Goal: Navigation & Orientation: Find specific page/section

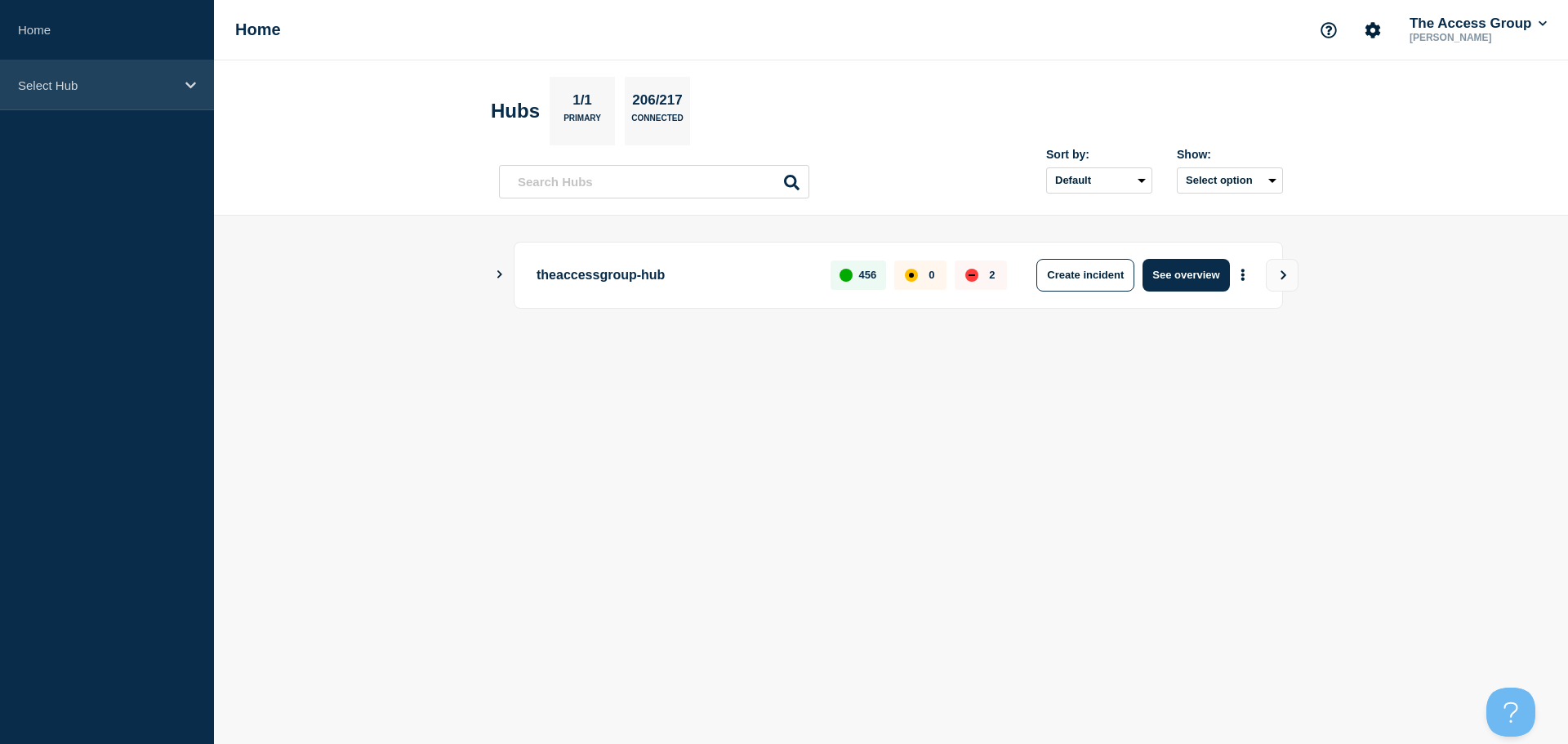
click at [153, 94] on div "Select Hub" at bounding box center [107, 86] width 214 height 50
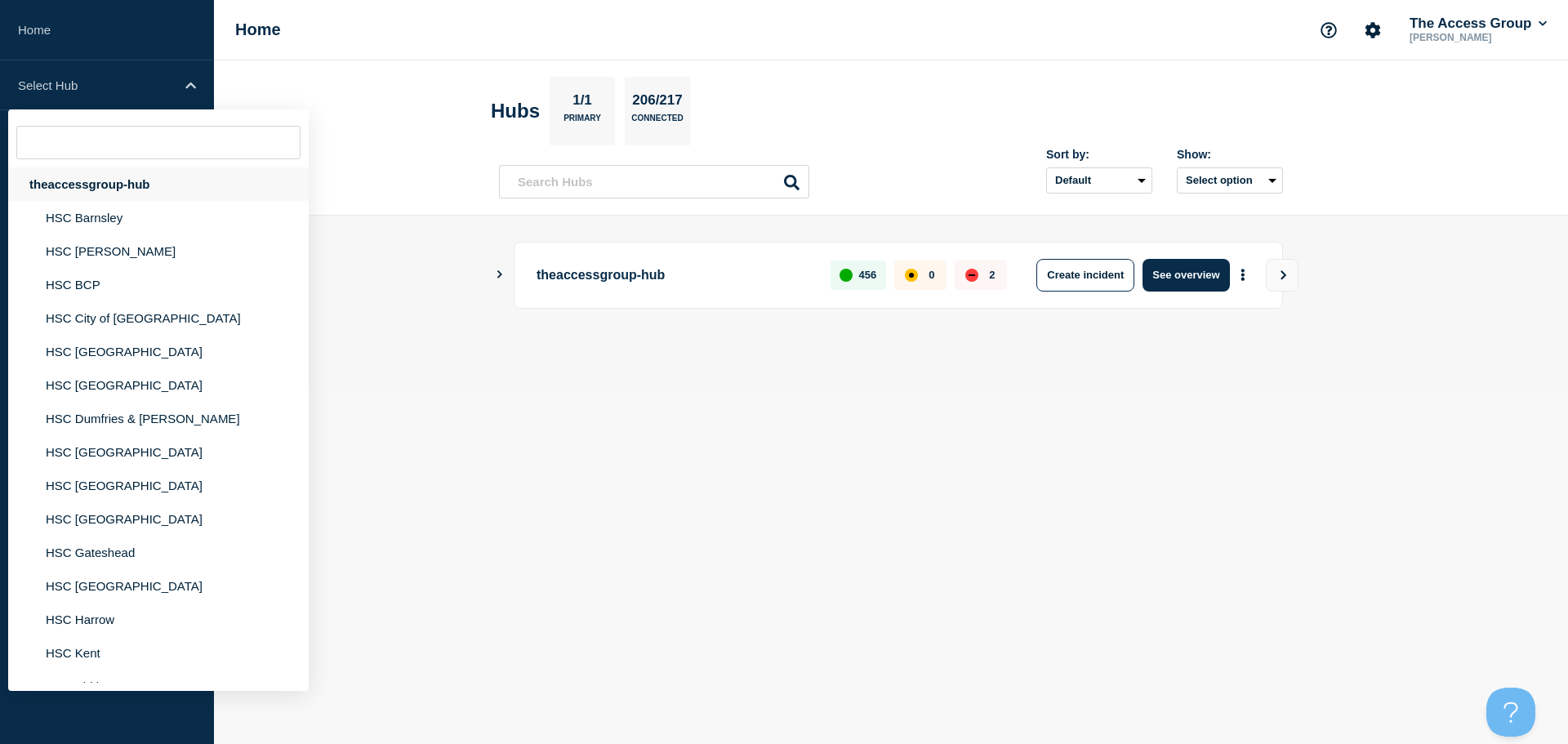
click at [134, 188] on div "theaccessgroup-hub" at bounding box center [158, 184] width 301 height 34
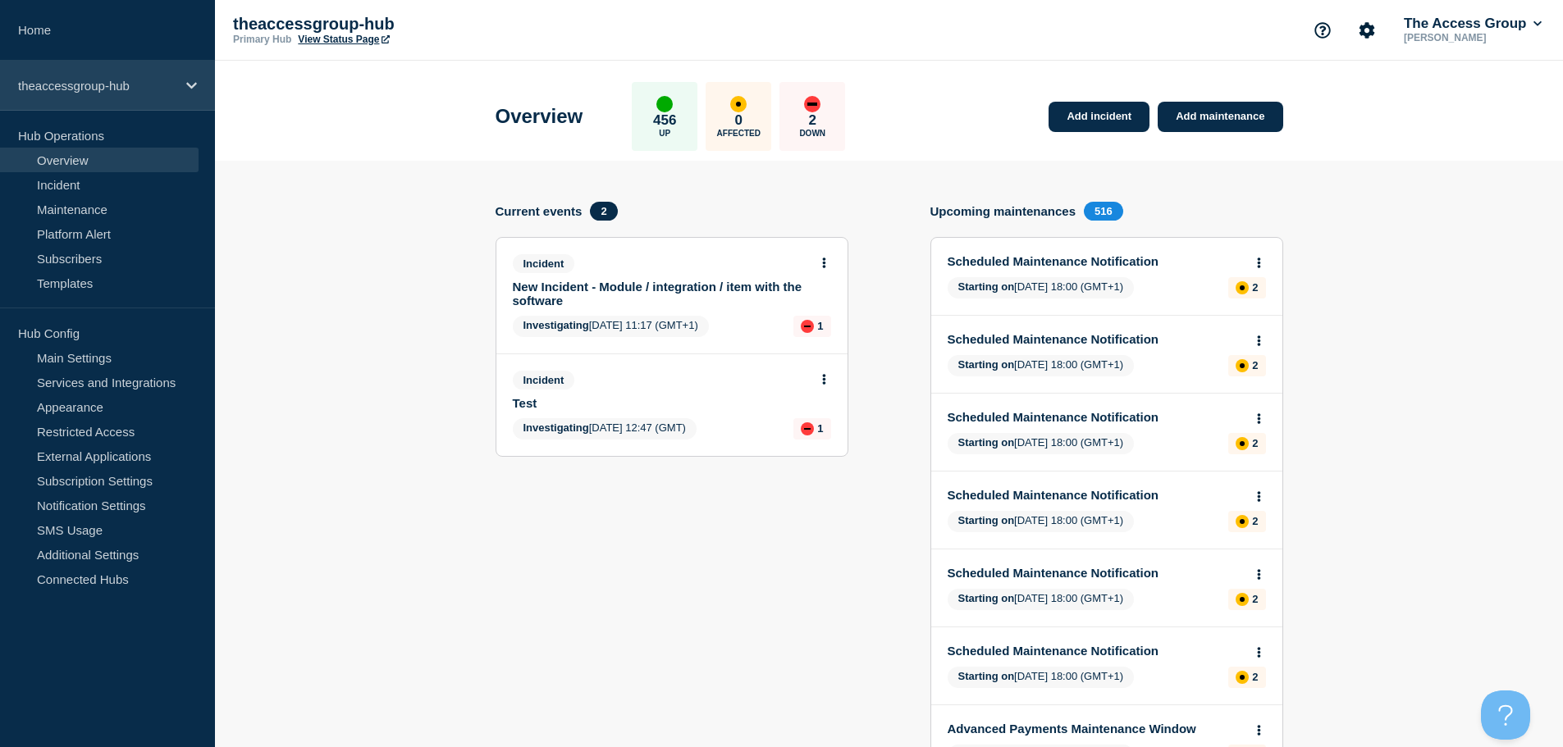
click at [160, 91] on p "theaccessgroup-hub" at bounding box center [97, 86] width 158 height 14
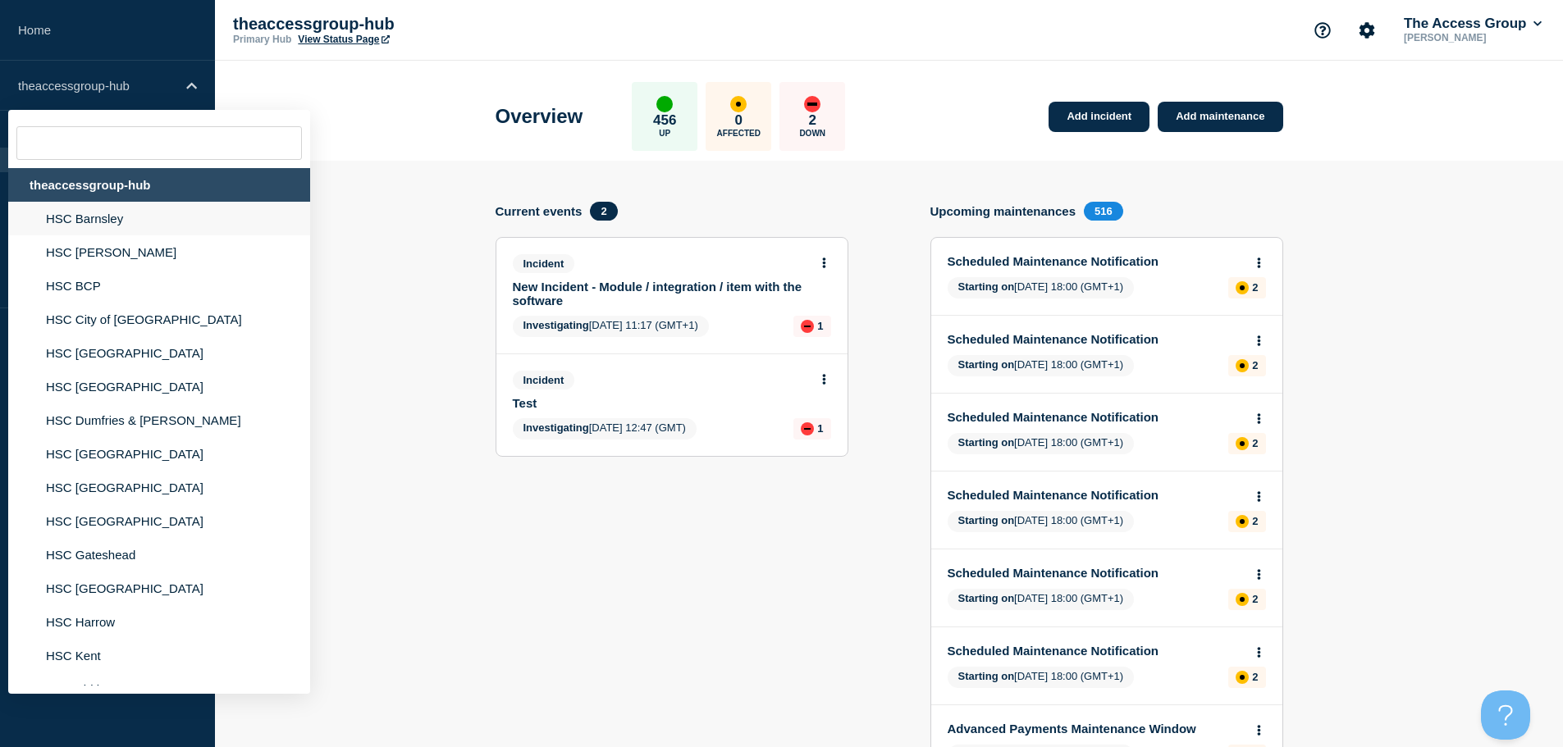
click at [112, 217] on li "HSC Barnsley" at bounding box center [159, 219] width 302 height 34
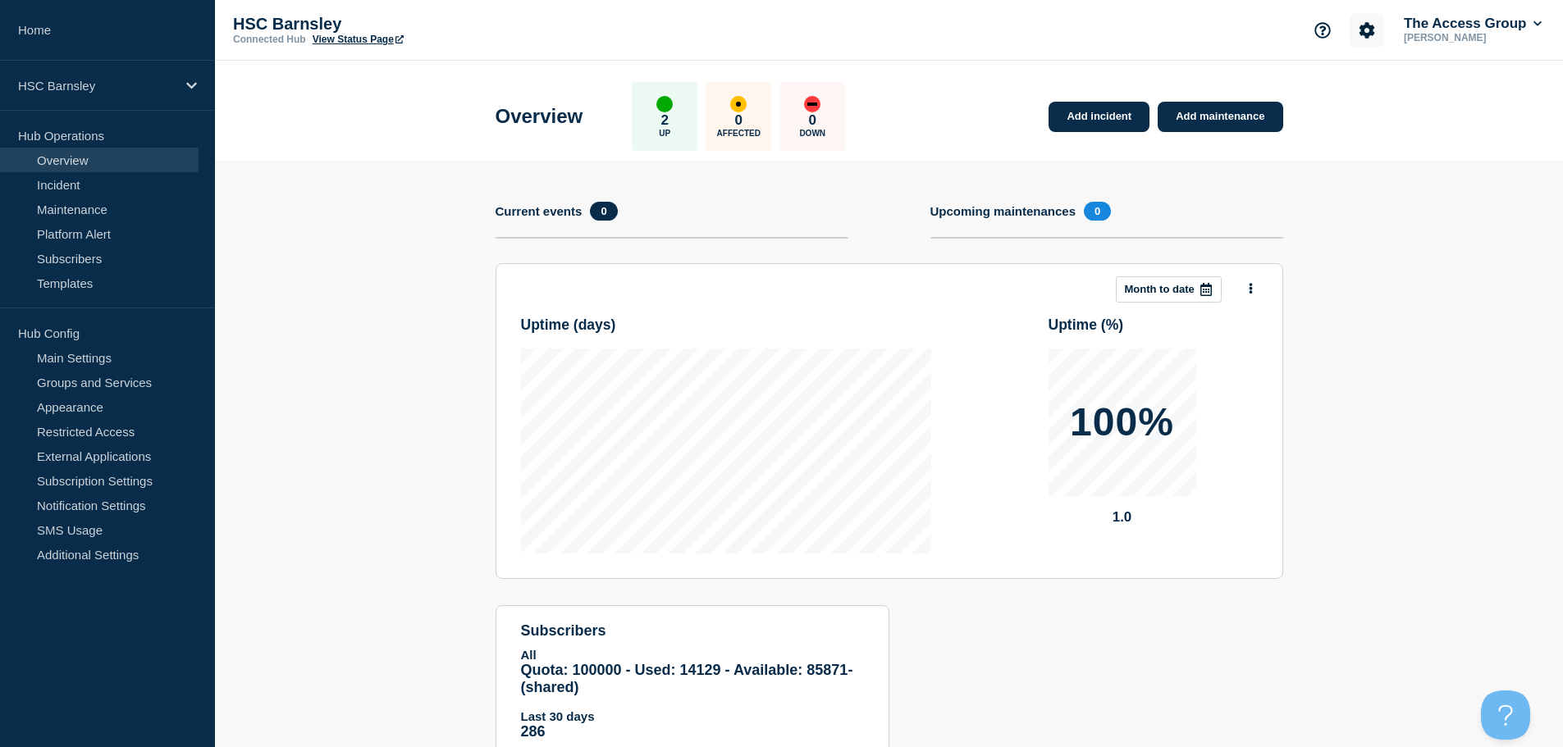
click at [1352, 35] on button "Account settings" at bounding box center [1367, 30] width 34 height 34
click at [1328, 124] on link "Analytics" at bounding box center [1350, 118] width 49 height 14
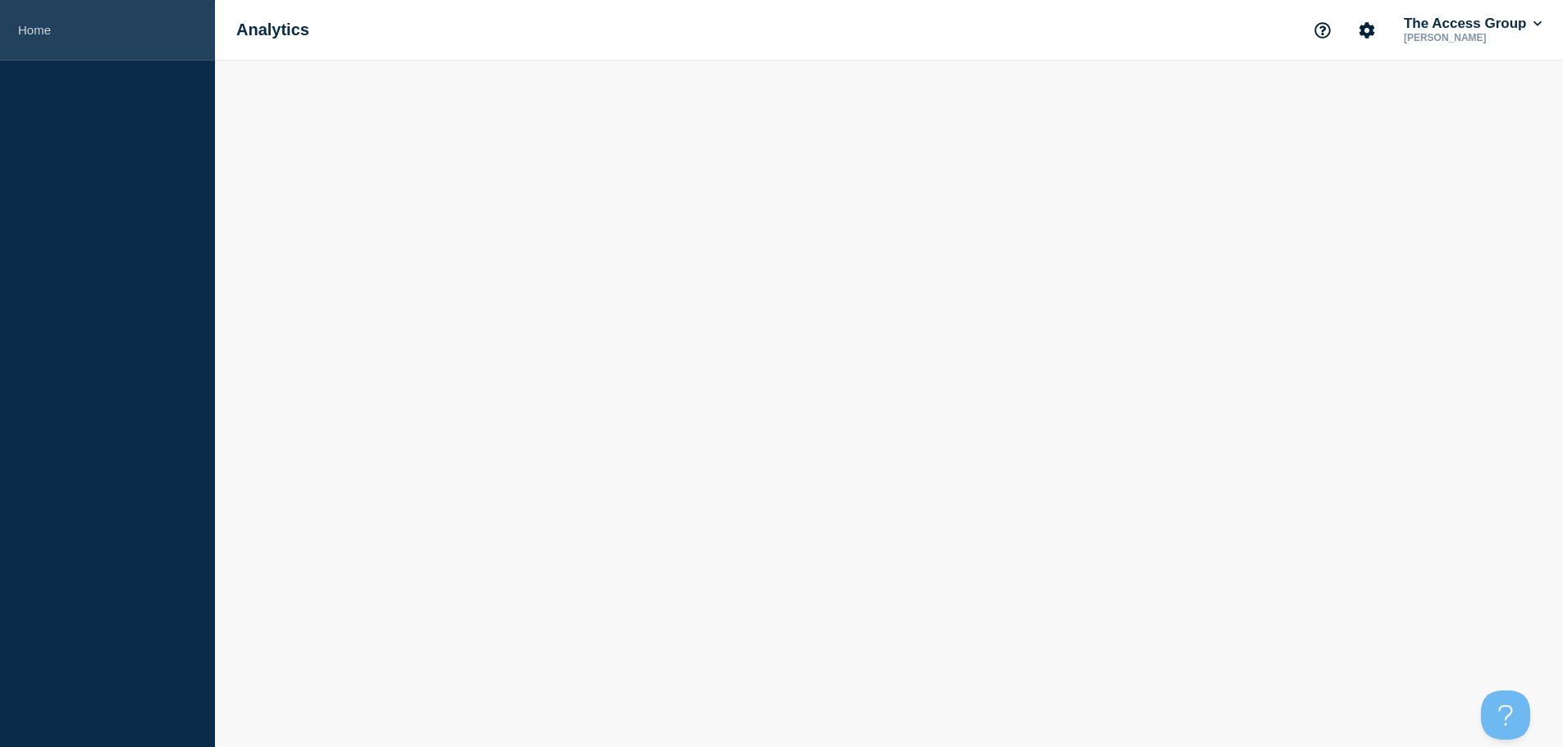
click at [36, 25] on link "Home" at bounding box center [107, 30] width 215 height 61
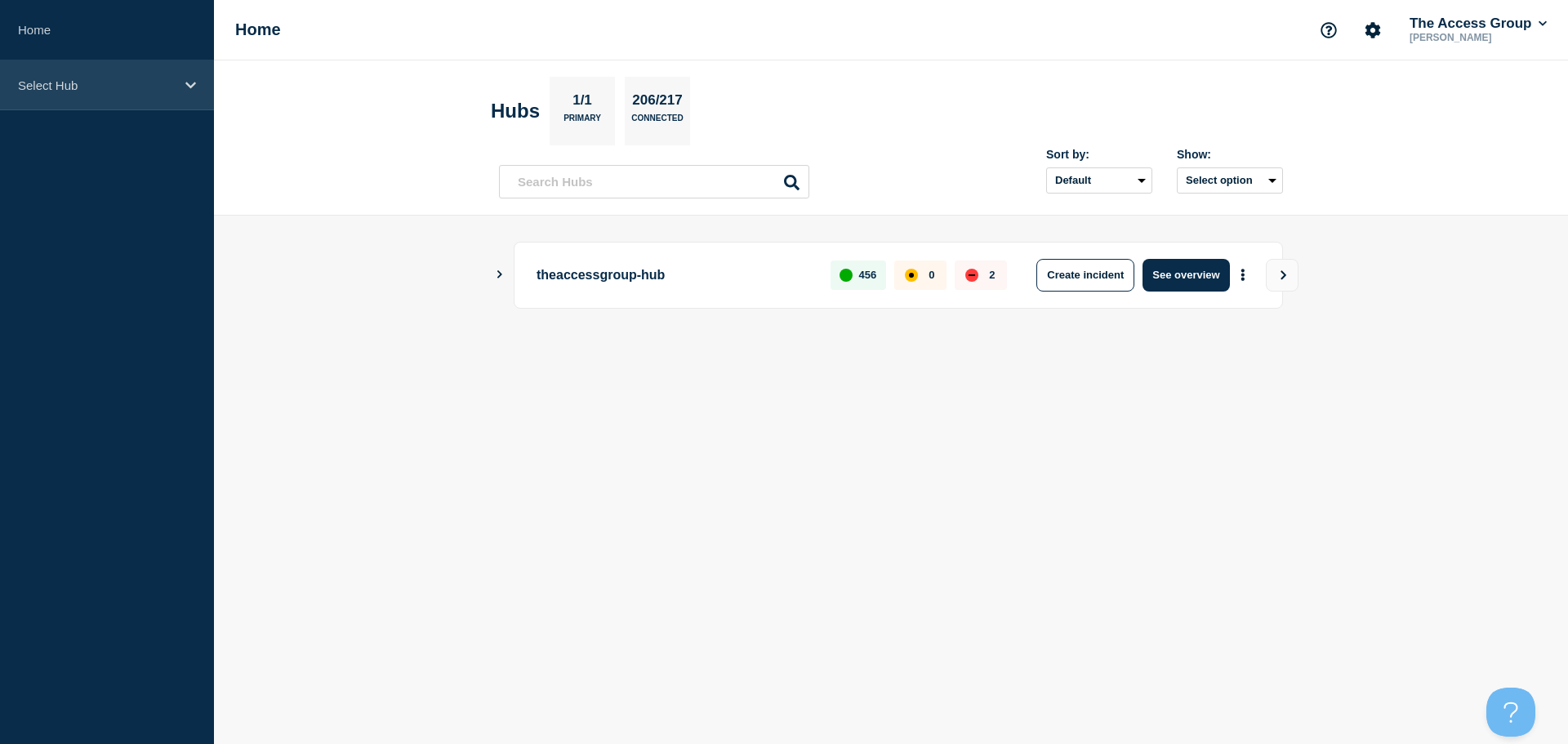
click at [176, 85] on div "Select Hub" at bounding box center [107, 86] width 214 height 50
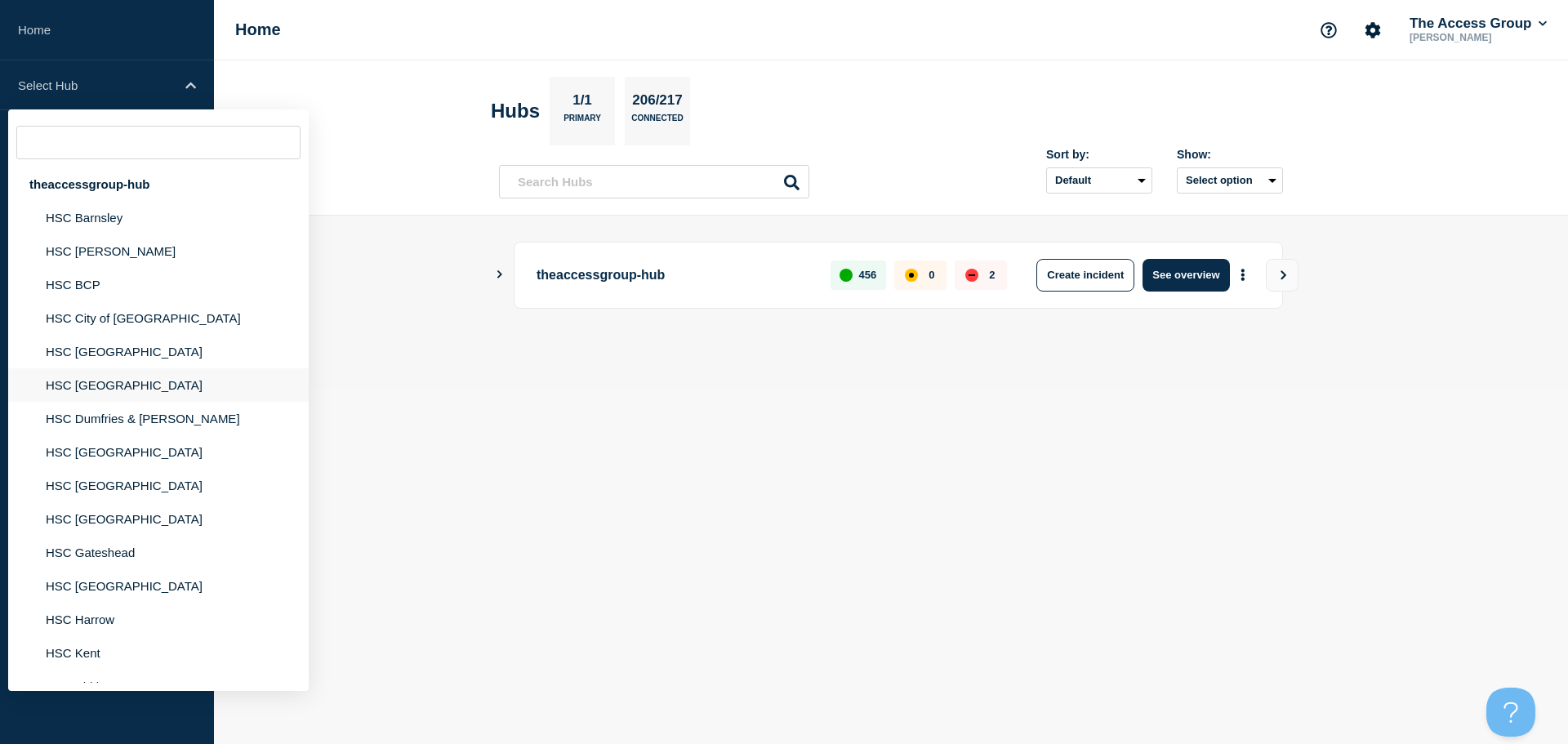
click at [84, 384] on li "HSC [GEOGRAPHIC_DATA]" at bounding box center [158, 385] width 301 height 34
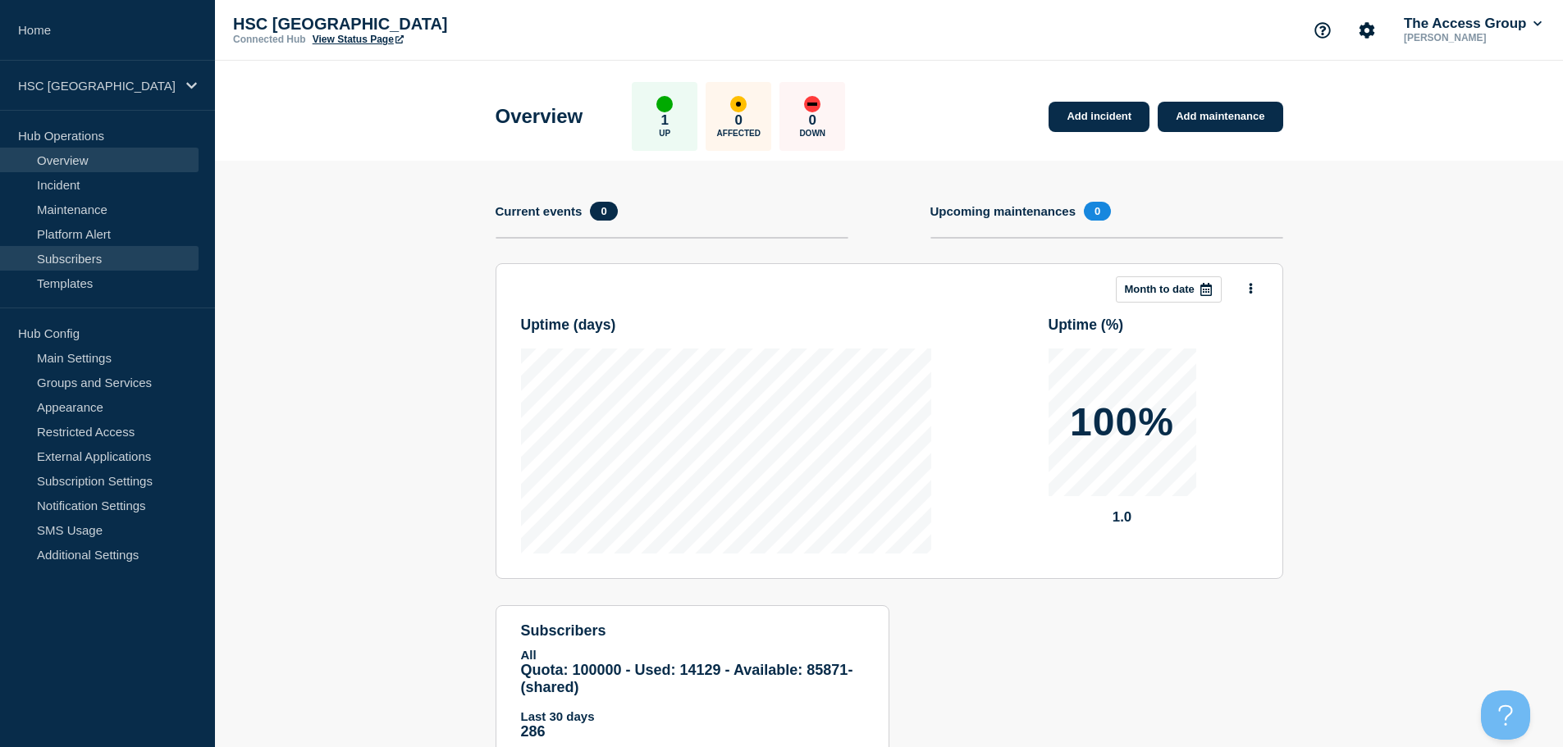
click at [93, 263] on link "Subscribers" at bounding box center [99, 258] width 199 height 25
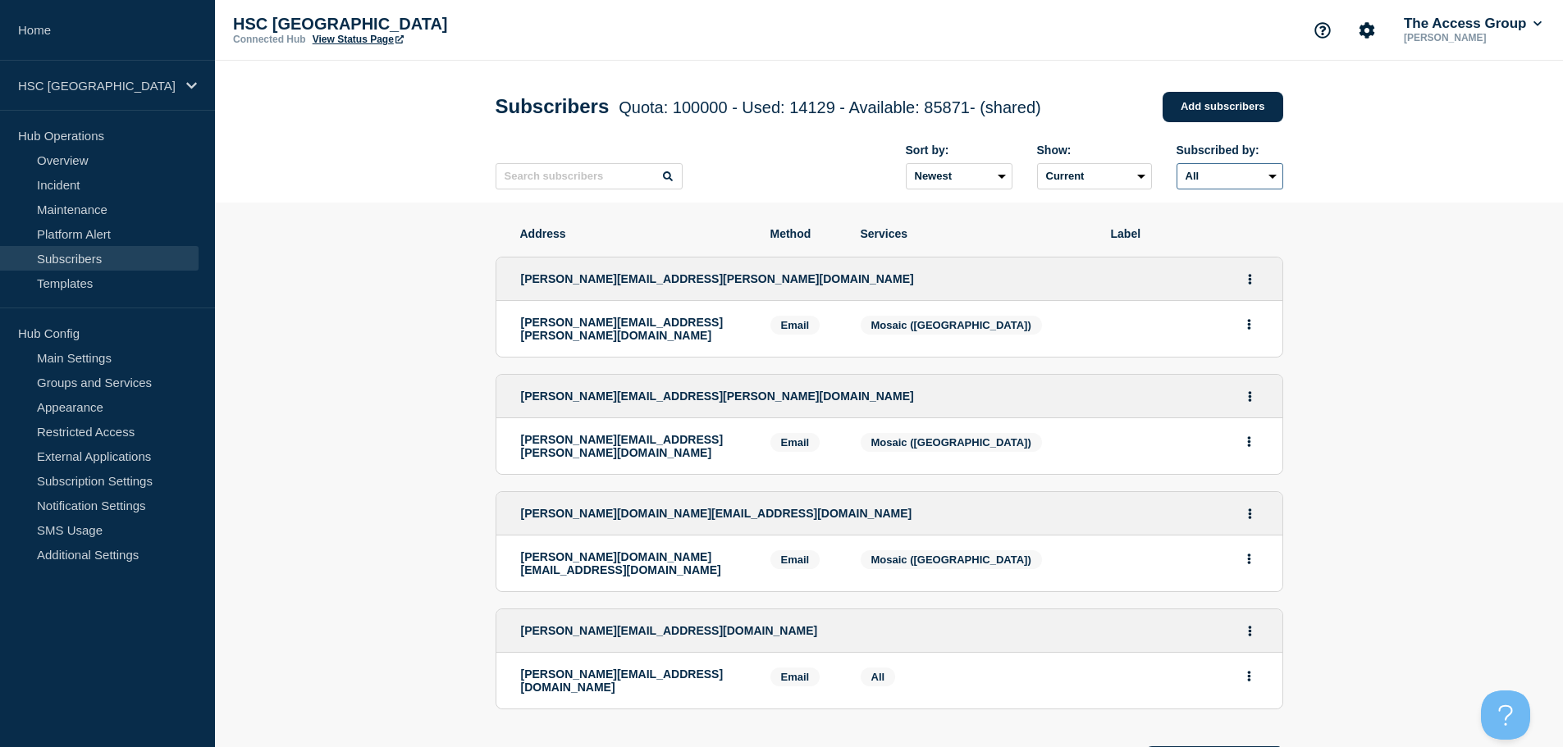
click at [1221, 184] on select "All Email" at bounding box center [1230, 176] width 107 height 26
click at [155, 70] on div "HSC [GEOGRAPHIC_DATA]" at bounding box center [107, 86] width 215 height 50
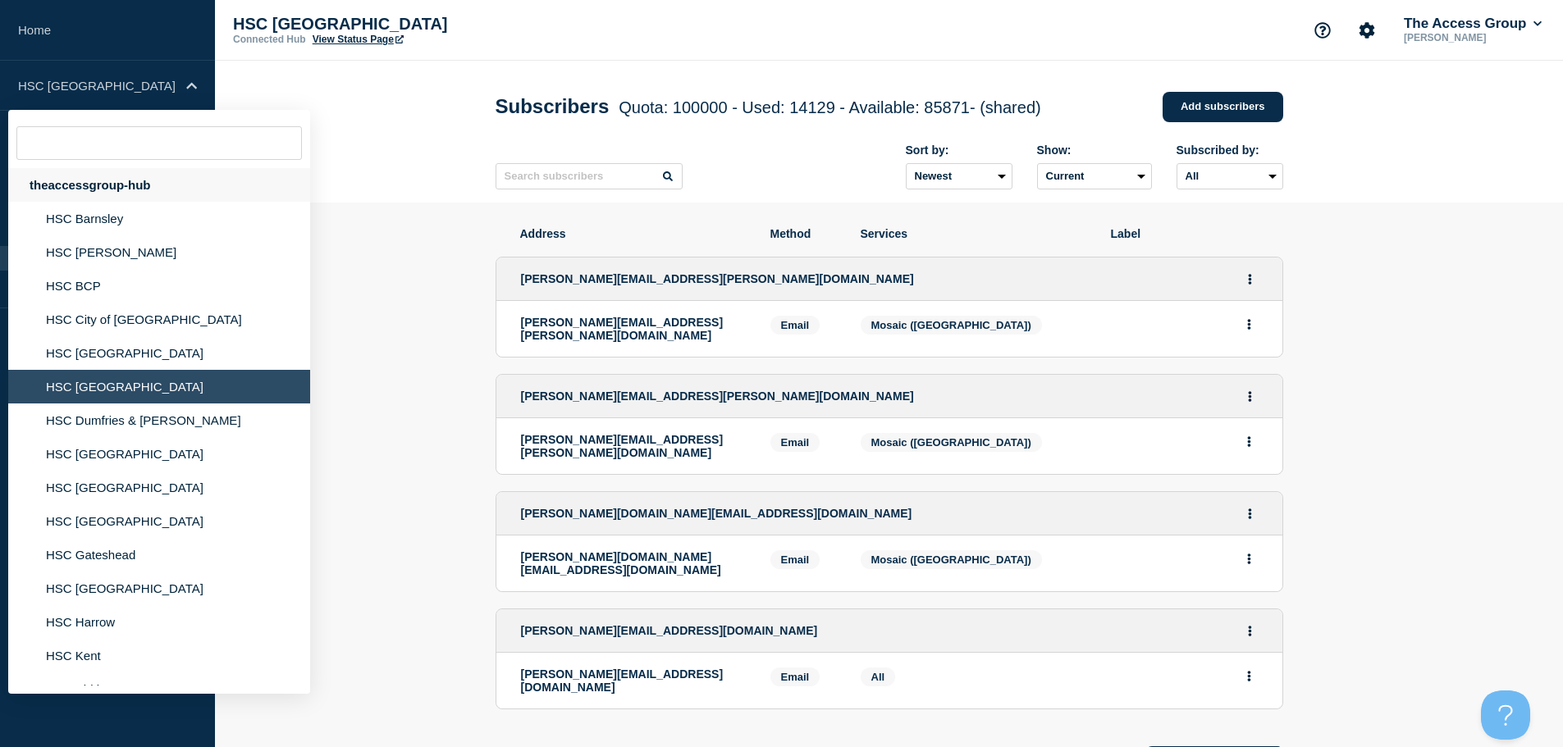
click at [127, 183] on div "theaccessgroup-hub" at bounding box center [159, 185] width 302 height 34
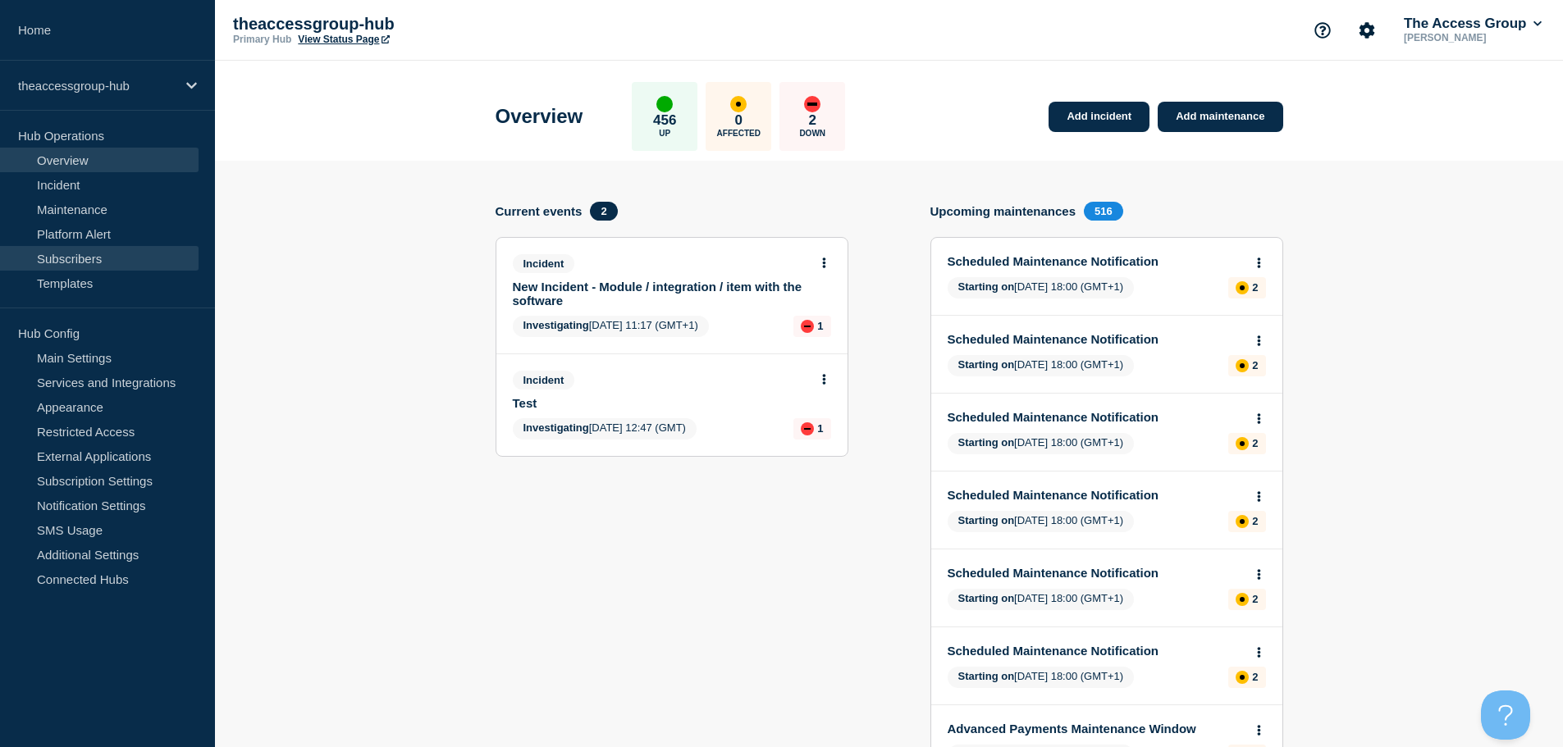
click at [128, 257] on link "Subscribers" at bounding box center [99, 258] width 199 height 25
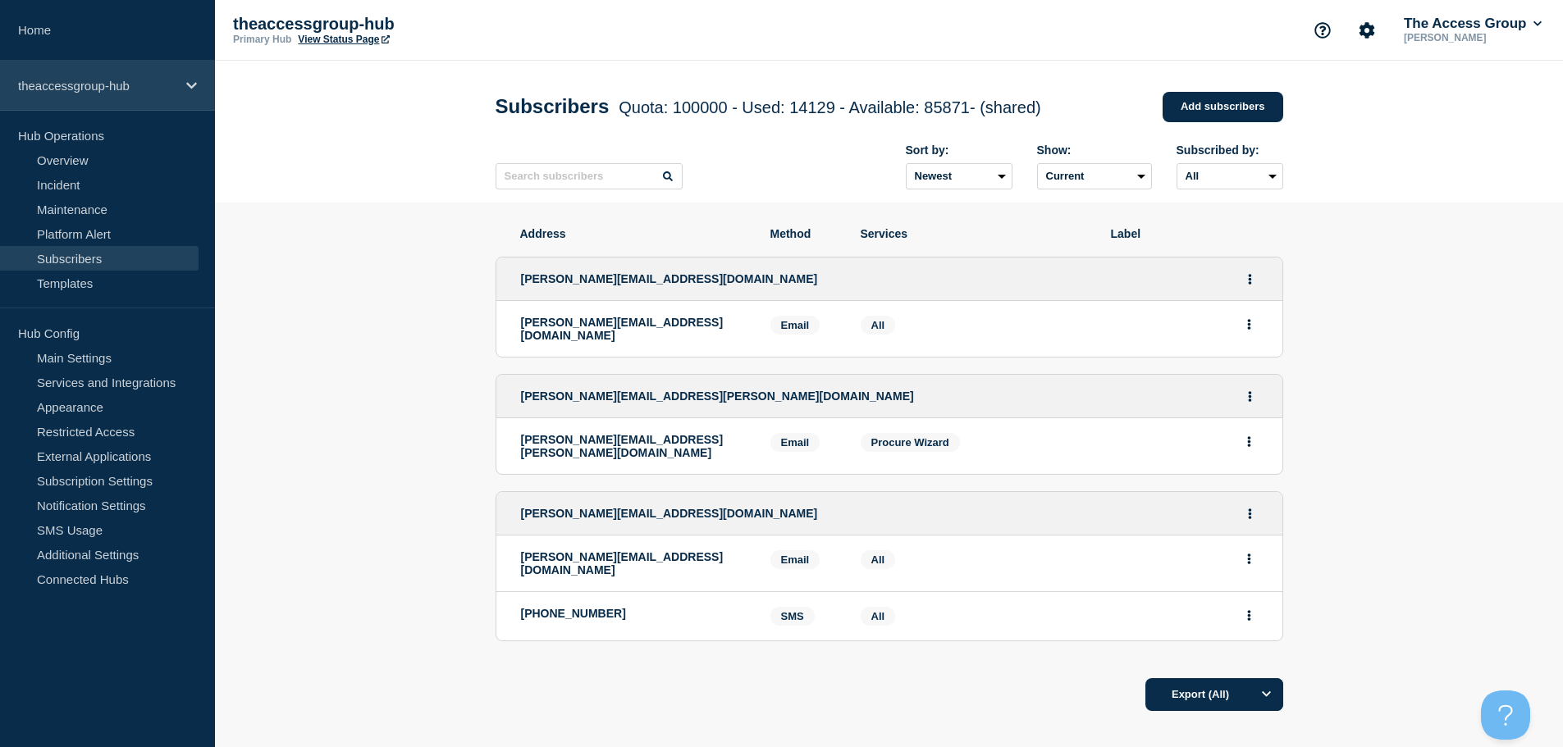
click at [152, 80] on div "theaccessgroup-hub" at bounding box center [107, 86] width 215 height 50
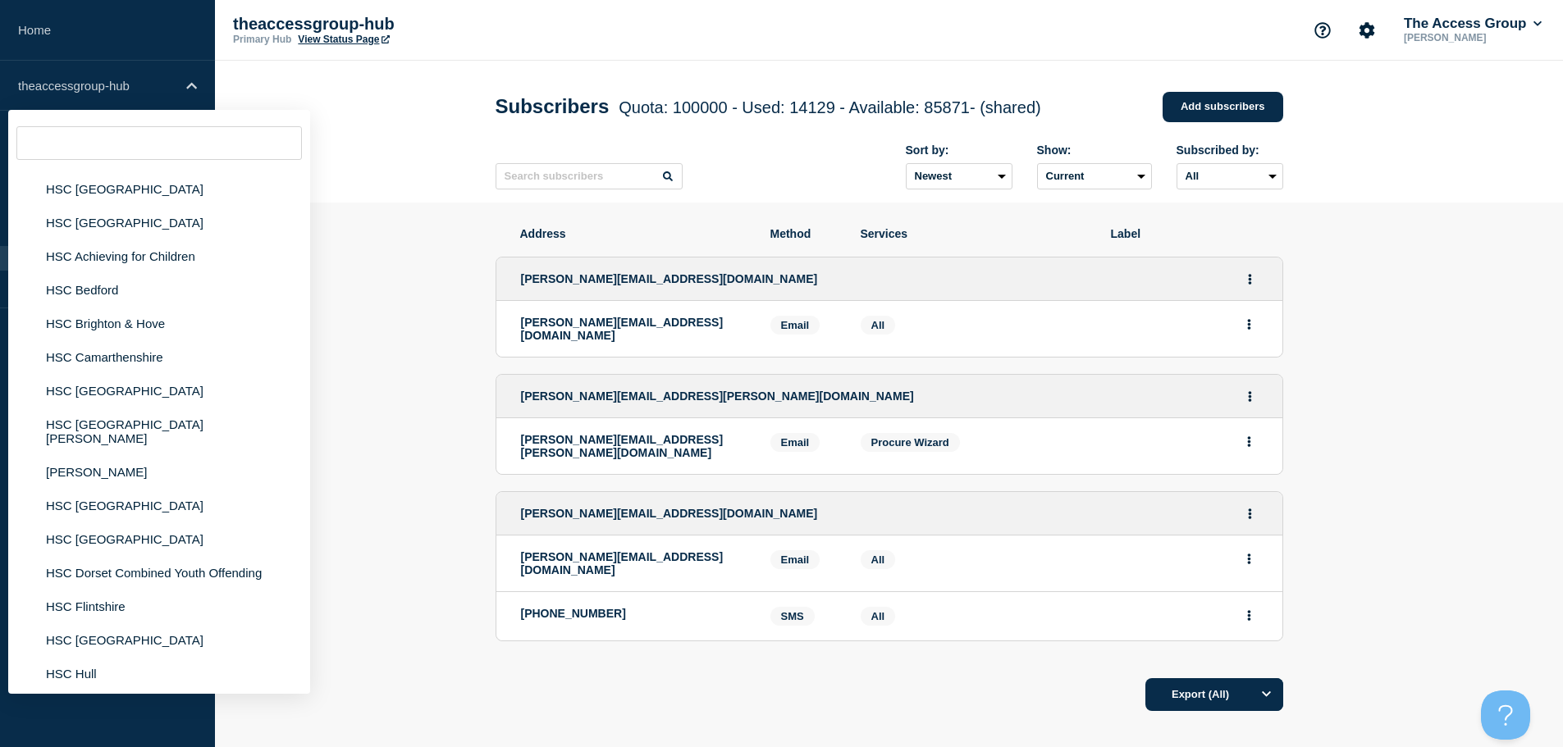
scroll to position [1805, 0]
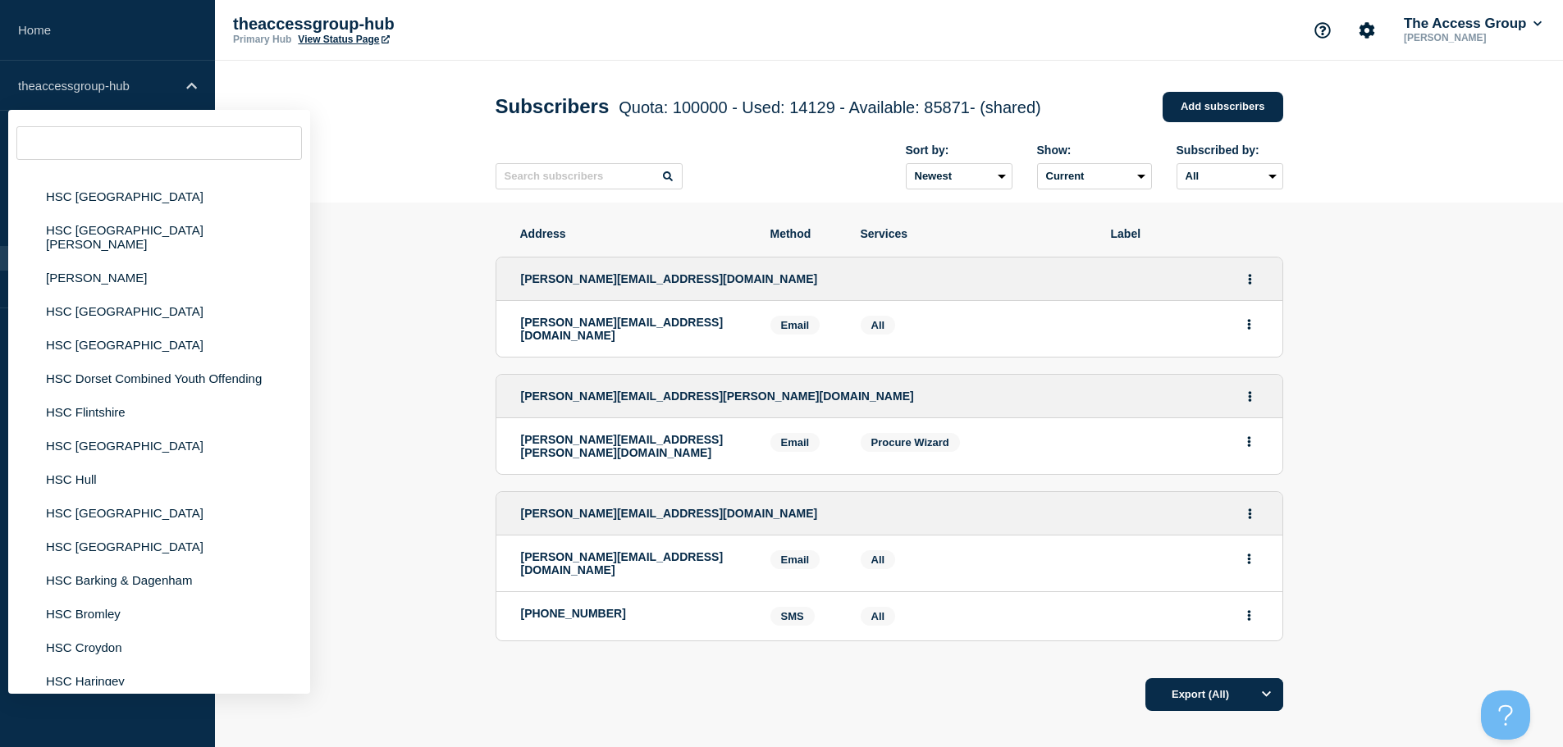
click at [404, 245] on section "Address Method Services Label [PERSON_NAME][EMAIL_ADDRESS][DOMAIN_NAME] [DOMAIN…" at bounding box center [889, 519] width 1348 height 633
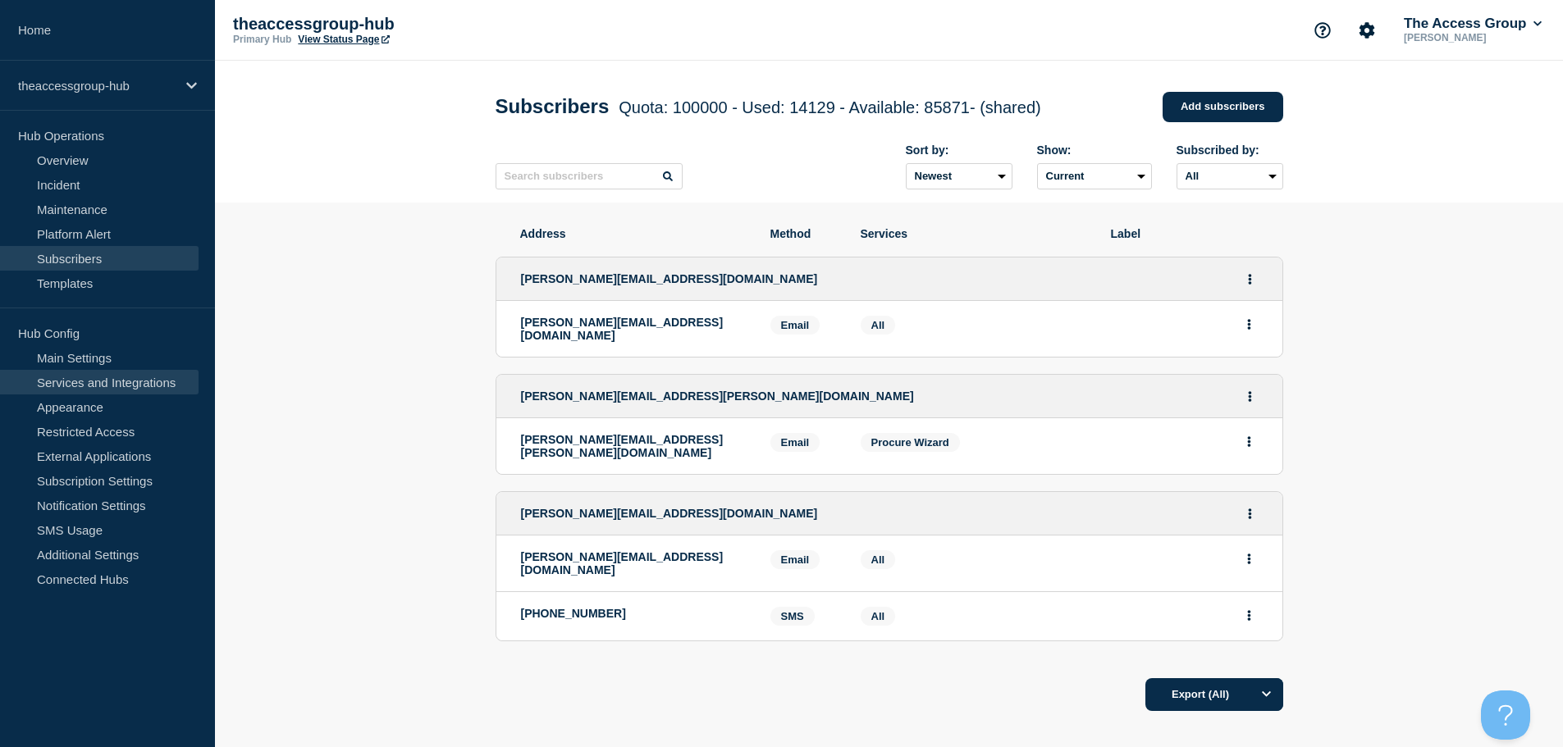
click at [148, 385] on link "Services and Integrations" at bounding box center [99, 382] width 199 height 25
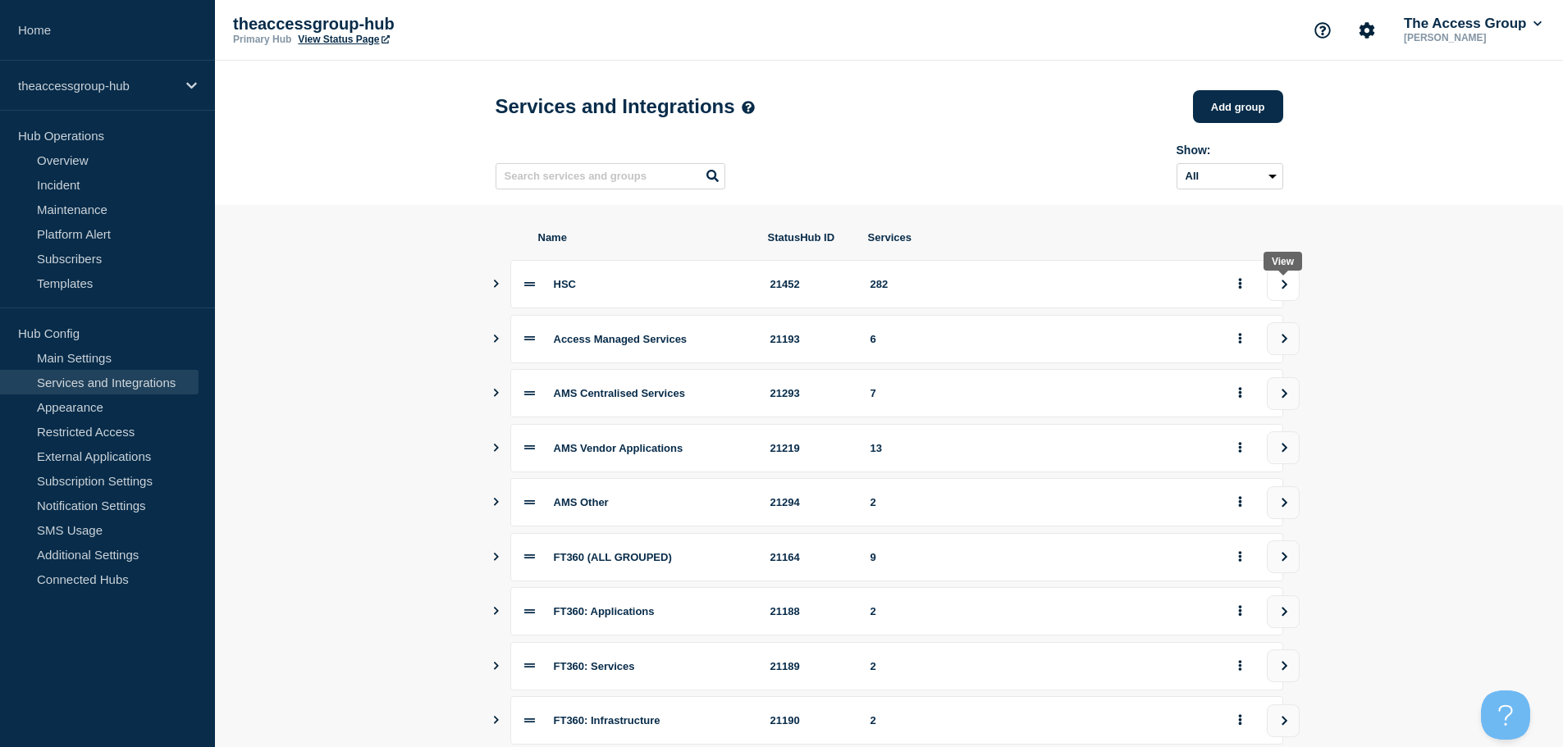
click at [1284, 289] on icon "view group" at bounding box center [1285, 284] width 6 height 9
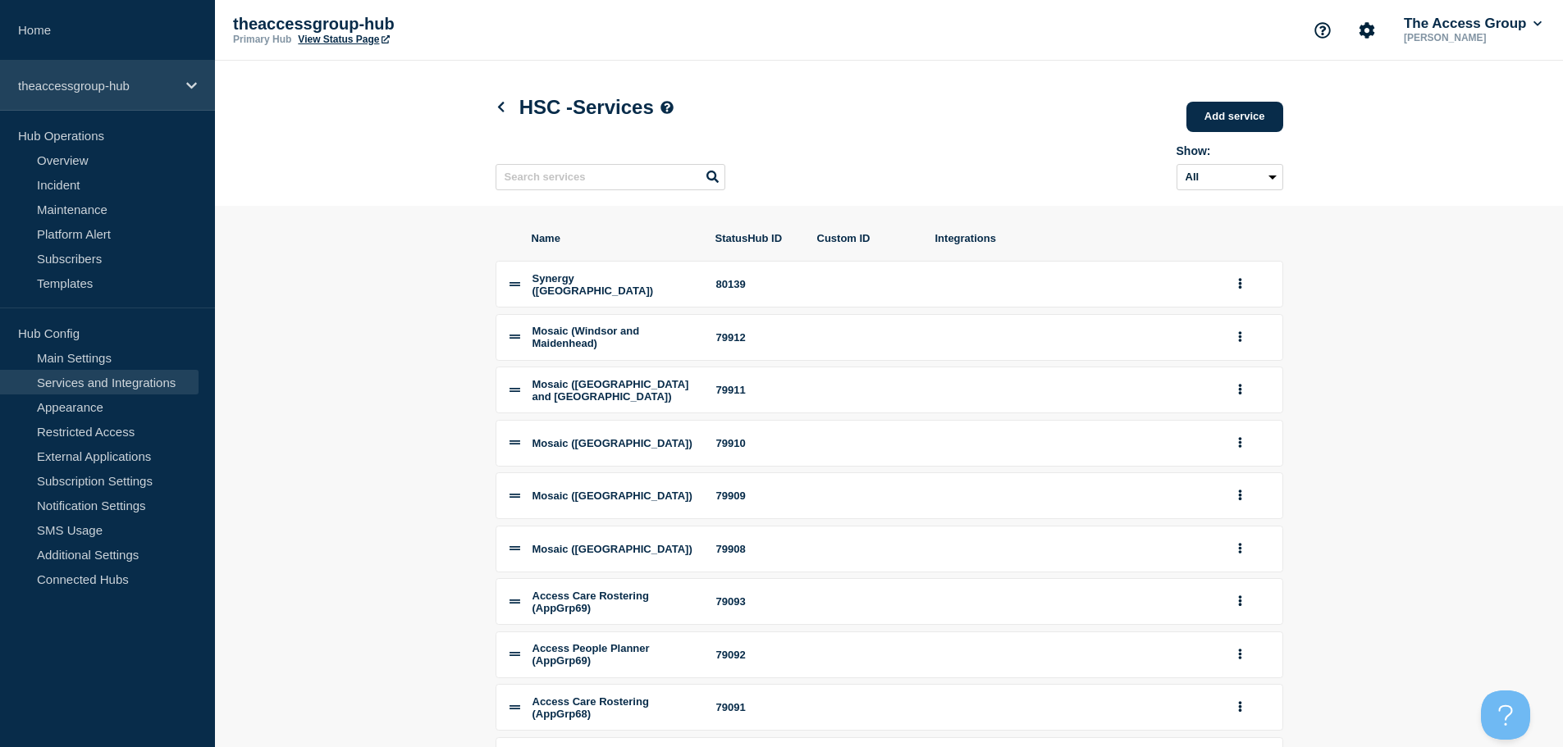
click at [157, 90] on p "theaccessgroup-hub" at bounding box center [97, 86] width 158 height 14
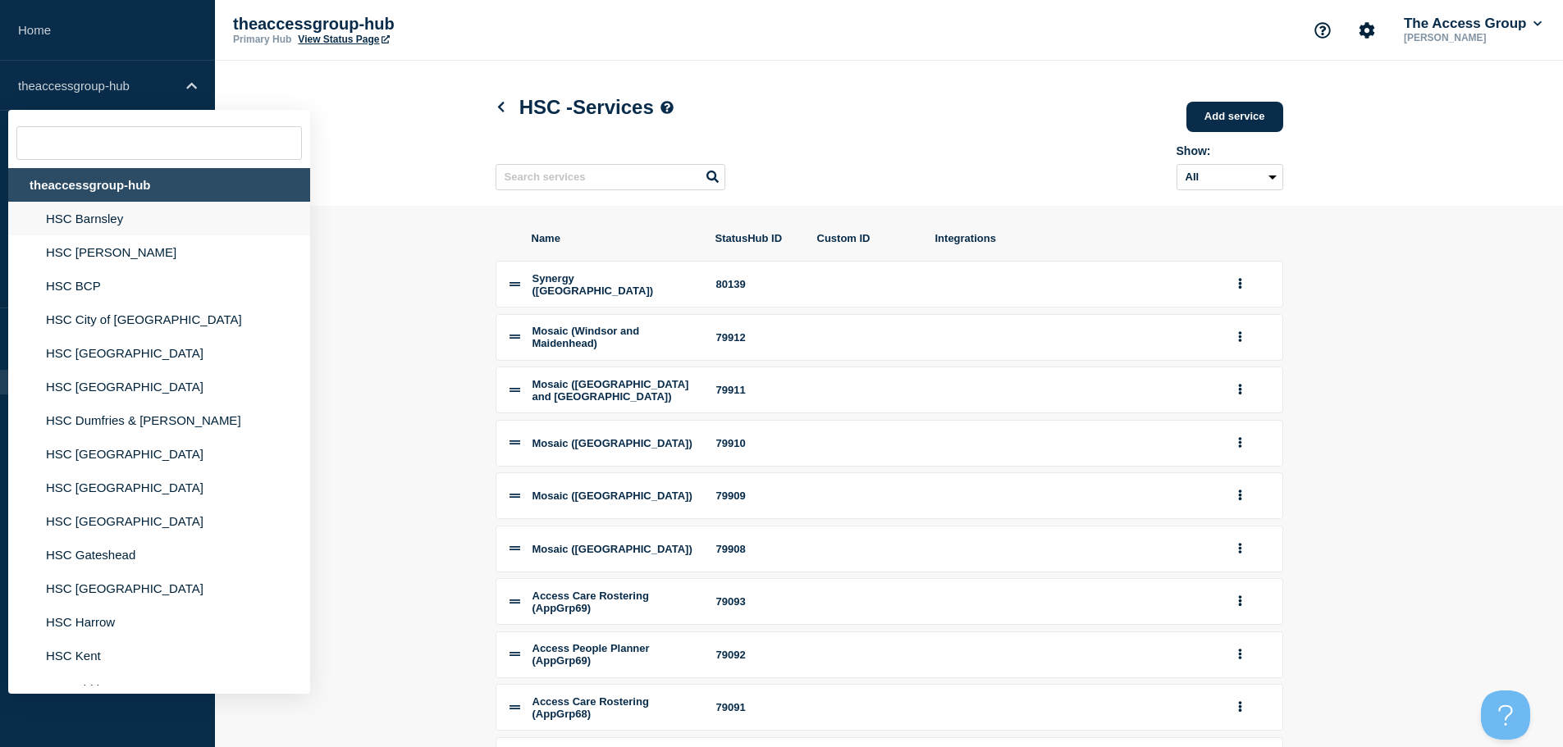
click at [131, 228] on li "HSC Barnsley" at bounding box center [159, 219] width 302 height 34
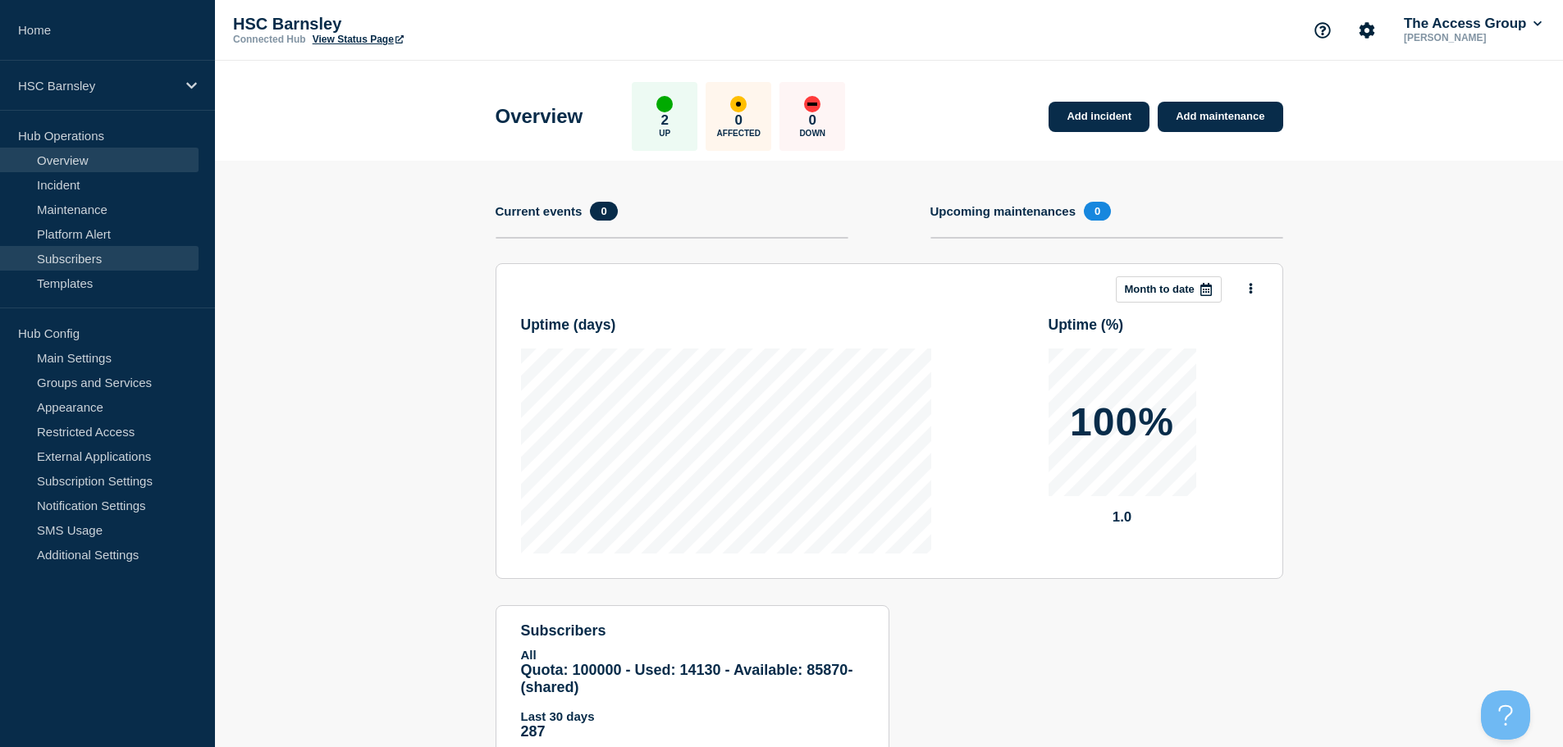
click at [98, 263] on link "Subscribers" at bounding box center [99, 258] width 199 height 25
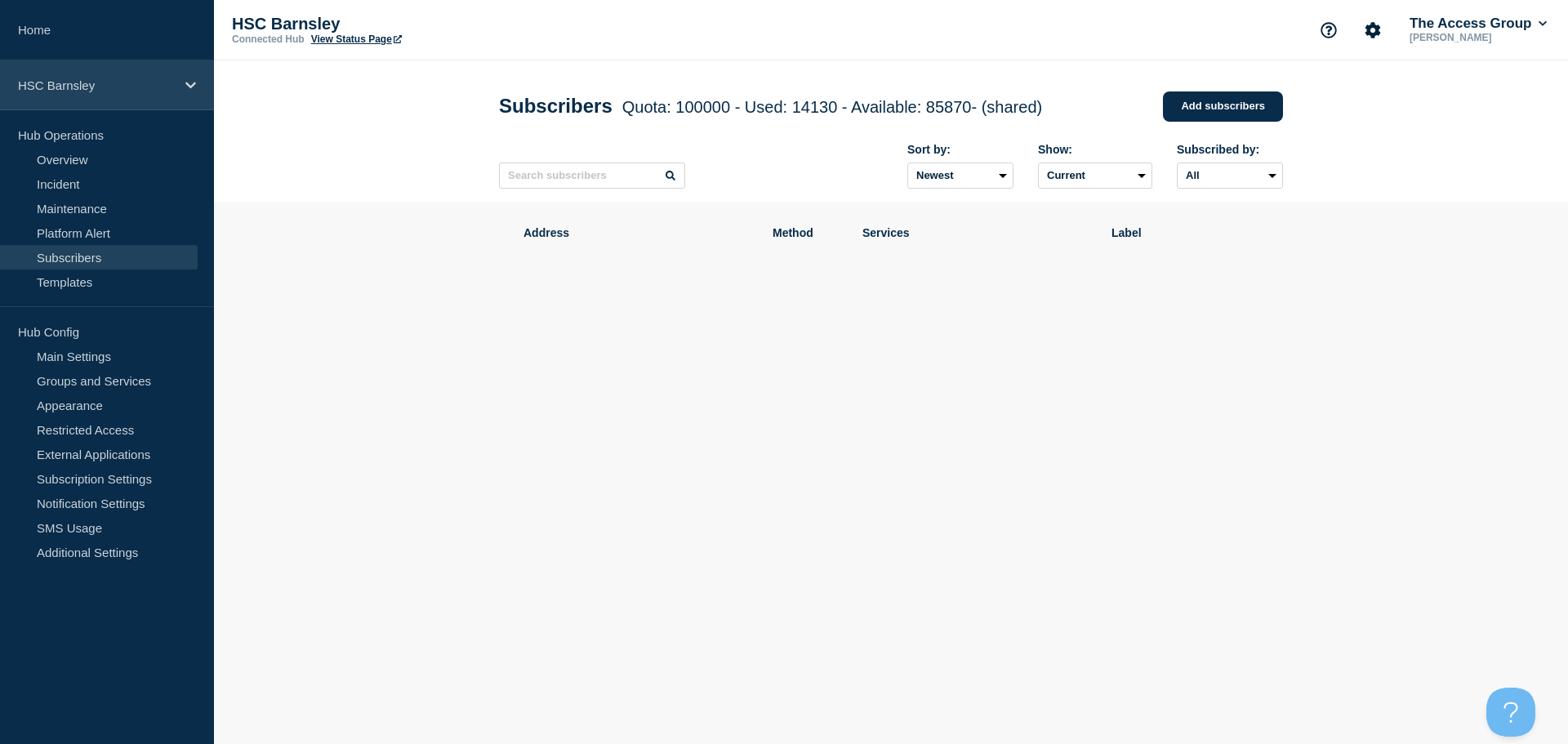
click at [158, 75] on div "HSC Barnsley" at bounding box center [107, 86] width 214 height 50
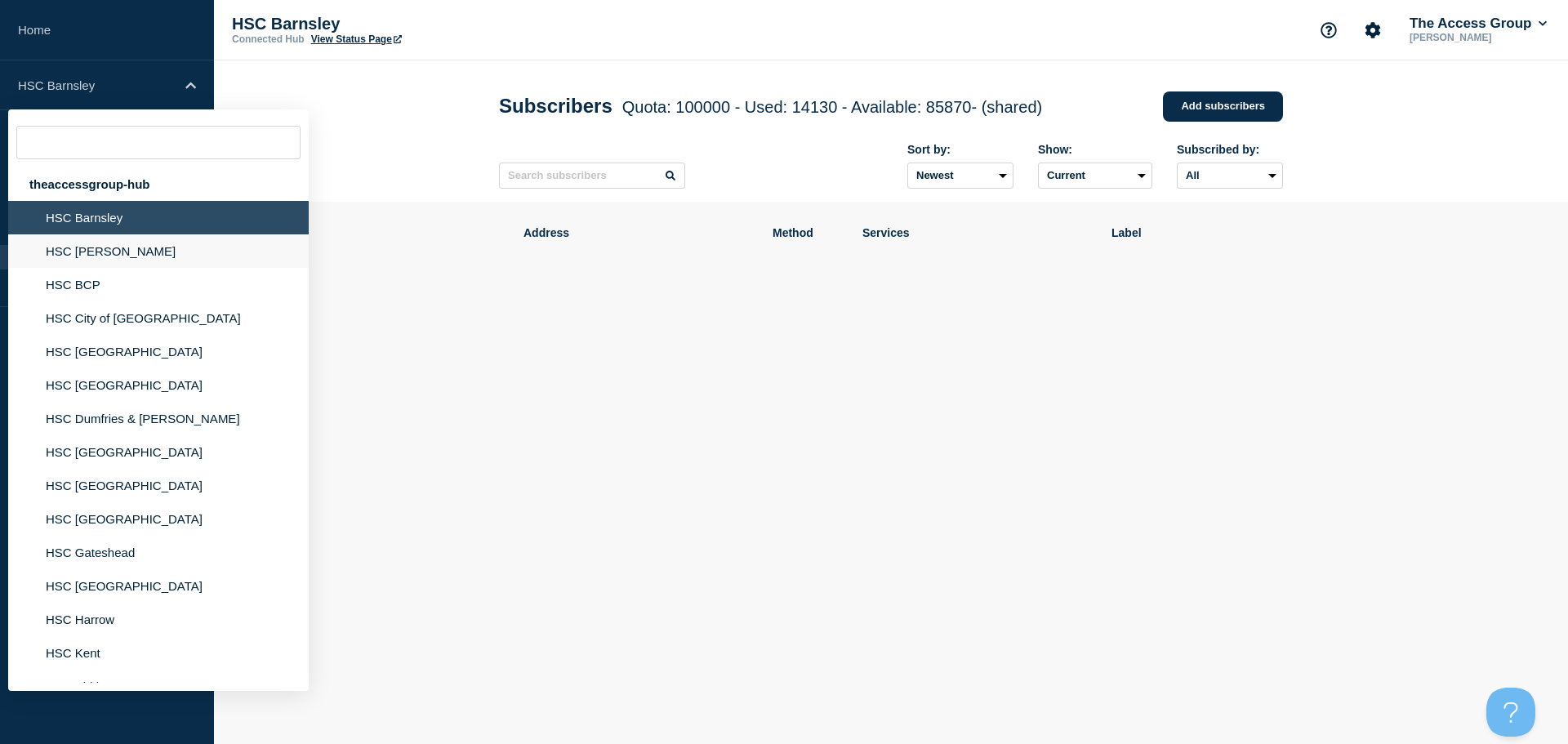
click at [90, 252] on li "HSC [PERSON_NAME]" at bounding box center [158, 251] width 301 height 34
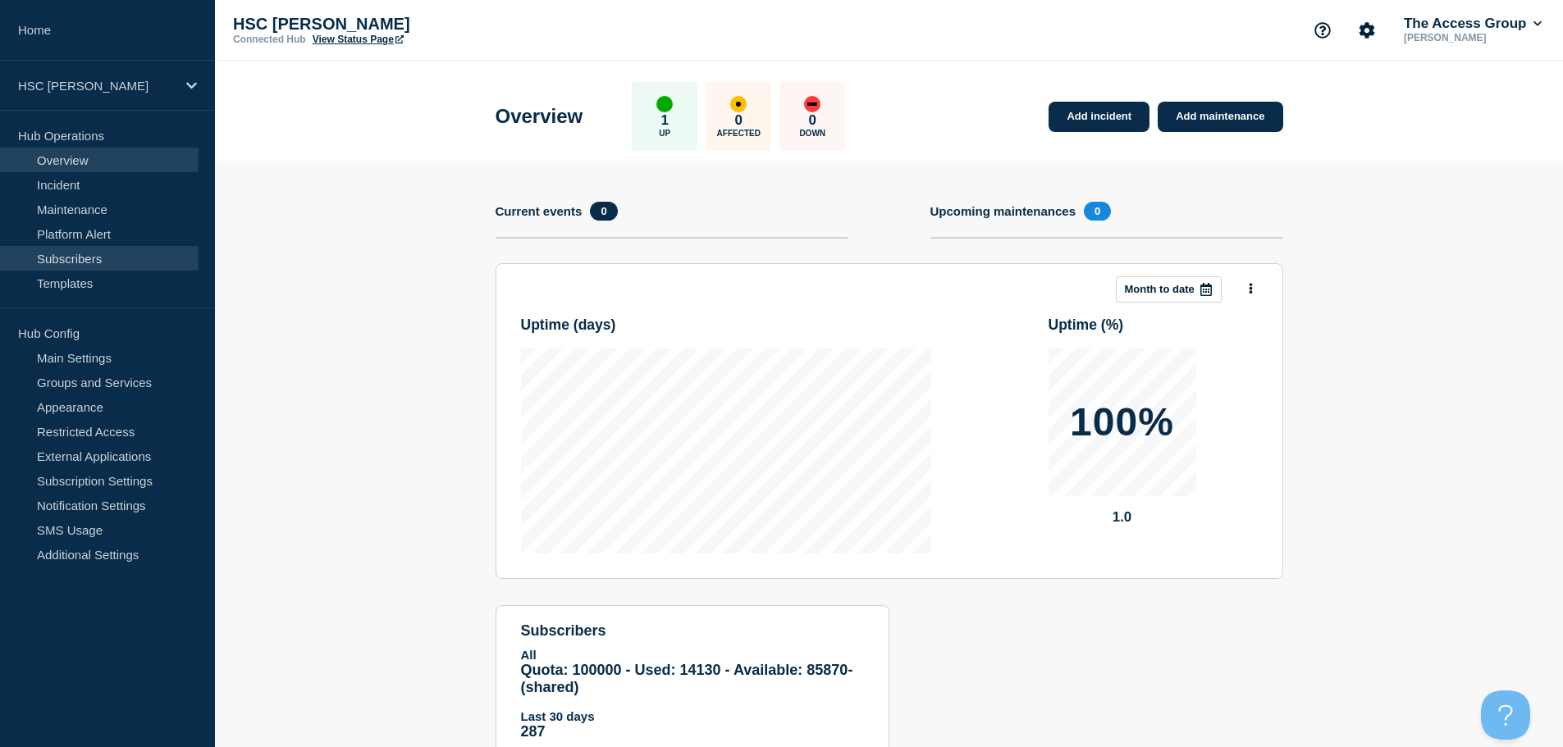
click at [96, 263] on link "Subscribers" at bounding box center [99, 258] width 199 height 25
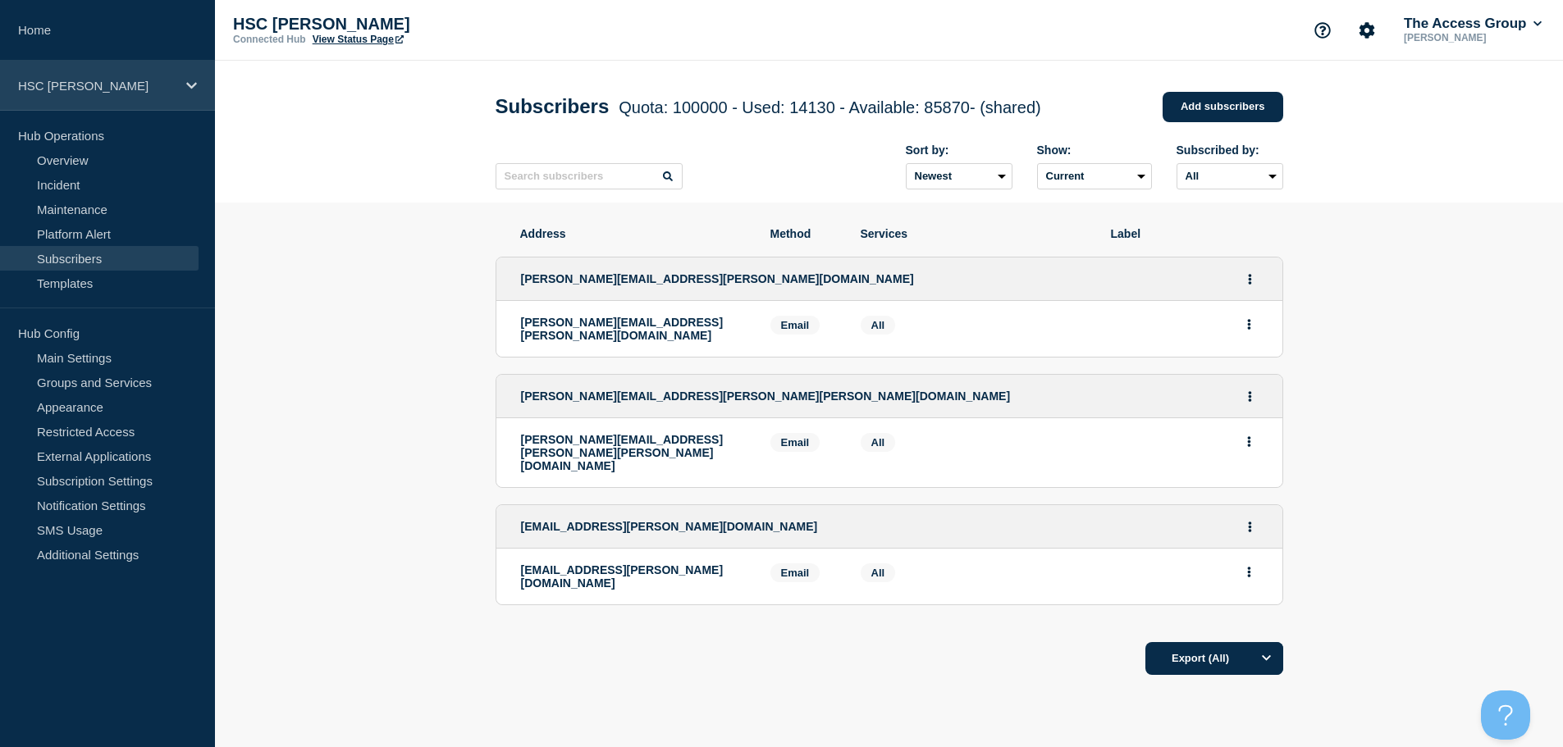
click at [85, 77] on div "HSC [PERSON_NAME]" at bounding box center [107, 86] width 215 height 50
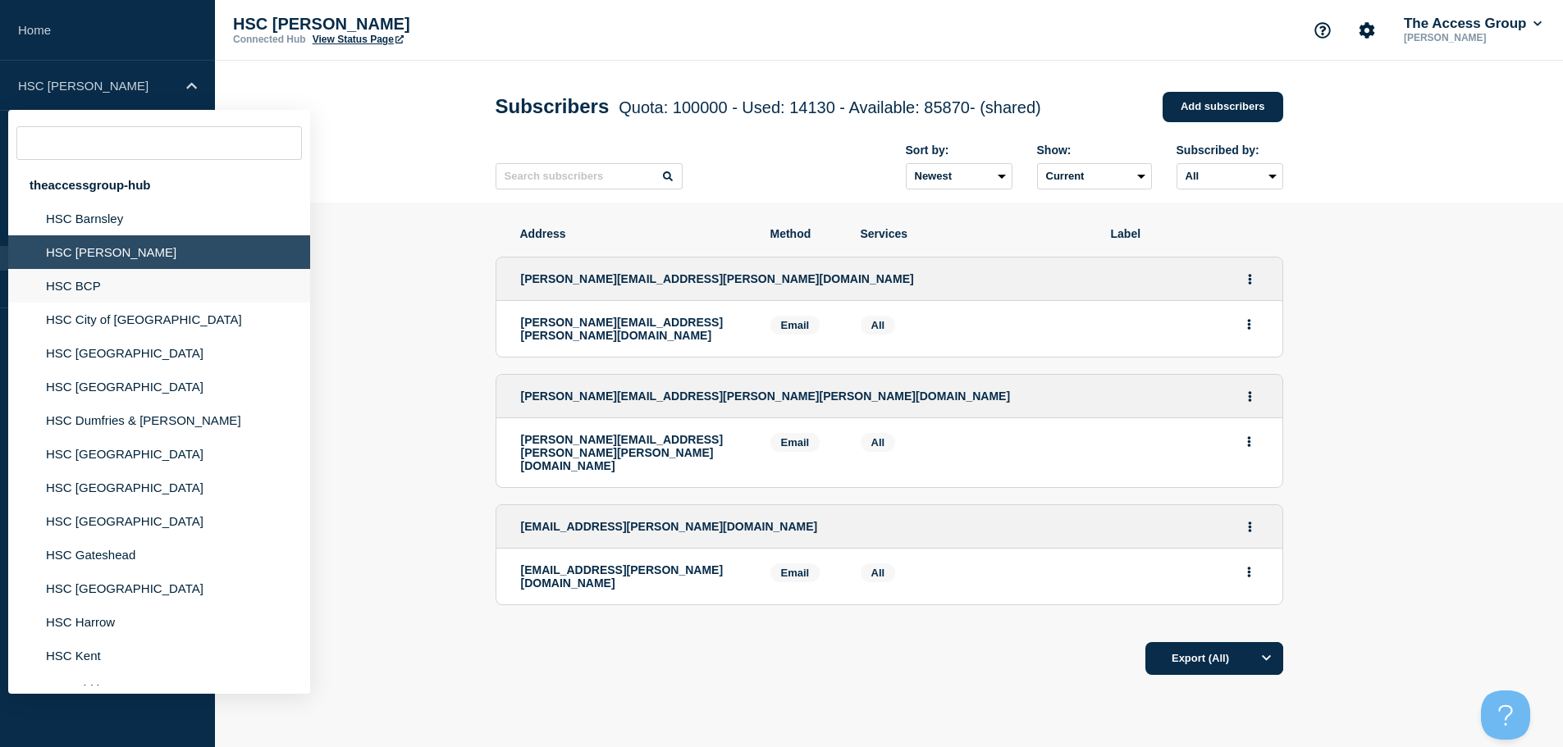
click at [97, 286] on li "HSC BCP" at bounding box center [159, 286] width 302 height 34
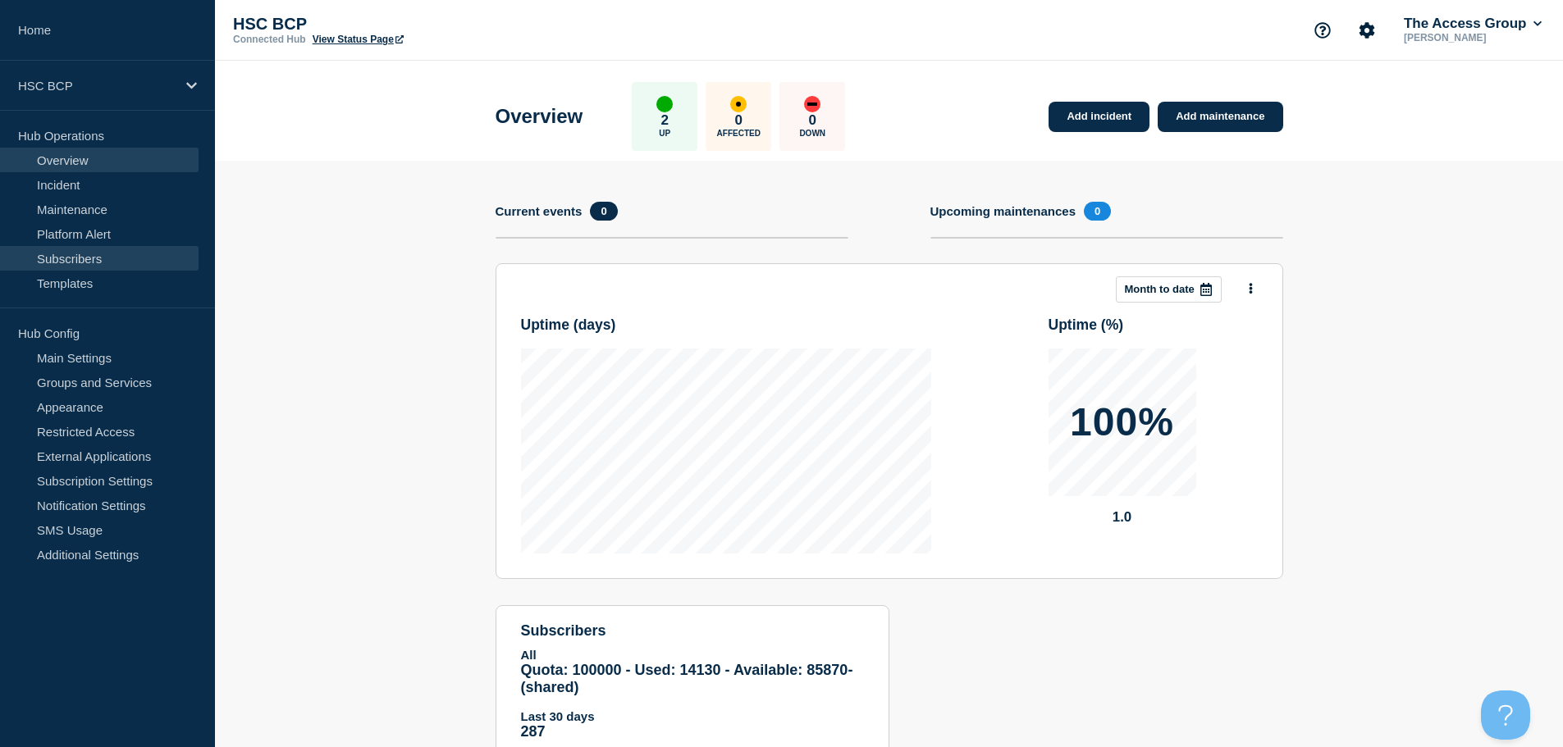
click at [104, 261] on link "Subscribers" at bounding box center [99, 258] width 199 height 25
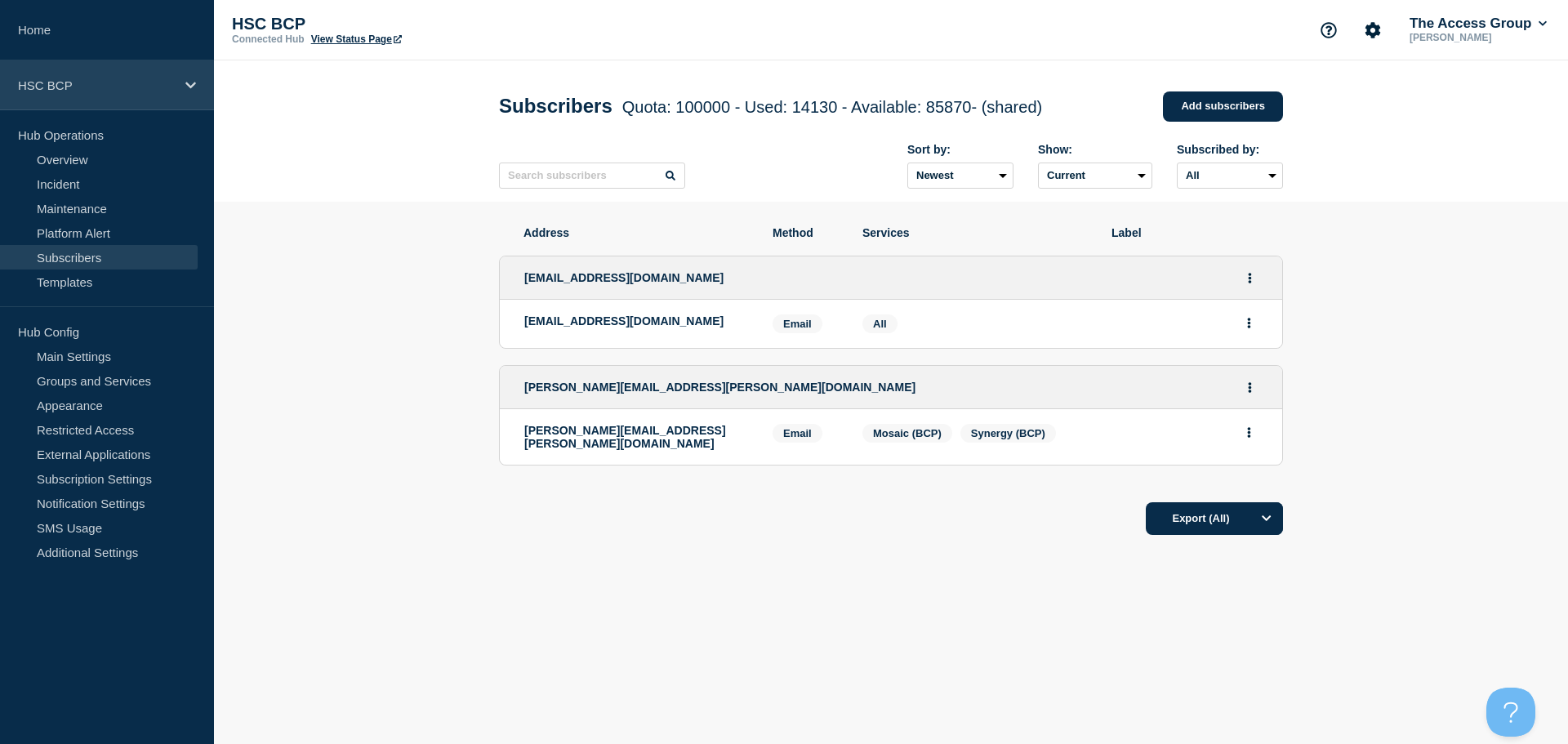
click at [70, 94] on div "HSC BCP" at bounding box center [107, 86] width 214 height 50
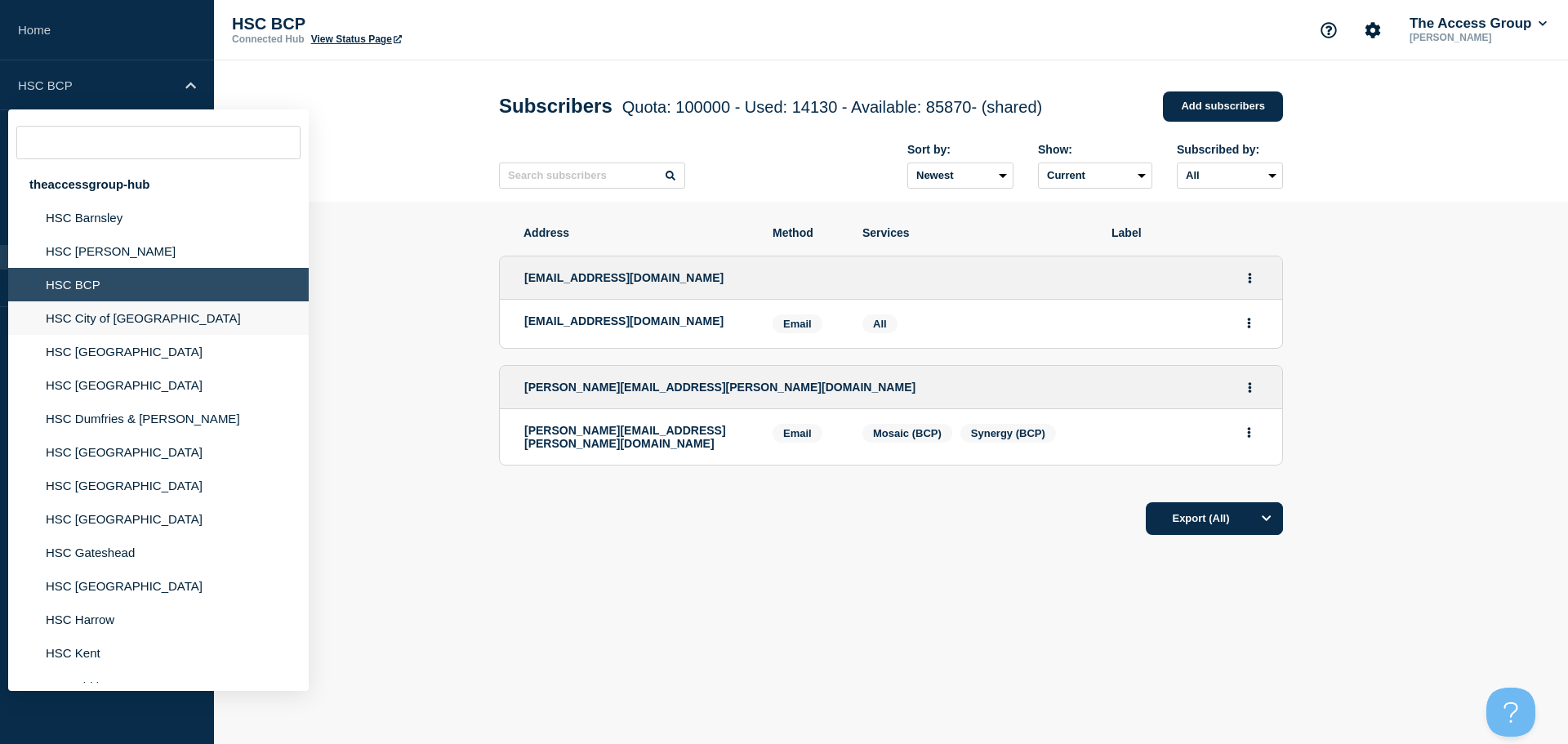
click at [108, 326] on li "HSC City of [GEOGRAPHIC_DATA]" at bounding box center [158, 319] width 301 height 34
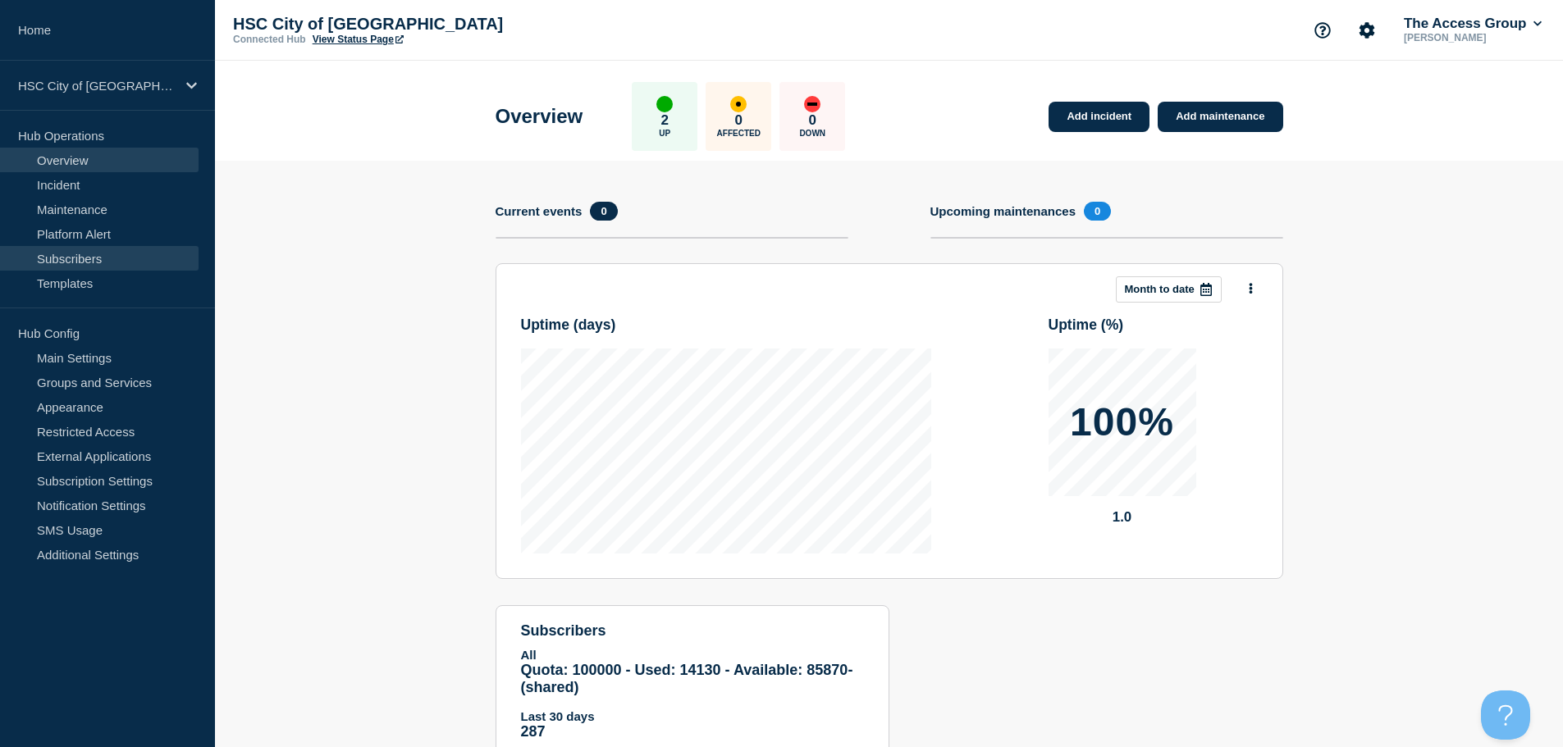
click at [85, 263] on link "Subscribers" at bounding box center [99, 258] width 199 height 25
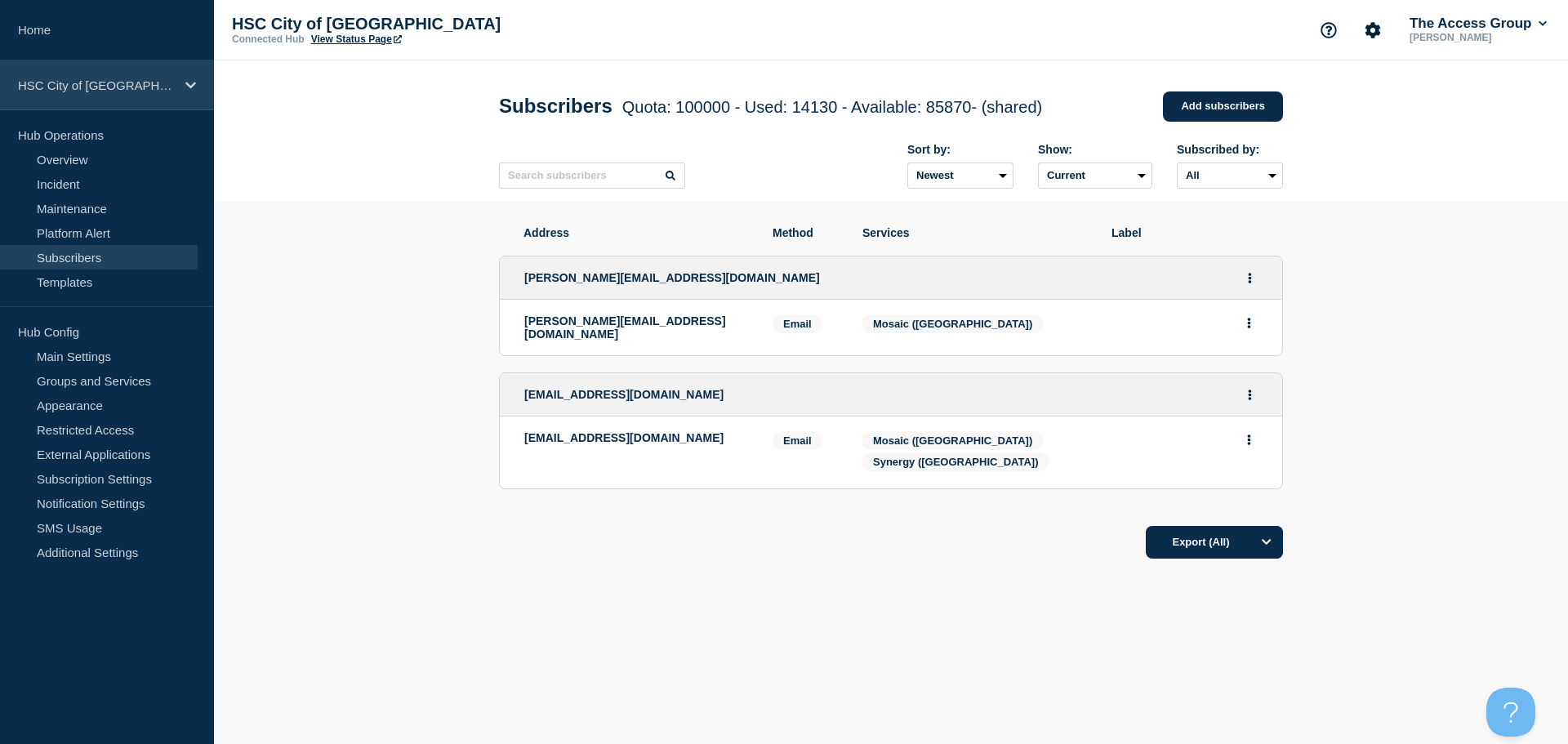
click at [120, 87] on p "HSC City of [GEOGRAPHIC_DATA]" at bounding box center [97, 86] width 157 height 14
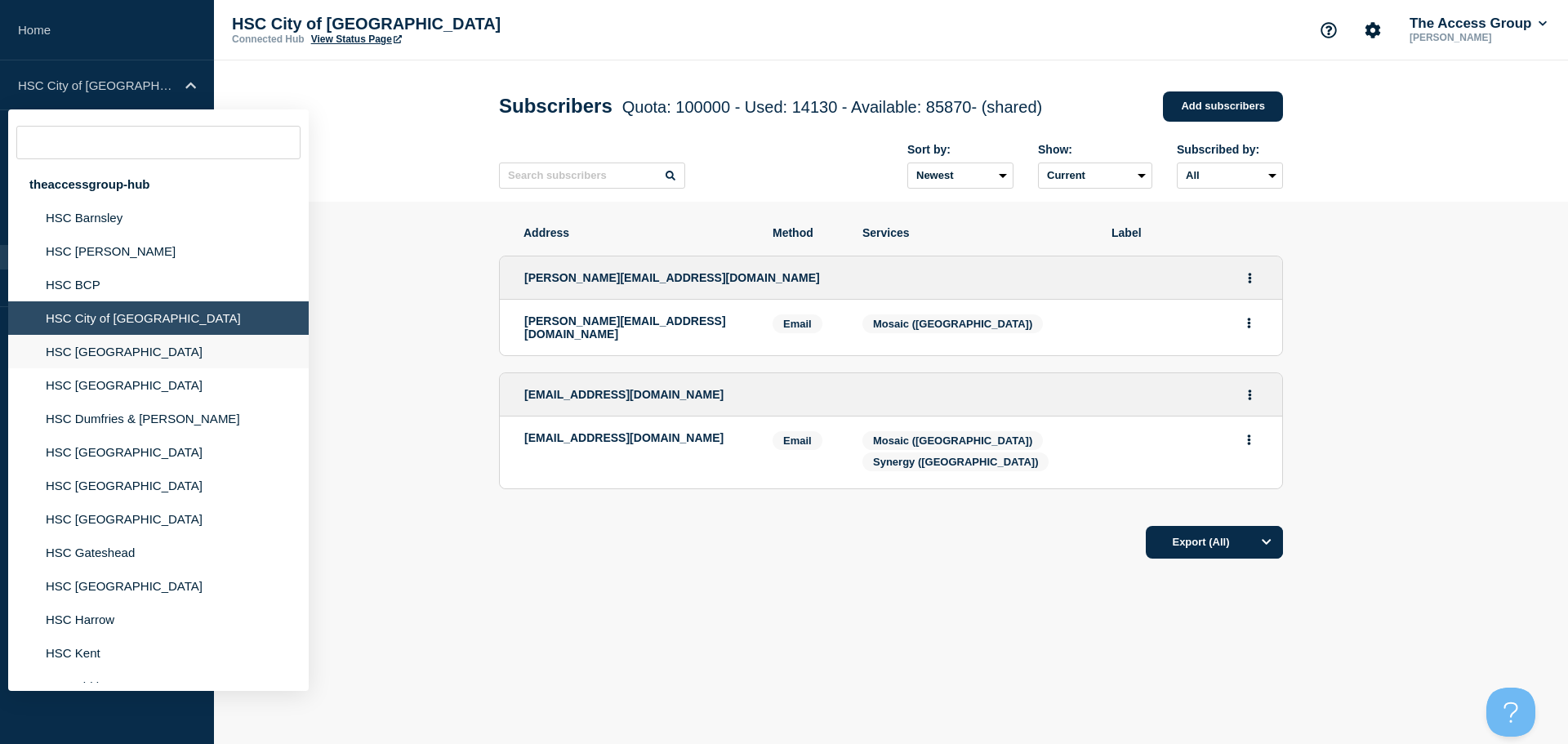
click at [89, 355] on li "HSC [GEOGRAPHIC_DATA]" at bounding box center [158, 352] width 301 height 34
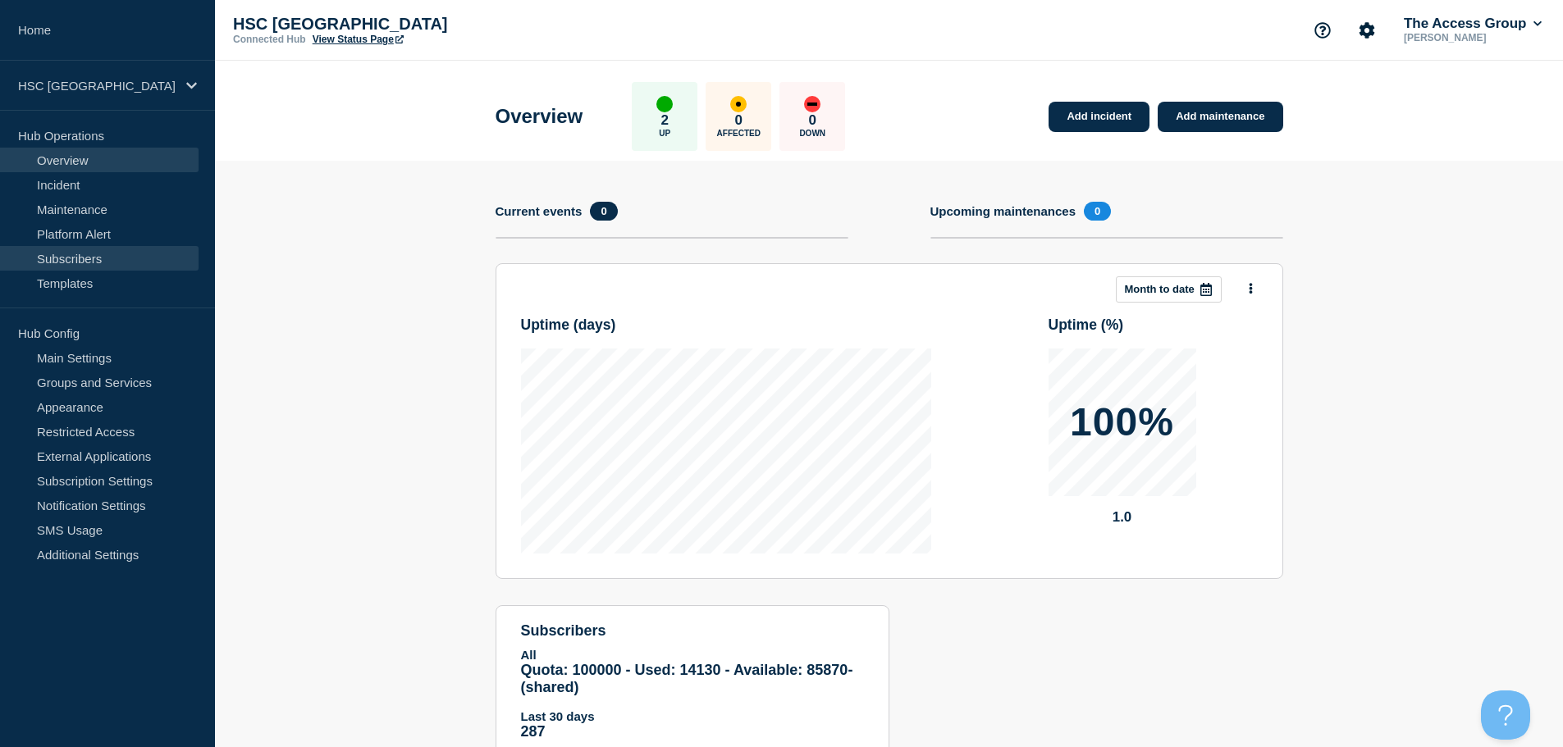
click at [78, 258] on link "Subscribers" at bounding box center [99, 258] width 199 height 25
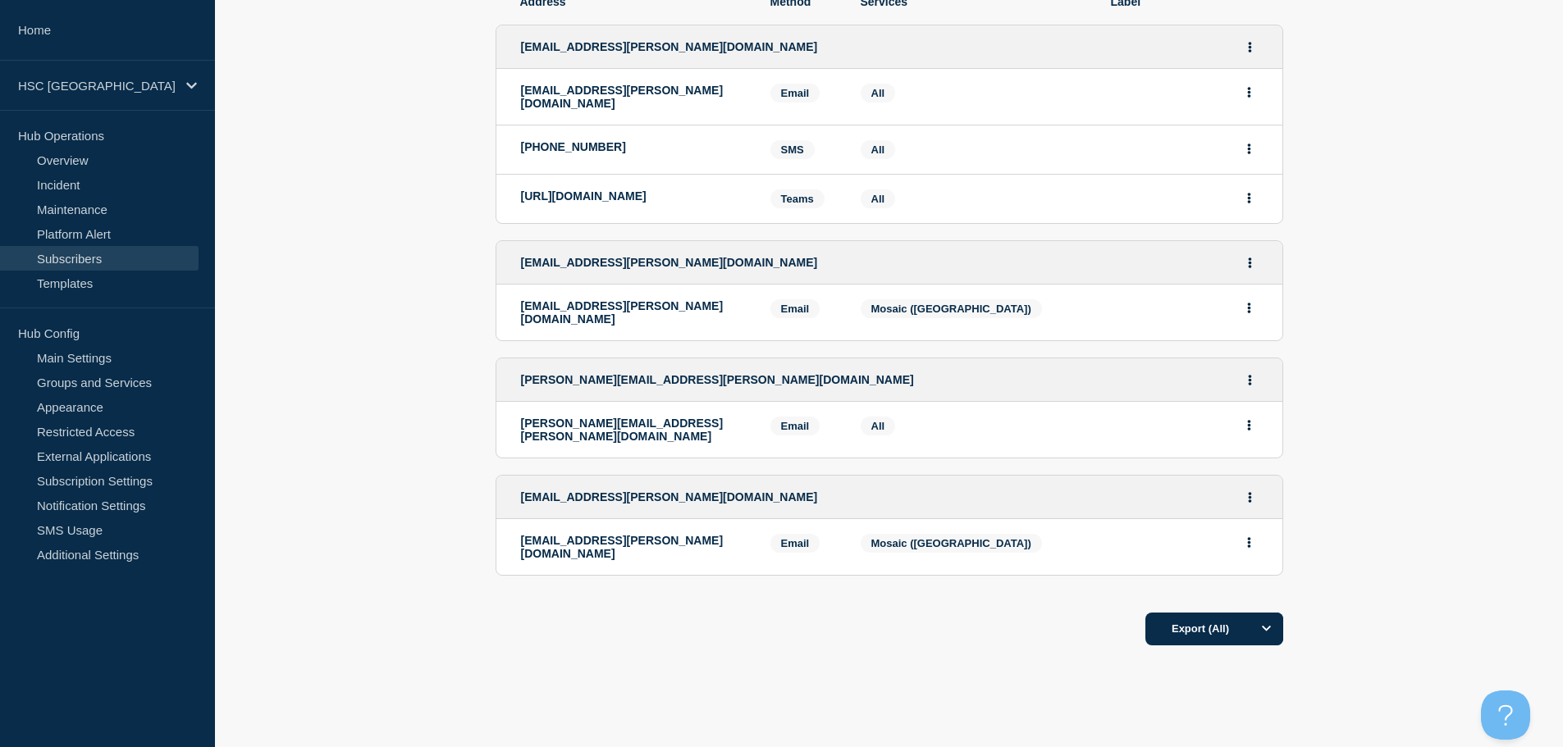
scroll to position [246, 0]
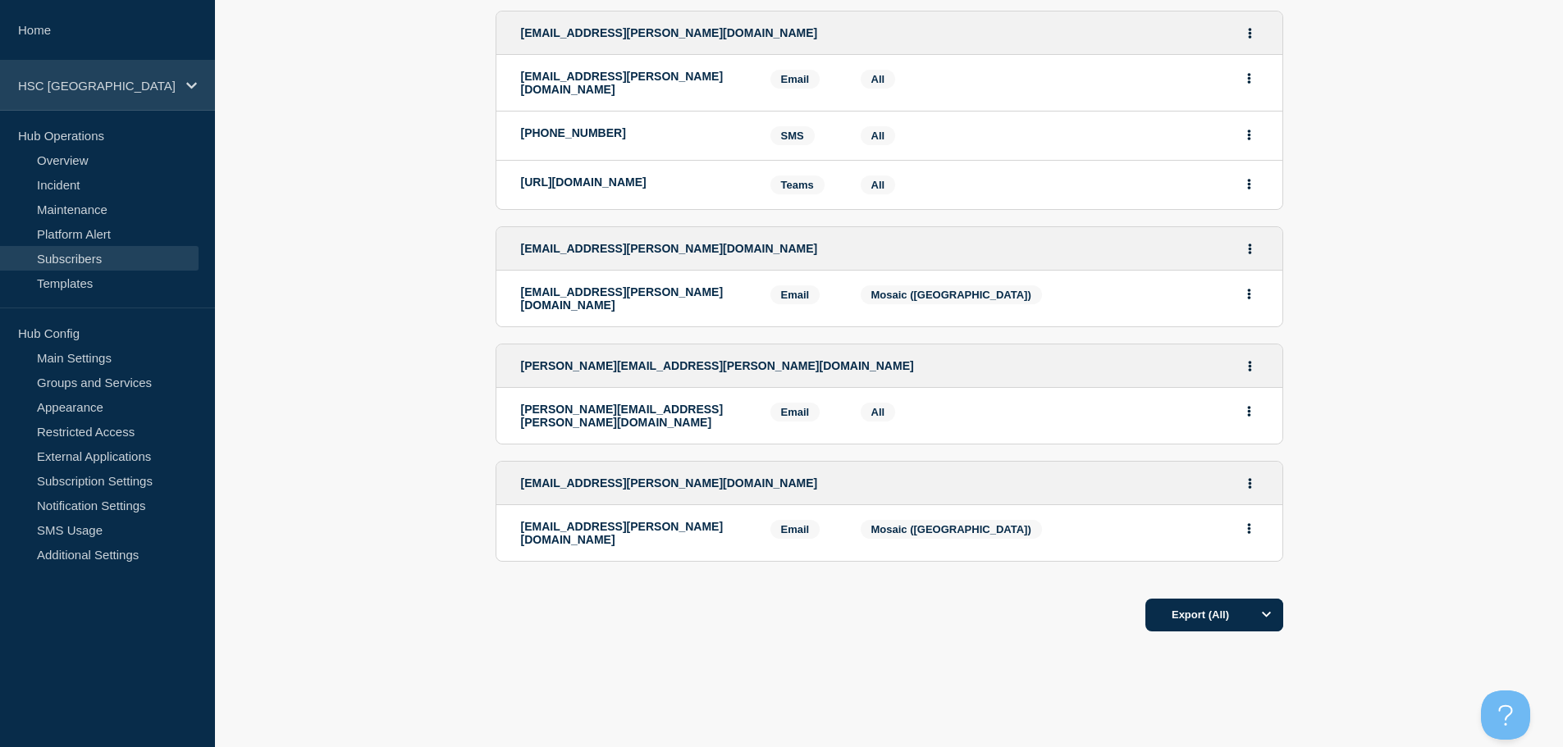
click at [139, 79] on p "HSC [GEOGRAPHIC_DATA]" at bounding box center [97, 86] width 158 height 14
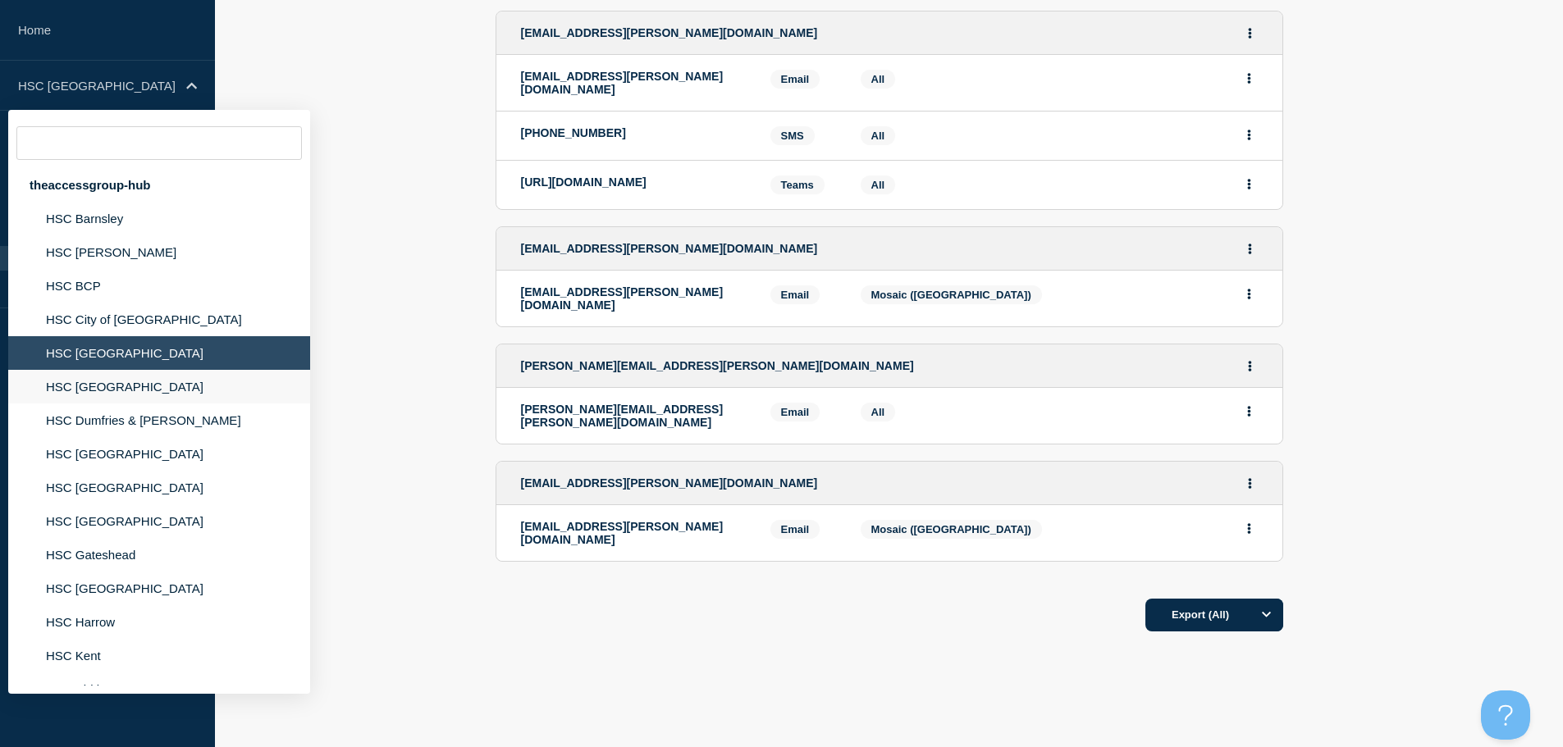
click at [125, 386] on li "HSC [GEOGRAPHIC_DATA]" at bounding box center [159, 387] width 302 height 34
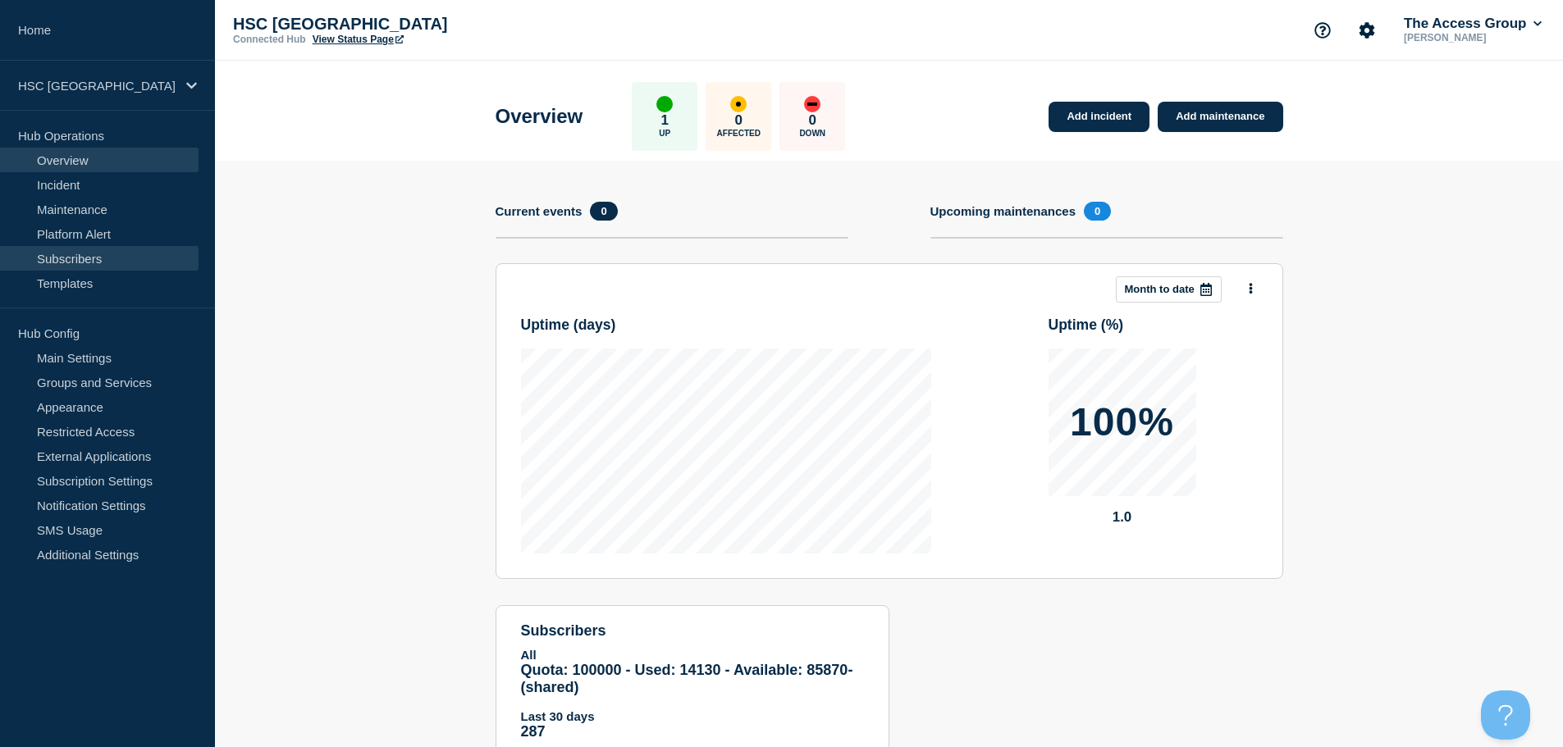
click at [101, 261] on link "Subscribers" at bounding box center [99, 258] width 199 height 25
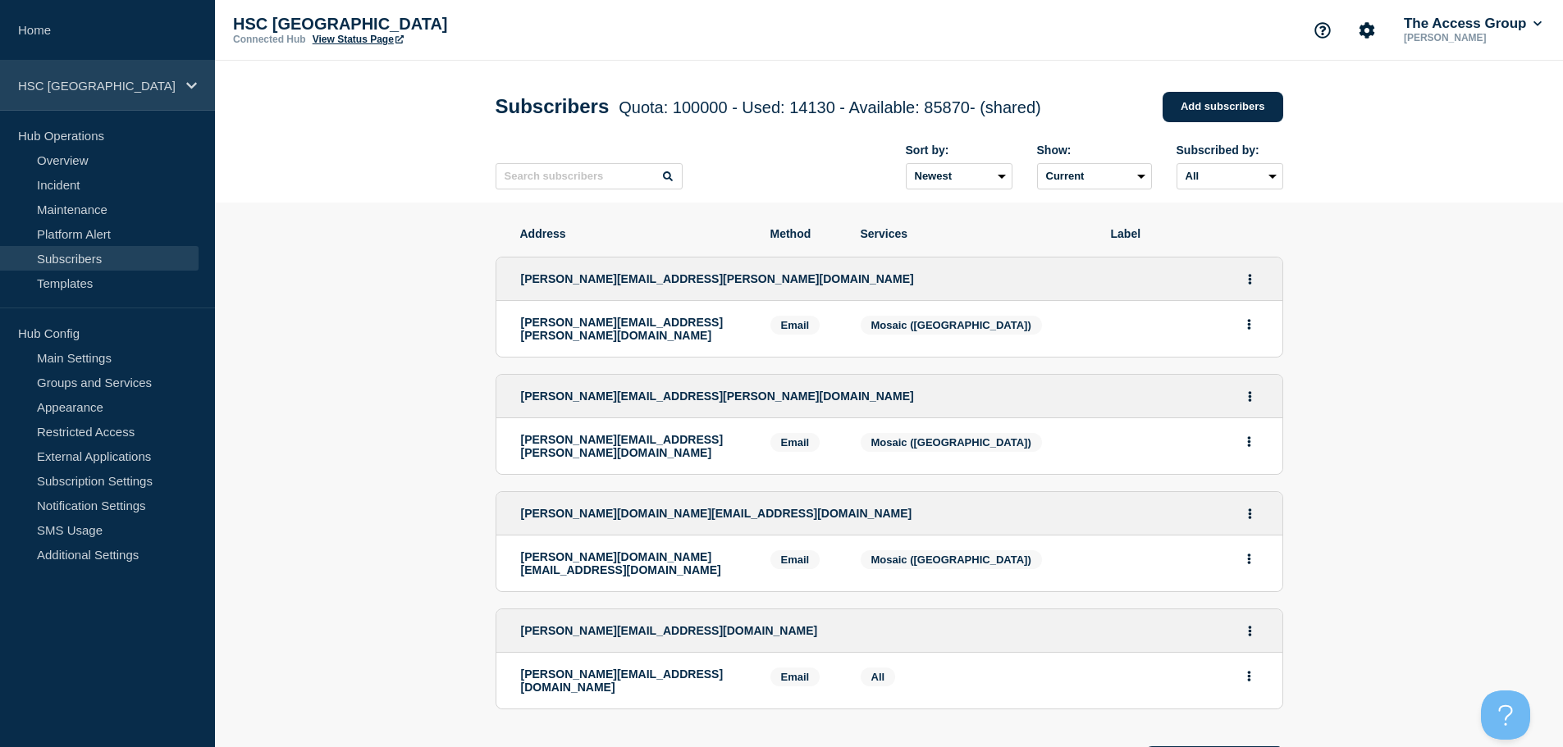
click at [147, 86] on p "HSC [GEOGRAPHIC_DATA]" at bounding box center [97, 86] width 158 height 14
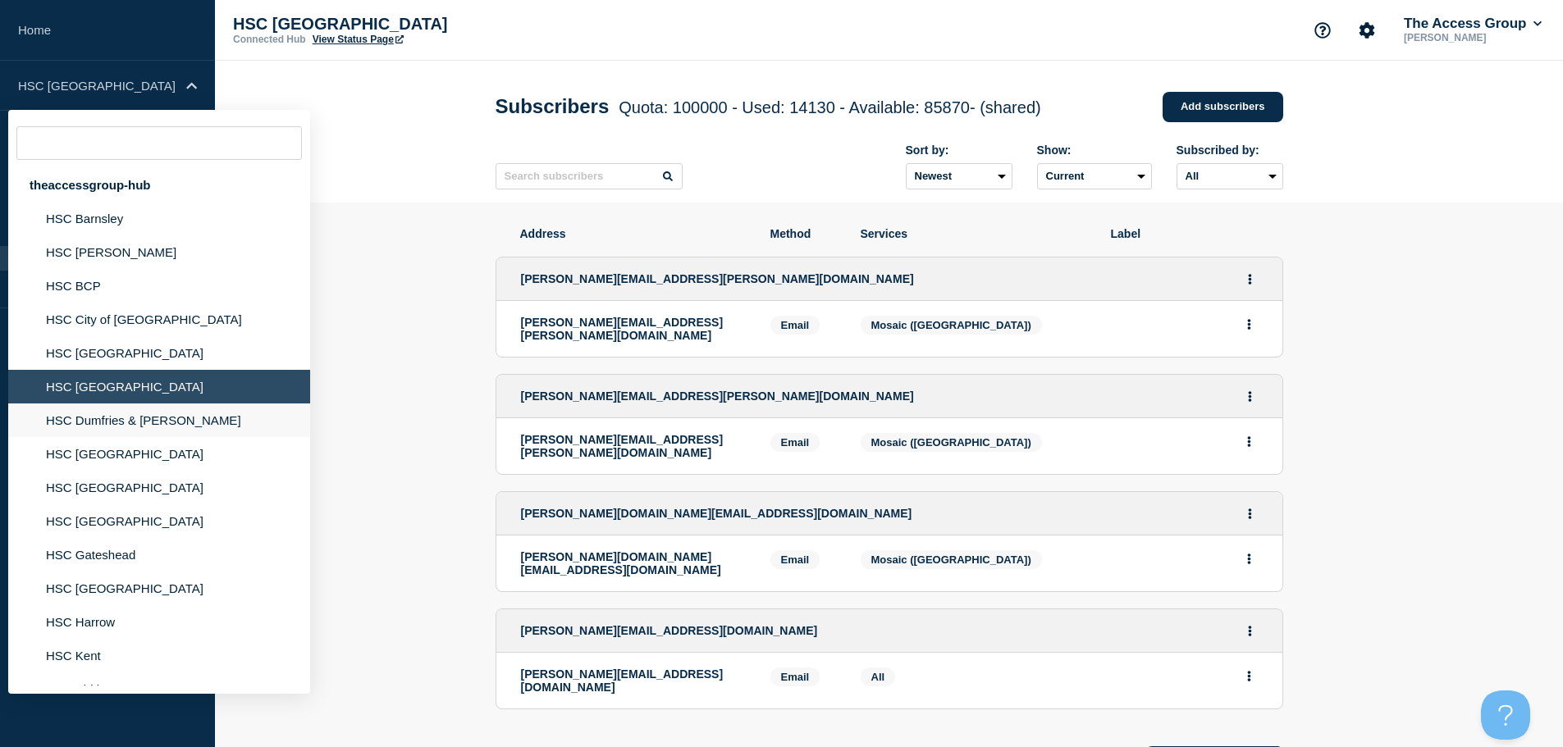
click at [145, 429] on li "HSC Dumfries & [PERSON_NAME]" at bounding box center [159, 421] width 302 height 34
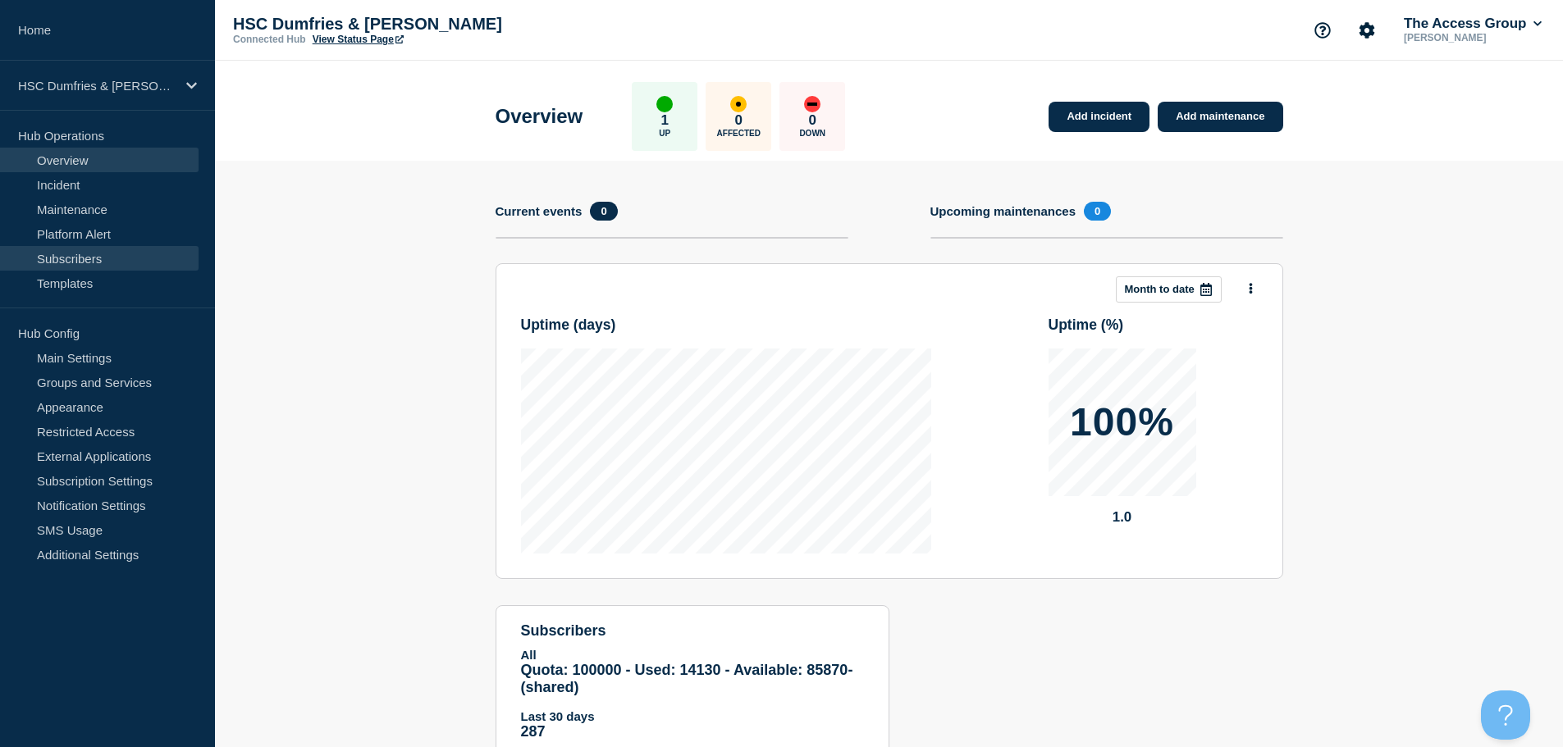
click at [94, 263] on link "Subscribers" at bounding box center [99, 258] width 199 height 25
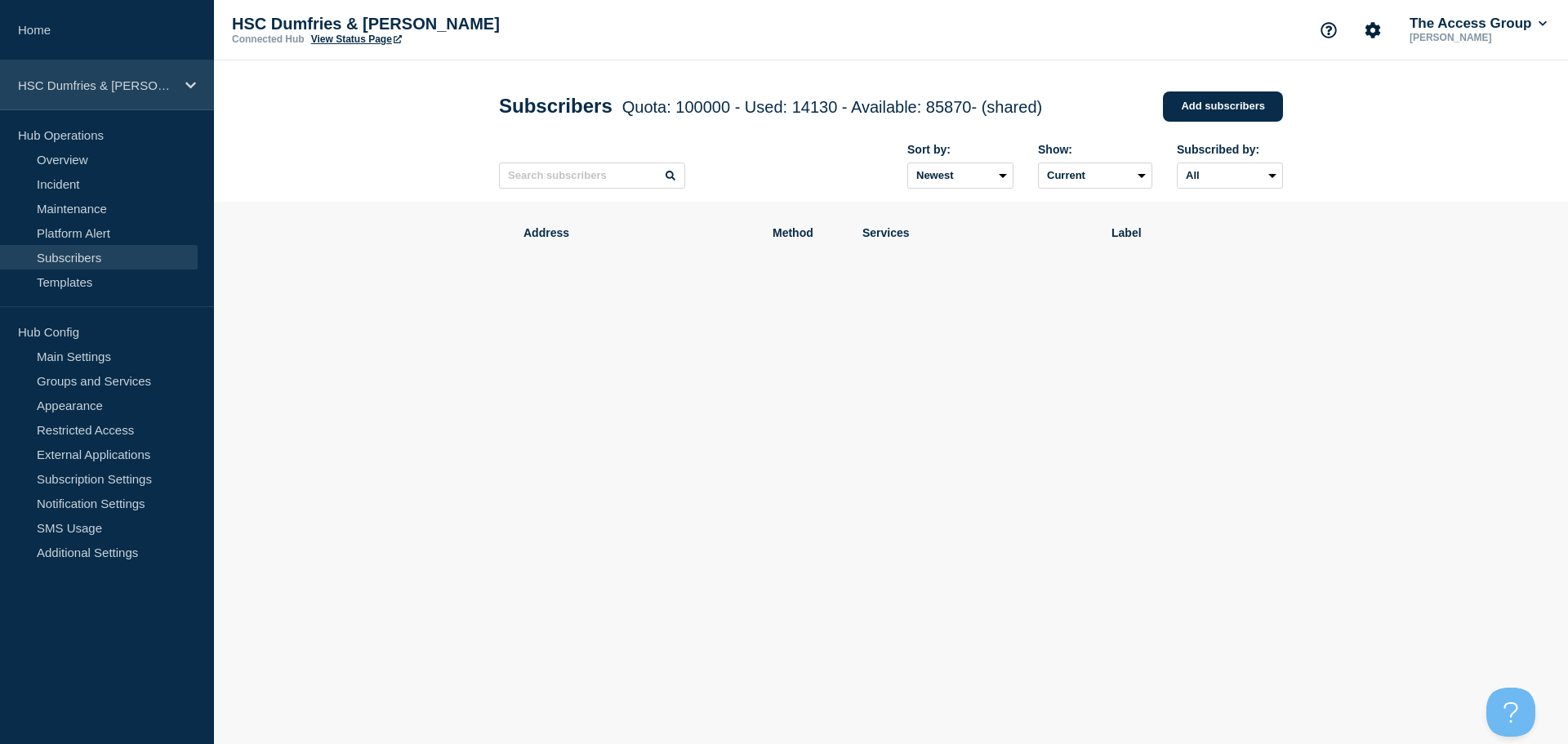
click at [155, 96] on div "HSC Dumfries & [PERSON_NAME]" at bounding box center [107, 86] width 214 height 50
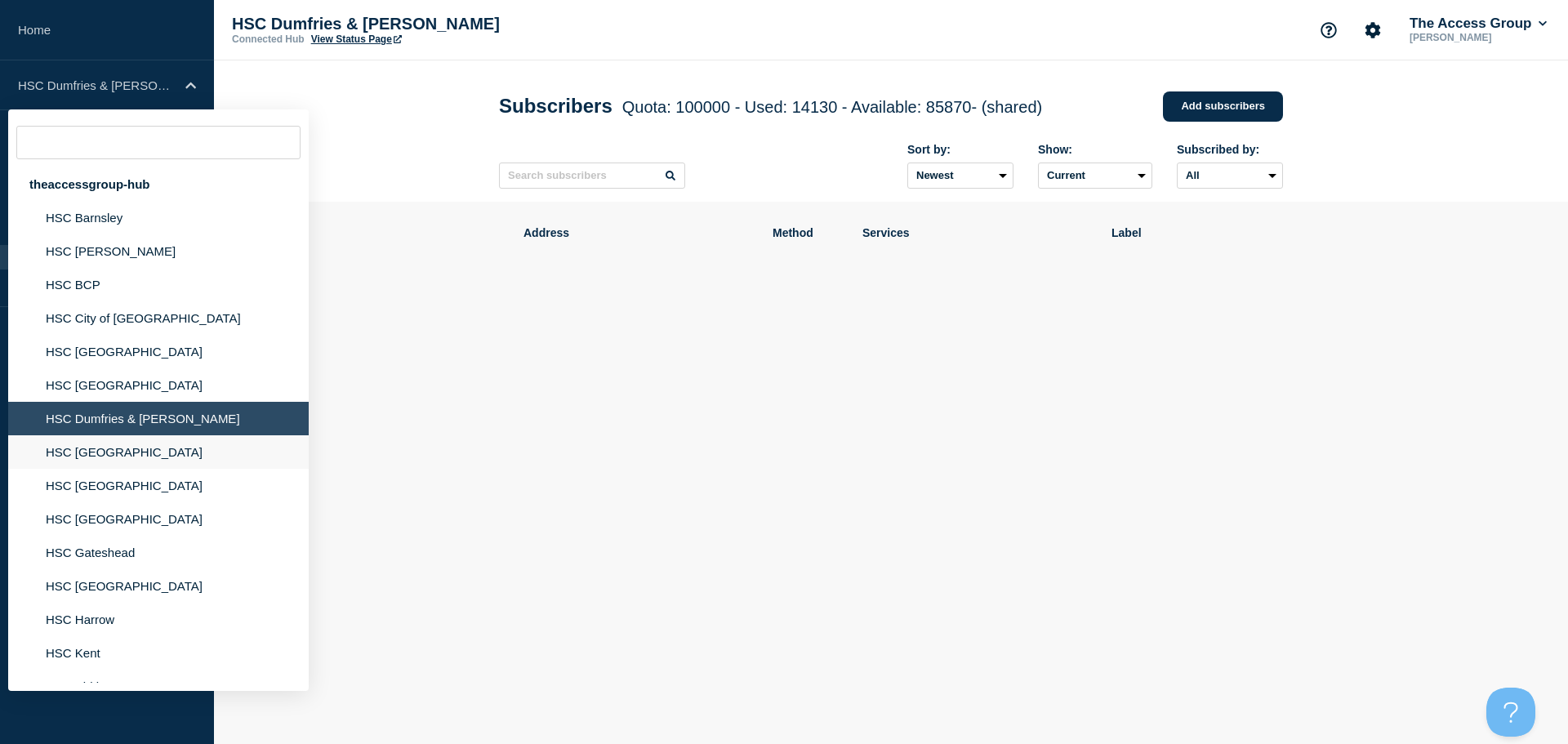
click at [103, 453] on li "HSC [GEOGRAPHIC_DATA]" at bounding box center [158, 452] width 301 height 34
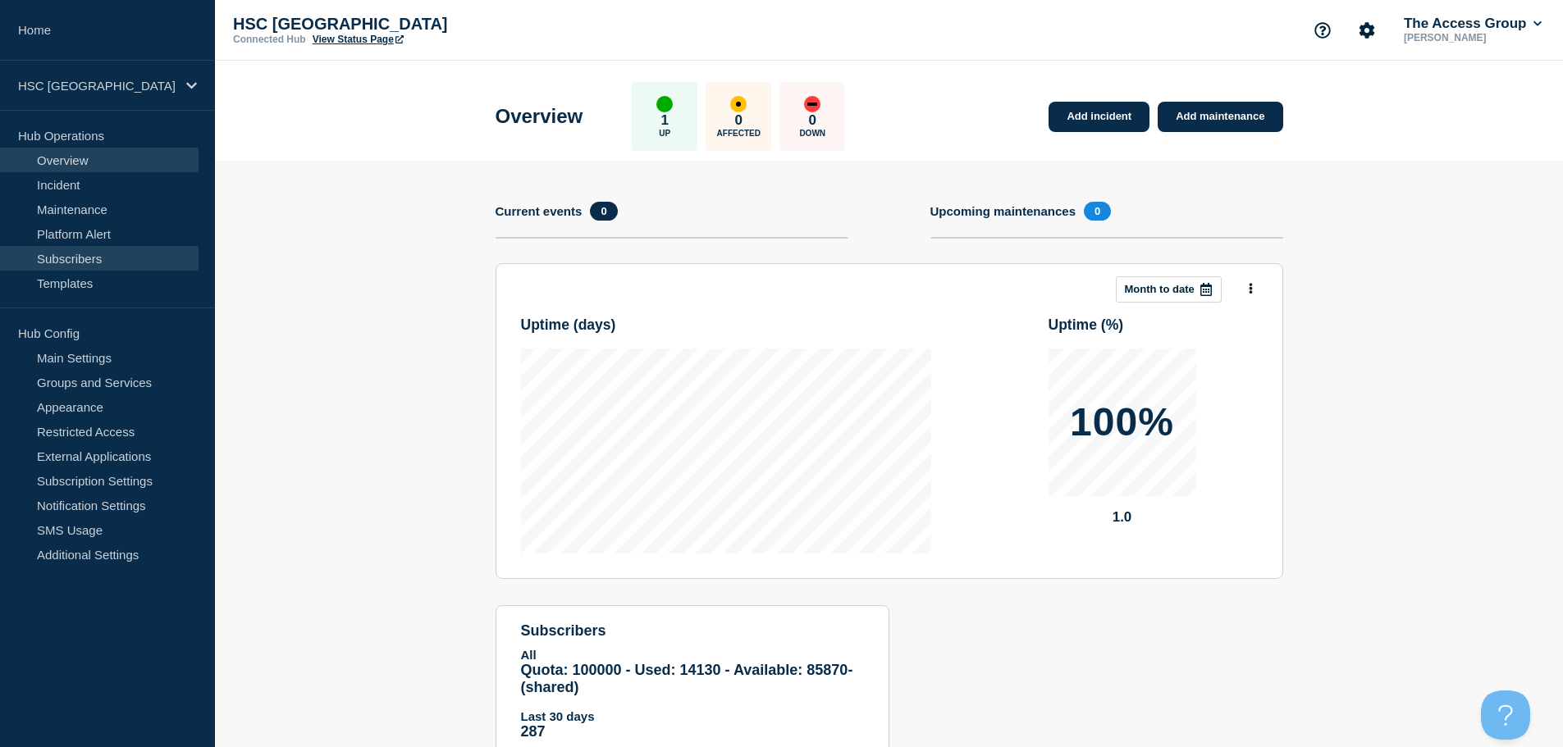
click at [98, 253] on link "Subscribers" at bounding box center [99, 258] width 199 height 25
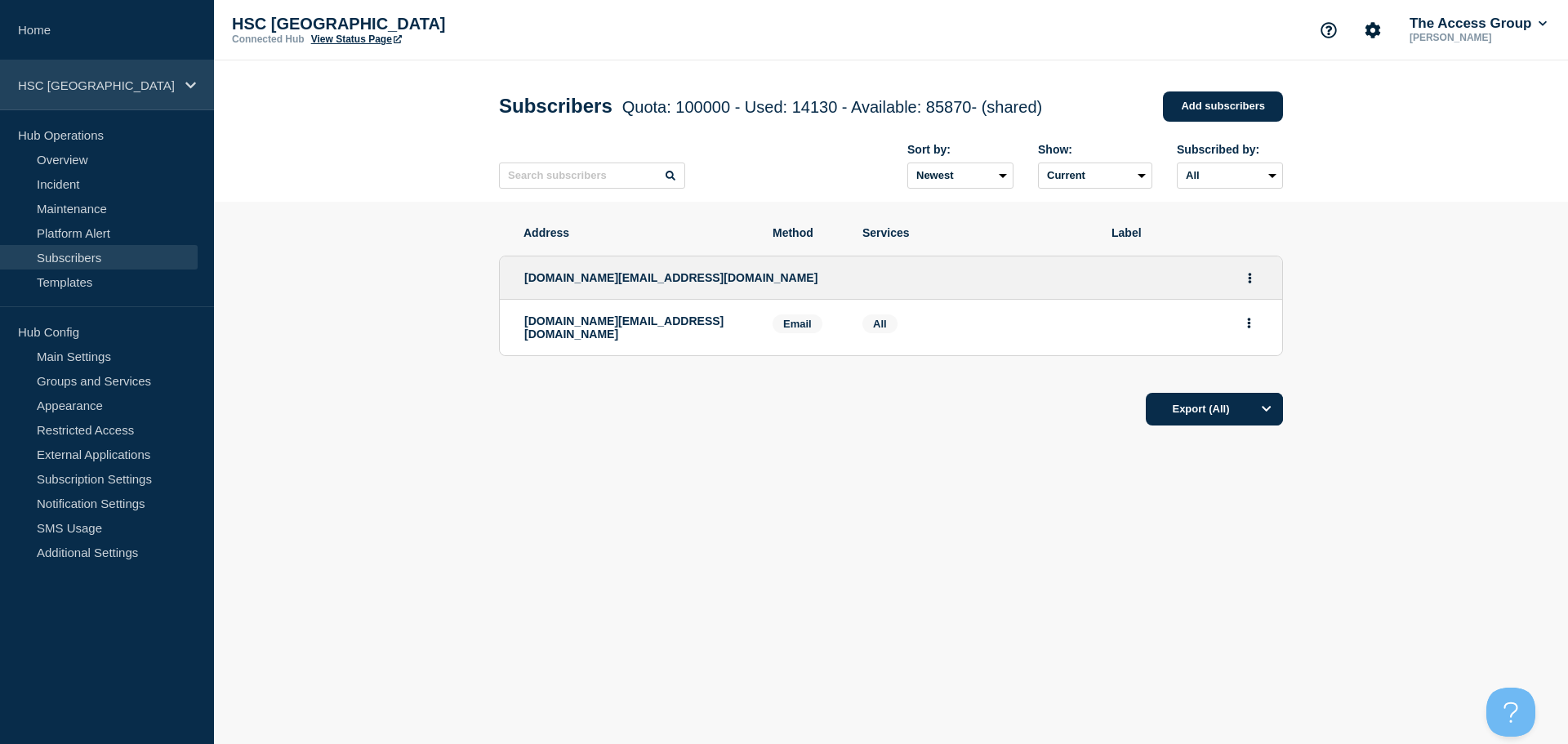
click at [167, 87] on p "HSC [GEOGRAPHIC_DATA]" at bounding box center [97, 86] width 157 height 14
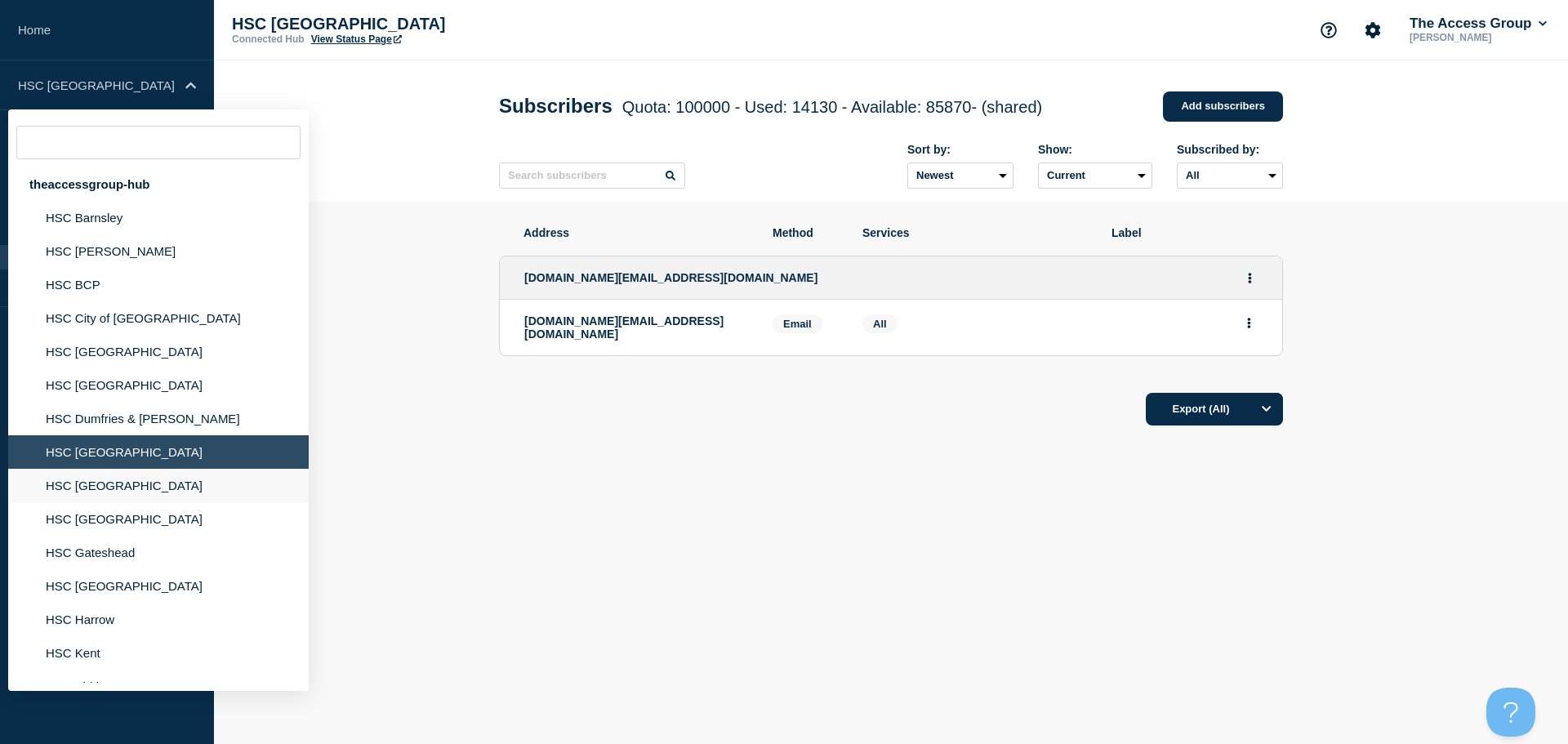
click at [119, 485] on li "HSC [GEOGRAPHIC_DATA]" at bounding box center [158, 486] width 301 height 34
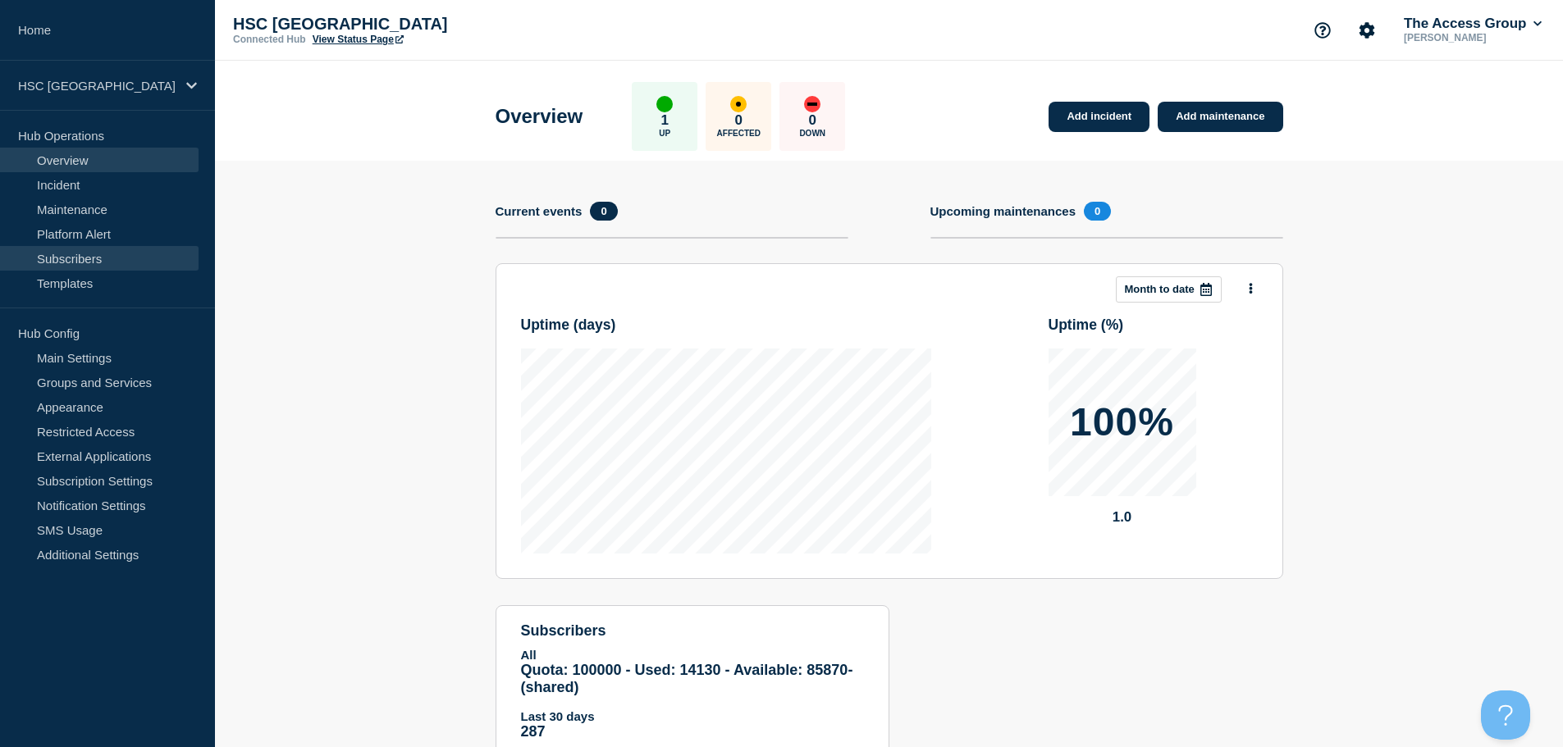
click at [84, 259] on link "Subscribers" at bounding box center [99, 258] width 199 height 25
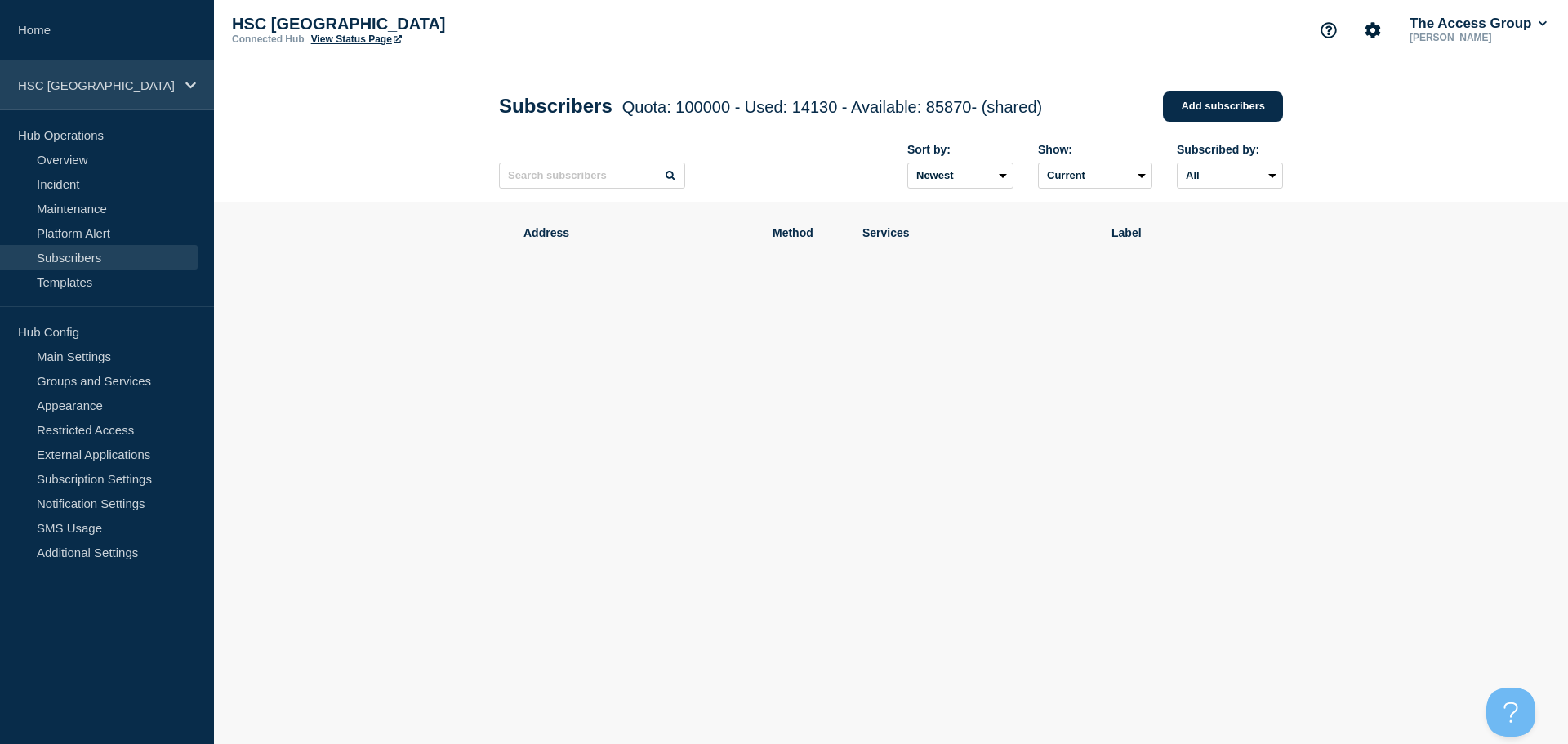
click at [108, 101] on div "HSC [GEOGRAPHIC_DATA]" at bounding box center [107, 86] width 214 height 50
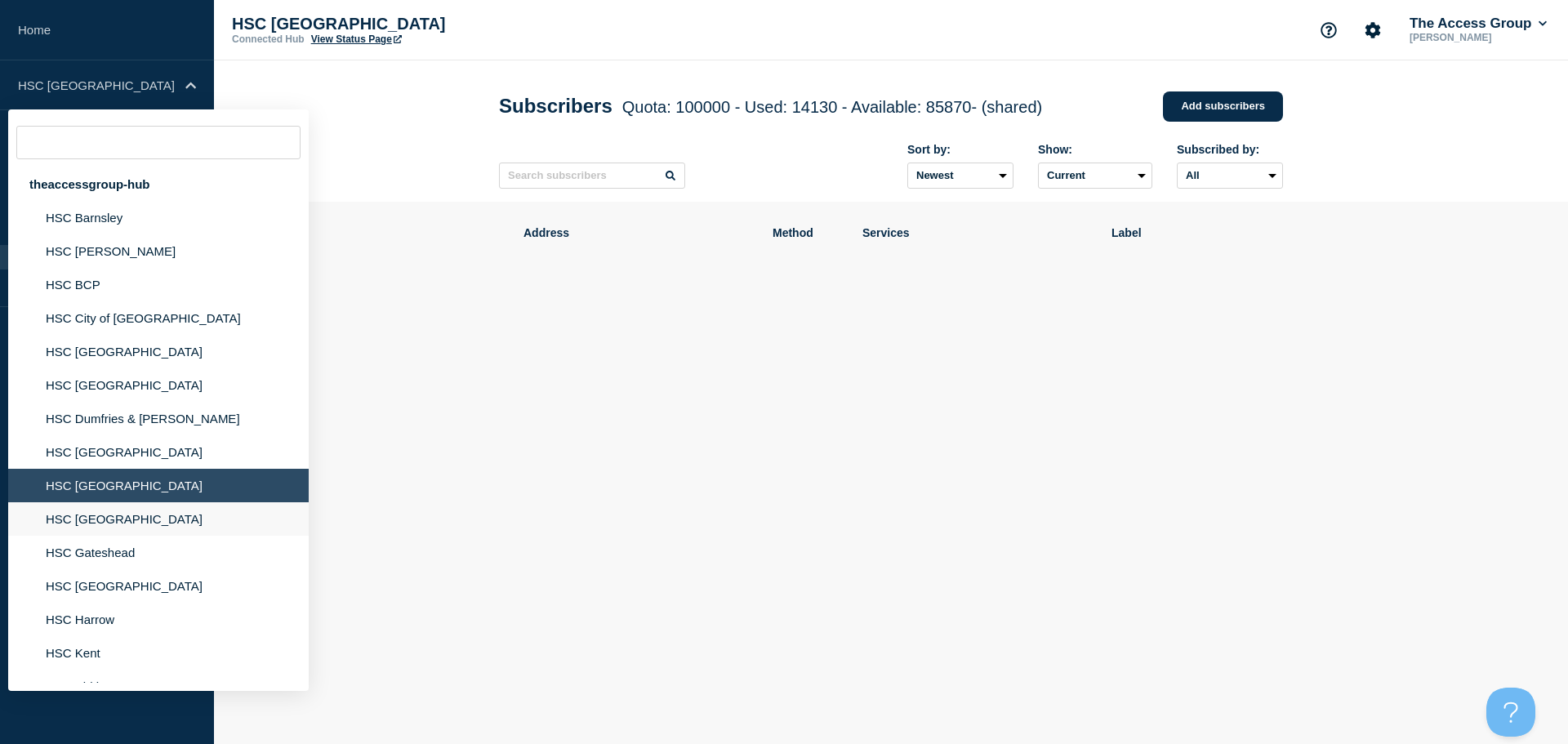
click at [98, 521] on li "HSC [GEOGRAPHIC_DATA]" at bounding box center [158, 520] width 301 height 34
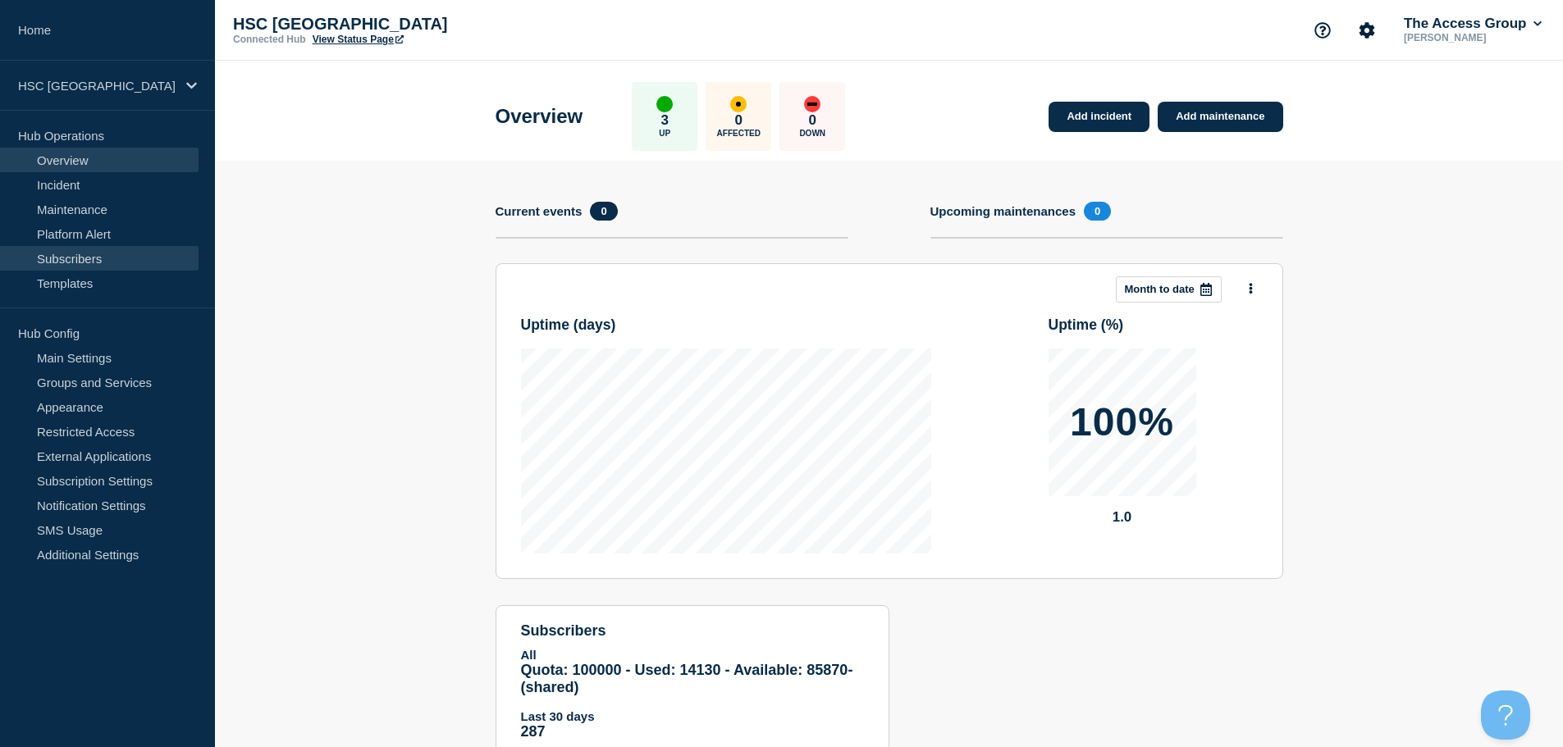
click at [94, 254] on link "Subscribers" at bounding box center [99, 258] width 199 height 25
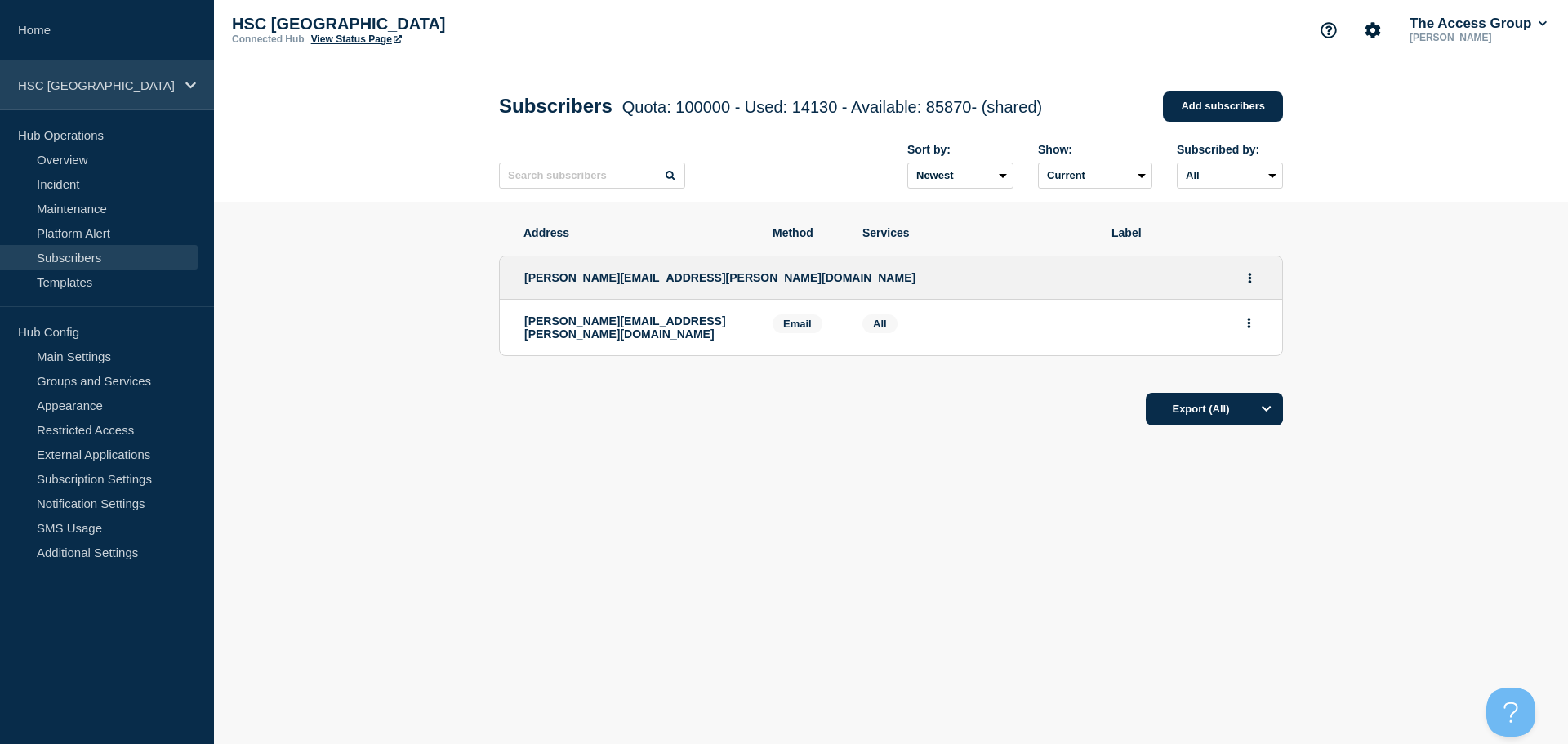
click at [119, 82] on p "HSC [GEOGRAPHIC_DATA]" at bounding box center [97, 86] width 157 height 14
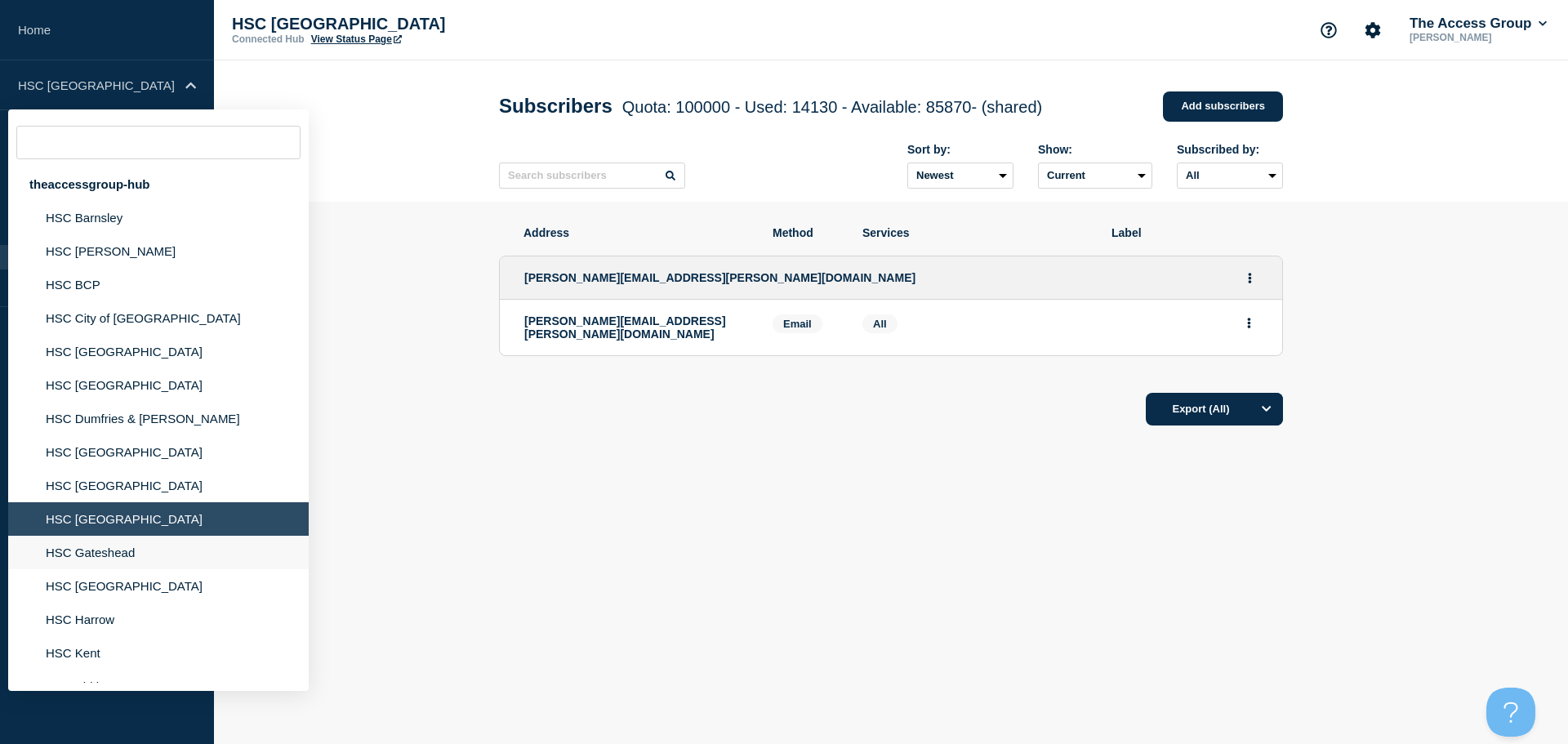
click at [111, 558] on li "HSC Gateshead" at bounding box center [158, 553] width 301 height 34
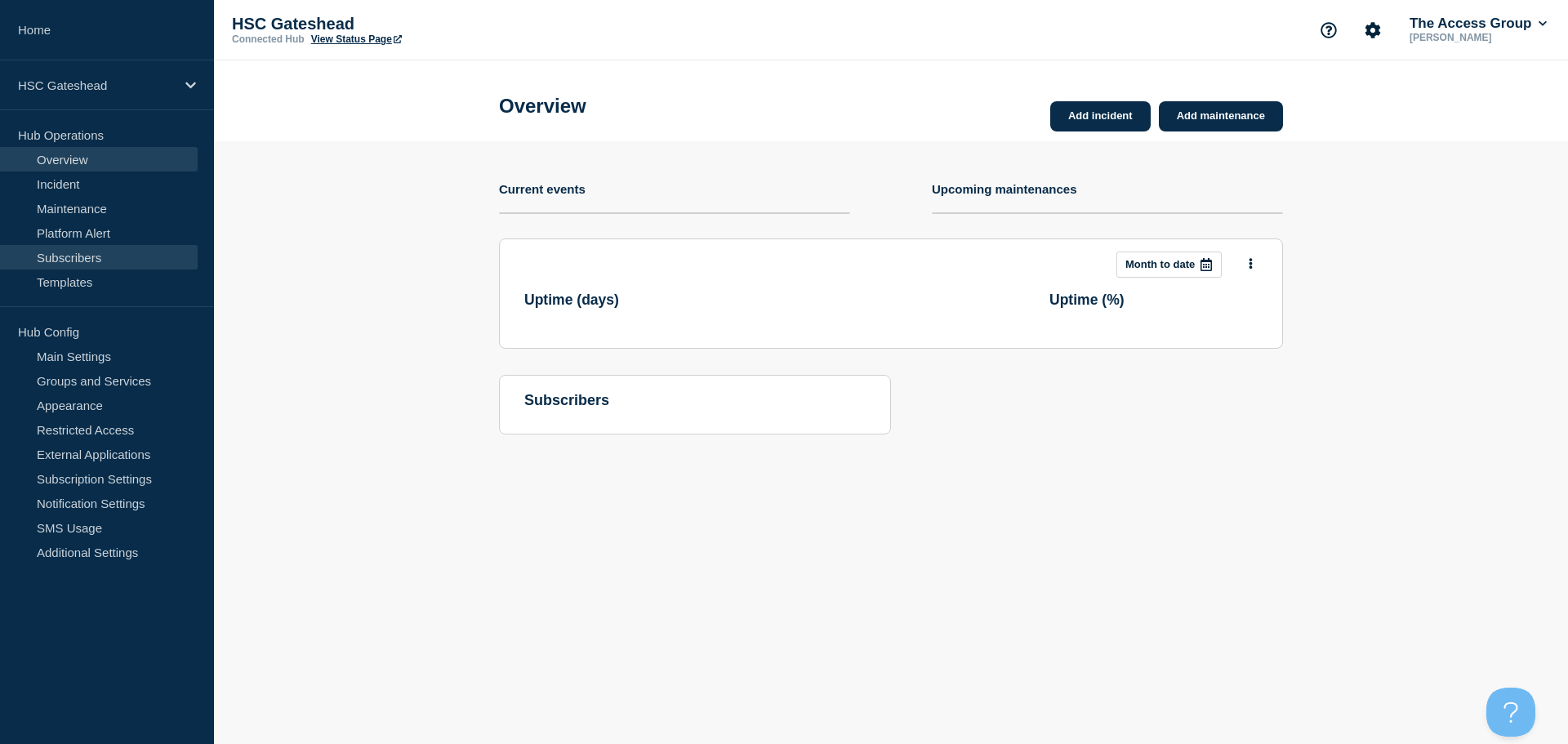
click at [108, 262] on link "Subscribers" at bounding box center [99, 257] width 198 height 25
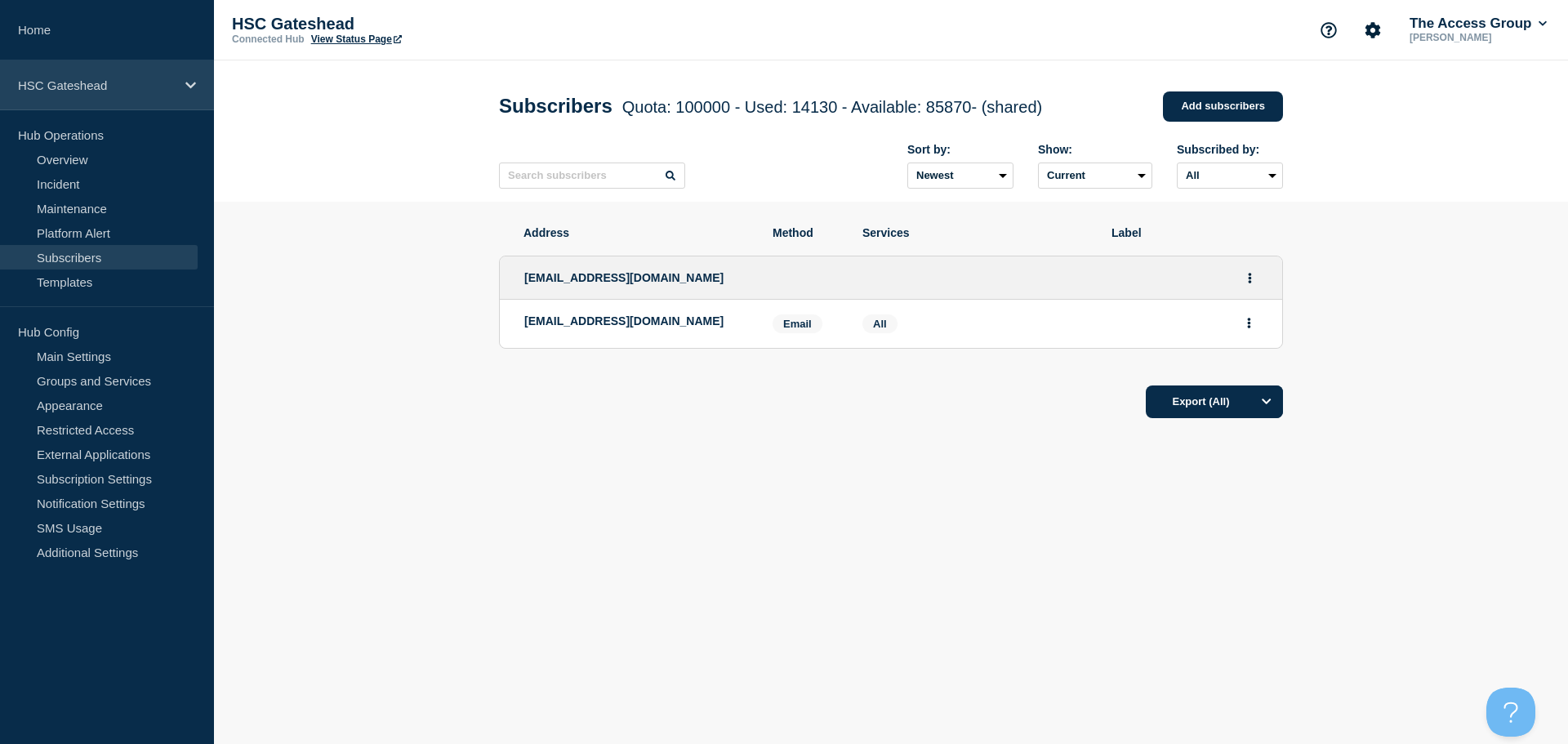
click at [148, 76] on div "HSC Gateshead" at bounding box center [107, 86] width 214 height 50
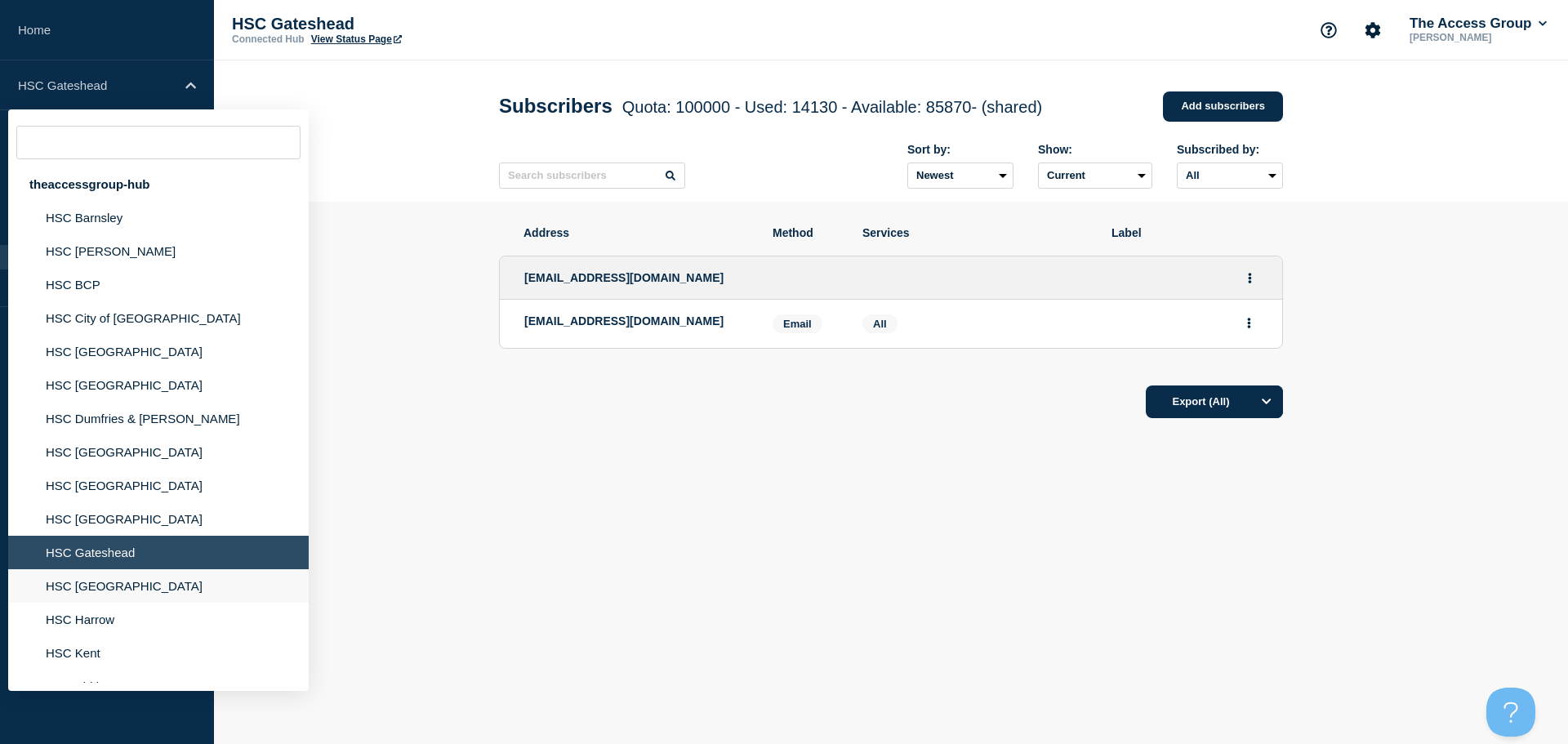
click at [98, 593] on li "HSC [GEOGRAPHIC_DATA]" at bounding box center [158, 587] width 301 height 34
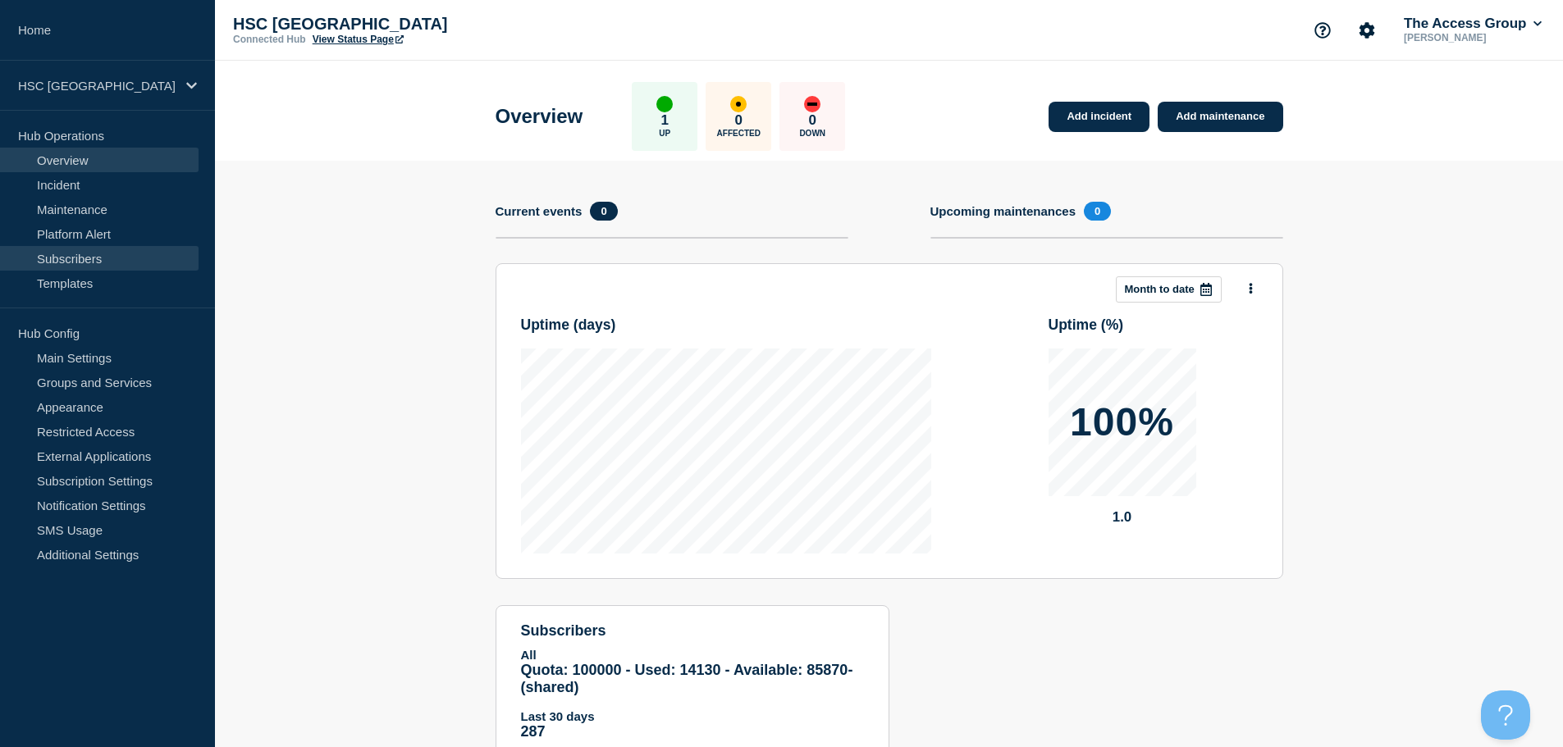
click at [94, 258] on link "Subscribers" at bounding box center [99, 258] width 199 height 25
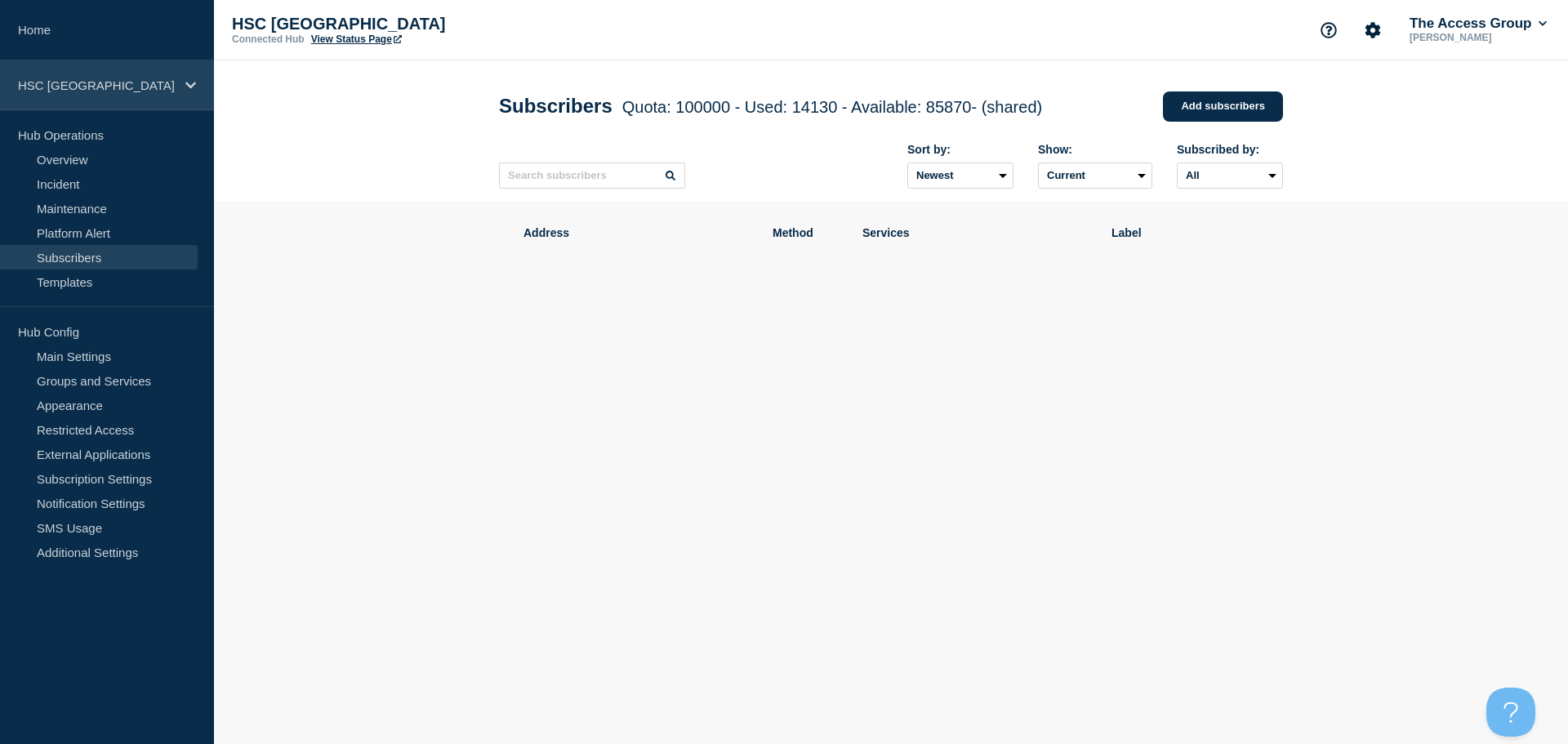
click at [124, 93] on div "HSC [GEOGRAPHIC_DATA]" at bounding box center [107, 86] width 214 height 50
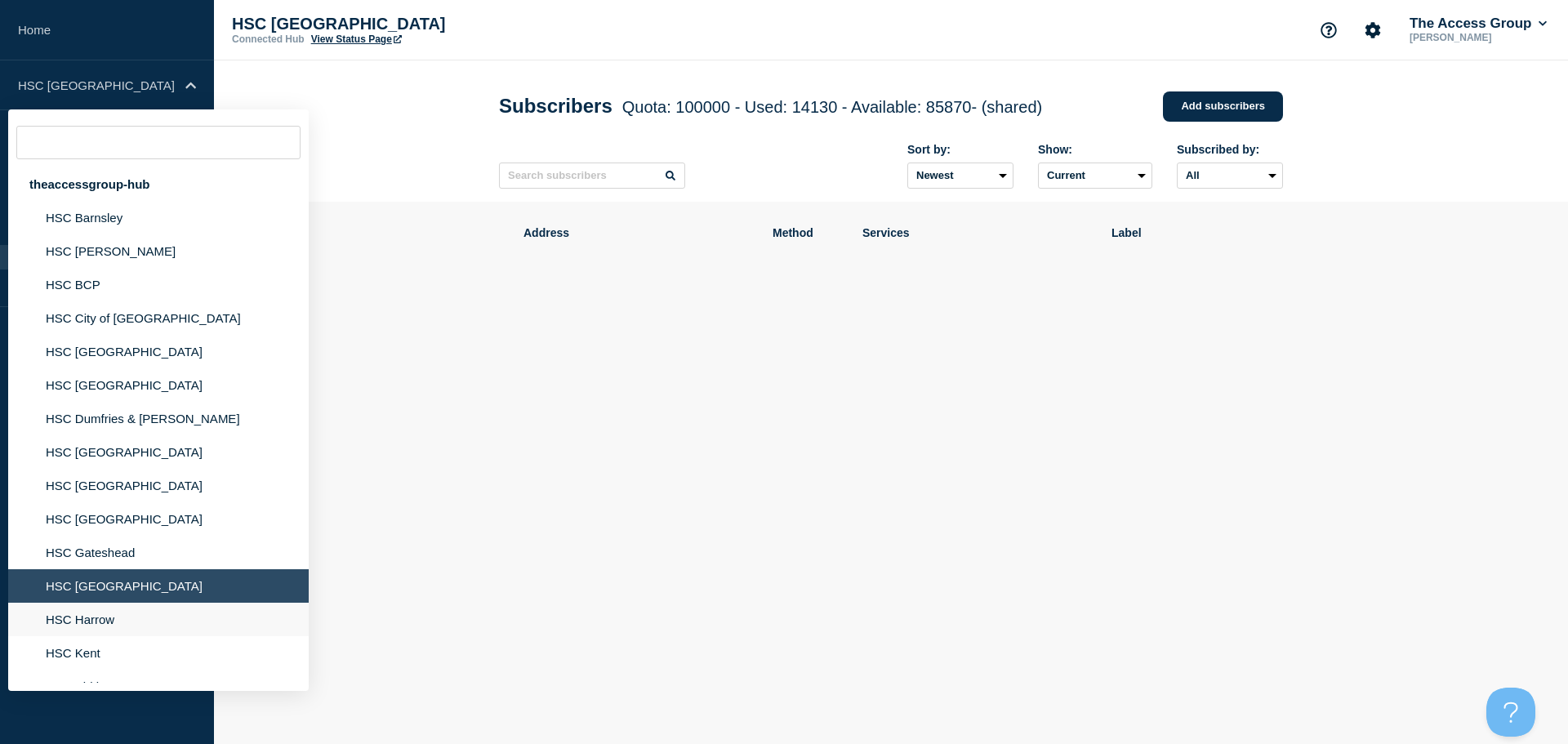
click at [82, 625] on li "HSC Harrow" at bounding box center [158, 620] width 301 height 34
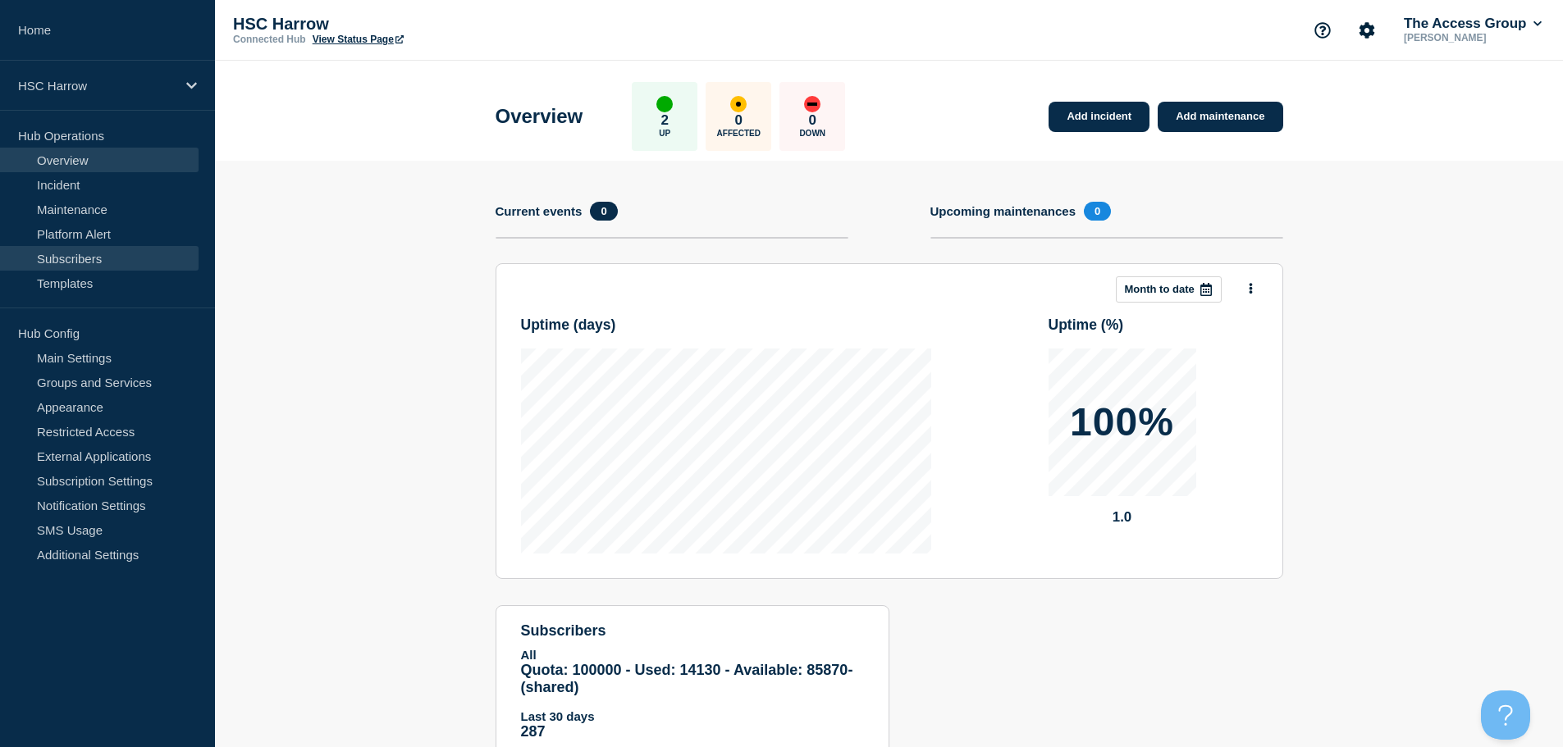
click at [93, 257] on link "Subscribers" at bounding box center [99, 258] width 199 height 25
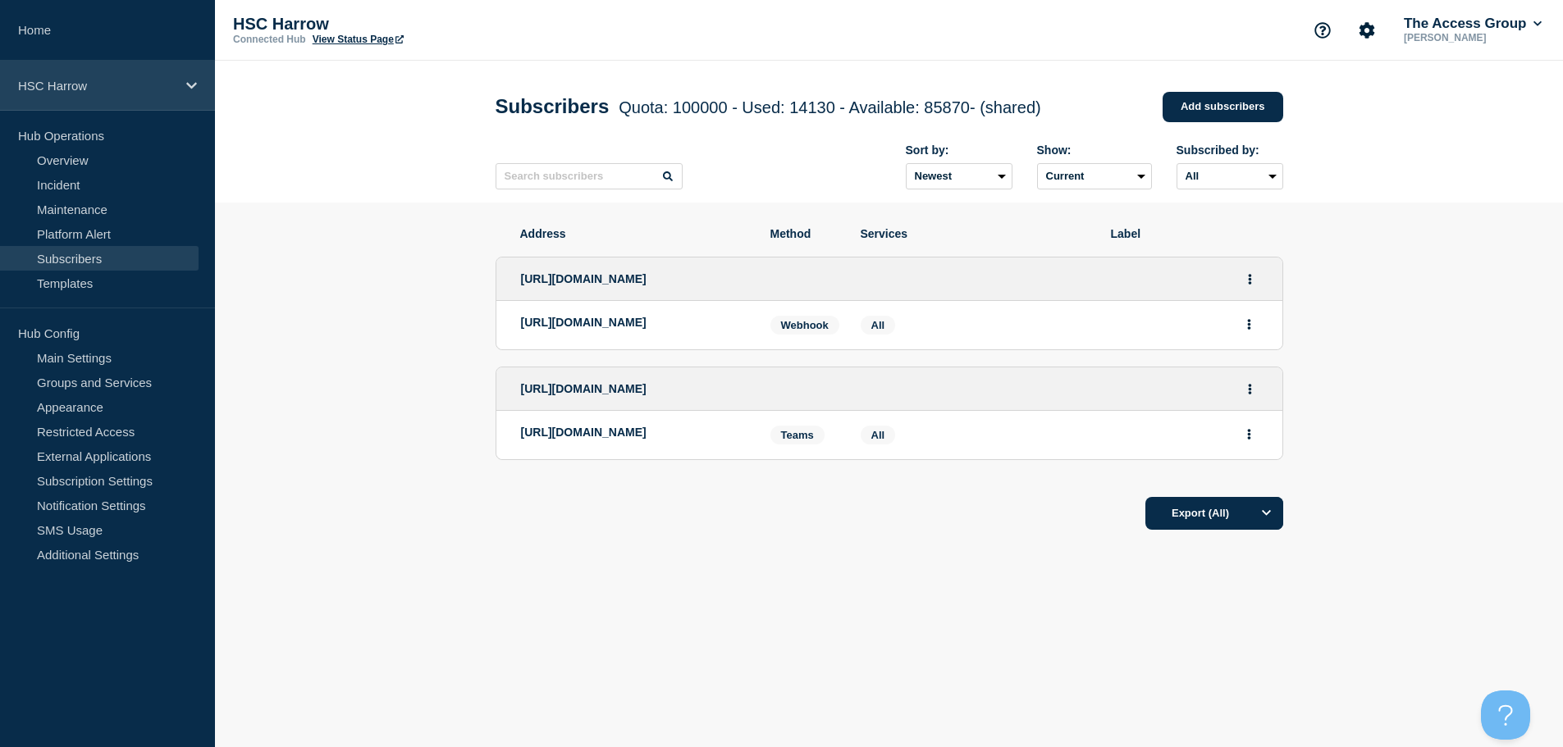
click at [142, 77] on div "HSC Harrow" at bounding box center [107, 86] width 215 height 50
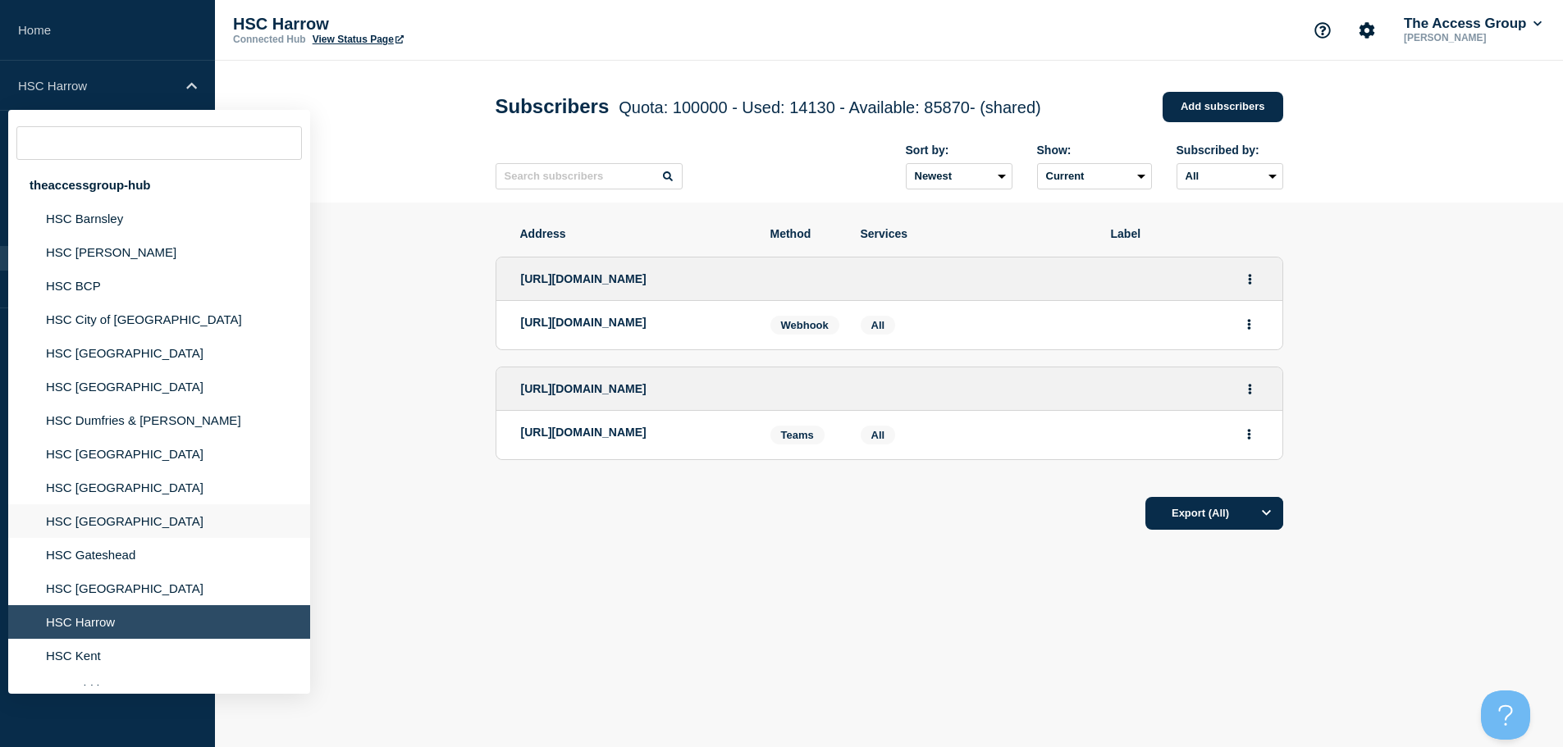
scroll to position [82, 0]
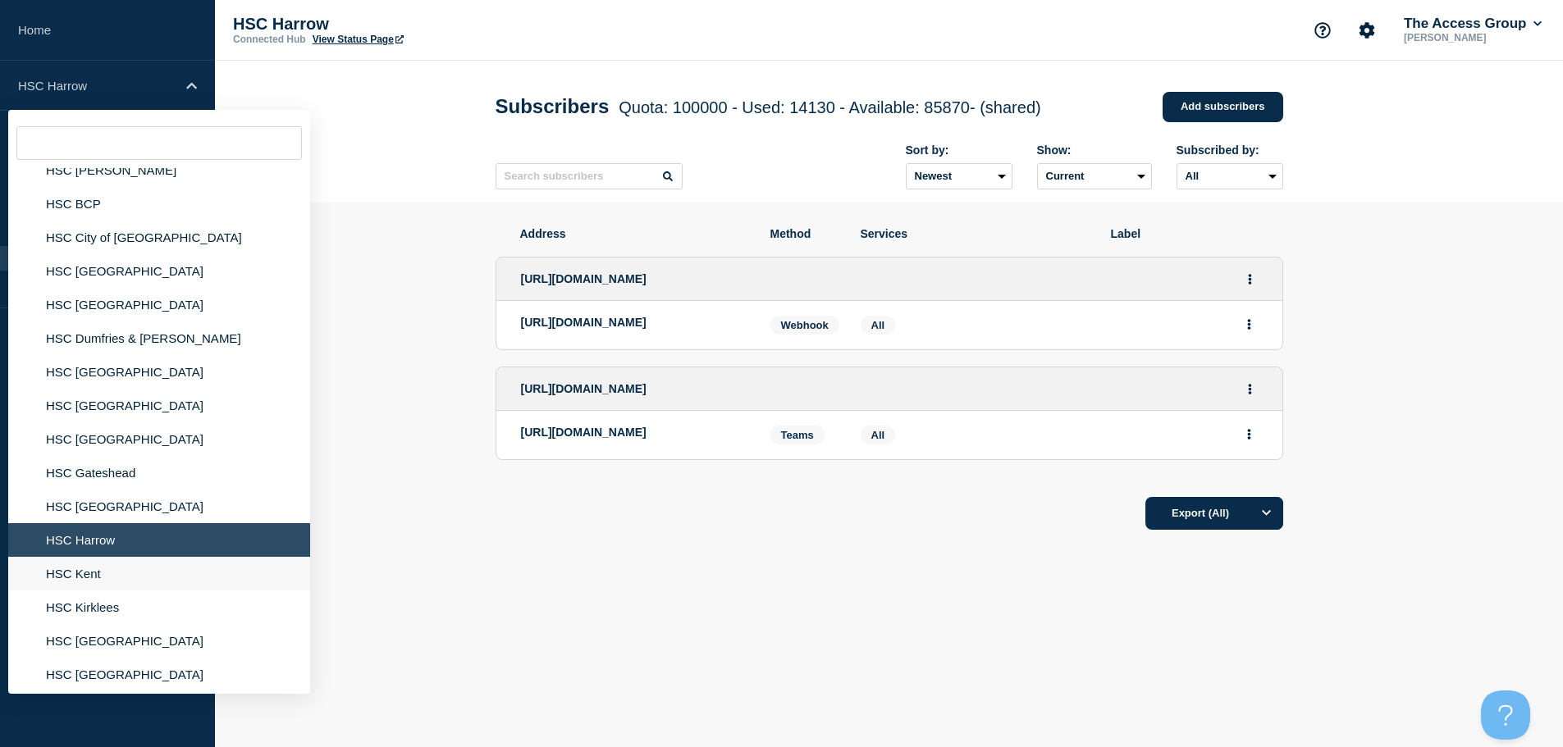
click at [84, 575] on li "HSC Kent" at bounding box center [159, 574] width 302 height 34
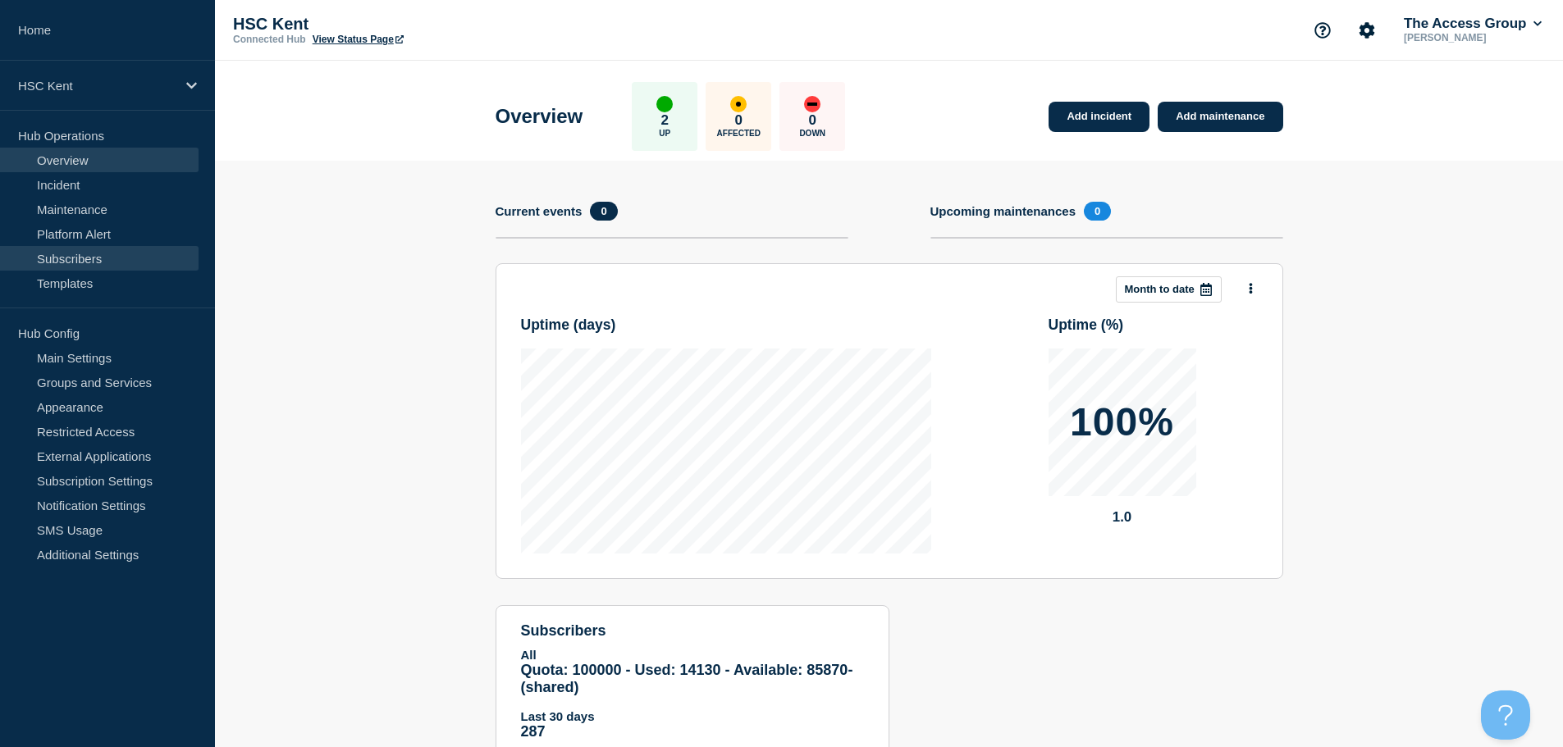
click at [97, 255] on link "Subscribers" at bounding box center [99, 258] width 199 height 25
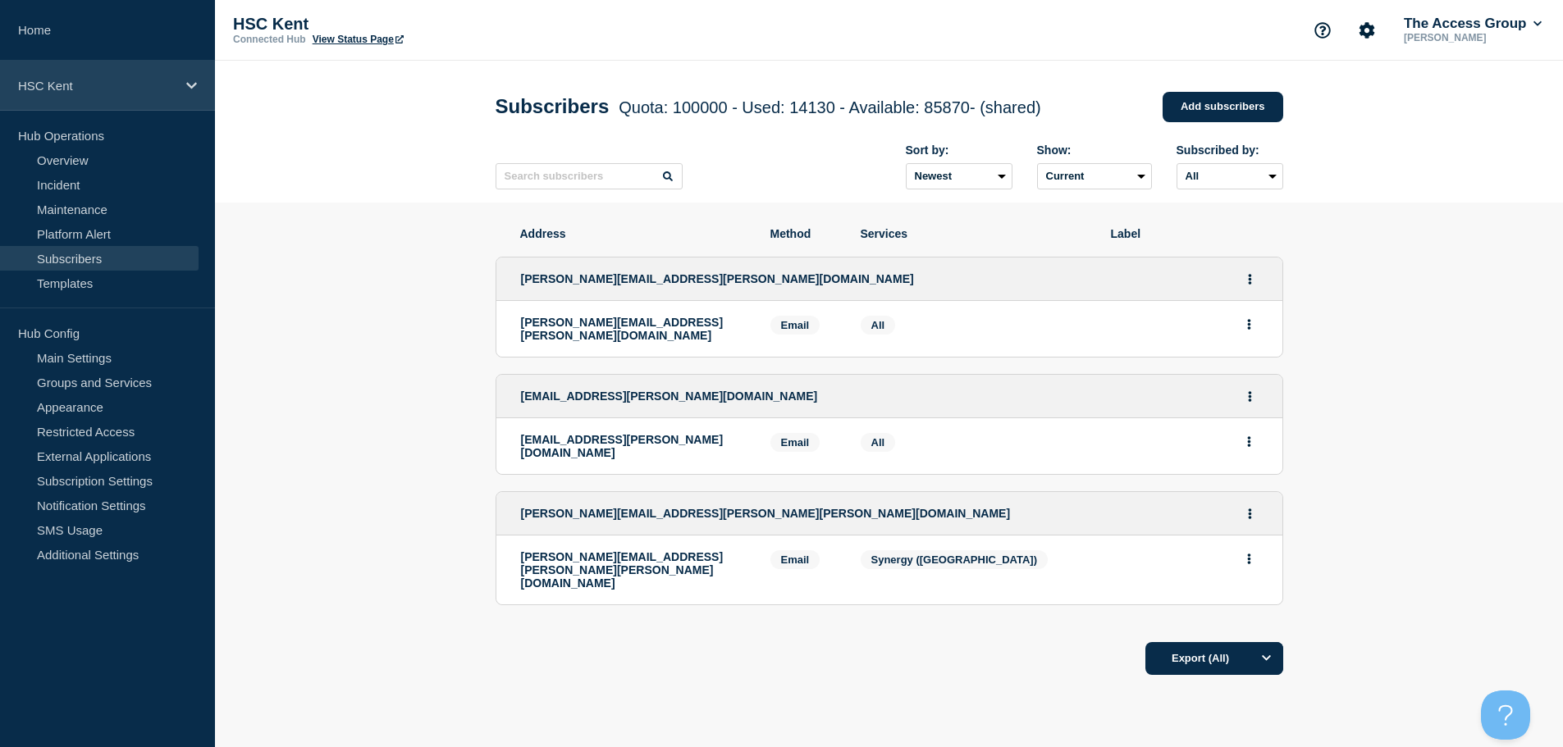
click at [160, 102] on div "HSC Kent" at bounding box center [107, 86] width 215 height 50
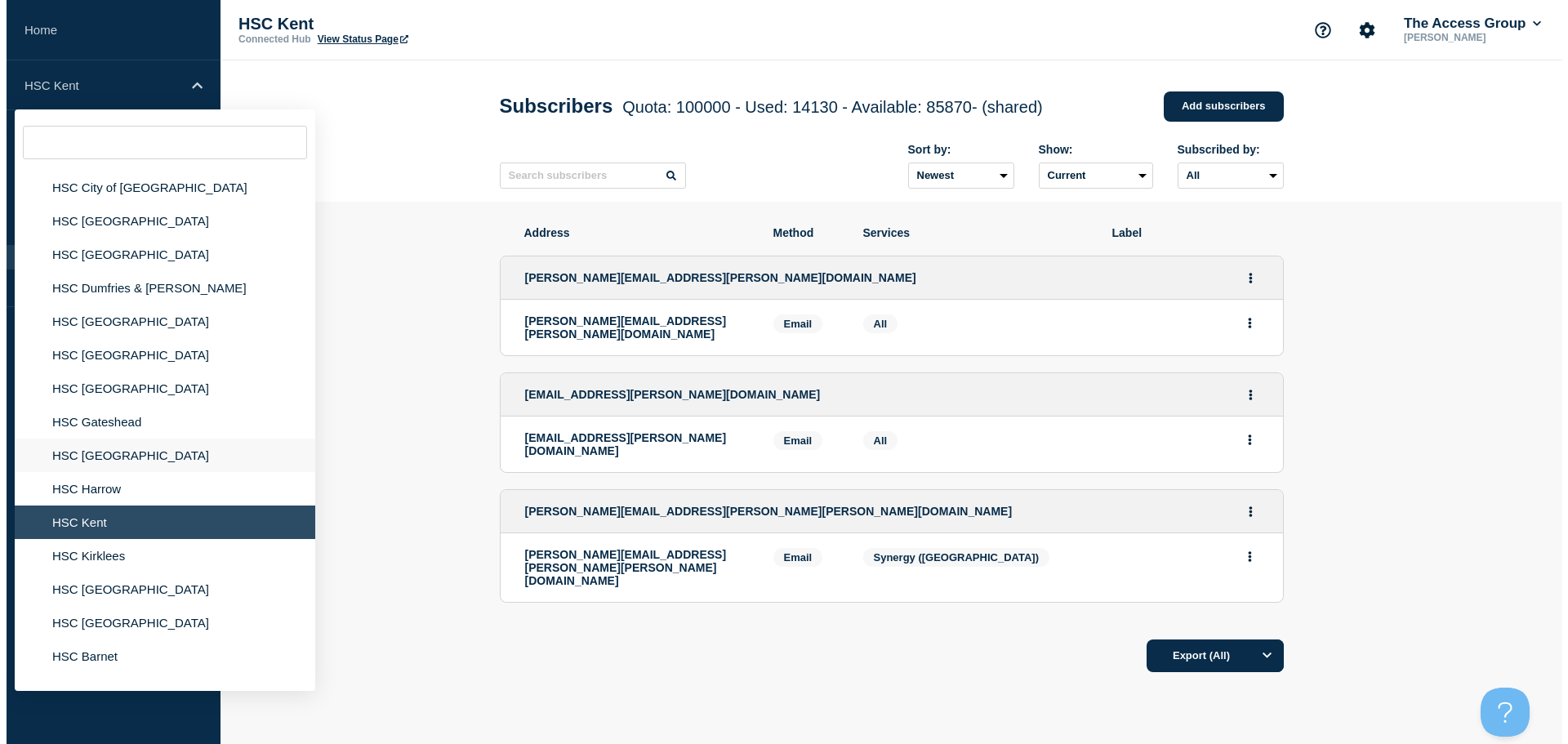
scroll to position [163, 0]
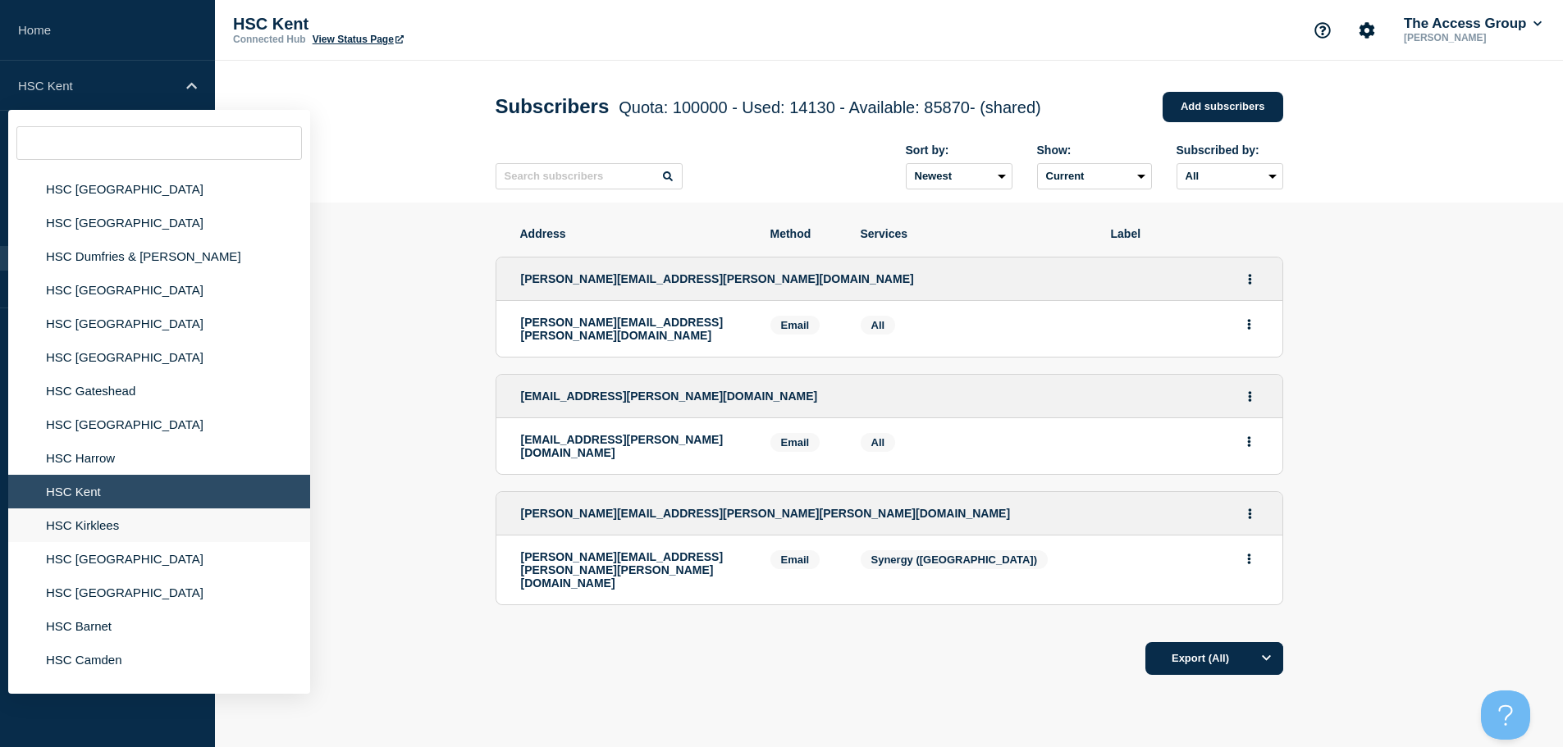
click at [94, 532] on li "HSC Kirklees" at bounding box center [159, 526] width 302 height 34
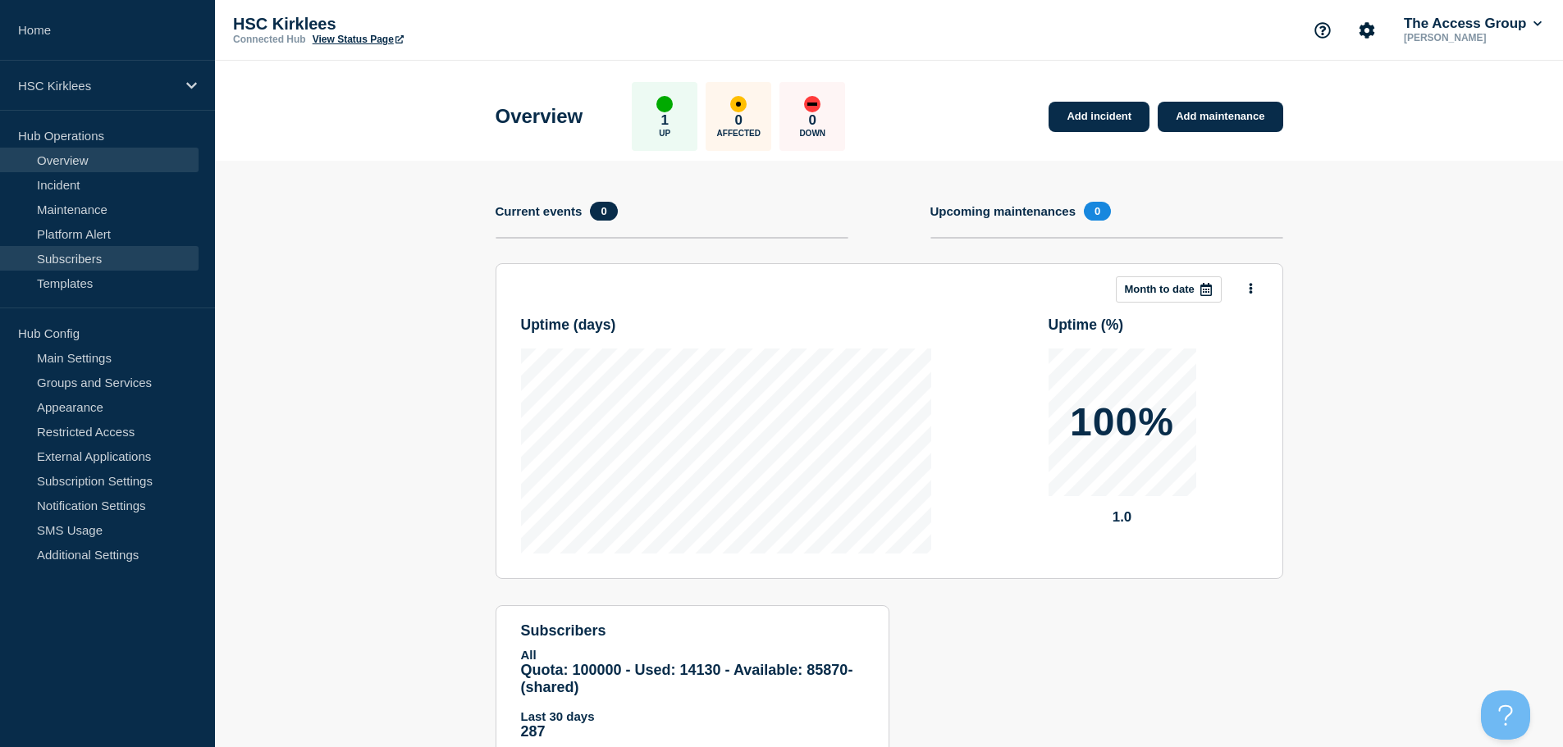
click at [131, 263] on link "Subscribers" at bounding box center [99, 258] width 199 height 25
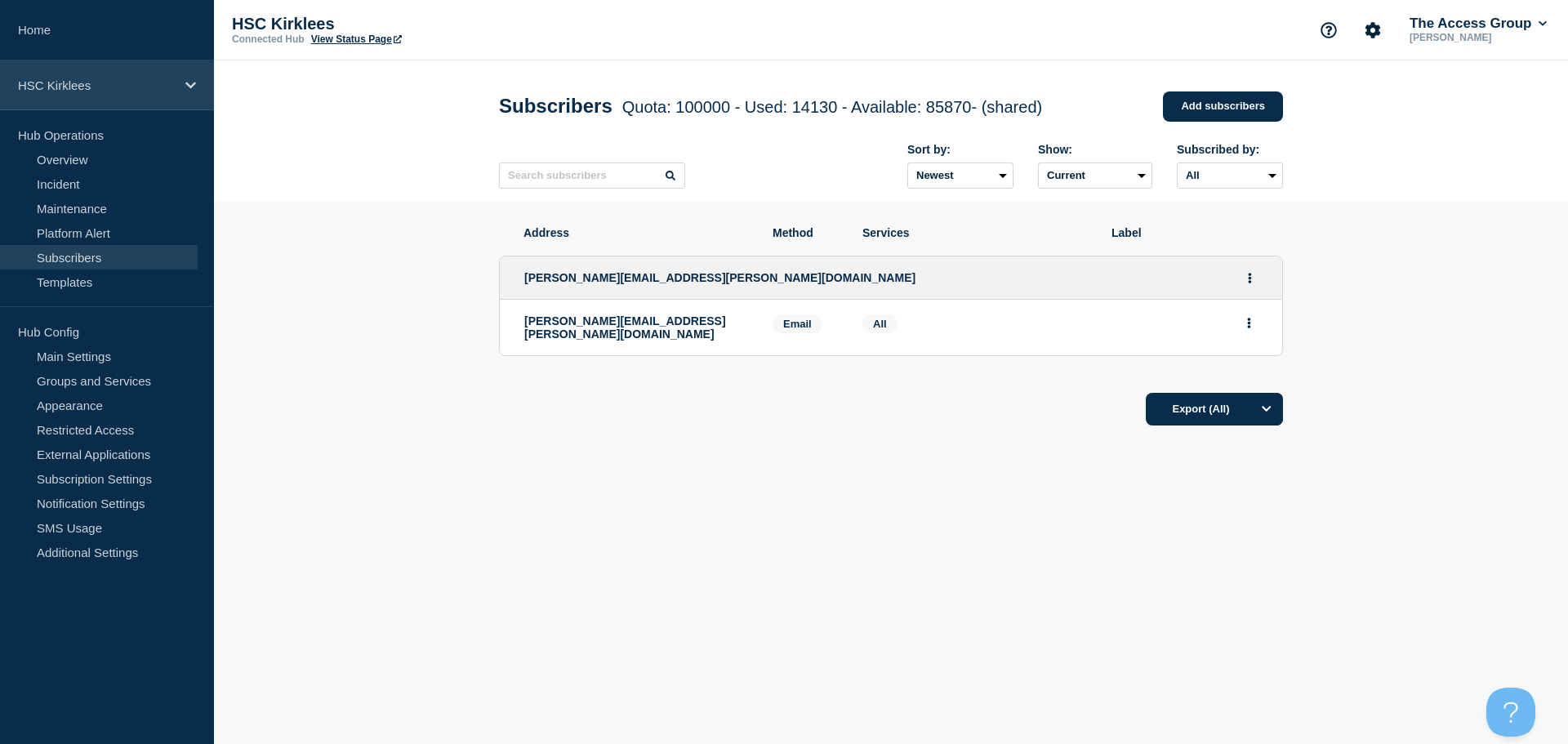
click at [142, 90] on p "HSC Kirklees" at bounding box center [97, 86] width 157 height 14
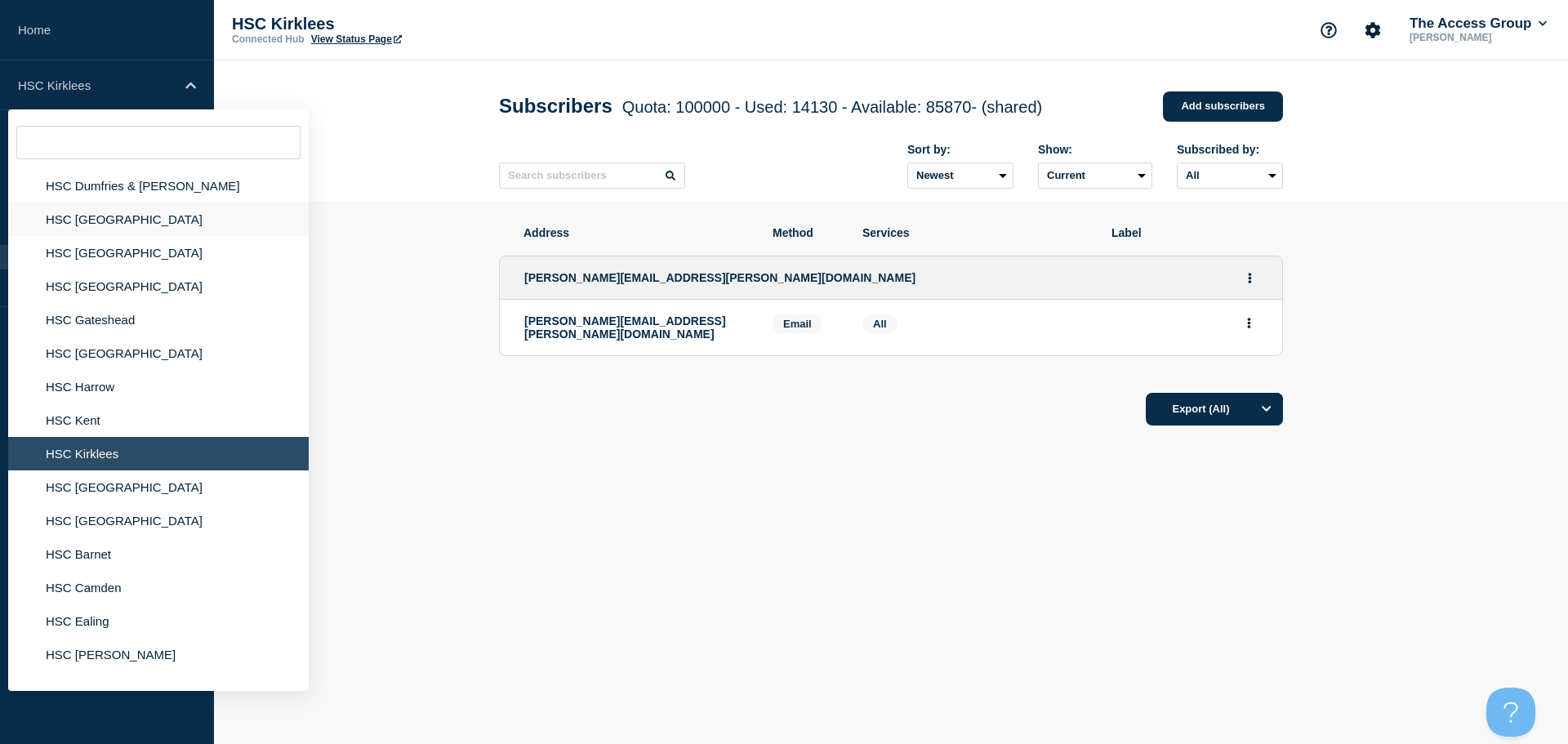
scroll to position [245, 0]
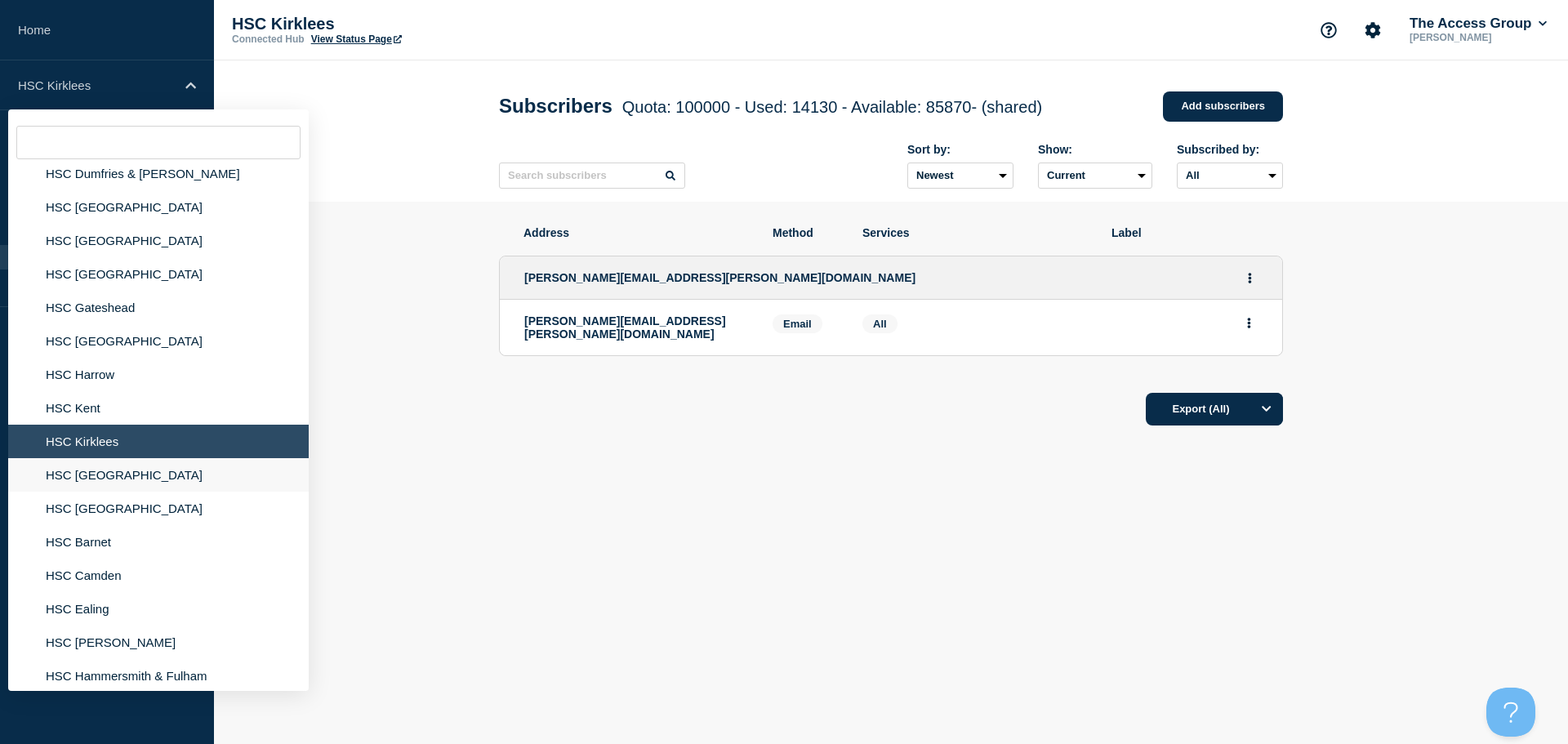
click at [102, 473] on li "HSC [GEOGRAPHIC_DATA]" at bounding box center [158, 475] width 301 height 34
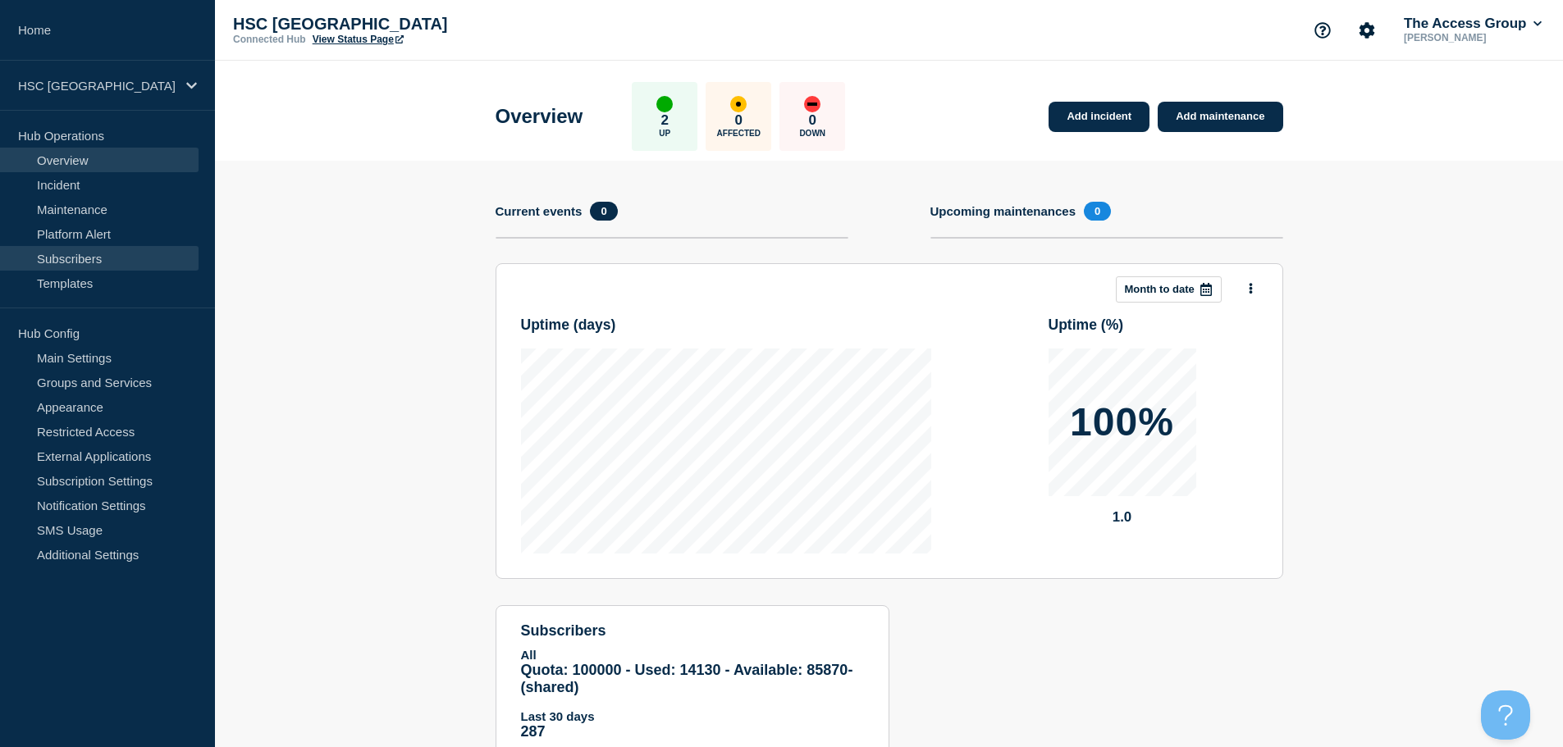
click at [94, 259] on link "Subscribers" at bounding box center [99, 258] width 199 height 25
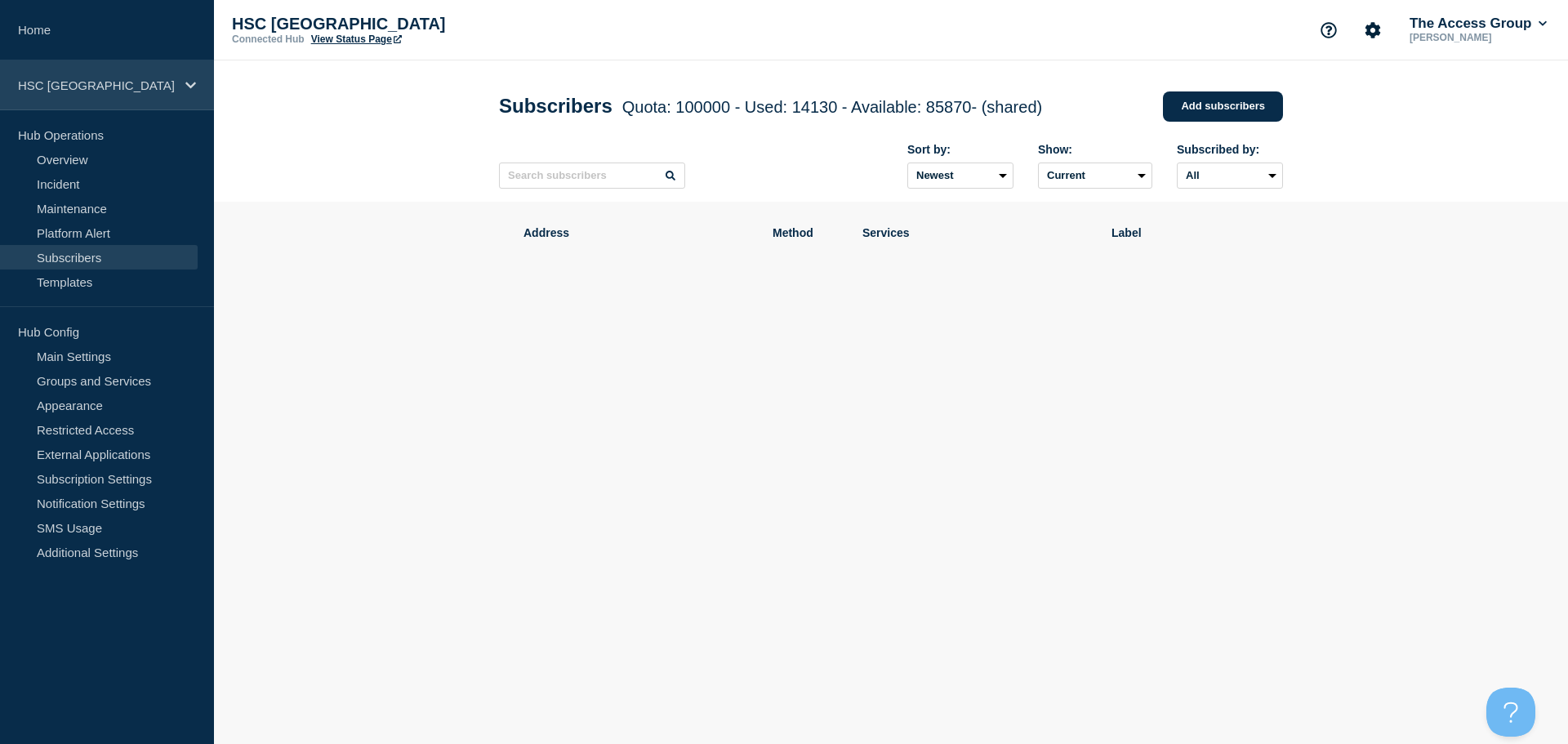
click at [110, 80] on p "HSC [GEOGRAPHIC_DATA]" at bounding box center [97, 86] width 157 height 14
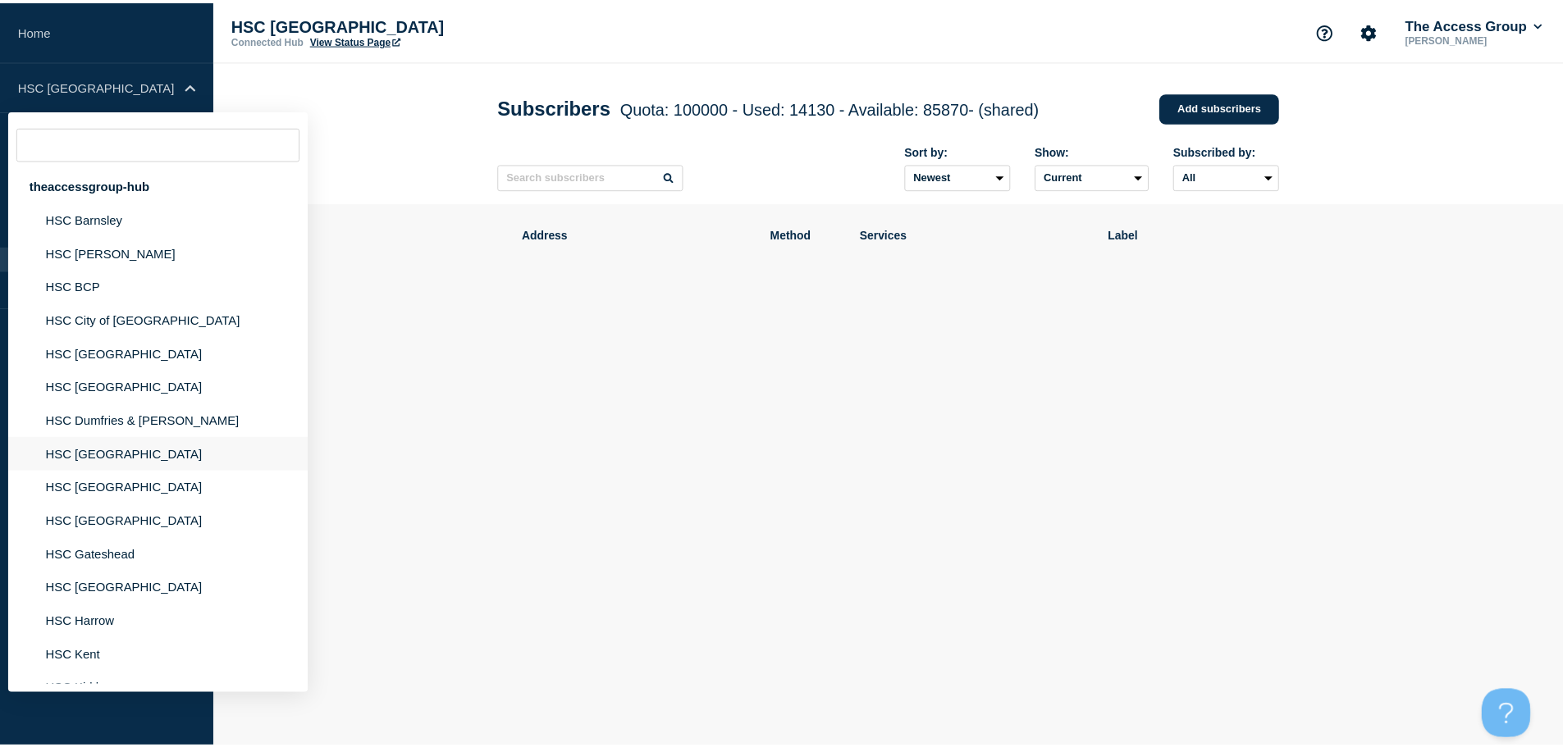
scroll to position [164, 0]
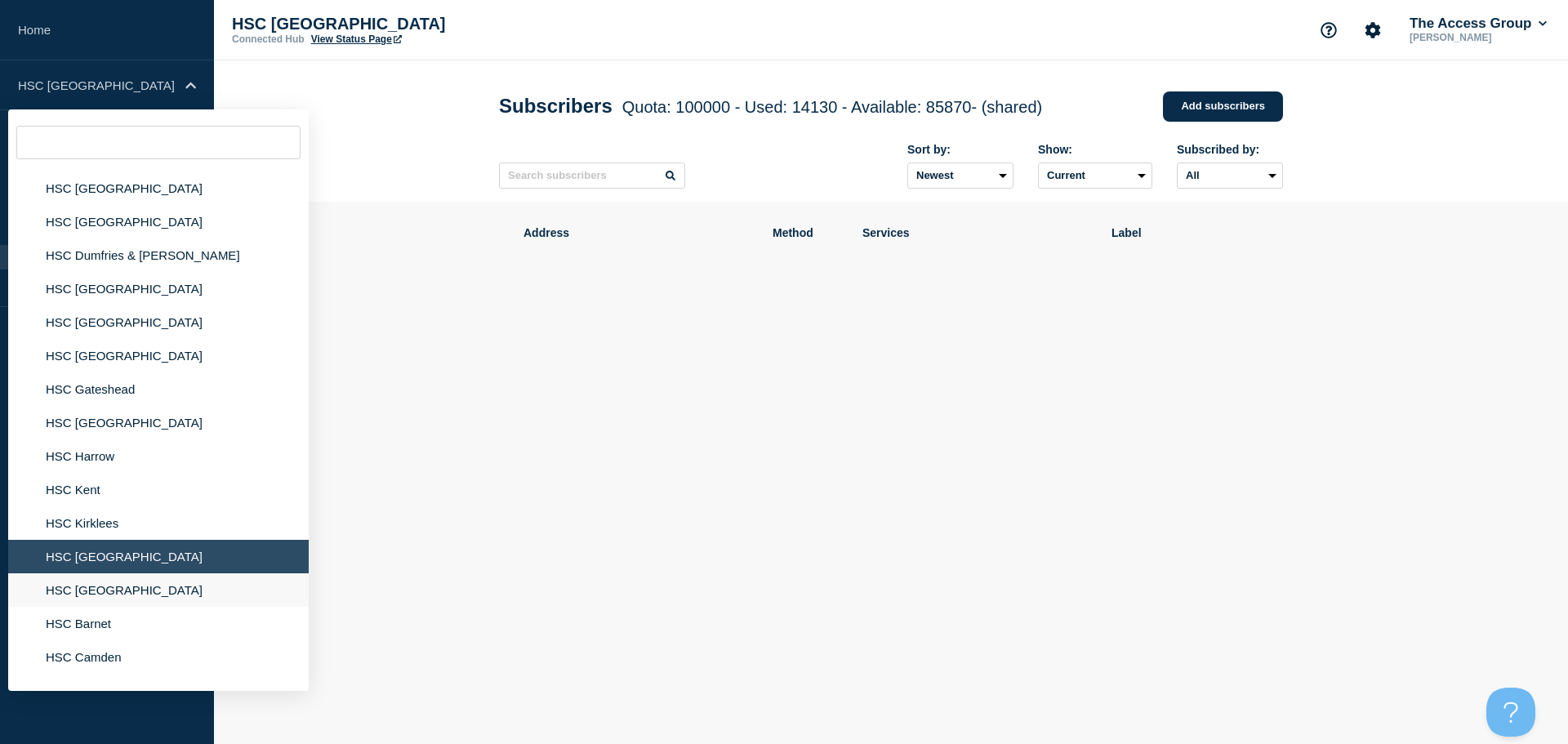
click at [96, 591] on li "HSC [GEOGRAPHIC_DATA]" at bounding box center [158, 591] width 301 height 34
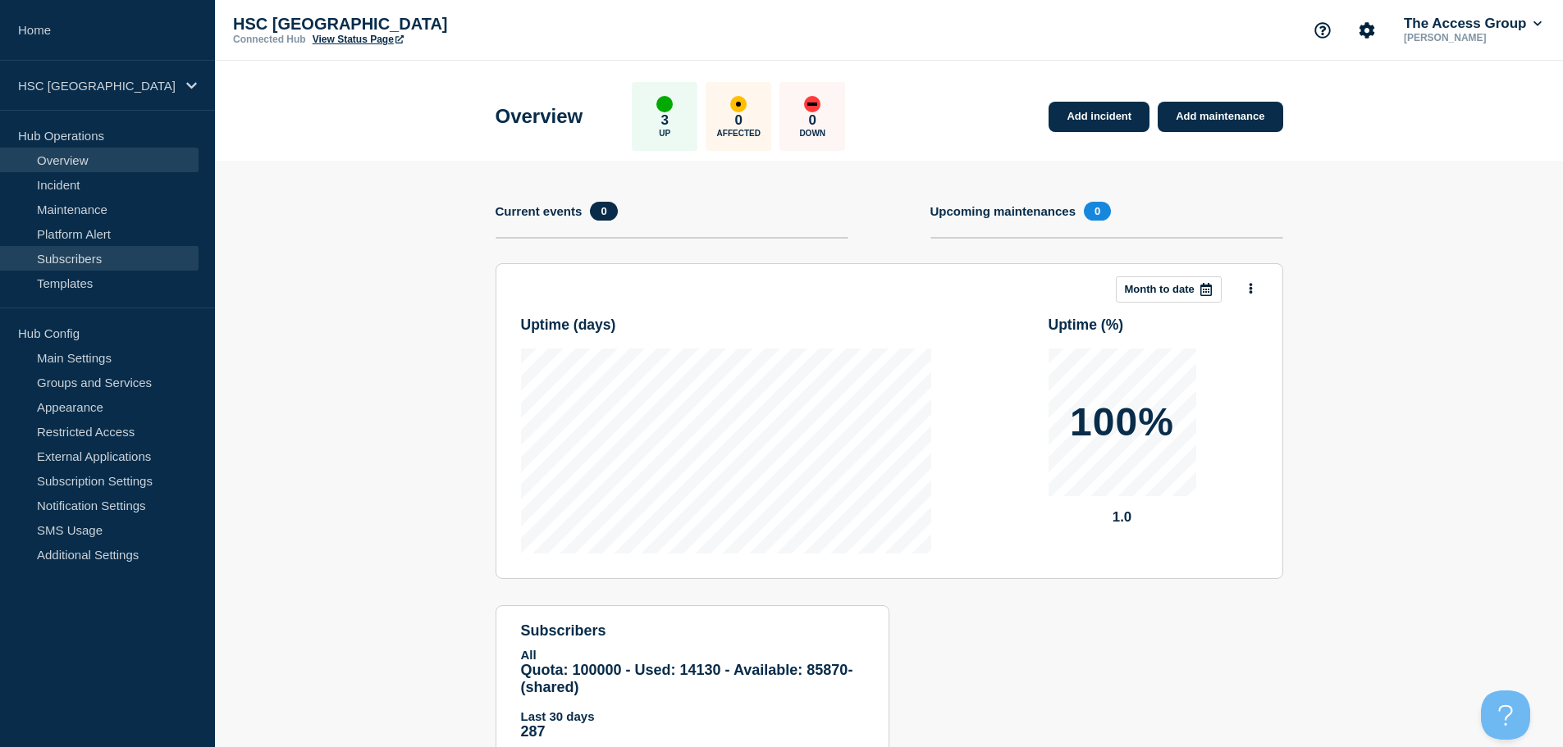
click at [103, 258] on link "Subscribers" at bounding box center [99, 258] width 199 height 25
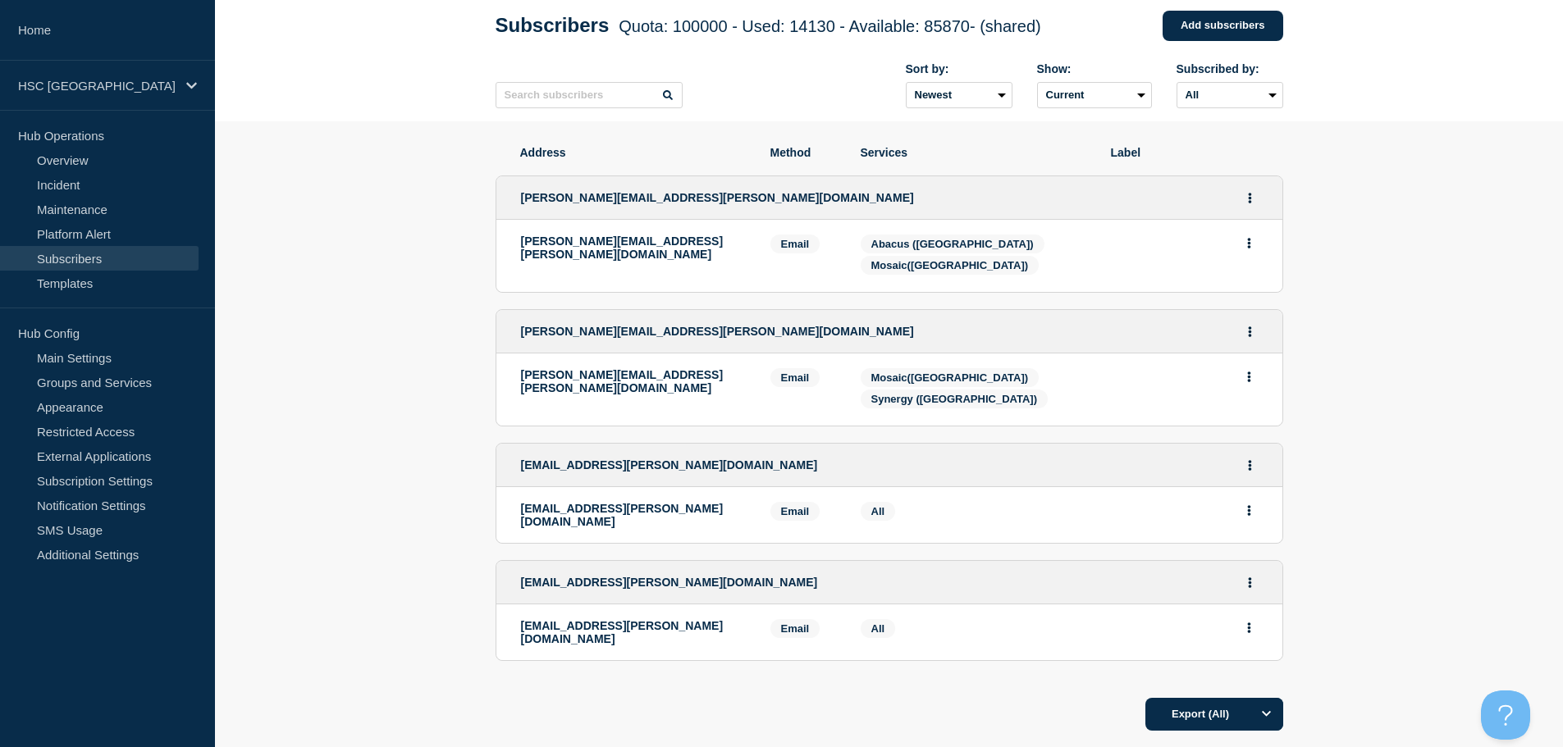
scroll to position [203, 0]
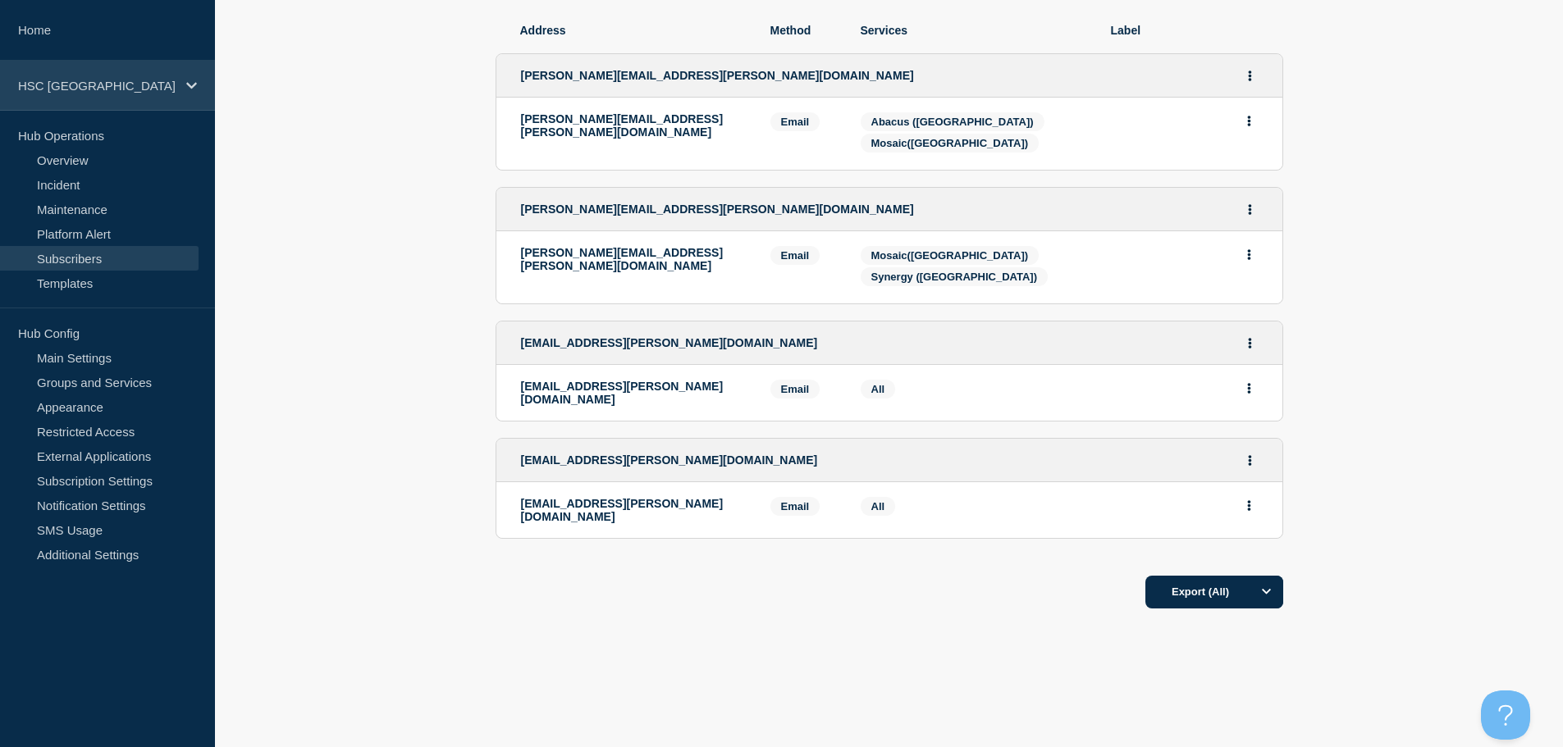
click at [121, 88] on p "HSC [GEOGRAPHIC_DATA]" at bounding box center [97, 86] width 158 height 14
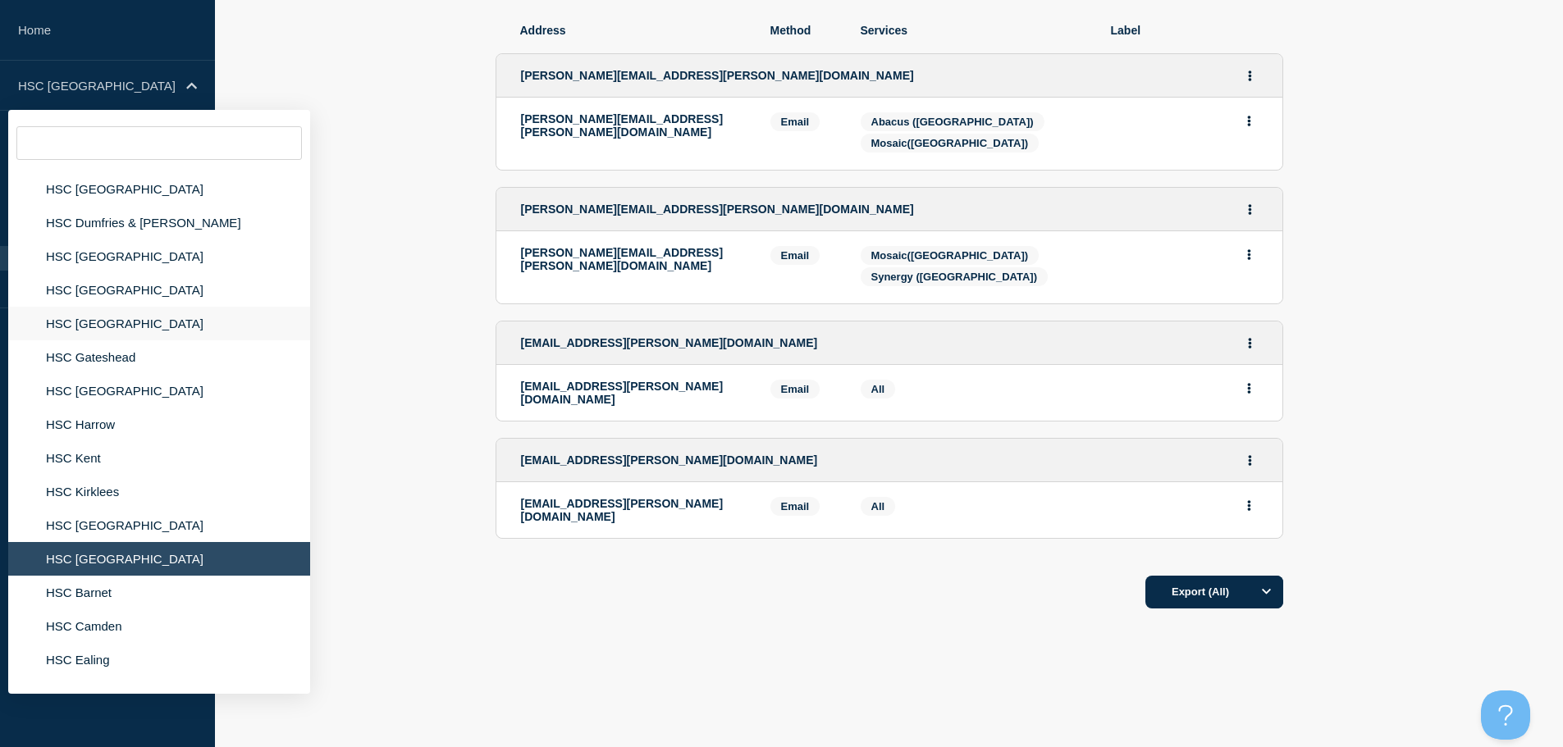
scroll to position [246, 0]
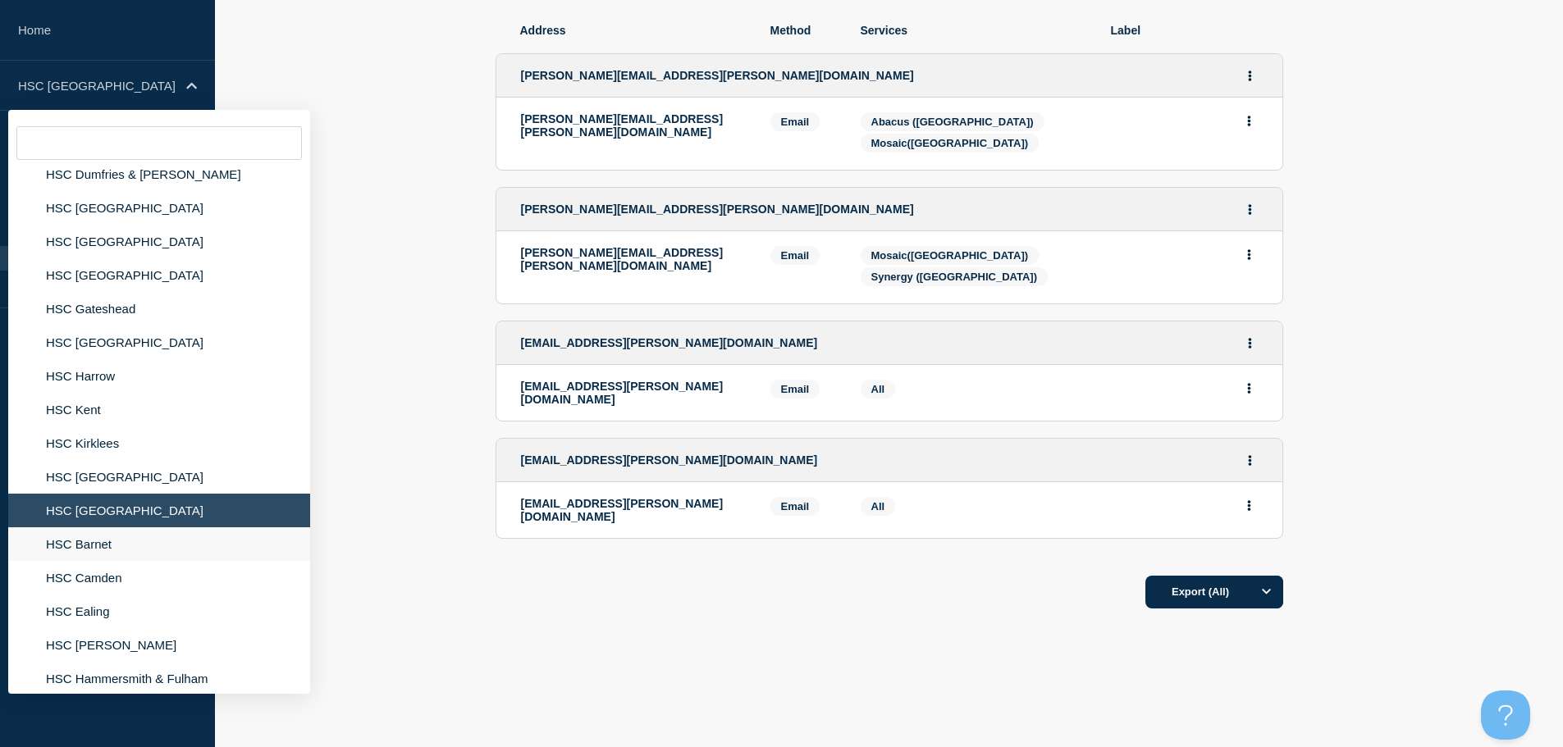
click at [113, 555] on li "HSC Barnet" at bounding box center [159, 545] width 302 height 34
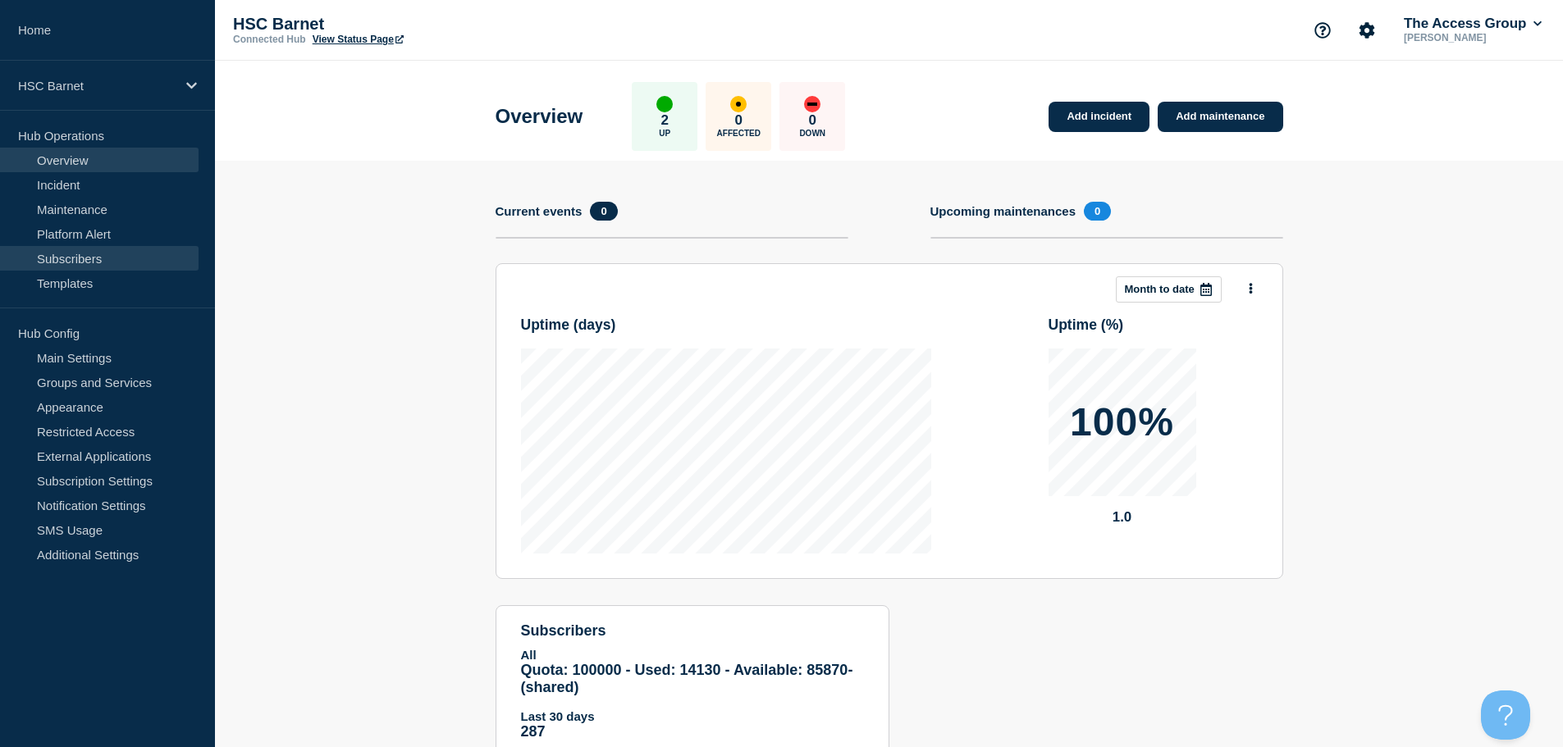
click at [102, 260] on link "Subscribers" at bounding box center [99, 258] width 199 height 25
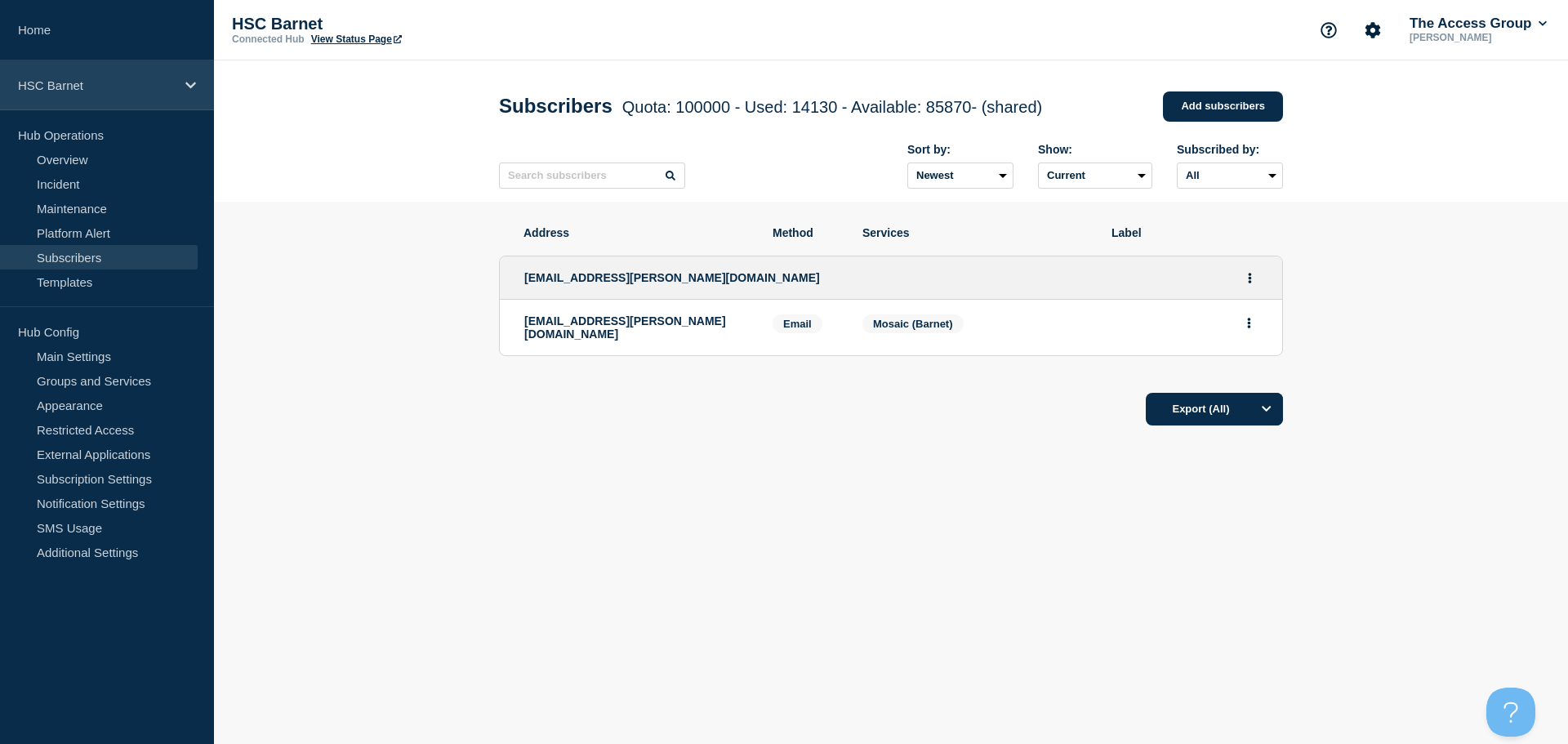
click at [148, 83] on p "HSC Barnet" at bounding box center [97, 86] width 157 height 14
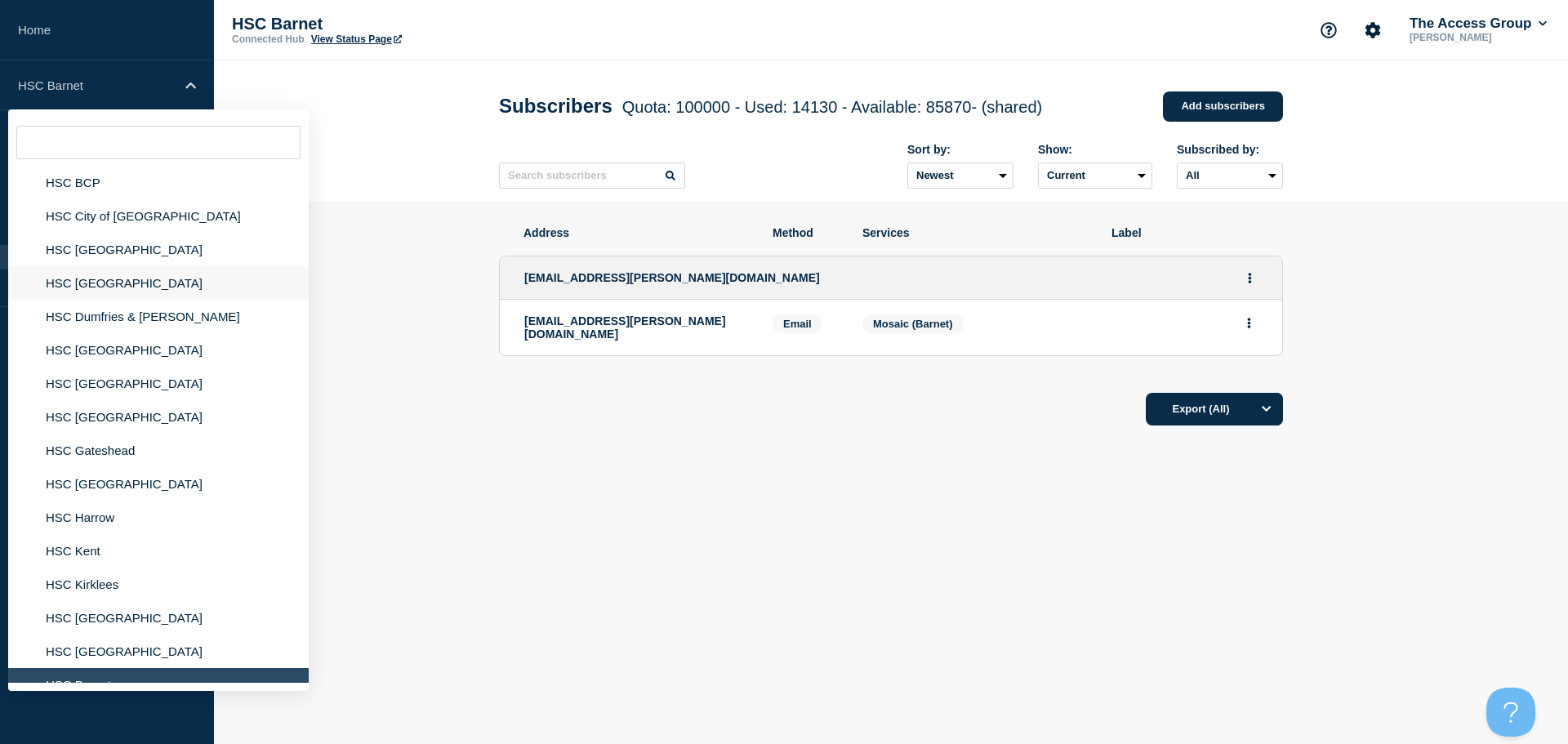
scroll to position [245, 0]
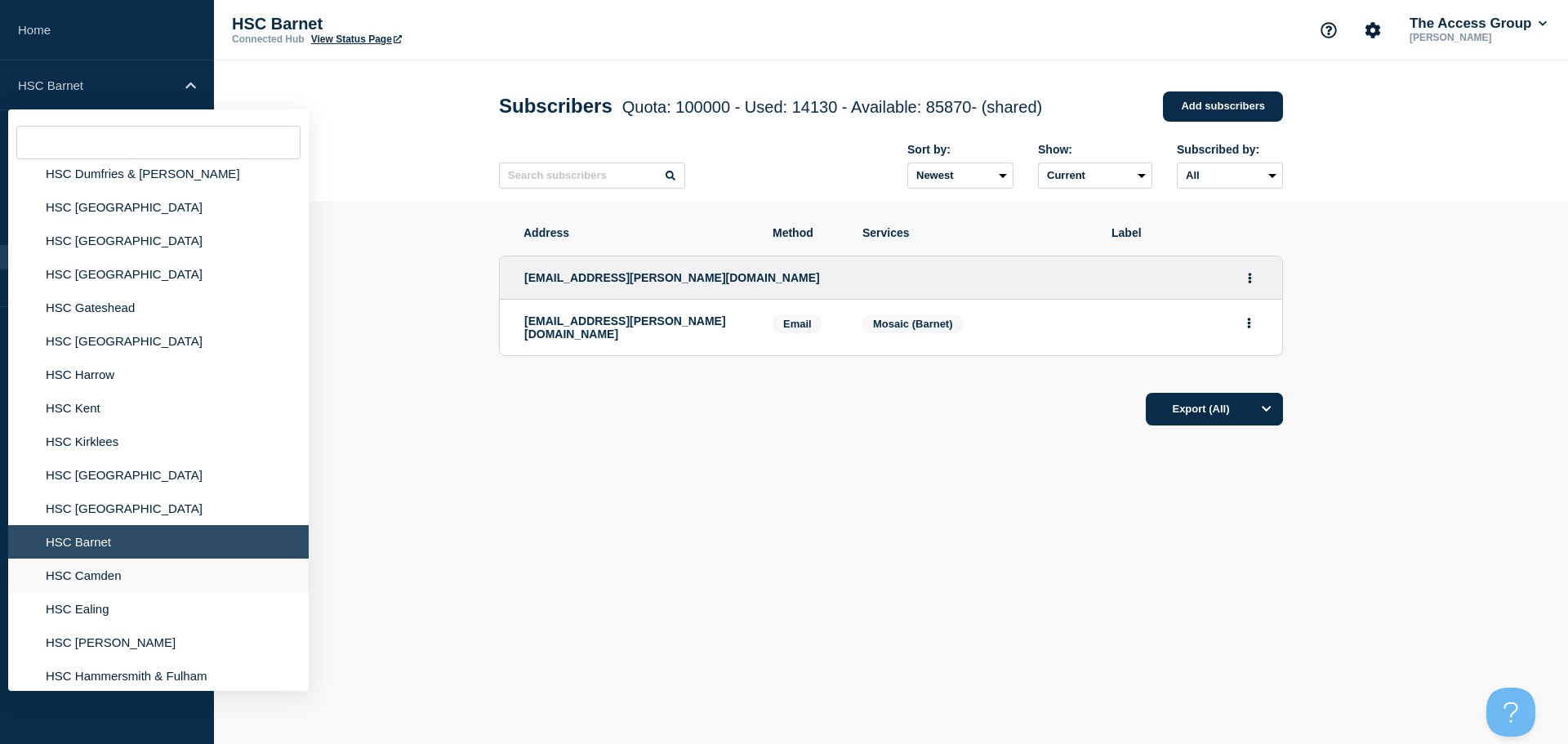
click at [94, 584] on li "HSC Camden" at bounding box center [158, 576] width 301 height 34
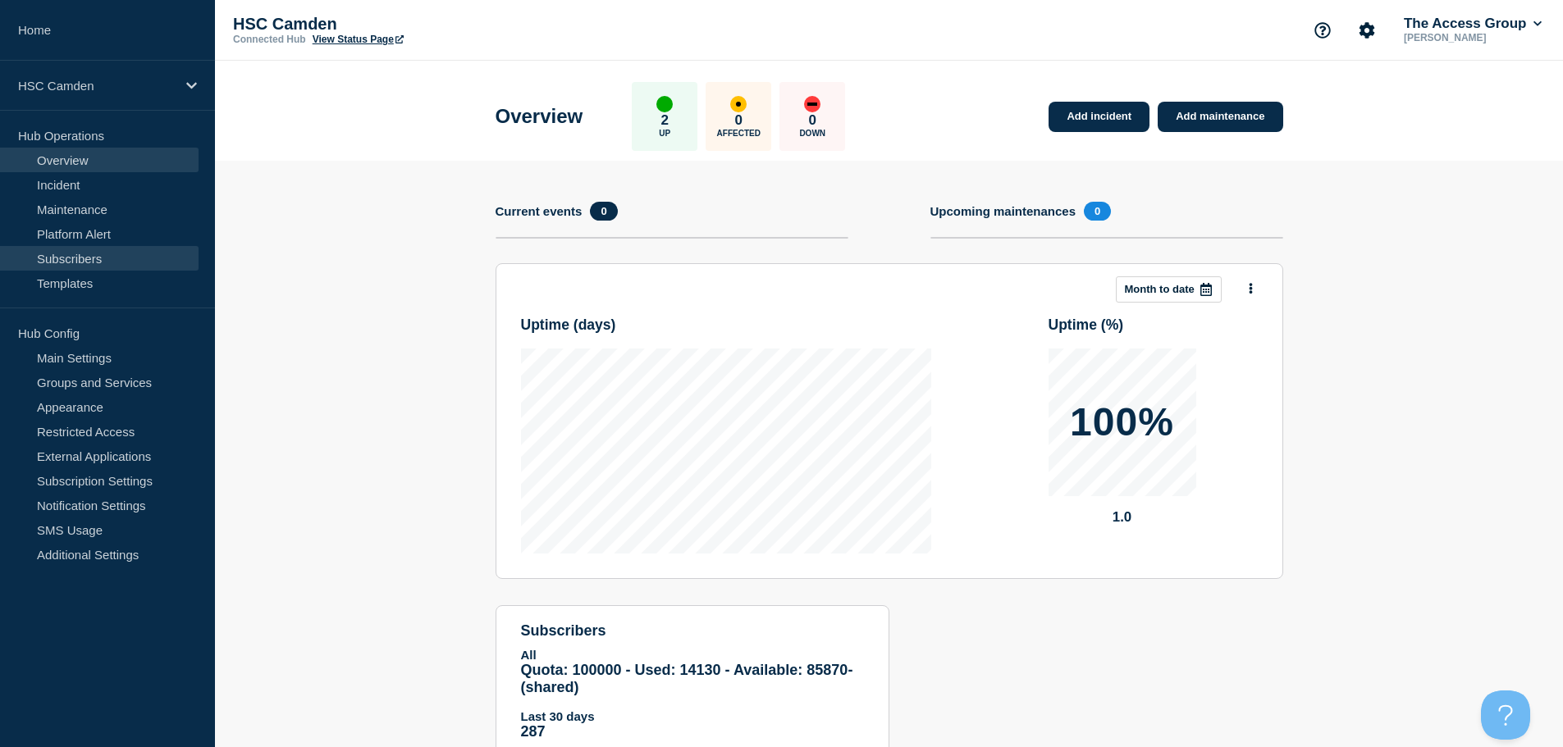
click at [116, 261] on link "Subscribers" at bounding box center [99, 258] width 199 height 25
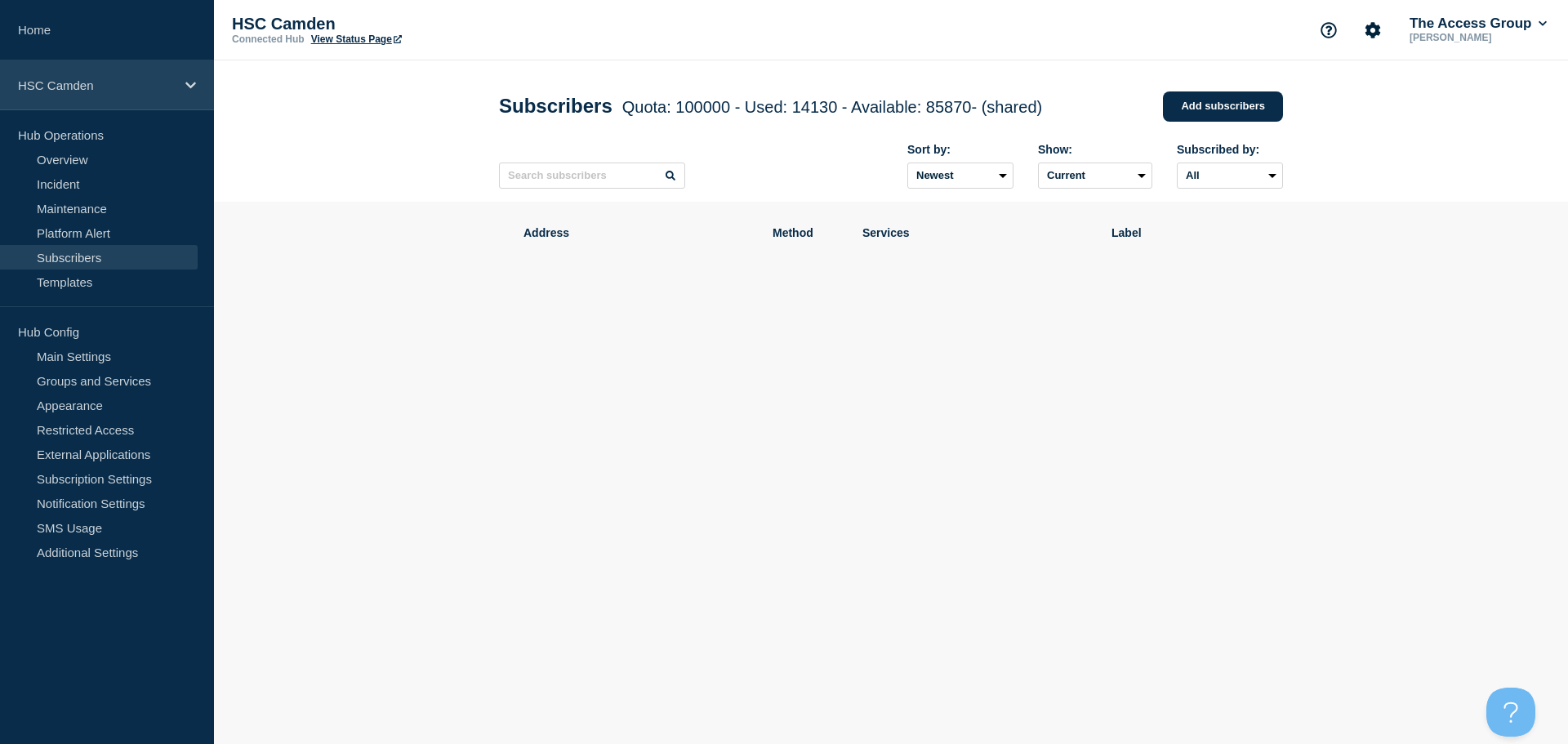
click at [115, 79] on p "HSC Camden" at bounding box center [97, 86] width 157 height 14
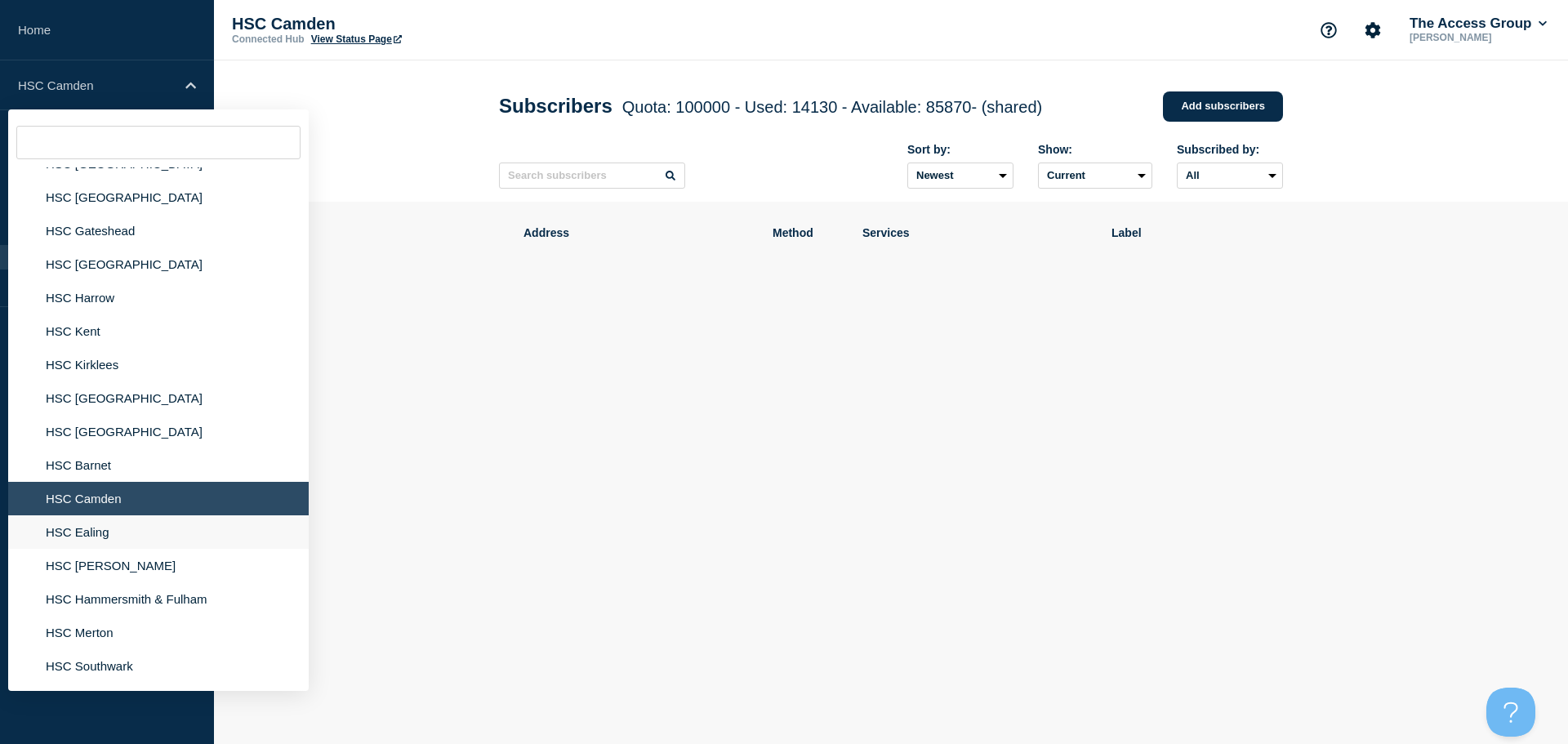
scroll to position [327, 0]
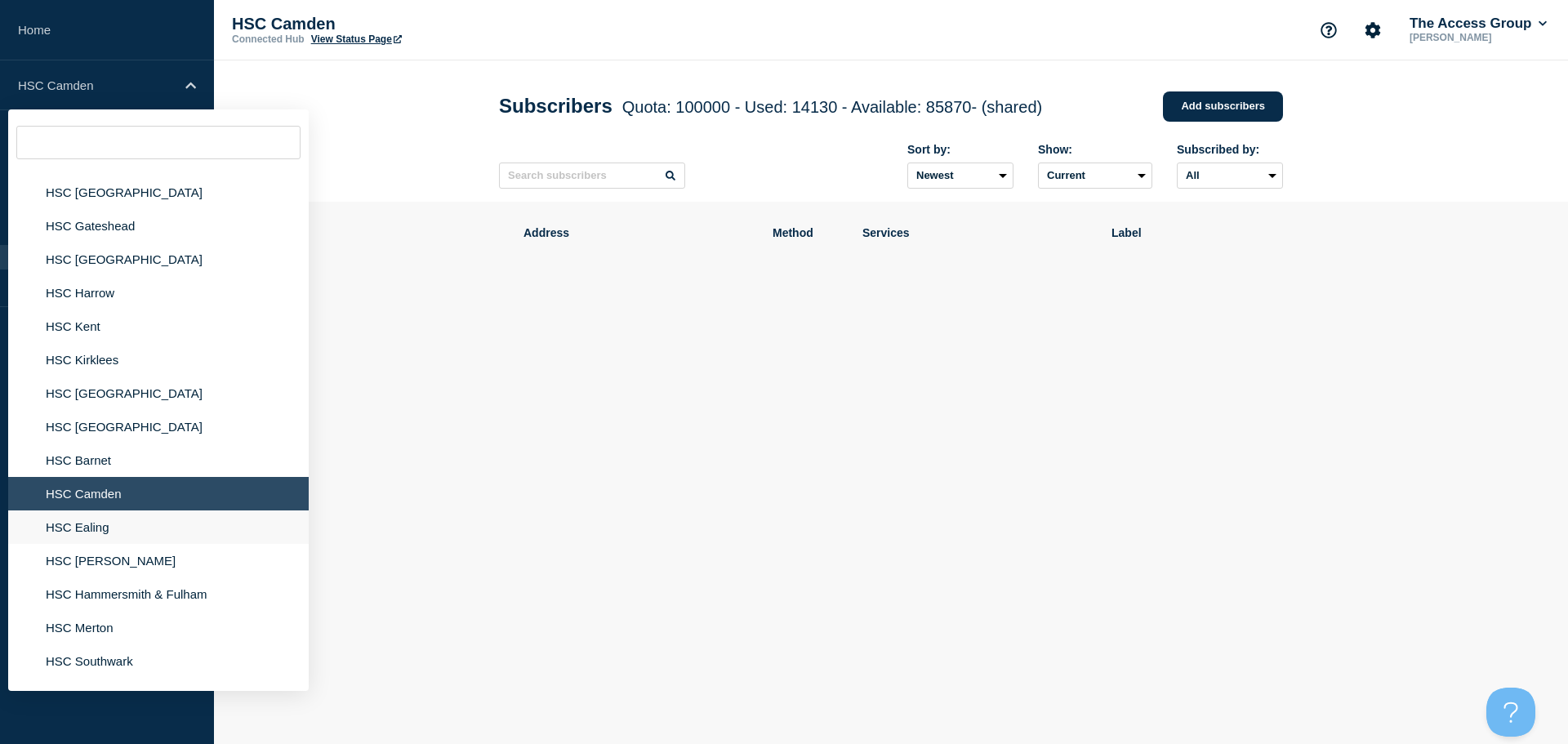
click at [101, 531] on li "HSC Ealing" at bounding box center [158, 528] width 301 height 34
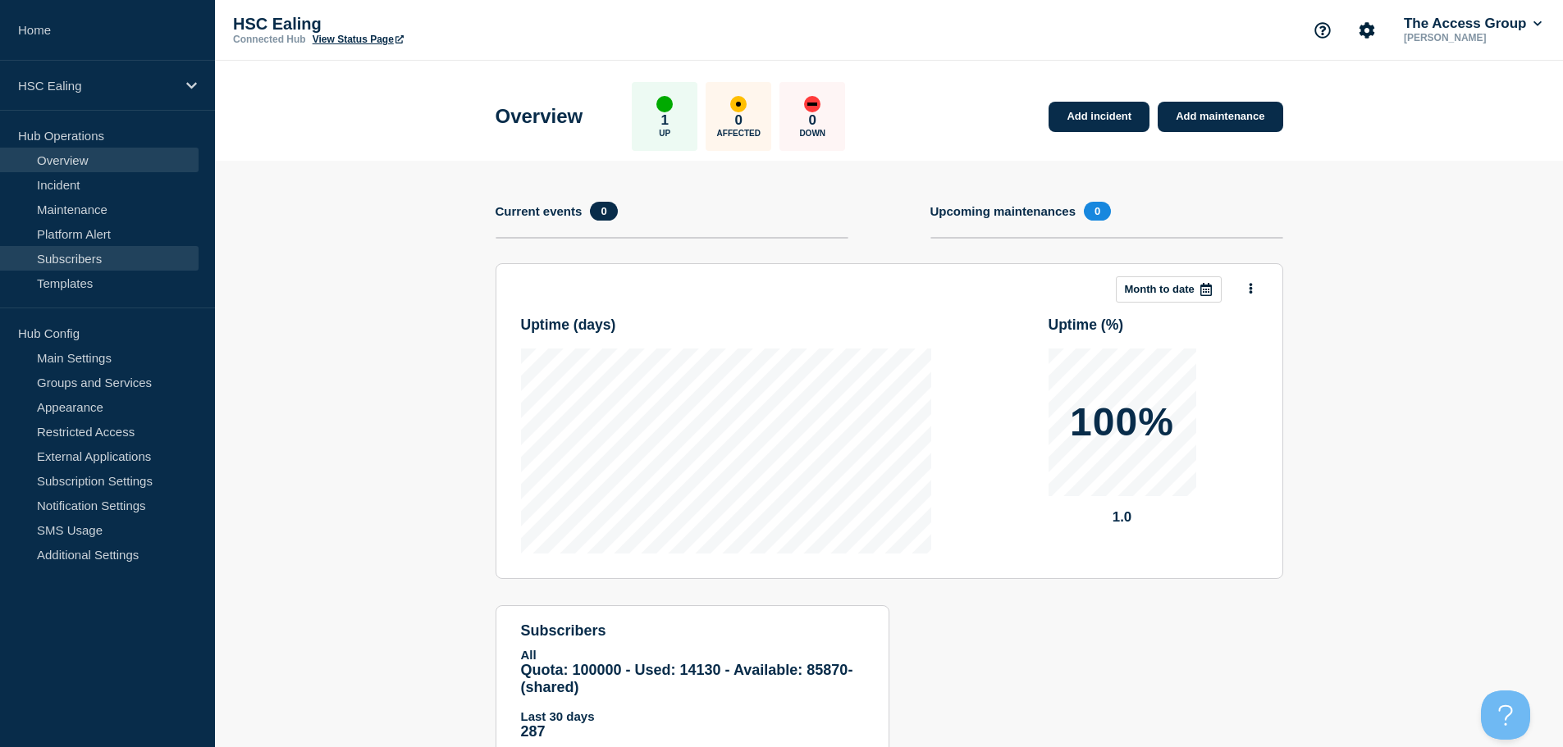
click at [115, 258] on link "Subscribers" at bounding box center [99, 258] width 199 height 25
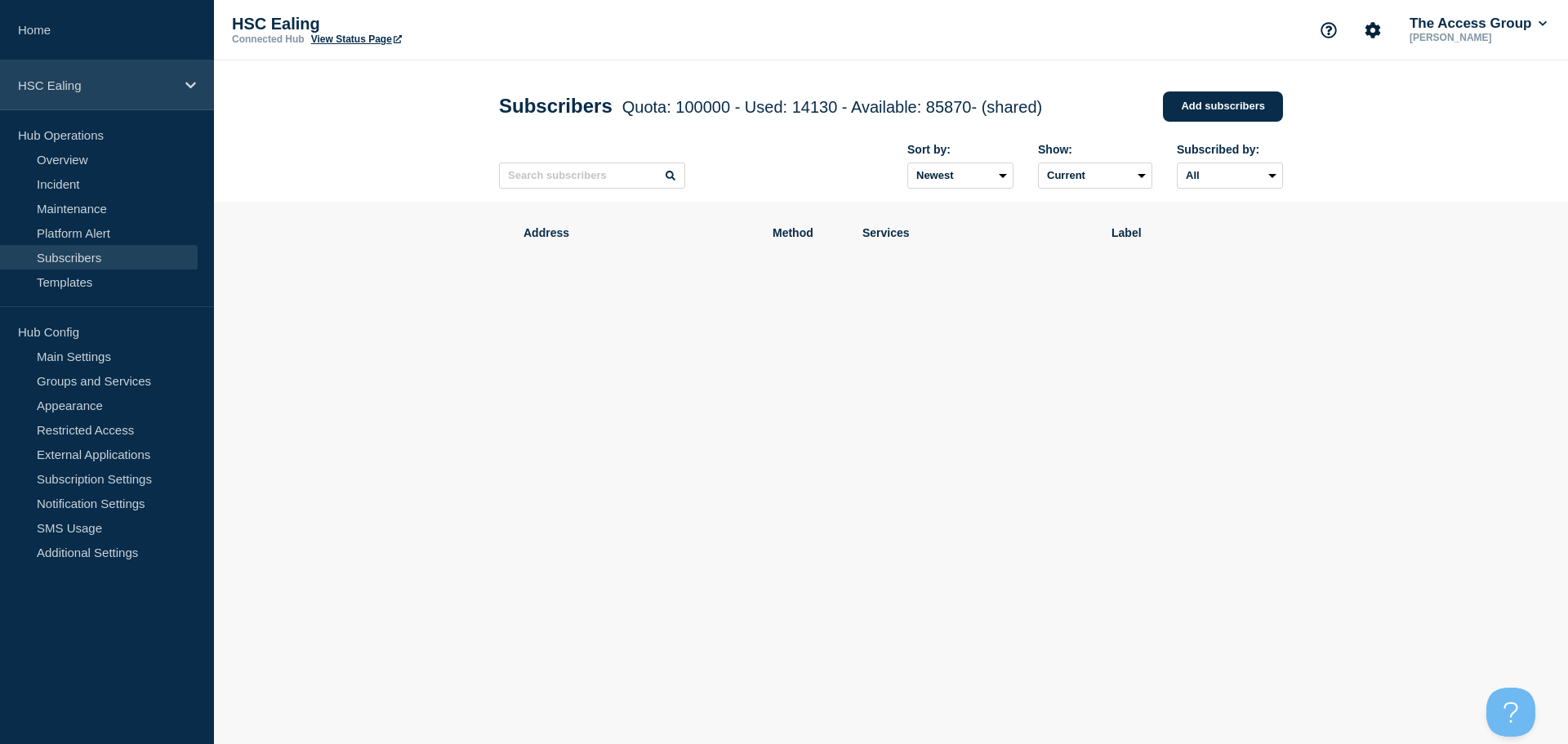
click at [129, 102] on div "HSC Ealing" at bounding box center [107, 86] width 214 height 50
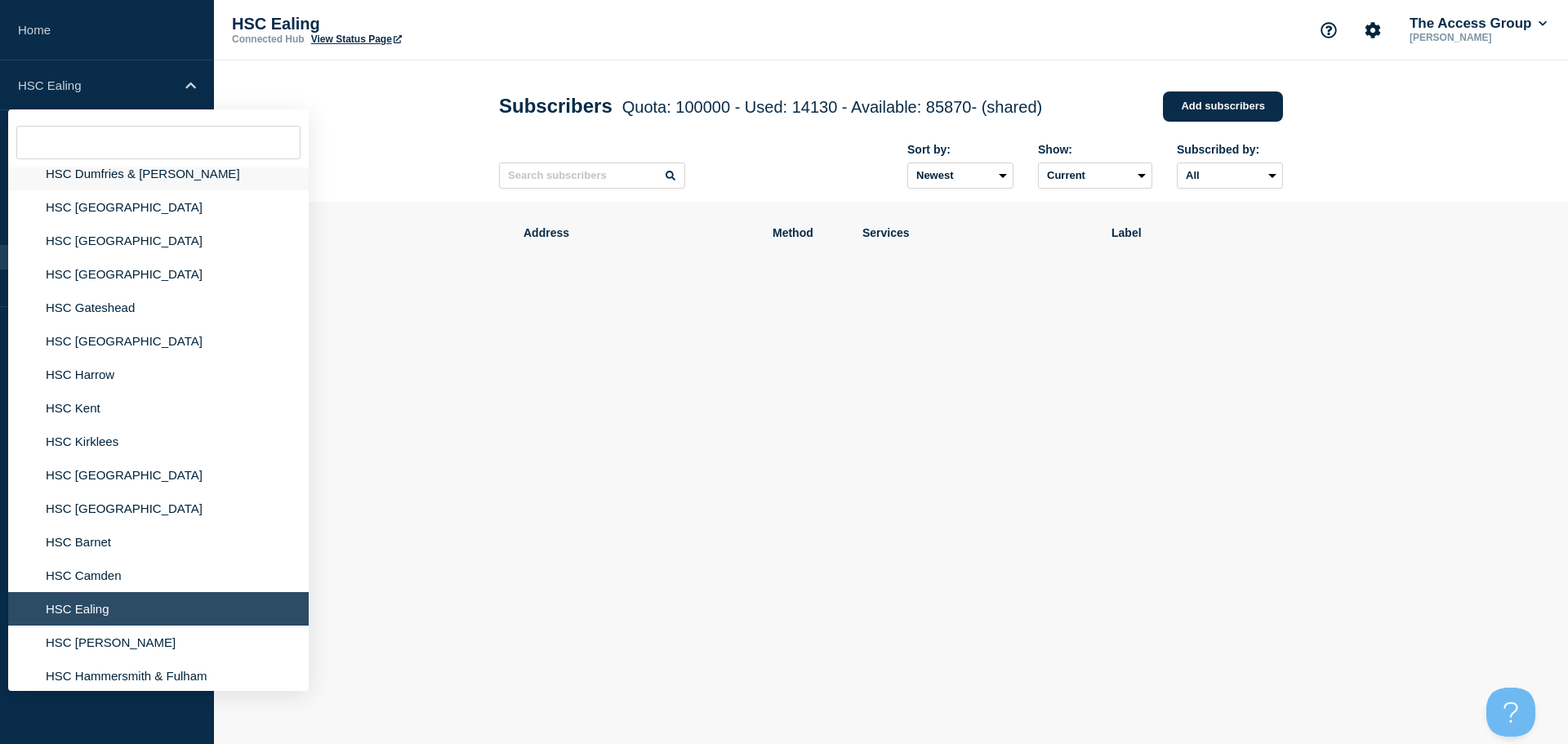
scroll to position [327, 0]
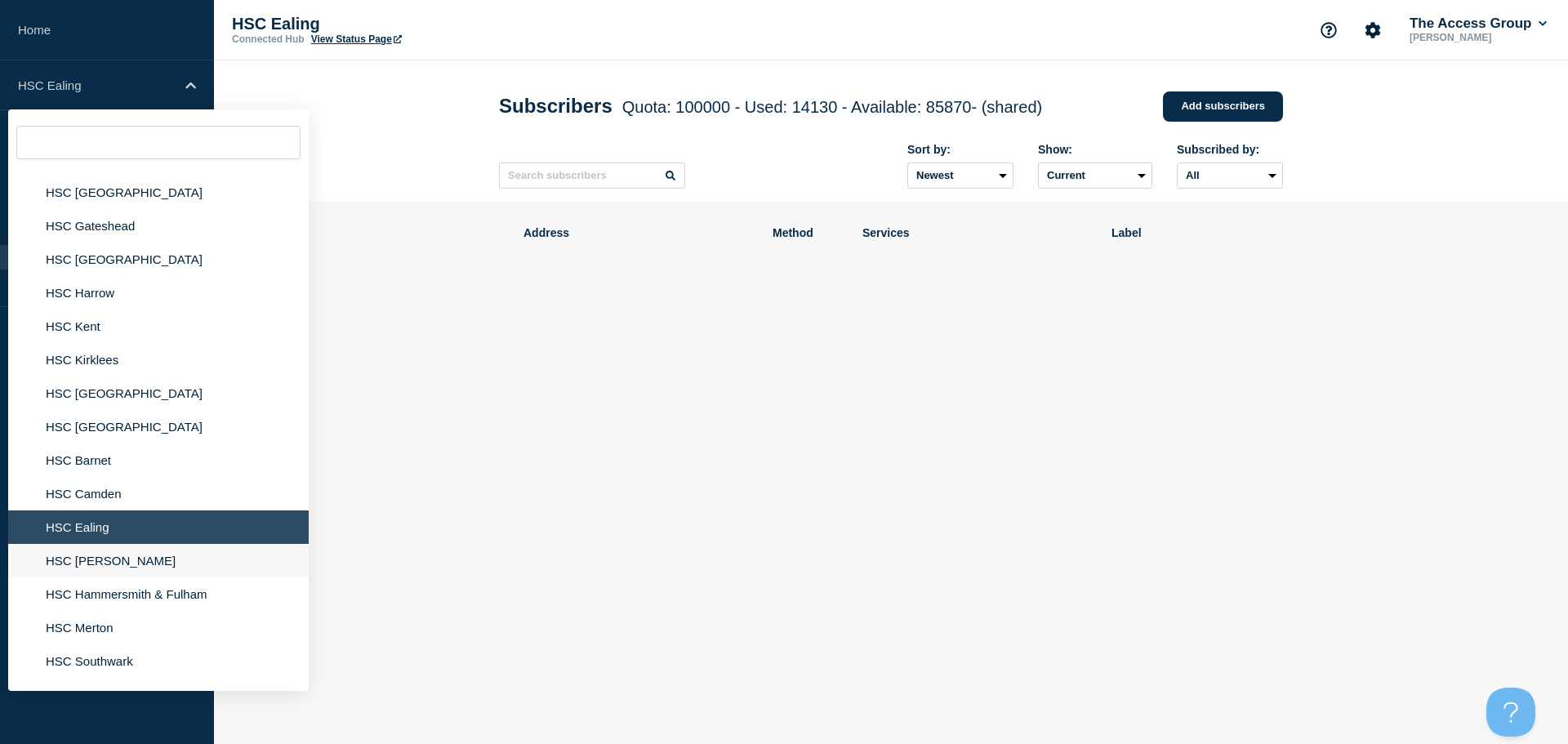
click at [107, 558] on li "HSC [PERSON_NAME]" at bounding box center [158, 561] width 301 height 34
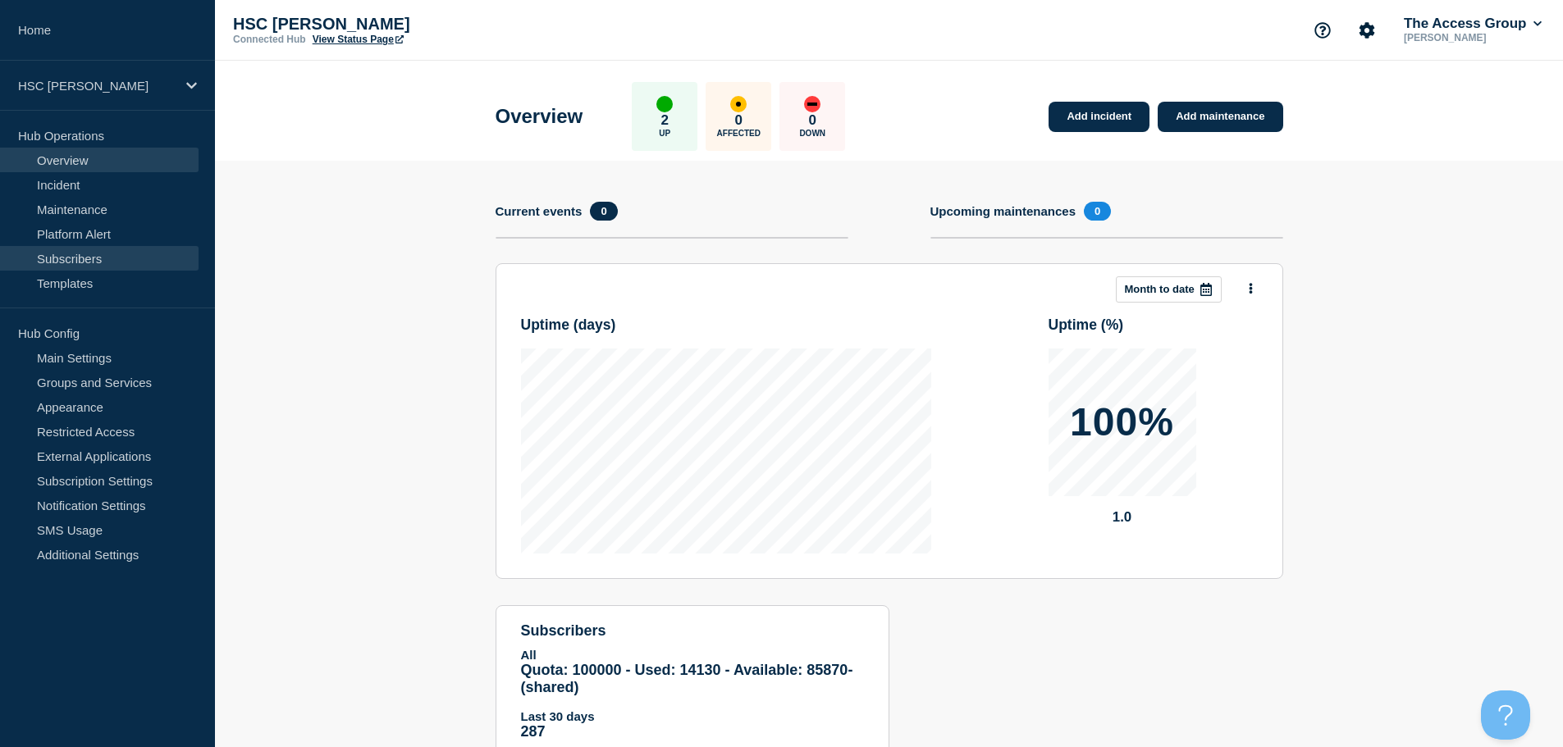
click at [77, 261] on link "Subscribers" at bounding box center [99, 258] width 199 height 25
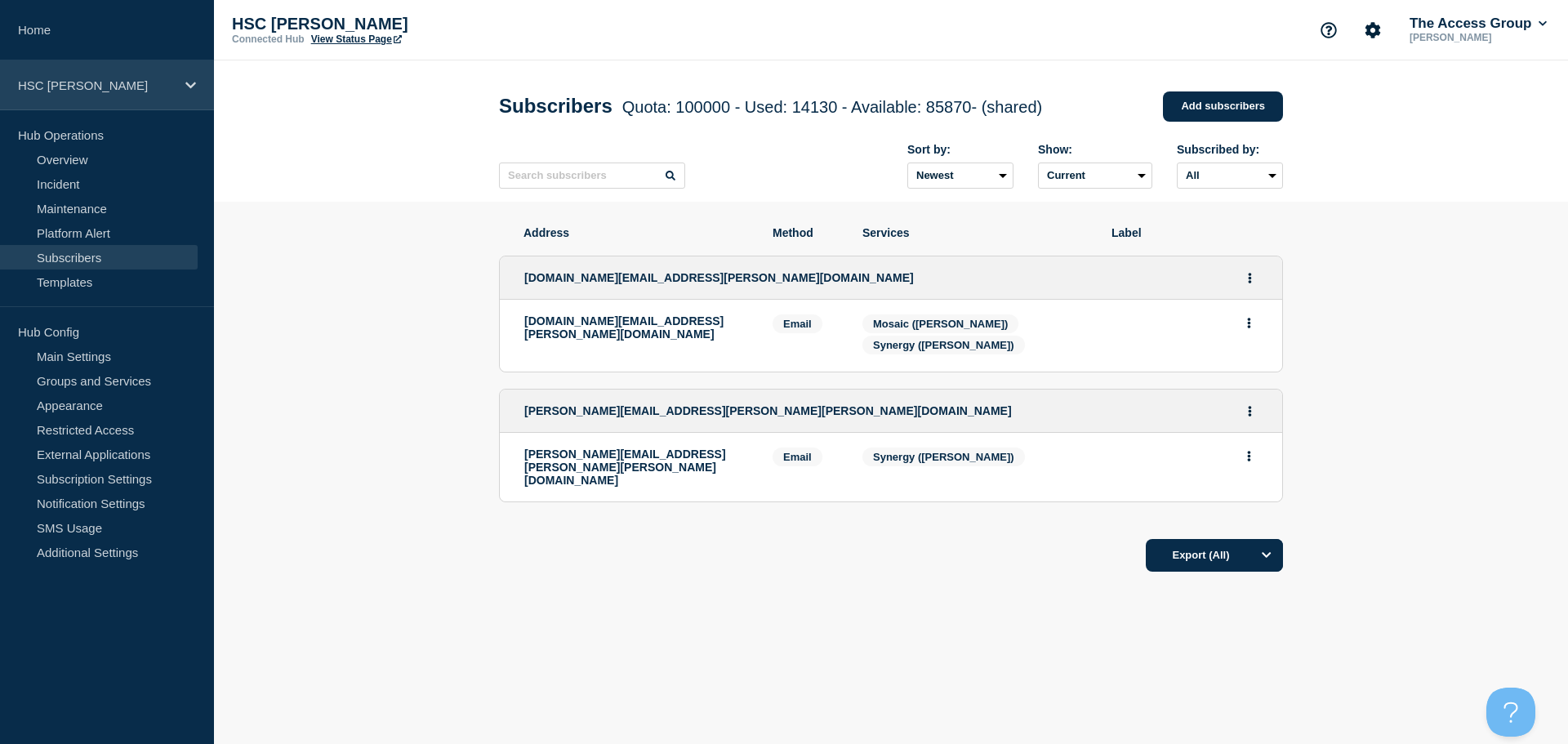
click at [110, 87] on p "HSC [PERSON_NAME]" at bounding box center [97, 86] width 157 height 14
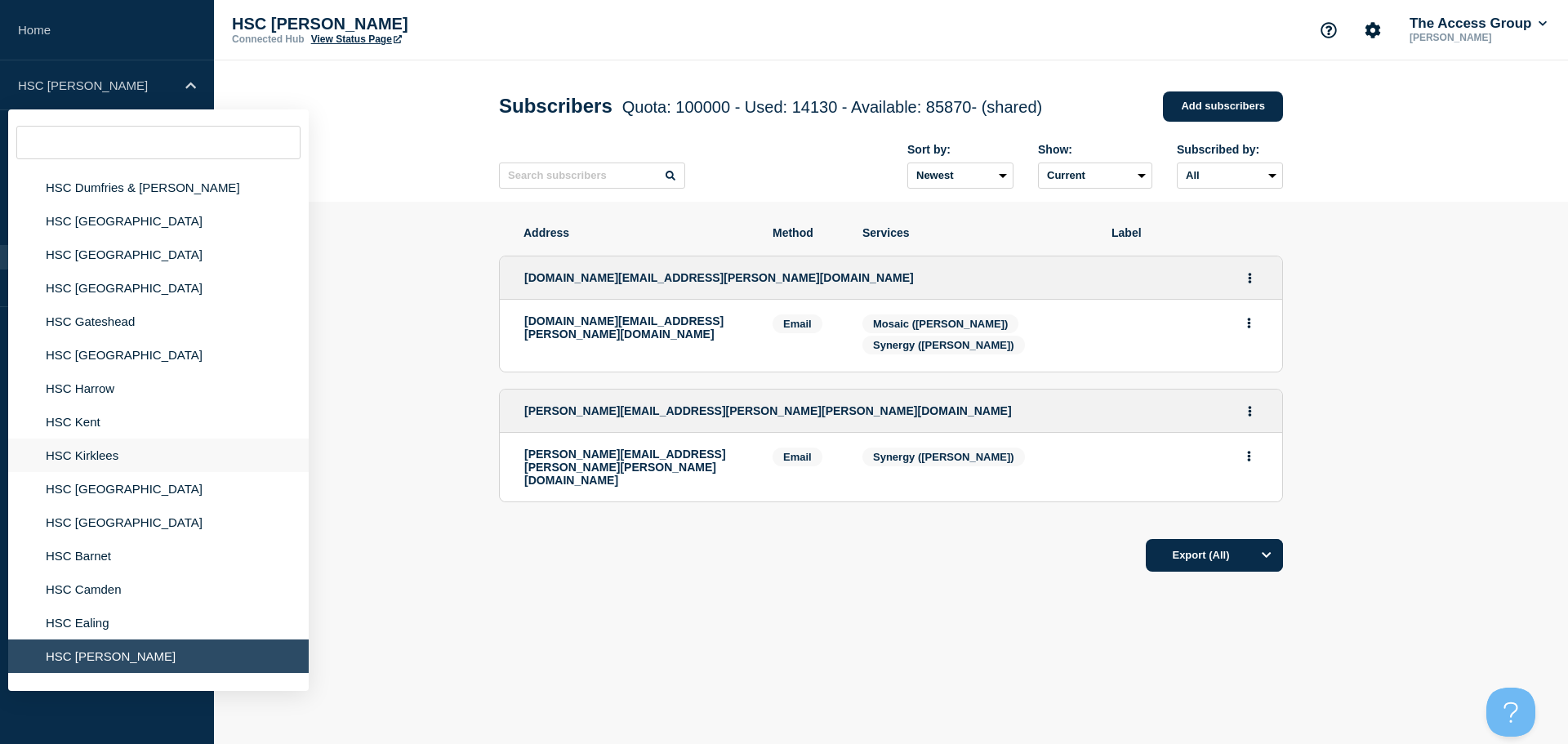
scroll to position [327, 0]
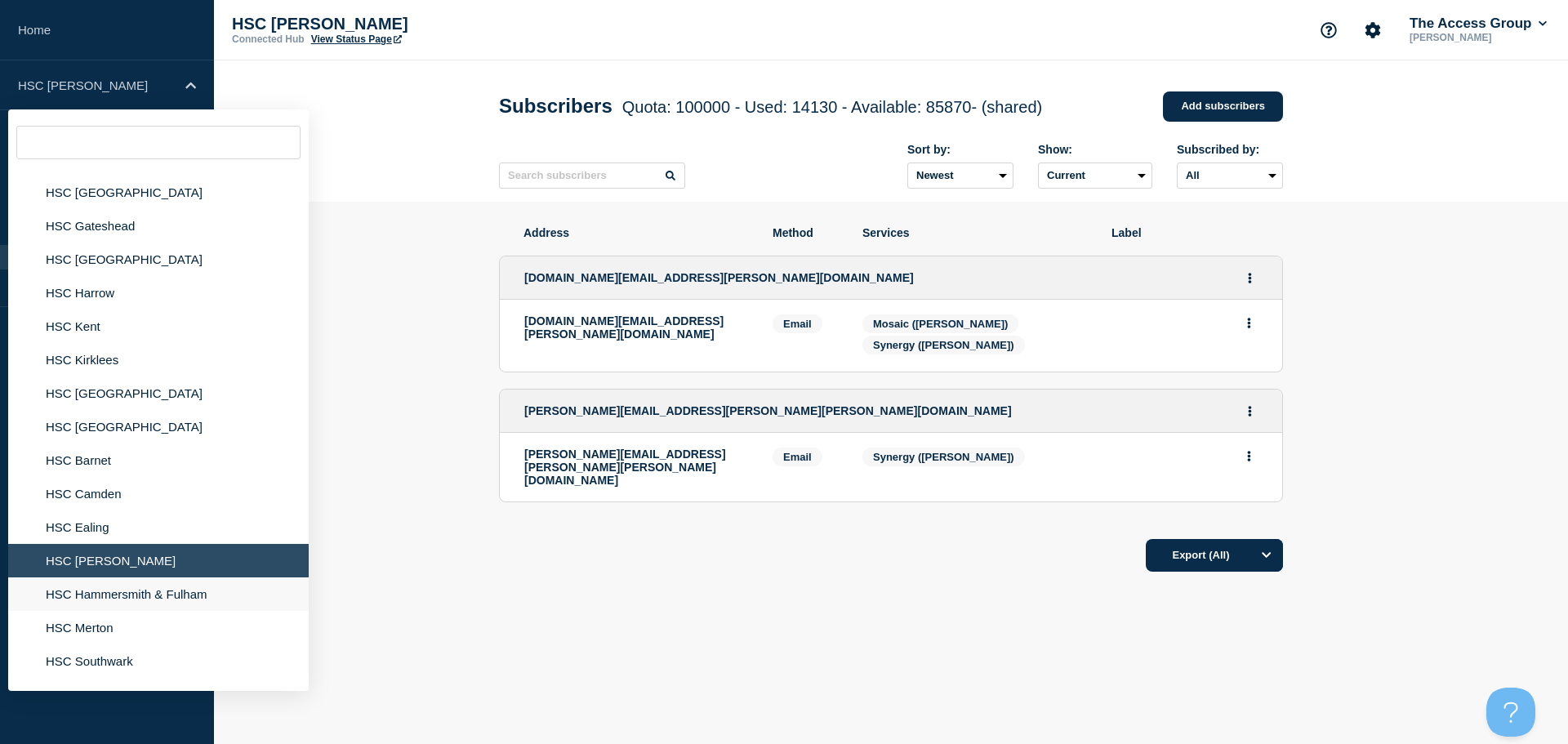
click at [107, 602] on li "HSC Hammersmith & Fulham" at bounding box center [158, 595] width 301 height 34
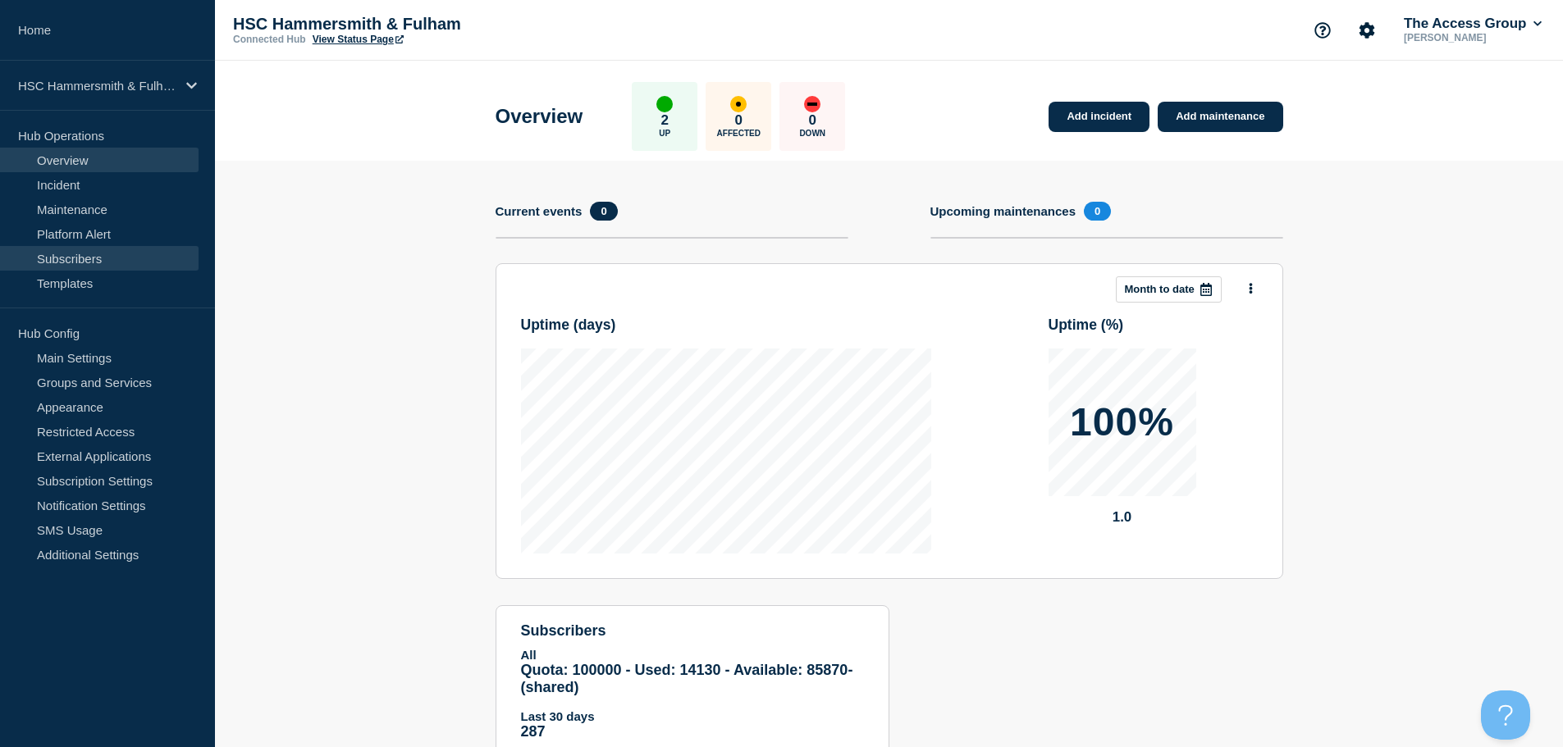
click at [84, 251] on link "Subscribers" at bounding box center [99, 258] width 199 height 25
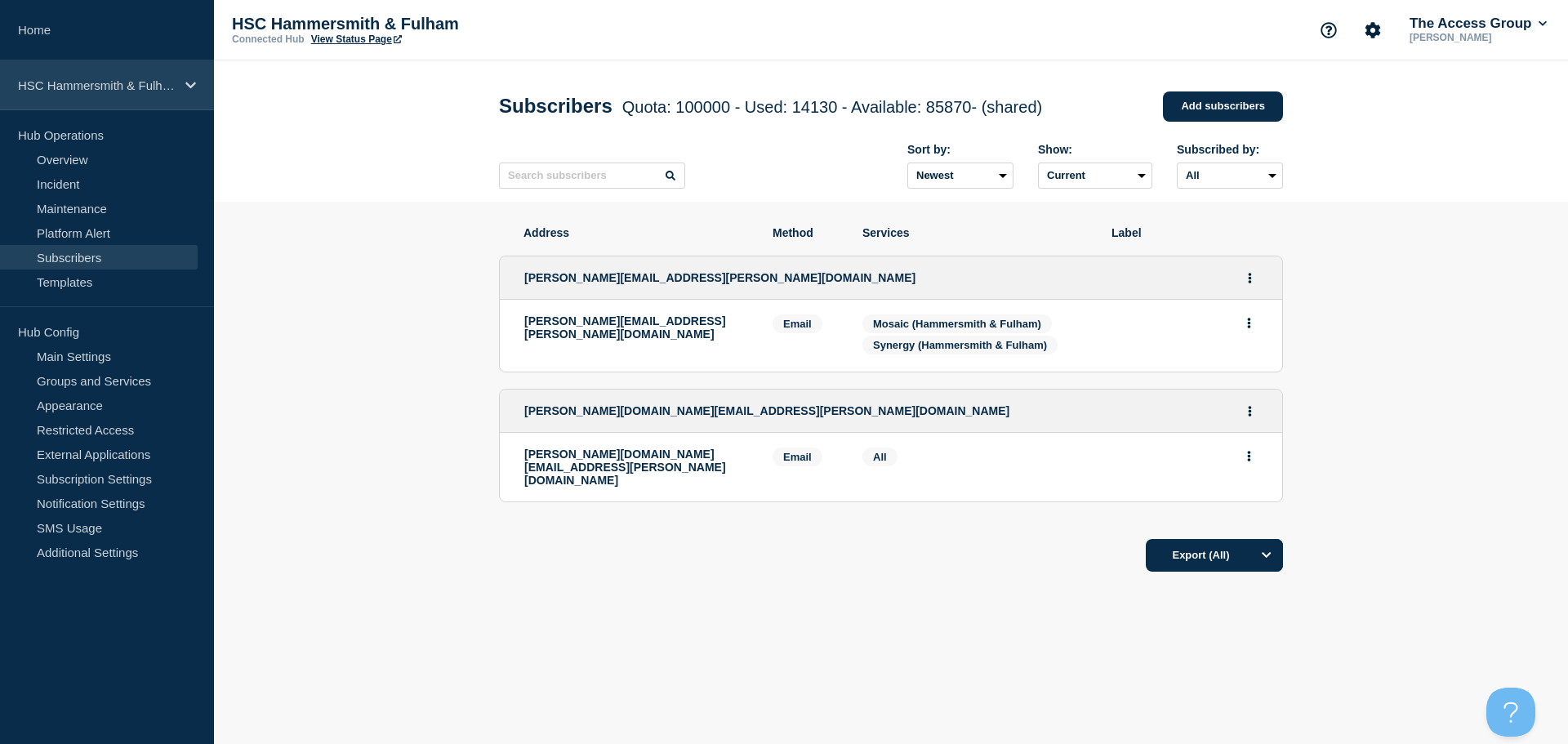
click at [136, 89] on p "HSC Hammersmith & Fulham" at bounding box center [97, 86] width 157 height 14
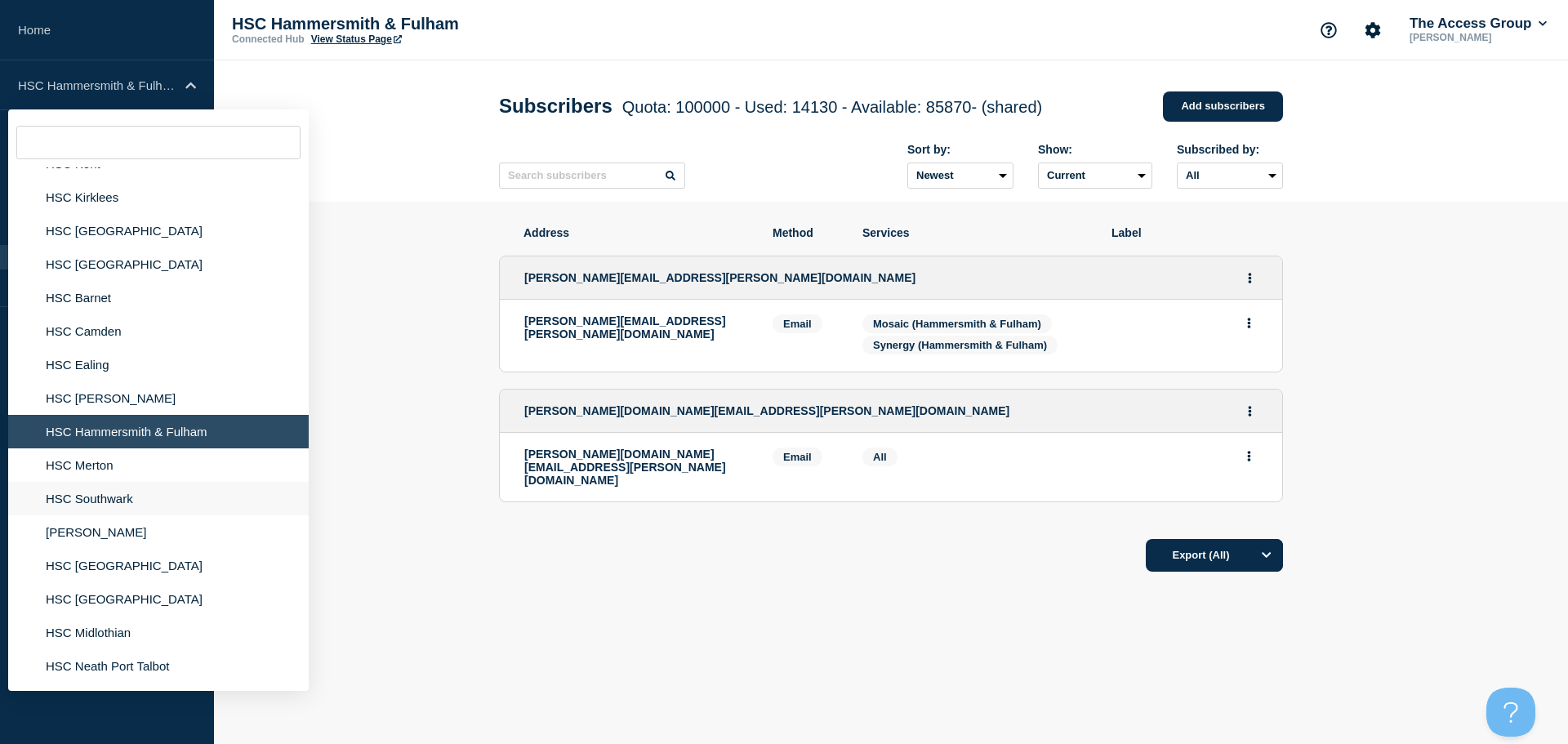
scroll to position [490, 0]
click at [112, 468] on li "HSC Merton" at bounding box center [158, 465] width 301 height 34
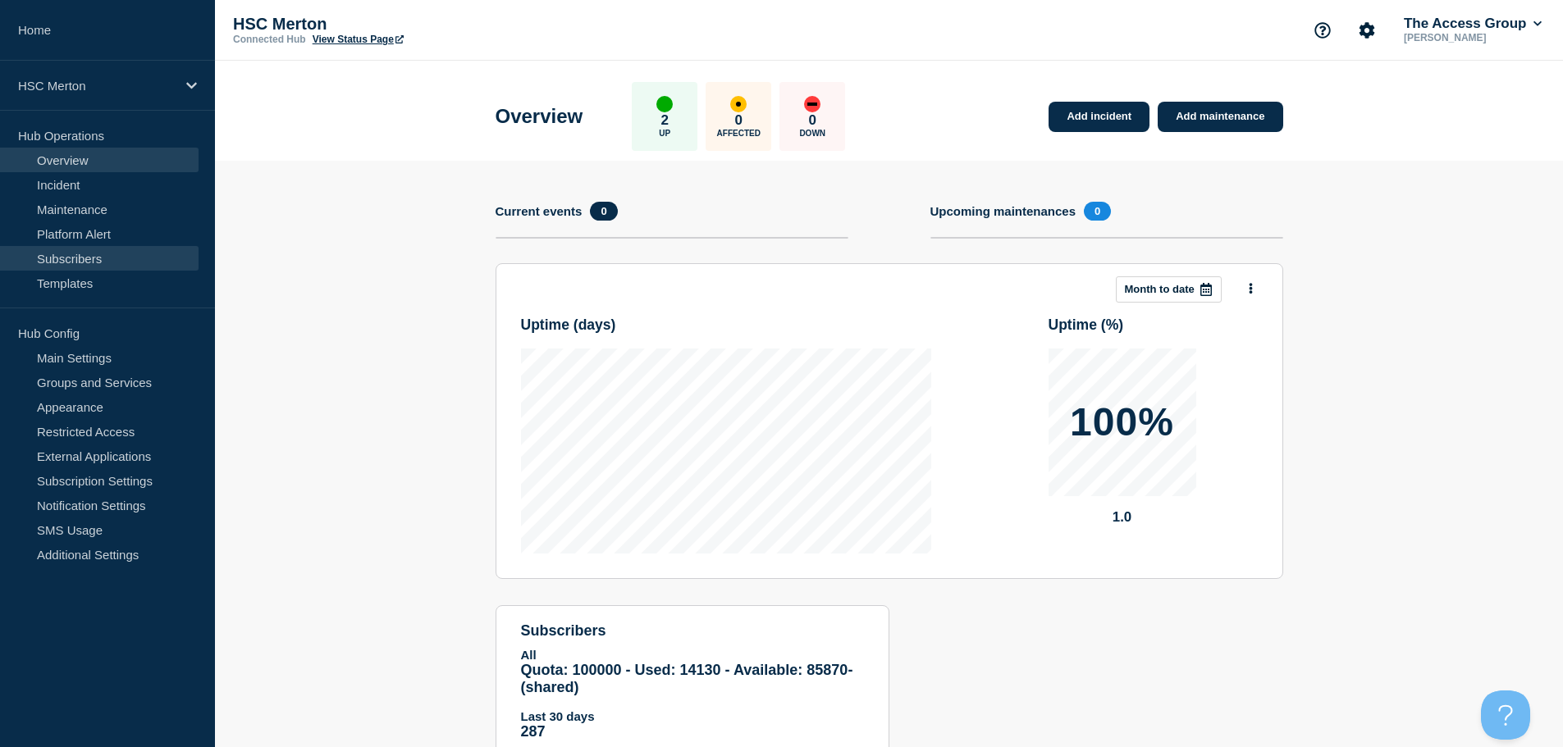
click at [52, 252] on link "Subscribers" at bounding box center [99, 258] width 199 height 25
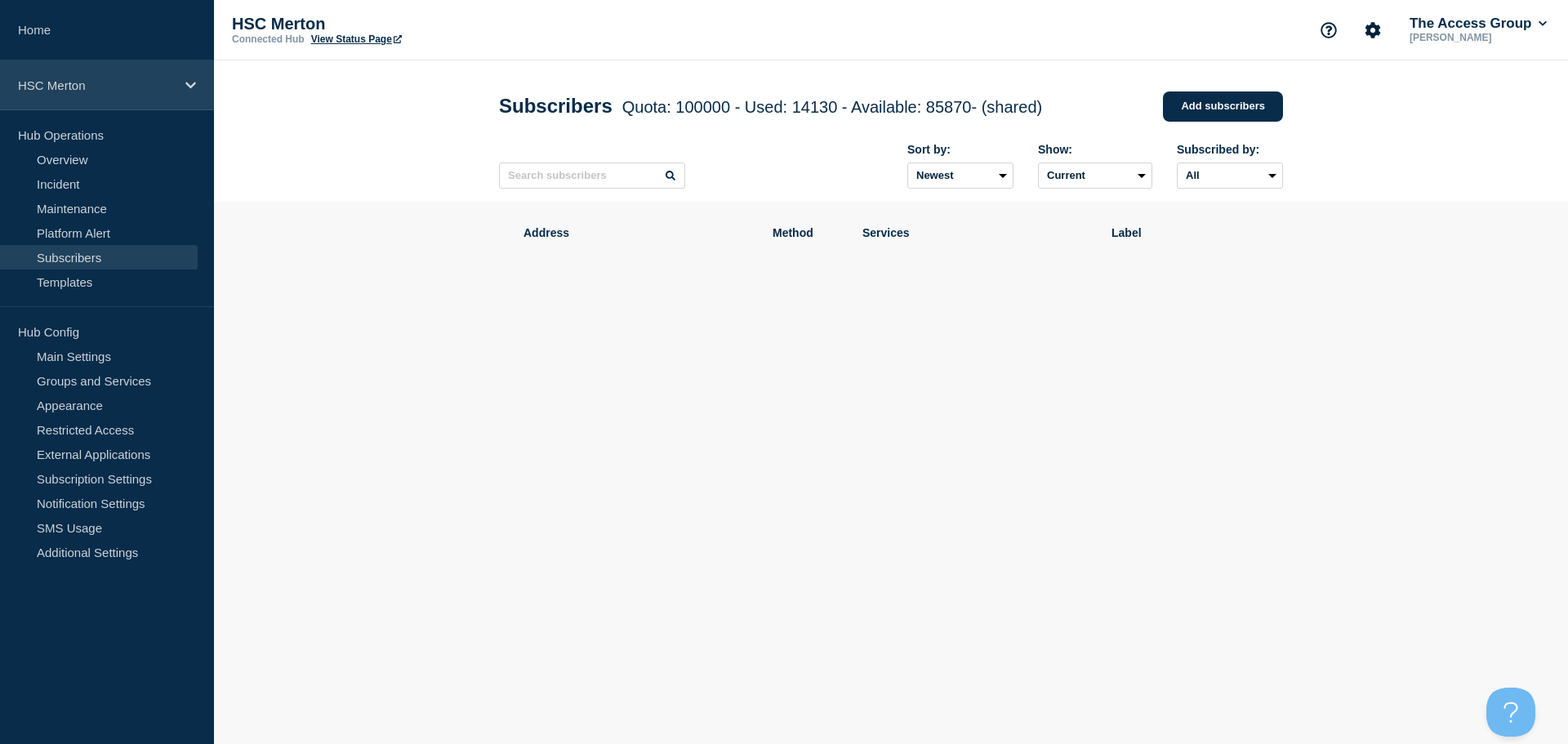
click at [104, 79] on p "HSC Merton" at bounding box center [97, 86] width 157 height 14
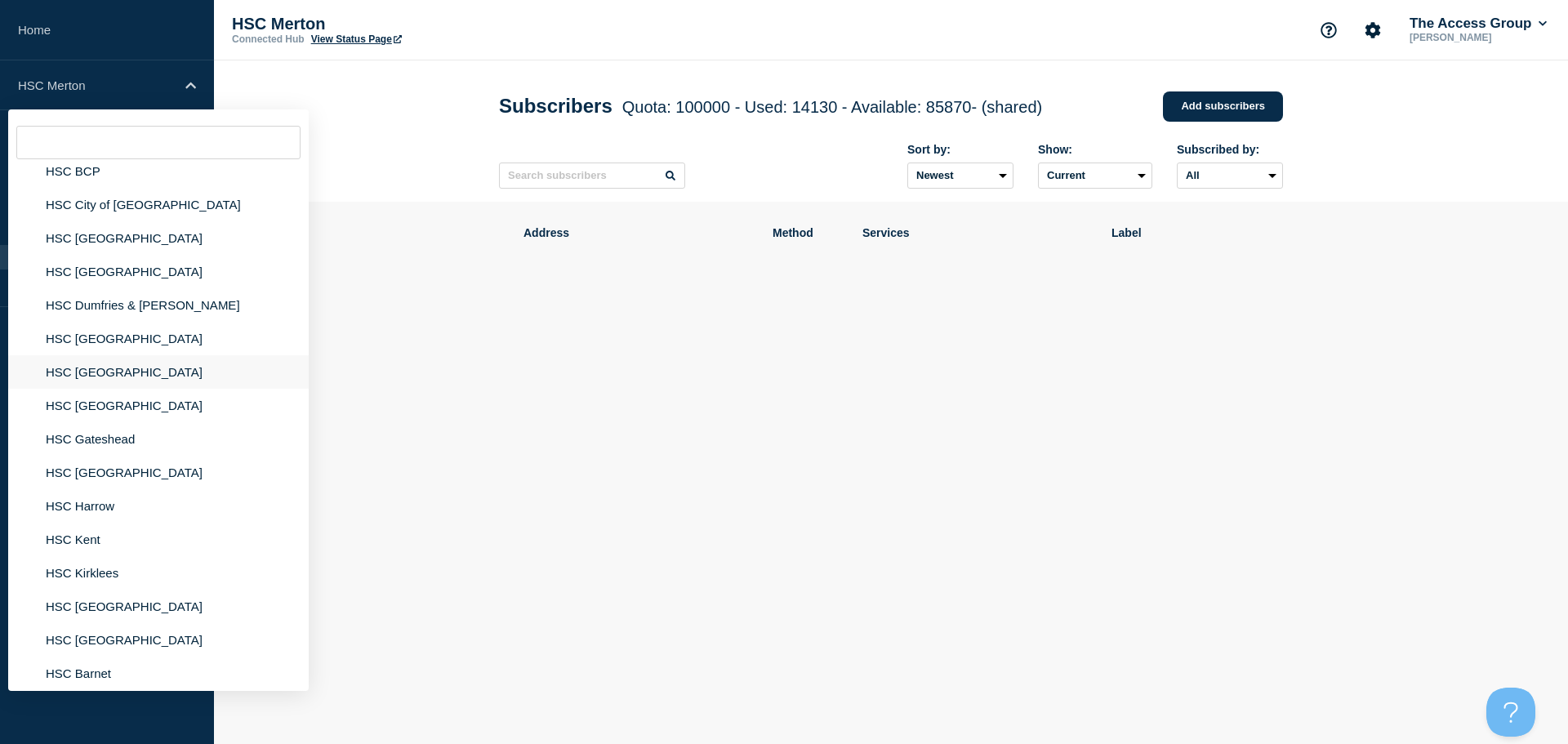
scroll to position [327, 0]
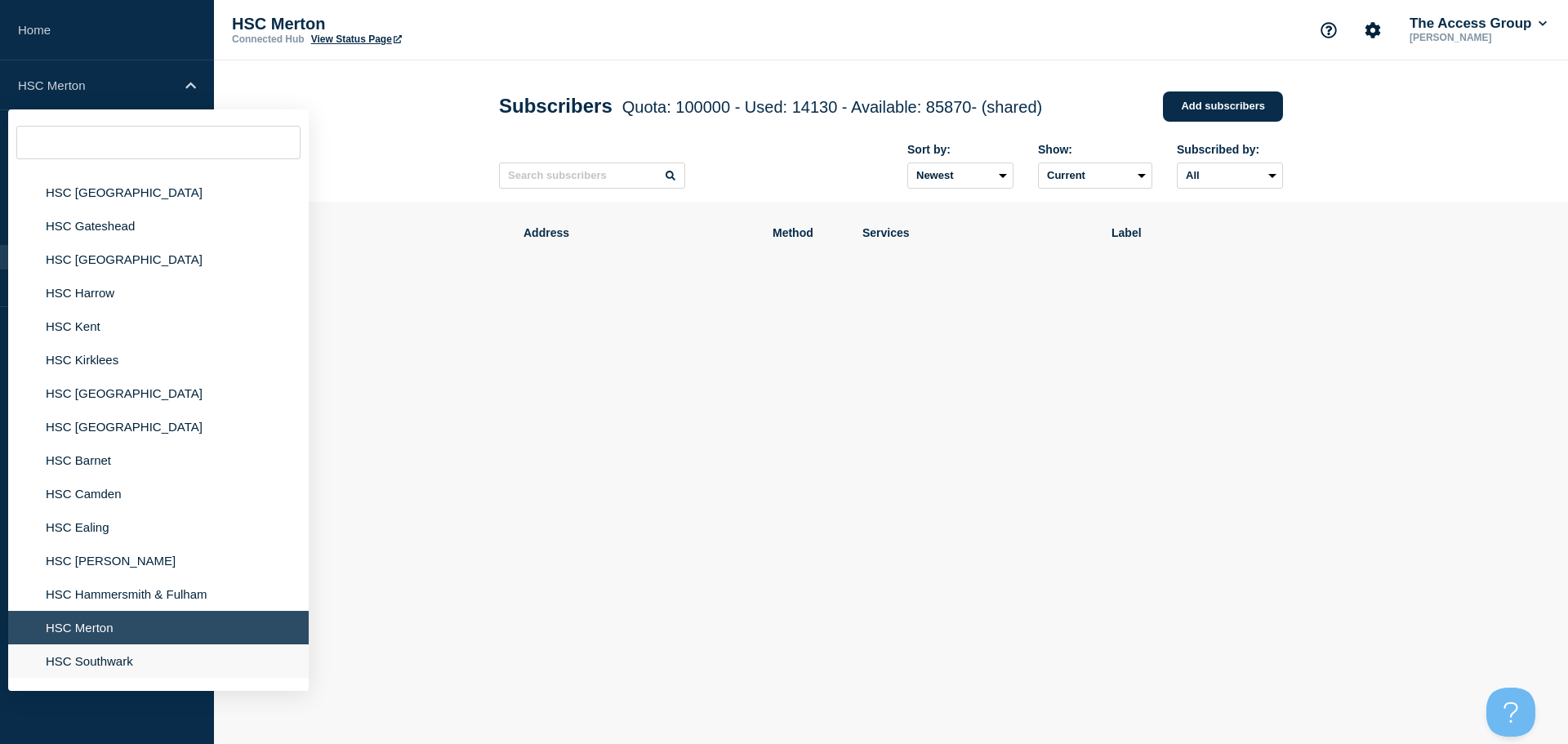
click at [94, 662] on li "HSC Southwark" at bounding box center [158, 661] width 301 height 34
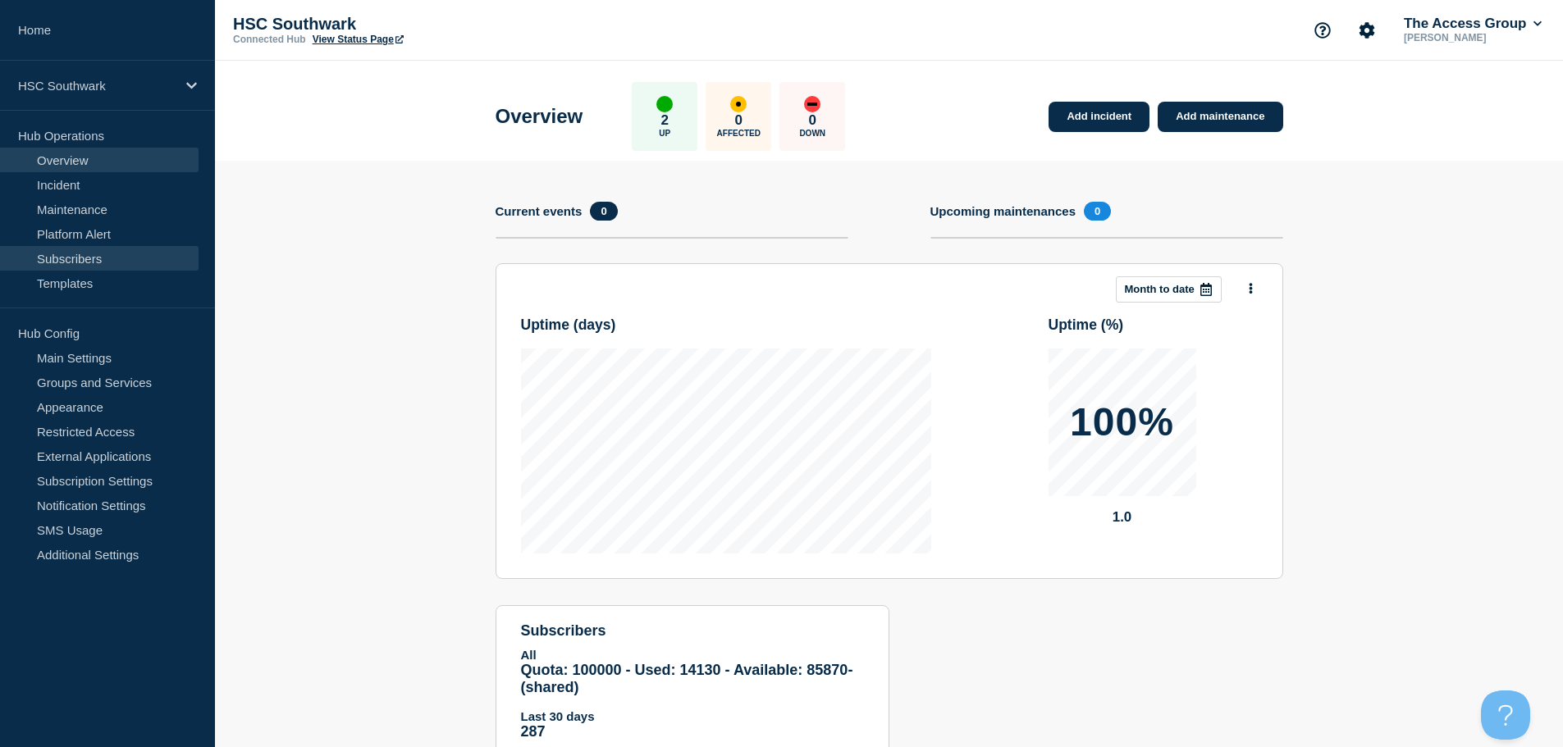
click at [85, 263] on link "Subscribers" at bounding box center [99, 258] width 199 height 25
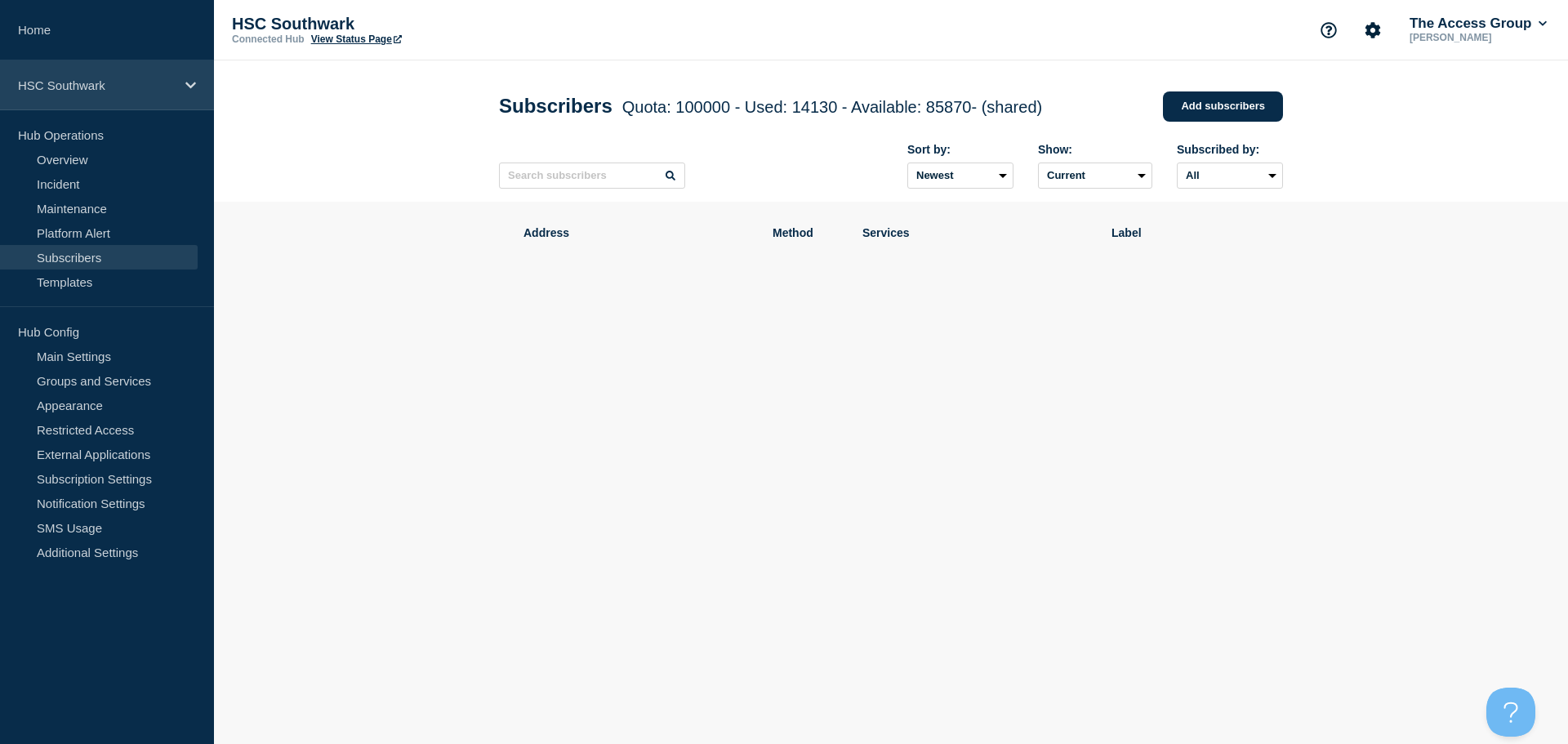
click at [103, 71] on div "HSC Southwark" at bounding box center [107, 86] width 214 height 50
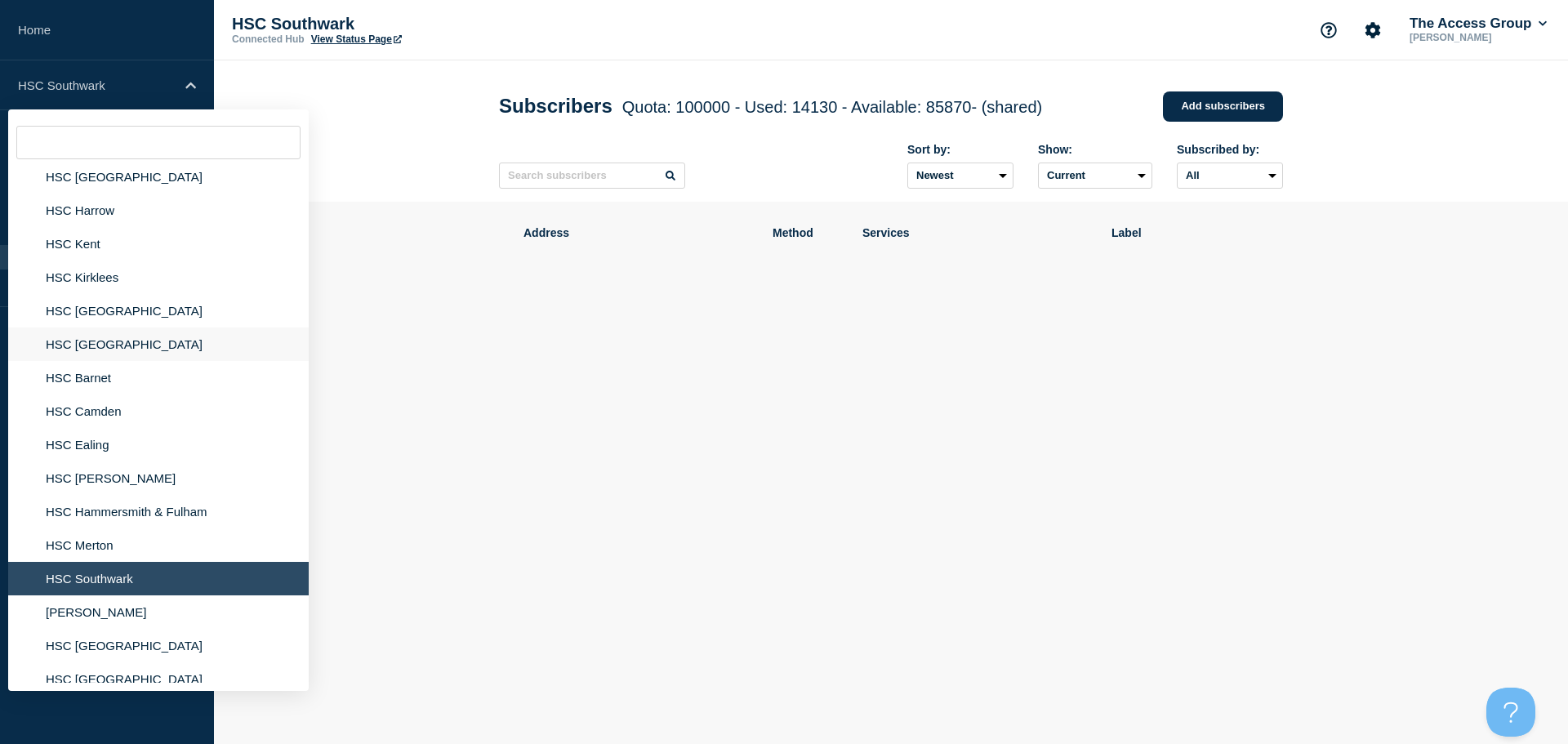
scroll to position [572, 0]
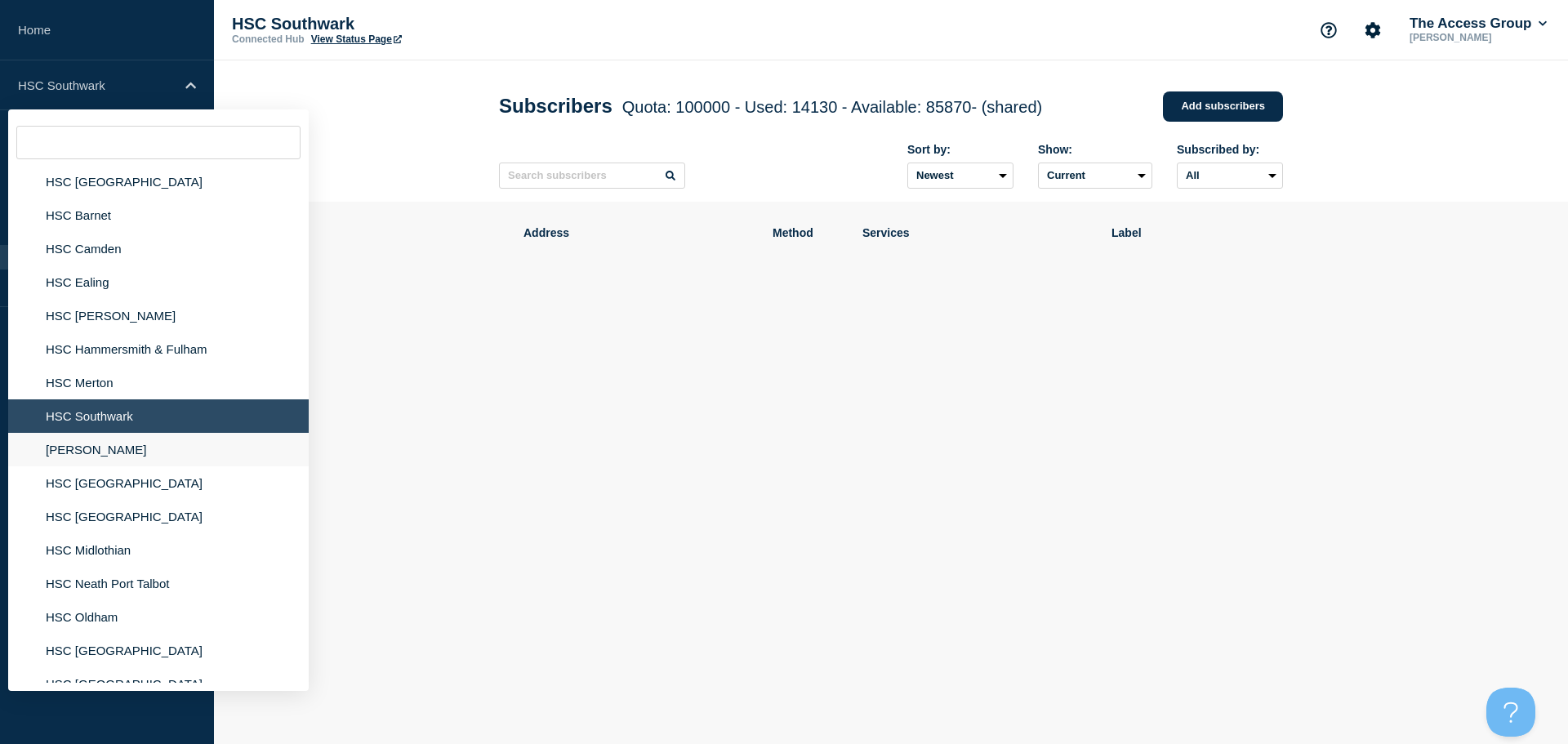
click at [70, 448] on li "[PERSON_NAME]" at bounding box center [158, 450] width 301 height 34
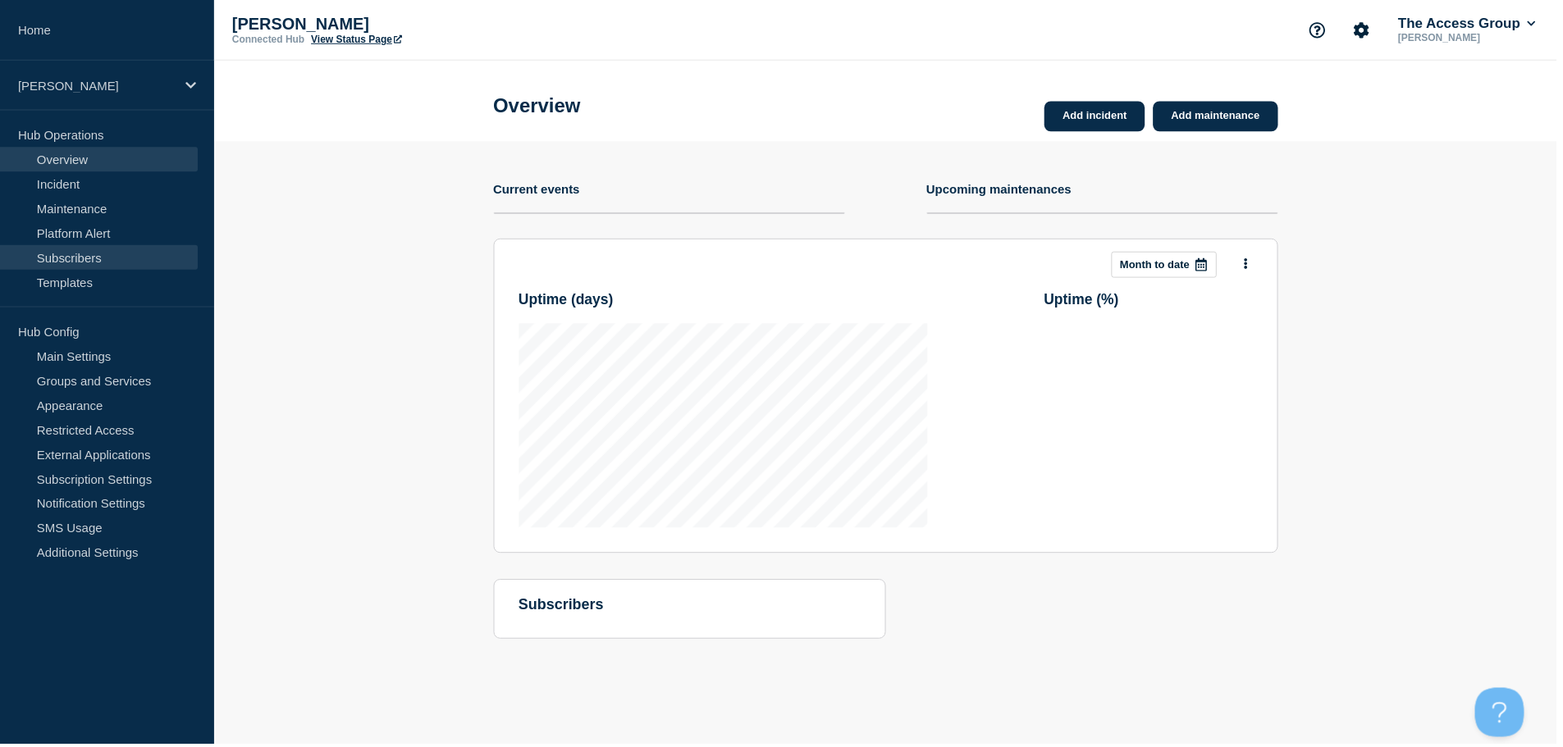
click at [91, 263] on link "Subscribers" at bounding box center [99, 258] width 199 height 25
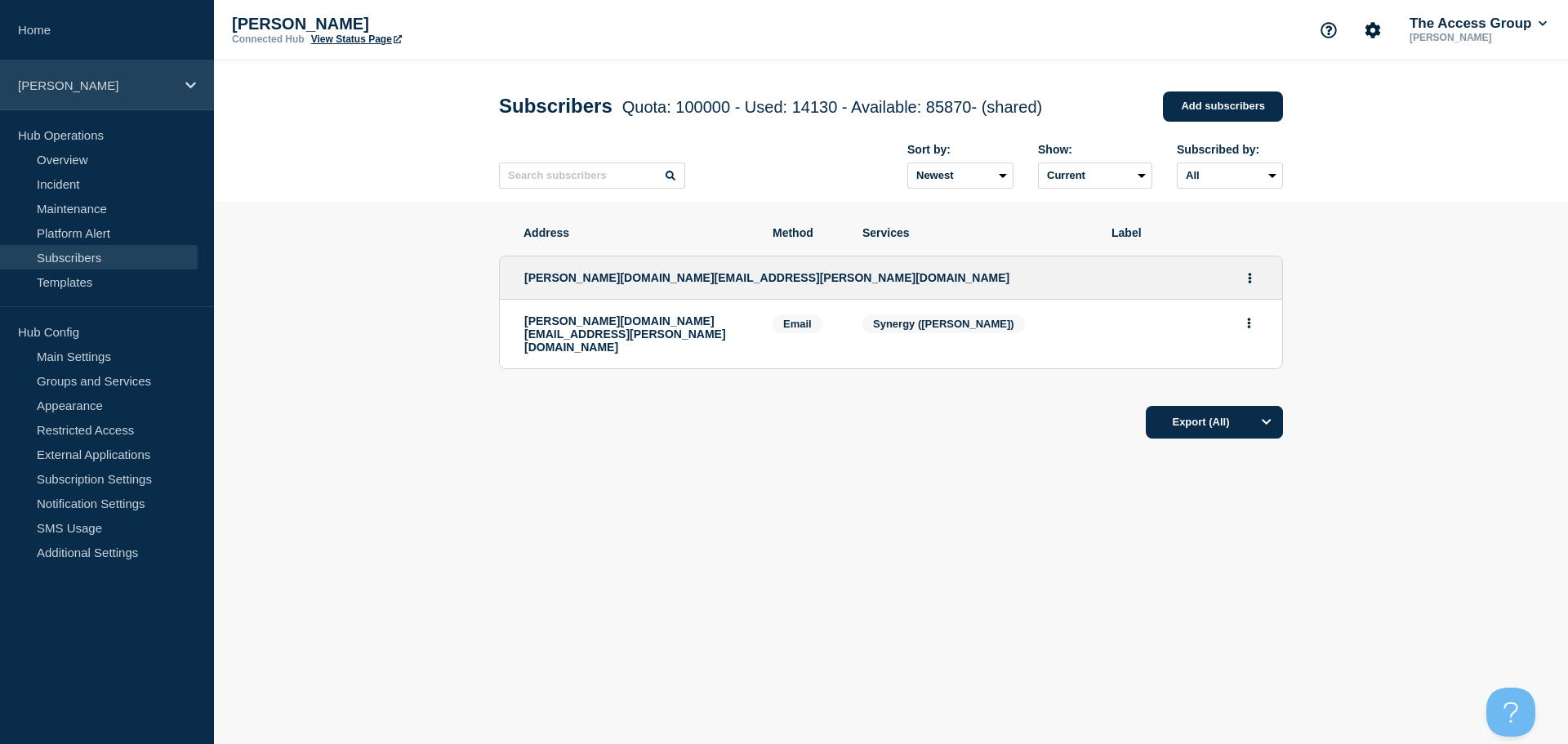
click at [134, 96] on div "[PERSON_NAME]" at bounding box center [107, 86] width 214 height 50
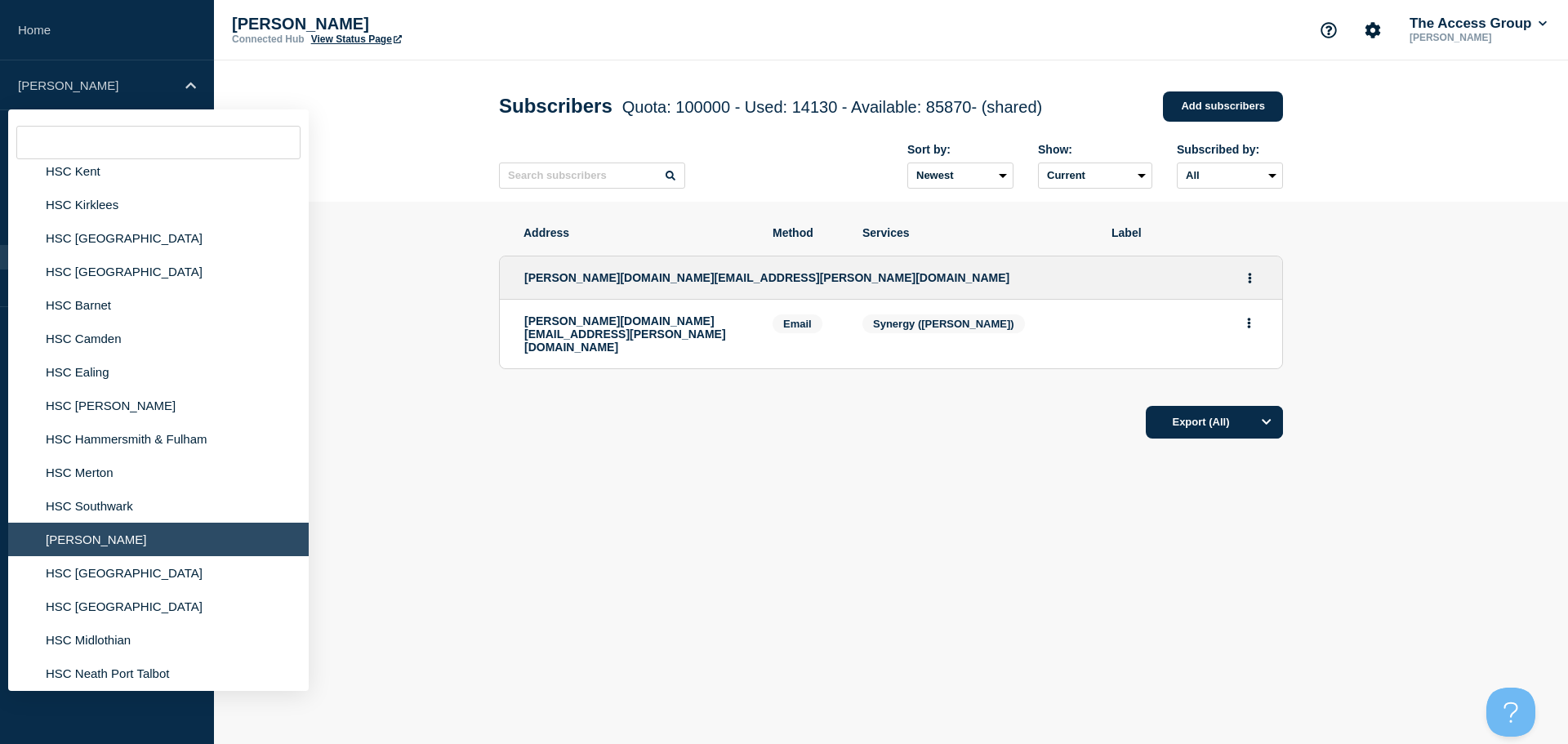
scroll to position [490, 0]
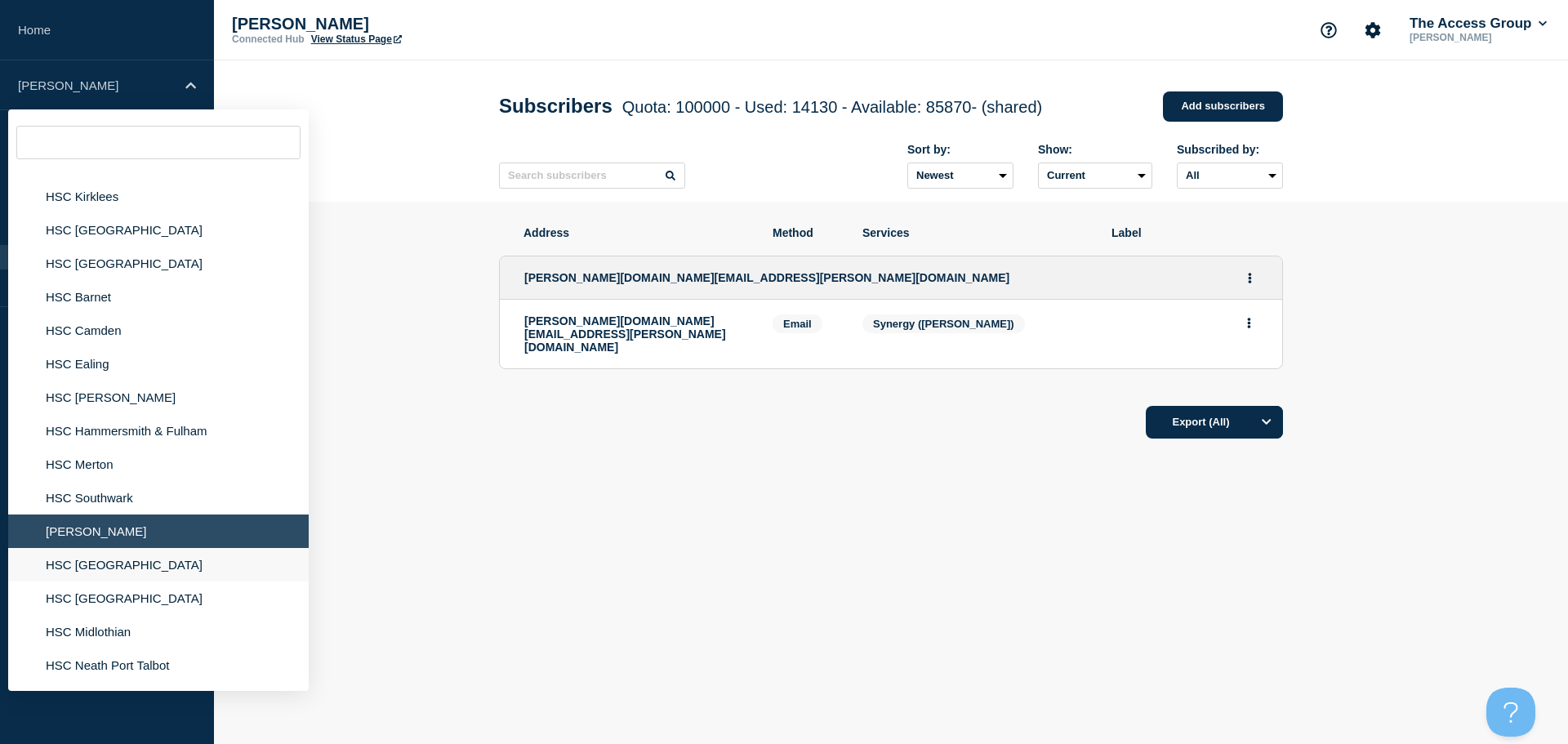
click at [115, 567] on li "HSC [GEOGRAPHIC_DATA]" at bounding box center [158, 566] width 301 height 34
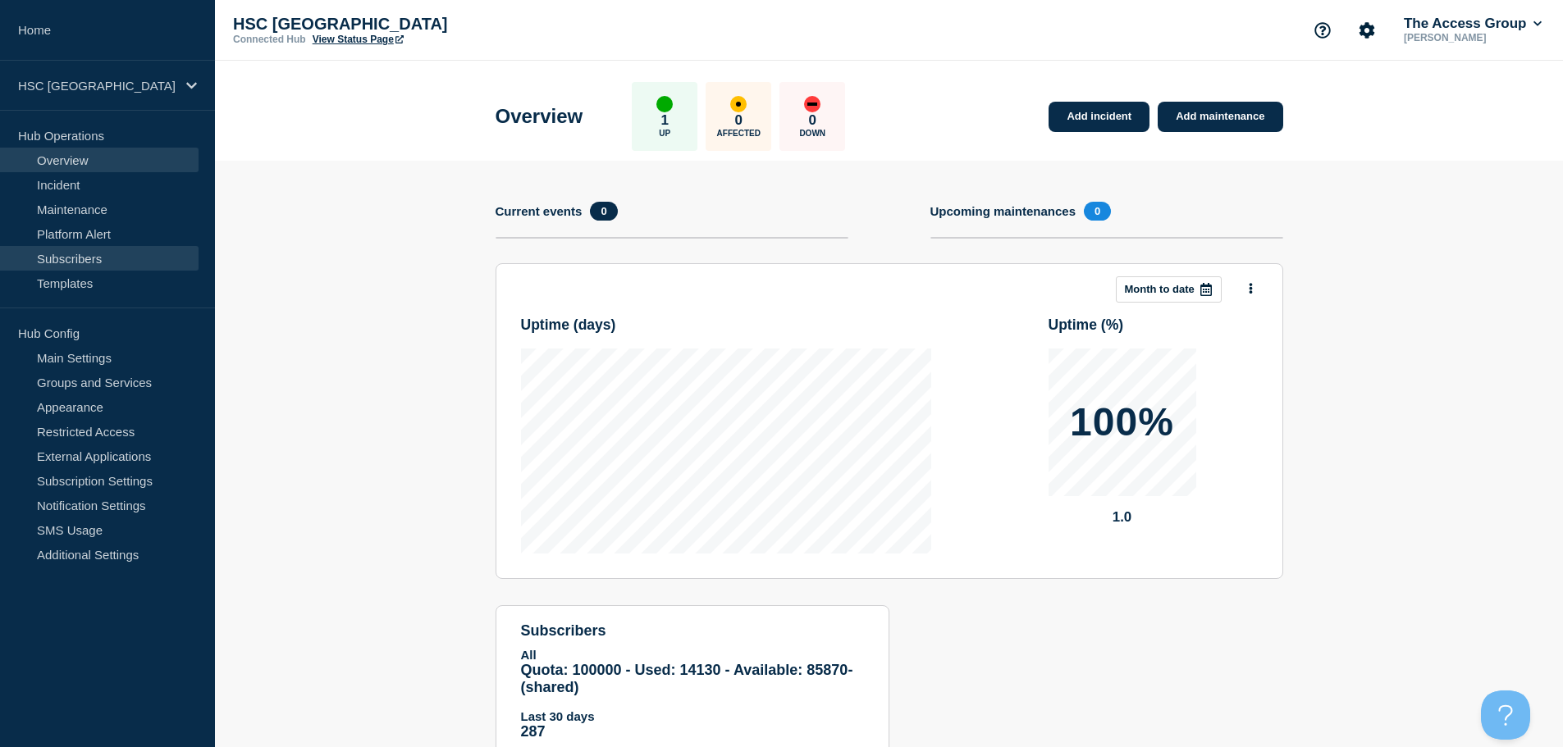
click at [109, 262] on link "Subscribers" at bounding box center [99, 258] width 199 height 25
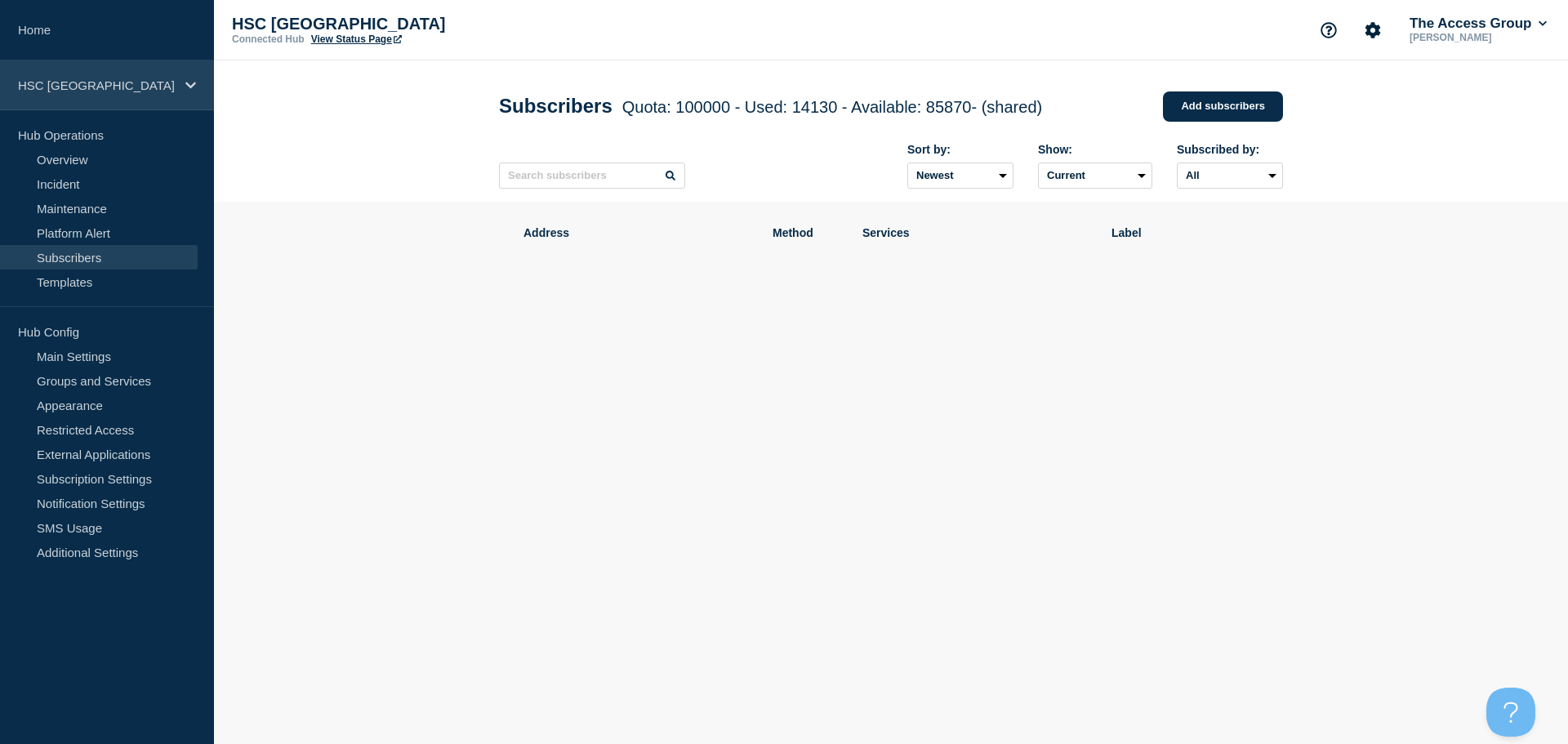
click at [115, 75] on div "HSC [GEOGRAPHIC_DATA]" at bounding box center [107, 86] width 214 height 50
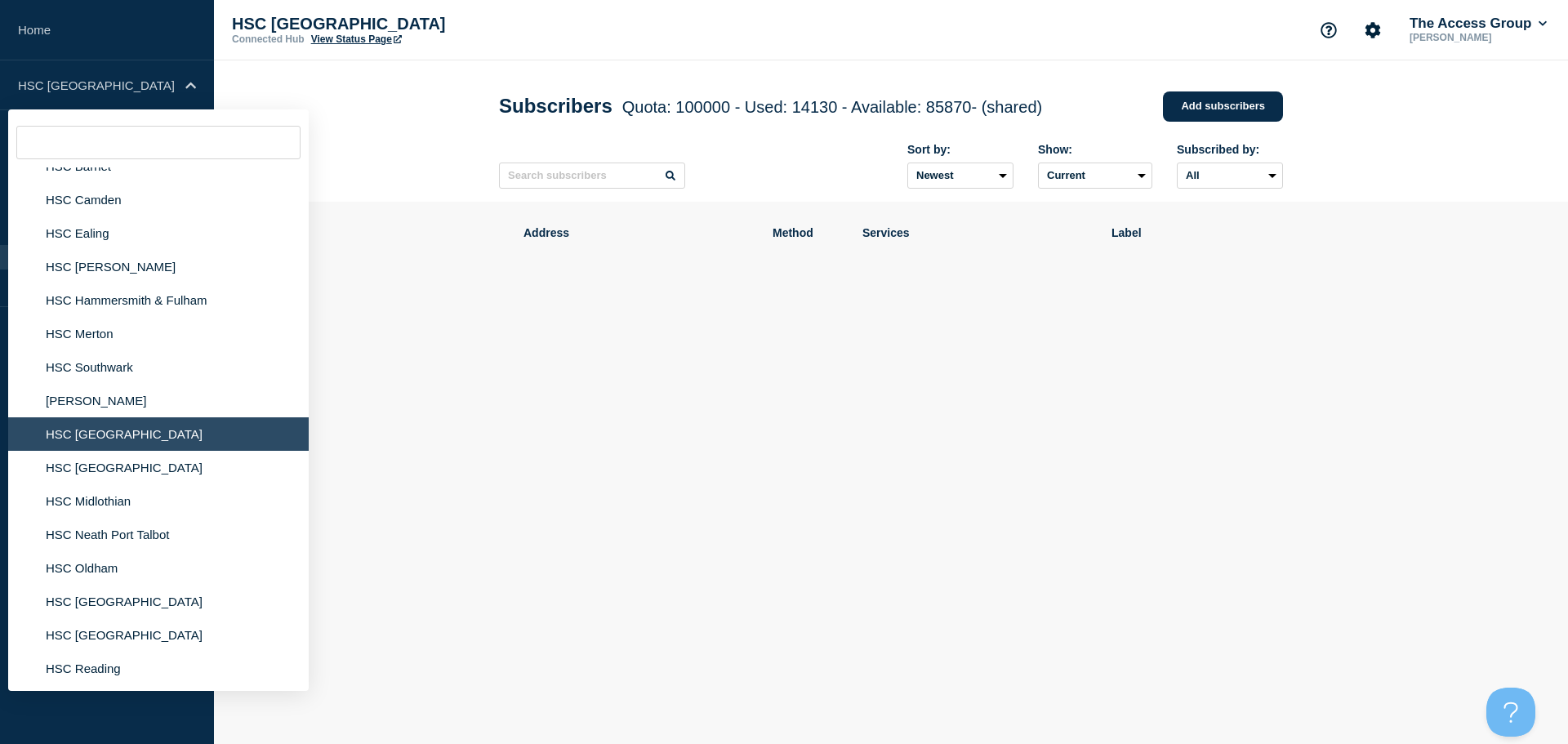
scroll to position [653, 0]
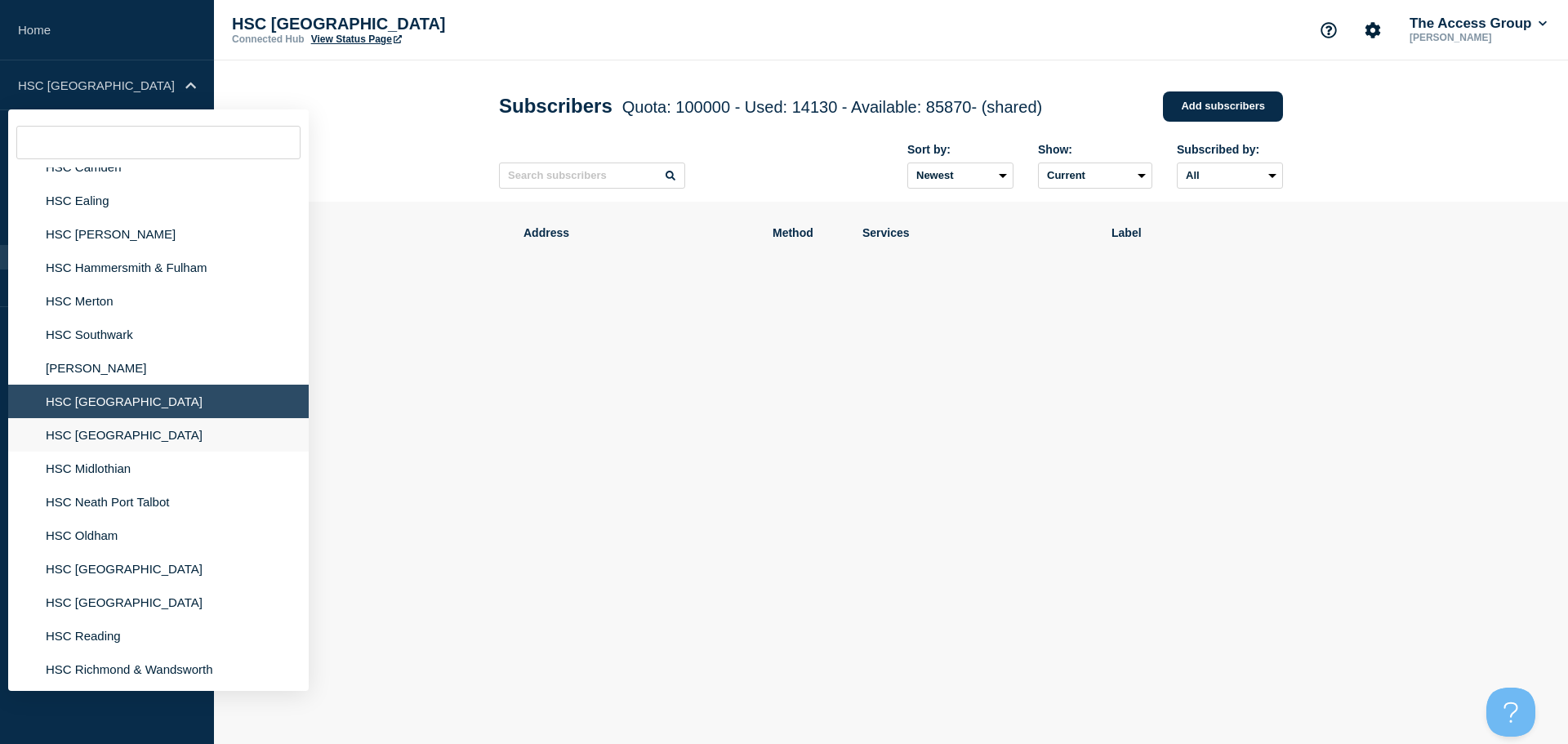
click at [84, 433] on li "HSC [GEOGRAPHIC_DATA]" at bounding box center [158, 435] width 301 height 34
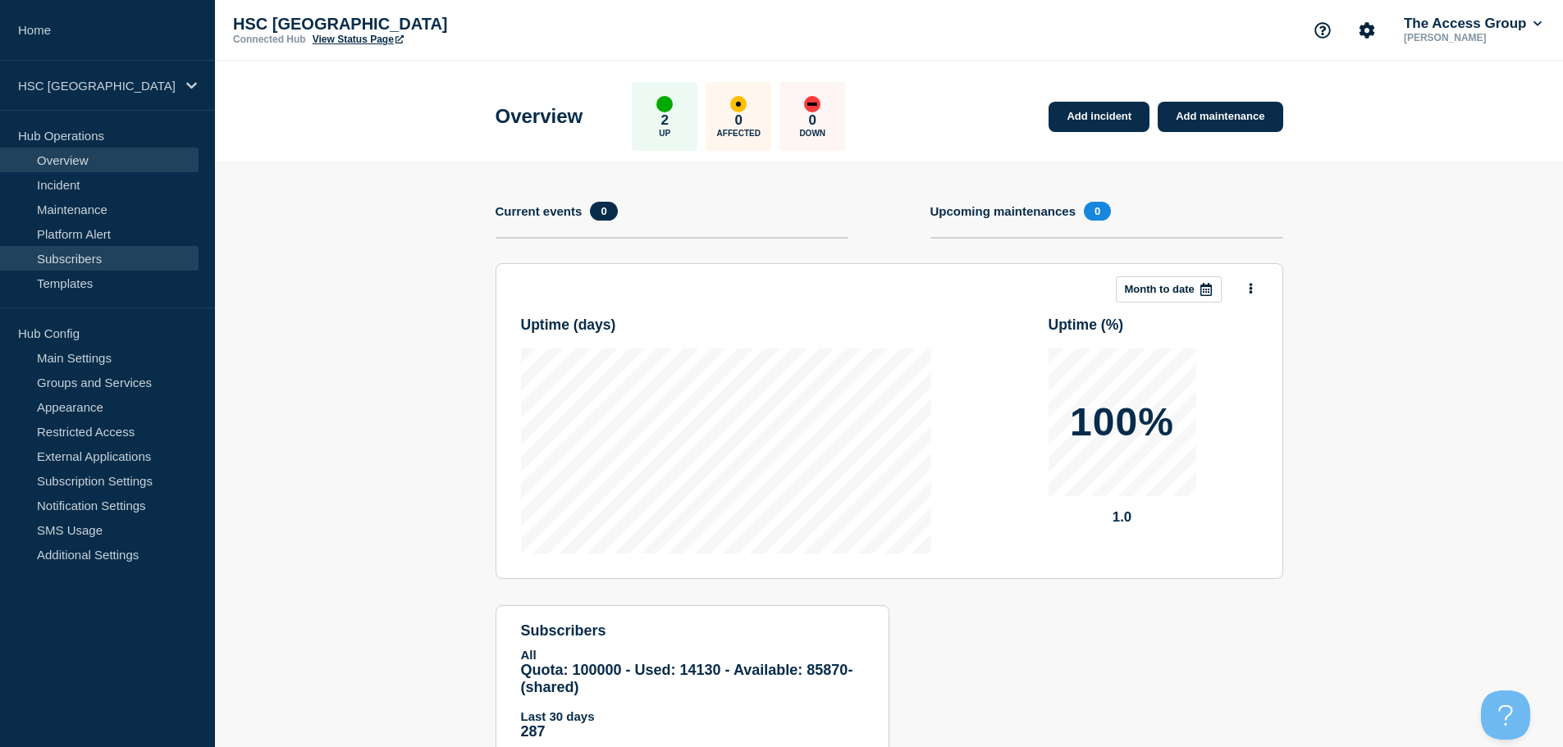
click at [92, 266] on link "Subscribers" at bounding box center [99, 258] width 199 height 25
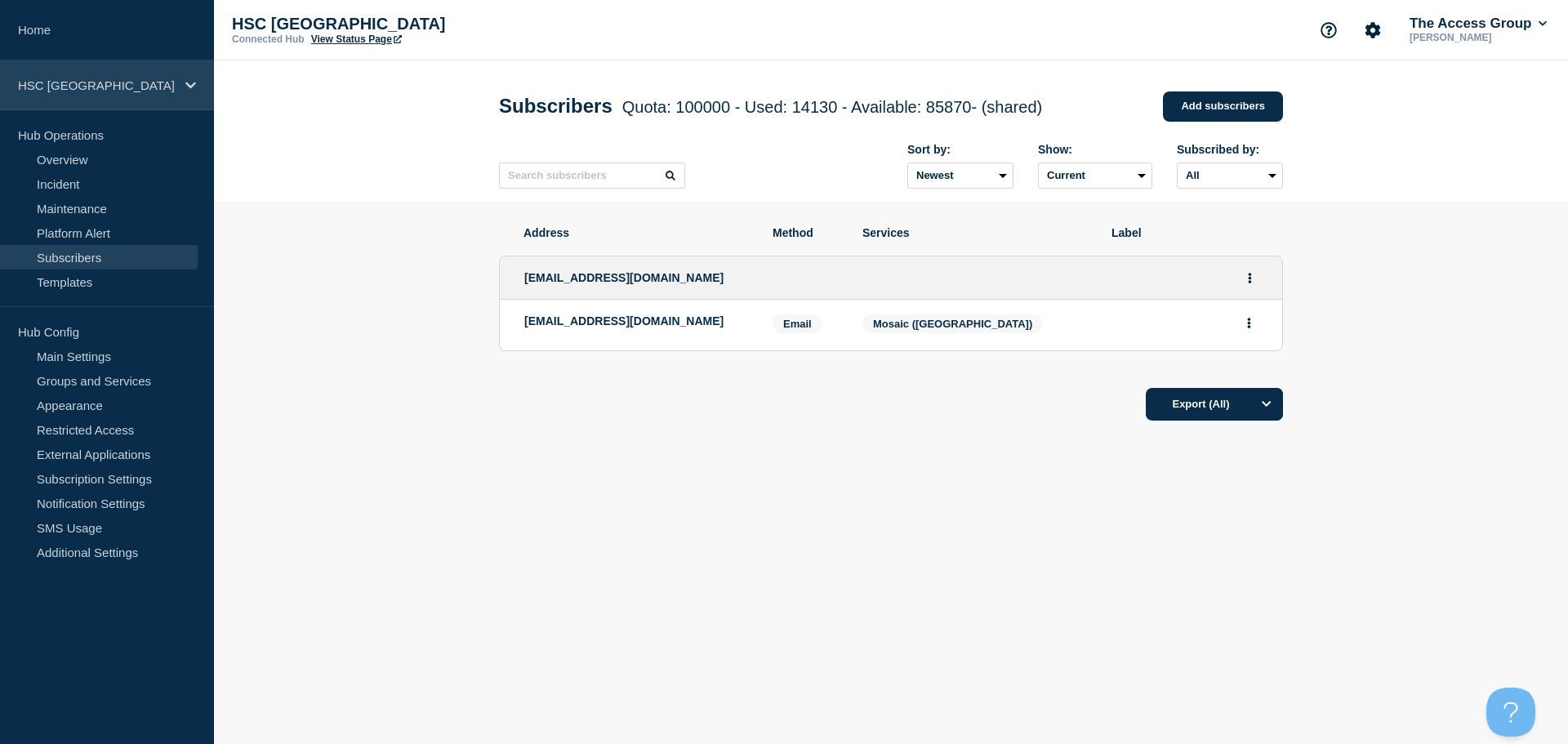
click at [148, 89] on p "HSC [GEOGRAPHIC_DATA]" at bounding box center [97, 86] width 157 height 14
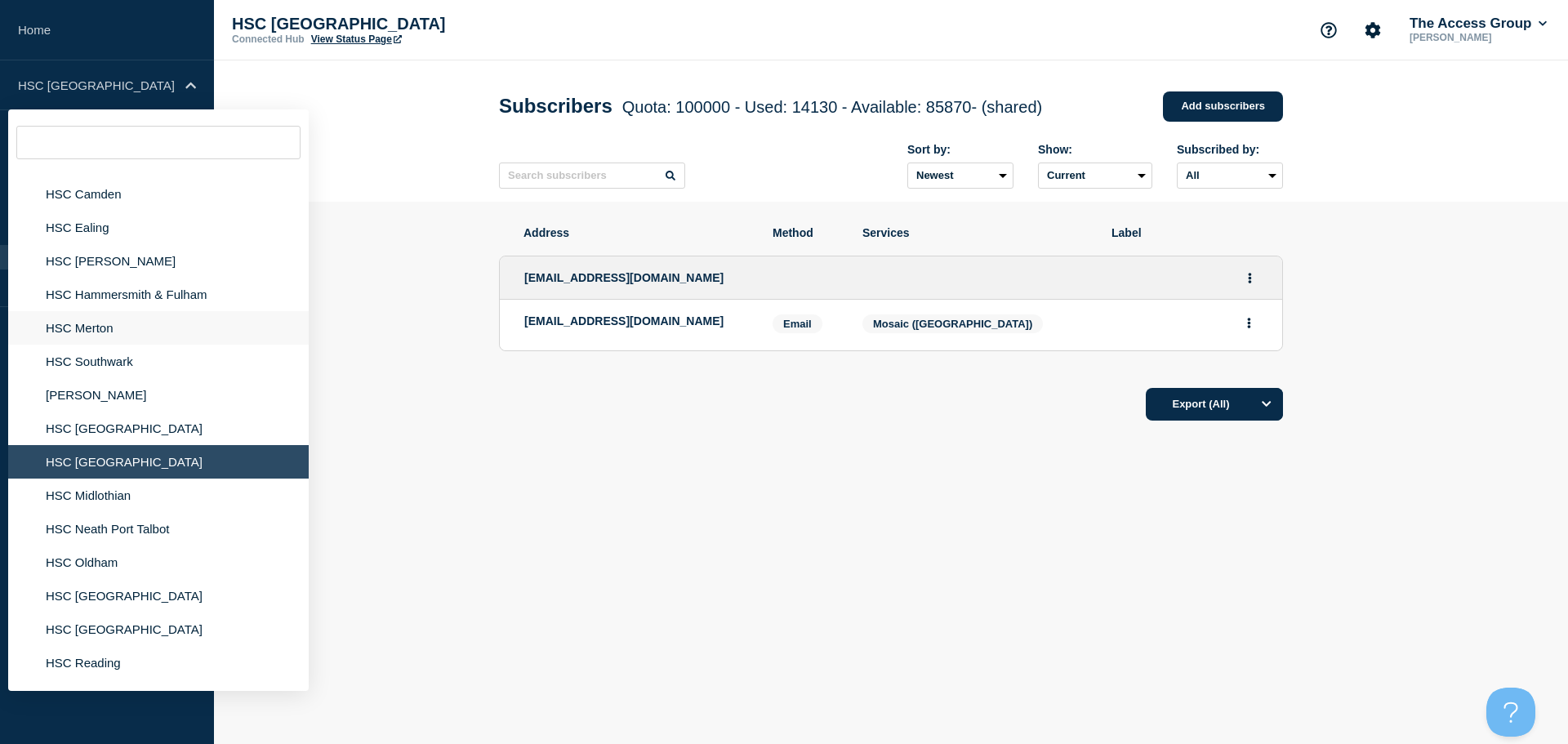
scroll to position [653, 0]
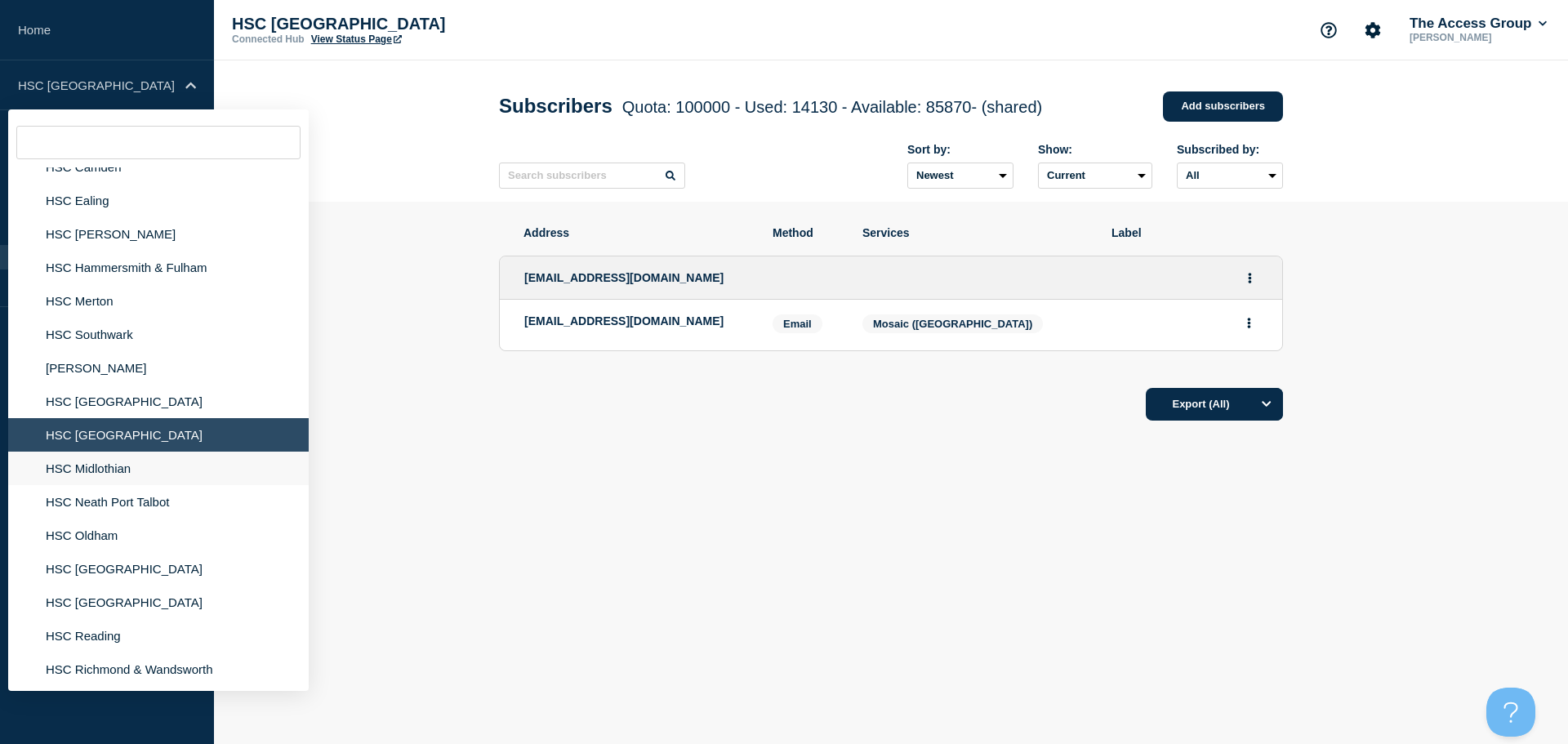
click at [111, 467] on li "HSC Midlothian" at bounding box center [158, 469] width 301 height 34
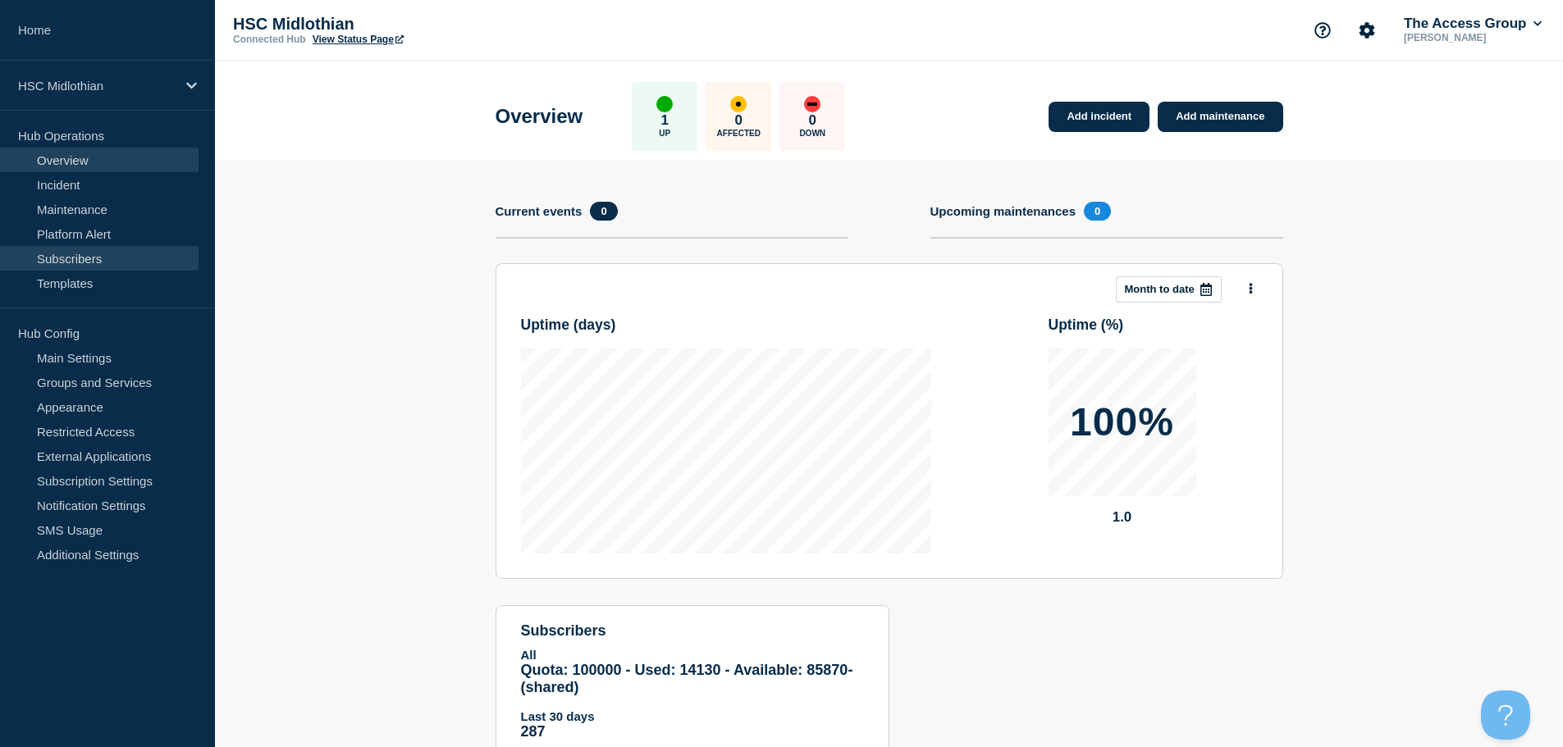
click at [125, 258] on link "Subscribers" at bounding box center [99, 258] width 199 height 25
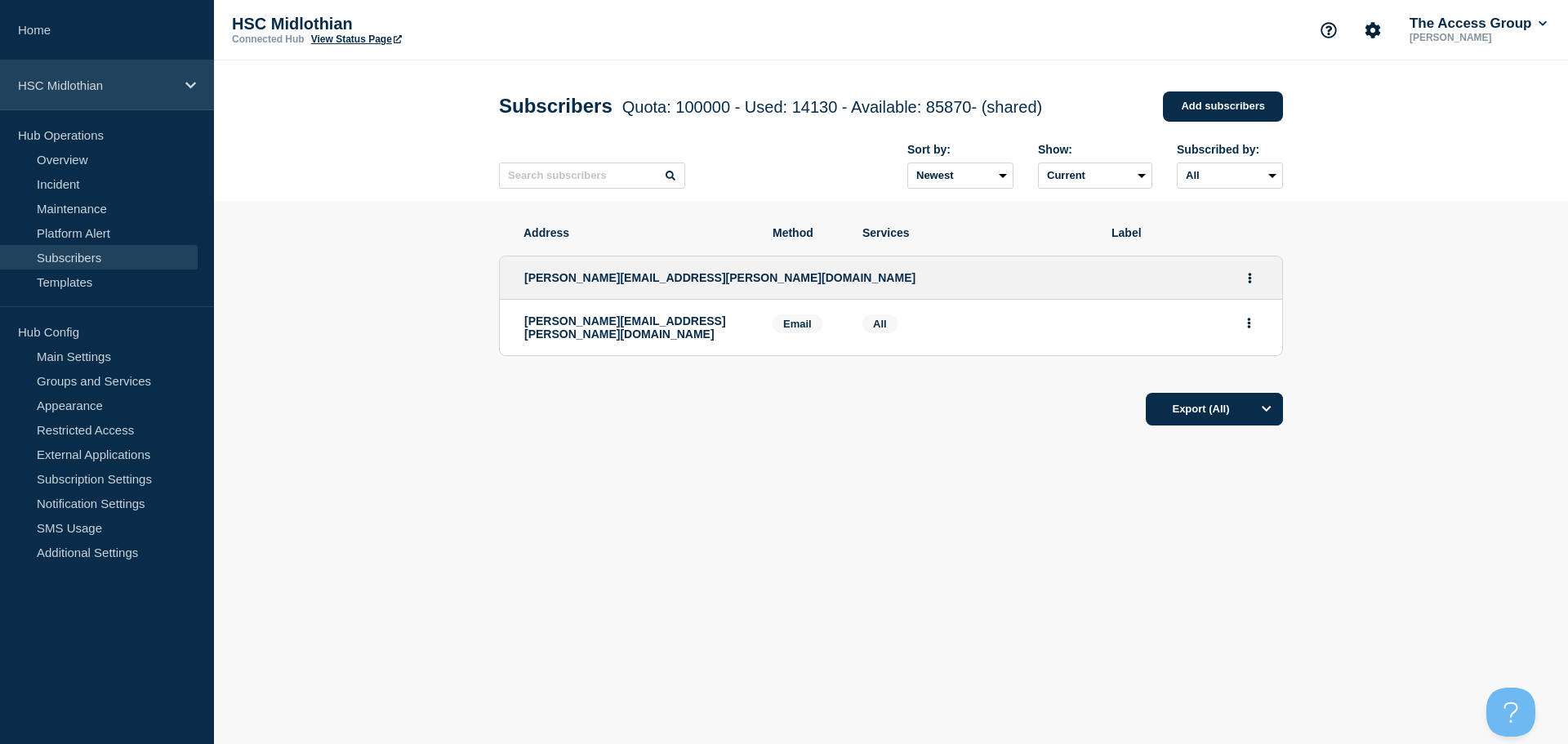
click at [132, 90] on p "HSC Midlothian" at bounding box center [97, 86] width 157 height 14
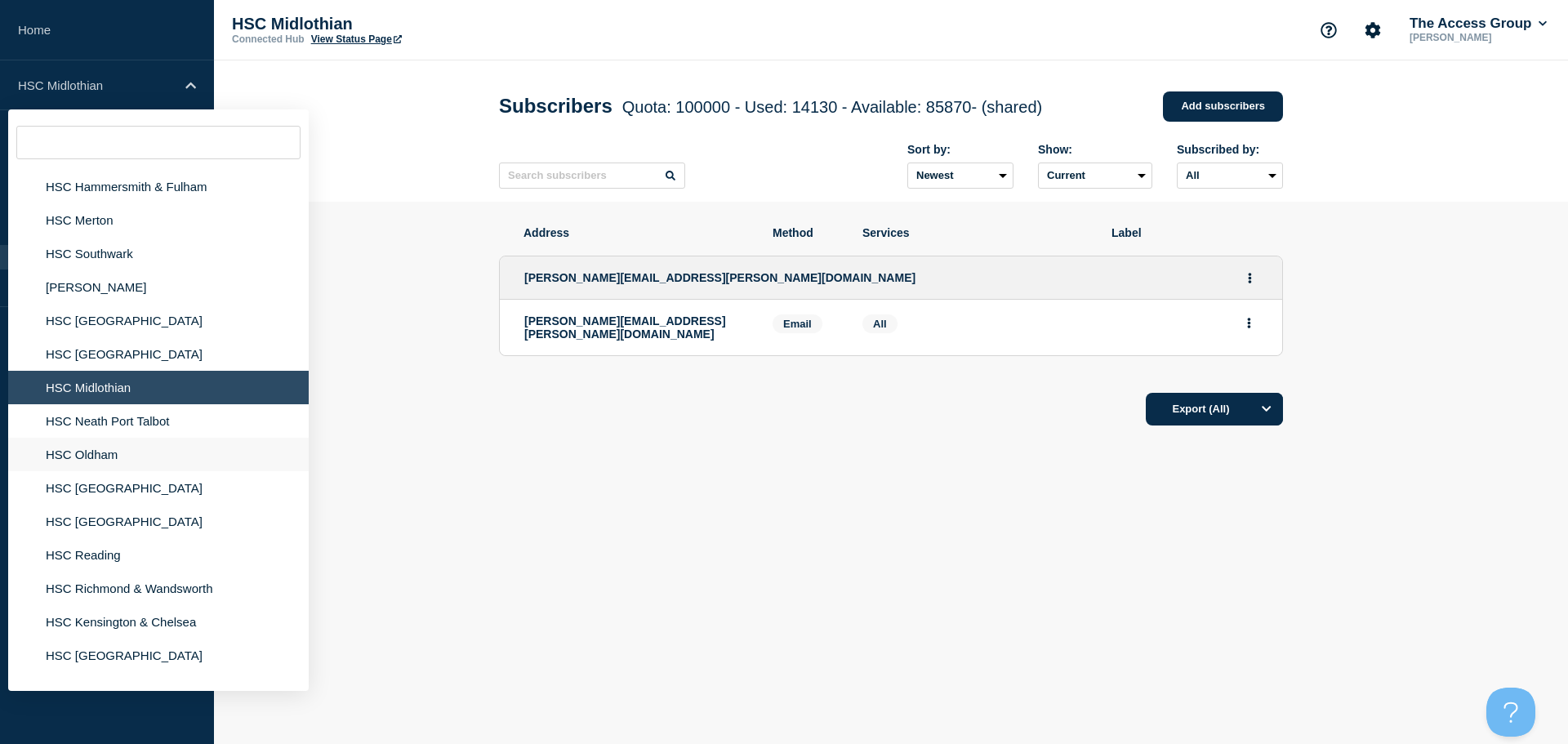
scroll to position [735, 0]
click at [98, 419] on li "HSC Neath Port Talbot" at bounding box center [158, 420] width 301 height 34
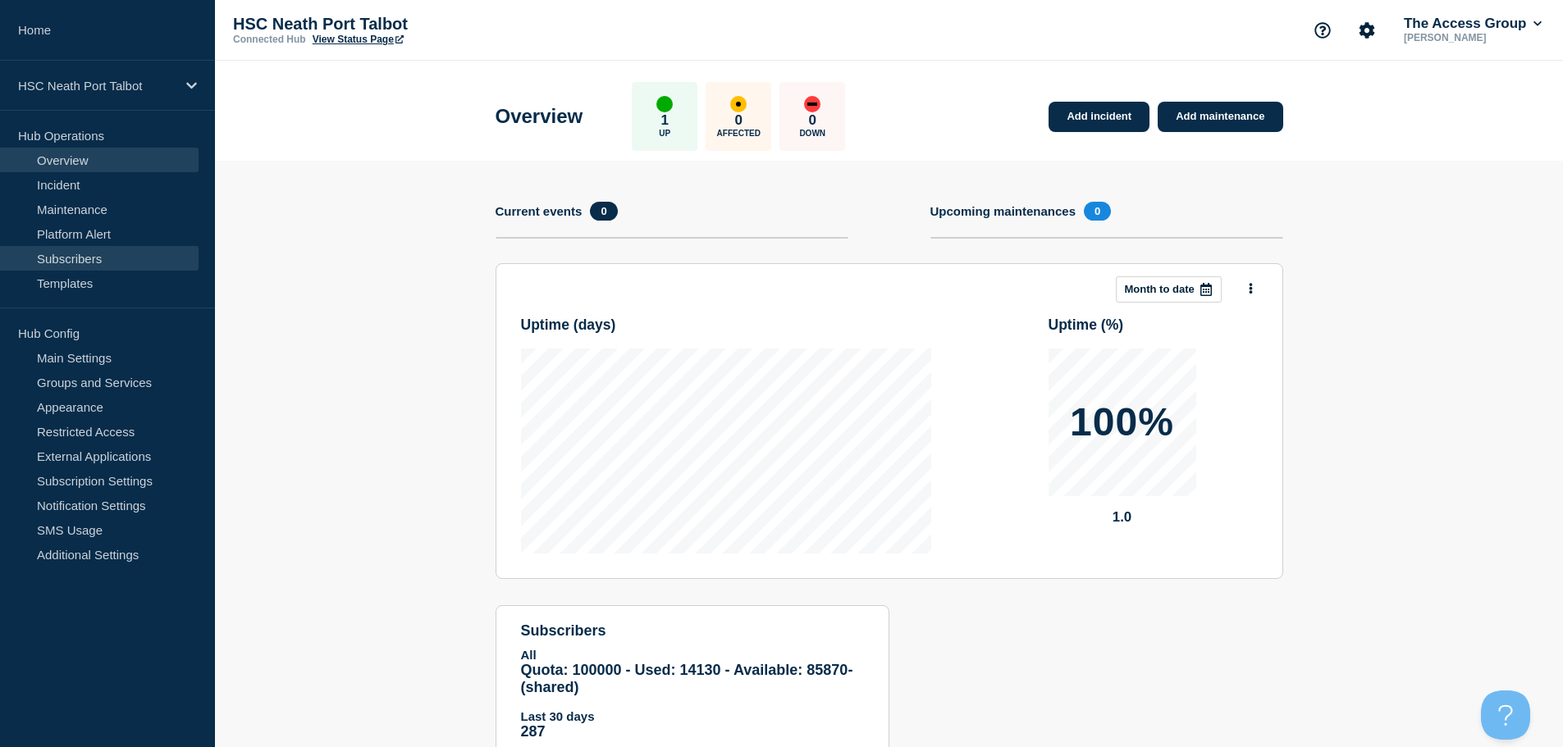
click at [121, 248] on link "Subscribers" at bounding box center [99, 258] width 199 height 25
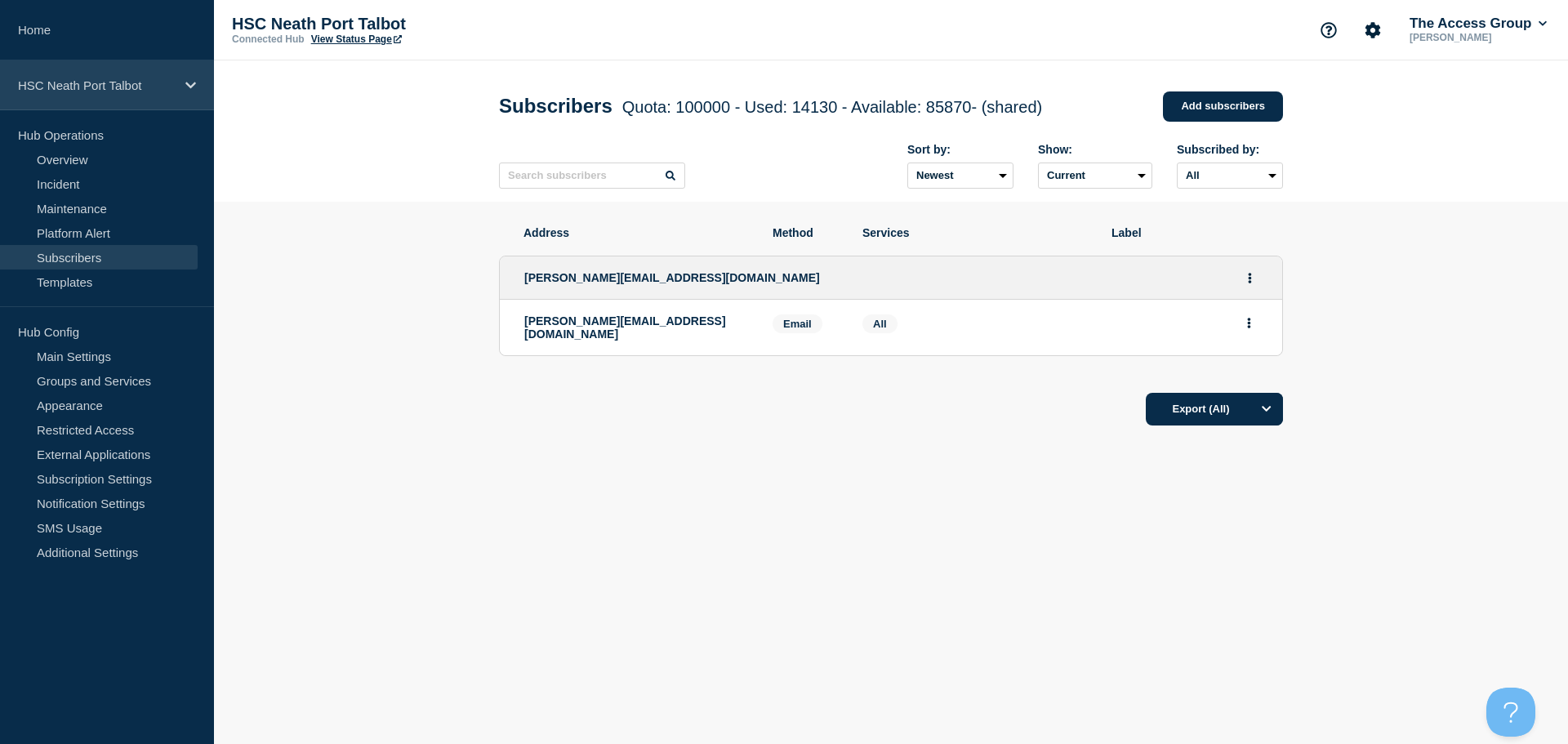
click at [139, 80] on p "HSC Neath Port Talbot" at bounding box center [97, 86] width 157 height 14
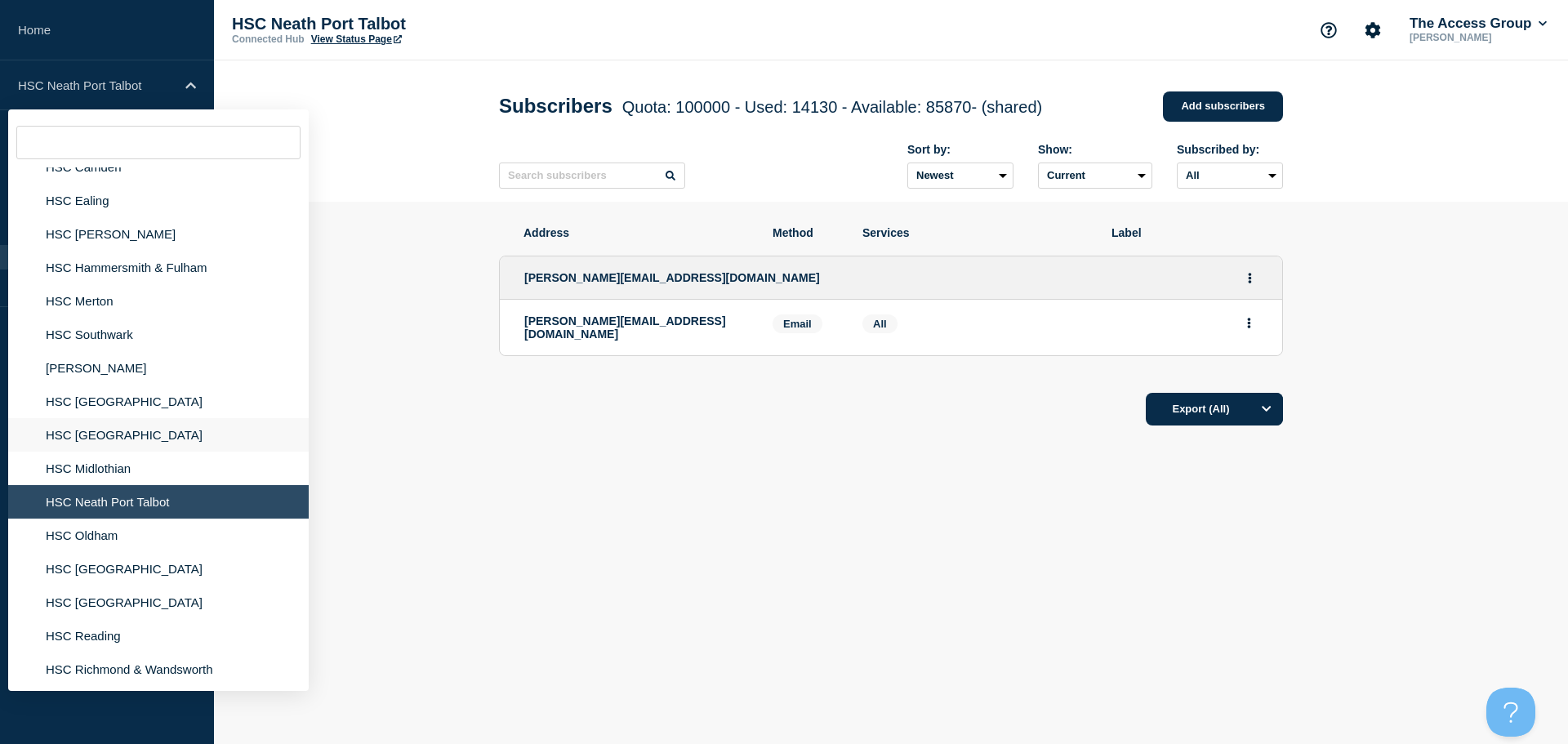
scroll to position [735, 0]
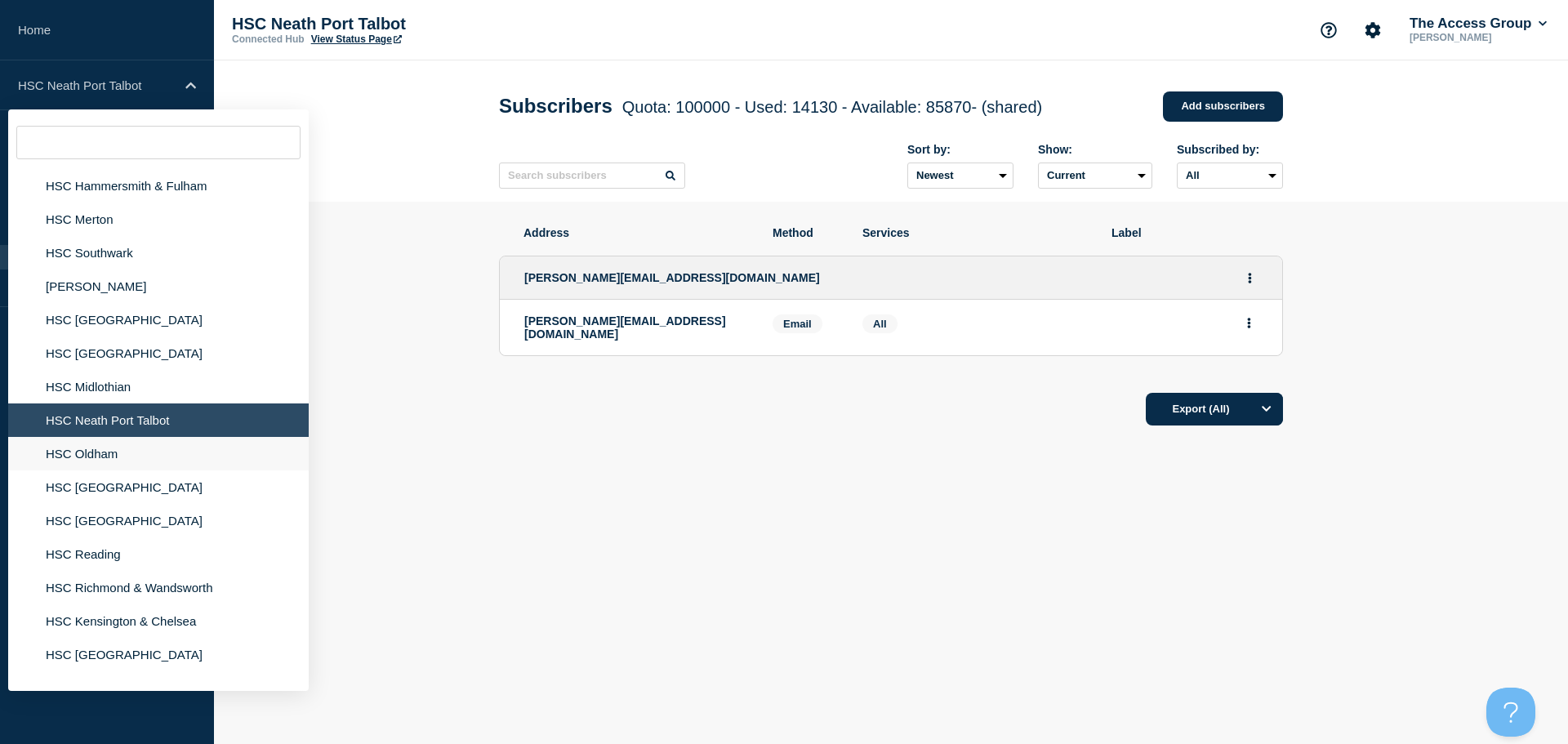
click at [109, 452] on li "HSC Oldham" at bounding box center [158, 454] width 301 height 34
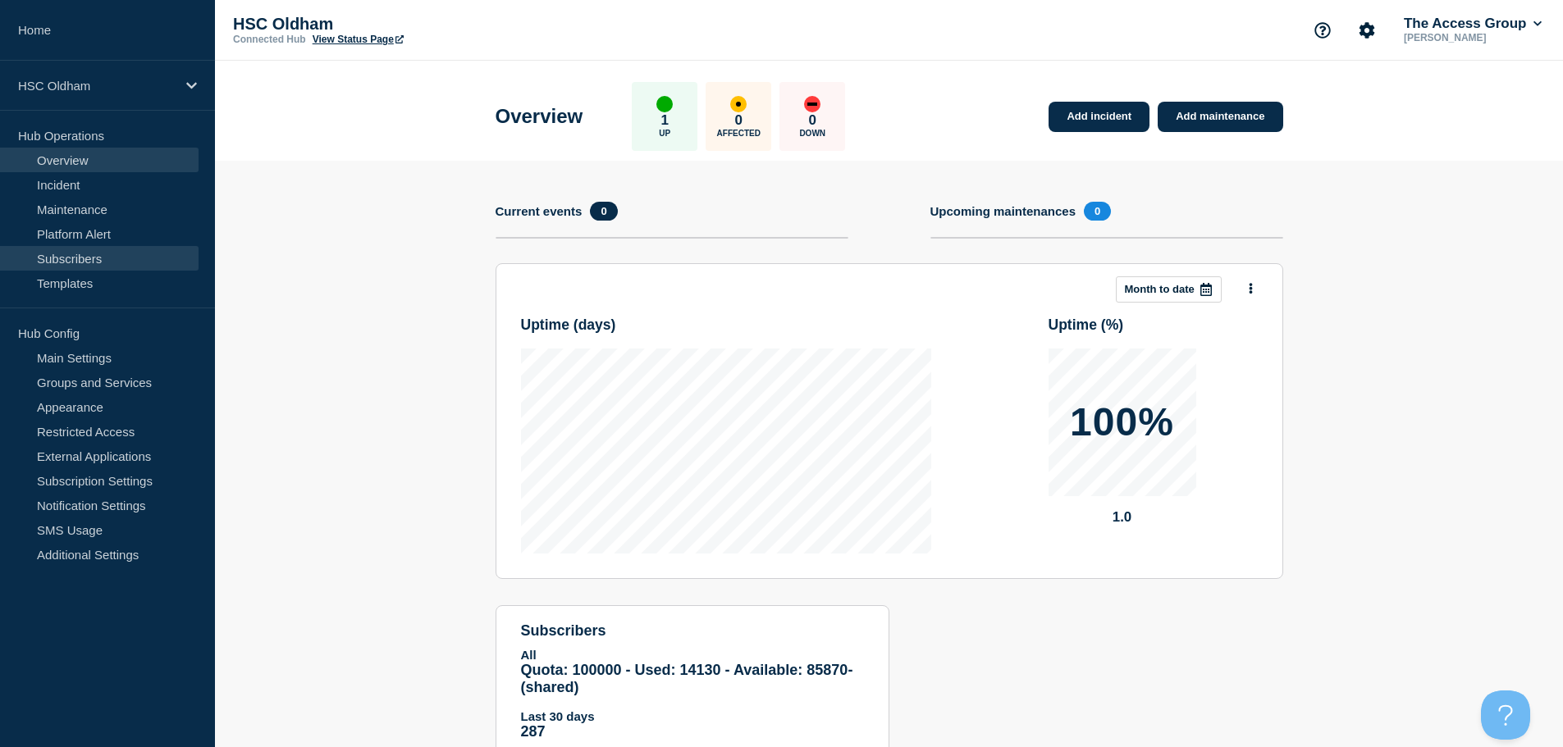
click at [104, 262] on link "Subscribers" at bounding box center [99, 258] width 199 height 25
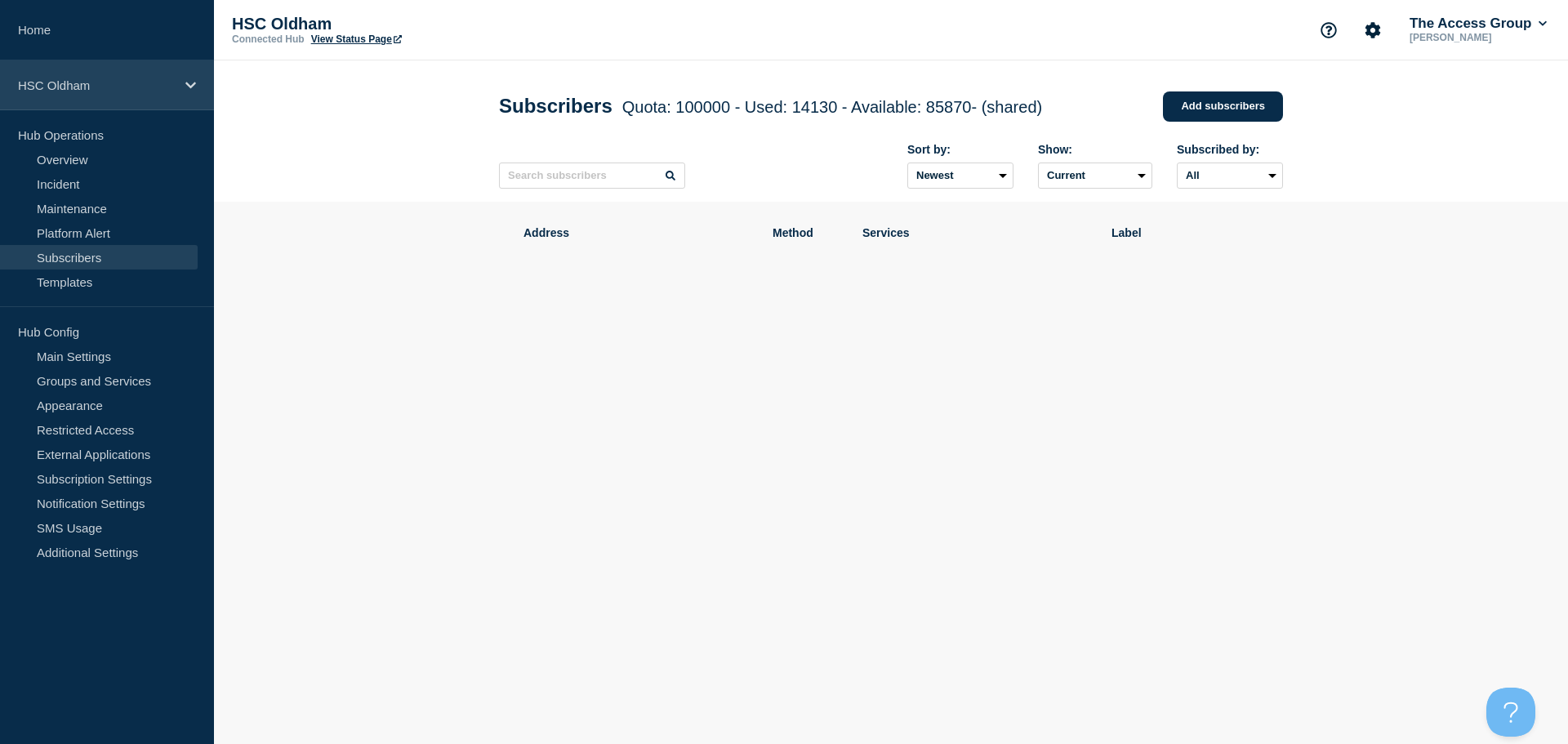
click at [113, 75] on div "HSC Oldham" at bounding box center [107, 86] width 214 height 50
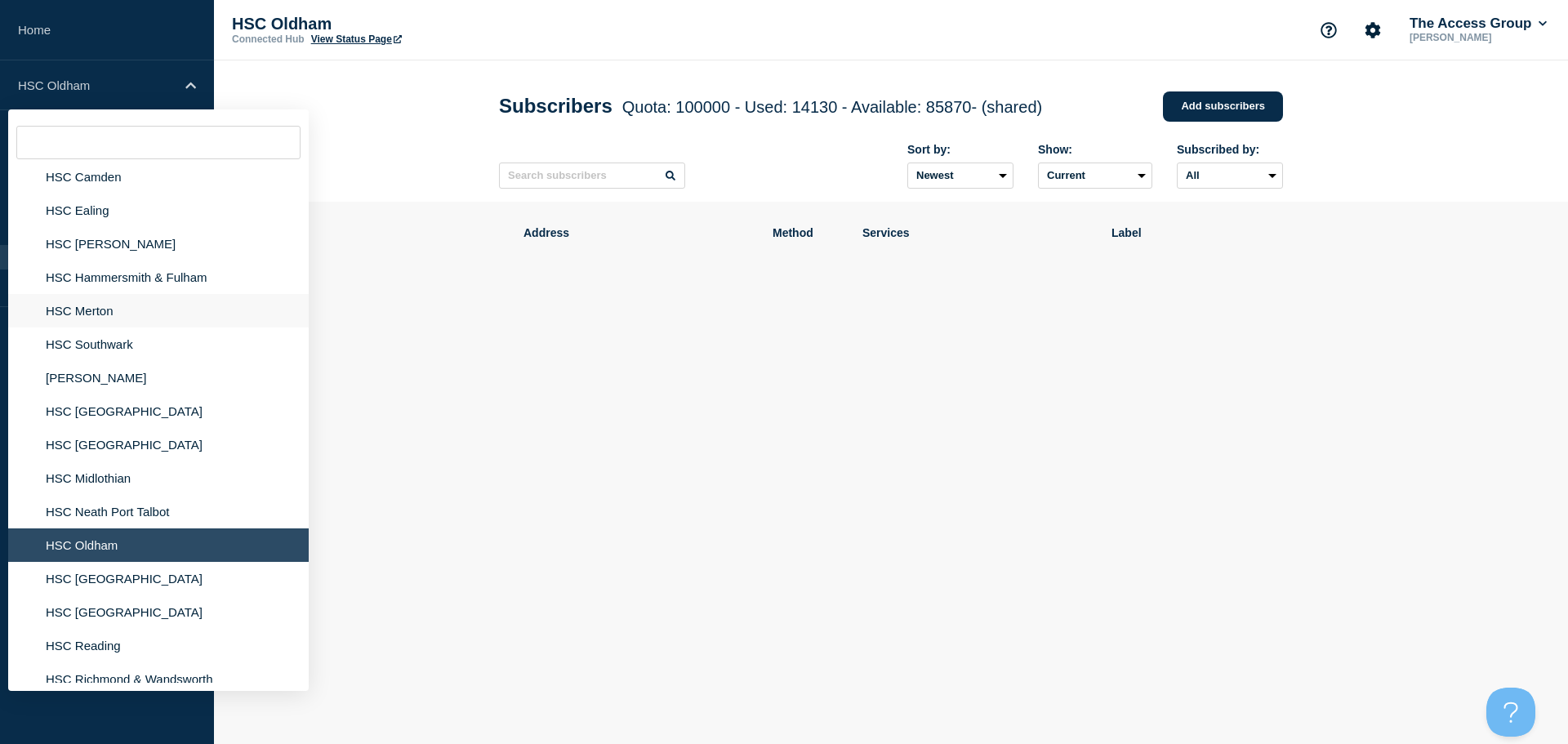
scroll to position [735, 0]
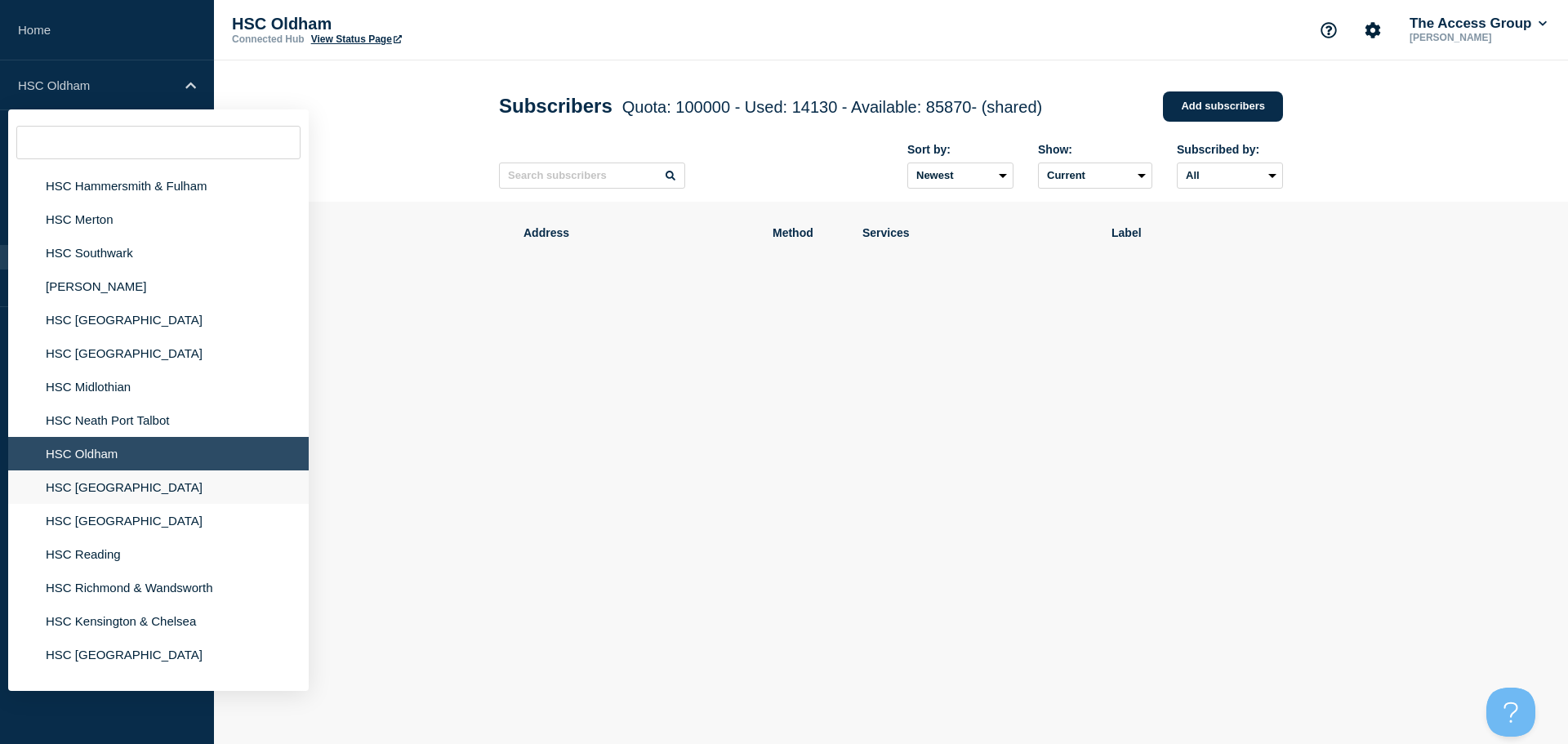
click at [133, 501] on li "HSC [GEOGRAPHIC_DATA]" at bounding box center [158, 488] width 301 height 34
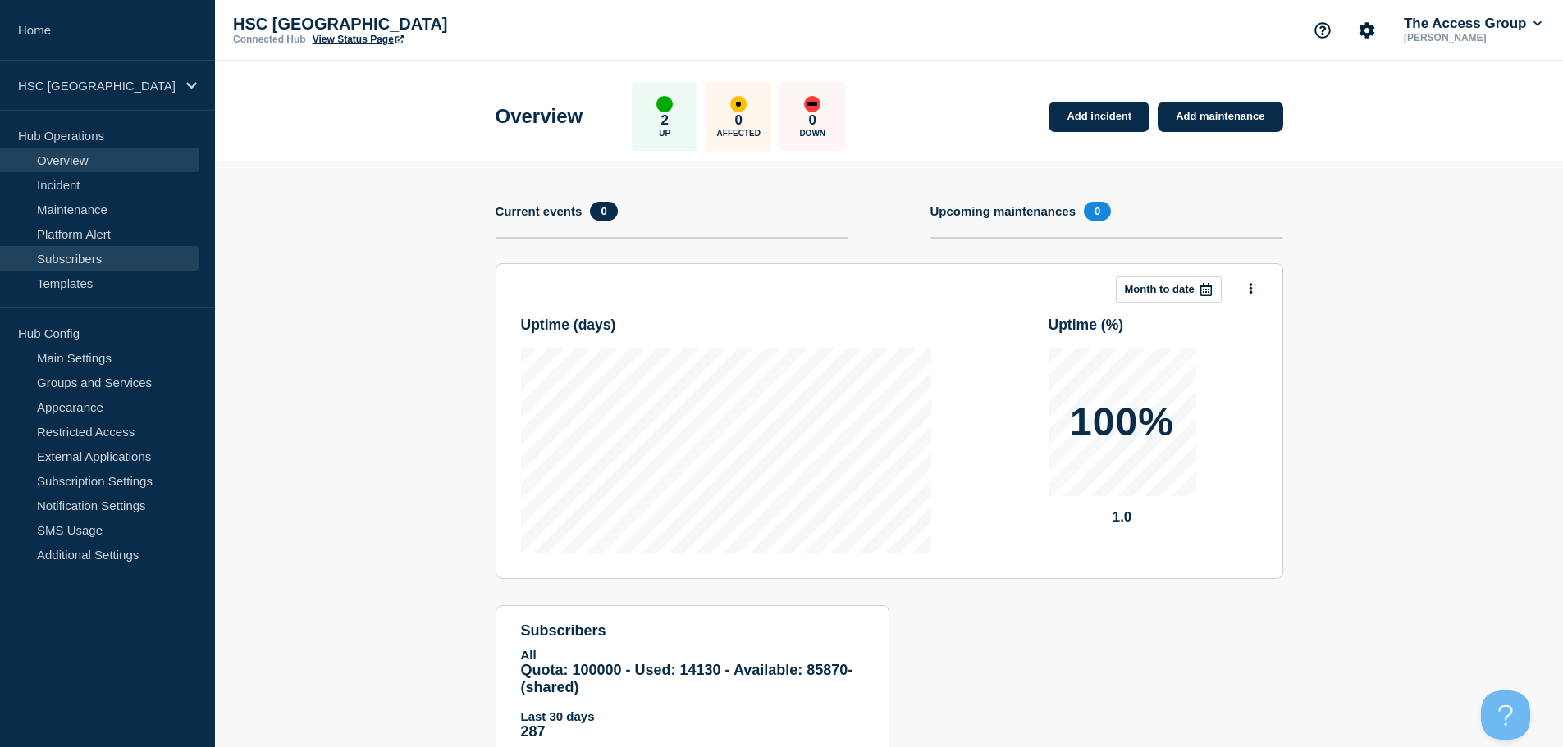
click at [100, 254] on link "Subscribers" at bounding box center [99, 258] width 199 height 25
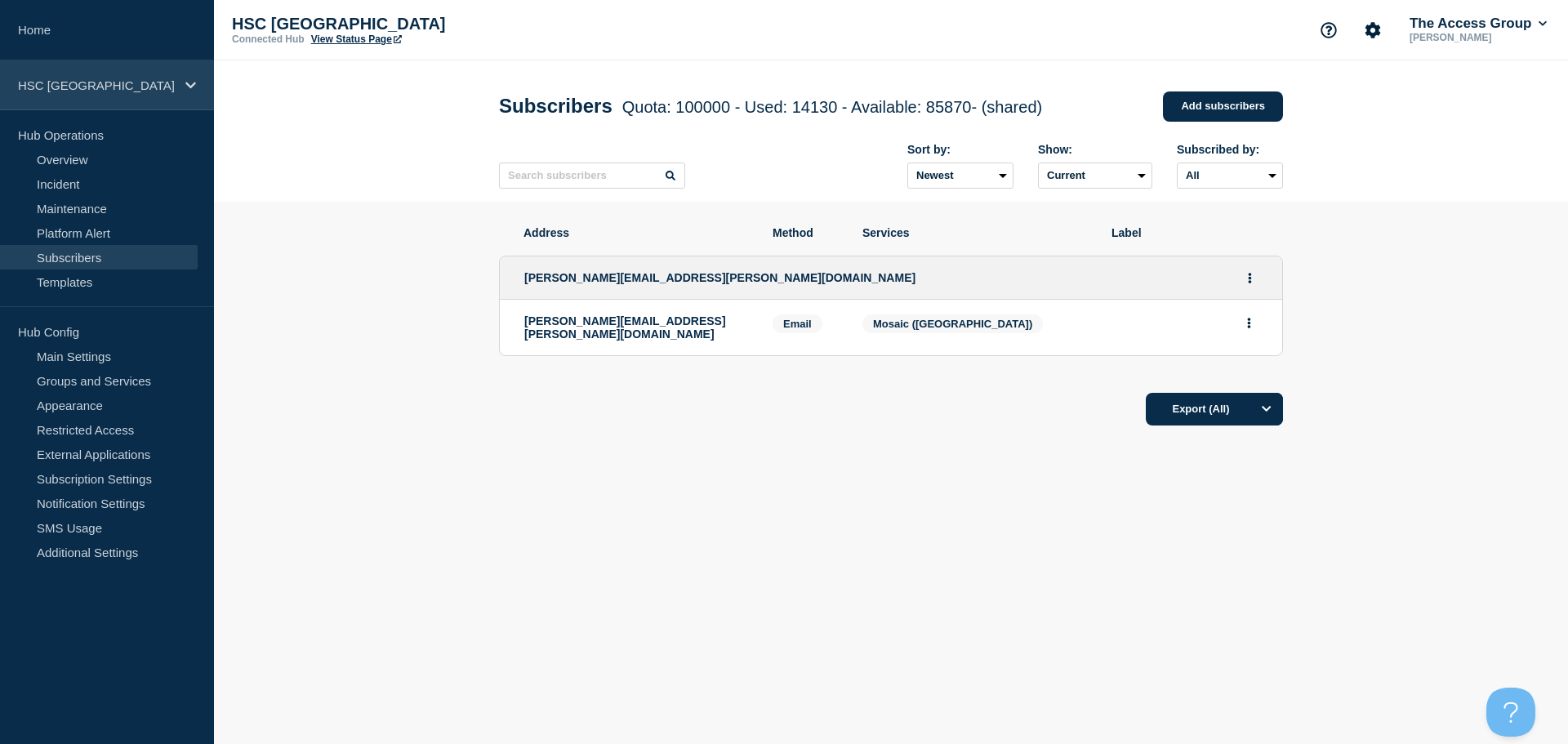
click at [112, 98] on div "HSC [GEOGRAPHIC_DATA]" at bounding box center [107, 86] width 214 height 50
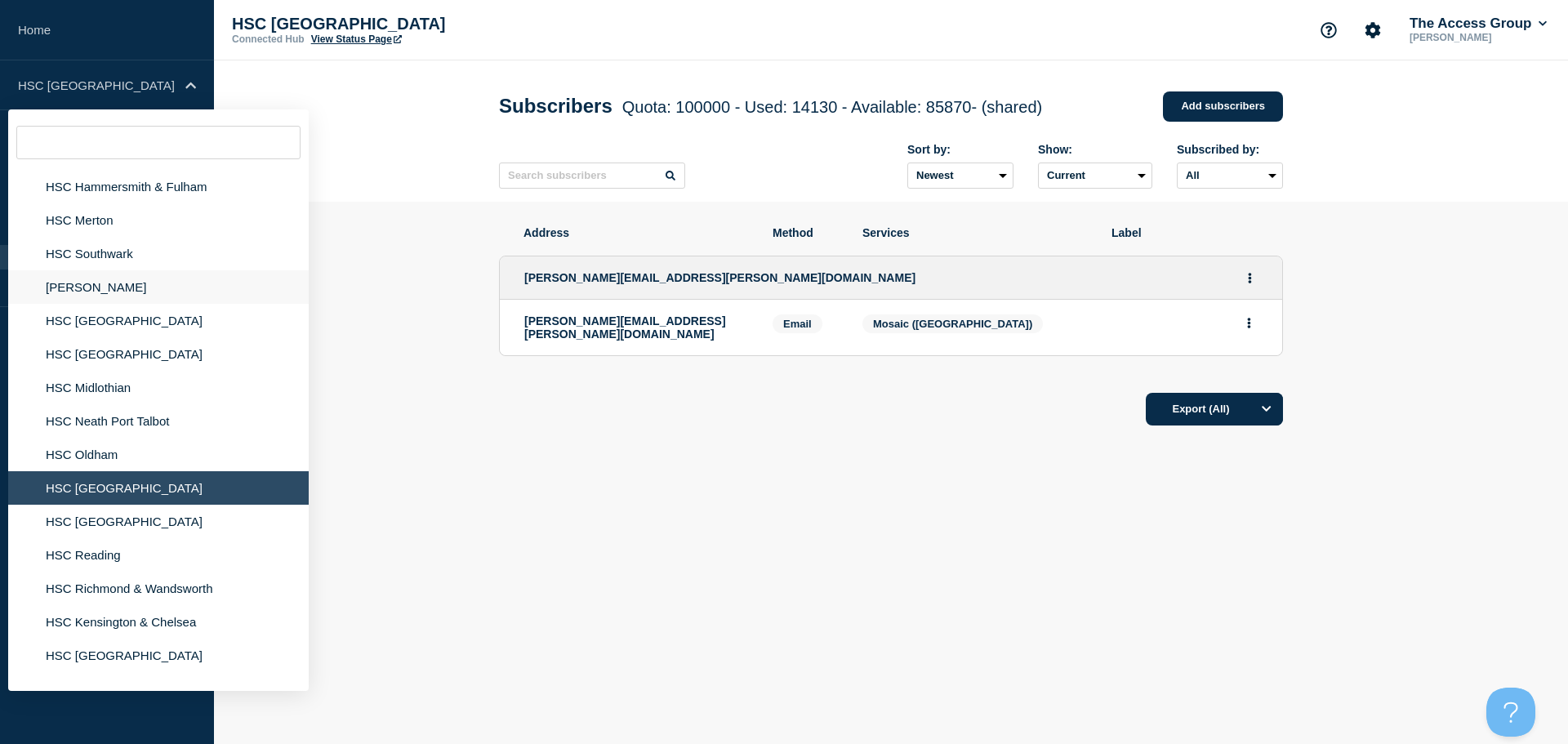
scroll to position [735, 0]
click at [100, 522] on li "HSC [GEOGRAPHIC_DATA]" at bounding box center [158, 521] width 301 height 34
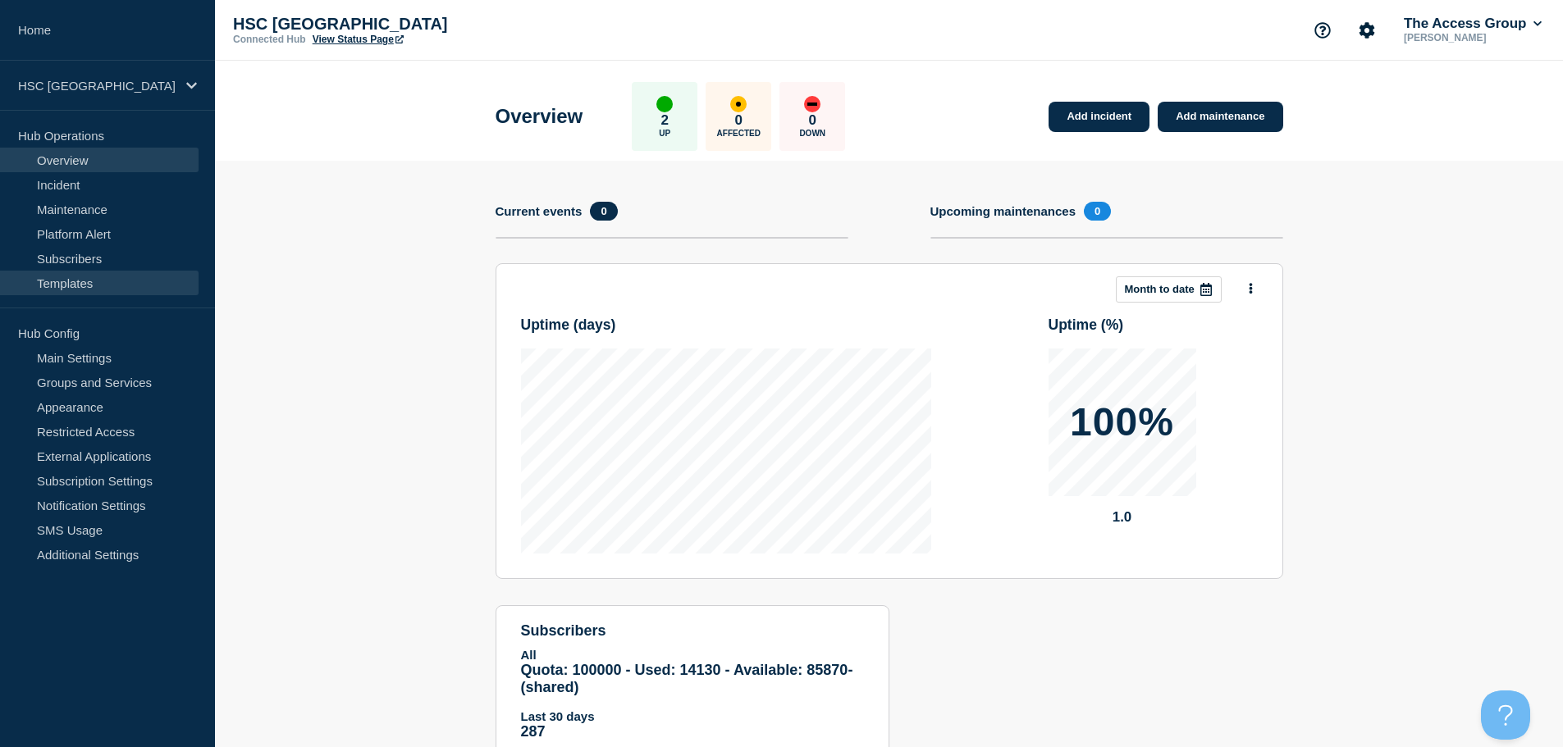
click at [110, 272] on link "Templates" at bounding box center [99, 283] width 199 height 25
click at [109, 258] on link "Subscribers" at bounding box center [99, 258] width 199 height 25
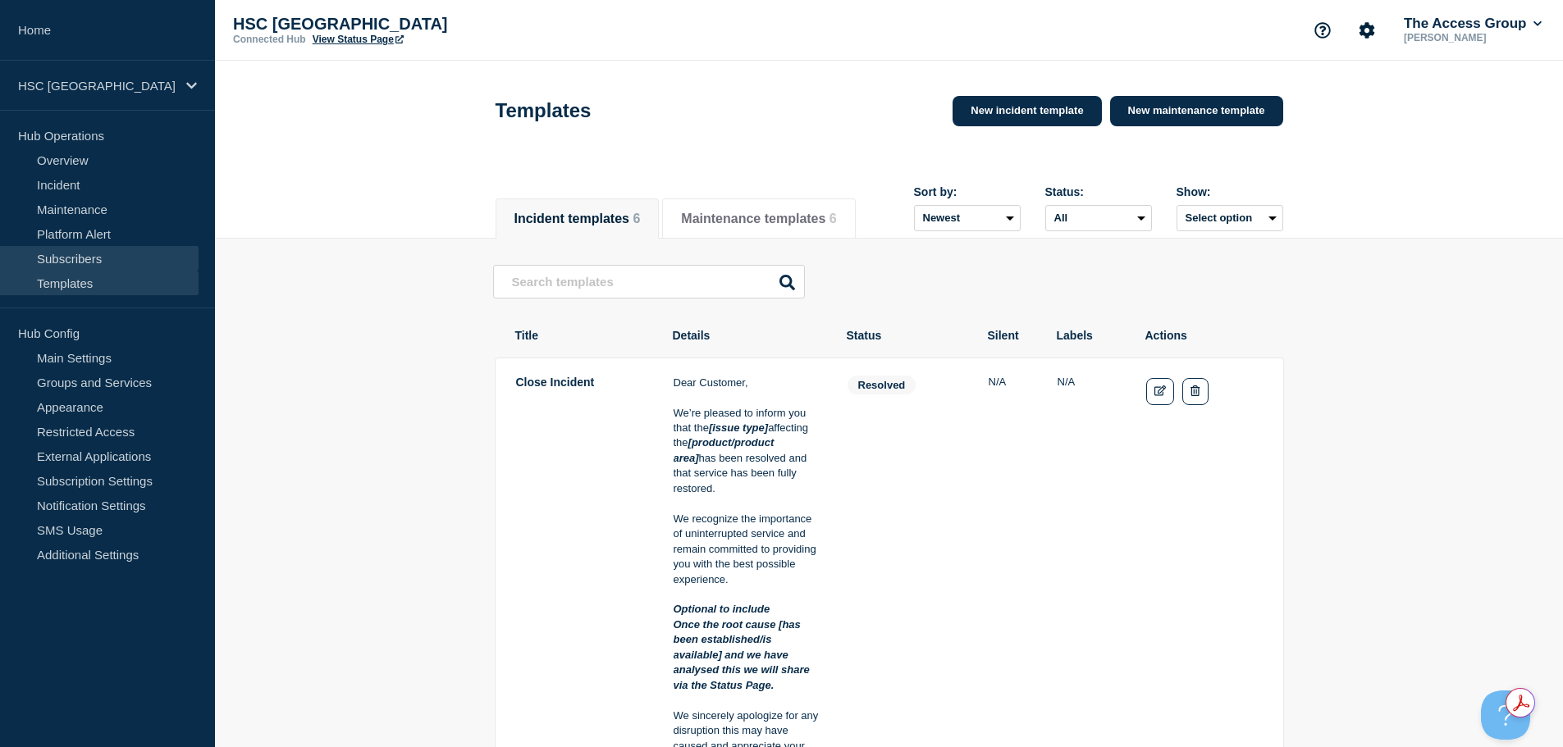
click at [109, 258] on link "Subscribers" at bounding box center [99, 258] width 199 height 25
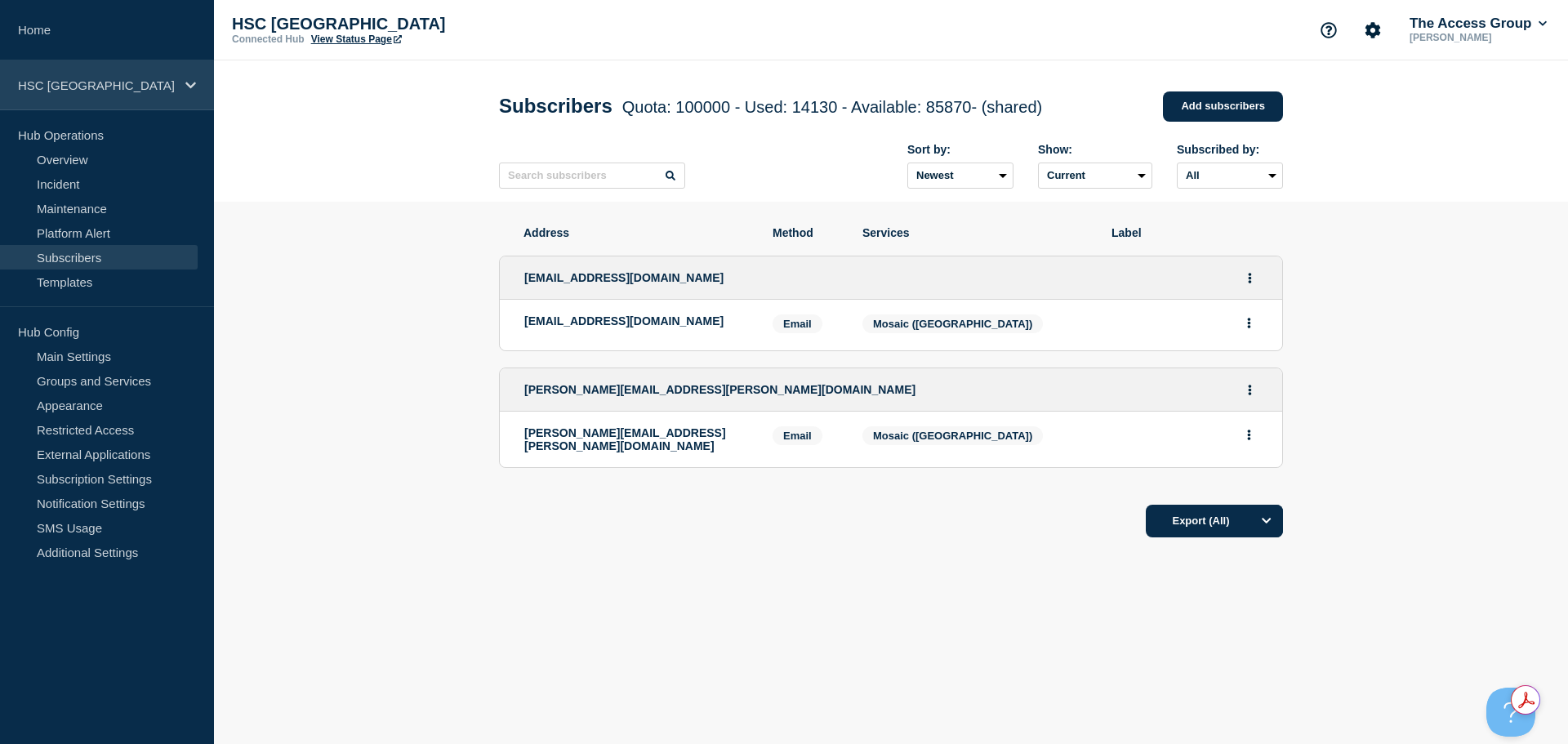
drag, startPoint x: 136, startPoint y: 87, endPoint x: 134, endPoint y: 109, distance: 22.1
click at [136, 90] on p "HSC [GEOGRAPHIC_DATA]" at bounding box center [97, 86] width 157 height 14
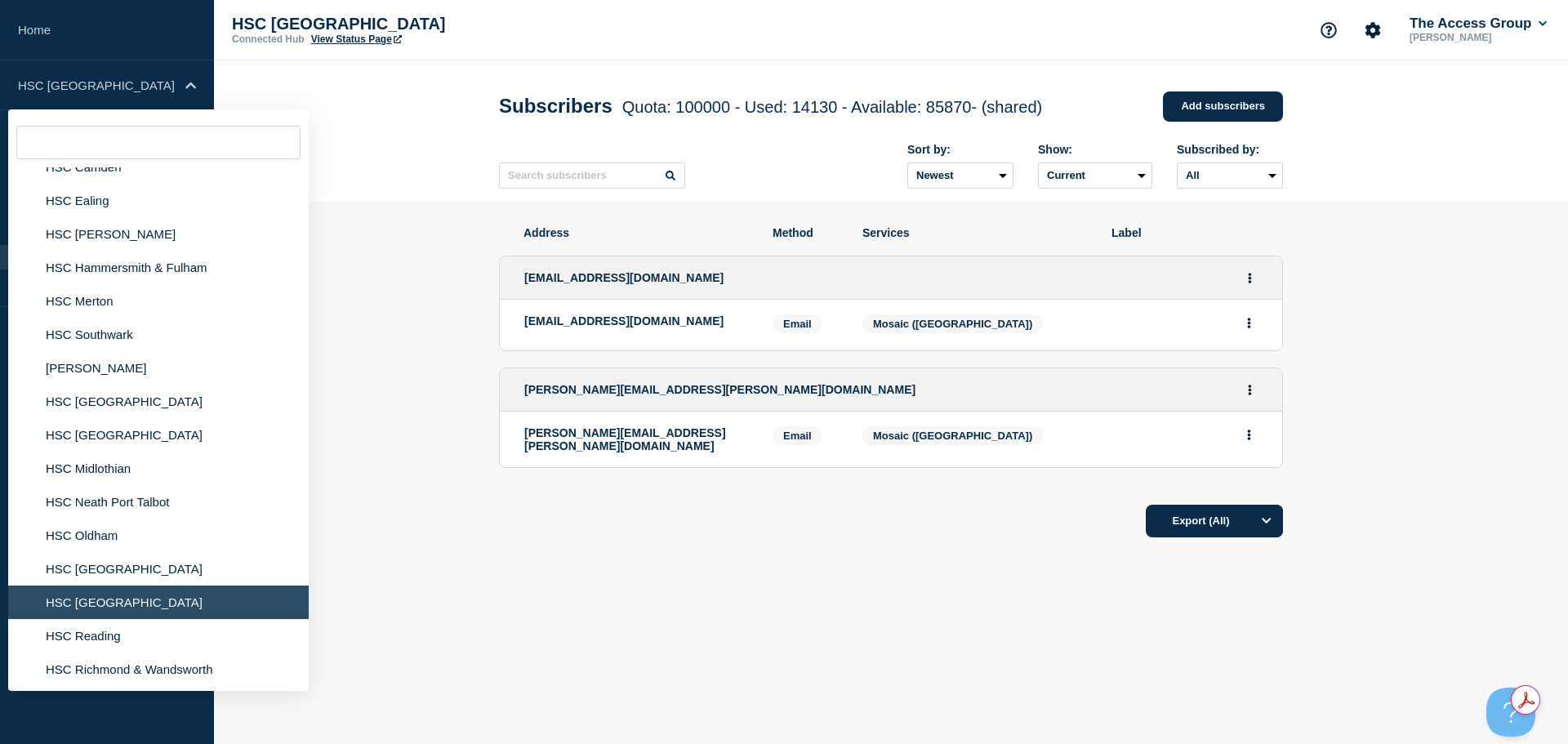
scroll to position [817, 0]
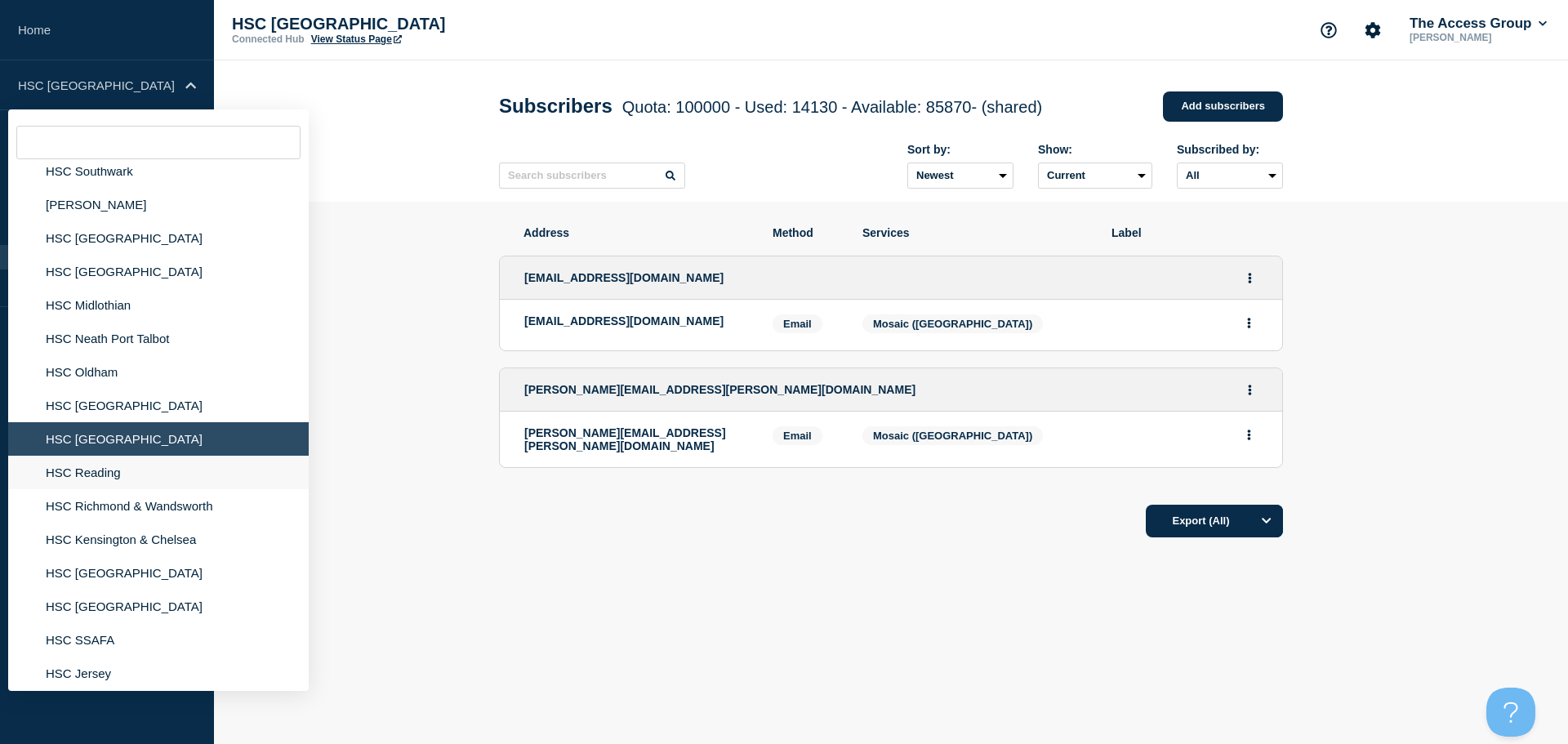
click at [119, 472] on li "HSC Reading" at bounding box center [158, 473] width 301 height 34
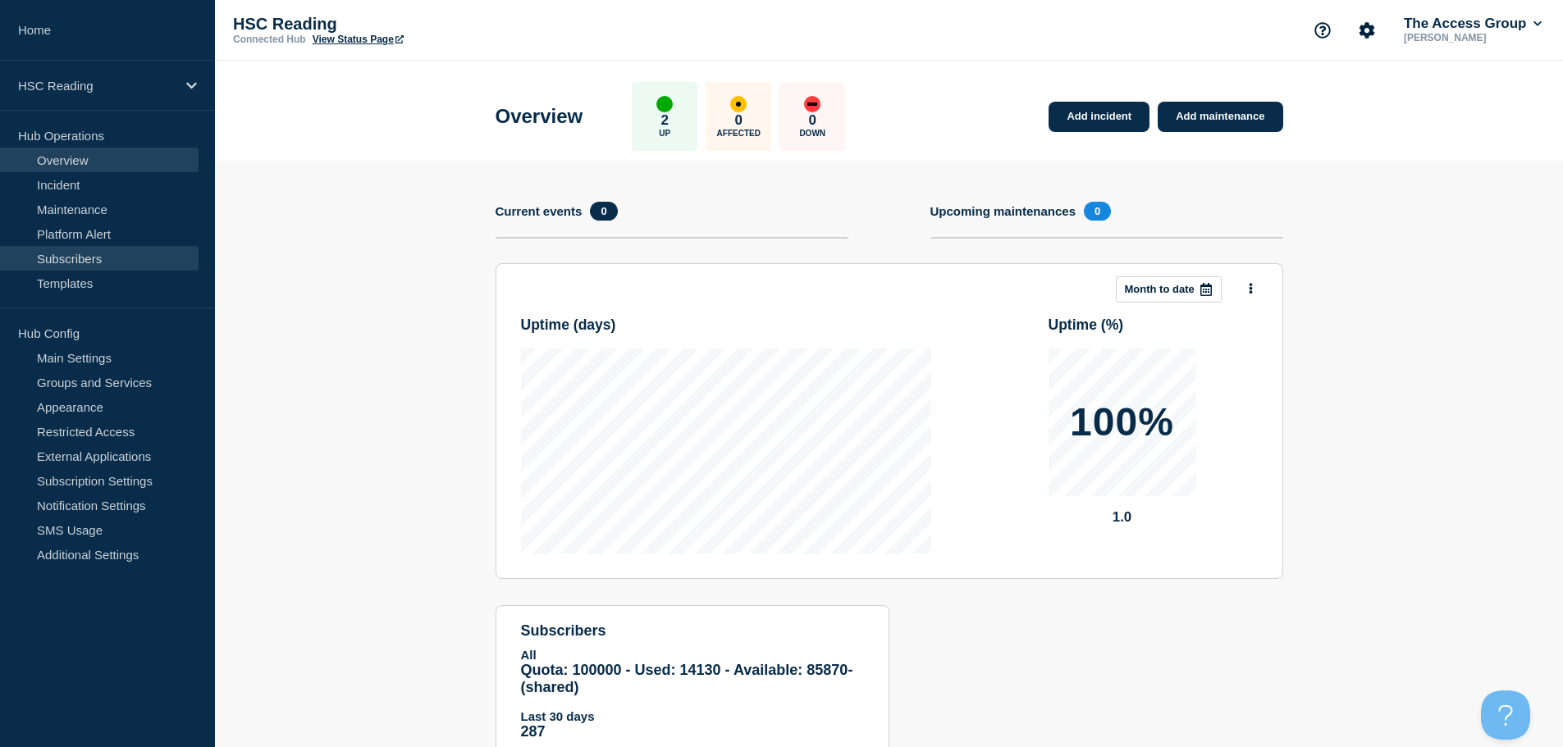
click at [91, 257] on link "Subscribers" at bounding box center [99, 258] width 199 height 25
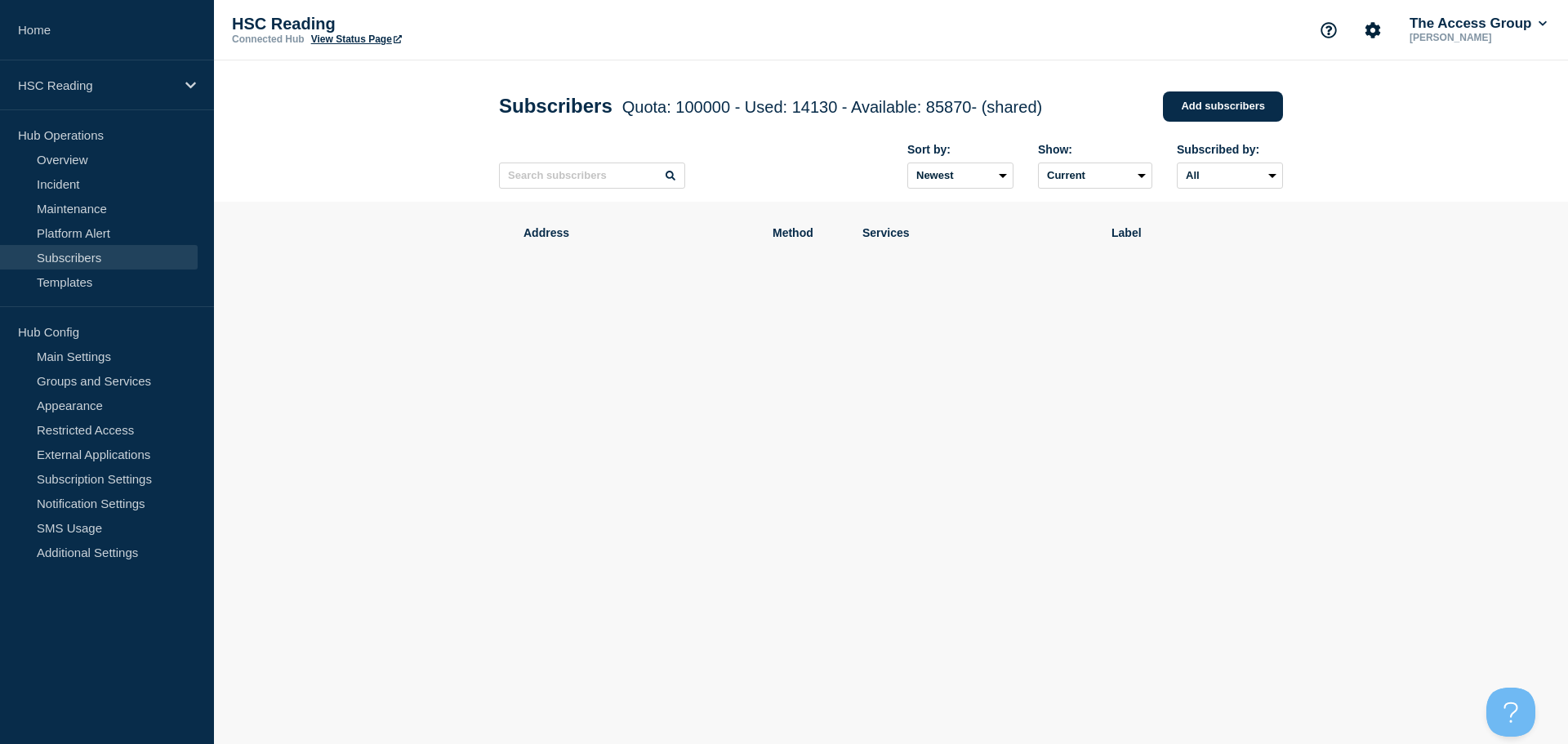
click at [71, 262] on link "Subscribers" at bounding box center [99, 257] width 198 height 25
drag, startPoint x: 83, startPoint y: 80, endPoint x: 96, endPoint y: 94, distance: 19.1
click at [86, 87] on p "HSC Reading" at bounding box center [97, 86] width 157 height 14
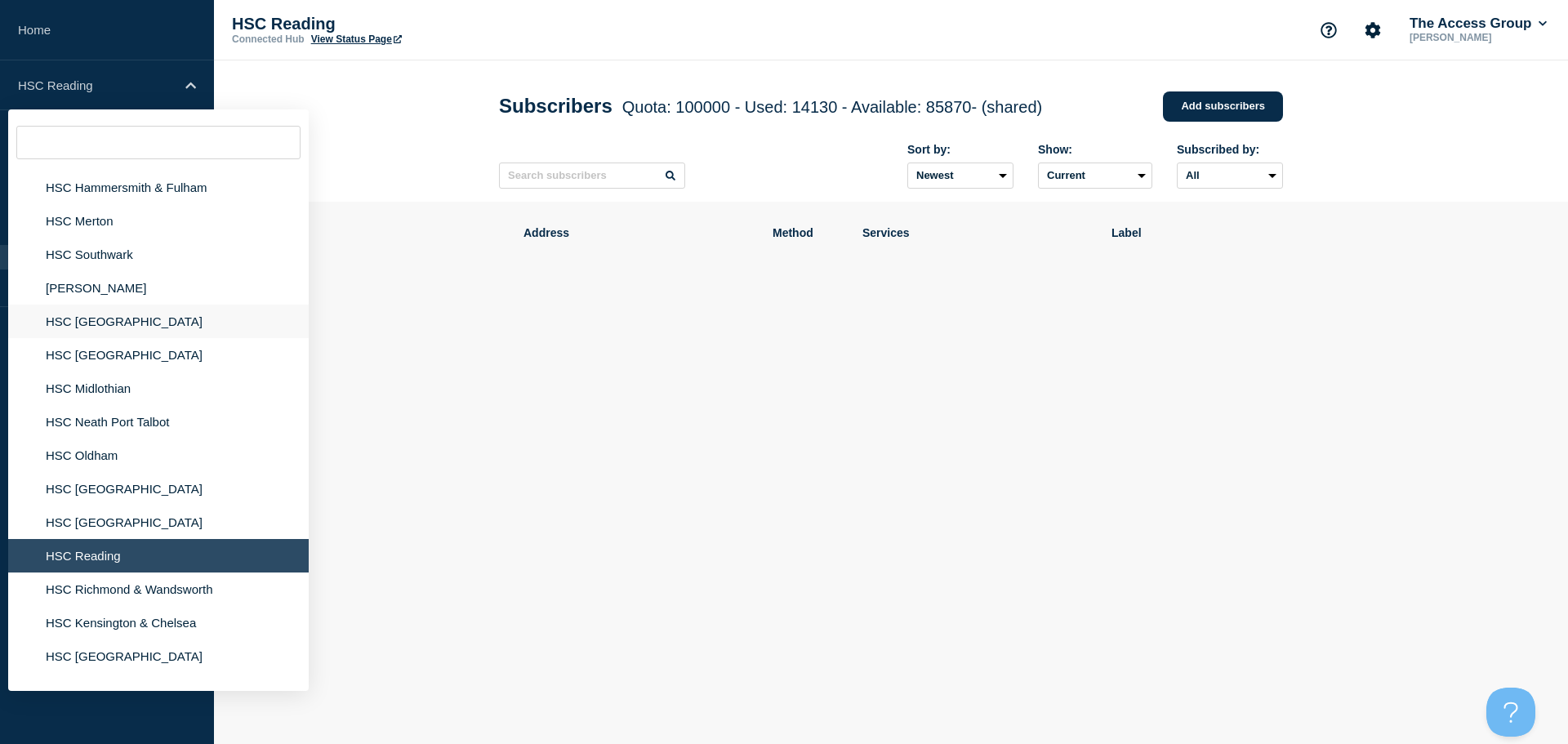
scroll to position [735, 0]
click at [116, 585] on li "HSC Richmond & Wandsworth" at bounding box center [158, 589] width 301 height 34
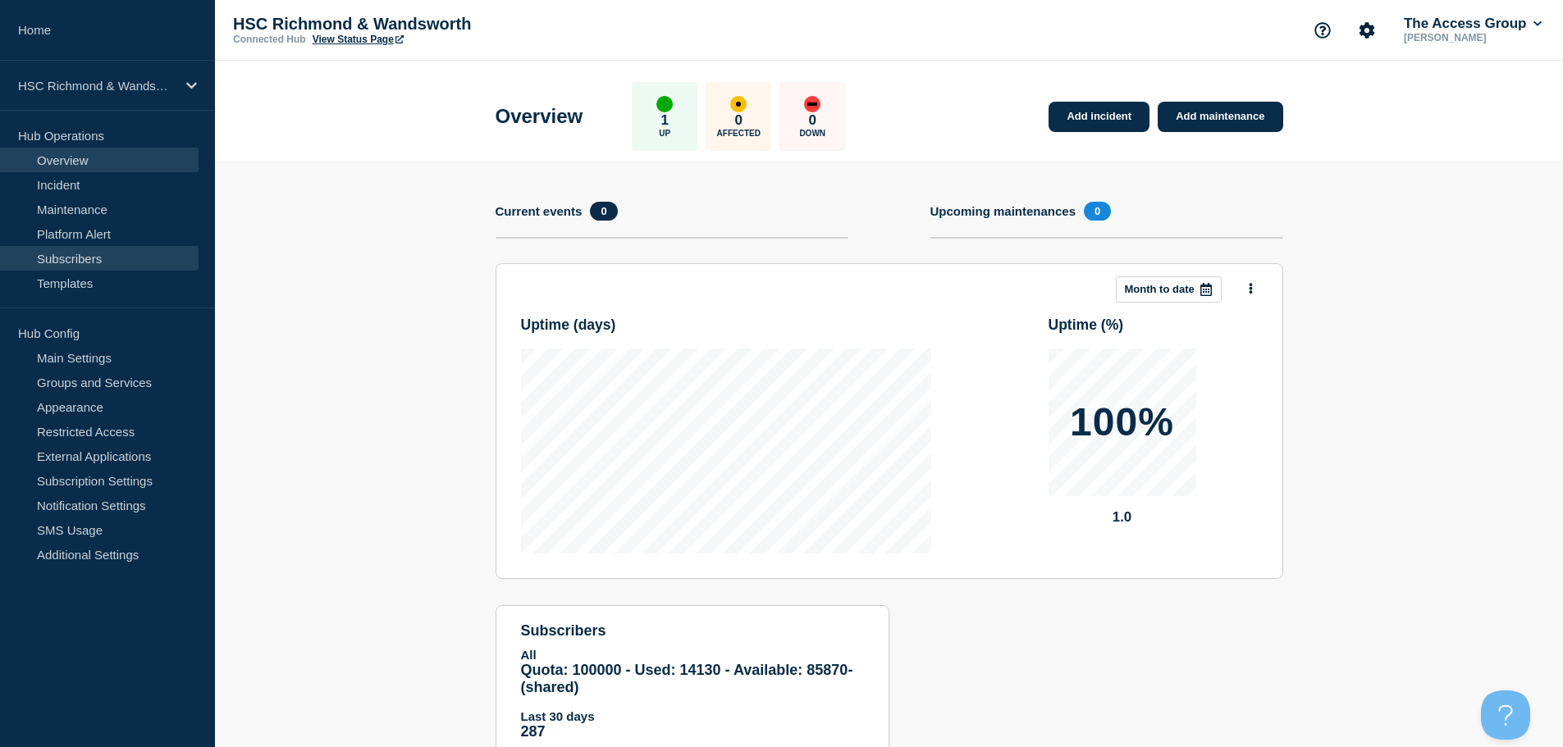
click at [88, 258] on link "Subscribers" at bounding box center [99, 258] width 199 height 25
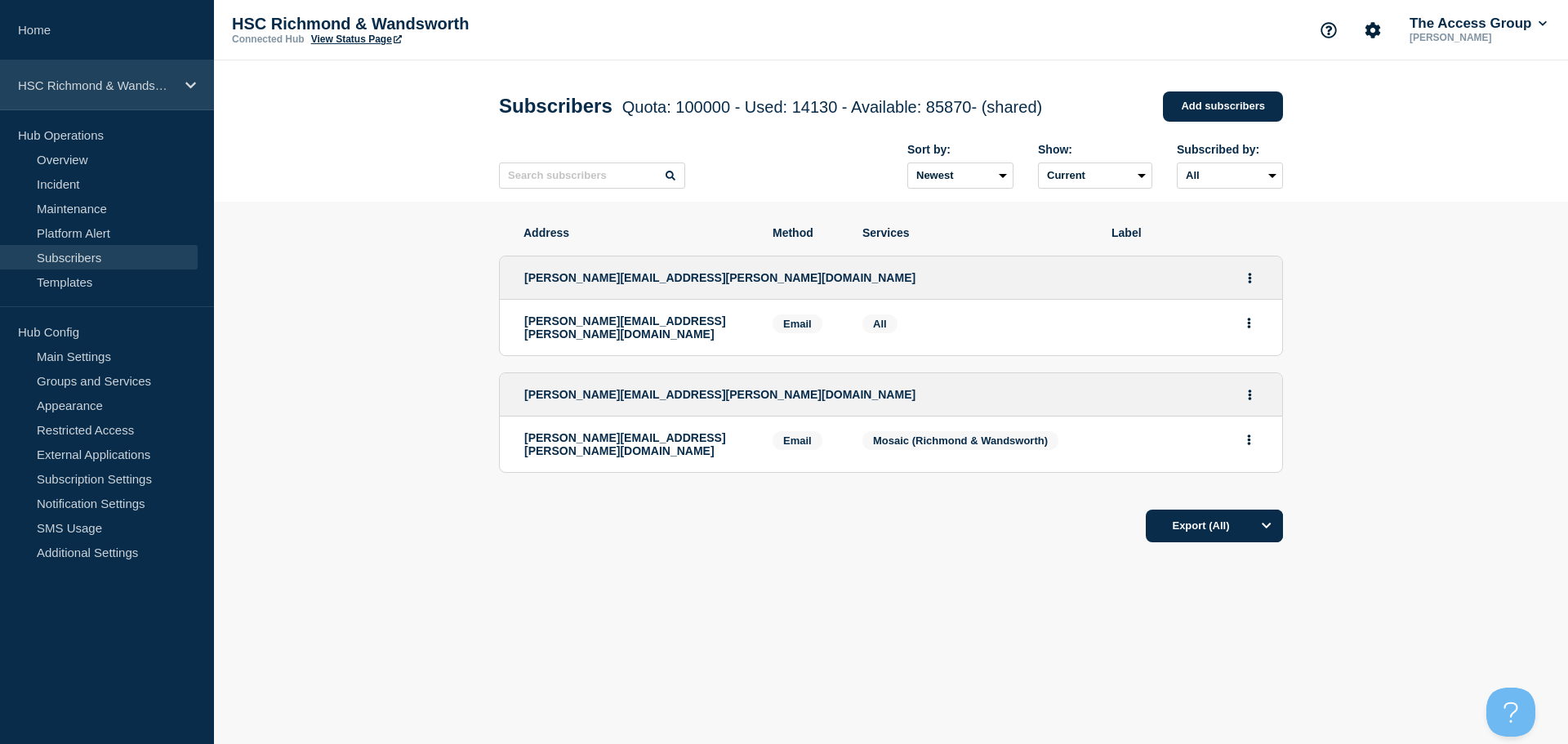
click at [115, 90] on p "HSC Richmond & Wandsworth" at bounding box center [97, 86] width 157 height 14
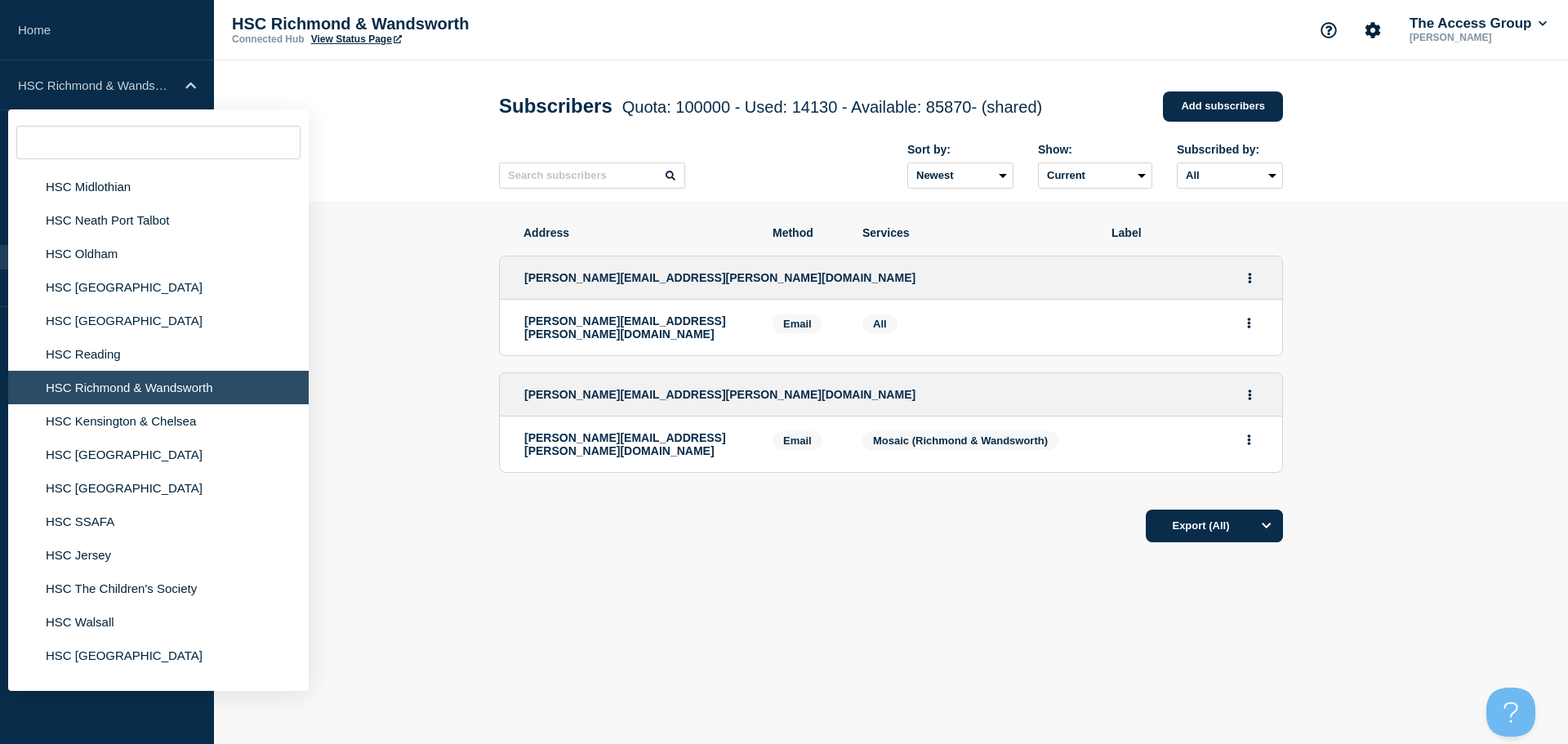
scroll to position [981, 0]
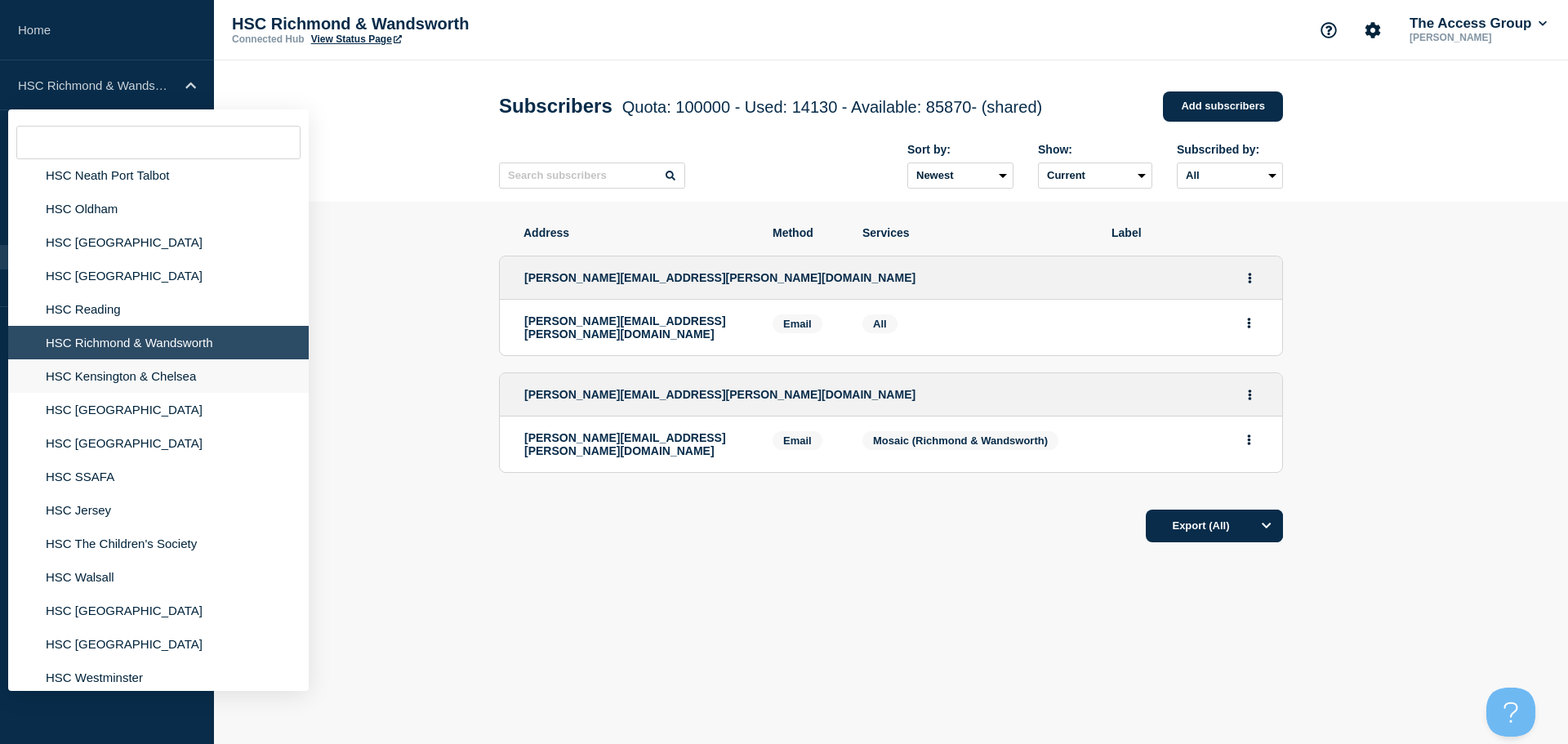
click at [116, 379] on li "HSC Kensington & Chelsea" at bounding box center [158, 376] width 301 height 34
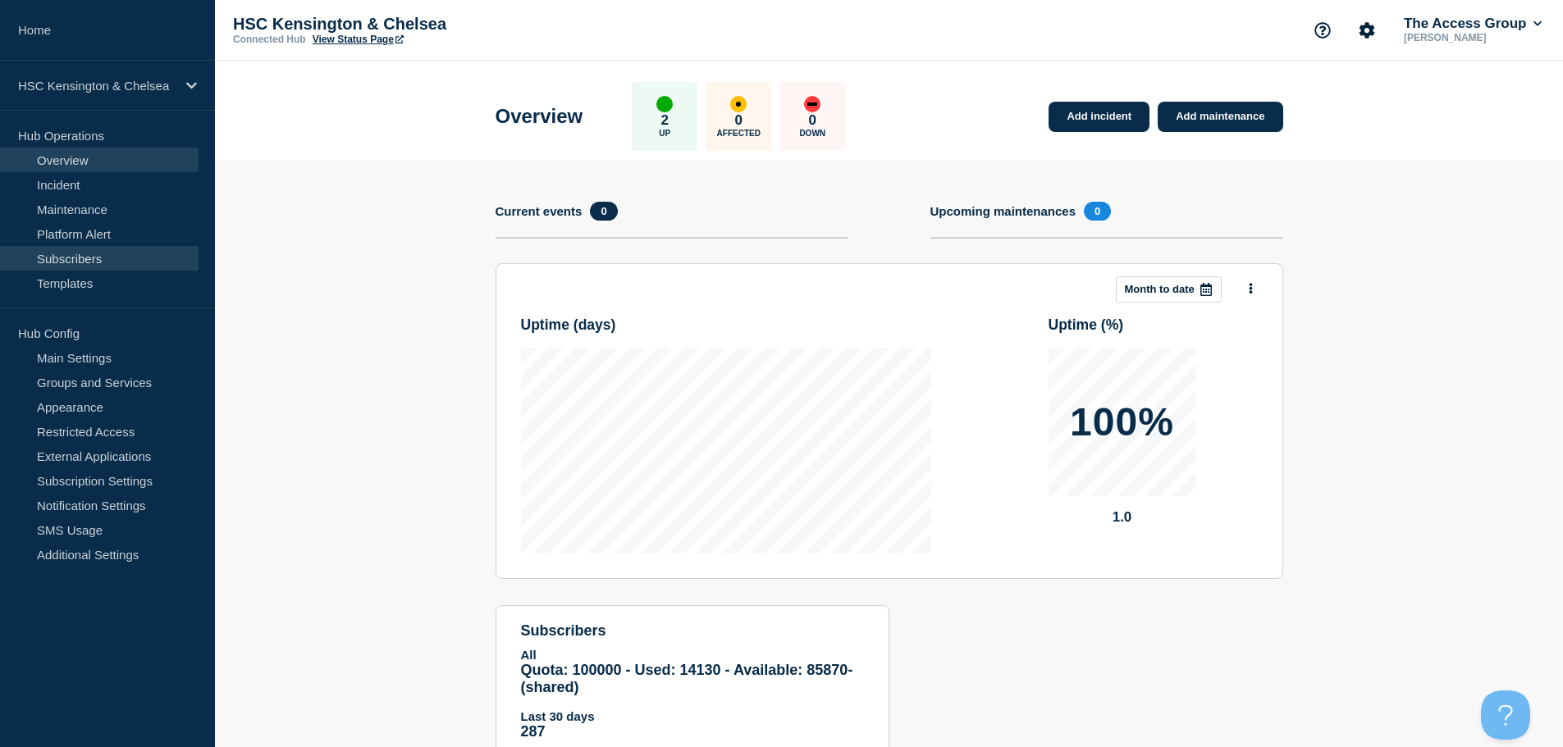
click at [104, 264] on link "Subscribers" at bounding box center [99, 258] width 199 height 25
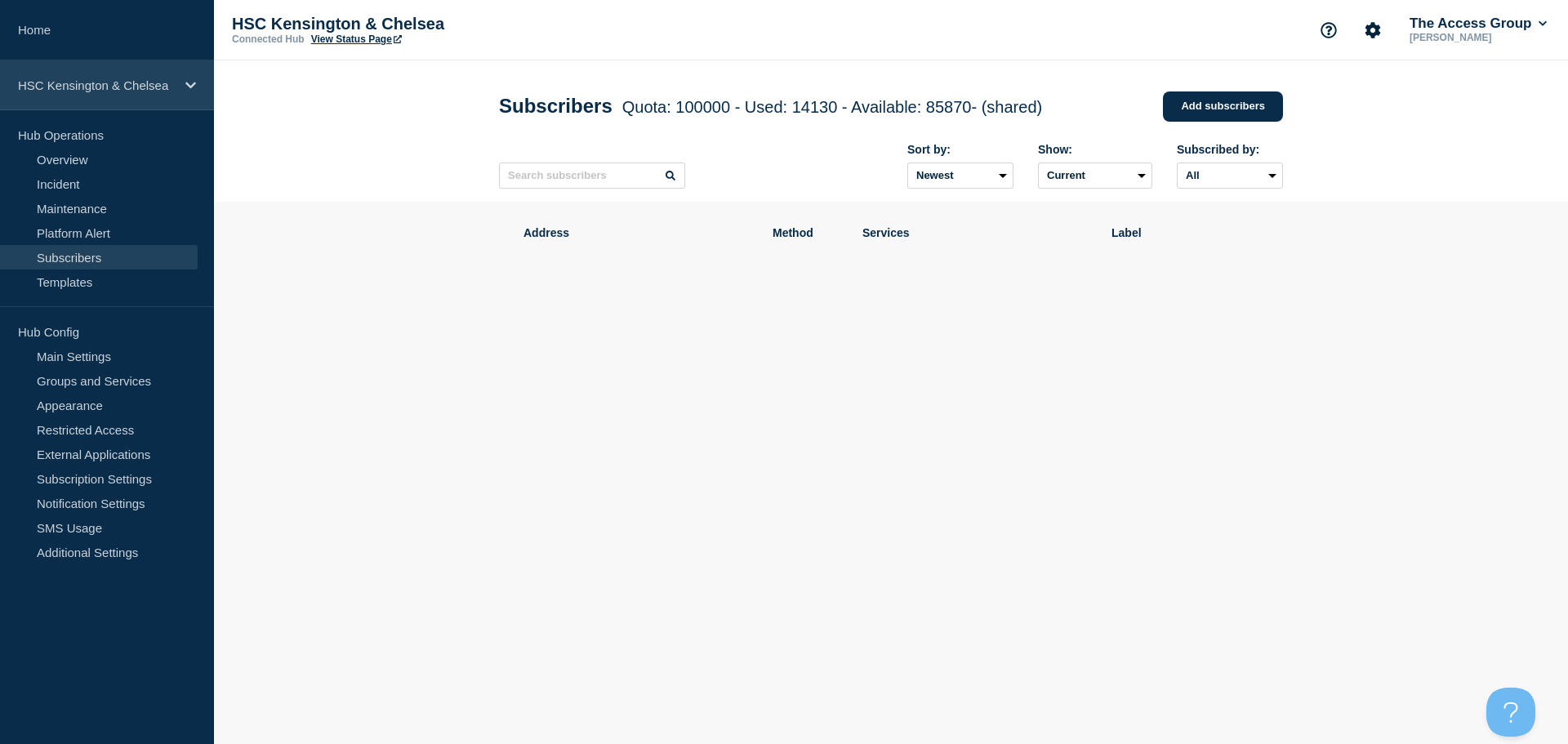
click at [98, 92] on p "HSC Kensington & Chelsea" at bounding box center [97, 86] width 157 height 14
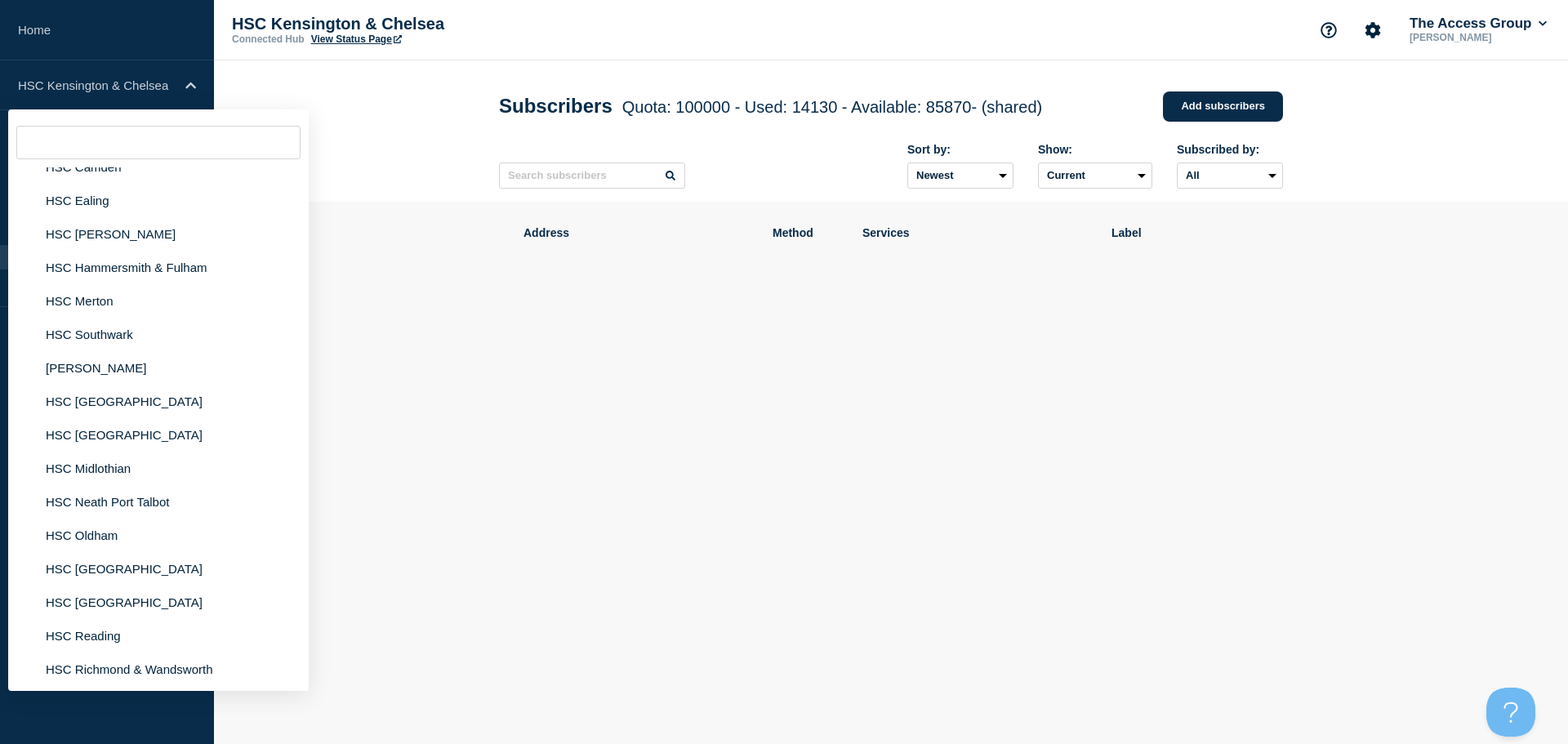
scroll to position [981, 0]
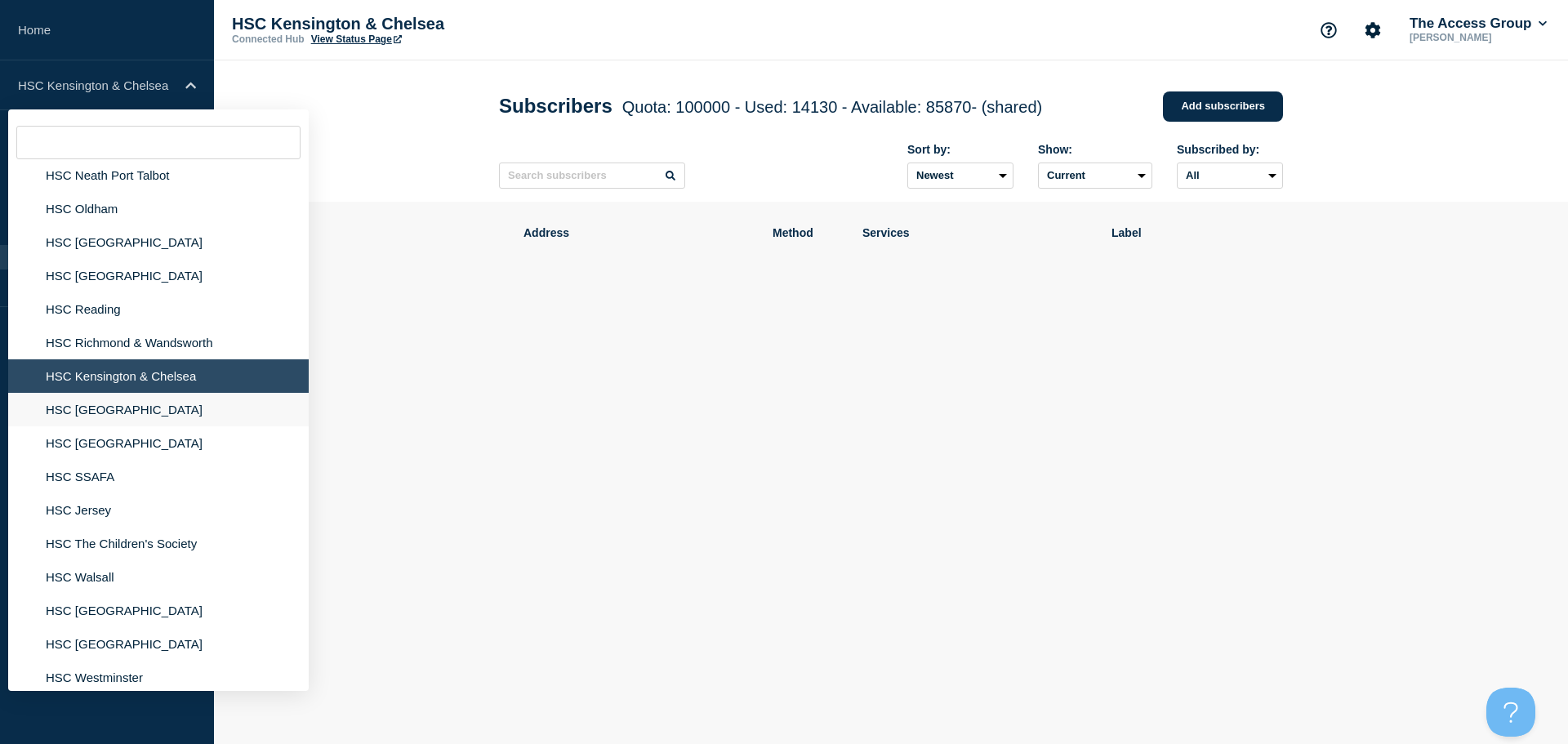
click at [118, 417] on li "HSC [GEOGRAPHIC_DATA]" at bounding box center [158, 410] width 301 height 34
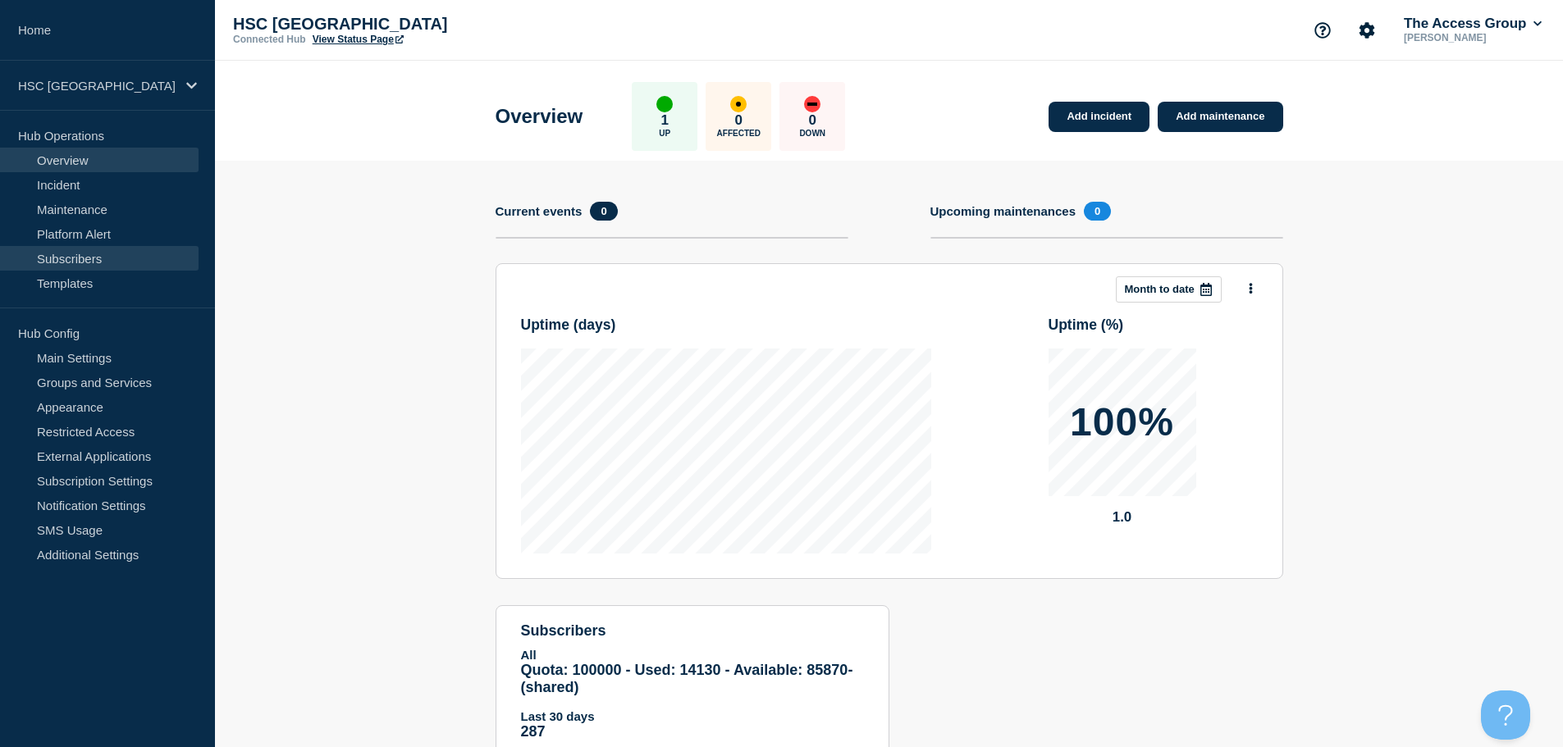
click at [117, 255] on link "Subscribers" at bounding box center [99, 258] width 199 height 25
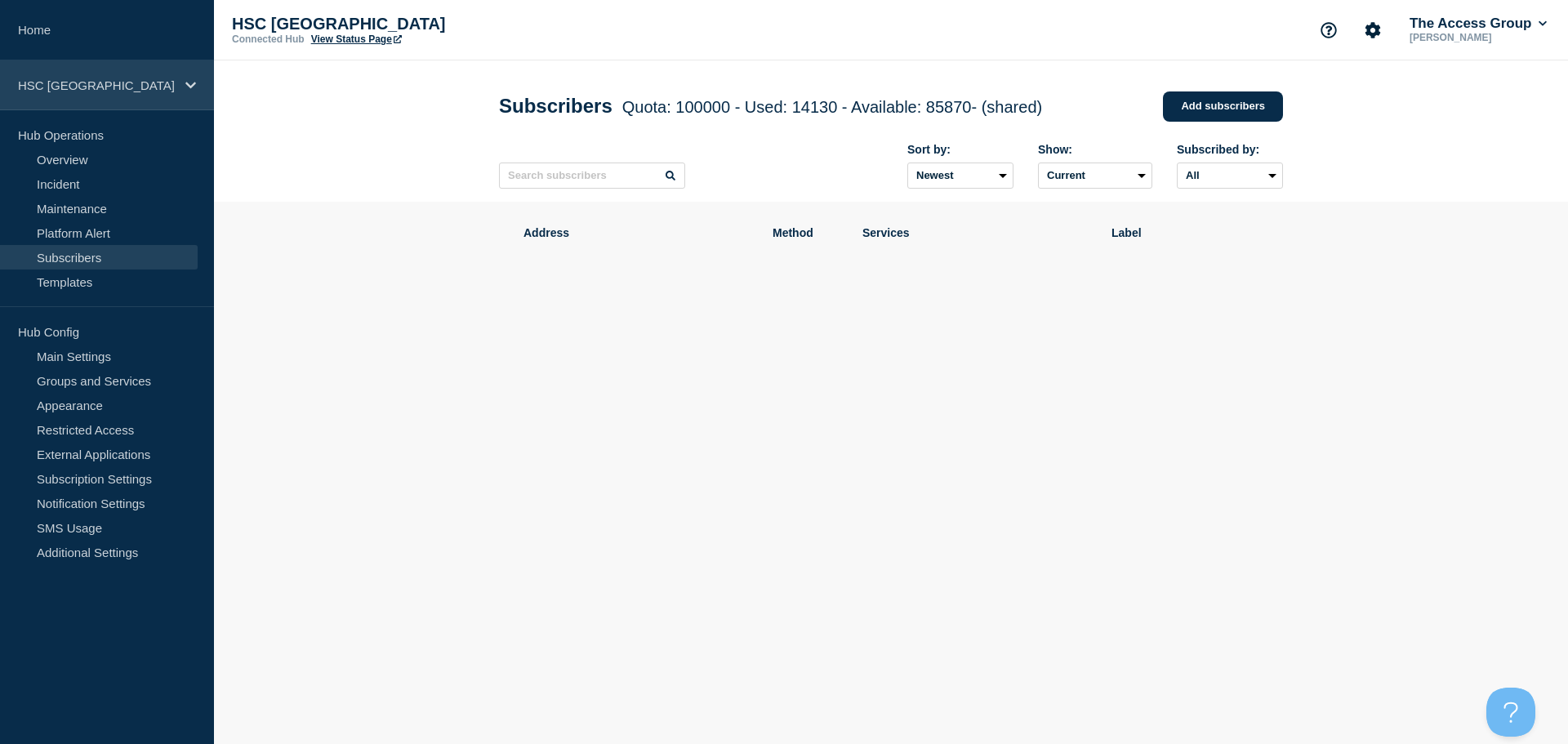
click at [124, 90] on p "HSC [GEOGRAPHIC_DATA]" at bounding box center [97, 86] width 157 height 14
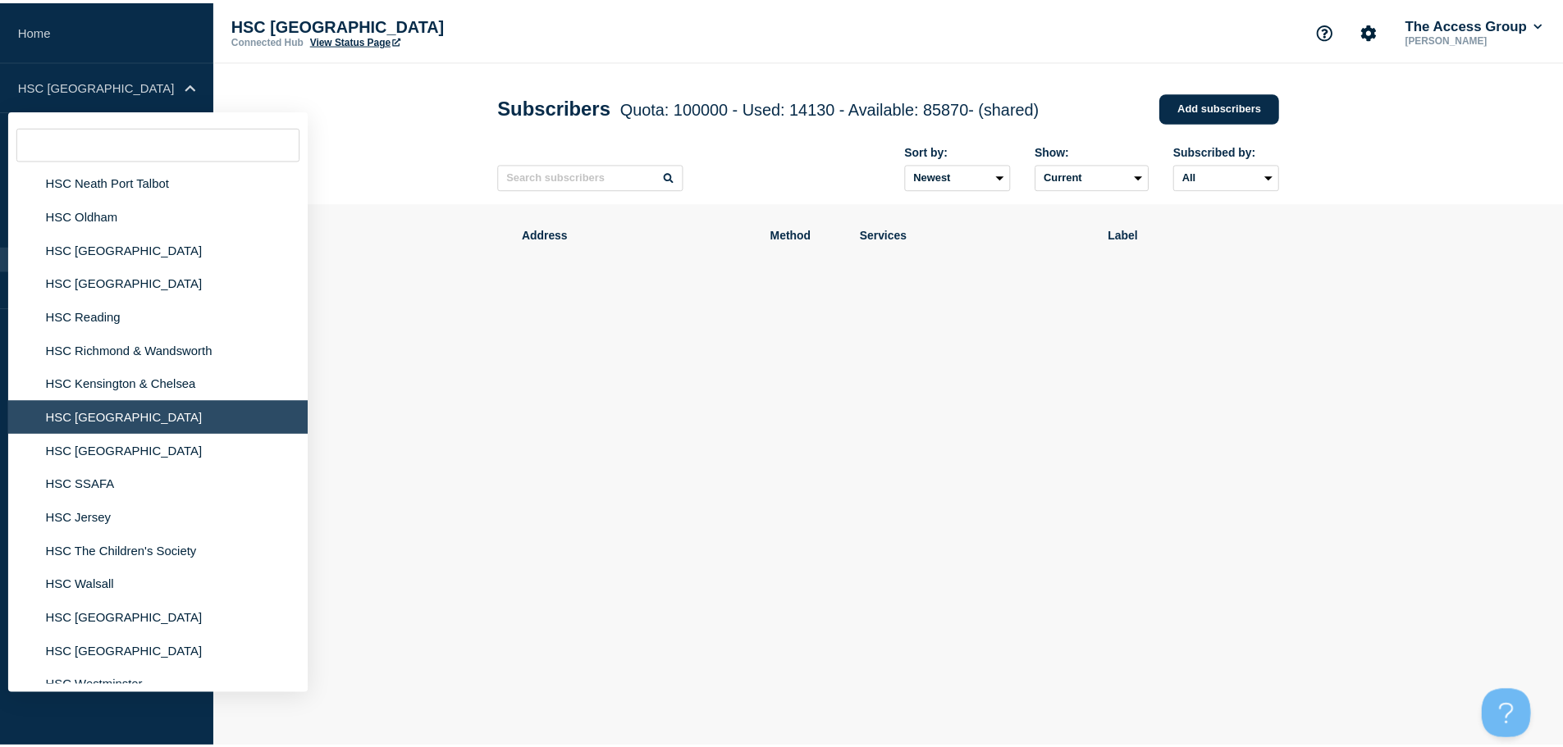
scroll to position [985, 0]
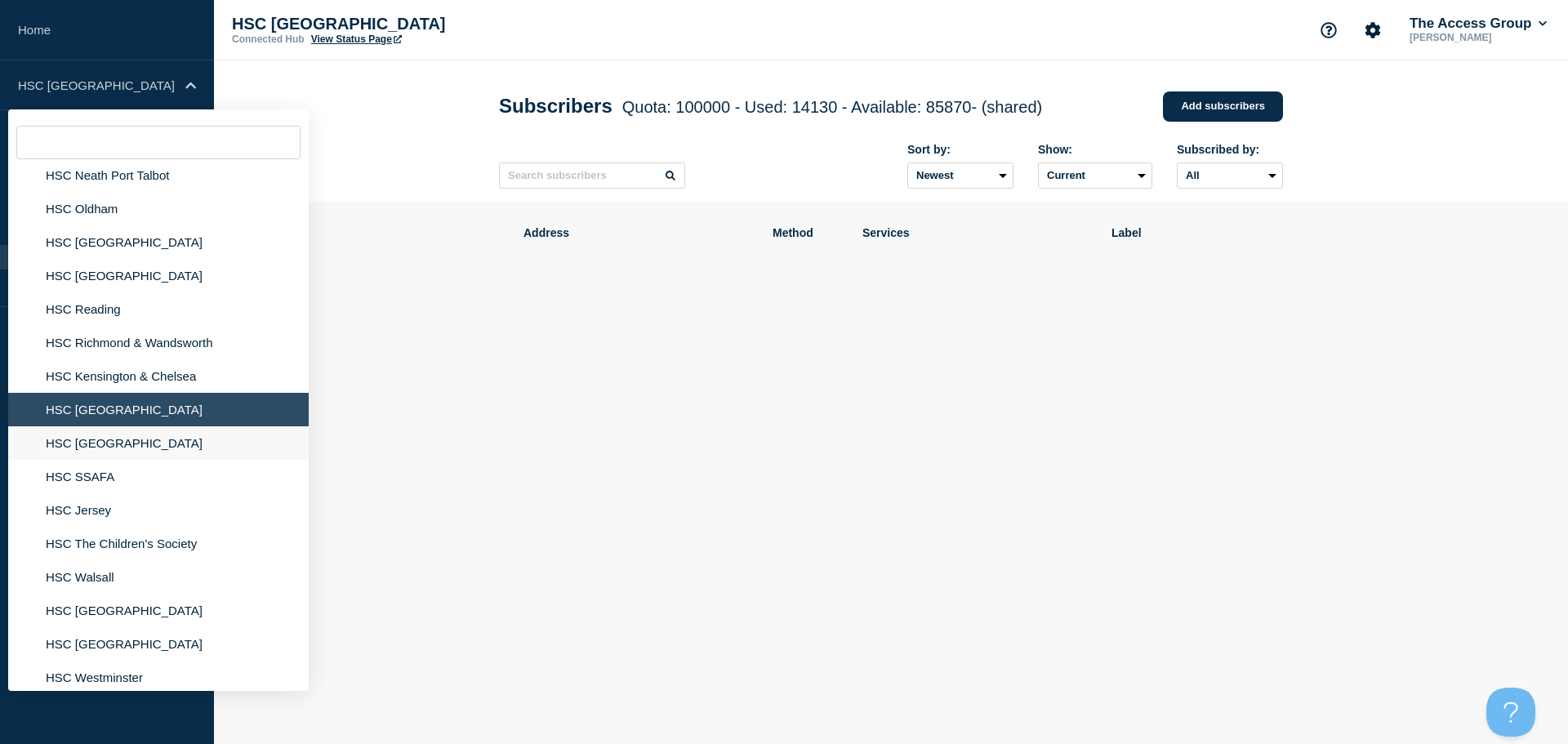
click at [118, 439] on li "HSC [GEOGRAPHIC_DATA]" at bounding box center [158, 443] width 301 height 34
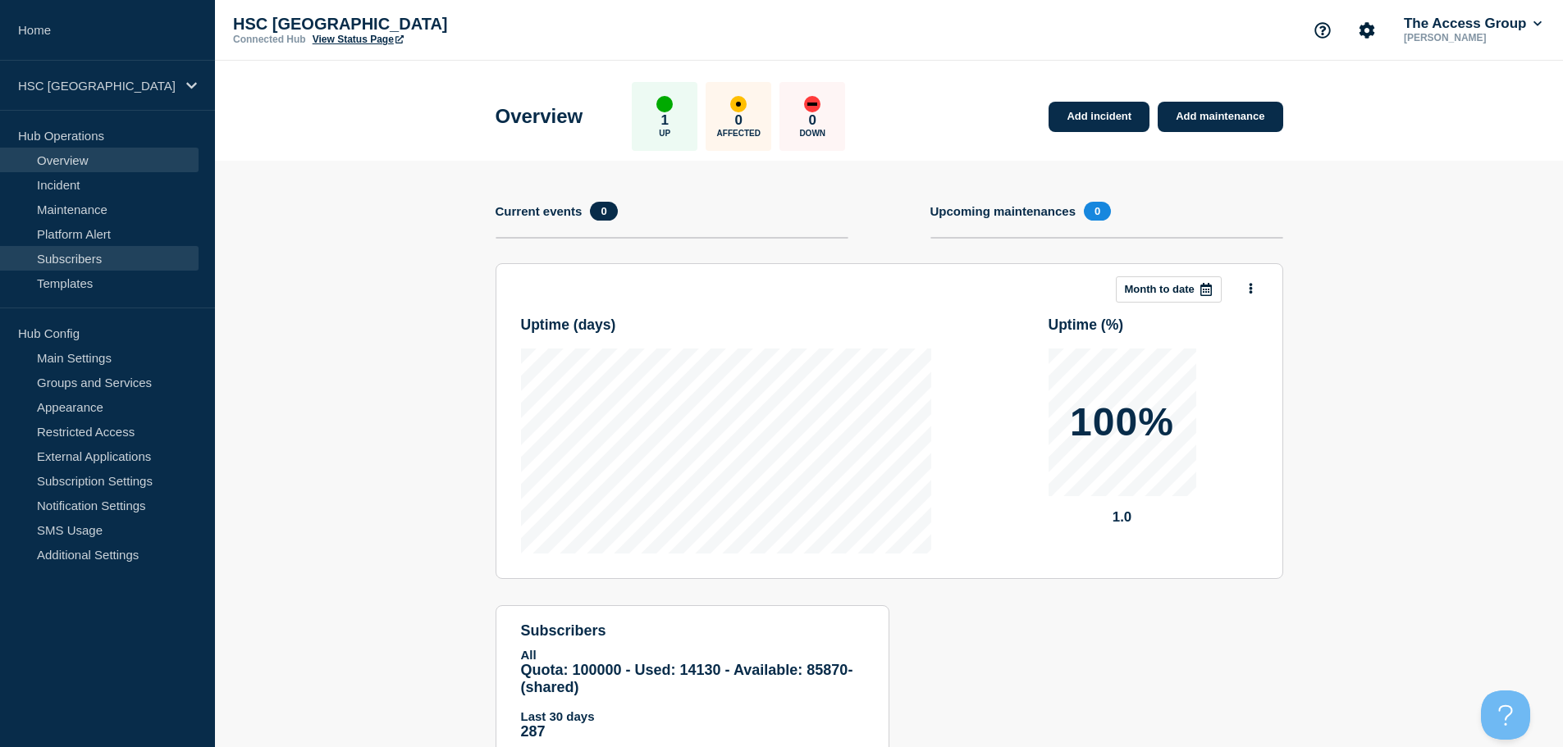
click at [119, 265] on link "Subscribers" at bounding box center [99, 258] width 199 height 25
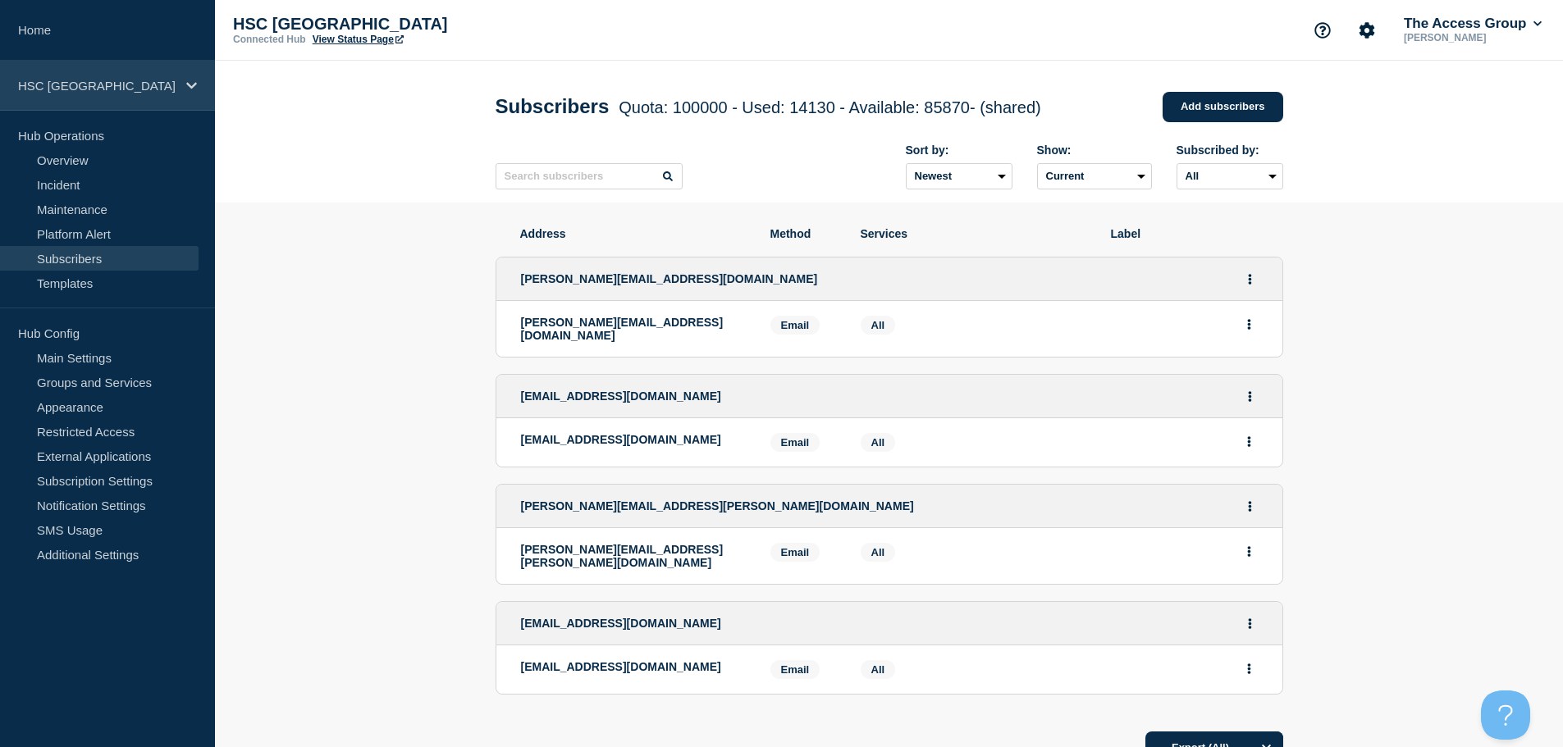
click at [130, 95] on div "HSC [GEOGRAPHIC_DATA]" at bounding box center [107, 86] width 215 height 50
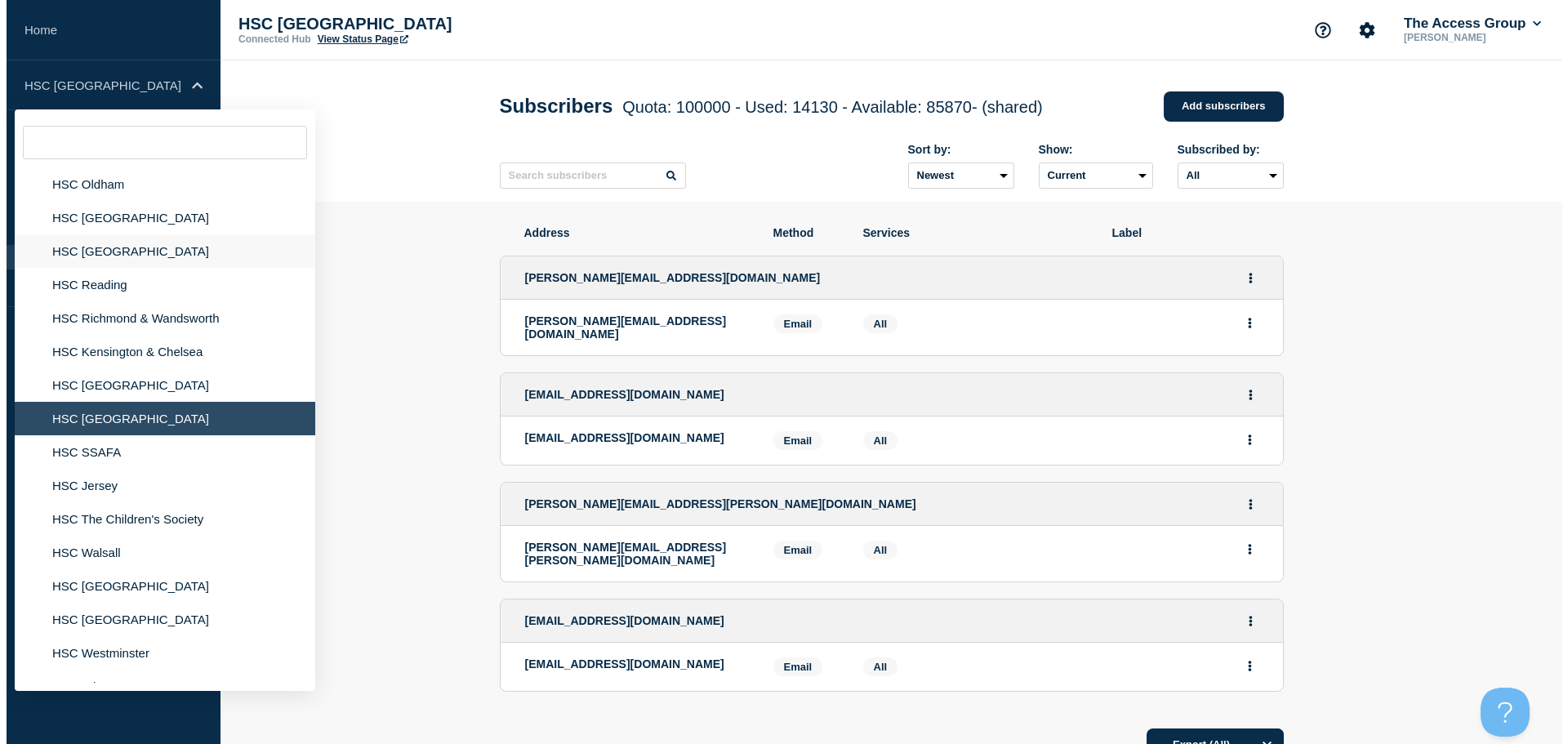
scroll to position [1063, 0]
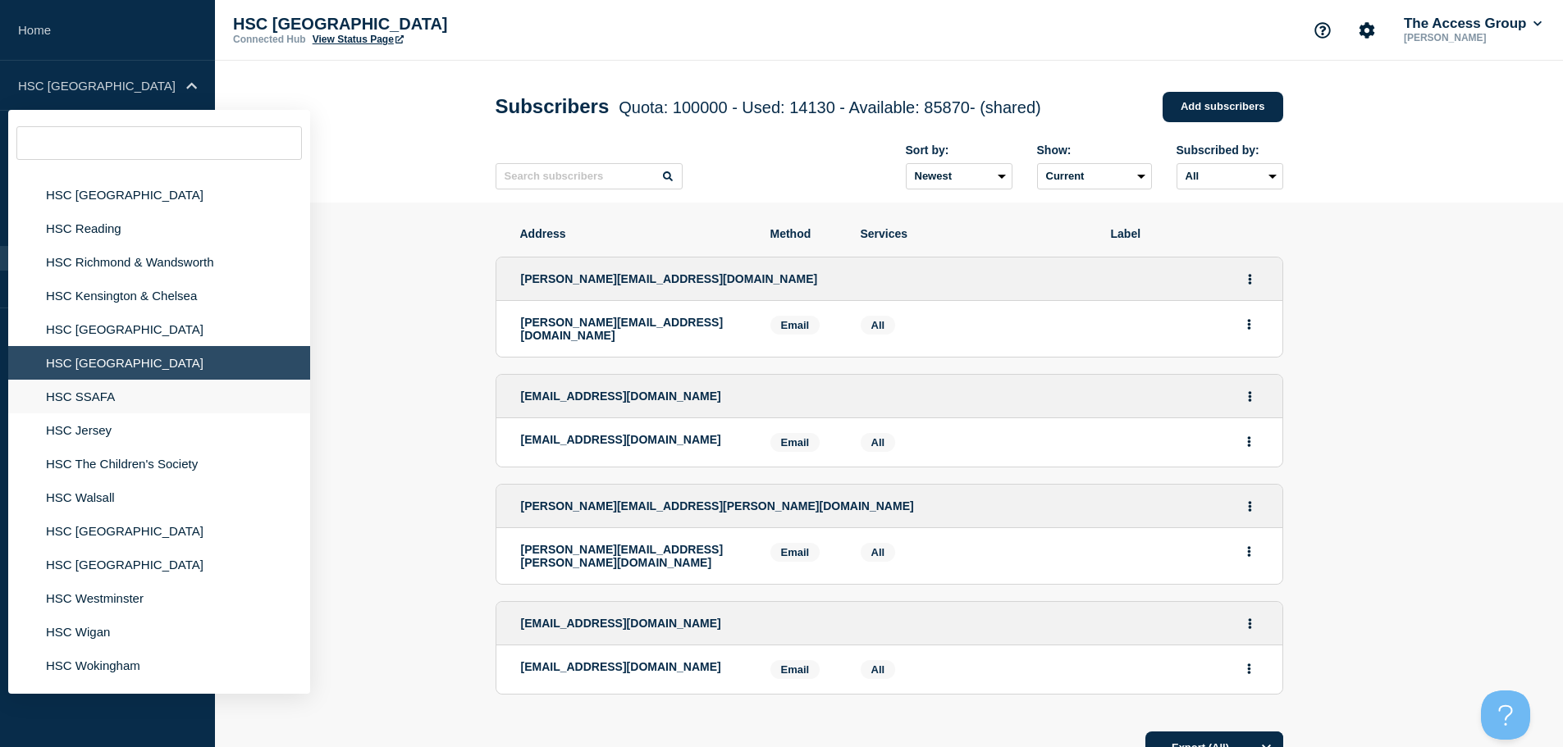
click at [113, 405] on li "HSC SSAFA" at bounding box center [159, 397] width 302 height 34
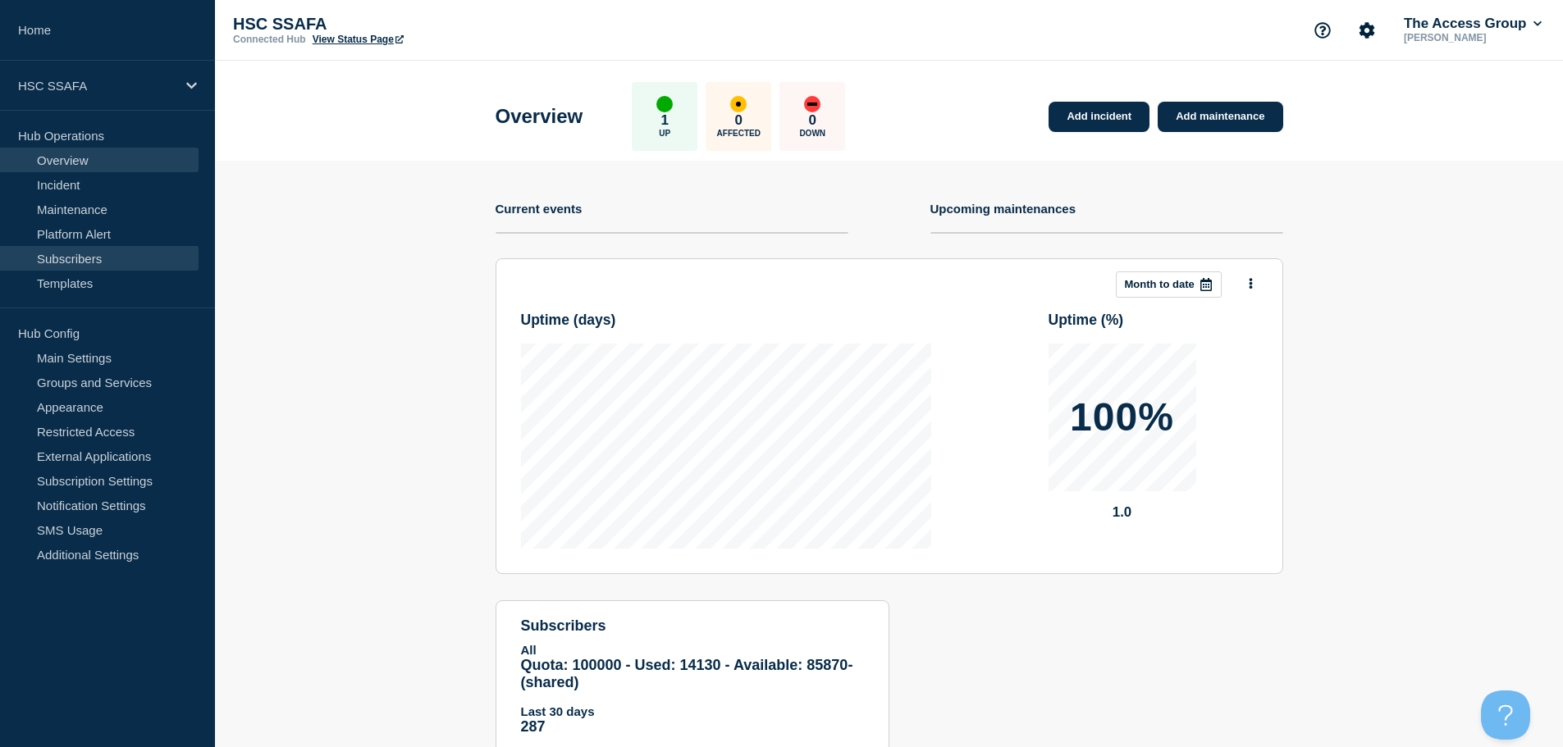
click at [120, 261] on link "Subscribers" at bounding box center [99, 258] width 199 height 25
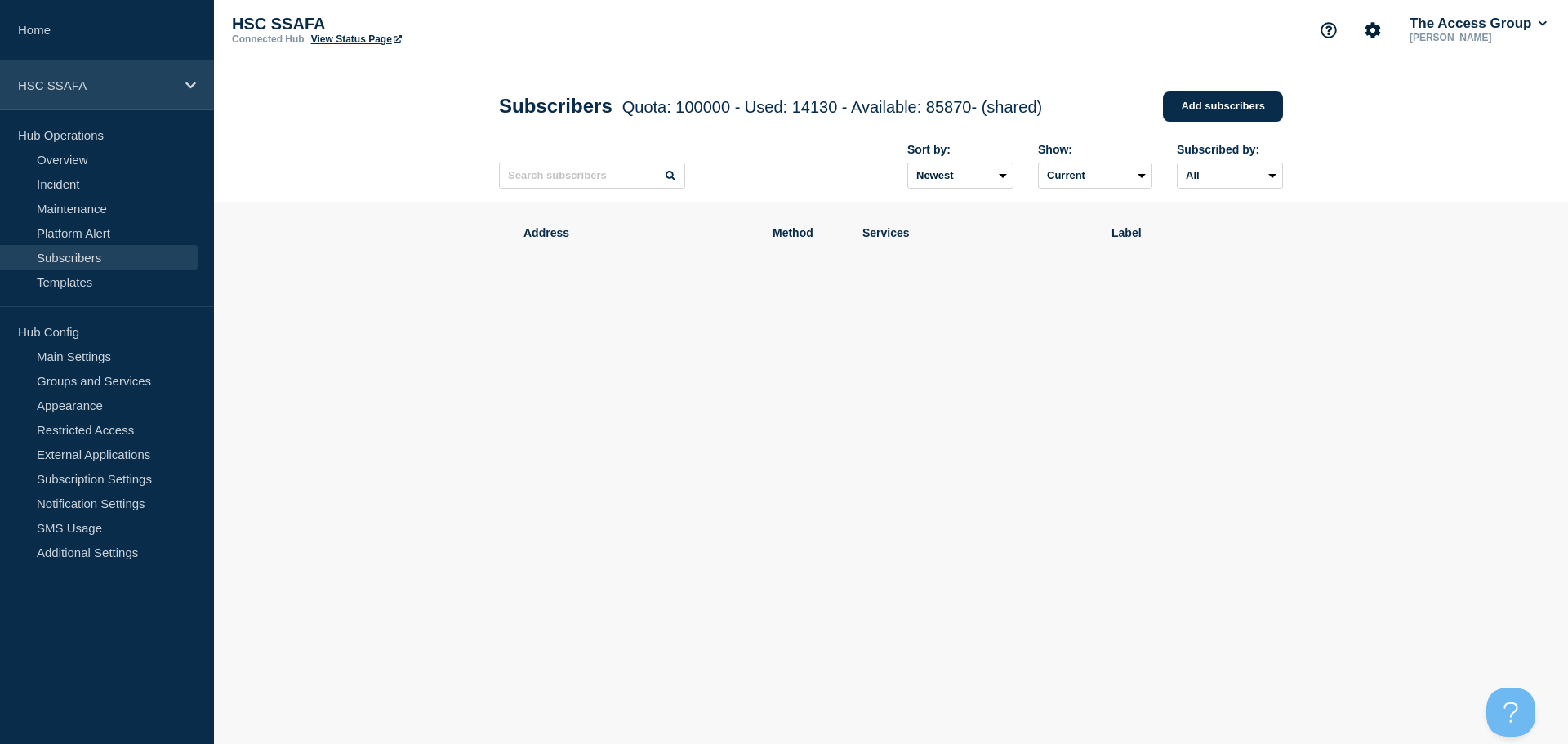
click at [112, 80] on div "HSC SSAFA" at bounding box center [107, 86] width 214 height 50
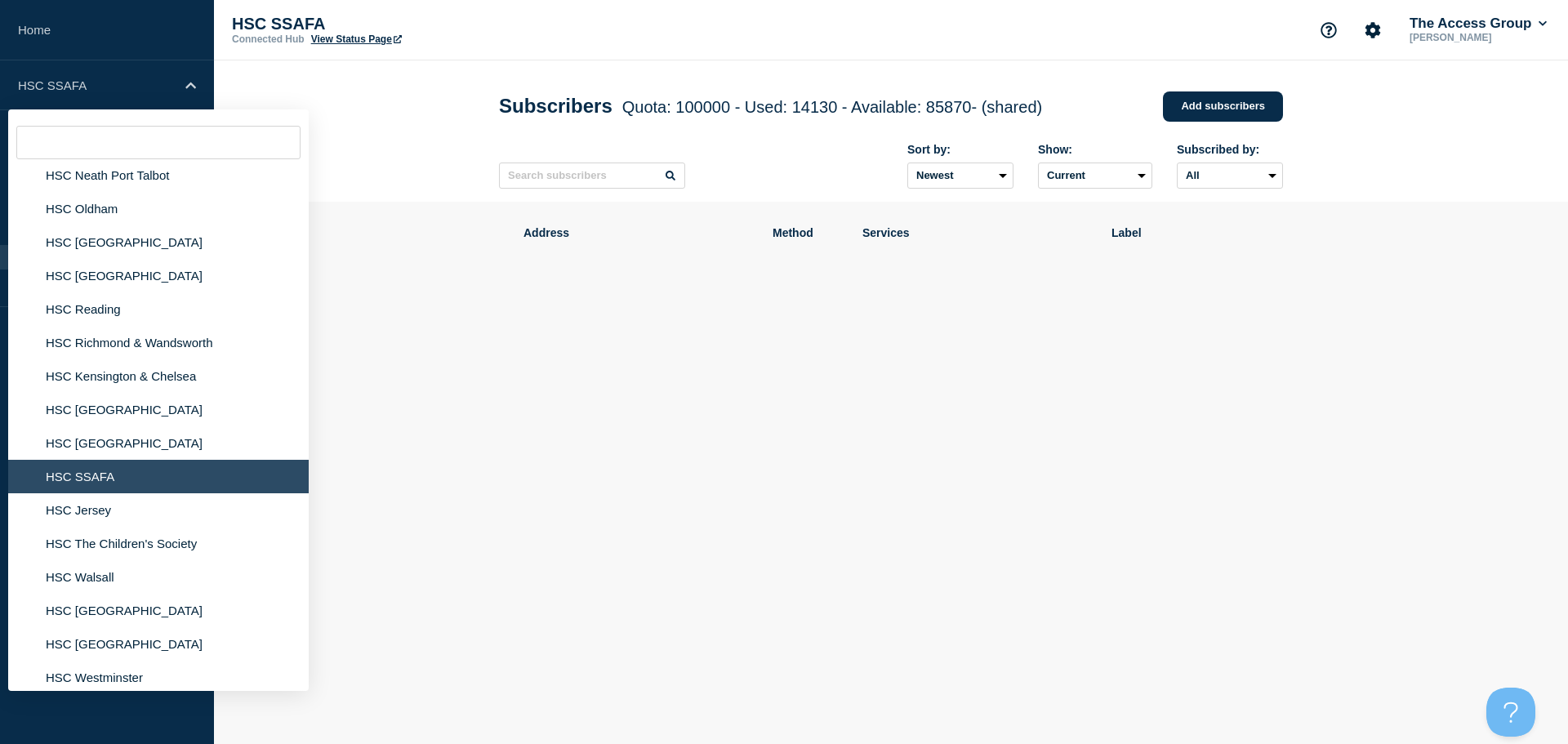
scroll to position [1063, 0]
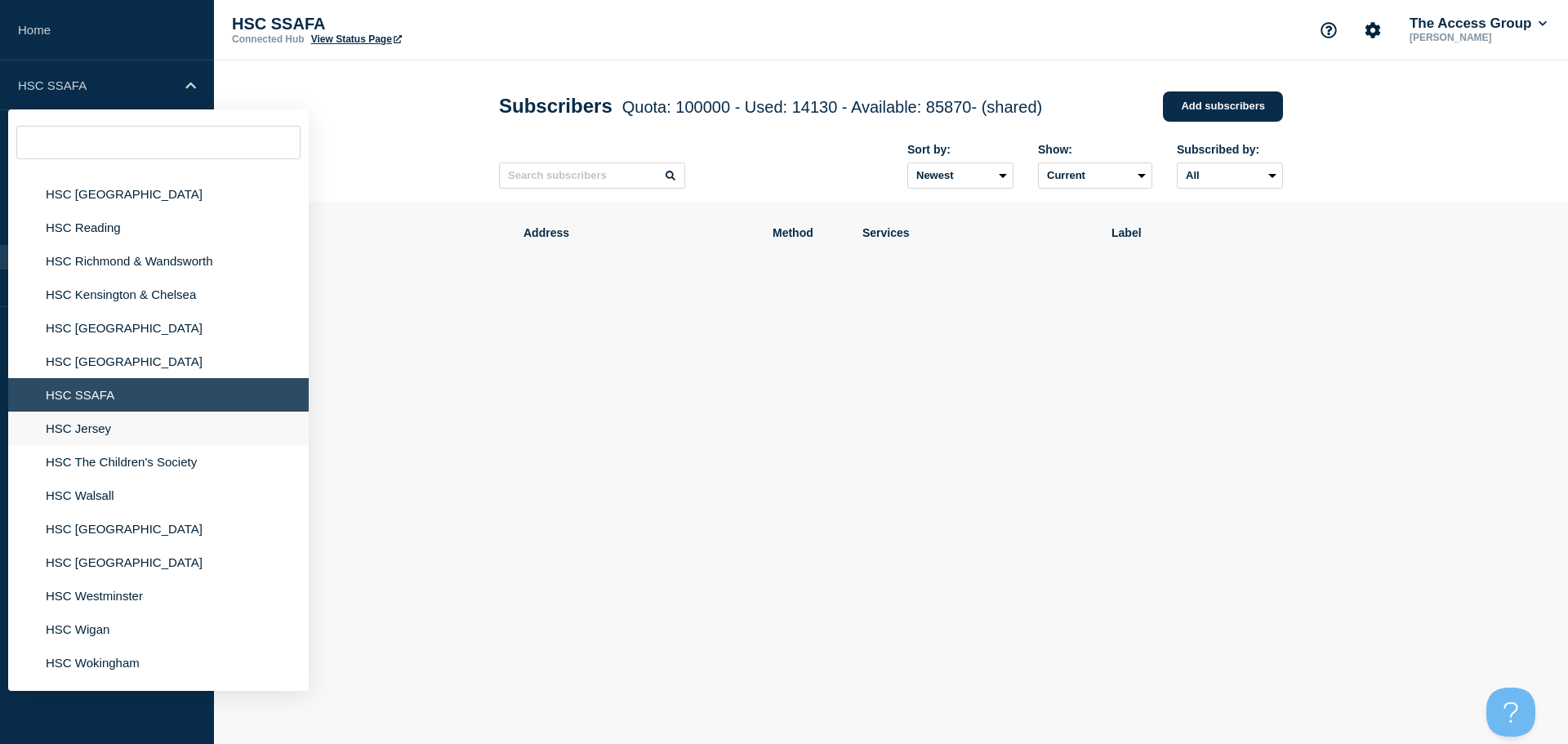
click at [114, 439] on li "HSC Jersey" at bounding box center [158, 429] width 301 height 34
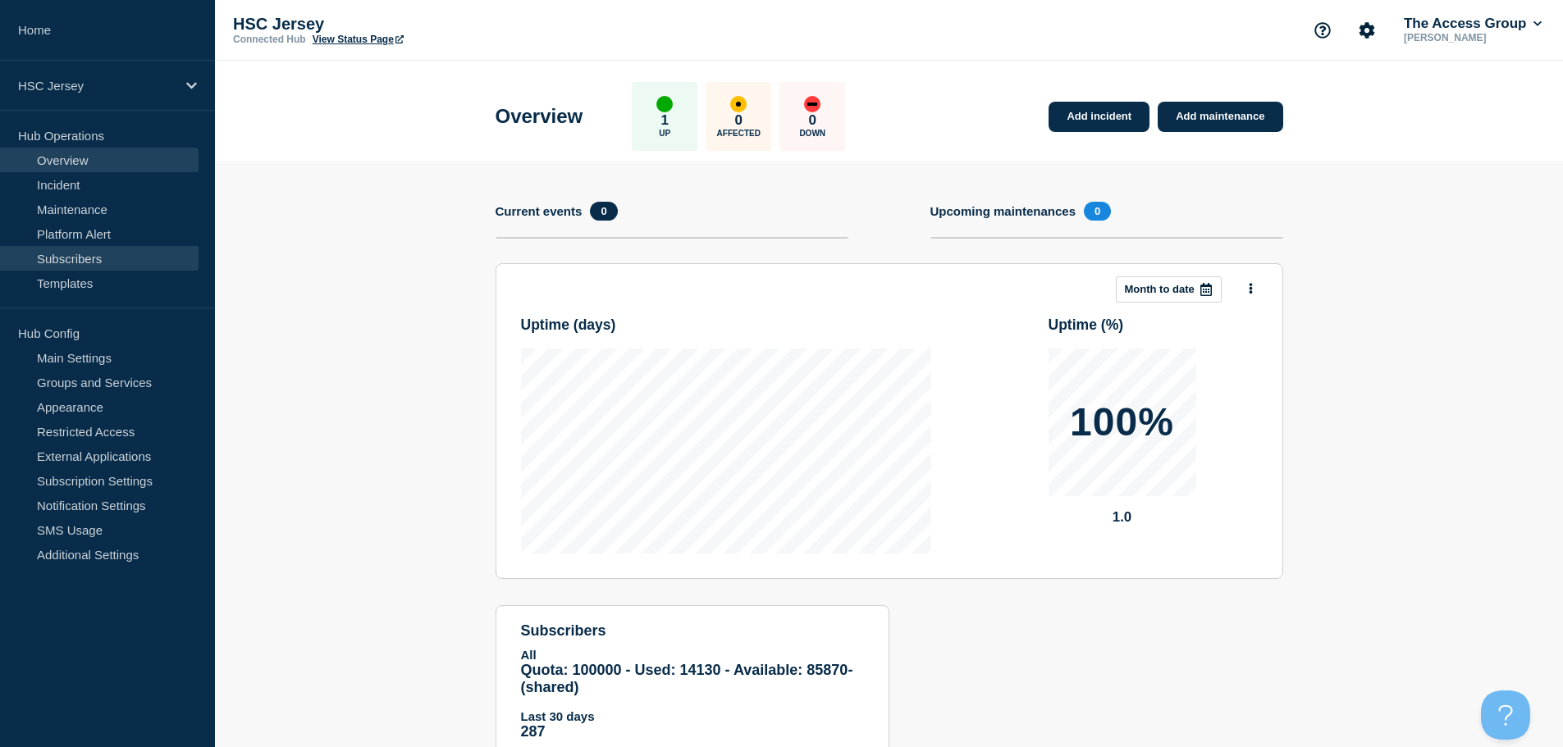
click at [111, 261] on link "Subscribers" at bounding box center [99, 258] width 199 height 25
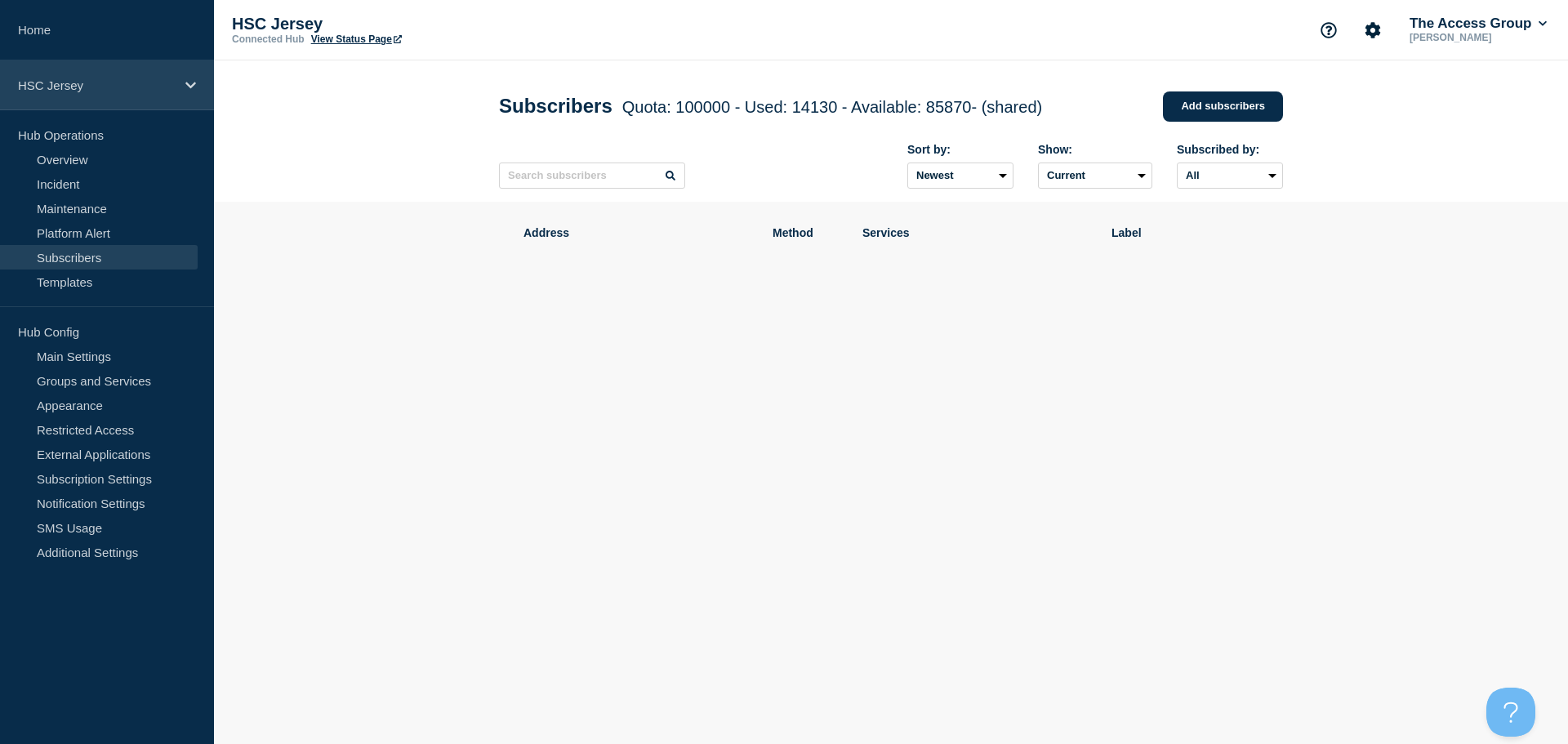
click at [136, 84] on p "HSC Jersey" at bounding box center [97, 86] width 157 height 14
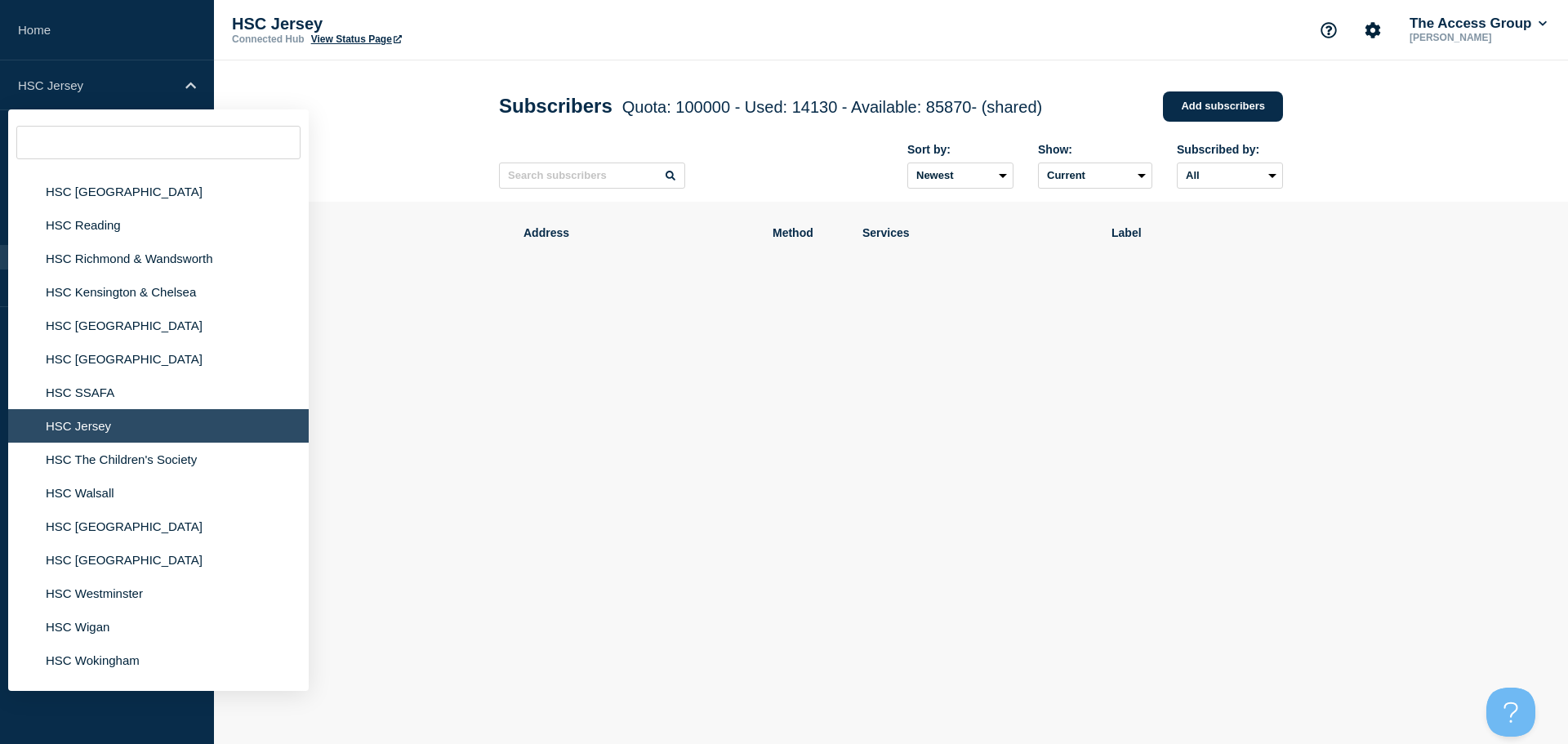
scroll to position [1144, 0]
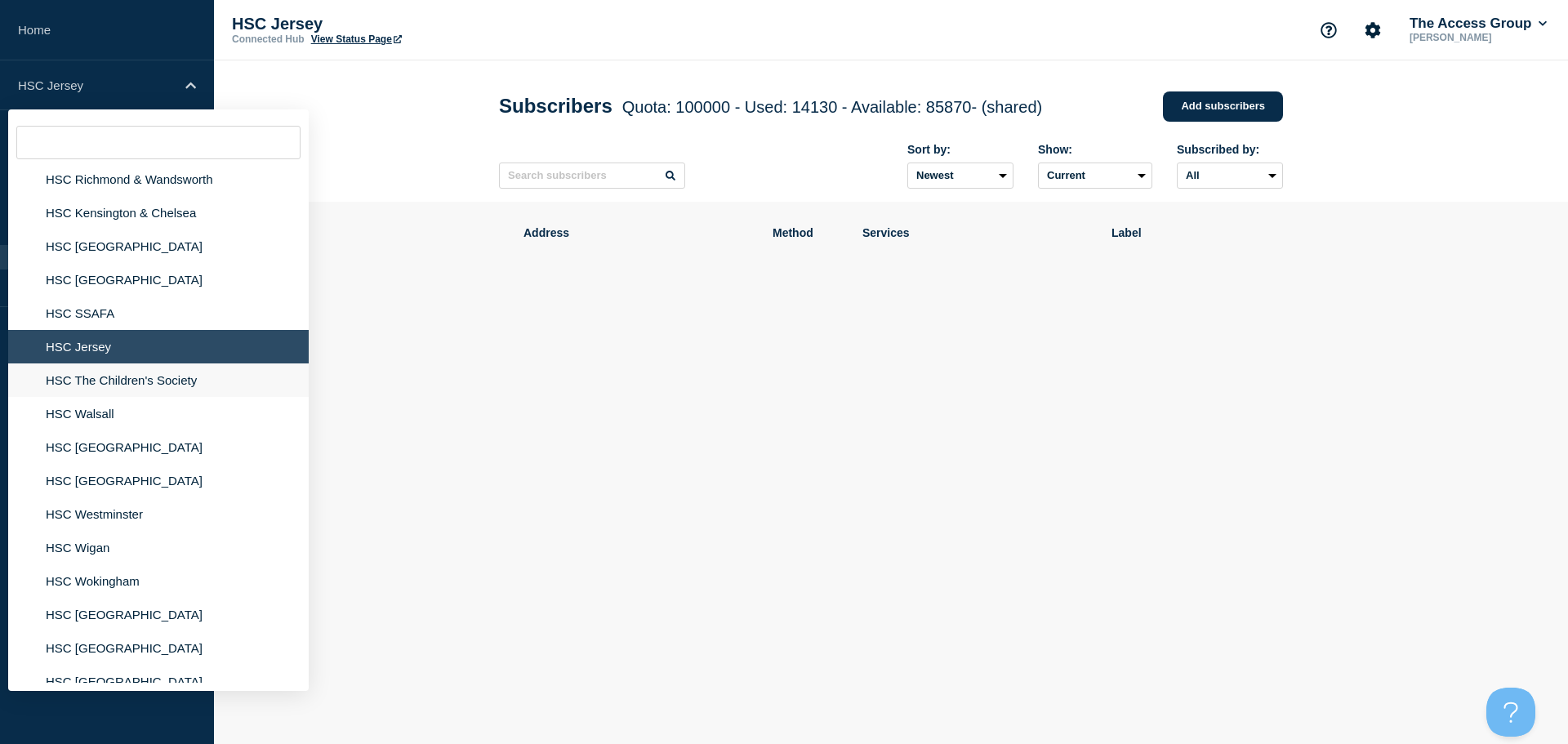
click at [129, 385] on li "HSC The Children's Society" at bounding box center [158, 380] width 301 height 34
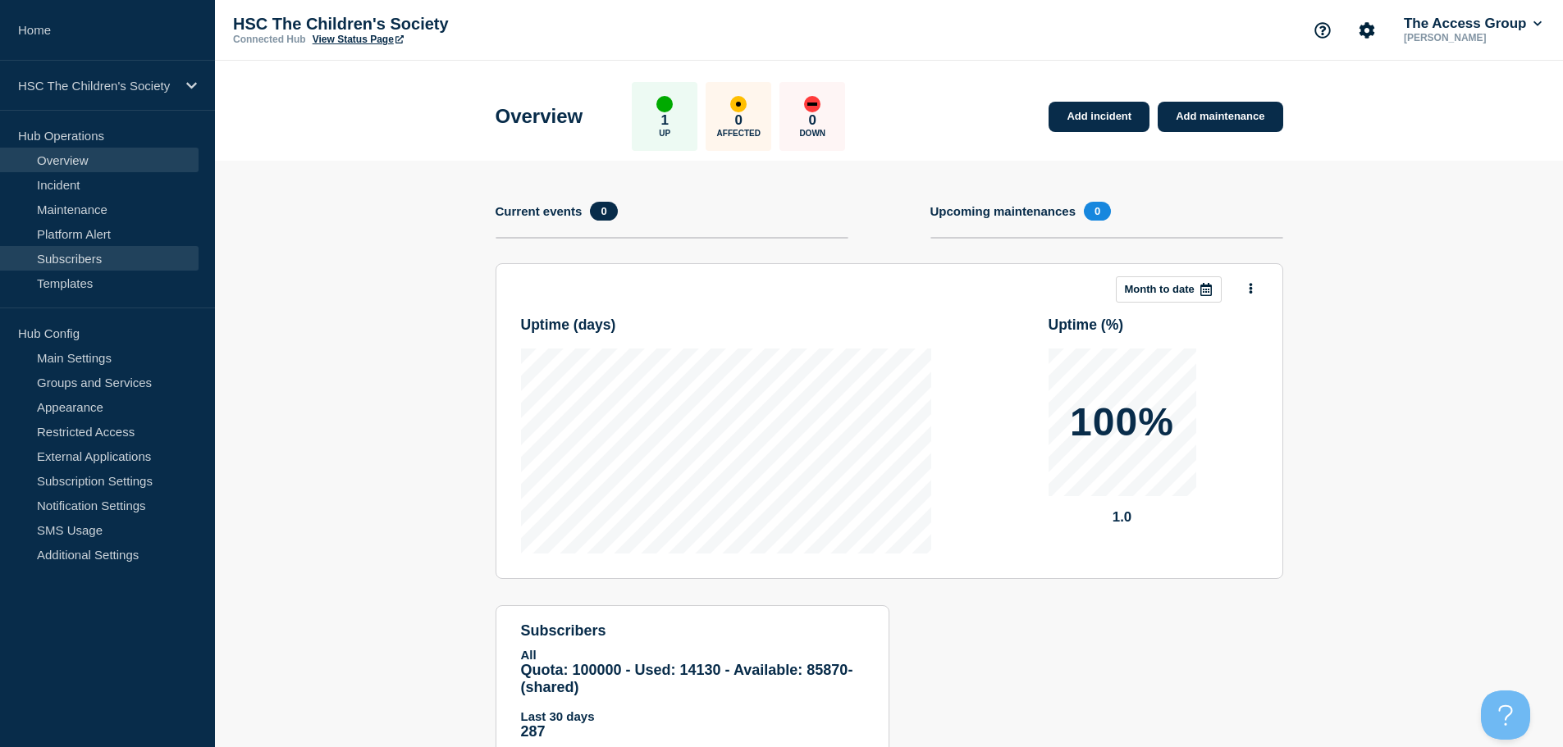
click at [112, 263] on link "Subscribers" at bounding box center [99, 258] width 199 height 25
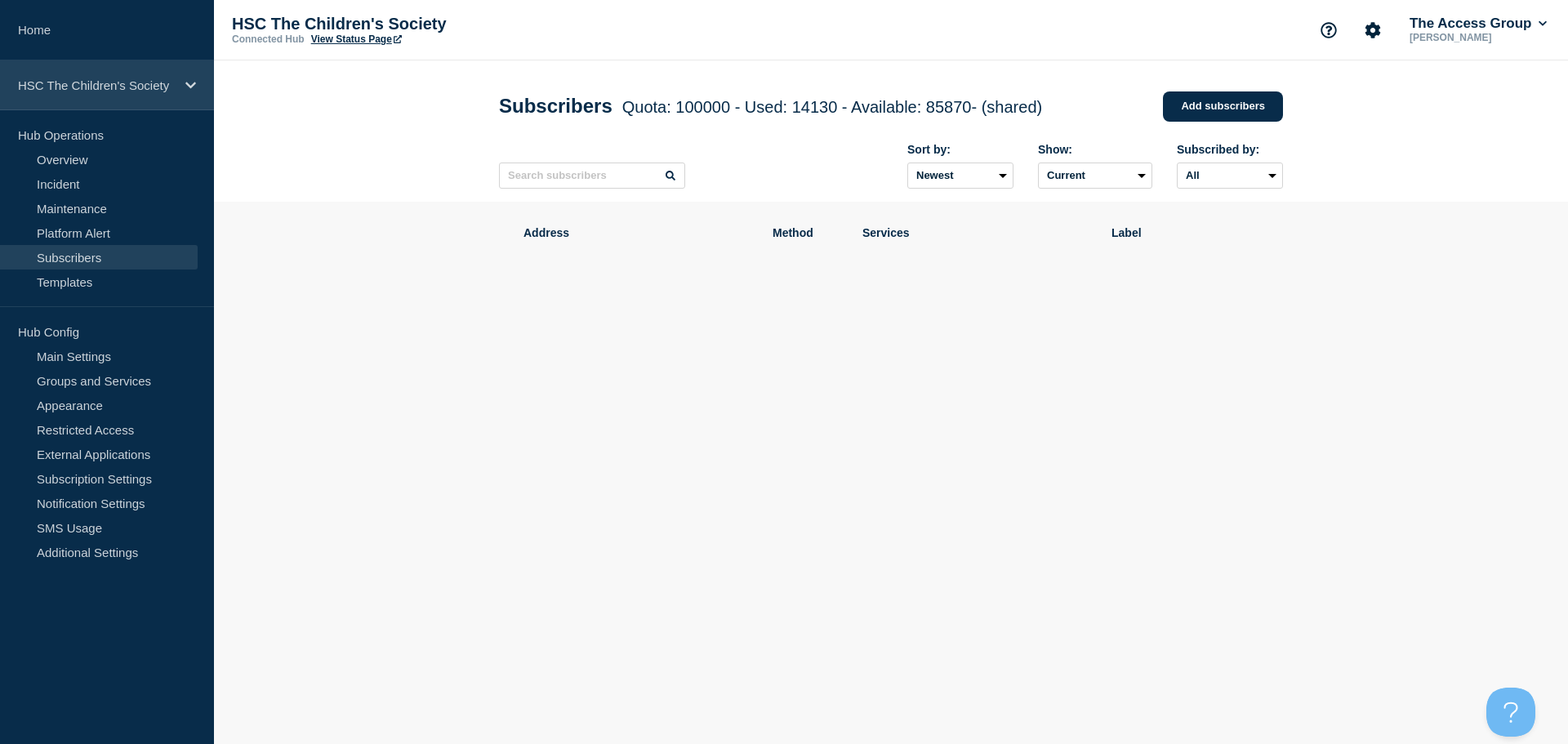
click at [120, 103] on div "HSC The Children's Society" at bounding box center [107, 86] width 214 height 50
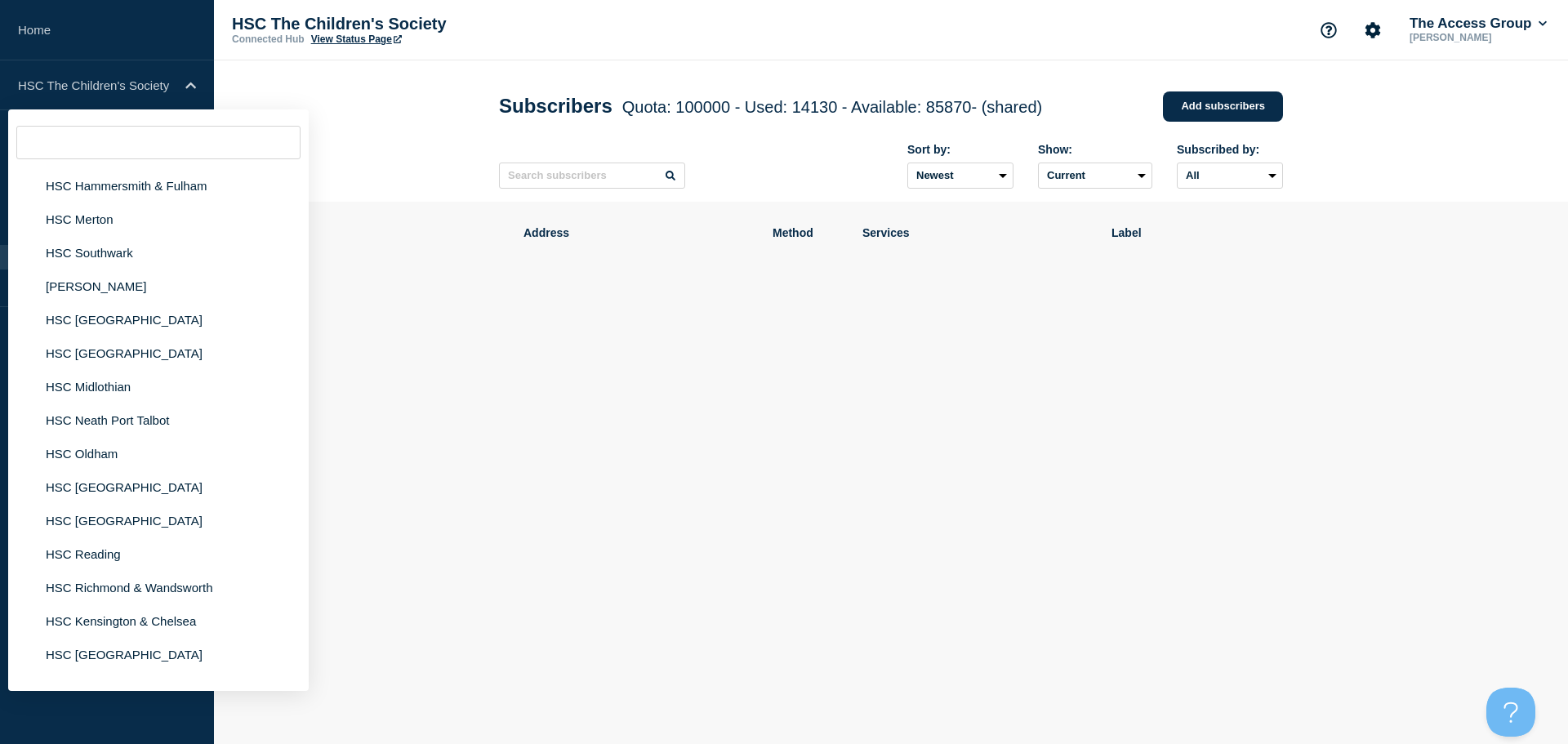
scroll to position [1063, 0]
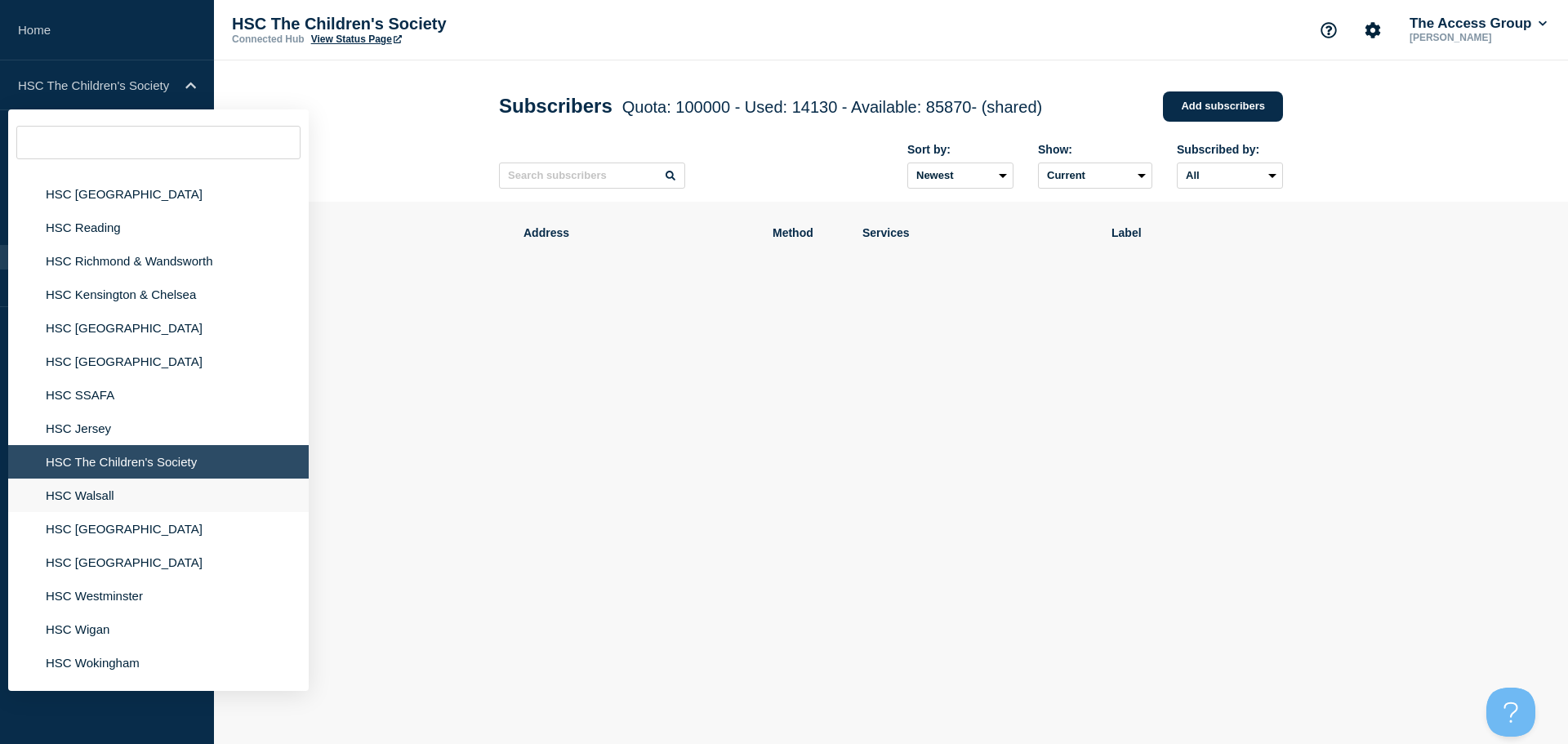
click at [113, 503] on li "HSC Walsall" at bounding box center [158, 496] width 301 height 34
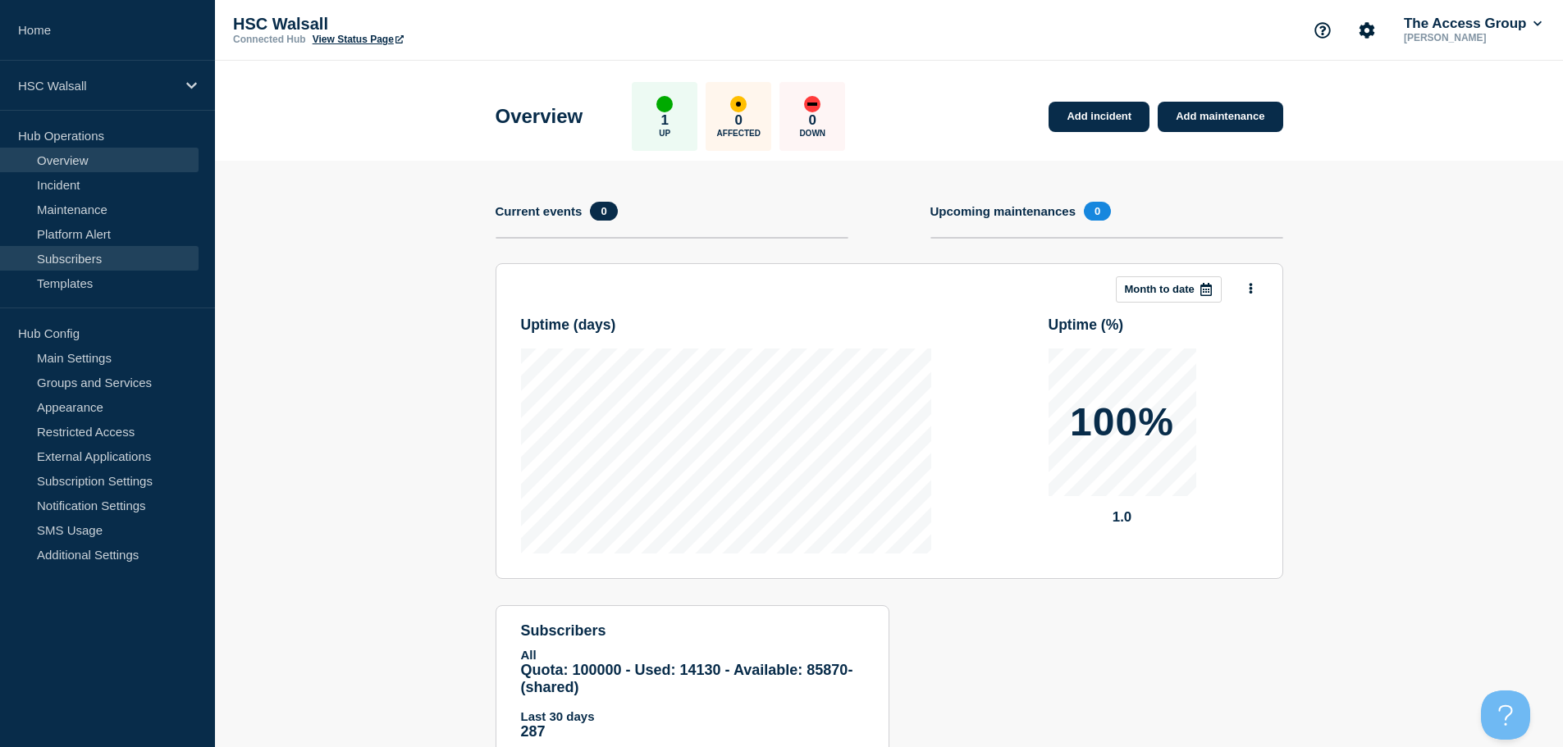
click at [100, 258] on link "Subscribers" at bounding box center [99, 258] width 199 height 25
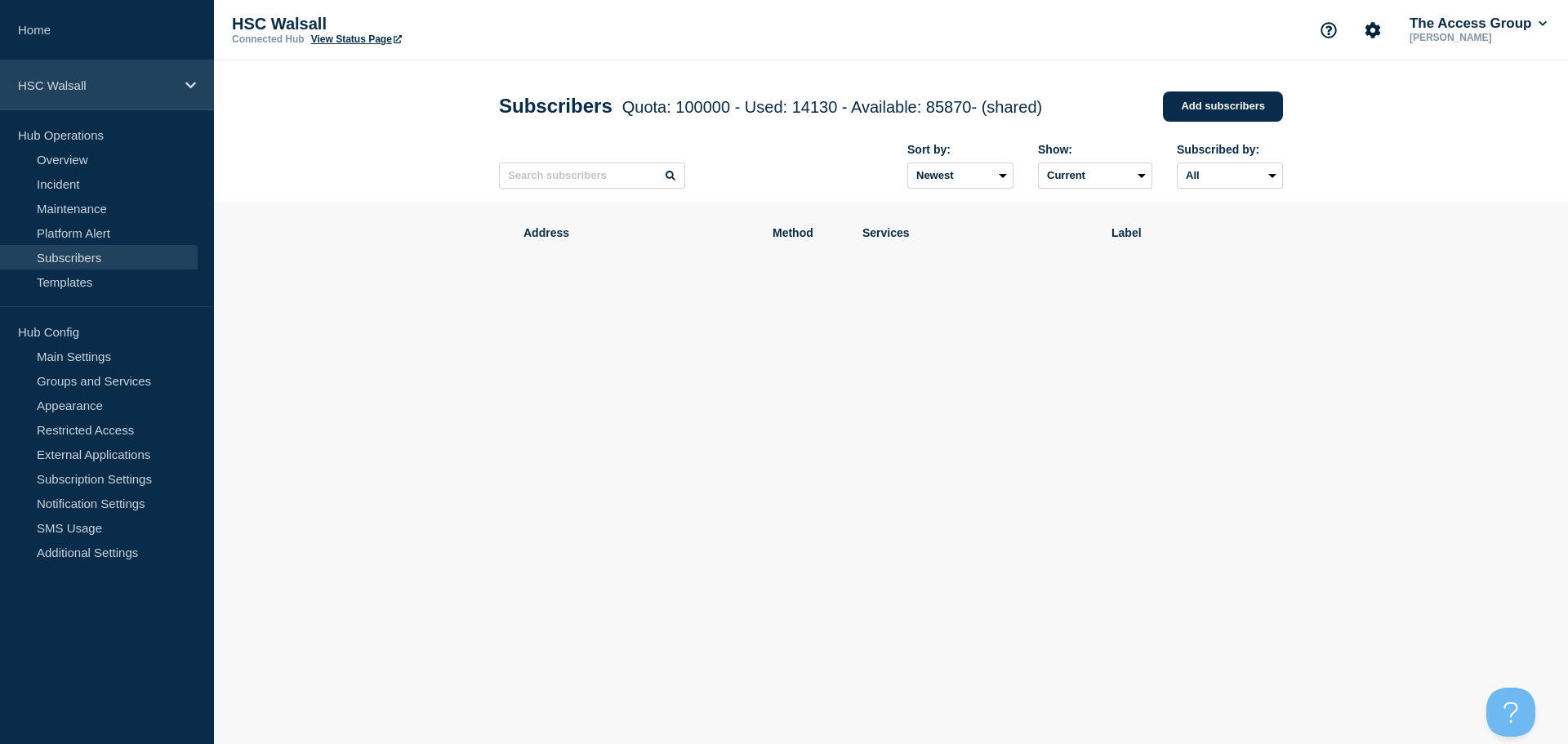
click at [136, 84] on p "HSC Walsall" at bounding box center [97, 86] width 157 height 14
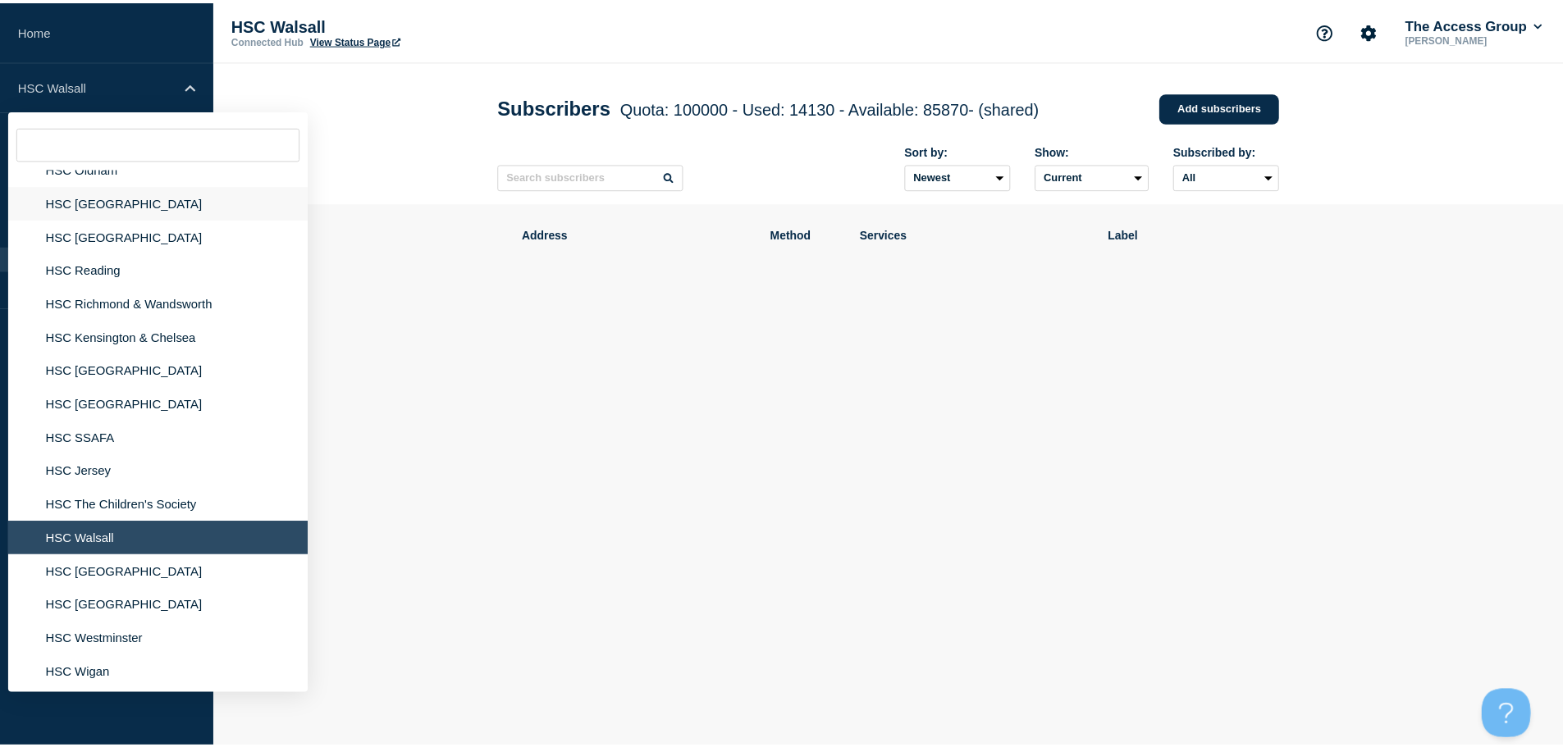
scroll to position [1067, 0]
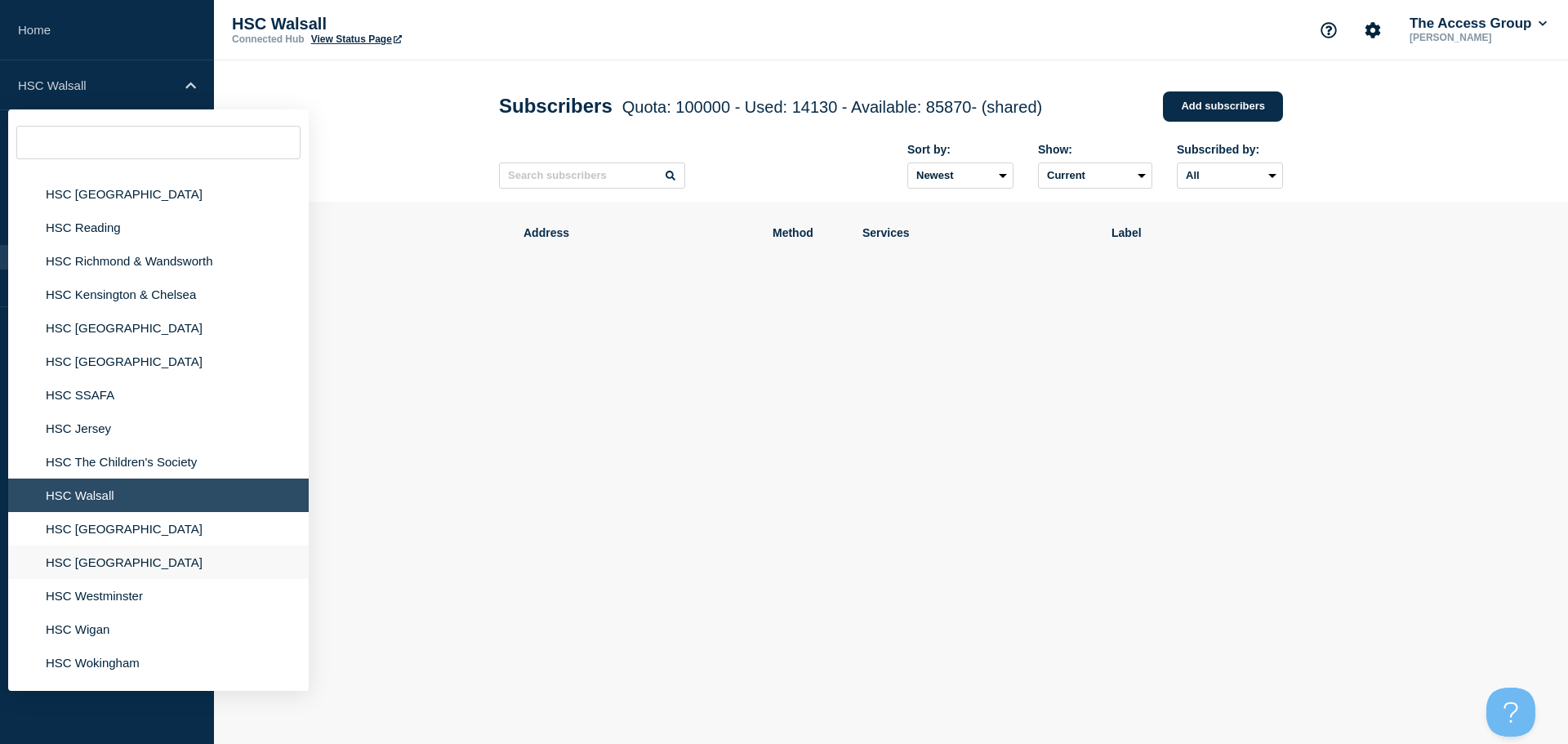
click at [90, 550] on li "HSC [GEOGRAPHIC_DATA]" at bounding box center [158, 563] width 301 height 34
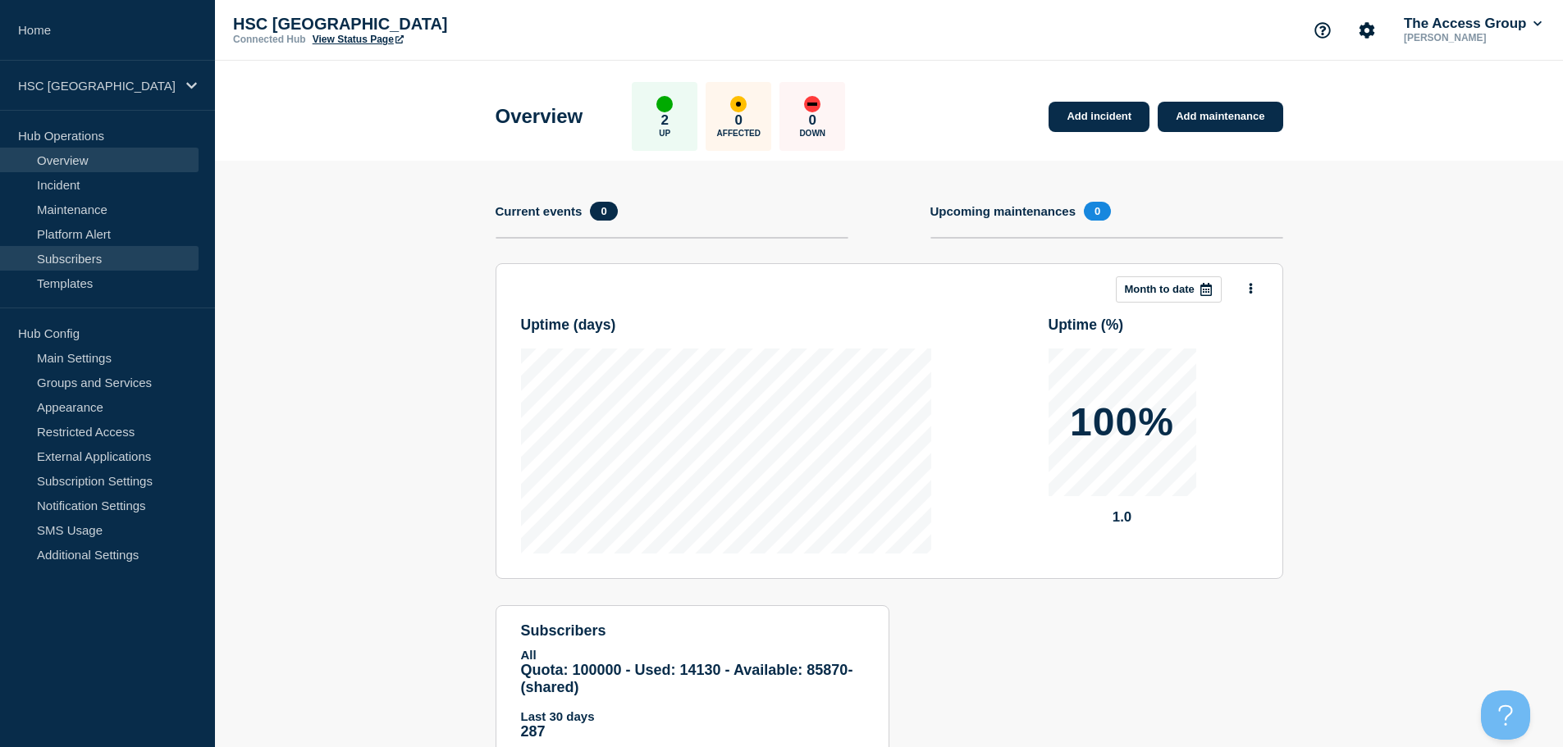
click at [93, 263] on link "Subscribers" at bounding box center [99, 258] width 199 height 25
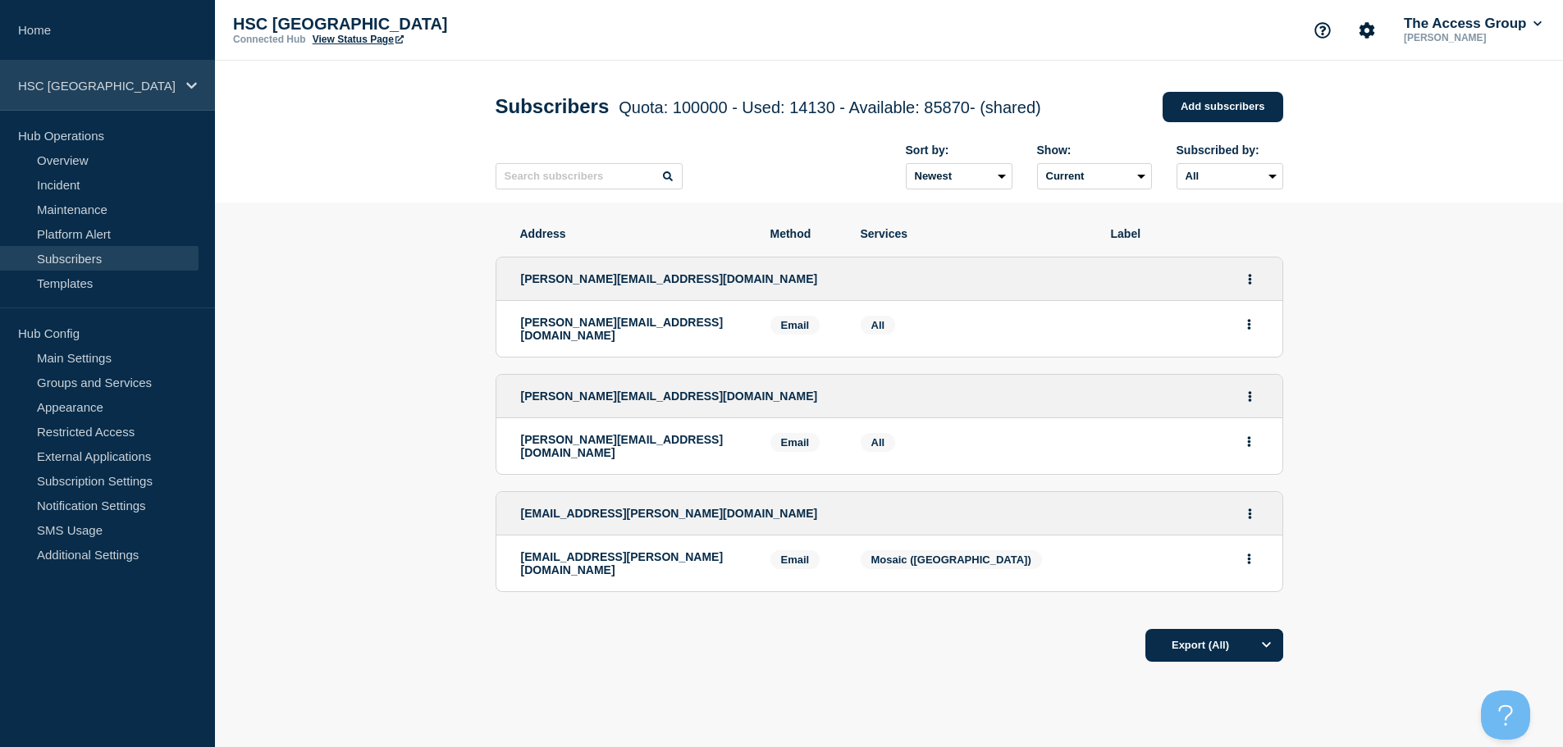
click at [146, 93] on div "HSC [GEOGRAPHIC_DATA]" at bounding box center [107, 86] width 215 height 50
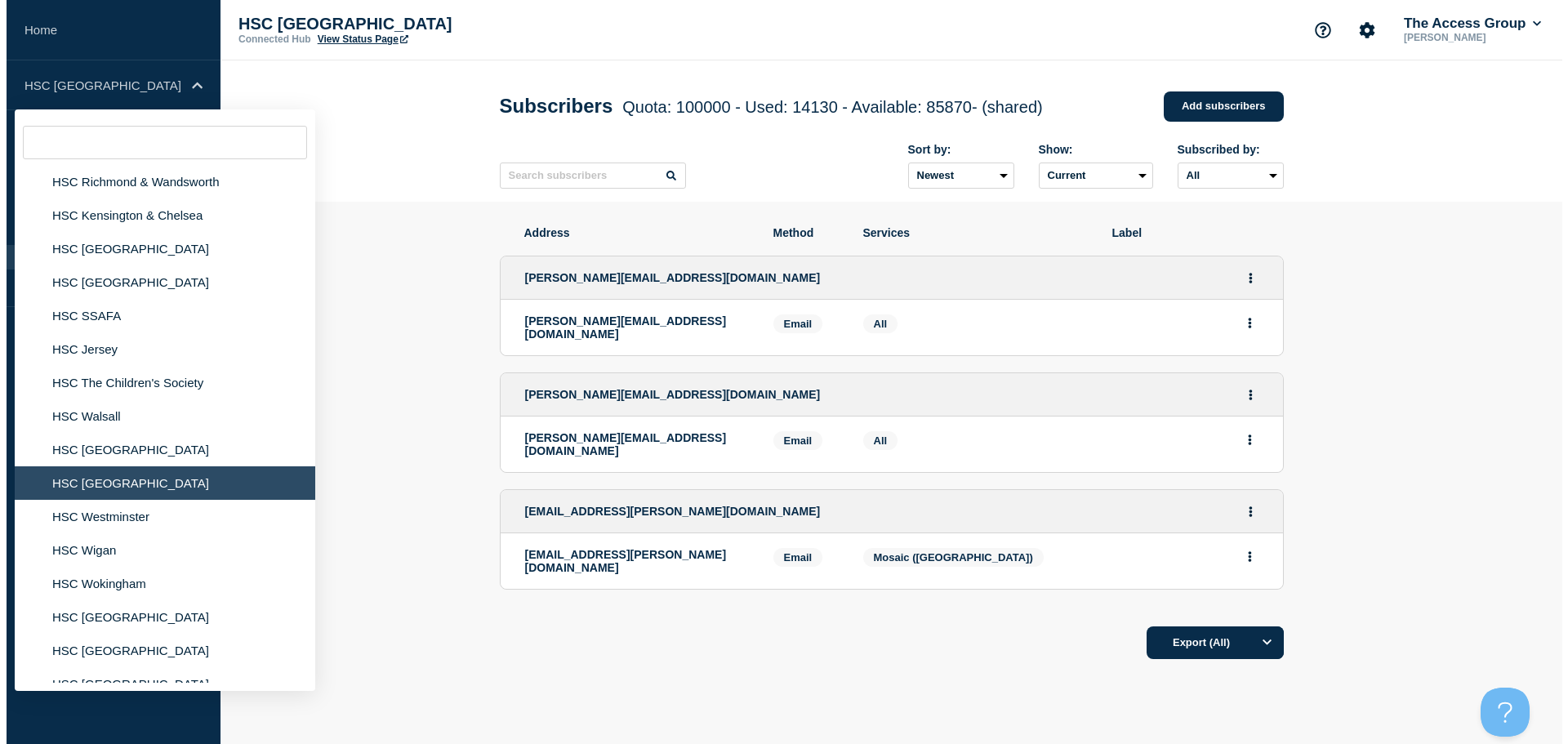
scroll to position [1144, 0]
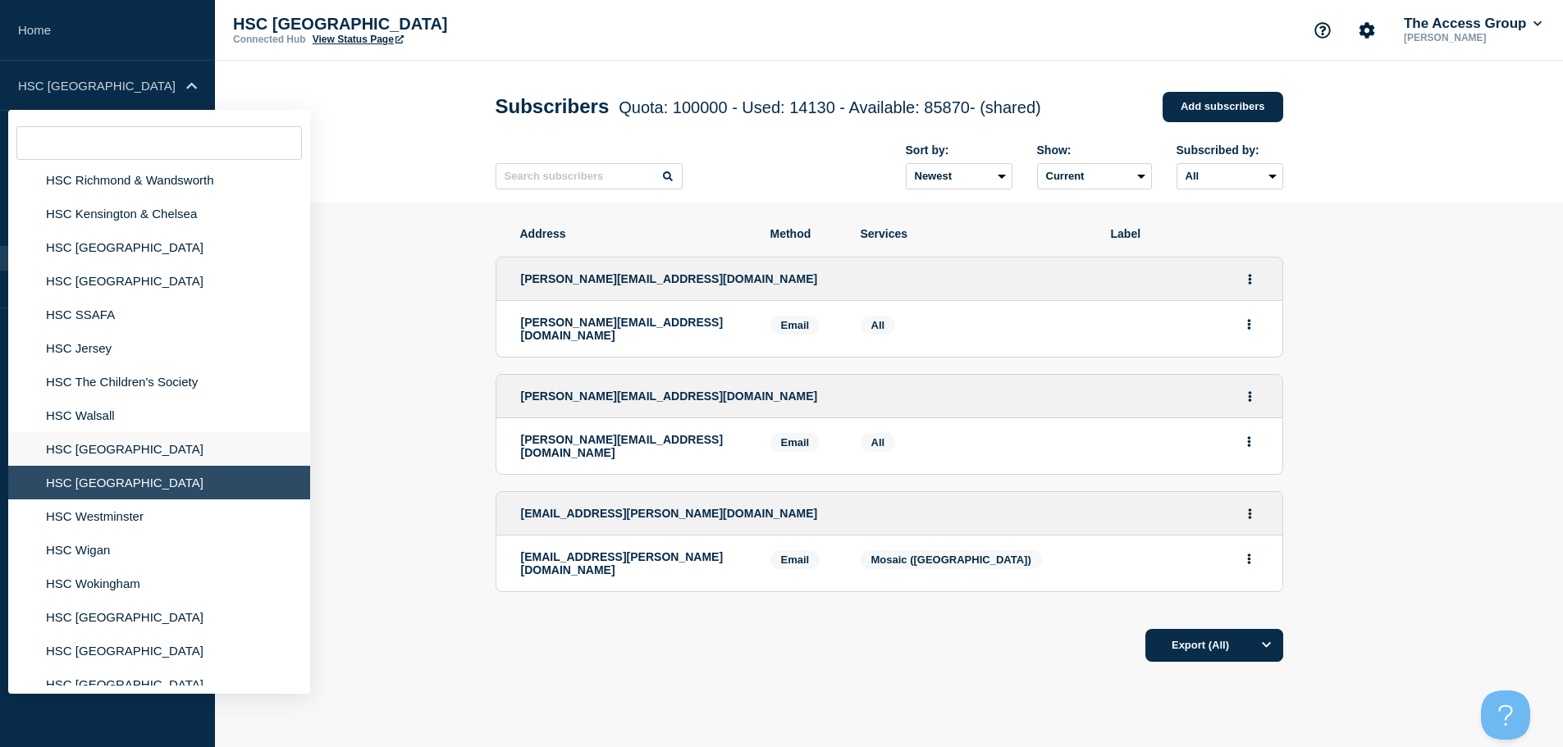
click at [76, 442] on li "HSC [GEOGRAPHIC_DATA]" at bounding box center [159, 449] width 302 height 34
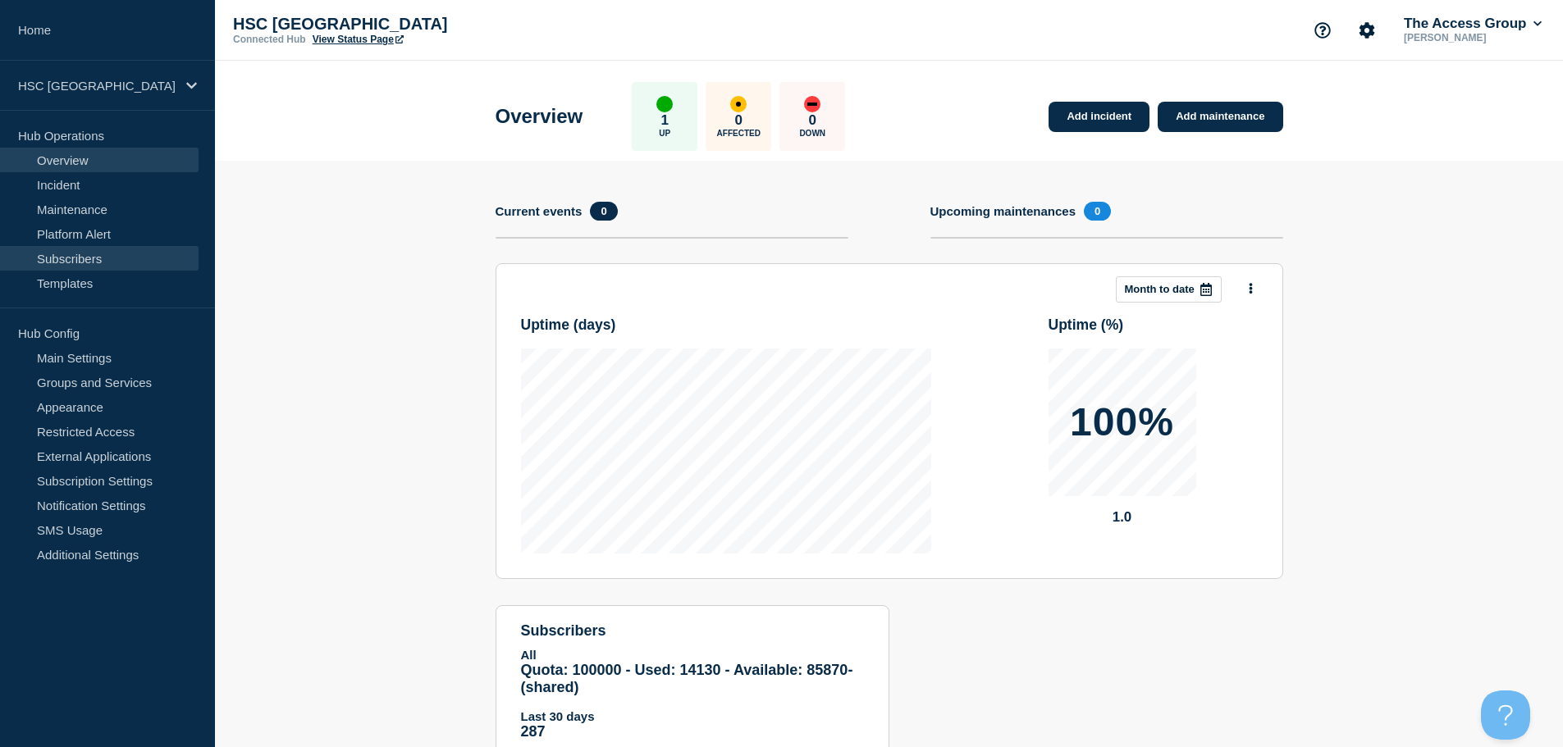
click at [96, 257] on link "Subscribers" at bounding box center [99, 258] width 199 height 25
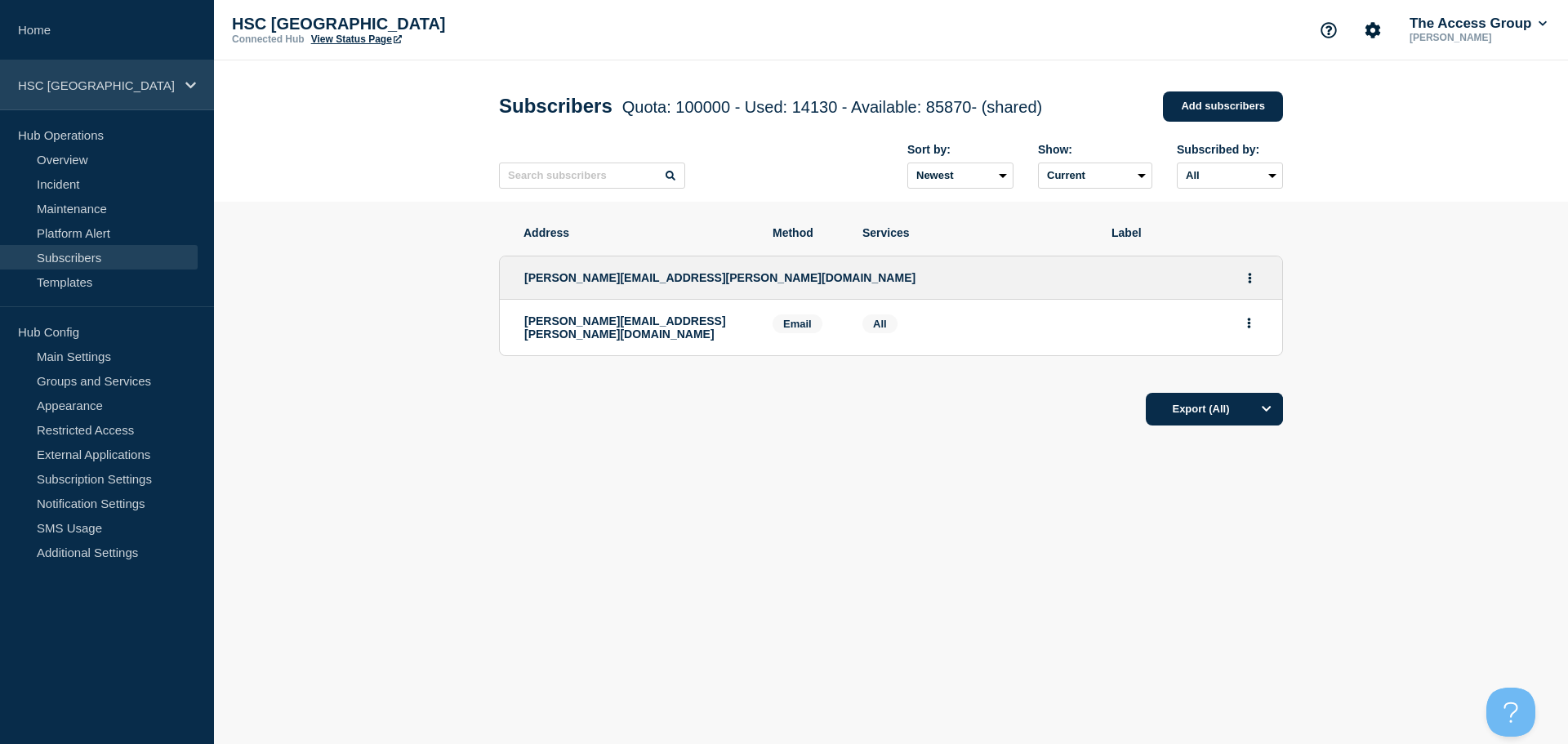
click at [166, 85] on p "HSC [GEOGRAPHIC_DATA]" at bounding box center [97, 86] width 157 height 14
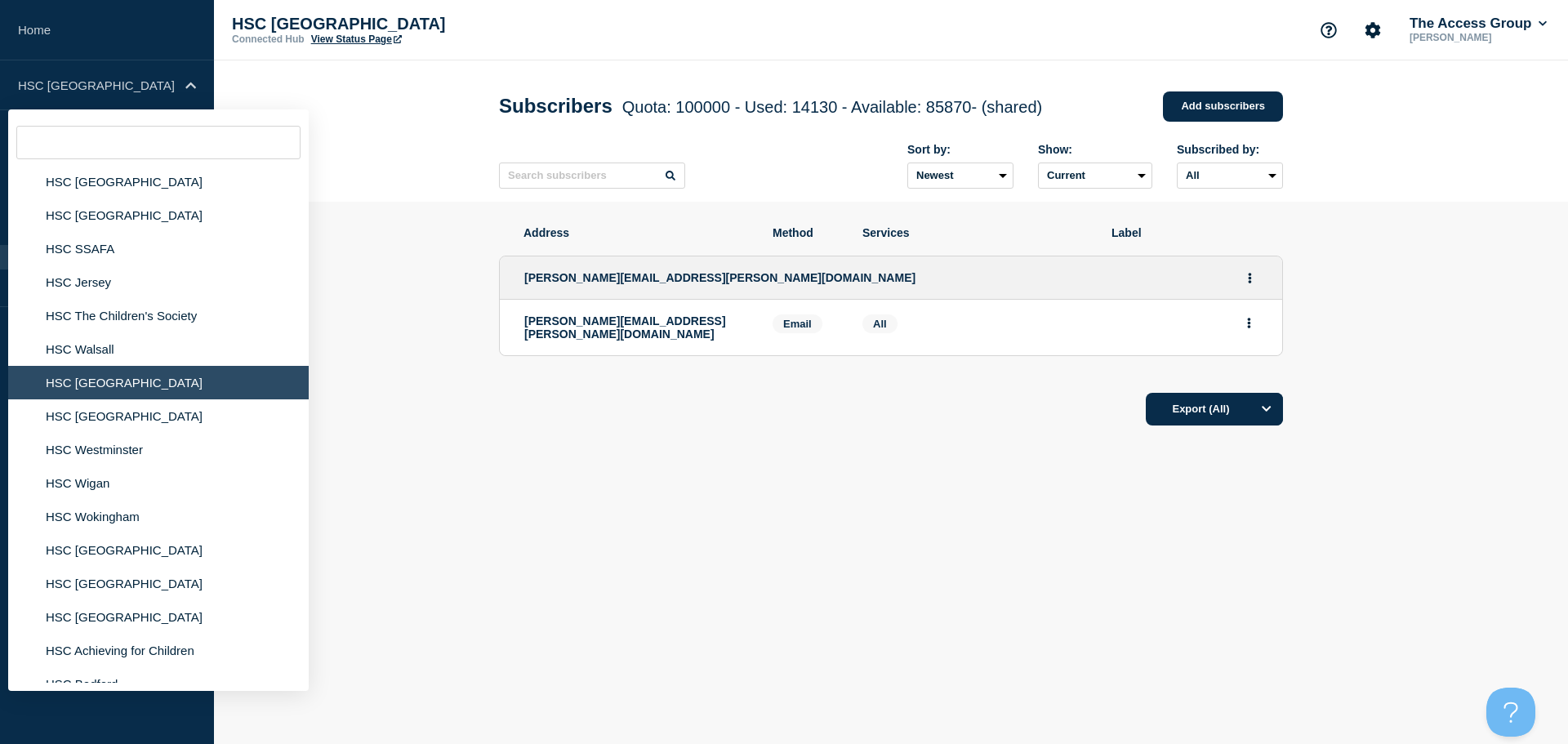
scroll to position [1226, 0]
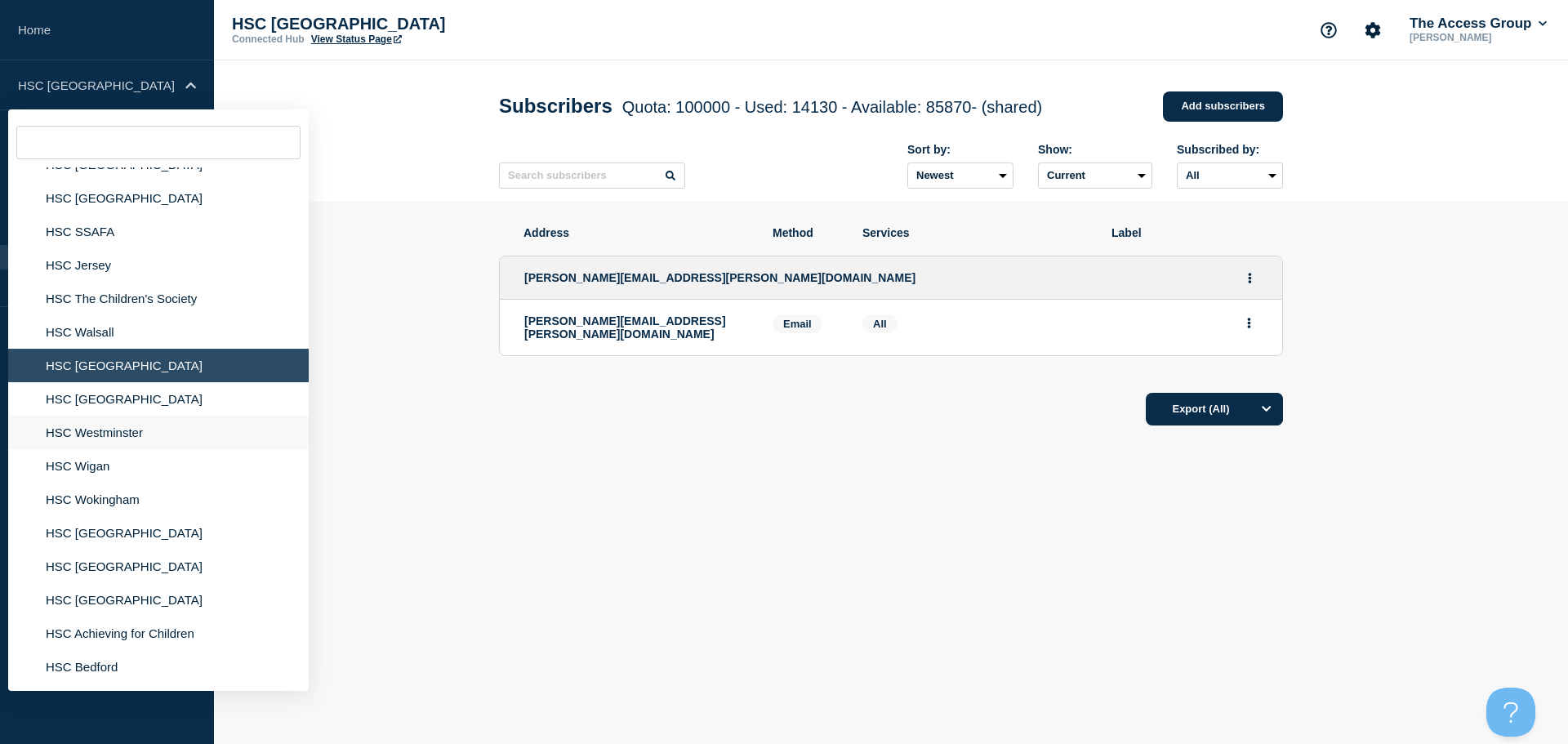
click at [104, 432] on li "HSC Westminster" at bounding box center [158, 433] width 301 height 34
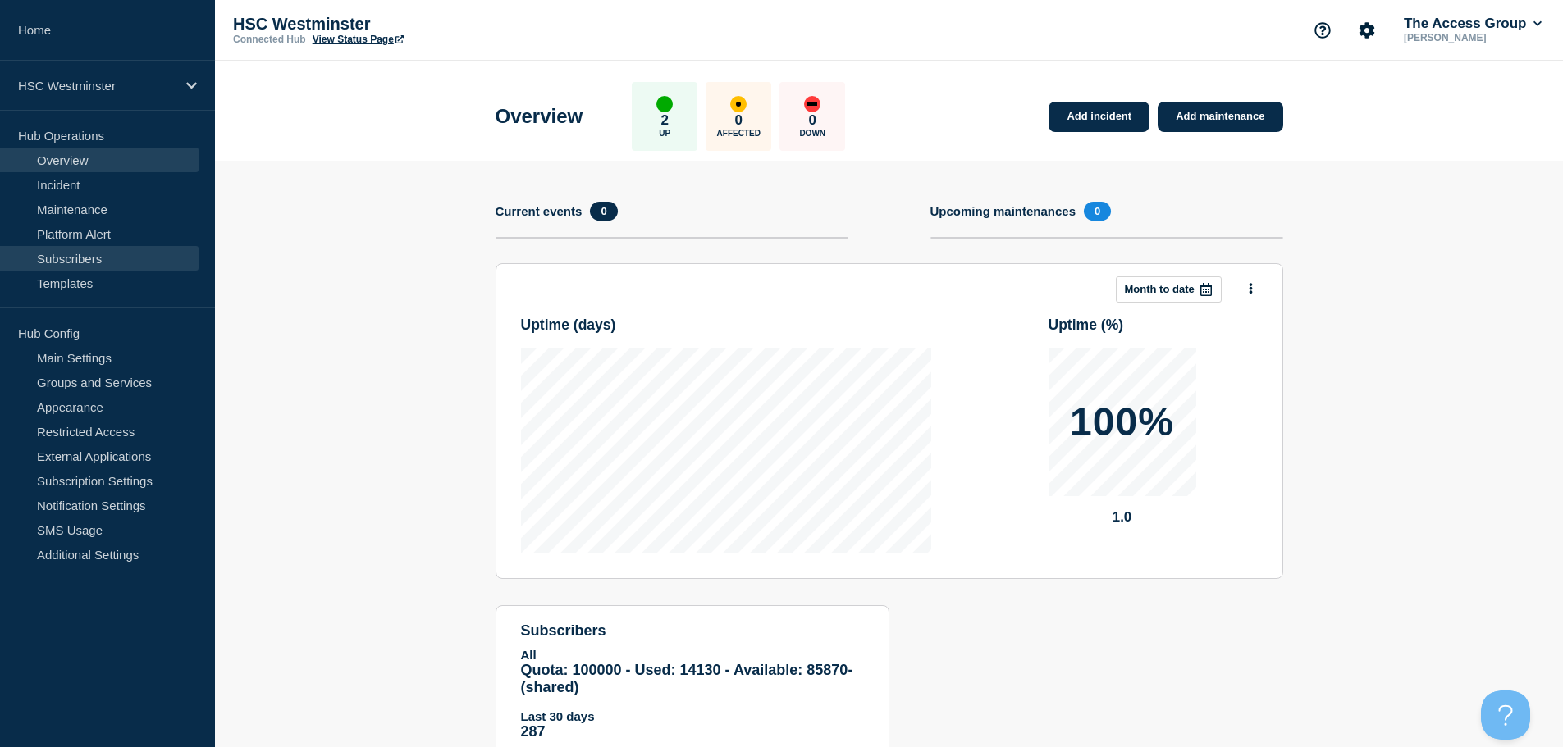
click at [70, 260] on link "Subscribers" at bounding box center [99, 258] width 199 height 25
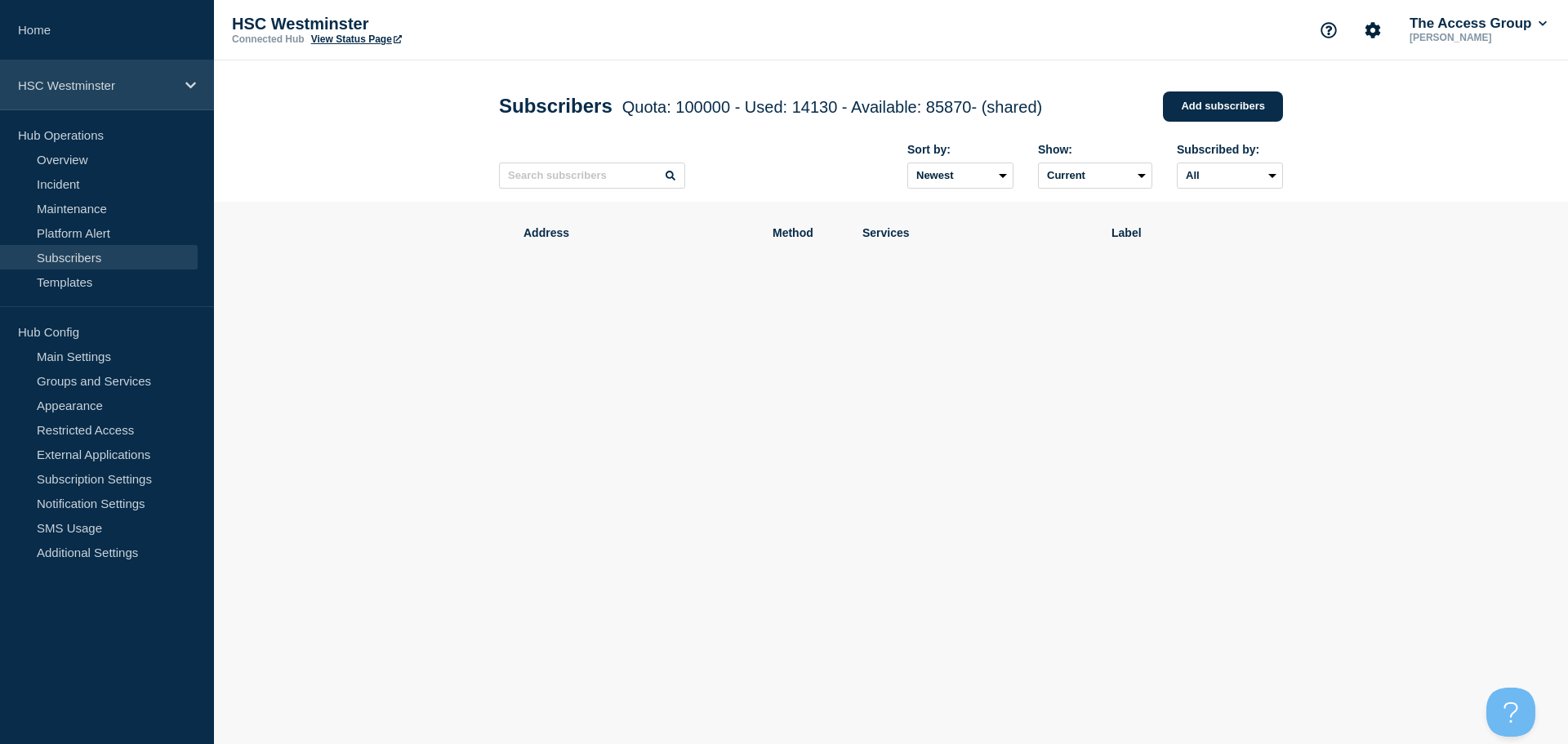
click at [157, 95] on div "HSC Westminster" at bounding box center [107, 86] width 214 height 50
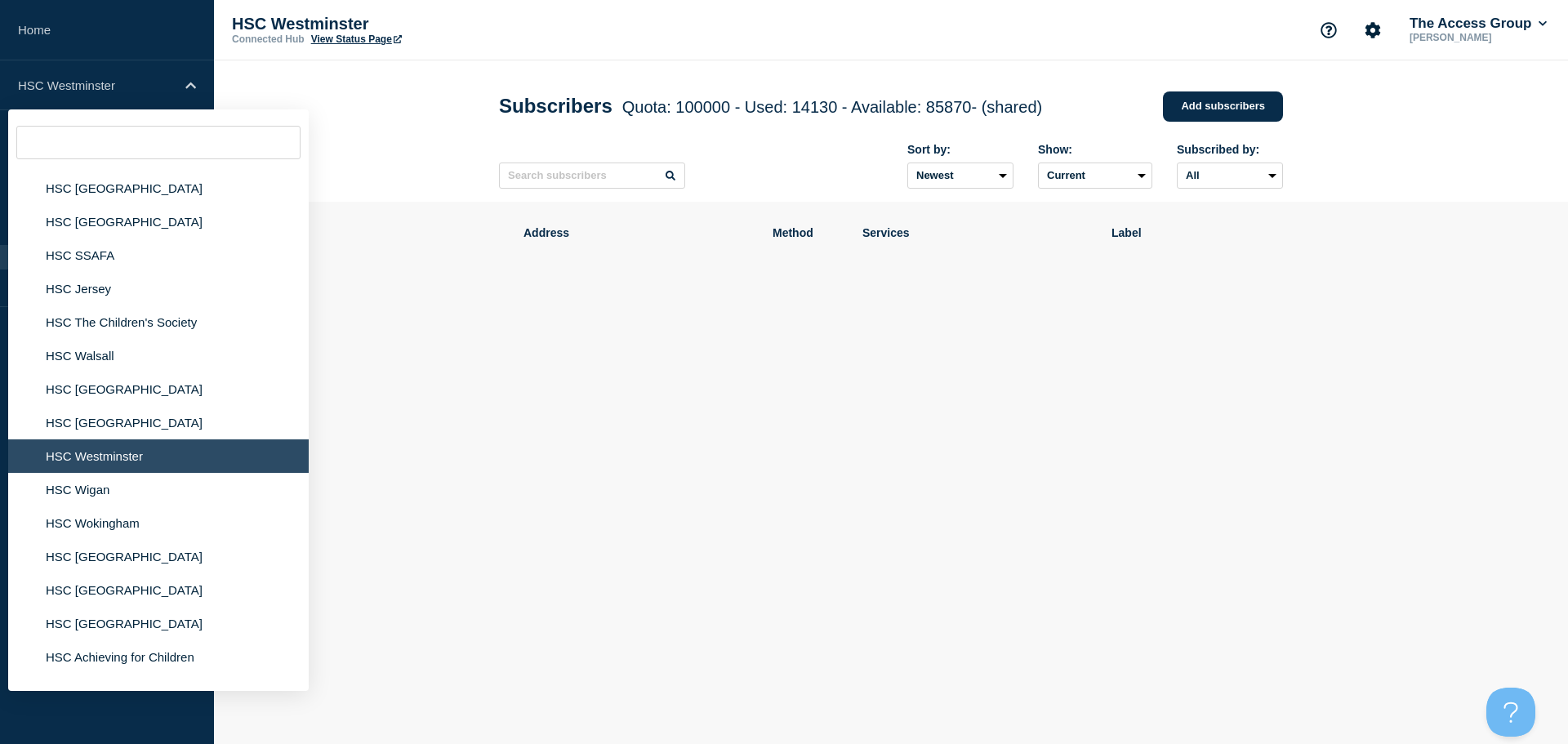
scroll to position [1226, 0]
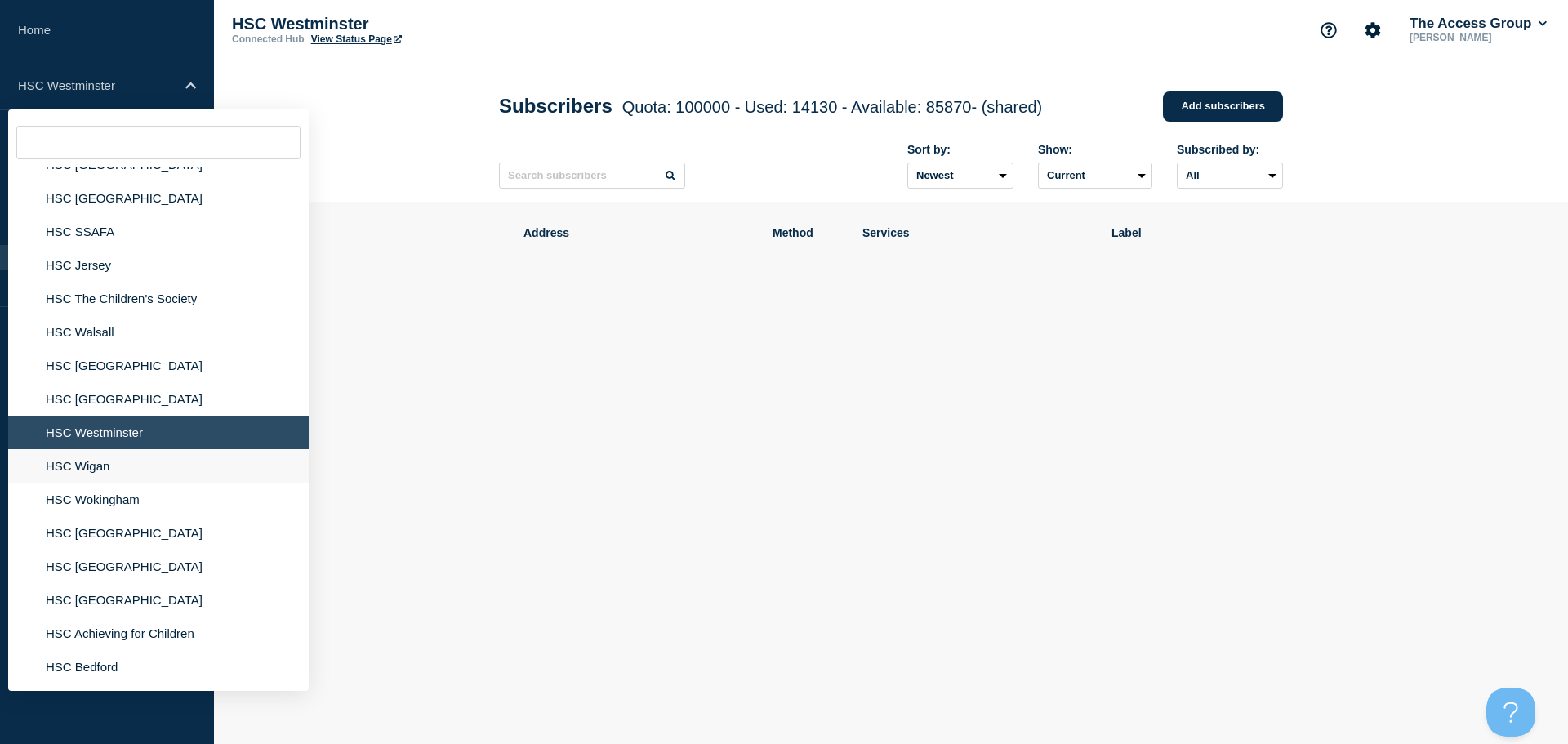
click at [81, 476] on li "HSC Wigan" at bounding box center [158, 466] width 301 height 34
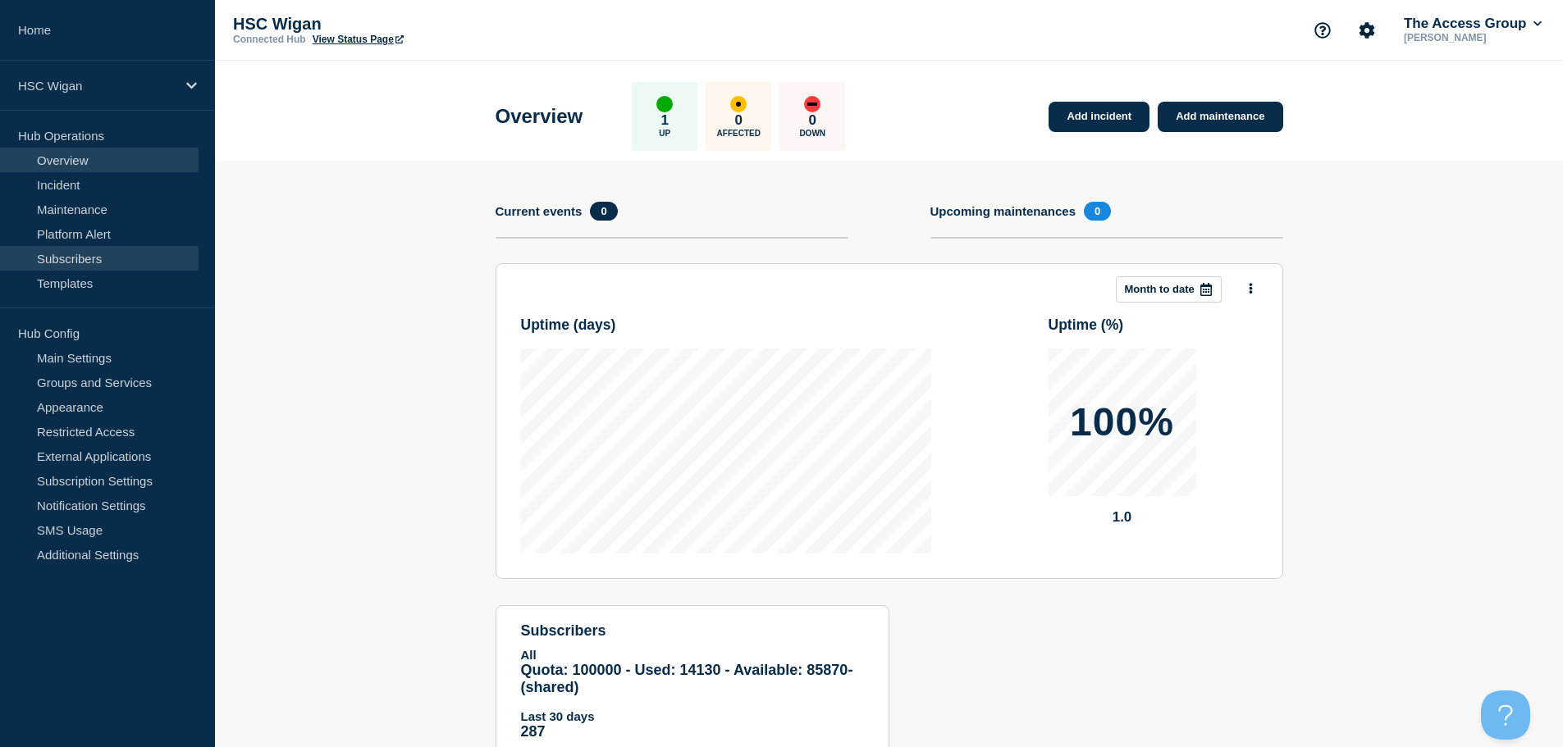
click at [143, 260] on link "Subscribers" at bounding box center [99, 258] width 199 height 25
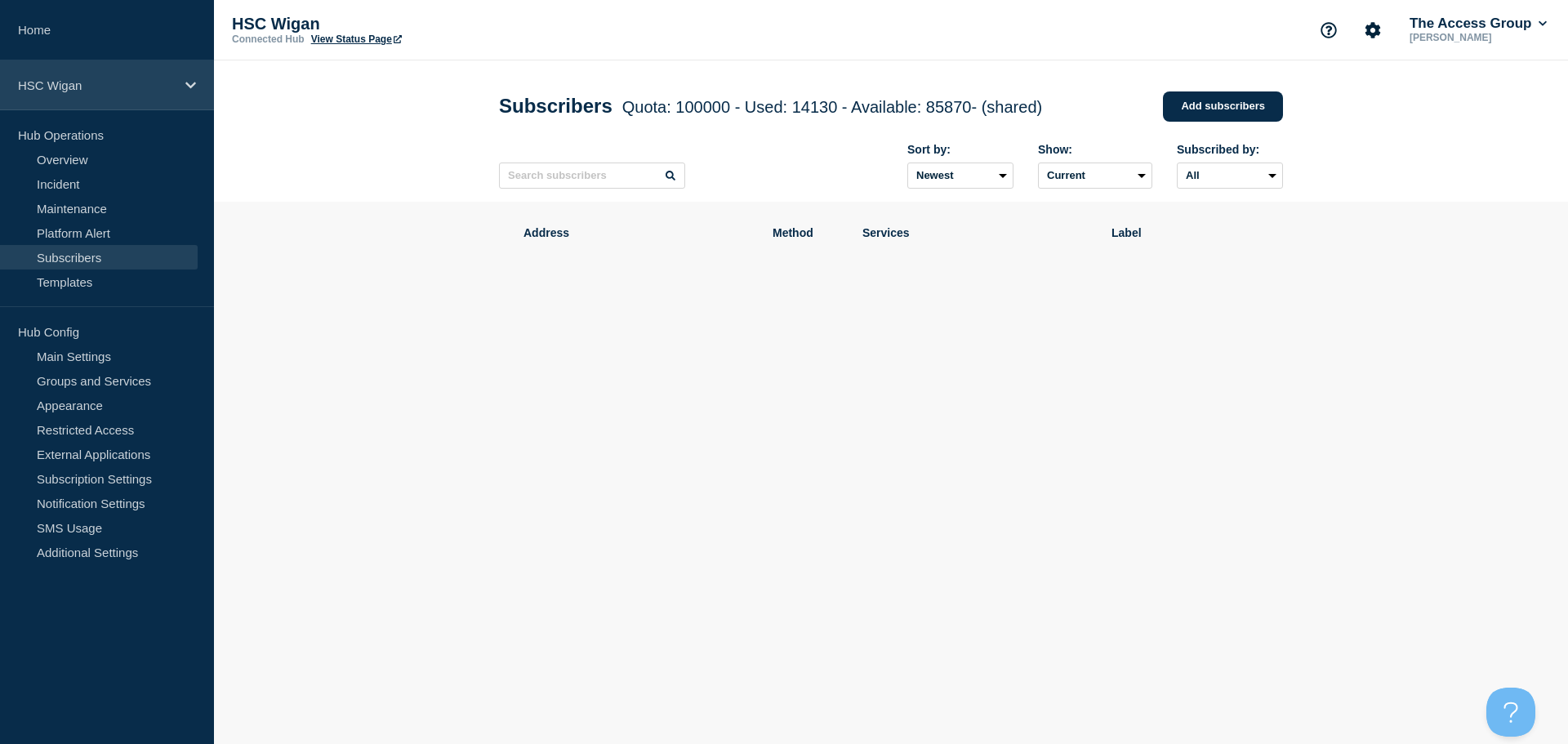
click at [133, 103] on div "HSC Wigan" at bounding box center [107, 86] width 214 height 50
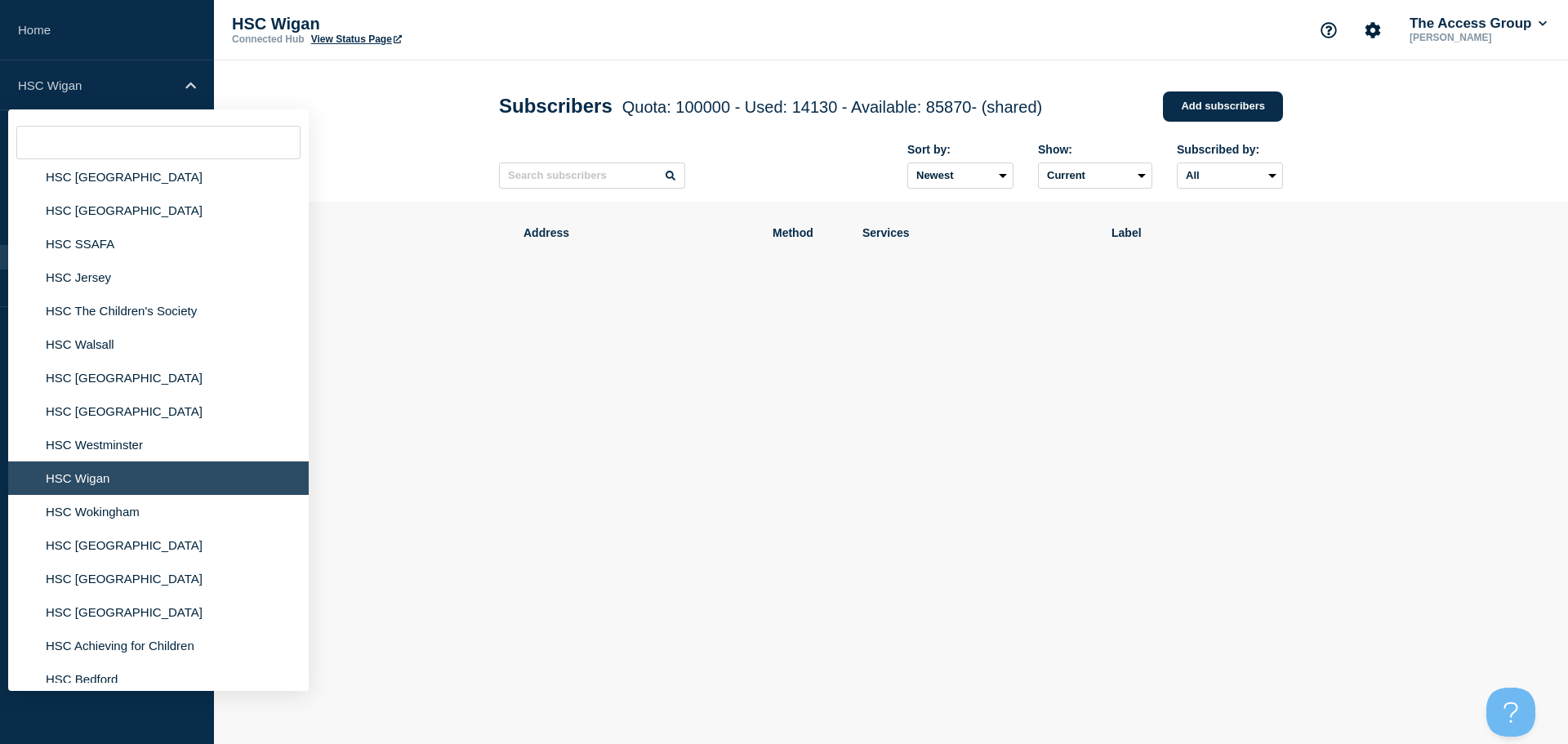
scroll to position [1308, 0]
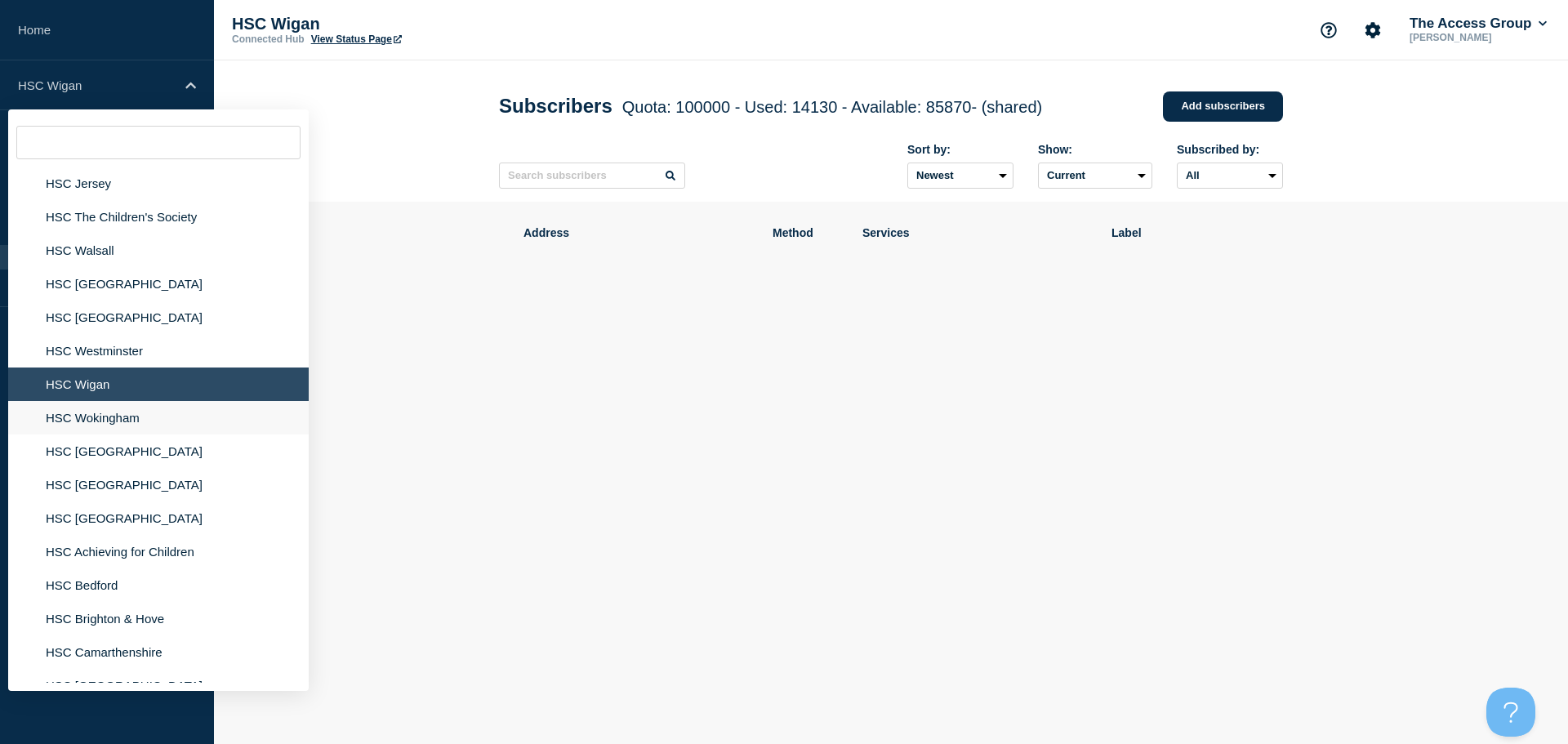
click at [90, 424] on li "HSC Wokingham" at bounding box center [158, 418] width 301 height 34
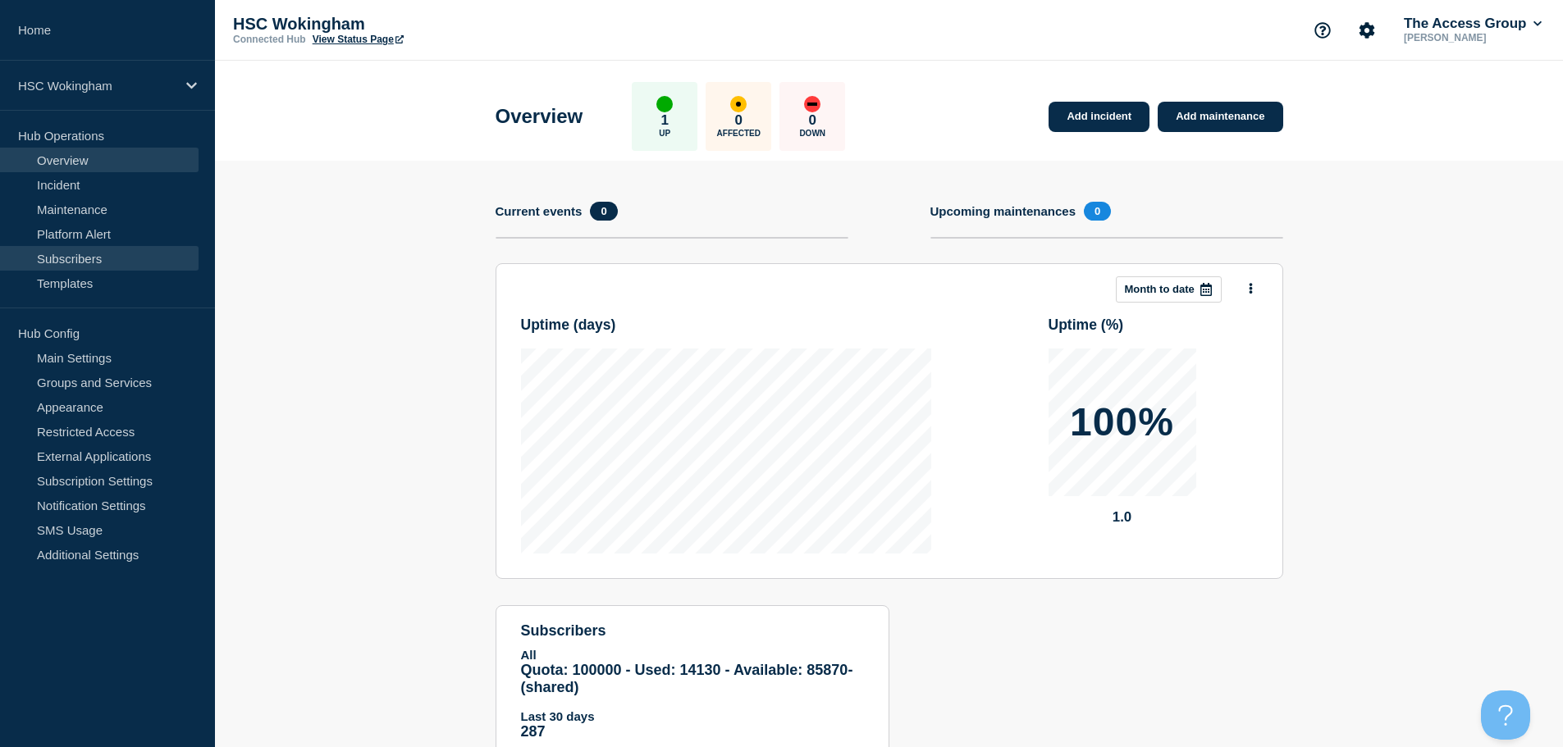
click at [145, 266] on link "Subscribers" at bounding box center [99, 258] width 199 height 25
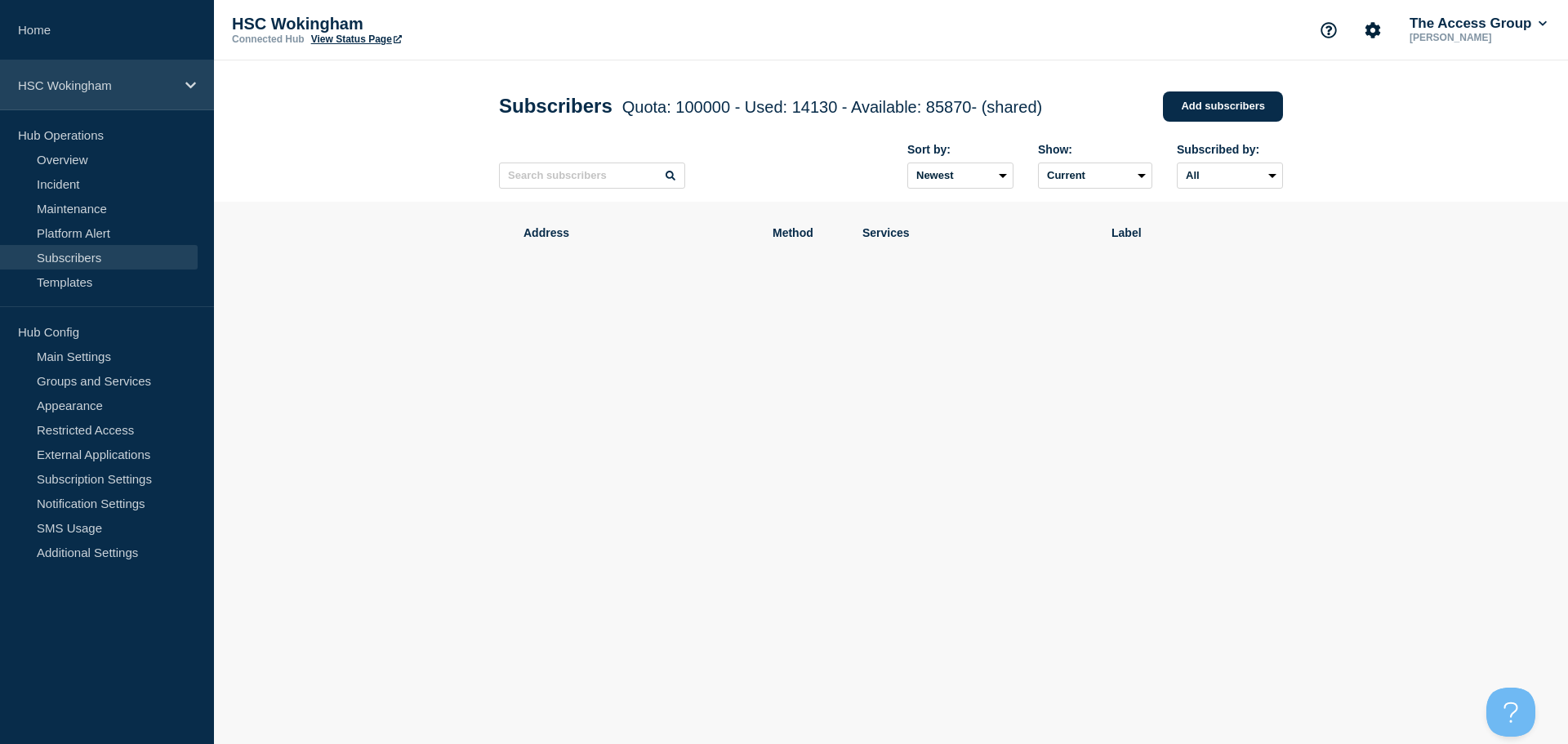
click at [171, 85] on p "HSC Wokingham" at bounding box center [97, 86] width 157 height 14
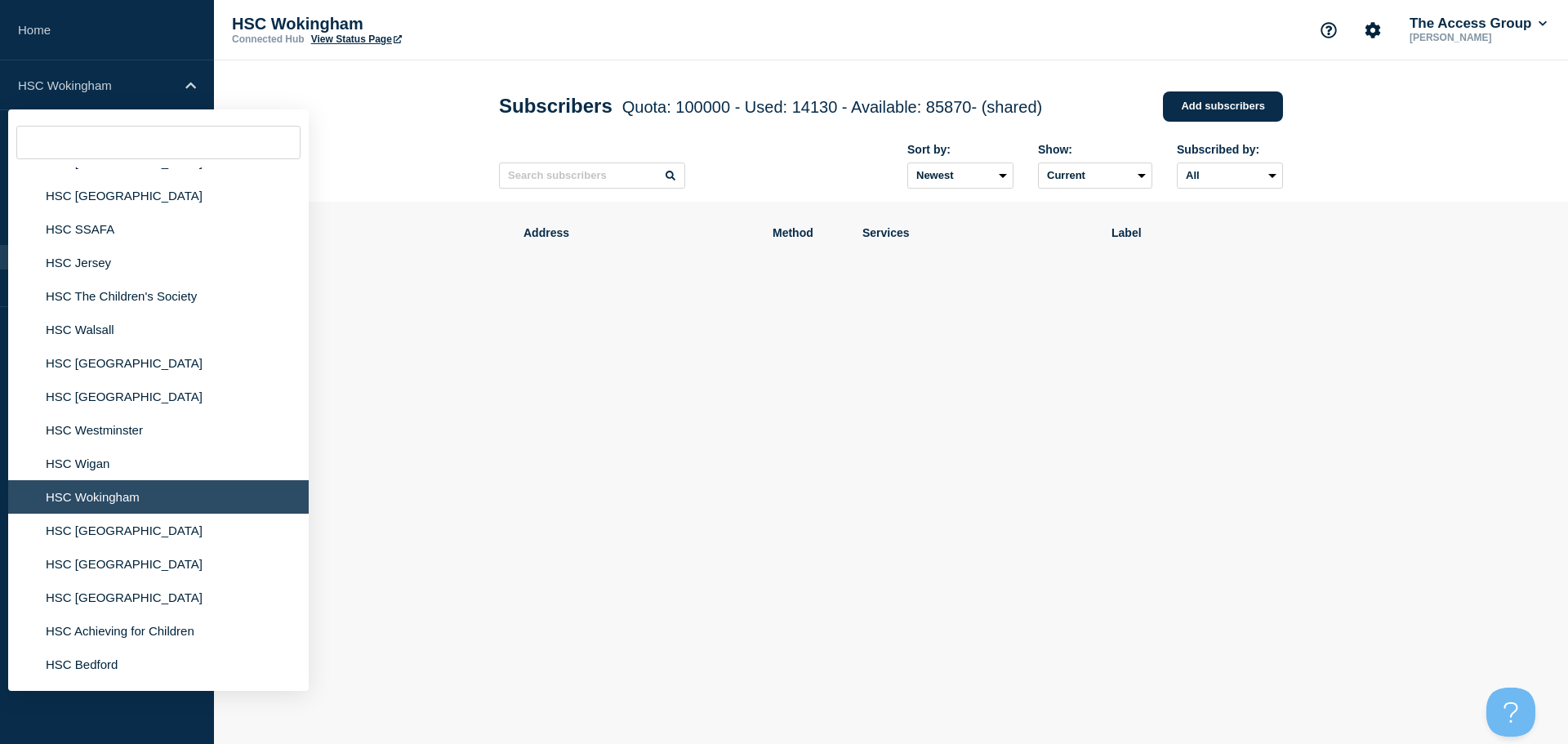
scroll to position [1389, 0]
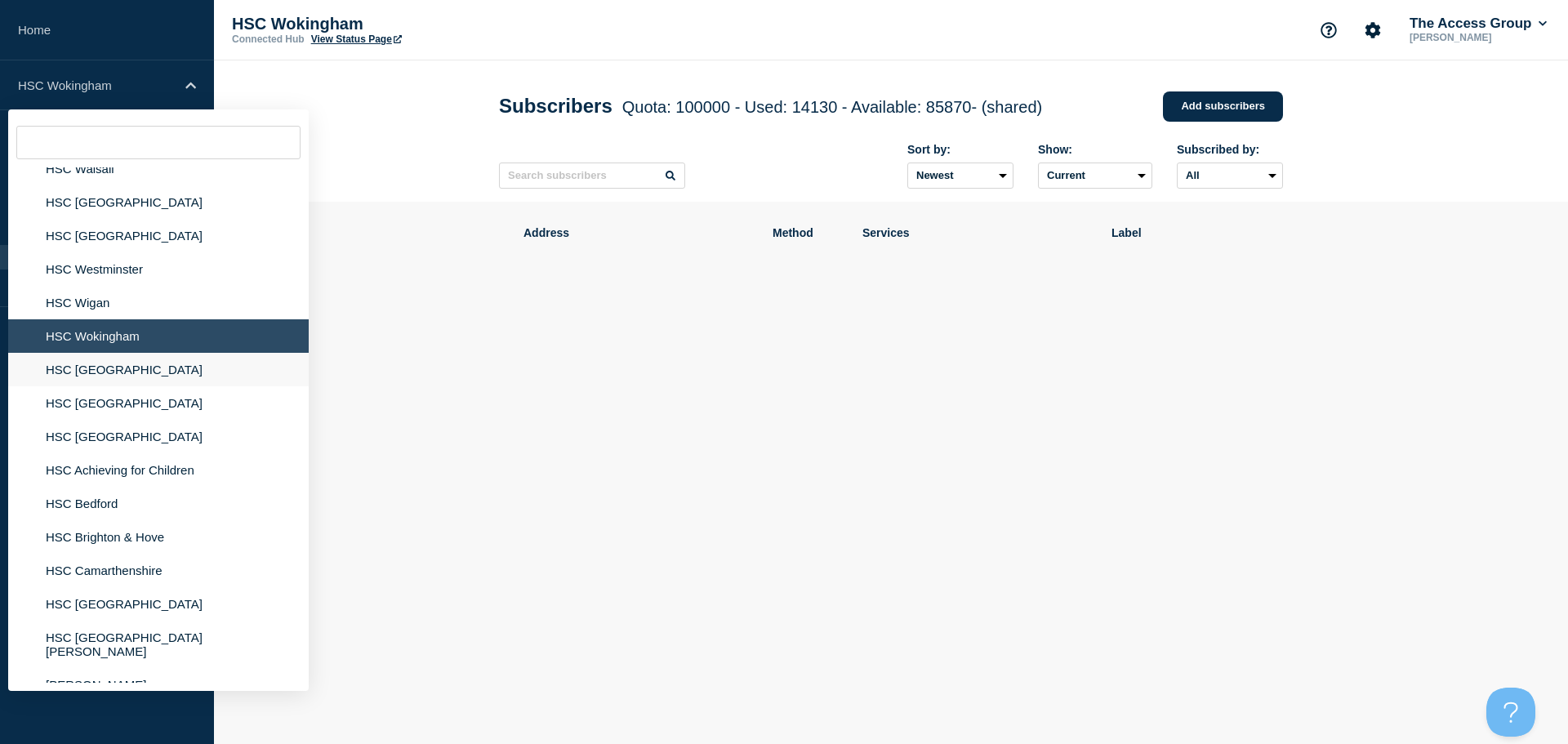
click at [135, 383] on li "HSC [GEOGRAPHIC_DATA]" at bounding box center [158, 370] width 301 height 34
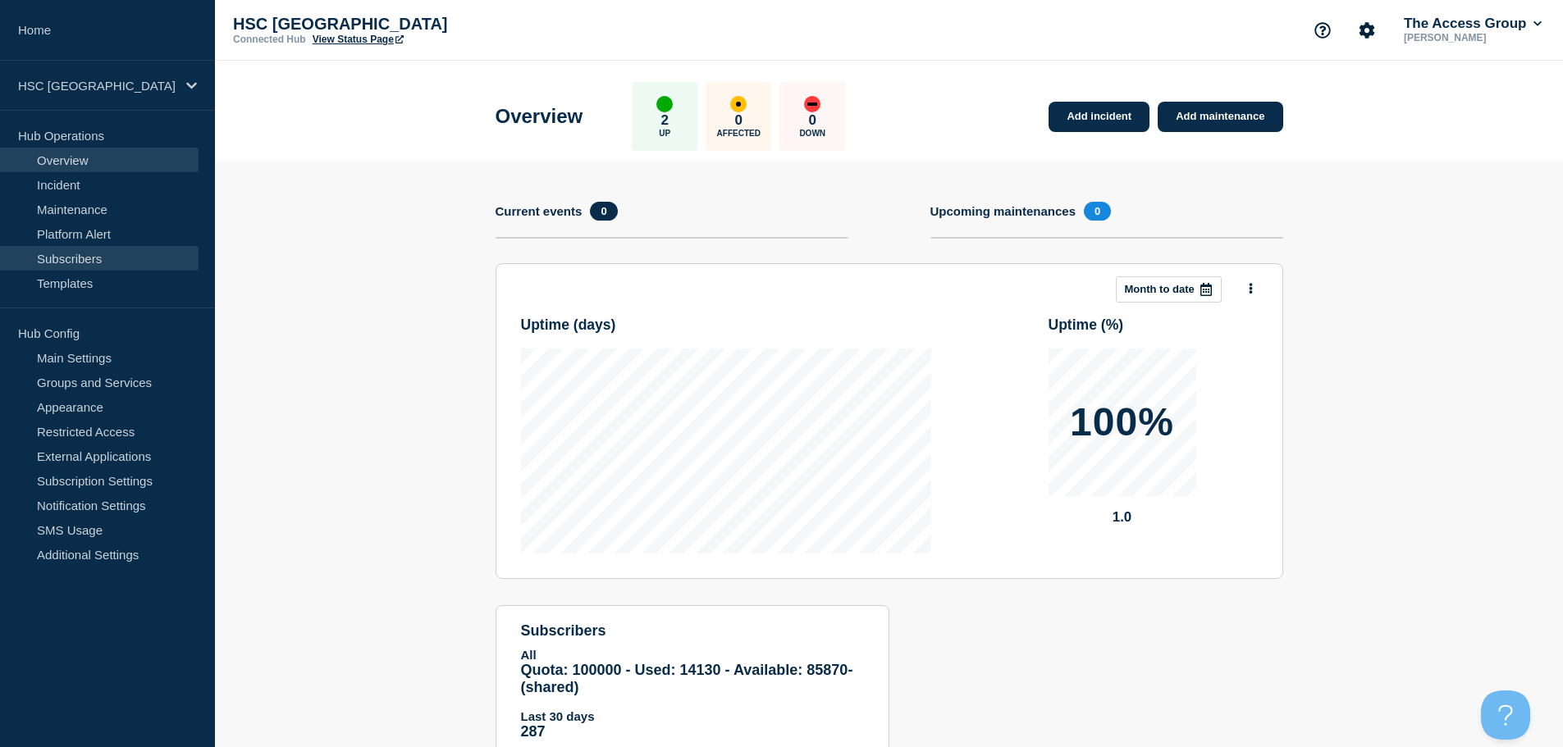
click at [144, 263] on link "Subscribers" at bounding box center [99, 258] width 199 height 25
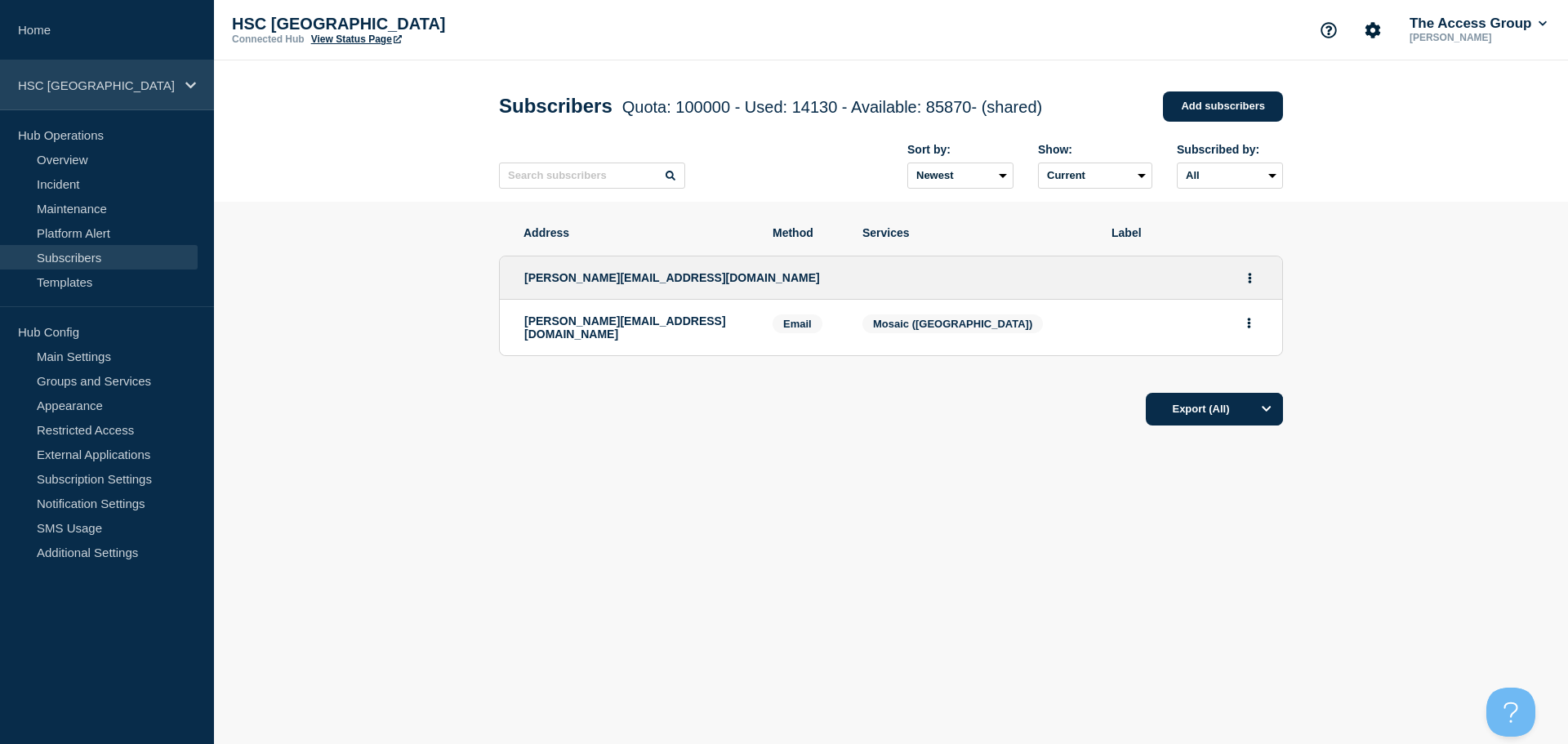
click at [121, 90] on p "HSC [GEOGRAPHIC_DATA]" at bounding box center [97, 86] width 157 height 14
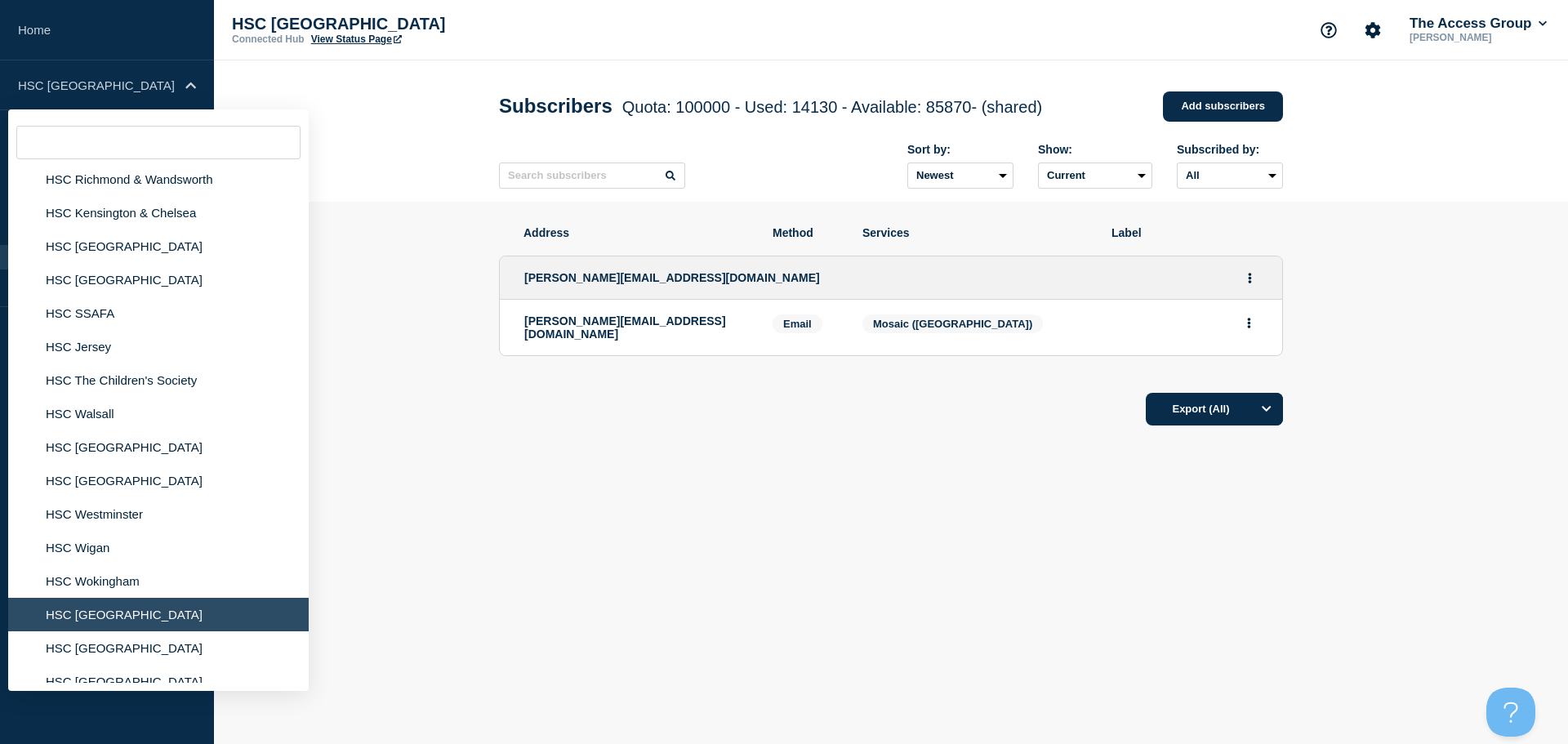
scroll to position [1389, 0]
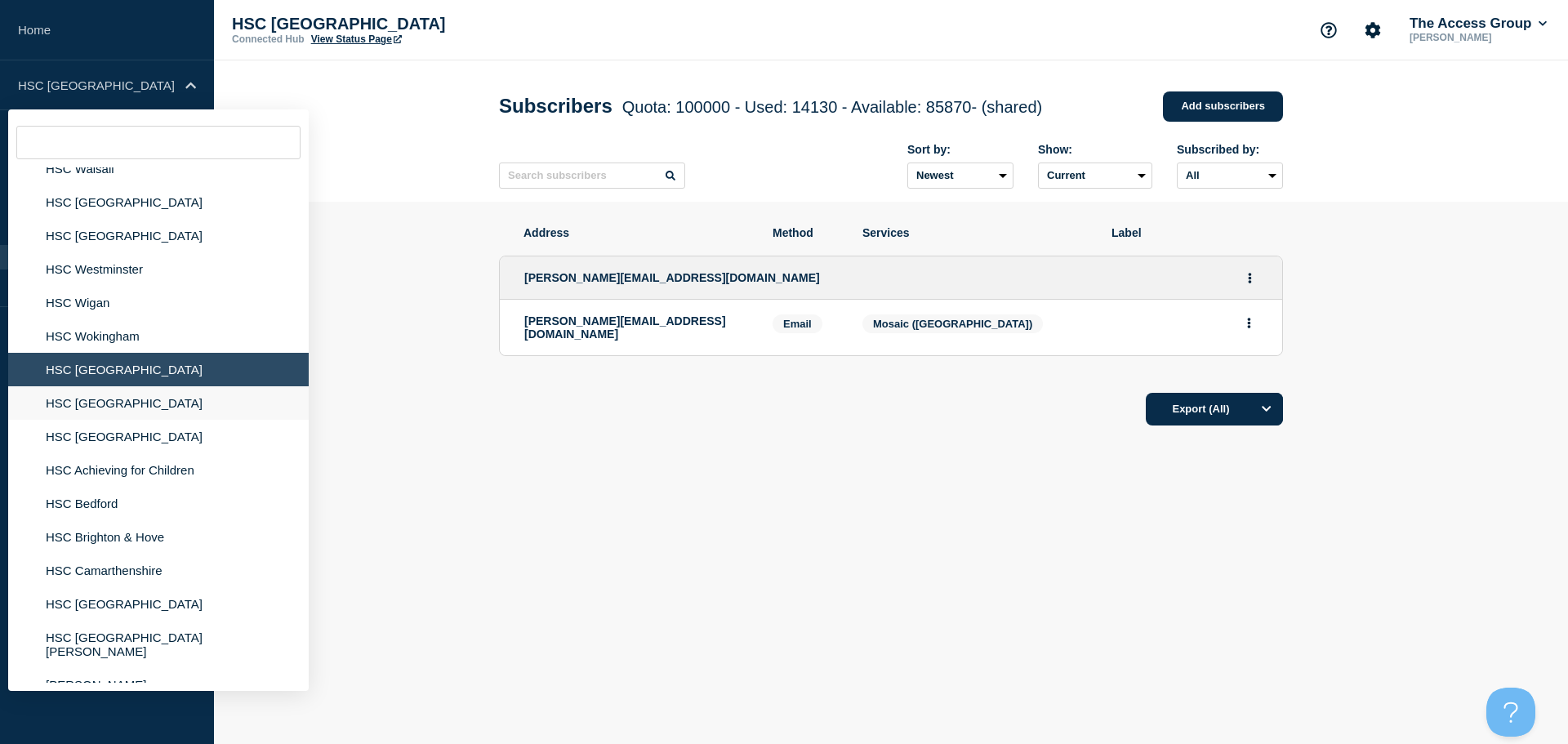
click at [94, 404] on li "HSC [GEOGRAPHIC_DATA]" at bounding box center [158, 403] width 301 height 34
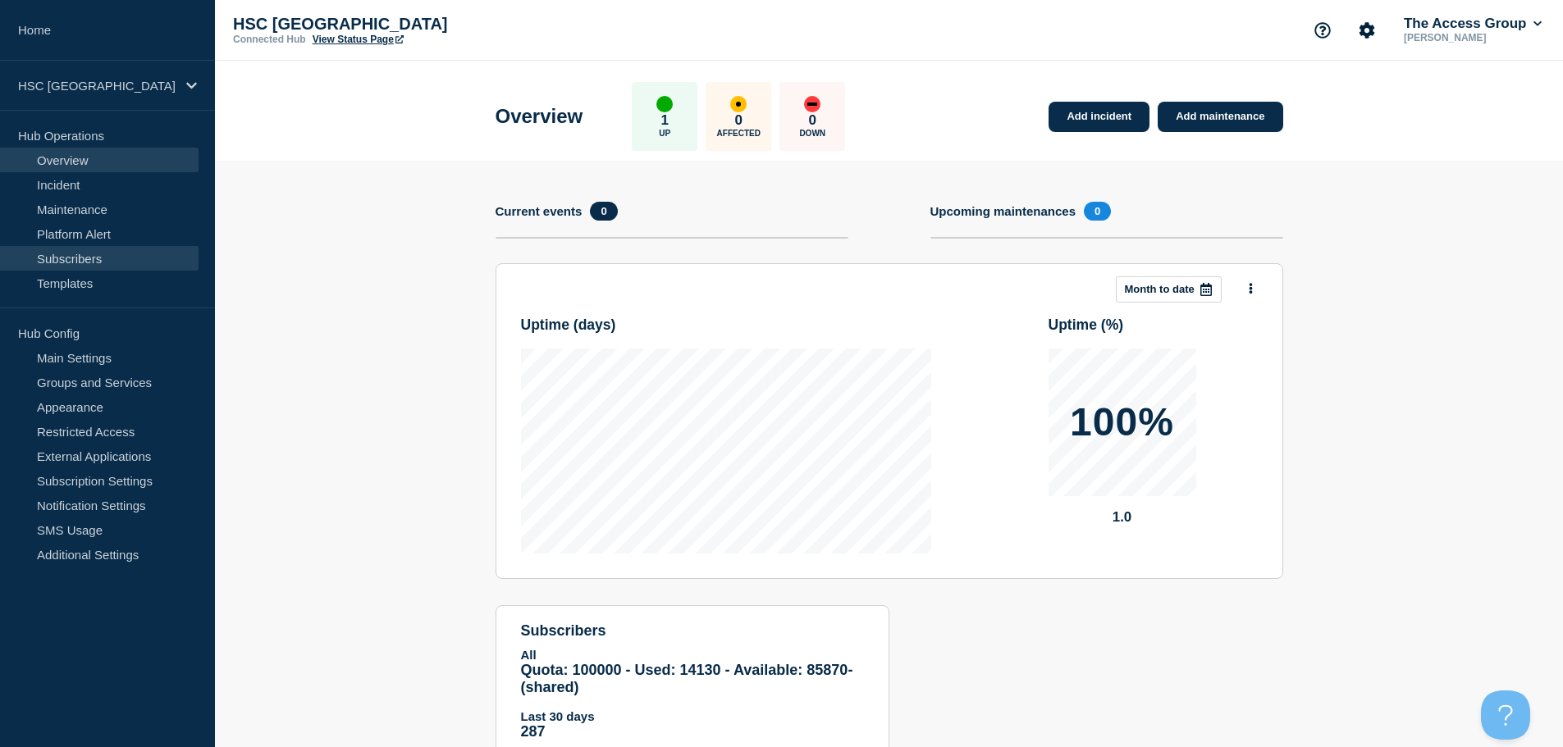
click at [79, 252] on link "Subscribers" at bounding box center [99, 258] width 199 height 25
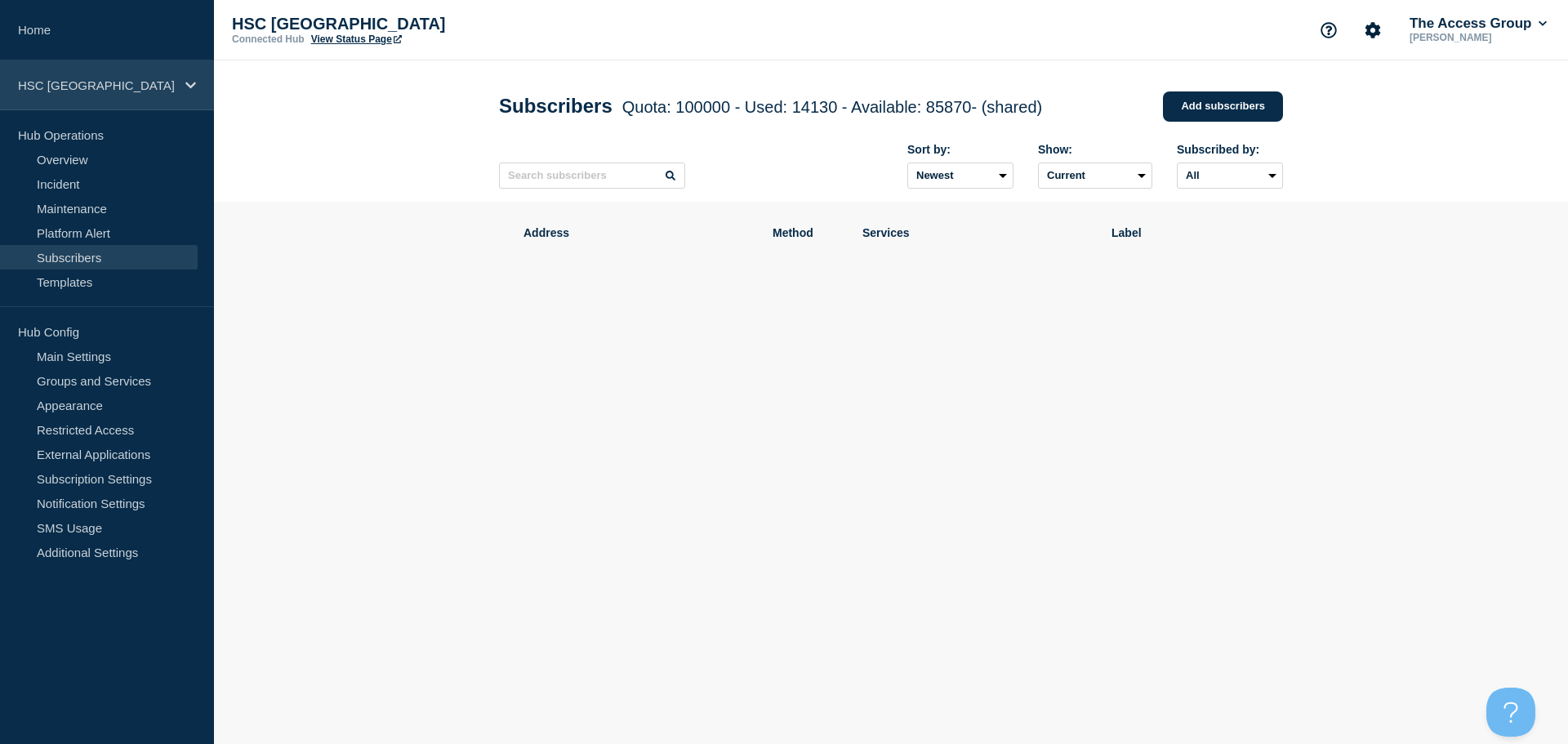
click at [165, 75] on div "HSC [GEOGRAPHIC_DATA]" at bounding box center [107, 86] width 214 height 50
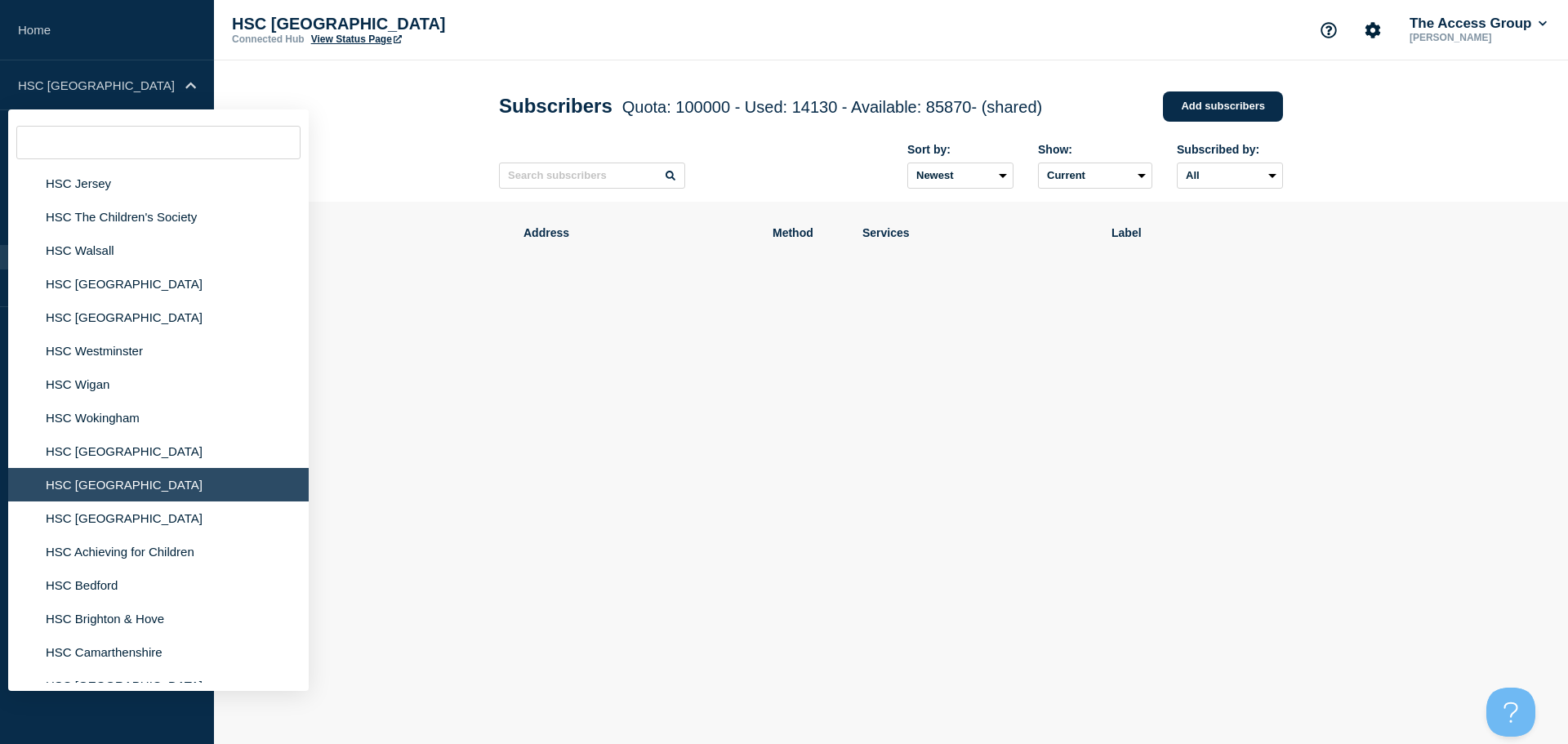
scroll to position [1389, 0]
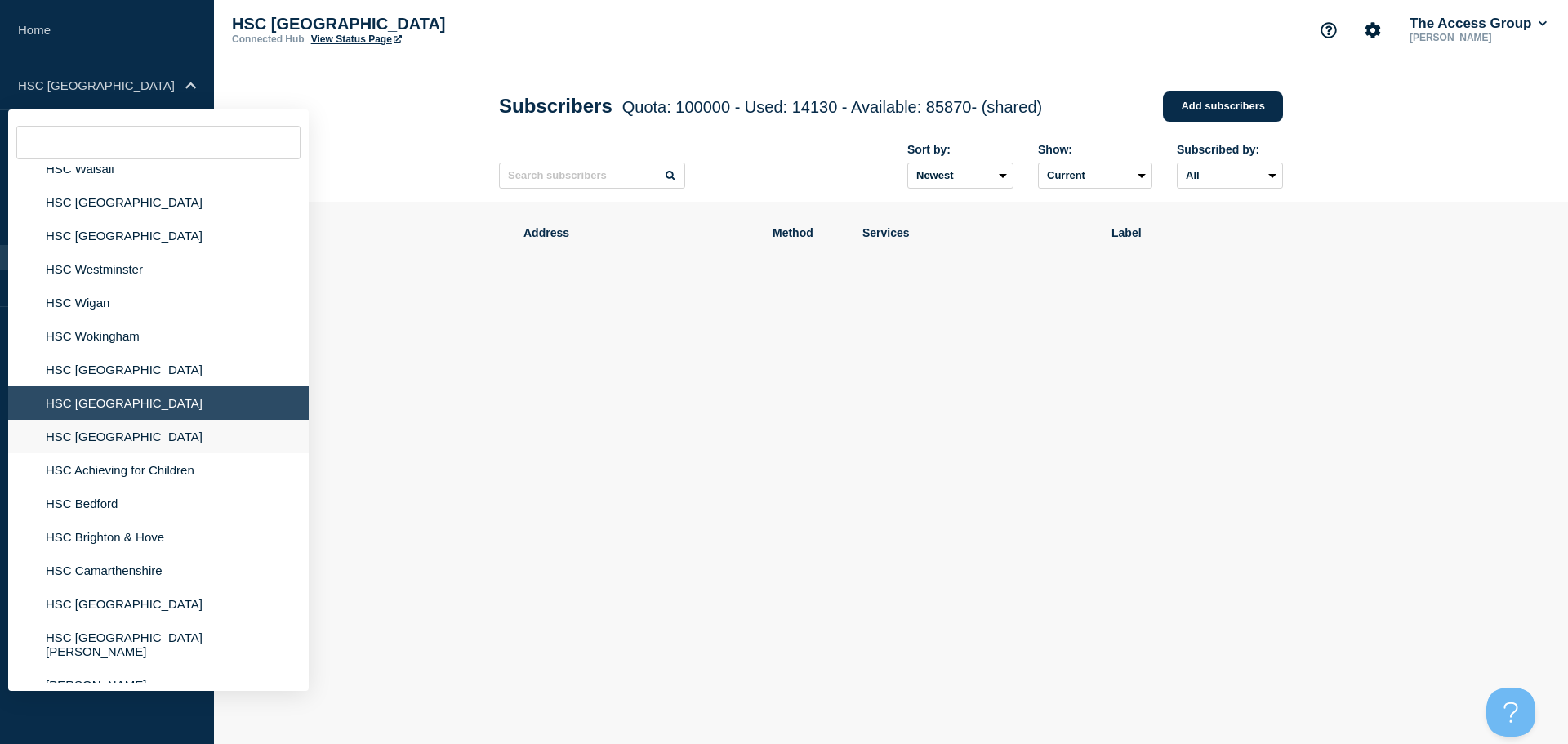
click at [102, 437] on li "HSC [GEOGRAPHIC_DATA]" at bounding box center [158, 437] width 301 height 34
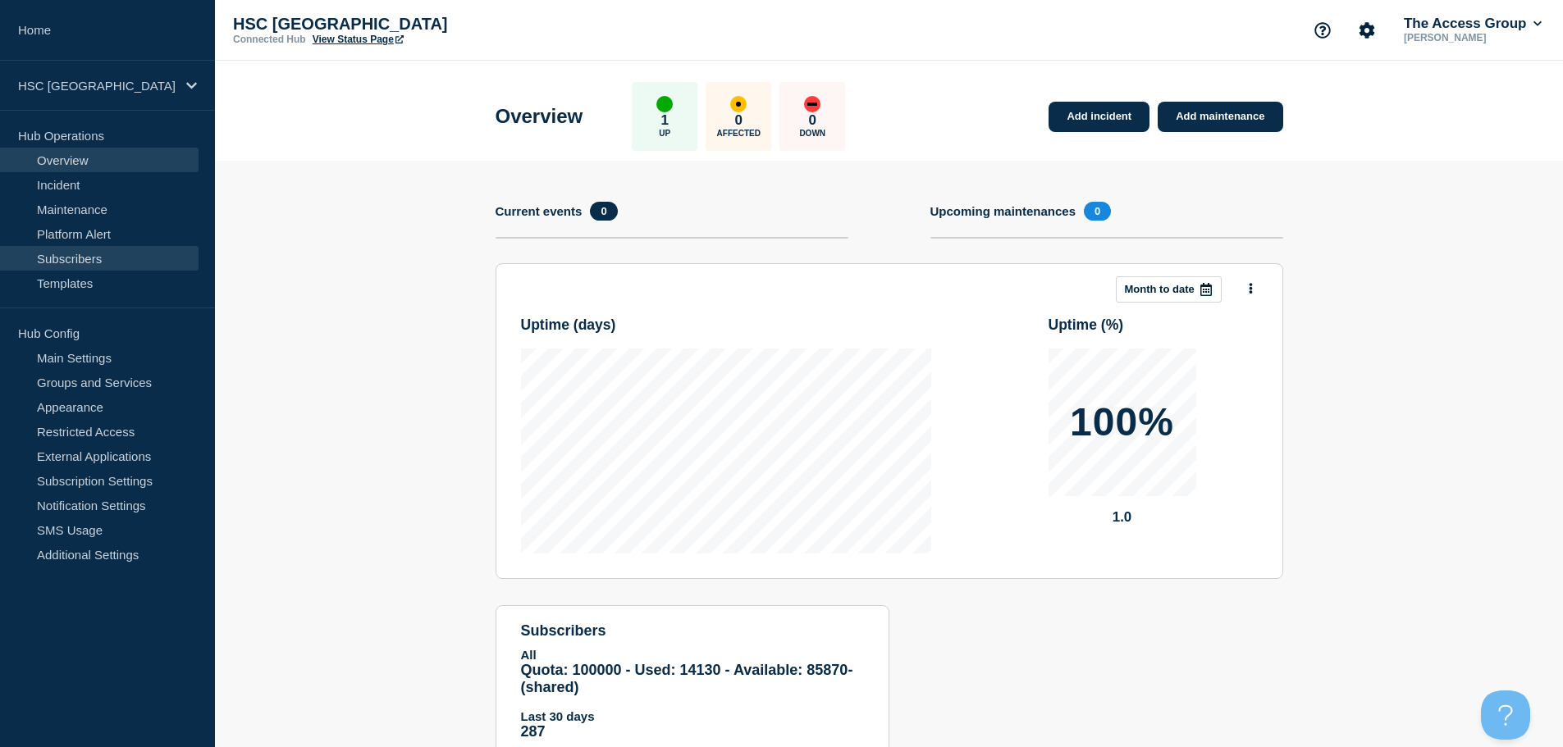
click at [130, 252] on link "Subscribers" at bounding box center [99, 258] width 199 height 25
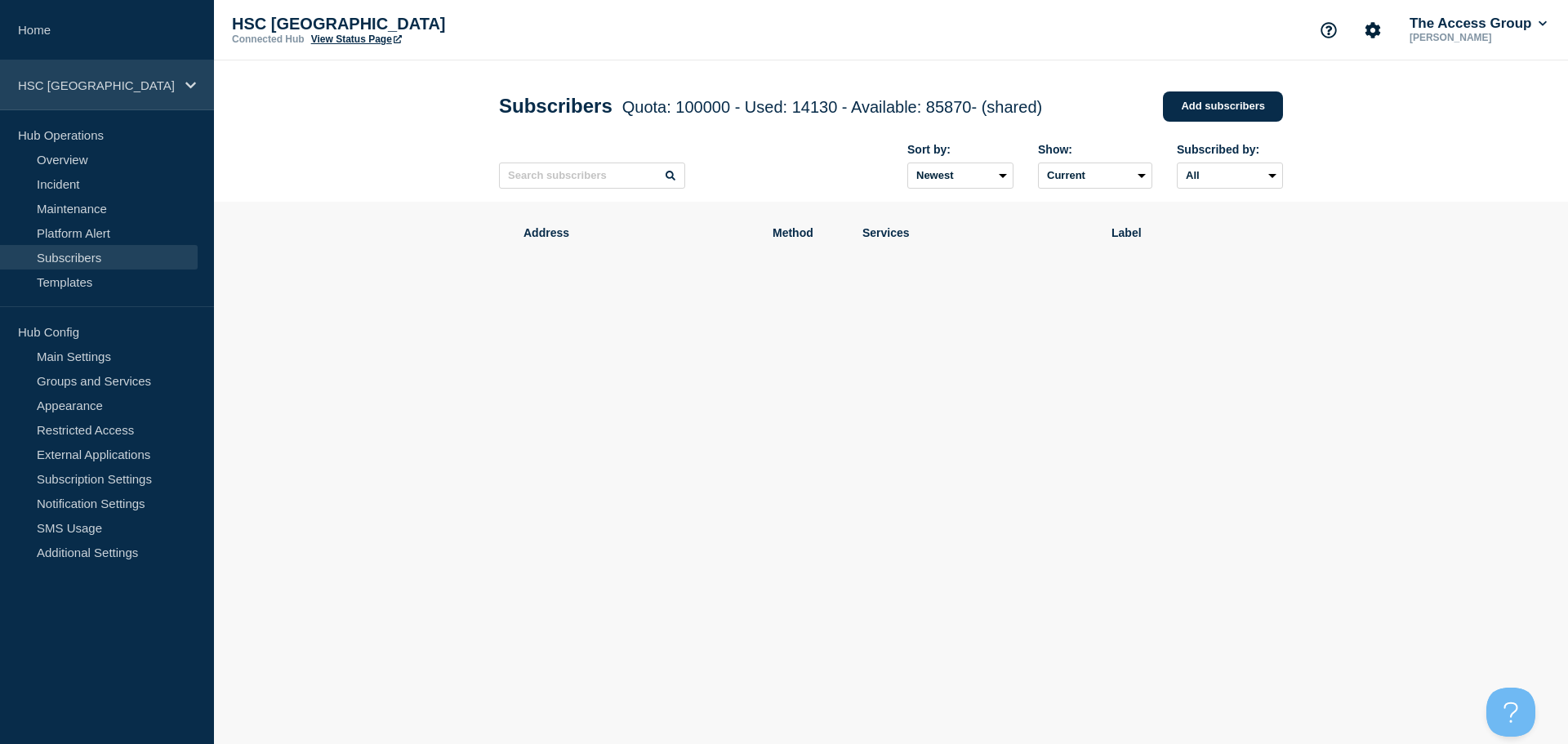
click at [143, 100] on div "HSC [GEOGRAPHIC_DATA]" at bounding box center [107, 86] width 214 height 50
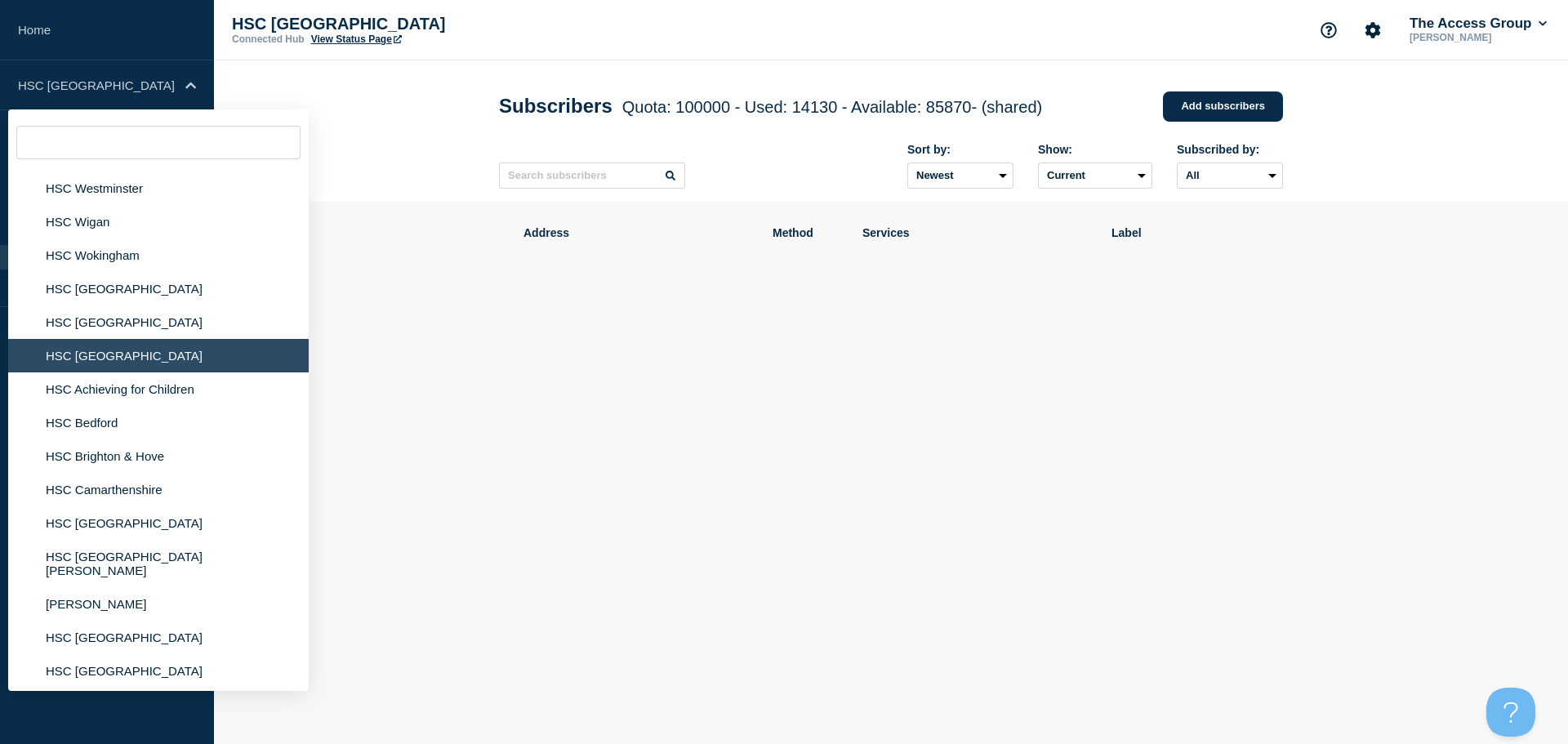
scroll to position [1471, 0]
click at [117, 393] on li "HSC Achieving for Children" at bounding box center [158, 388] width 301 height 34
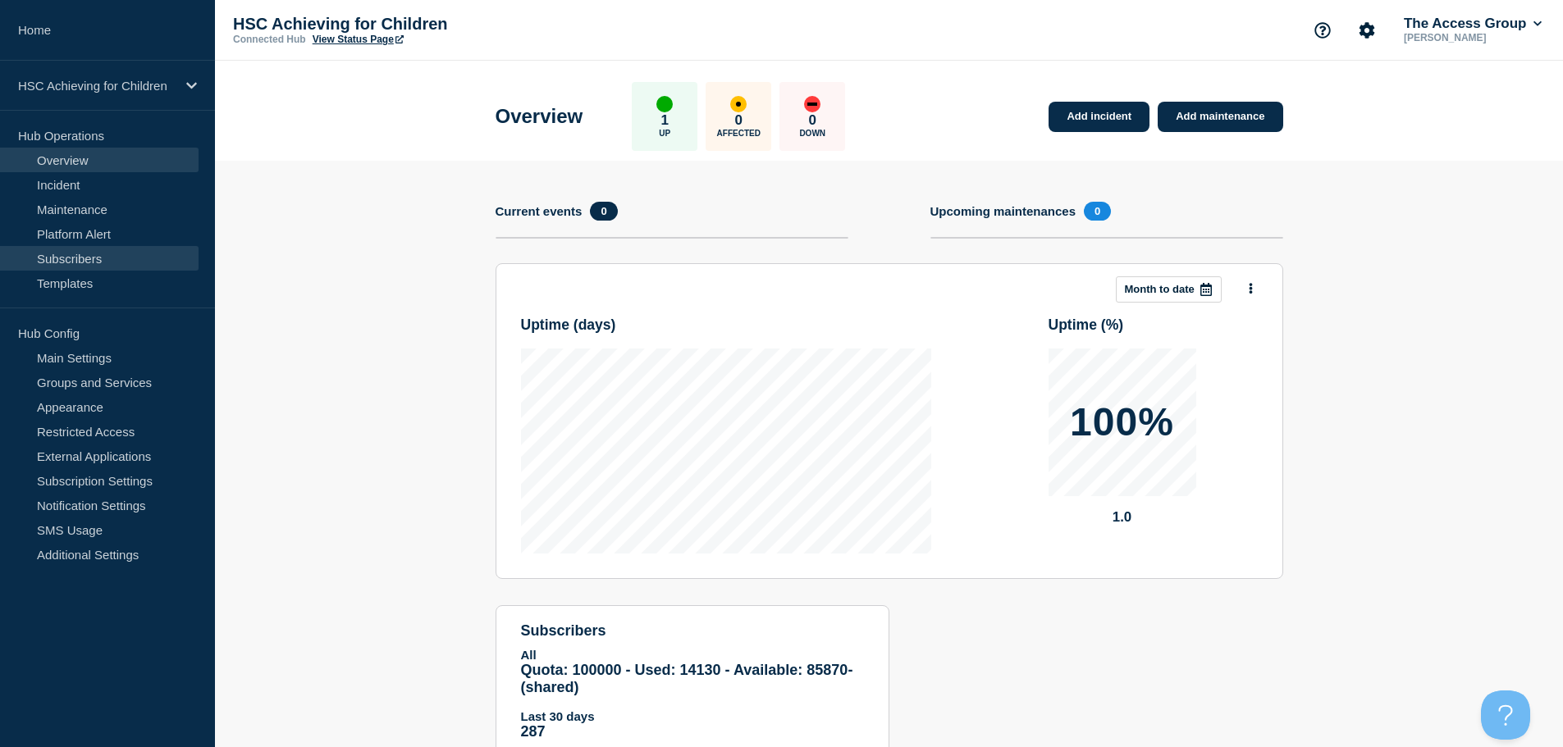
click at [114, 255] on link "Subscribers" at bounding box center [99, 258] width 199 height 25
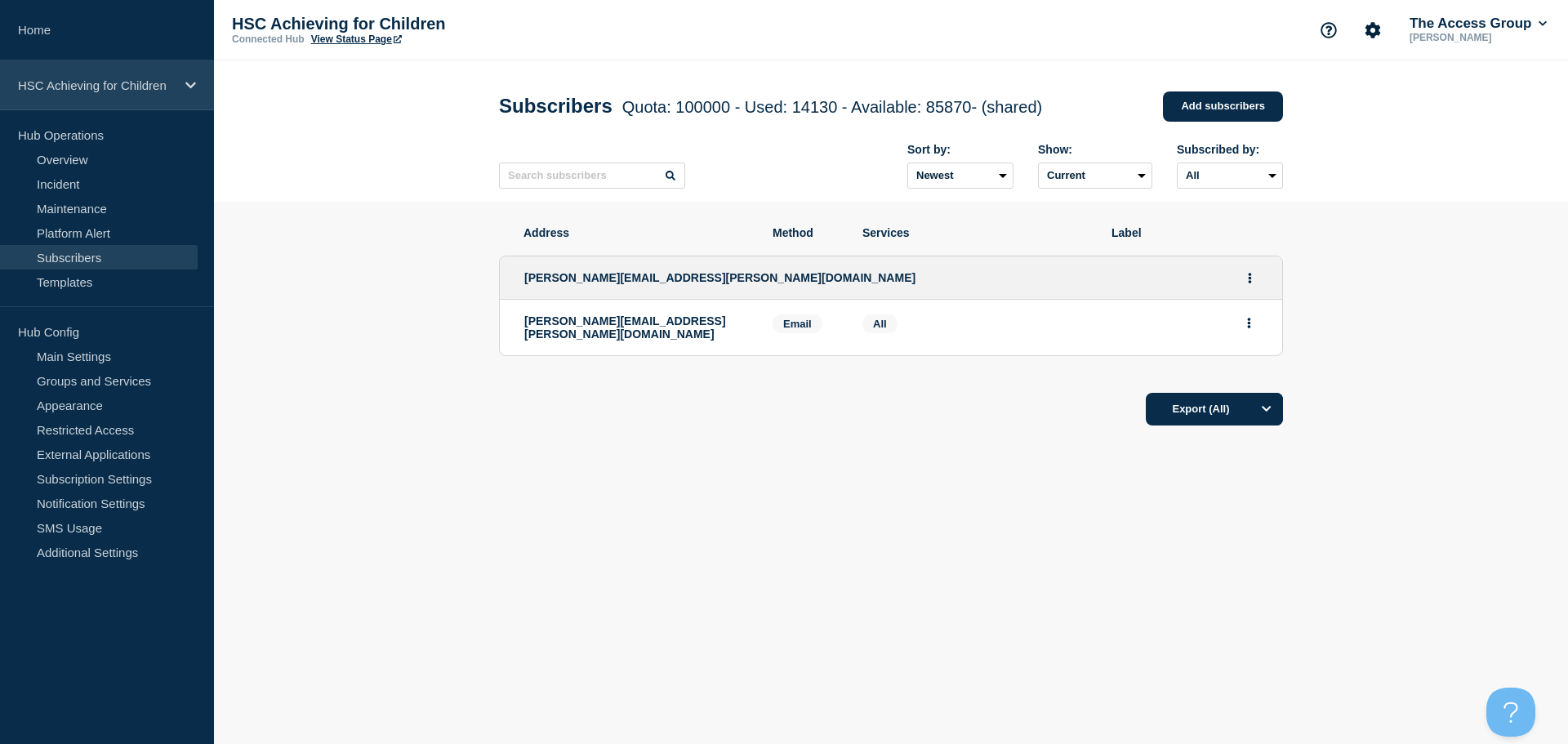
click at [170, 89] on p "HSC Achieving for Children" at bounding box center [97, 86] width 157 height 14
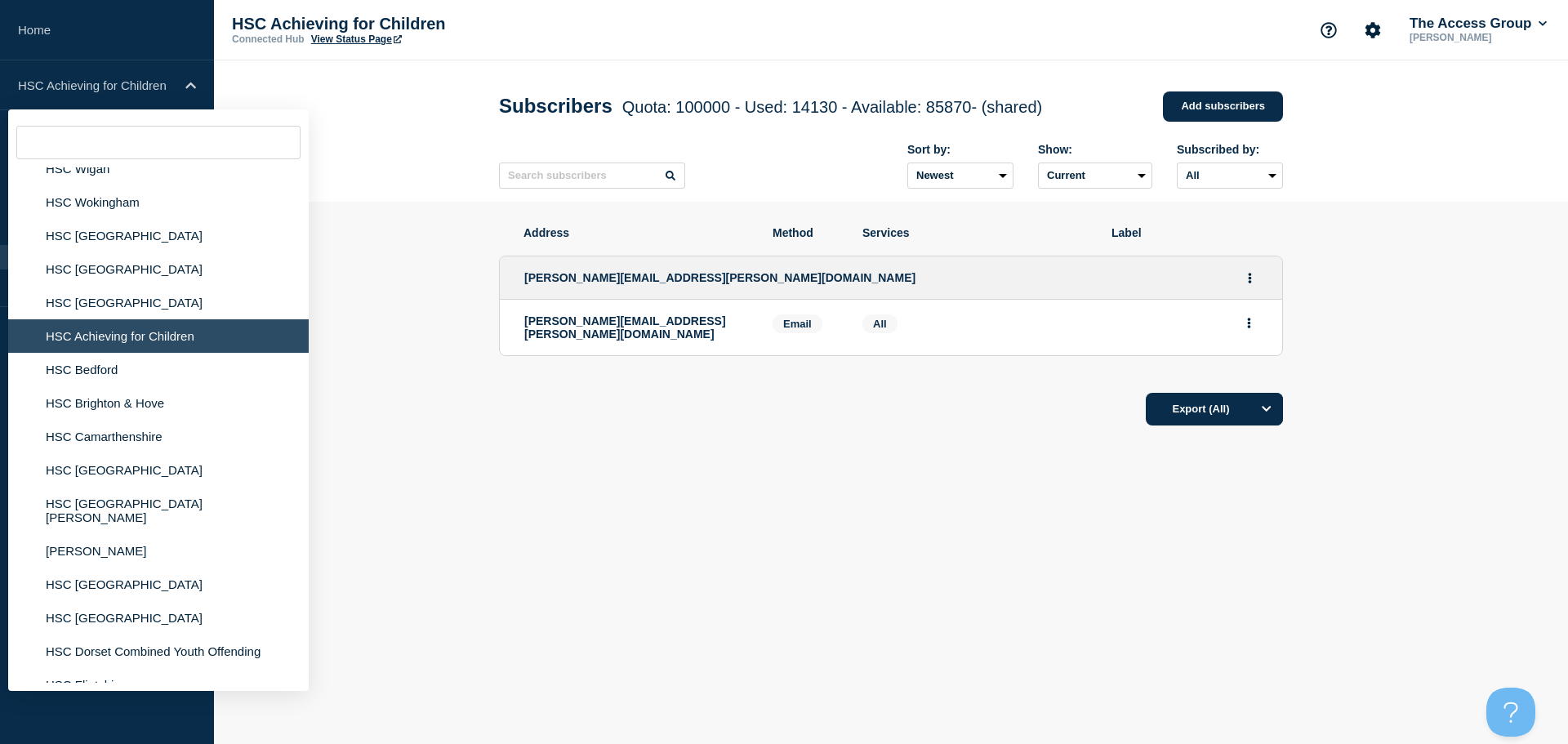
scroll to position [1553, 0]
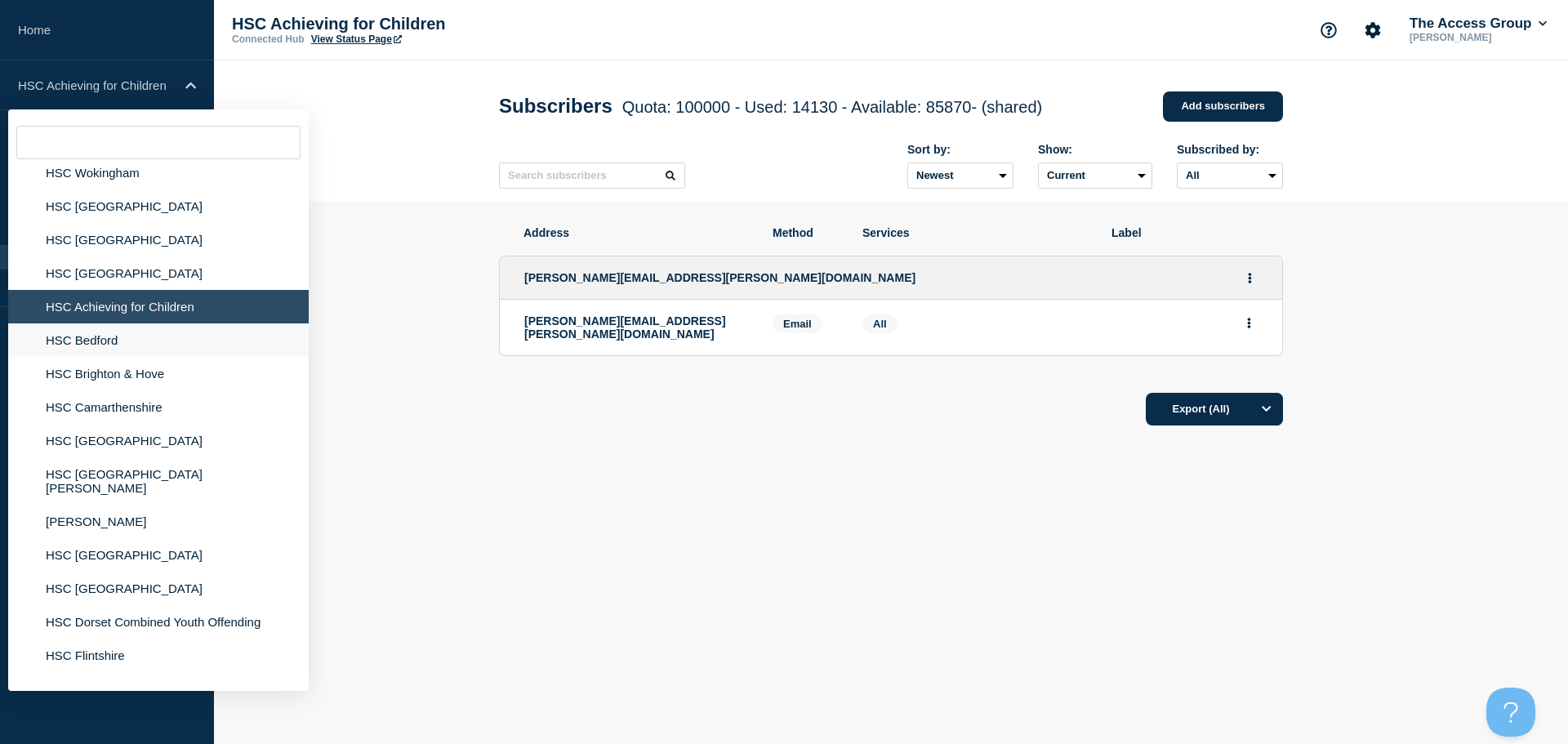
click at [116, 346] on li "HSC Bedford" at bounding box center [158, 341] width 301 height 34
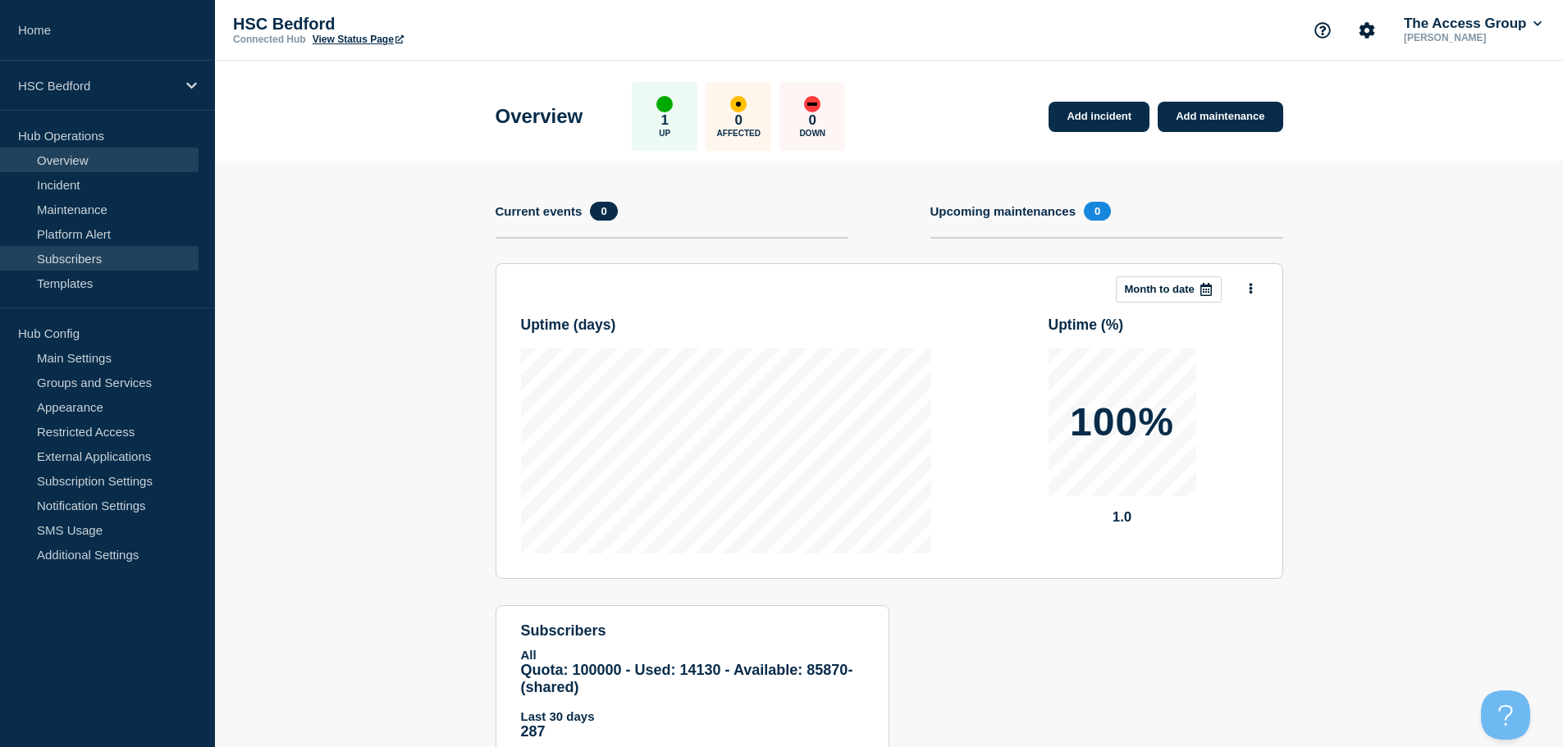
click at [126, 262] on link "Subscribers" at bounding box center [99, 258] width 199 height 25
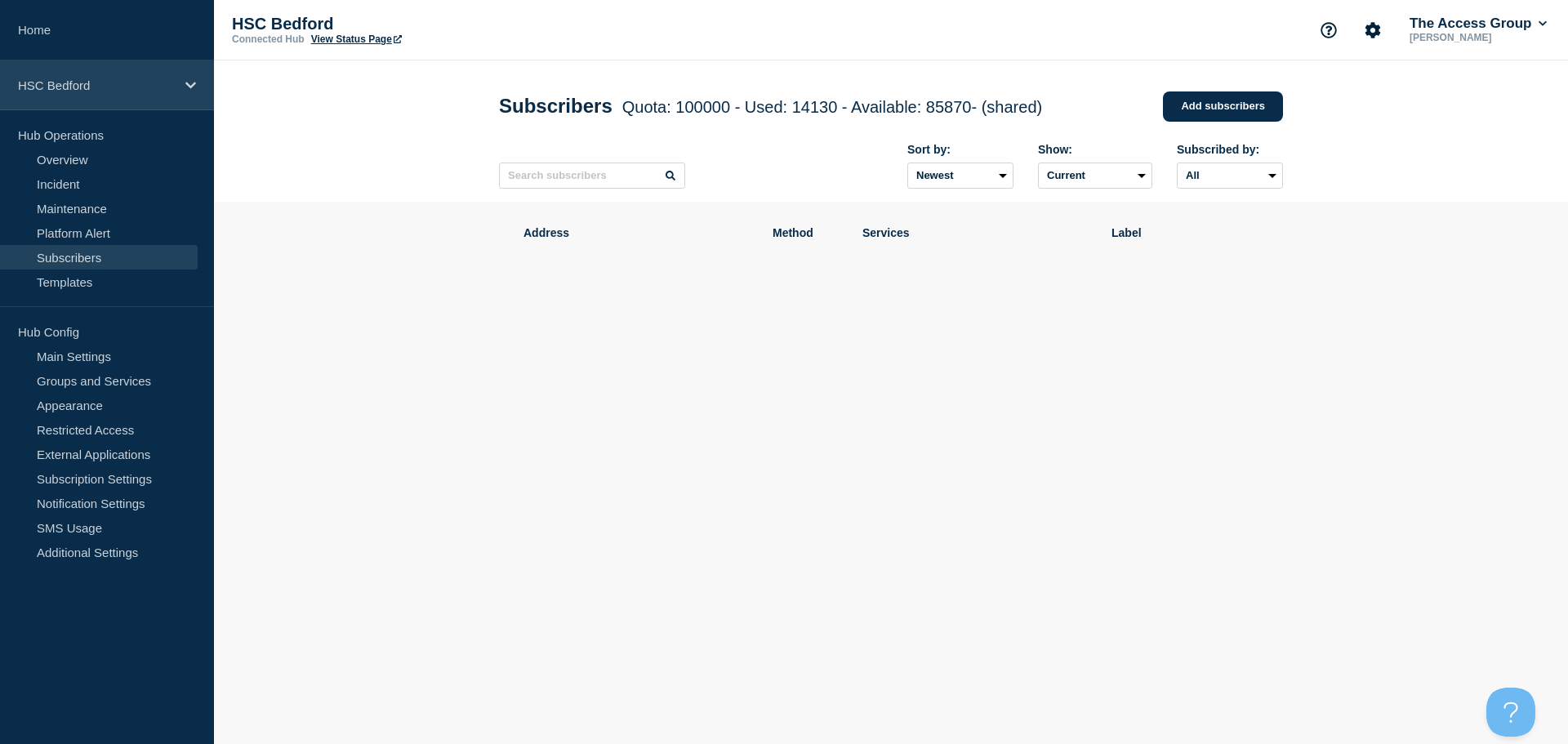
drag, startPoint x: 142, startPoint y: 79, endPoint x: 144, endPoint y: 95, distance: 16.1
click at [143, 81] on p "HSC Bedford" at bounding box center [97, 86] width 157 height 14
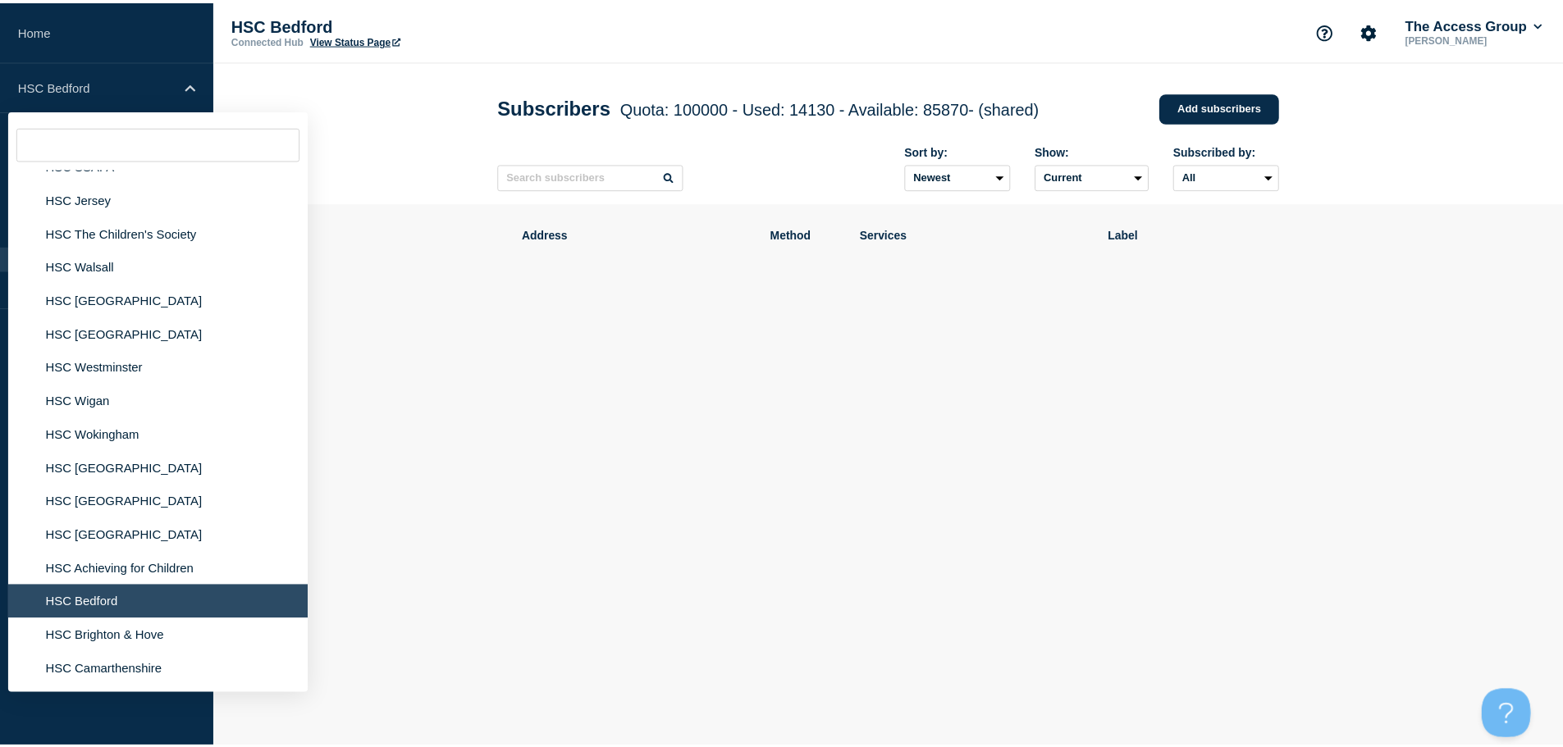
scroll to position [1313, 0]
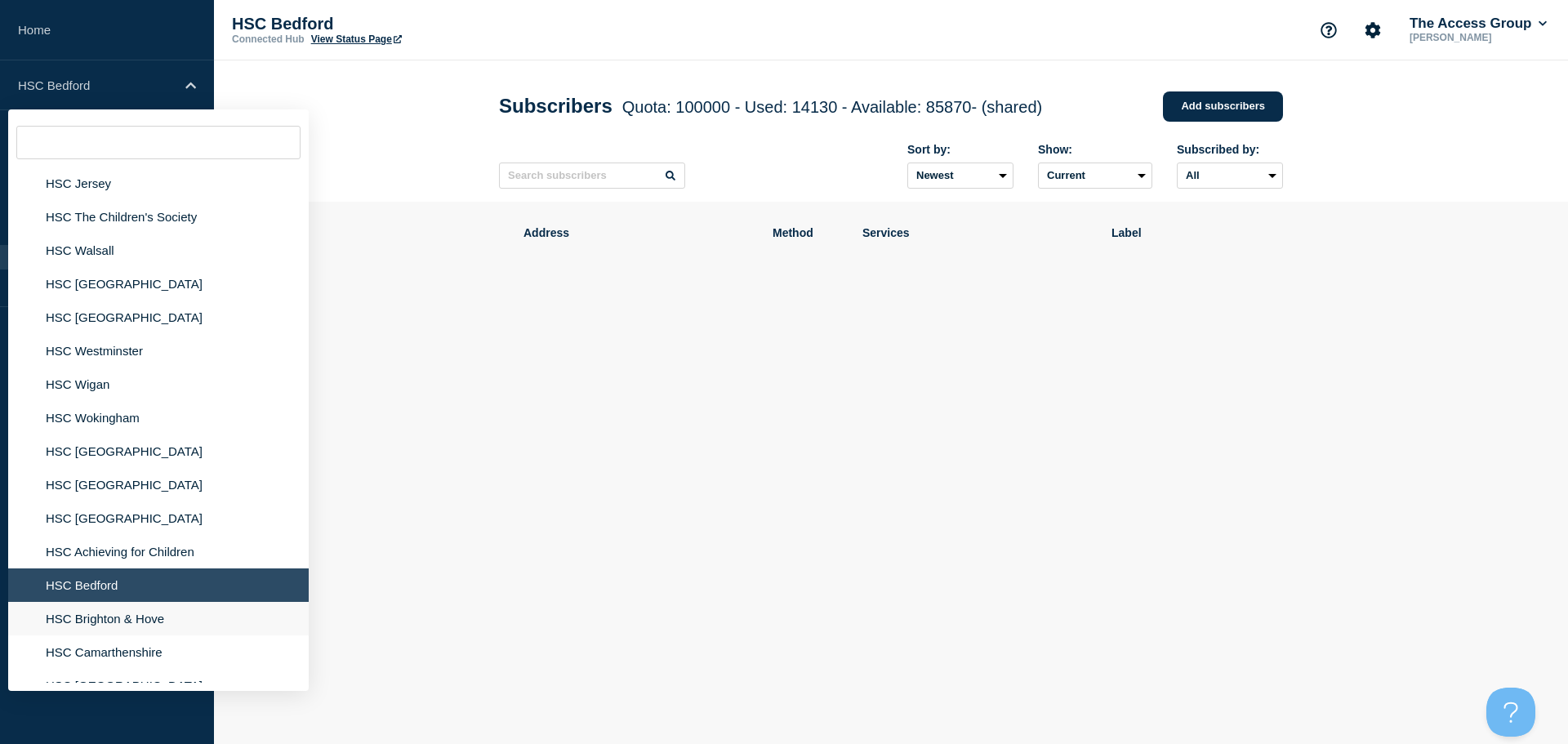
click at [118, 618] on li "HSC Brighton & Hove" at bounding box center [158, 620] width 301 height 34
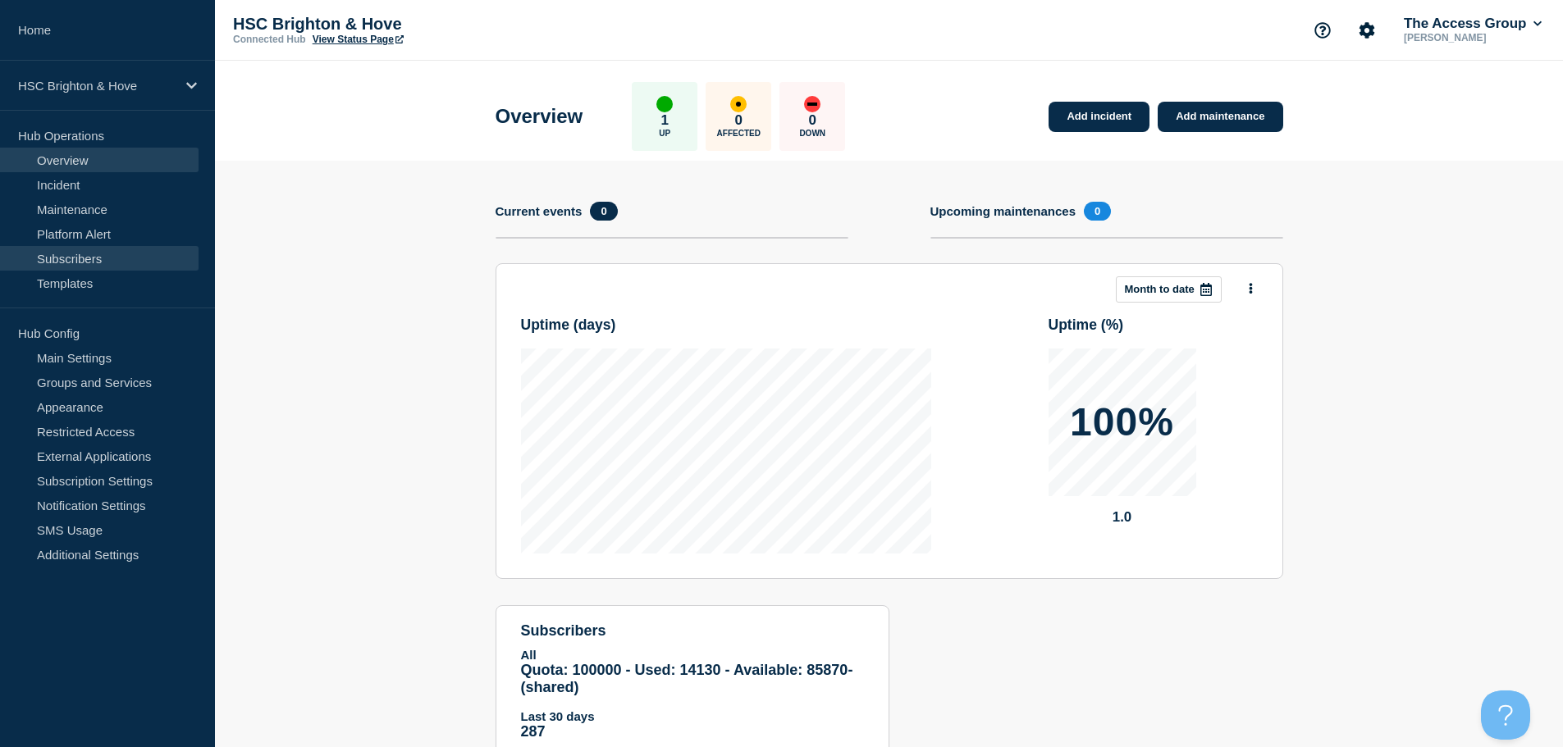
click at [117, 259] on link "Subscribers" at bounding box center [99, 258] width 199 height 25
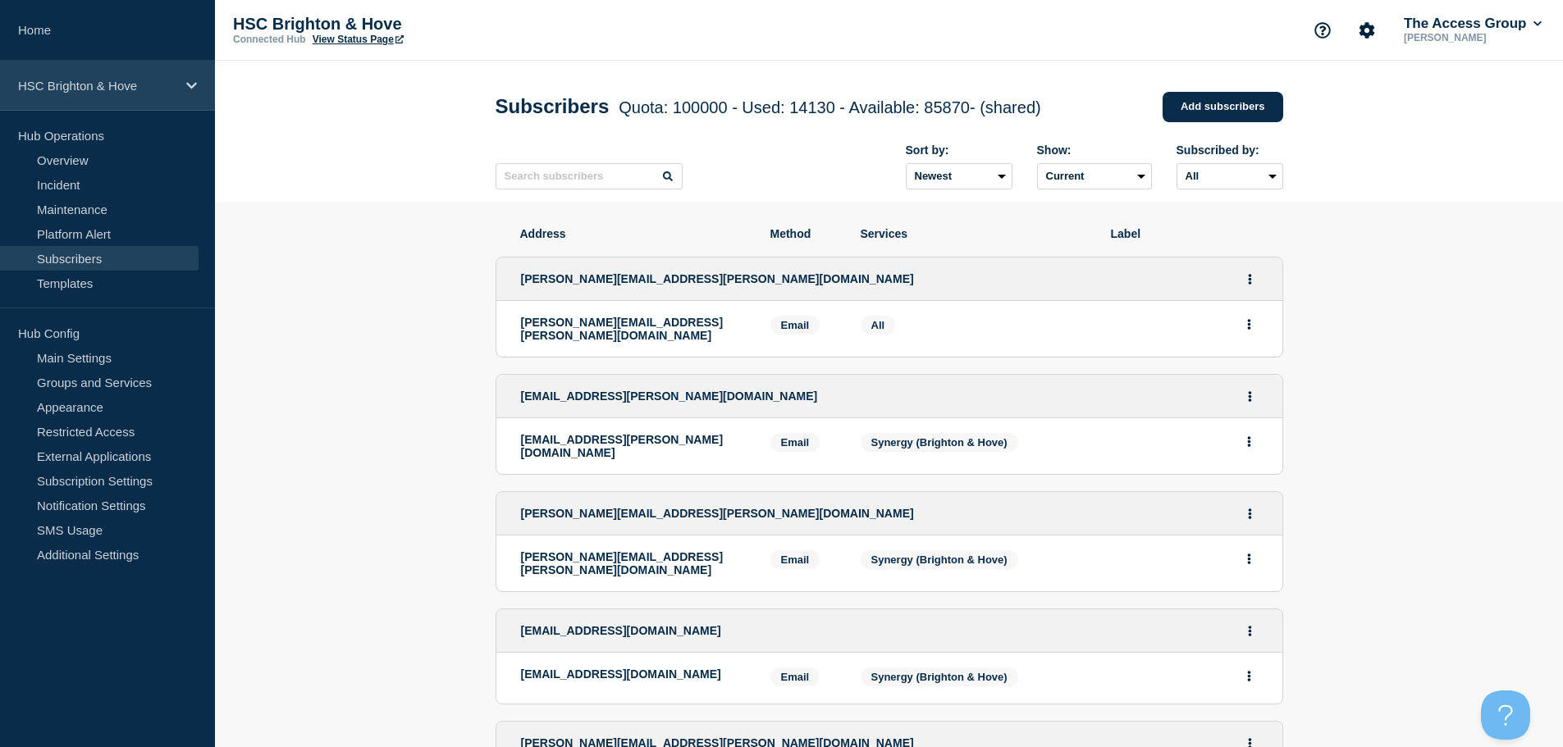
click at [154, 91] on p "HSC Brighton & Hove" at bounding box center [97, 86] width 158 height 14
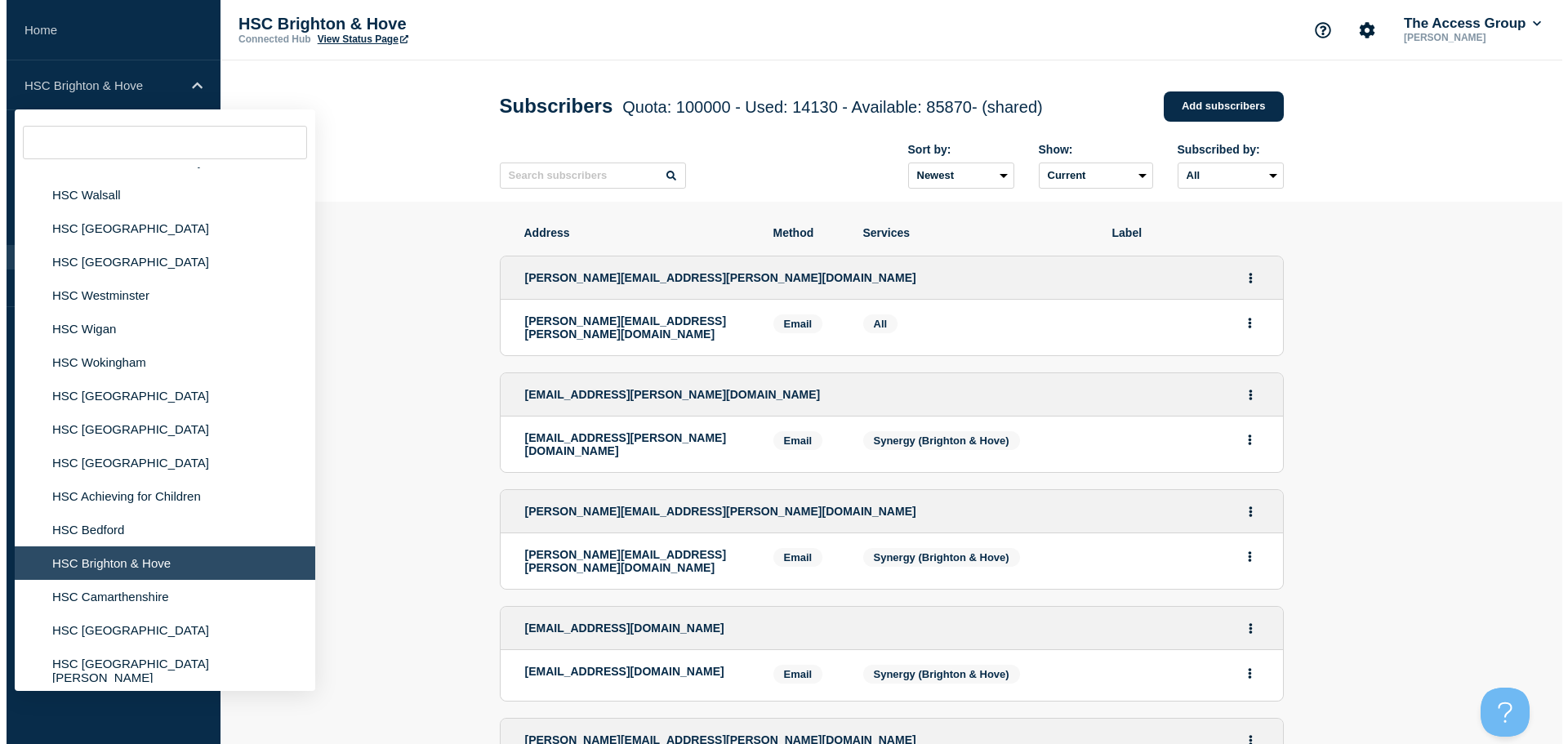
scroll to position [1471, 0]
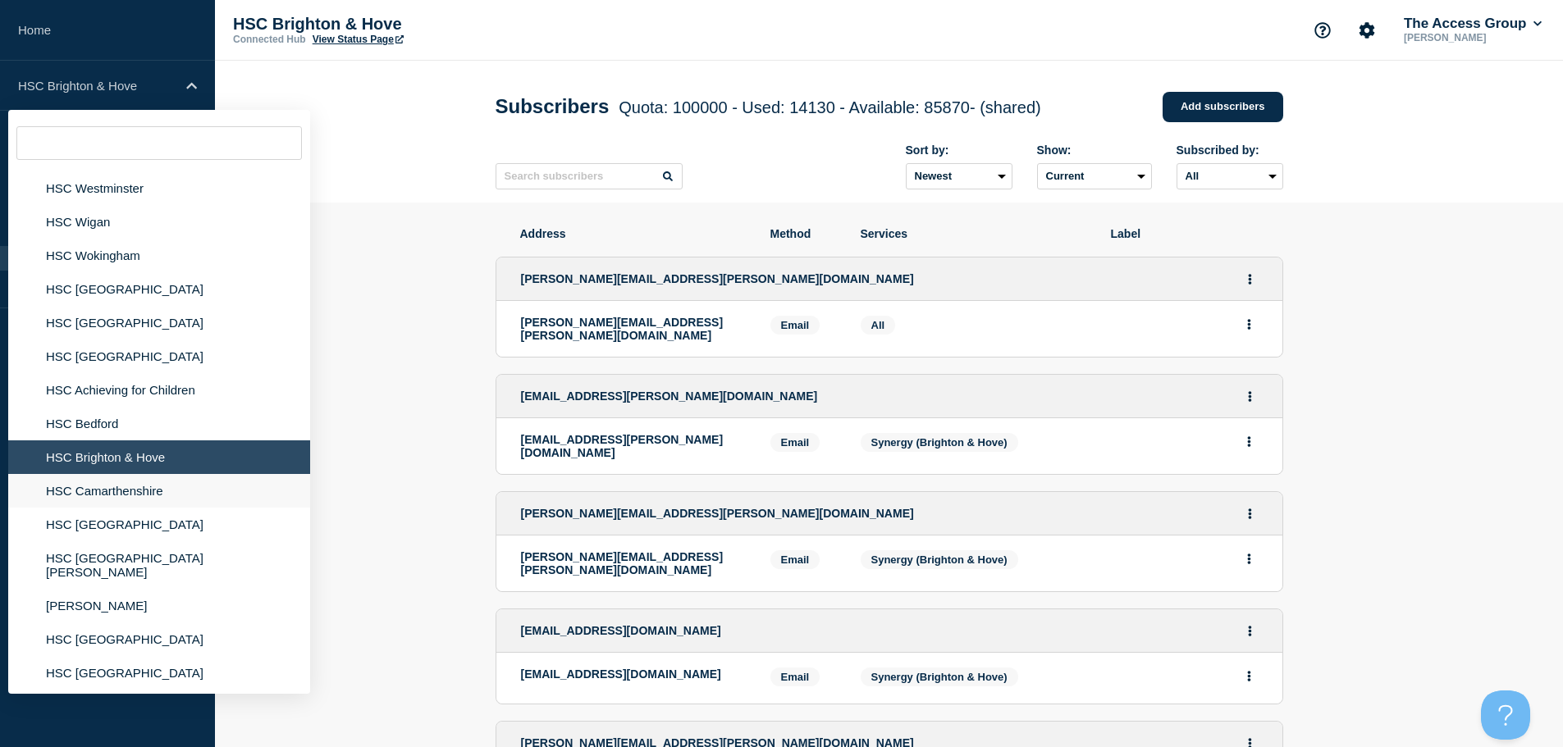
click at [124, 492] on li "HSC Camarthenshire" at bounding box center [159, 491] width 302 height 34
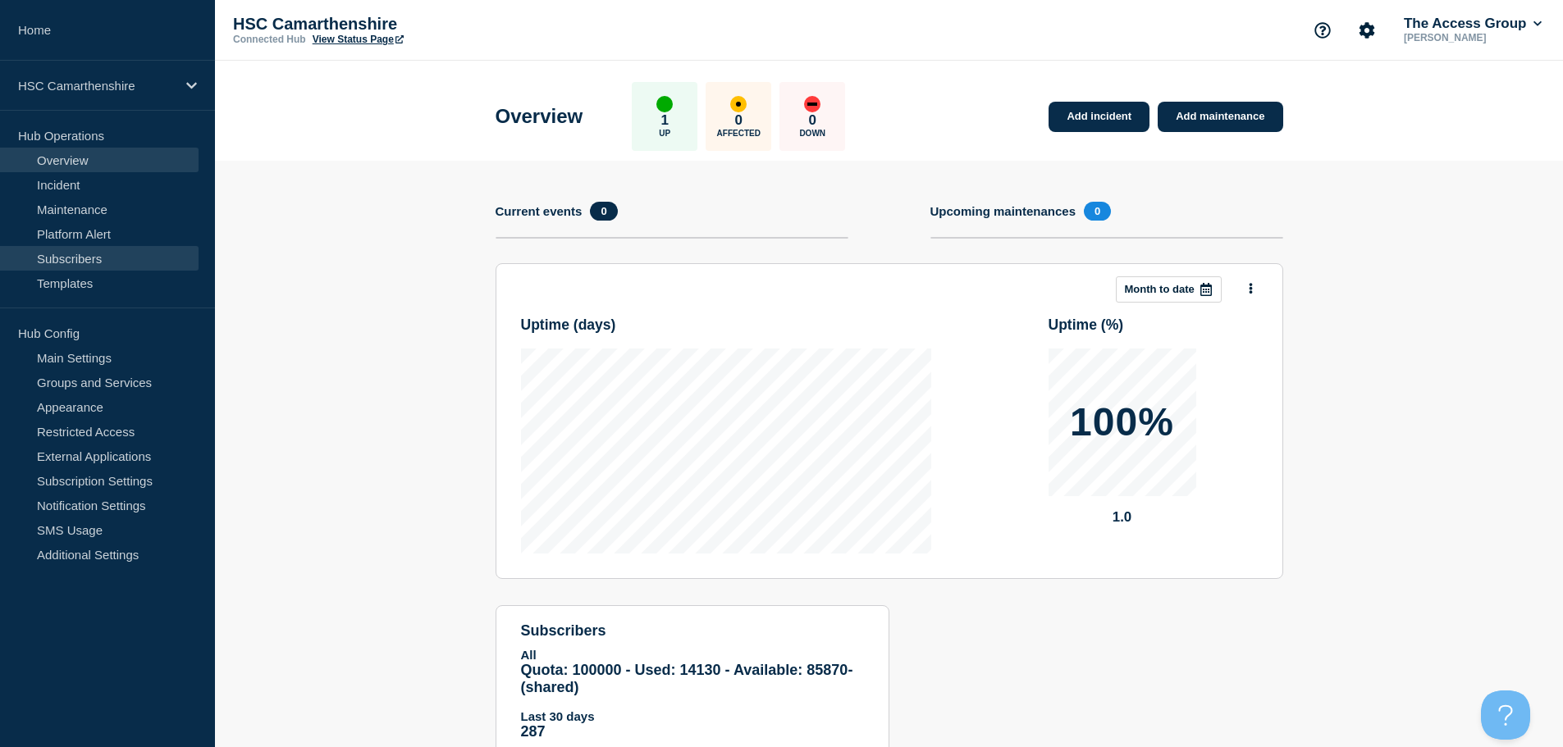
click at [138, 258] on link "Subscribers" at bounding box center [99, 258] width 199 height 25
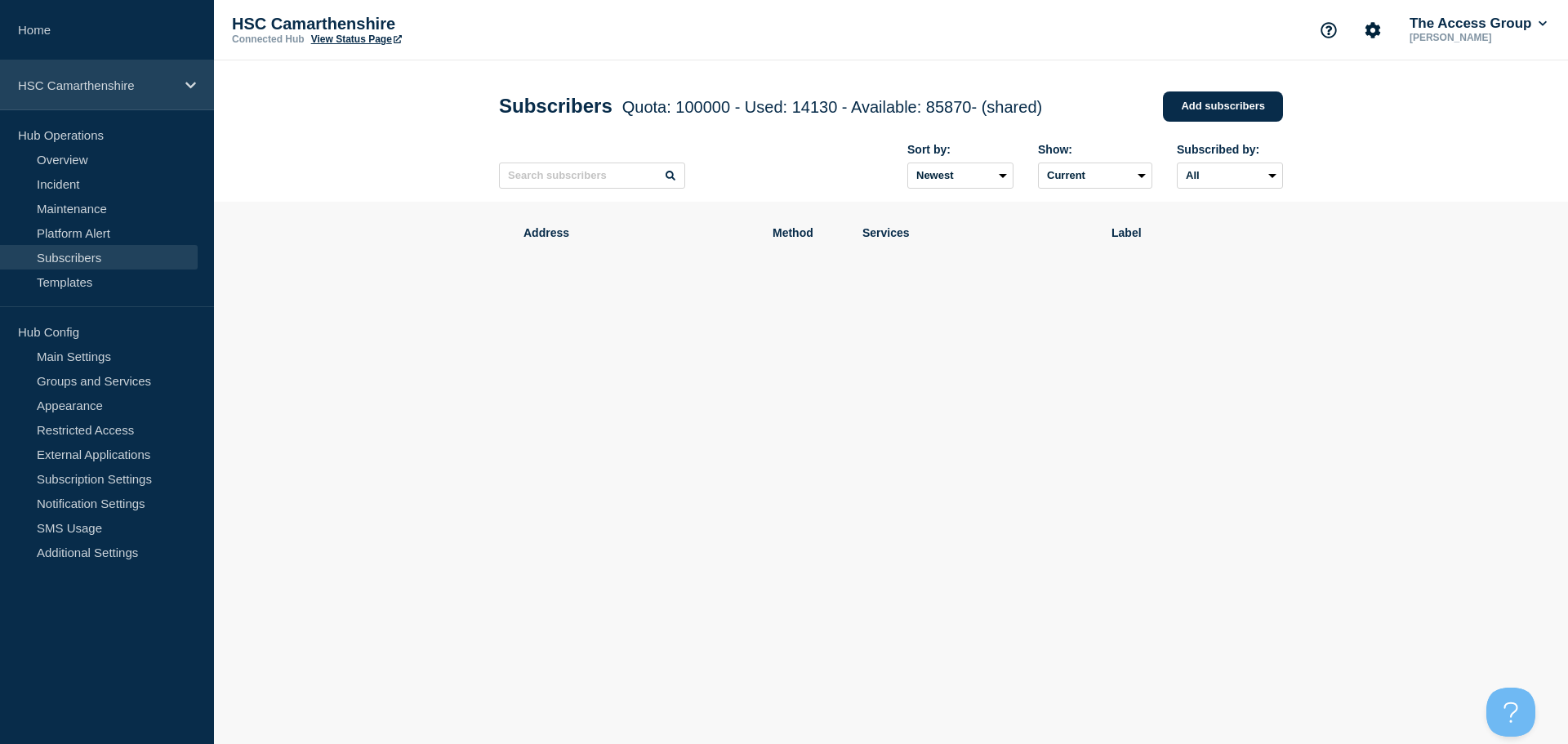
click at [164, 77] on div "HSC Camarthenshire" at bounding box center [107, 86] width 214 height 50
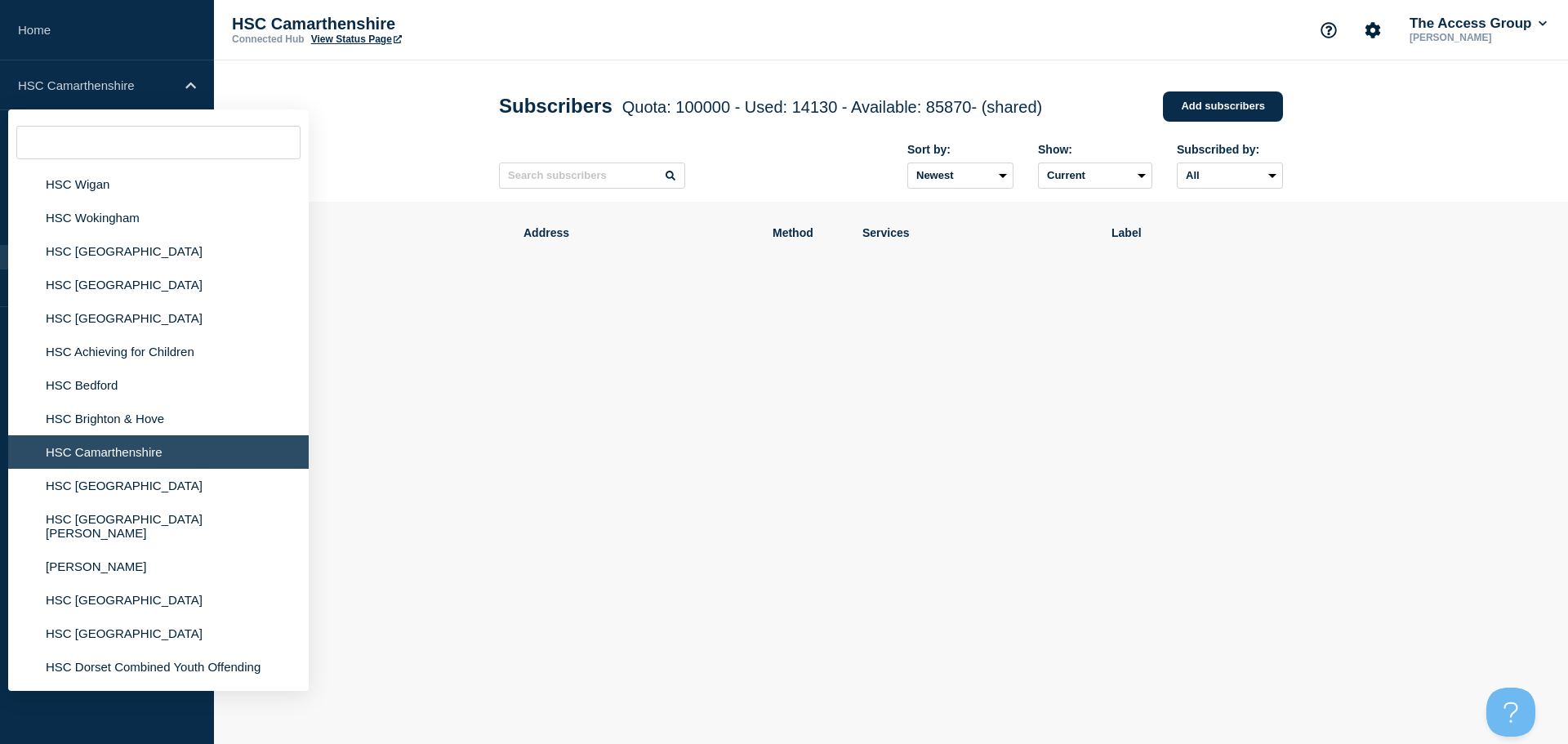
scroll to position [1634, 0]
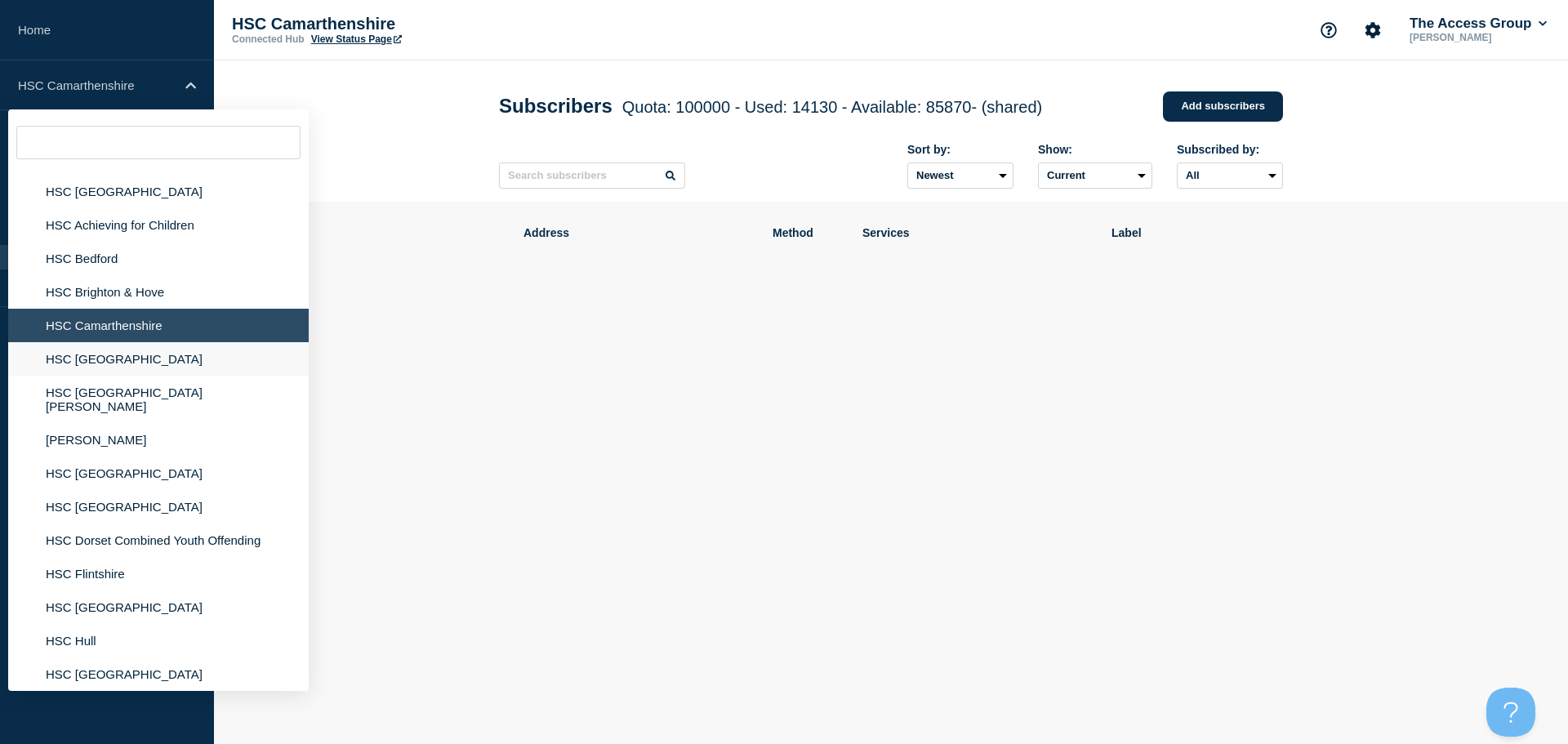
click at [143, 361] on li "HSC [GEOGRAPHIC_DATA]" at bounding box center [158, 360] width 301 height 34
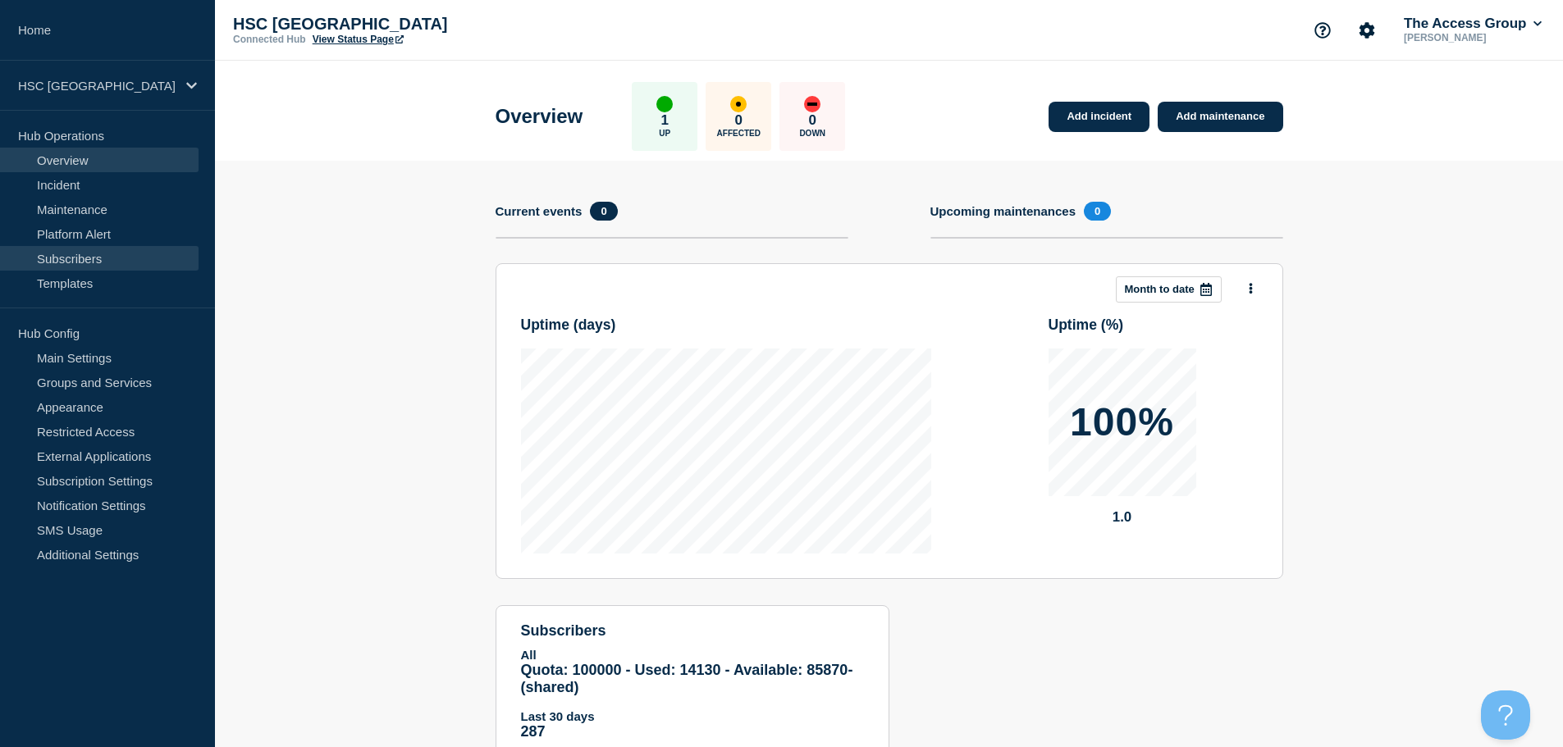
click at [106, 263] on link "Subscribers" at bounding box center [99, 258] width 199 height 25
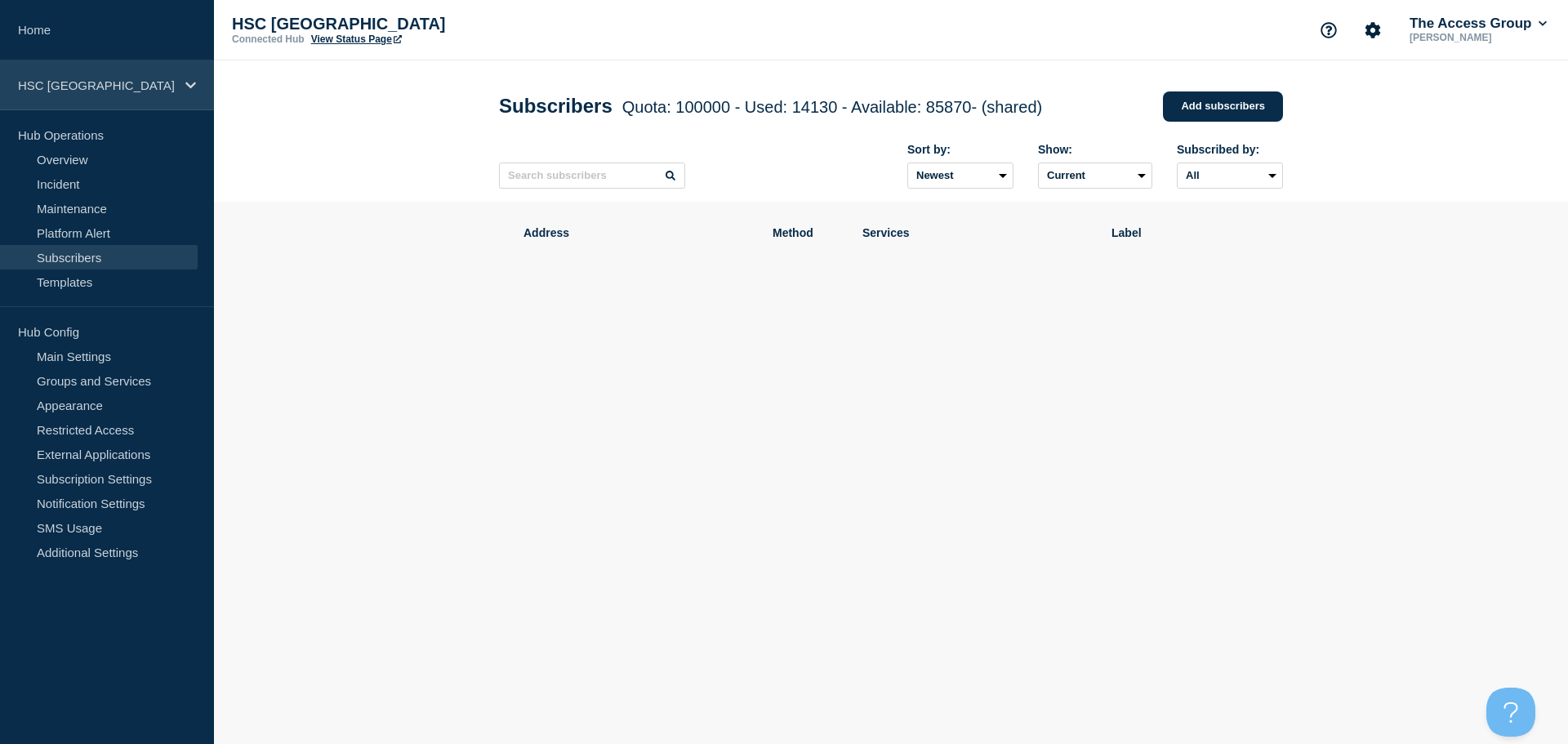
click at [134, 87] on p "HSC [GEOGRAPHIC_DATA]" at bounding box center [97, 86] width 157 height 14
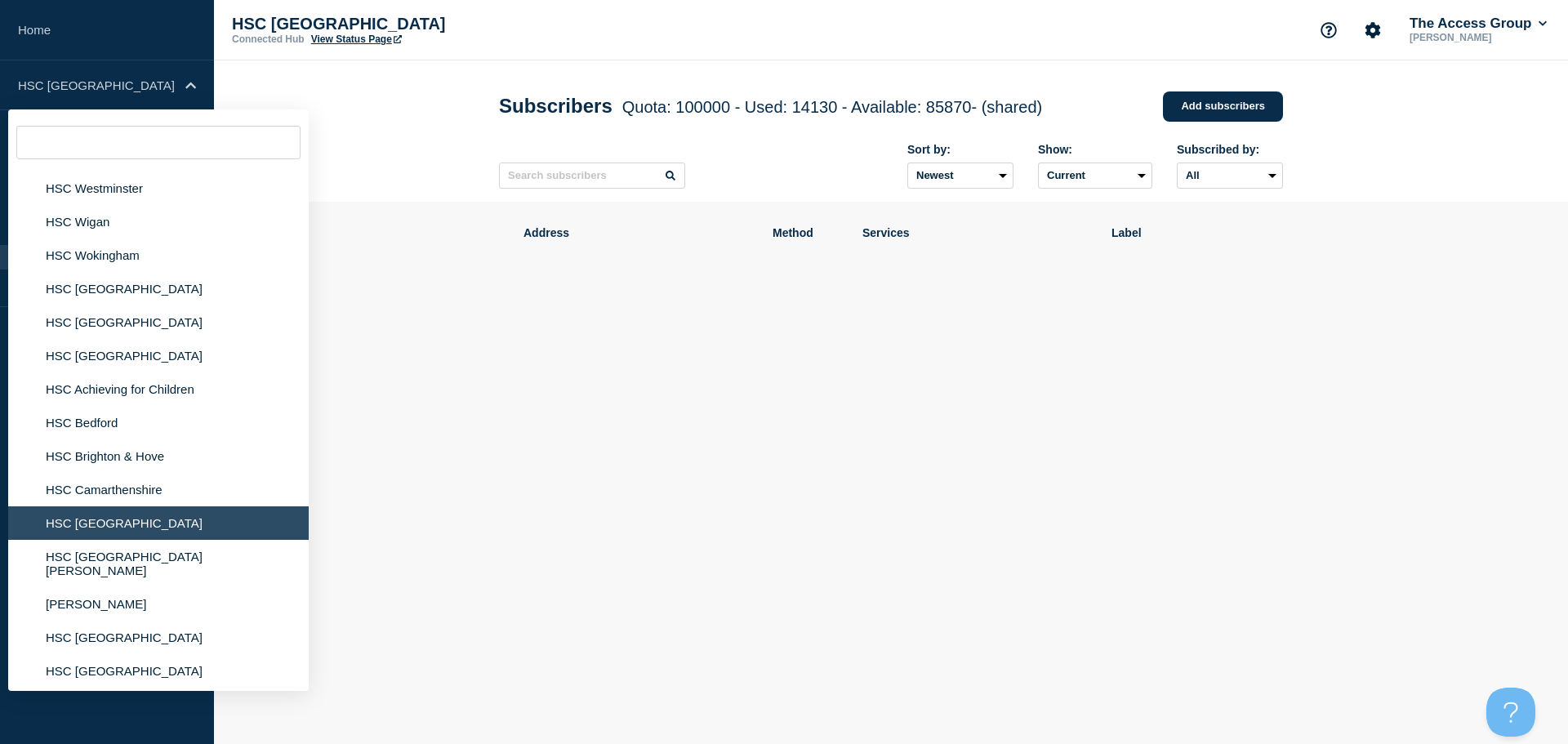
scroll to position [1471, 0]
click at [159, 563] on li "HSC [GEOGRAPHIC_DATA][PERSON_NAME]" at bounding box center [158, 564] width 301 height 48
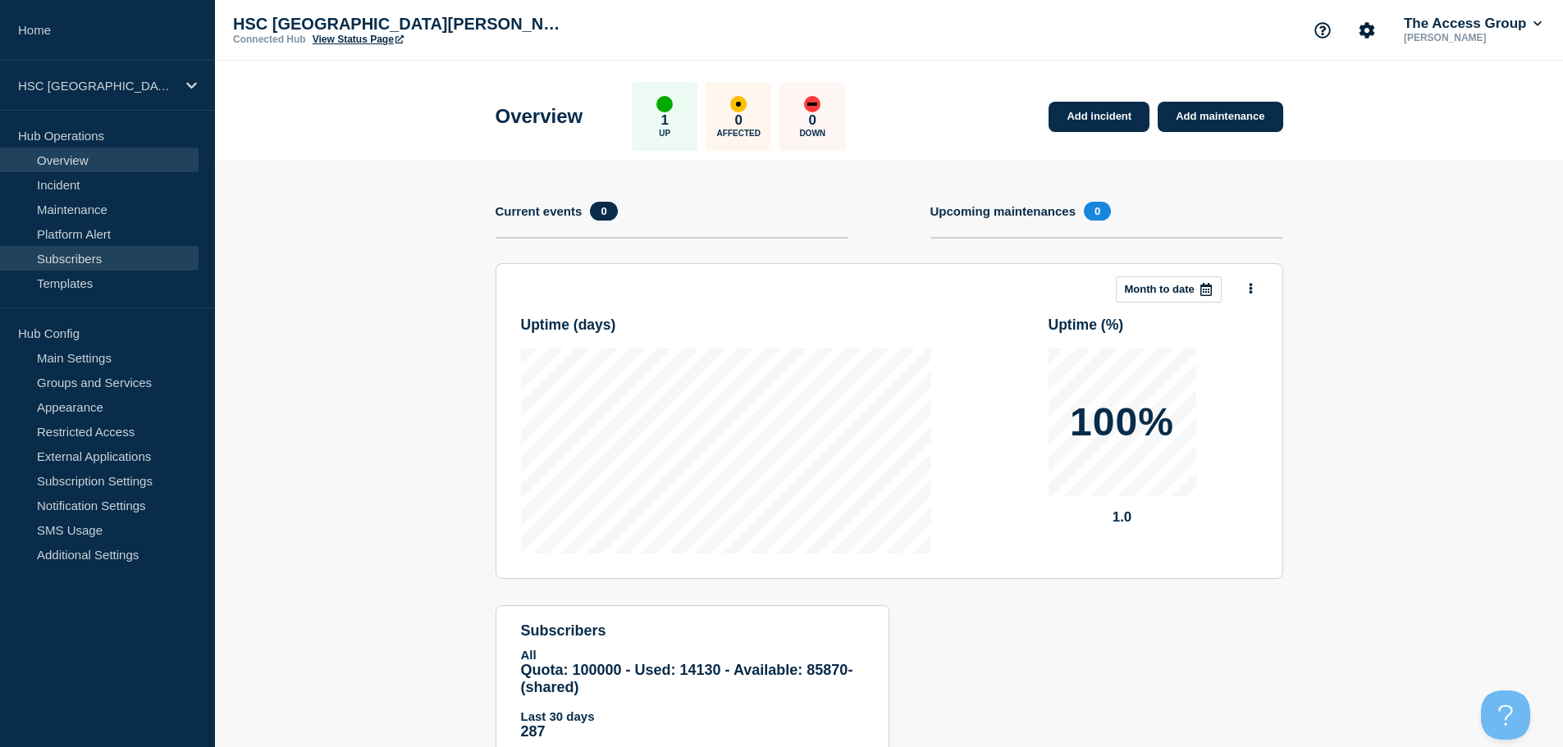
click at [124, 263] on link "Subscribers" at bounding box center [99, 258] width 199 height 25
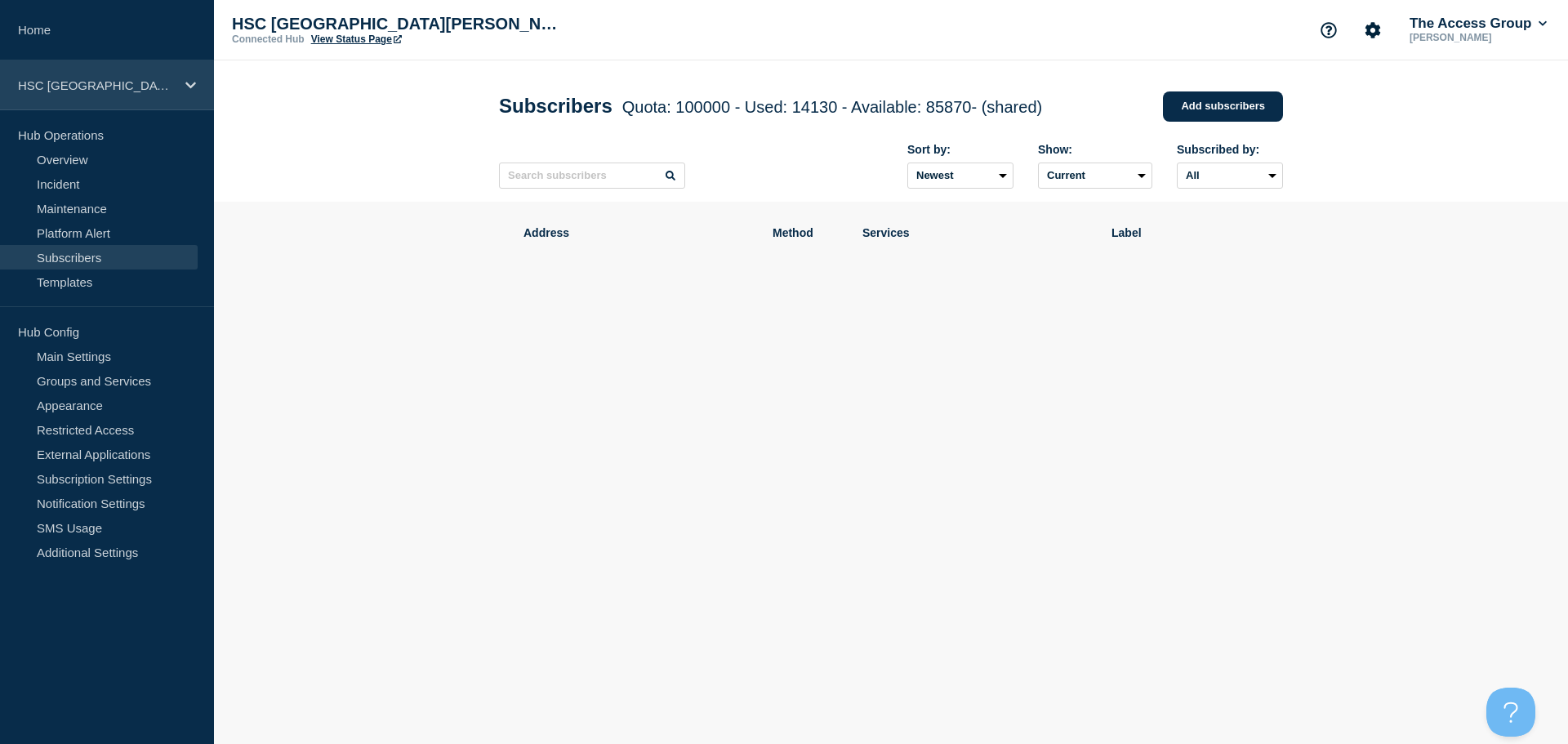
click at [126, 86] on p "HSC [GEOGRAPHIC_DATA][PERSON_NAME]" at bounding box center [97, 86] width 157 height 14
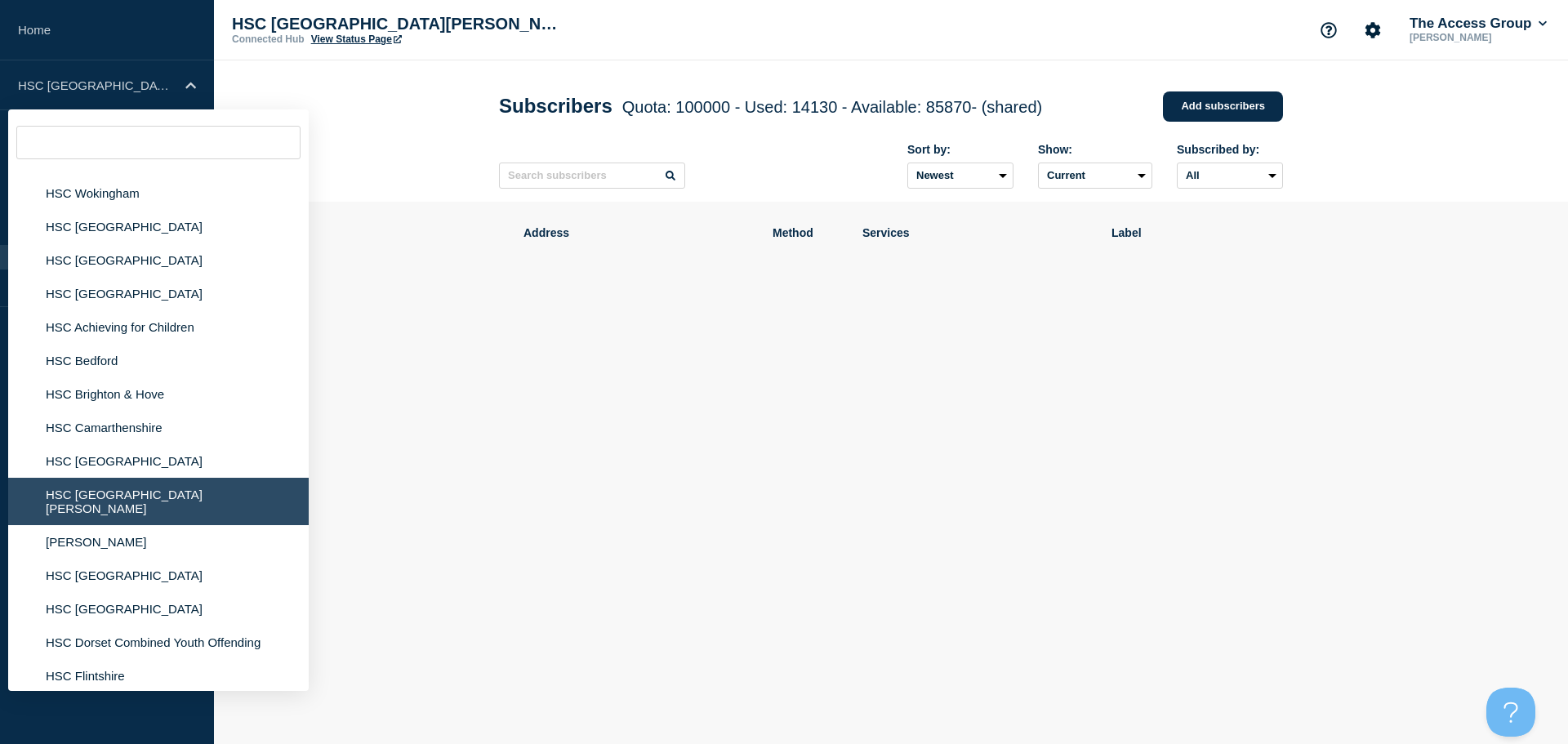
scroll to position [1634, 0]
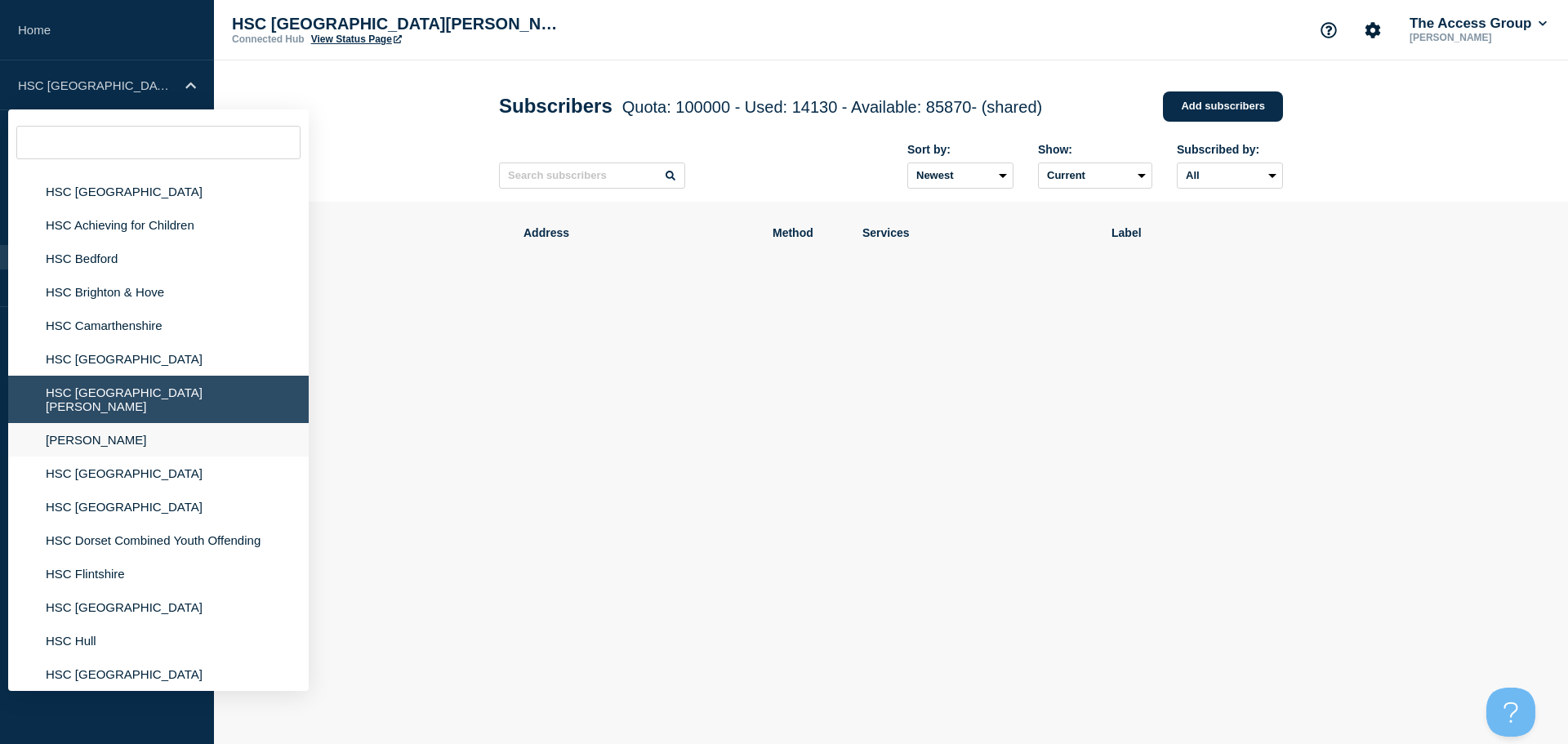
click at [116, 437] on li "[PERSON_NAME]" at bounding box center [158, 440] width 301 height 34
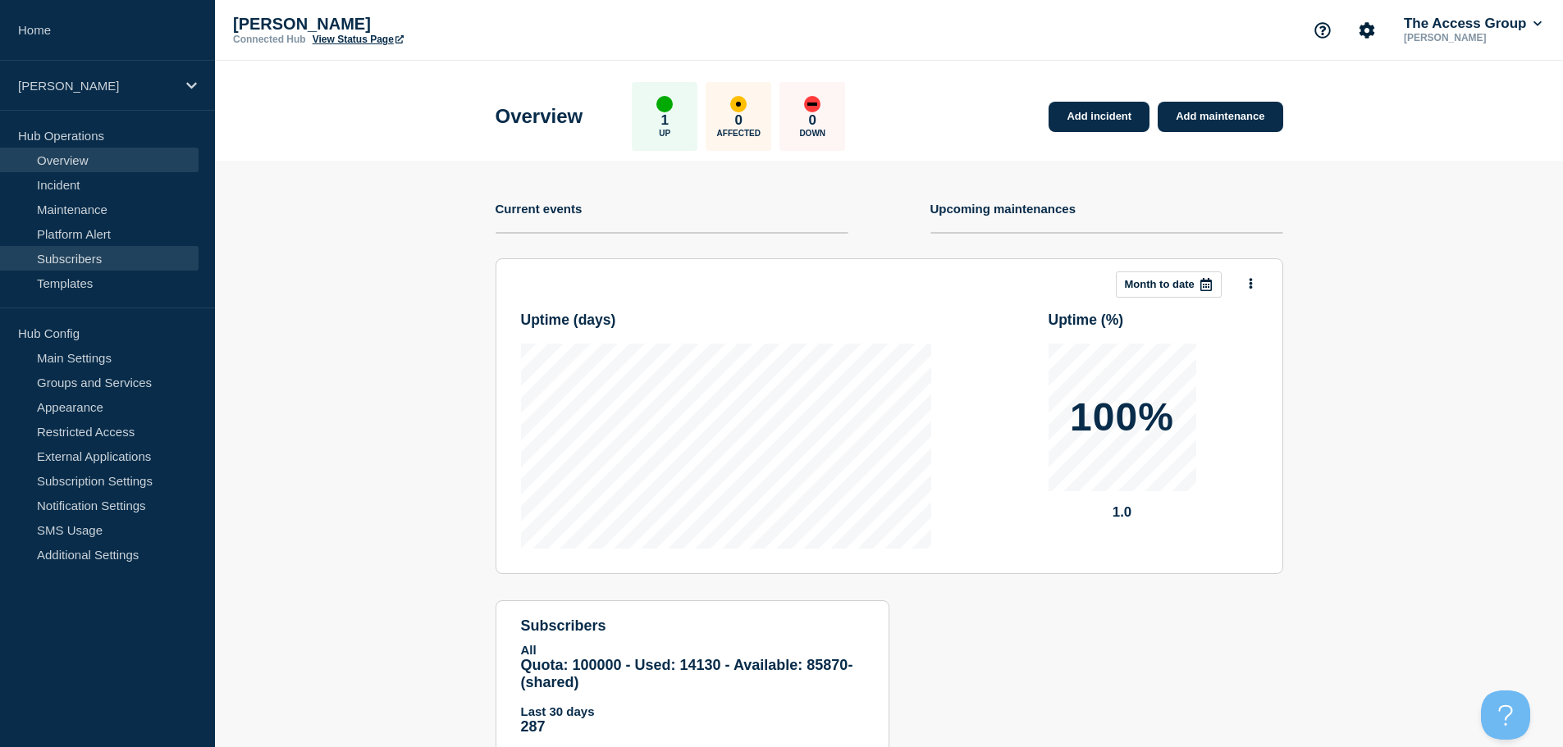
click at [144, 251] on link "Subscribers" at bounding box center [99, 258] width 199 height 25
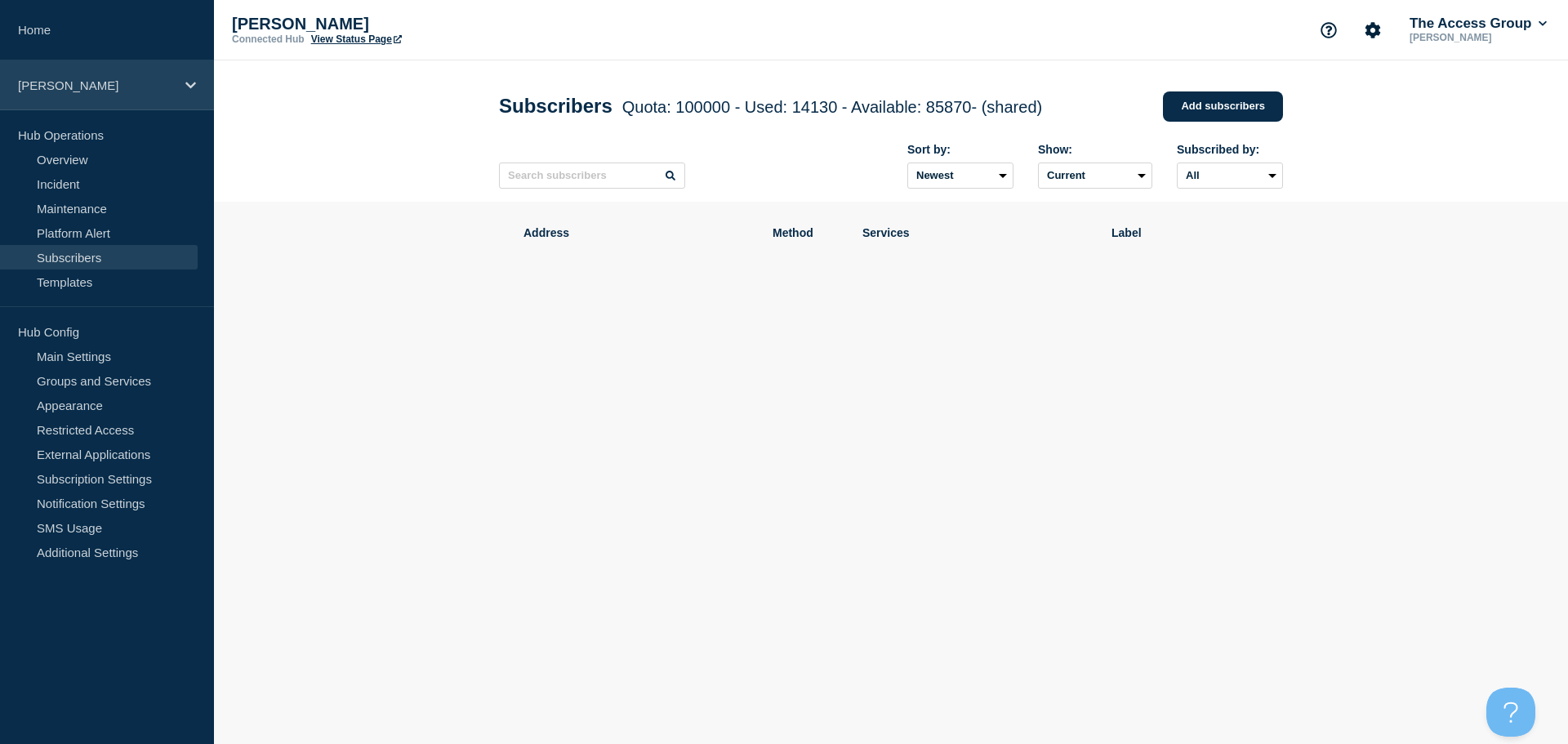
click at [154, 85] on p "[PERSON_NAME]" at bounding box center [97, 86] width 157 height 14
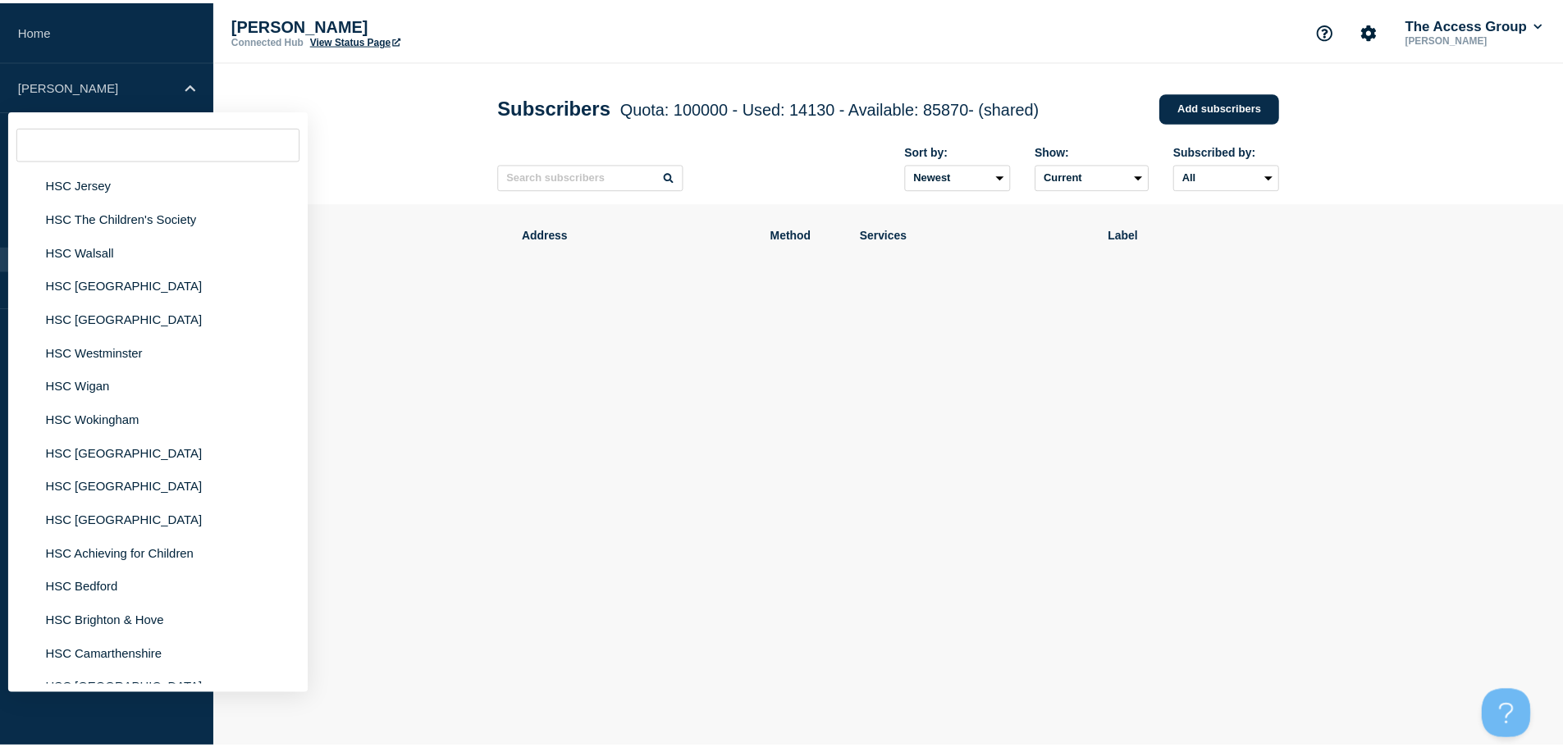
scroll to position [1559, 0]
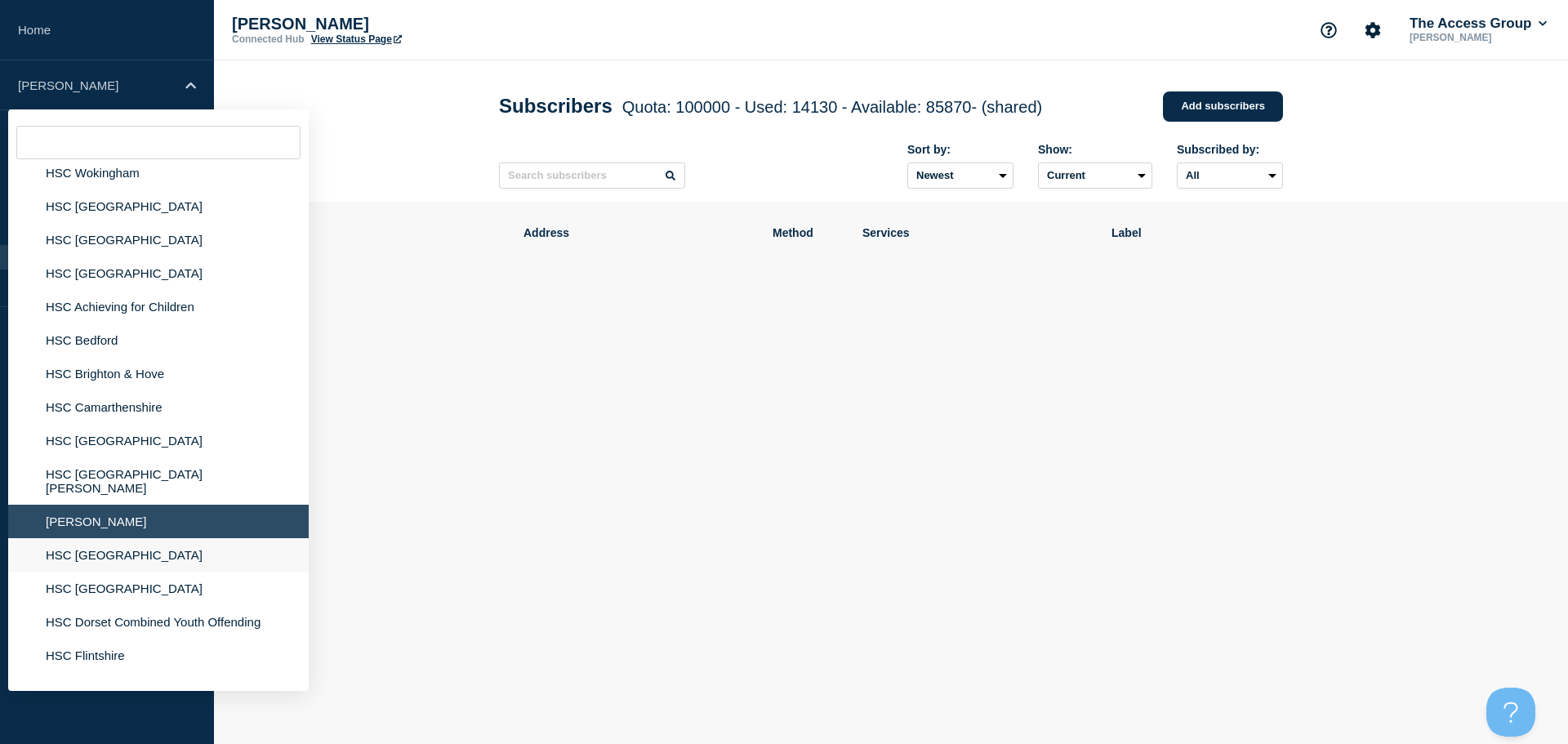
click at [112, 549] on li "HSC [GEOGRAPHIC_DATA]" at bounding box center [158, 556] width 301 height 34
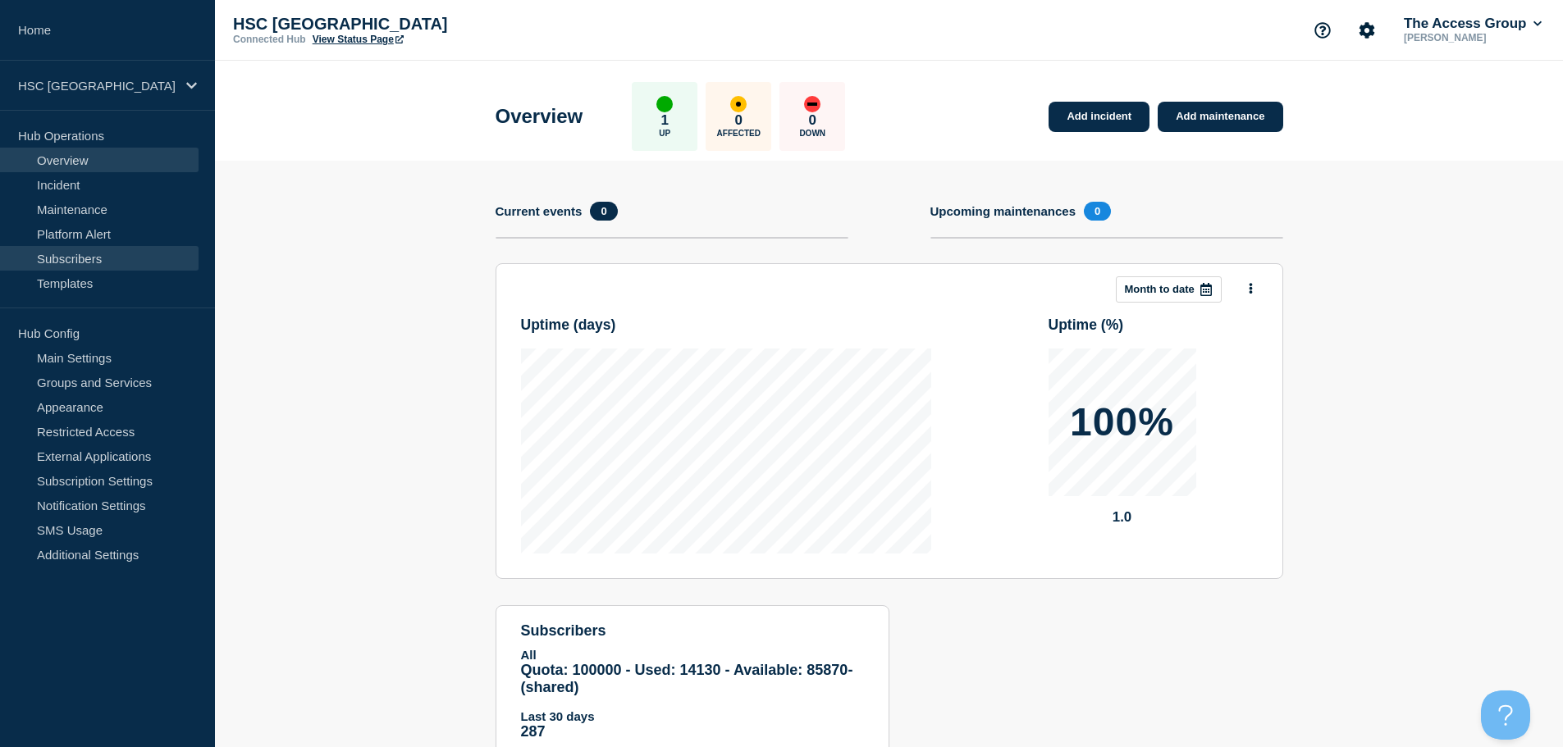
click at [123, 262] on link "Subscribers" at bounding box center [99, 258] width 199 height 25
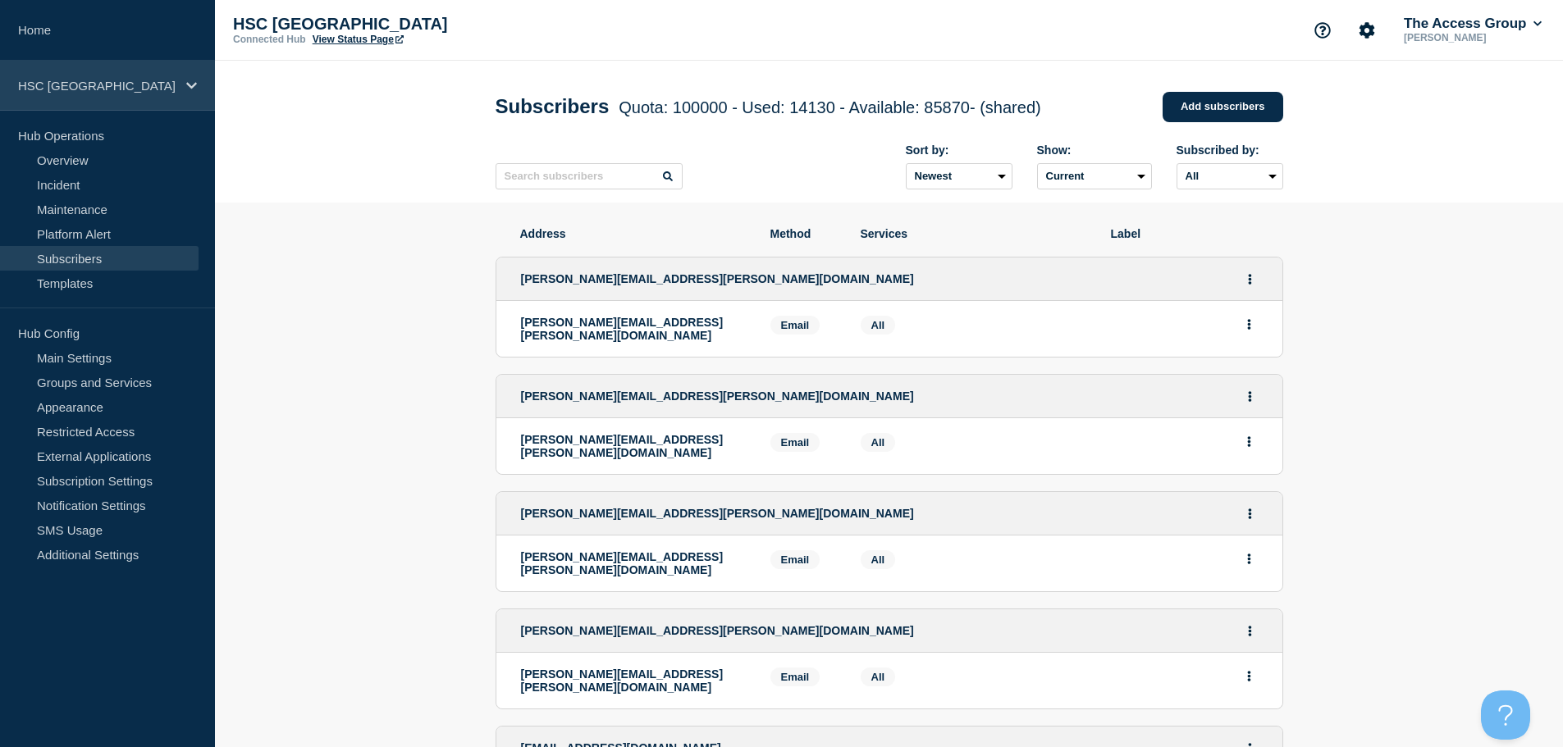
click at [176, 85] on div "HSC [GEOGRAPHIC_DATA]" at bounding box center [107, 86] width 215 height 50
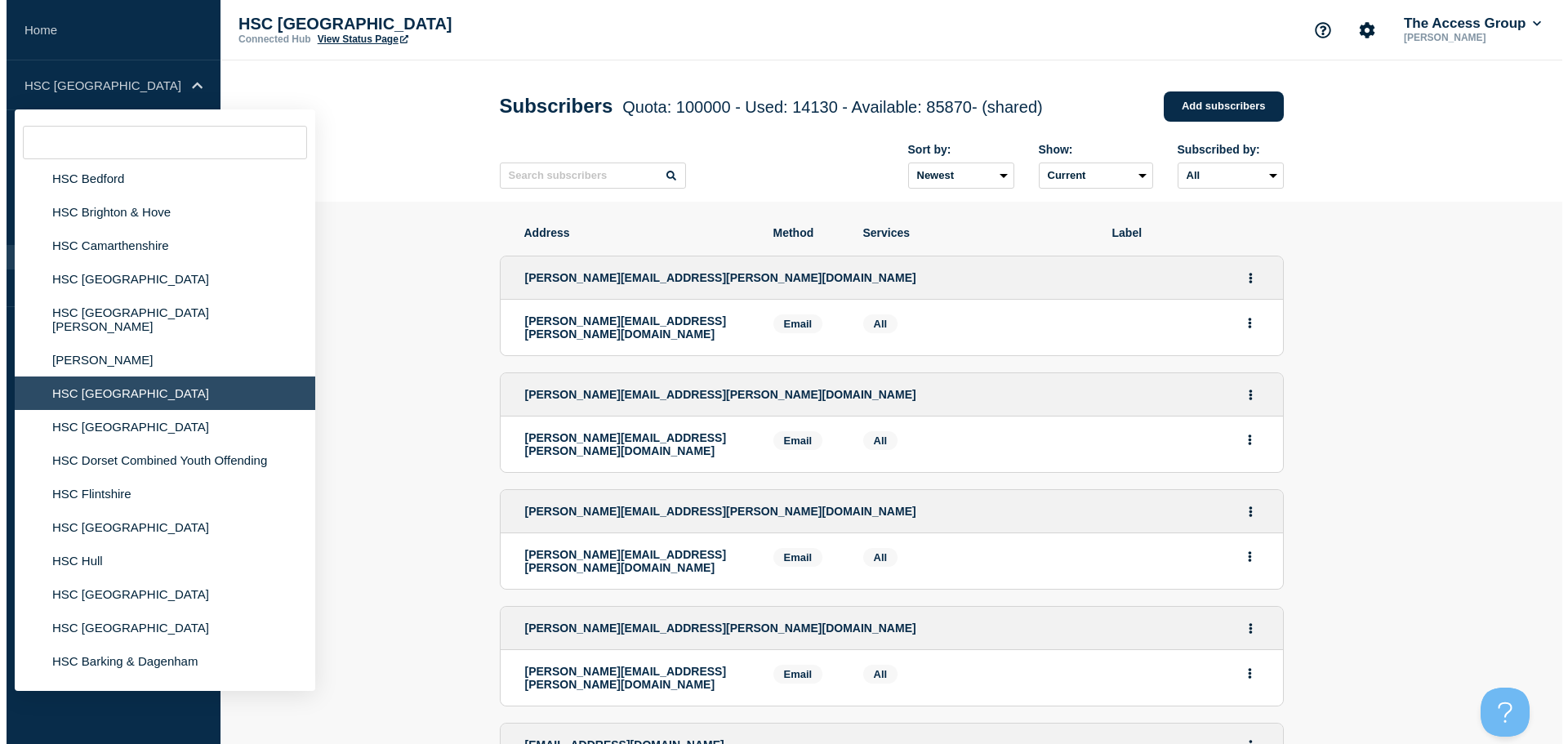
scroll to position [1716, 0]
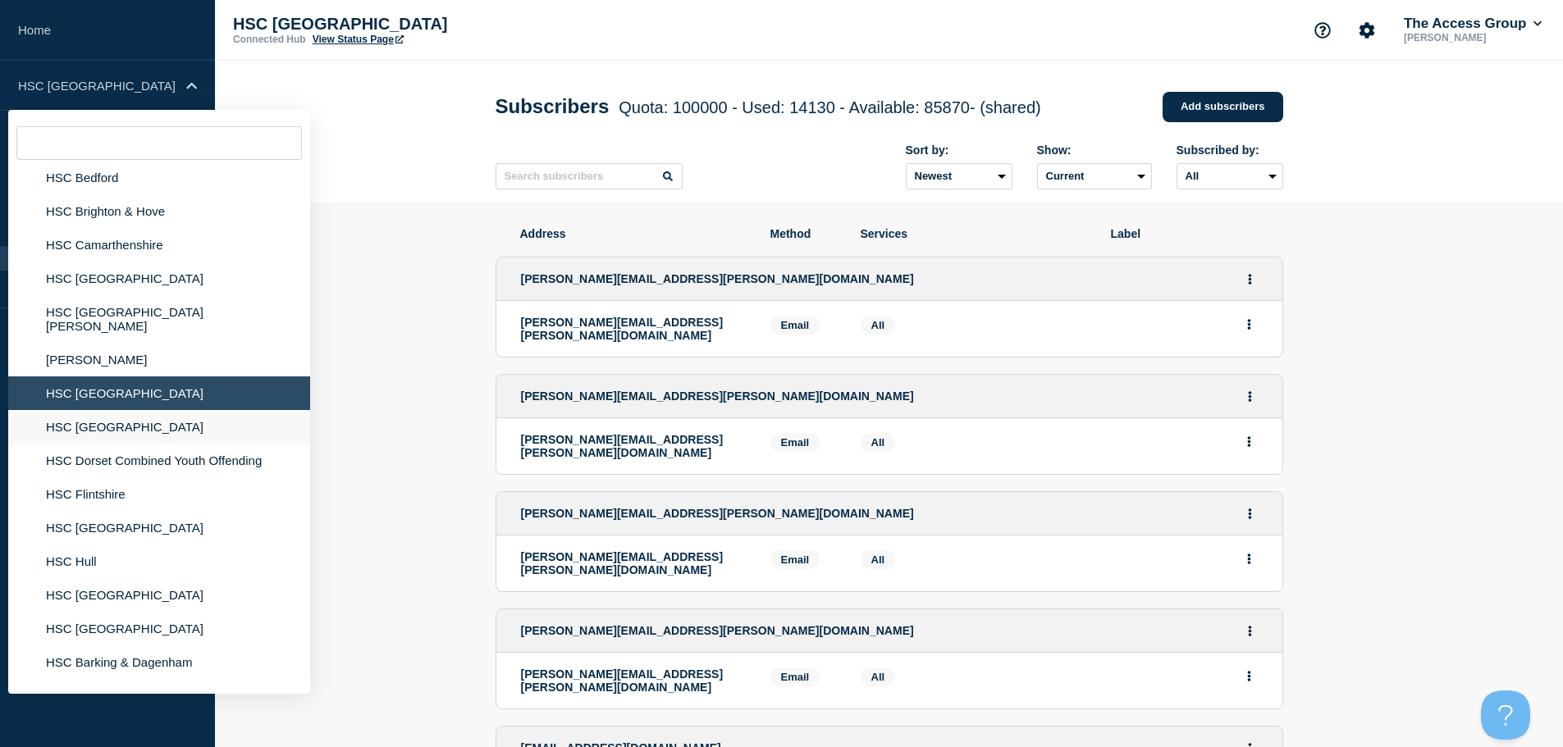
click at [145, 425] on li "HSC [GEOGRAPHIC_DATA]" at bounding box center [159, 427] width 302 height 34
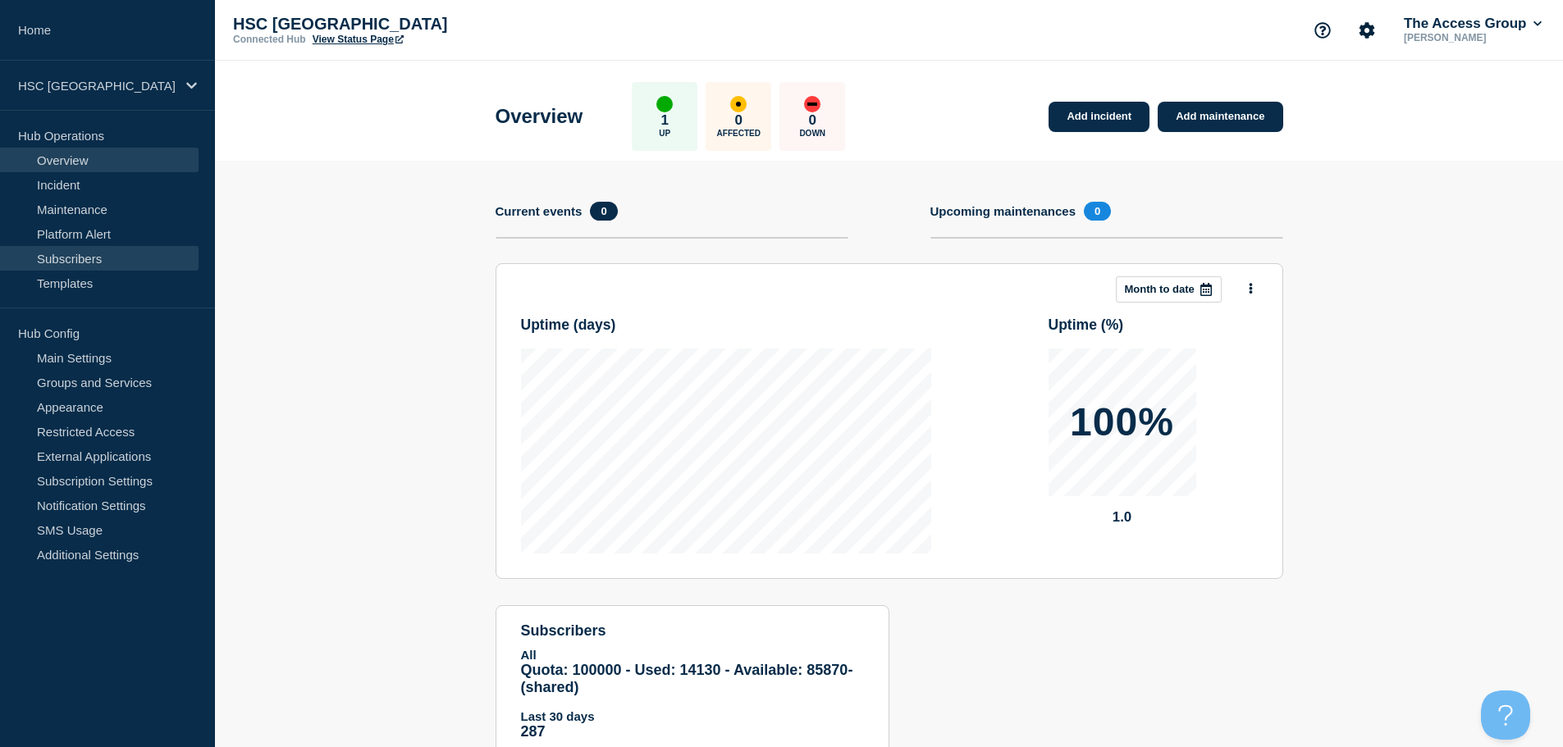
click at [112, 255] on link "Subscribers" at bounding box center [99, 258] width 199 height 25
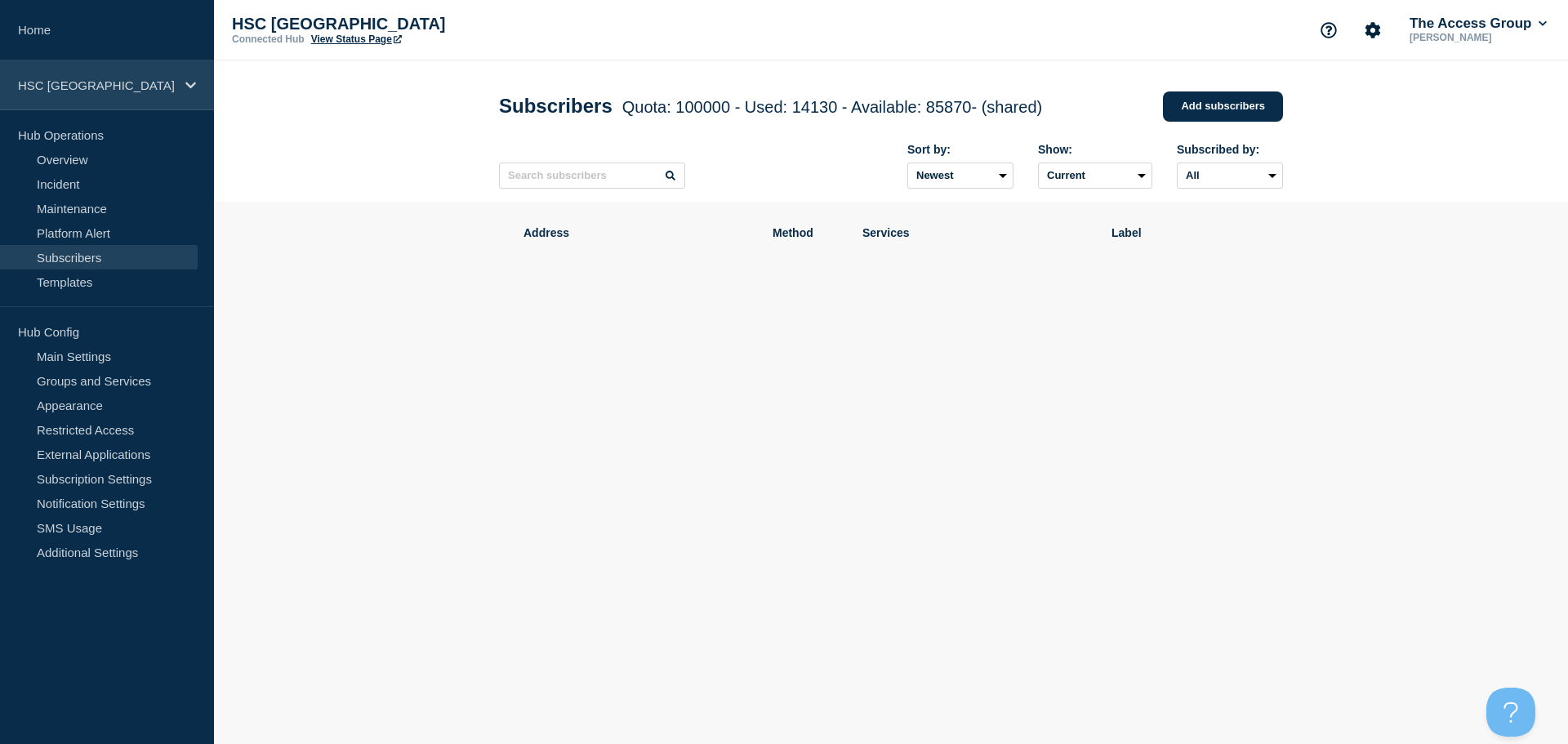
click at [149, 80] on p "HSC [GEOGRAPHIC_DATA]" at bounding box center [97, 86] width 157 height 14
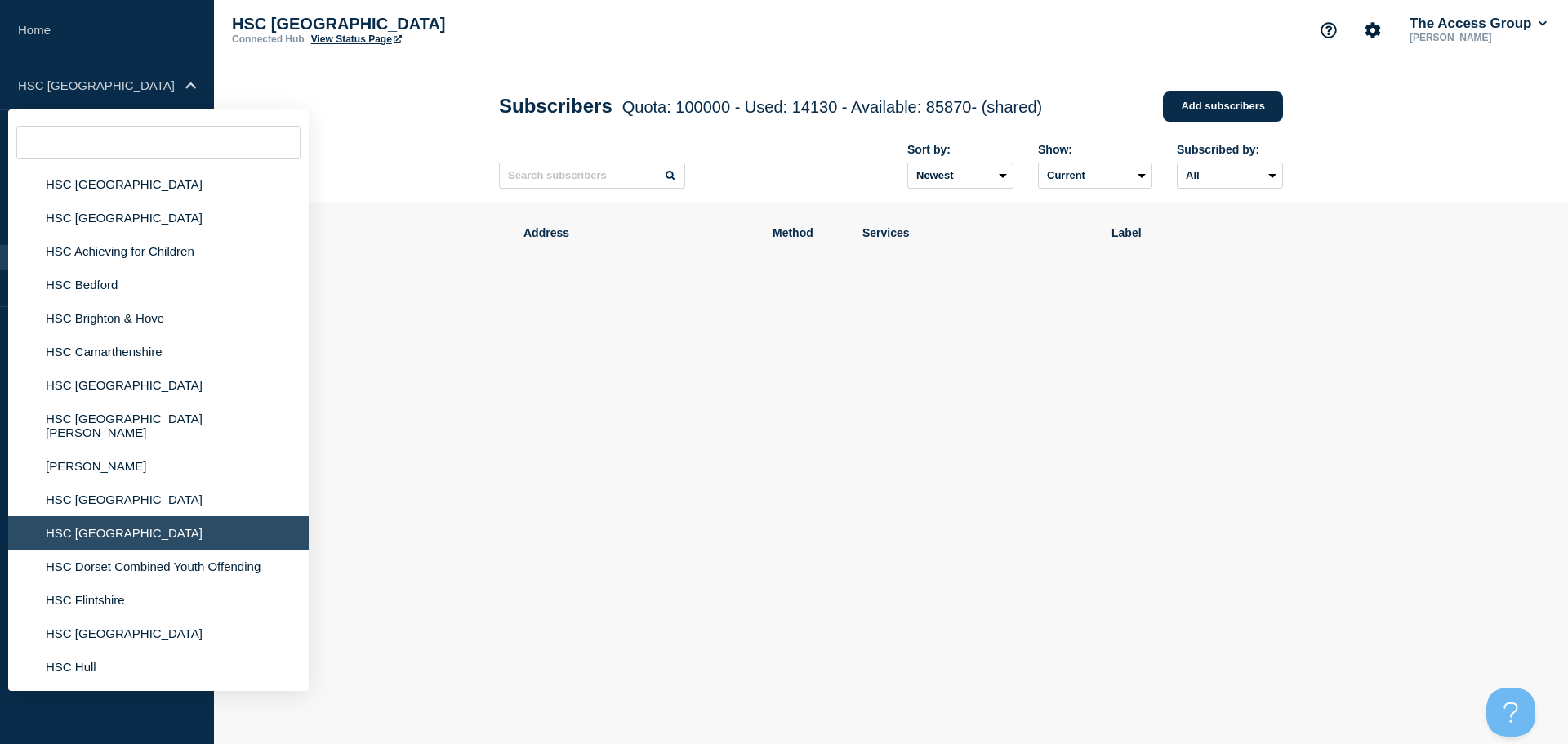
scroll to position [1716, 0]
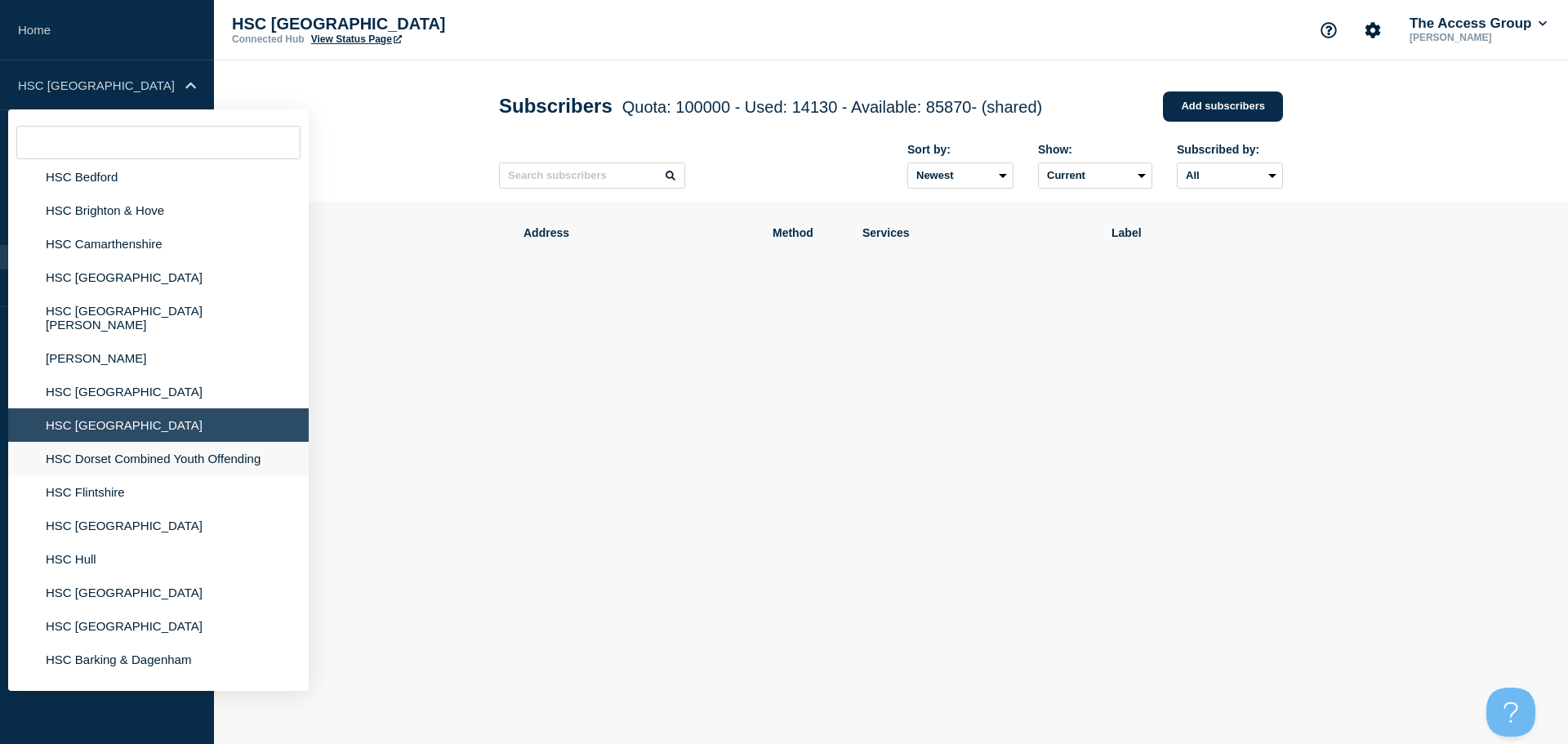
click at [123, 448] on li "HSC Dorset Combined Youth Offending" at bounding box center [158, 459] width 301 height 34
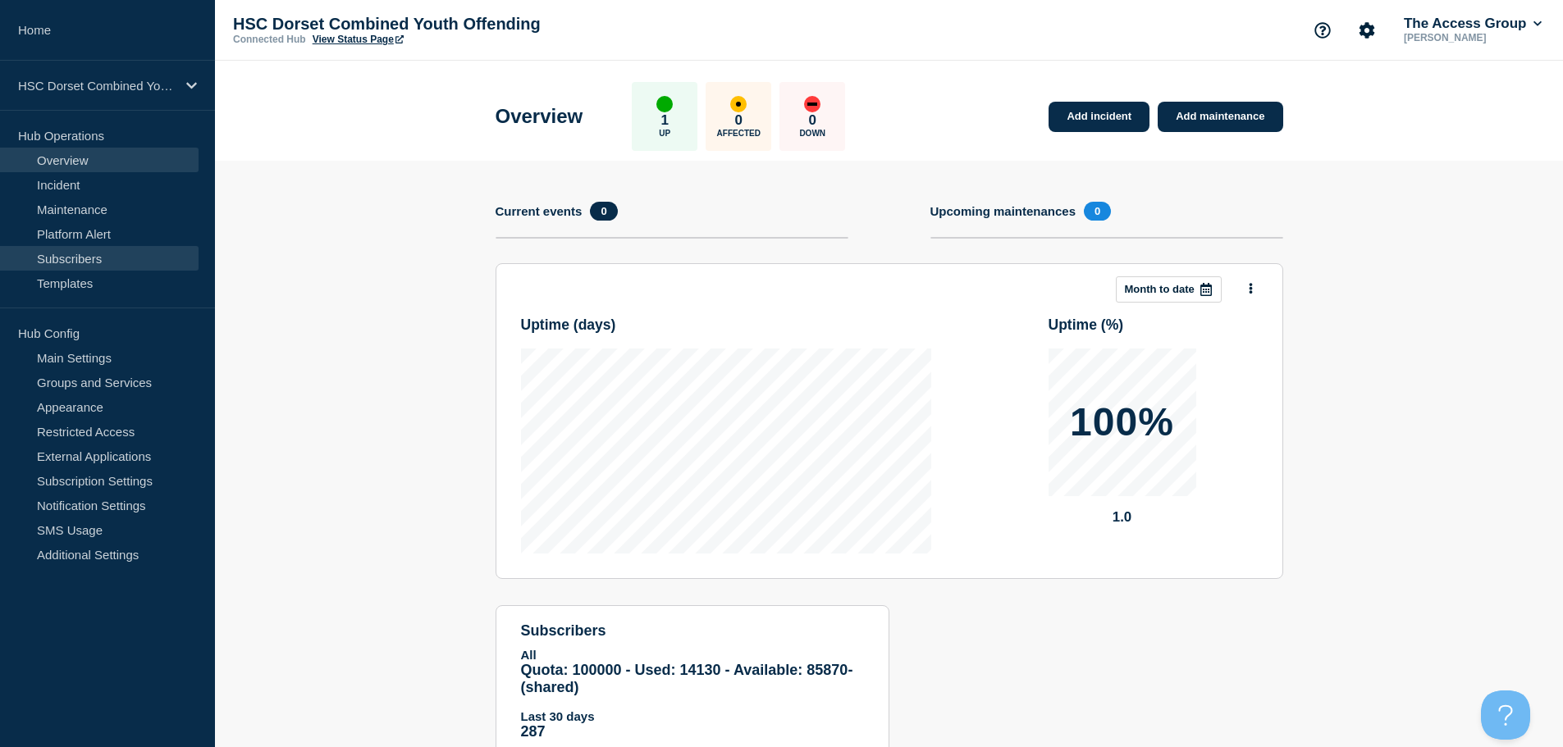
click at [139, 263] on link "Subscribers" at bounding box center [99, 258] width 199 height 25
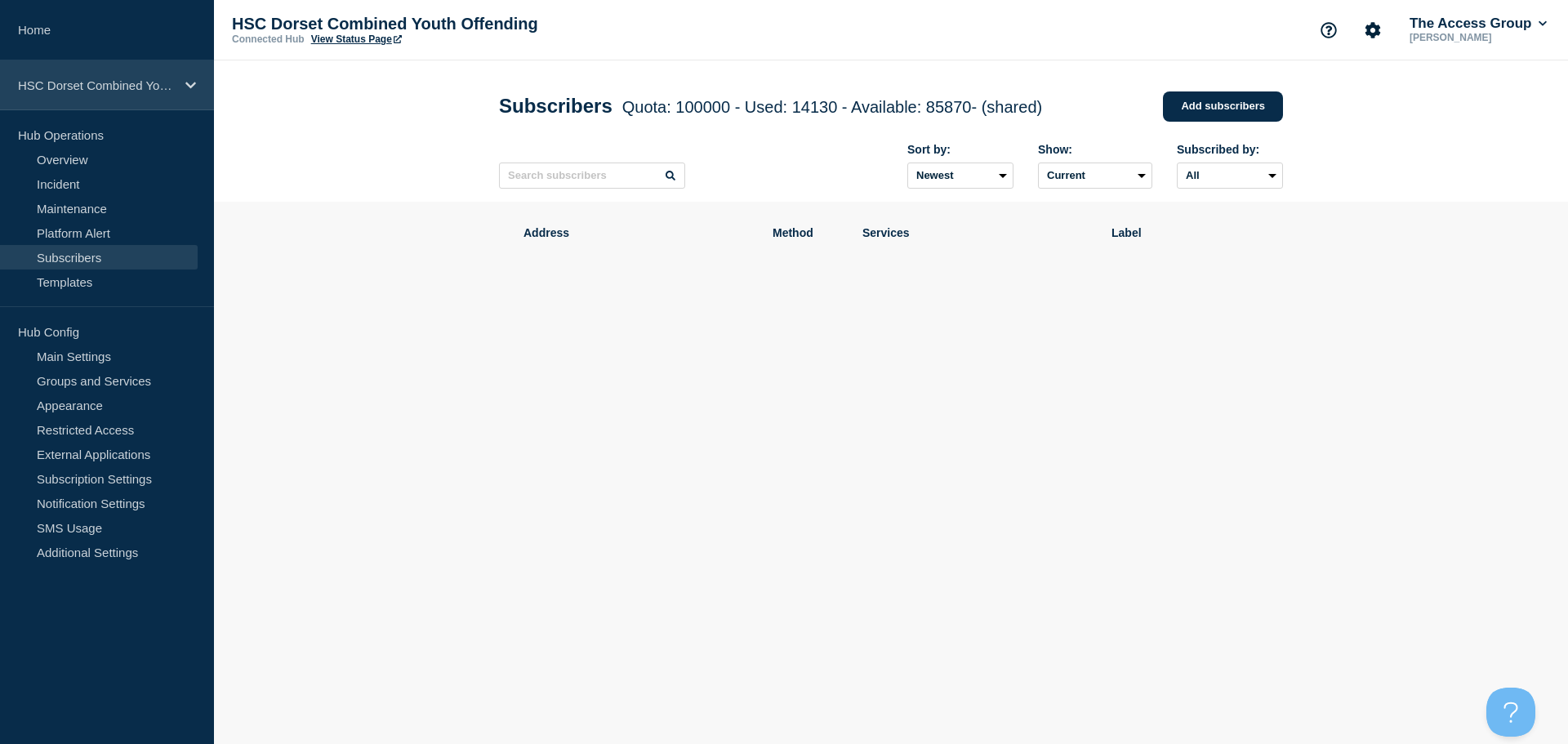
click at [175, 95] on div "HSC Dorset Combined Youth Offending" at bounding box center [107, 86] width 214 height 50
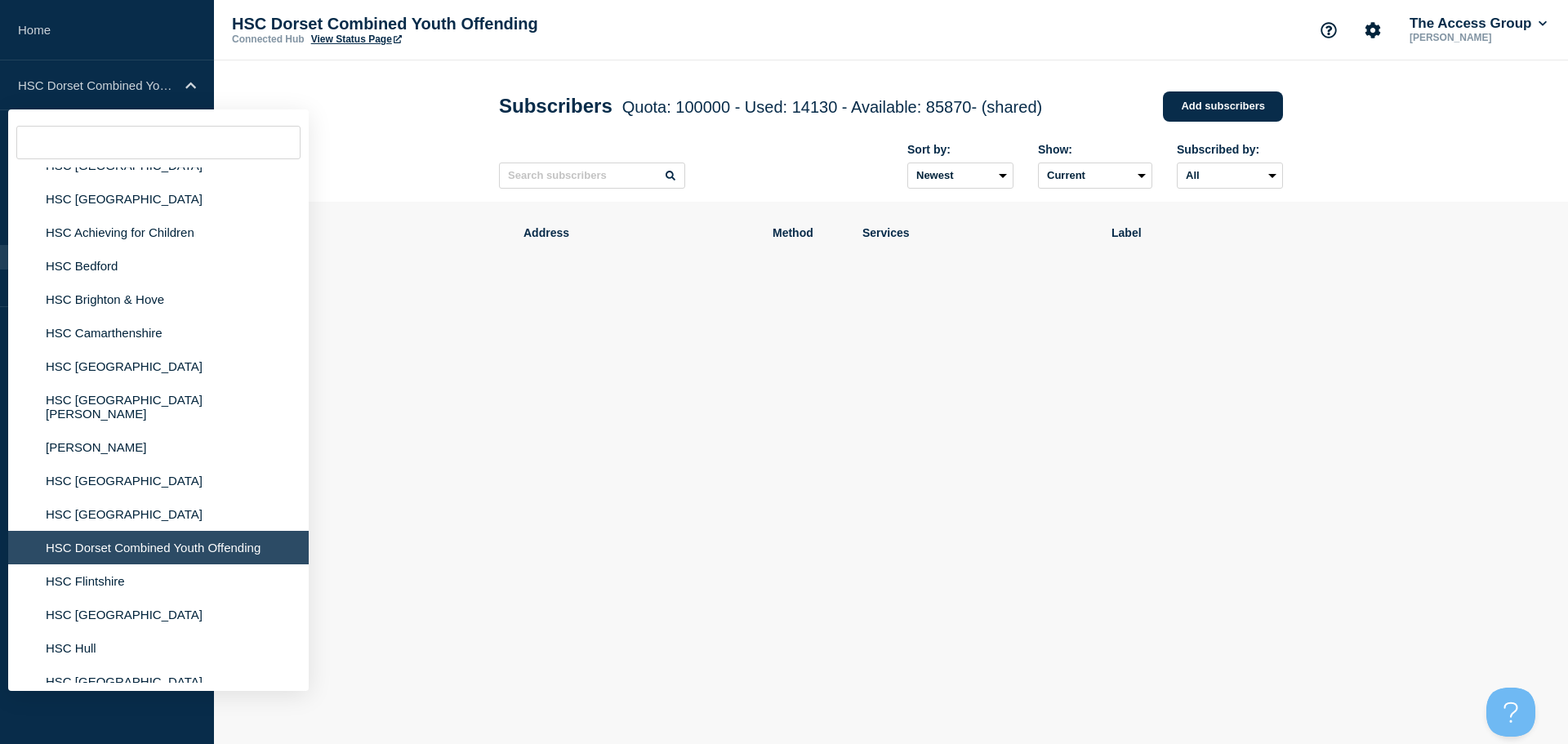
scroll to position [1634, 0]
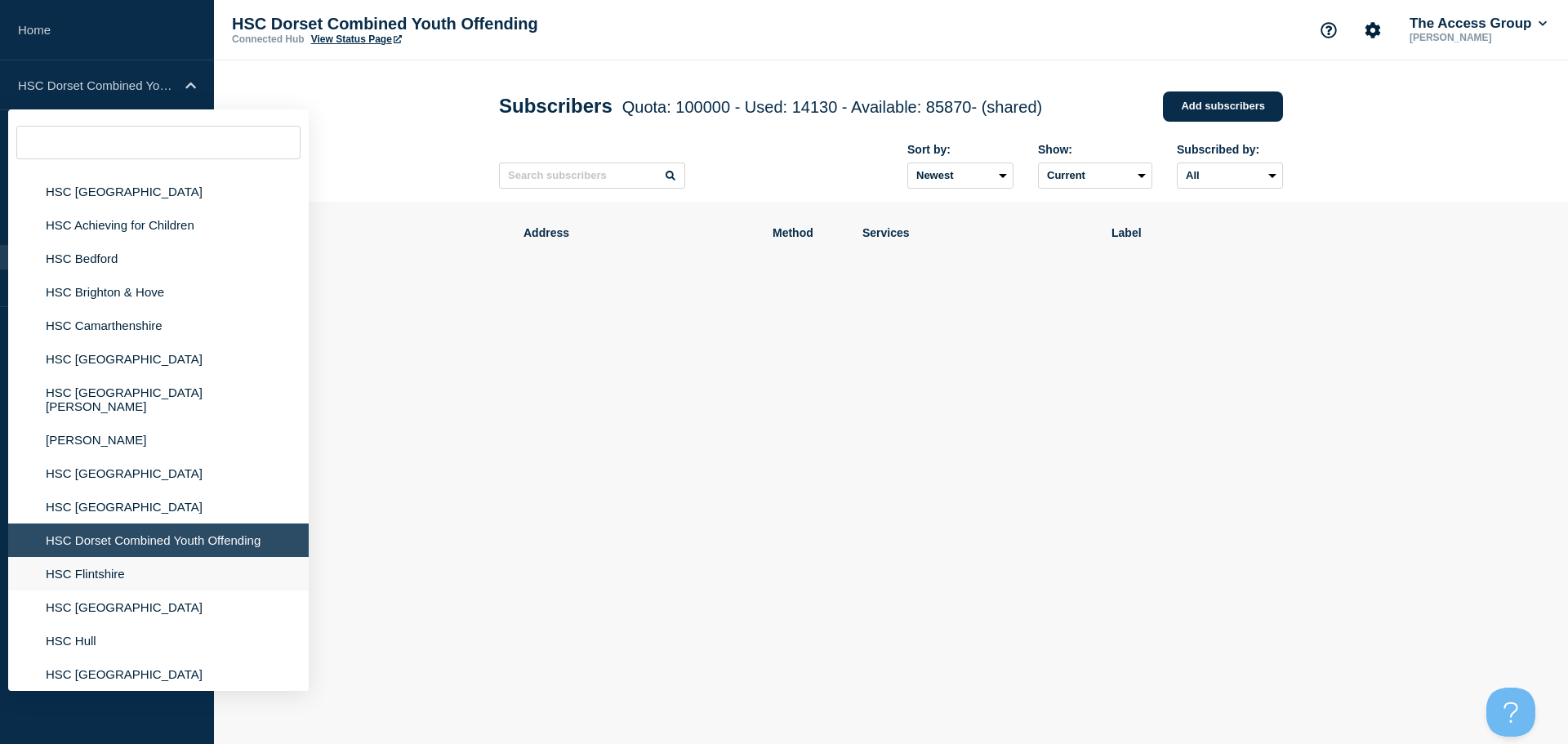
click at [112, 565] on li "HSC Flintshire" at bounding box center [158, 575] width 301 height 34
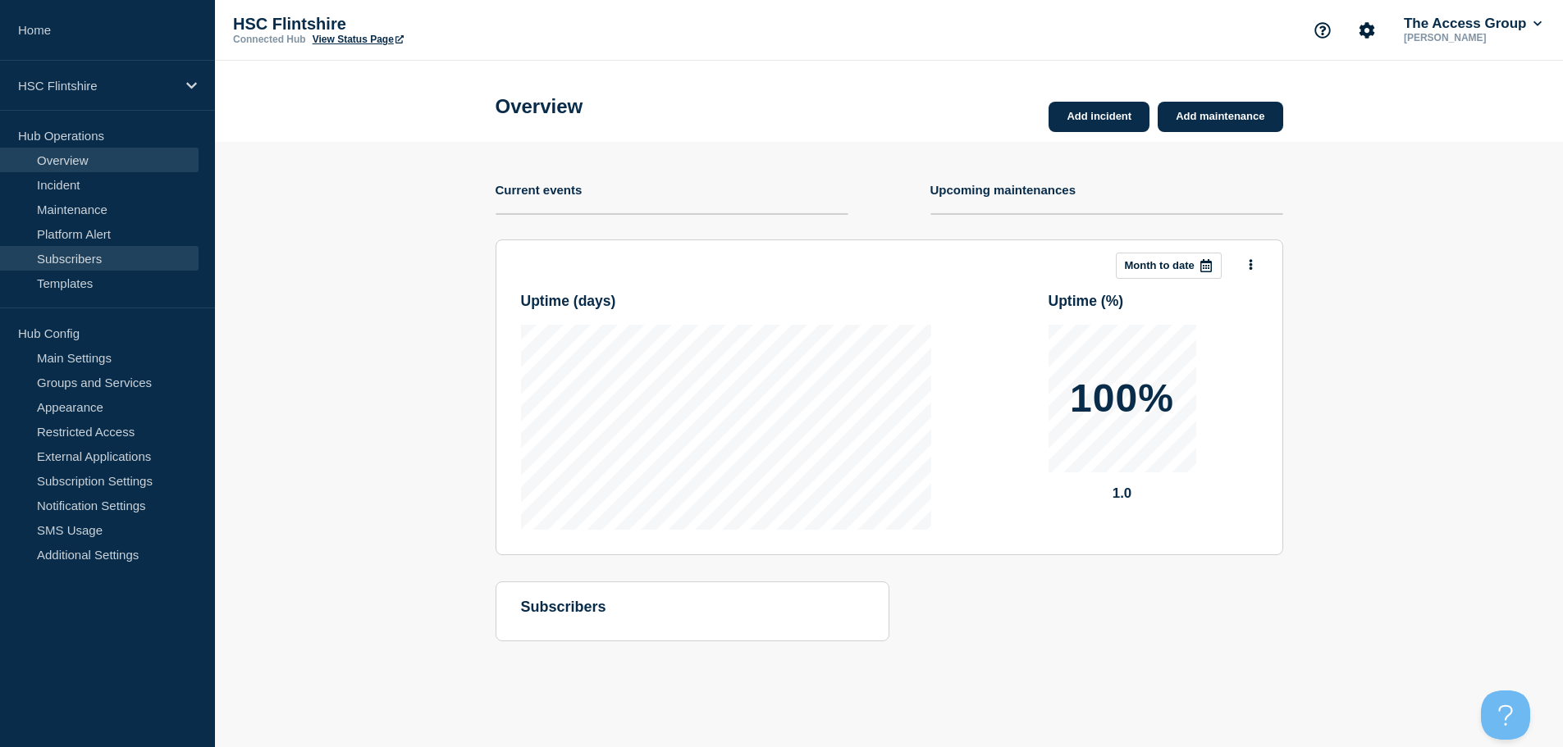
click at [132, 257] on link "Subscribers" at bounding box center [99, 258] width 199 height 25
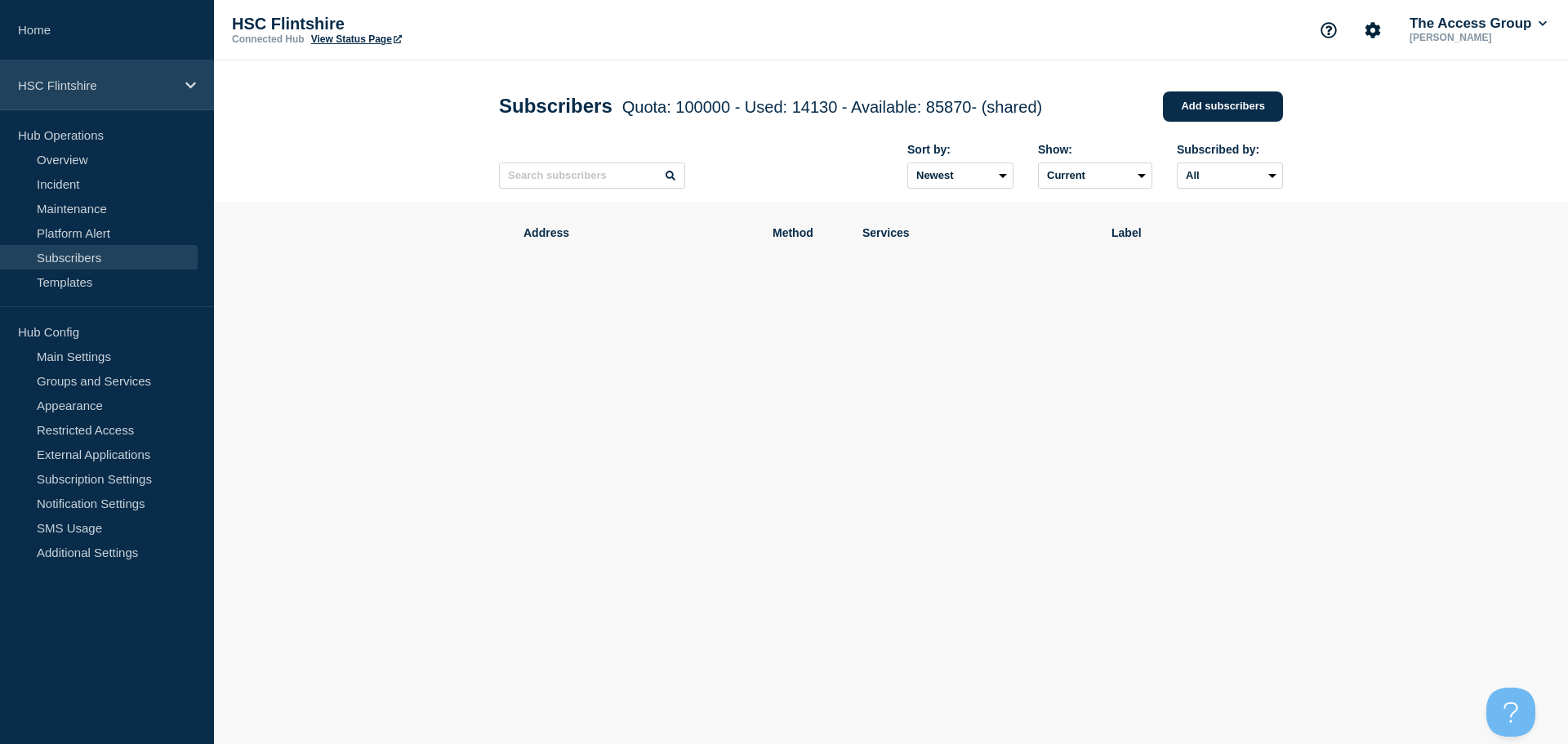
click at [129, 97] on div "HSC Flintshire" at bounding box center [107, 86] width 214 height 50
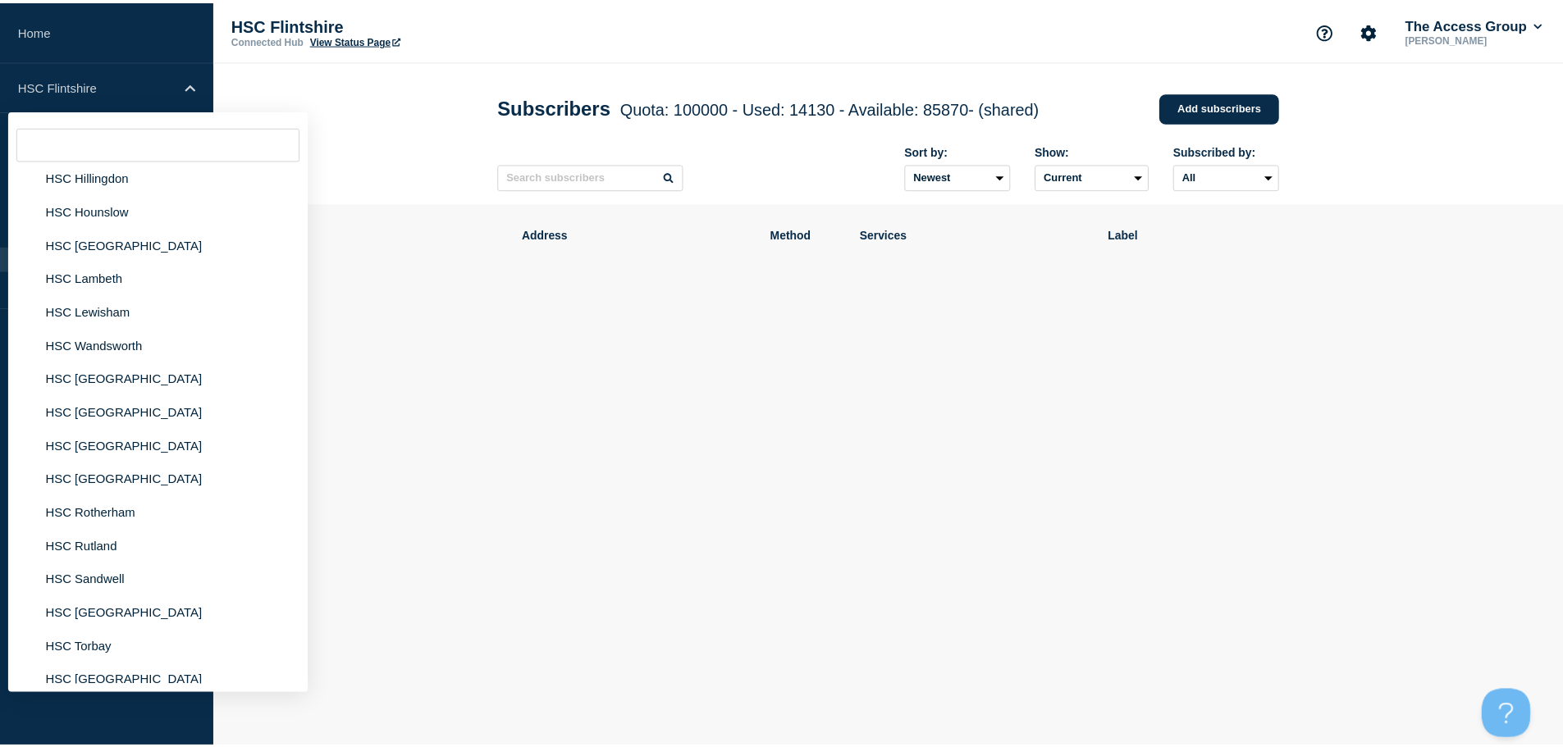
scroll to position [2461, 0]
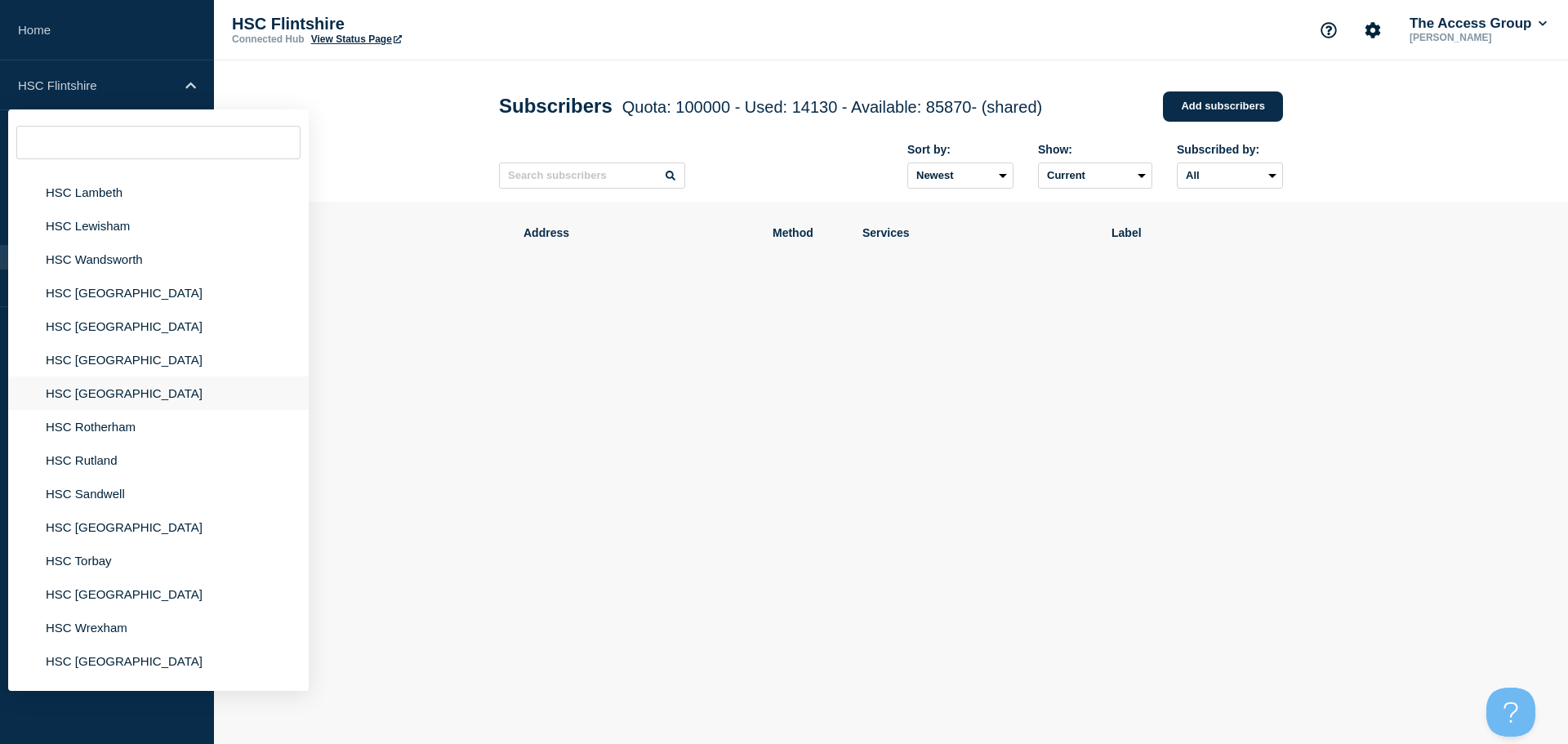
click at [103, 376] on li "HSC [GEOGRAPHIC_DATA]" at bounding box center [158, 393] width 301 height 34
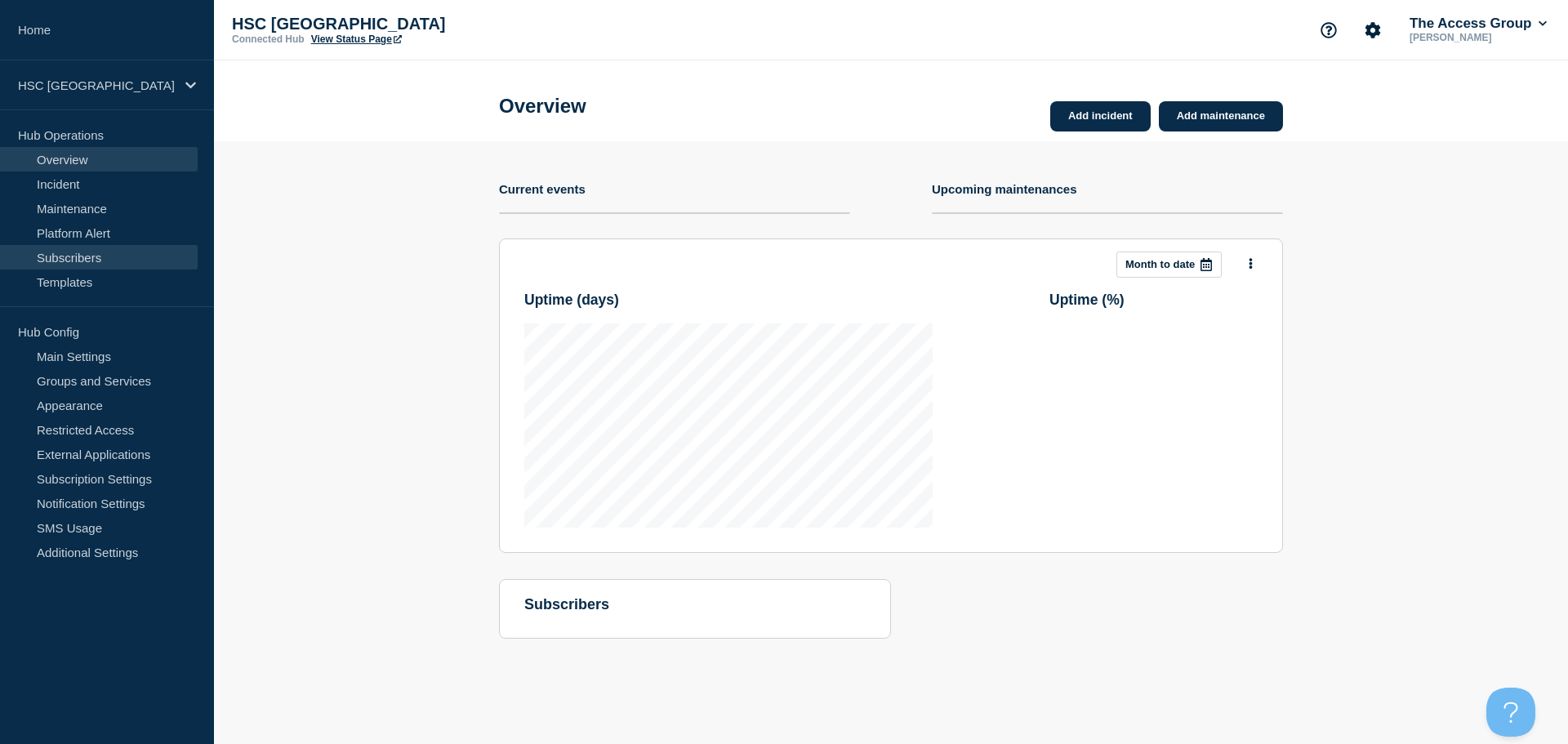
click at [79, 261] on link "Subscribers" at bounding box center [99, 257] width 198 height 25
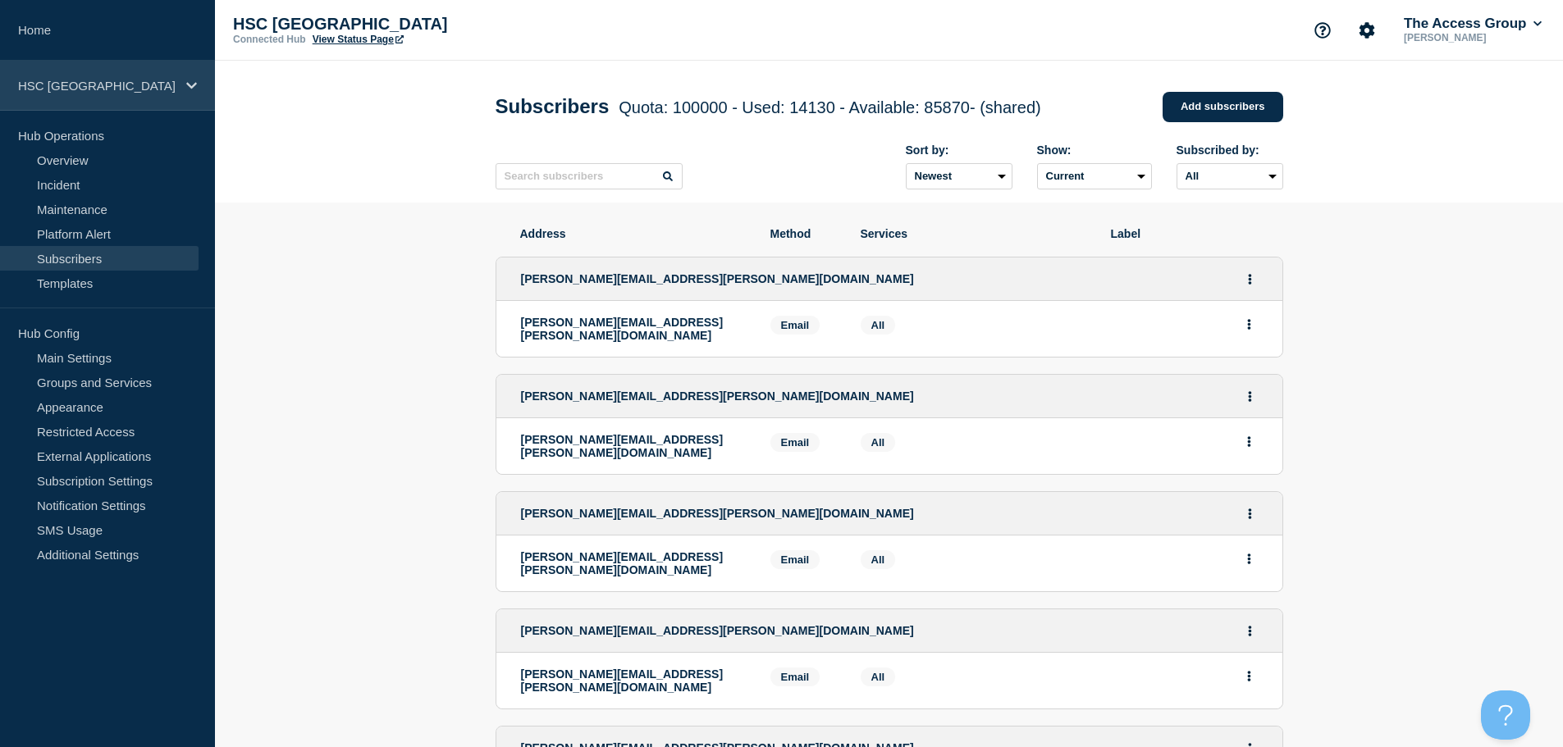
click at [202, 81] on div "HSC [GEOGRAPHIC_DATA]" at bounding box center [107, 86] width 215 height 50
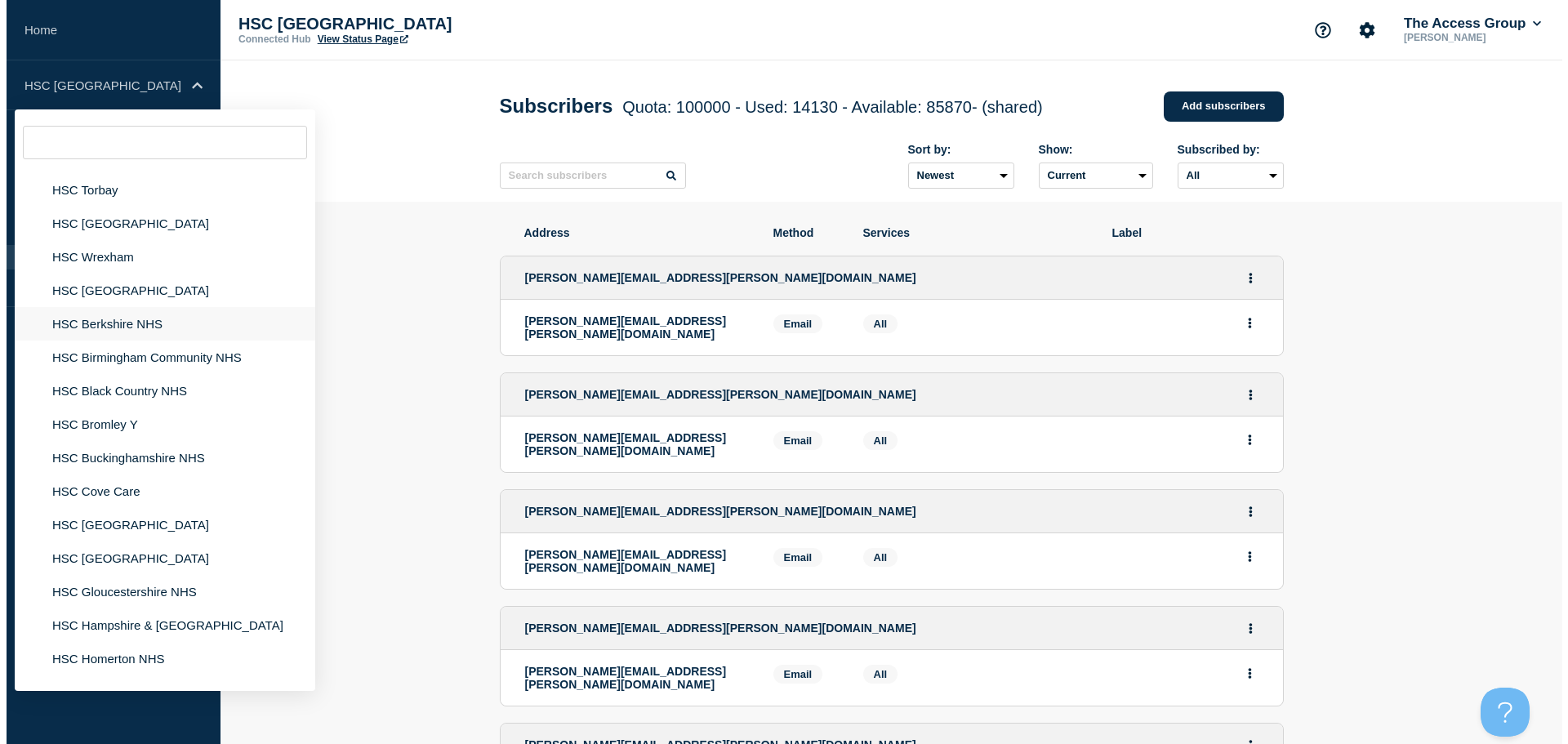
scroll to position [2860, 0]
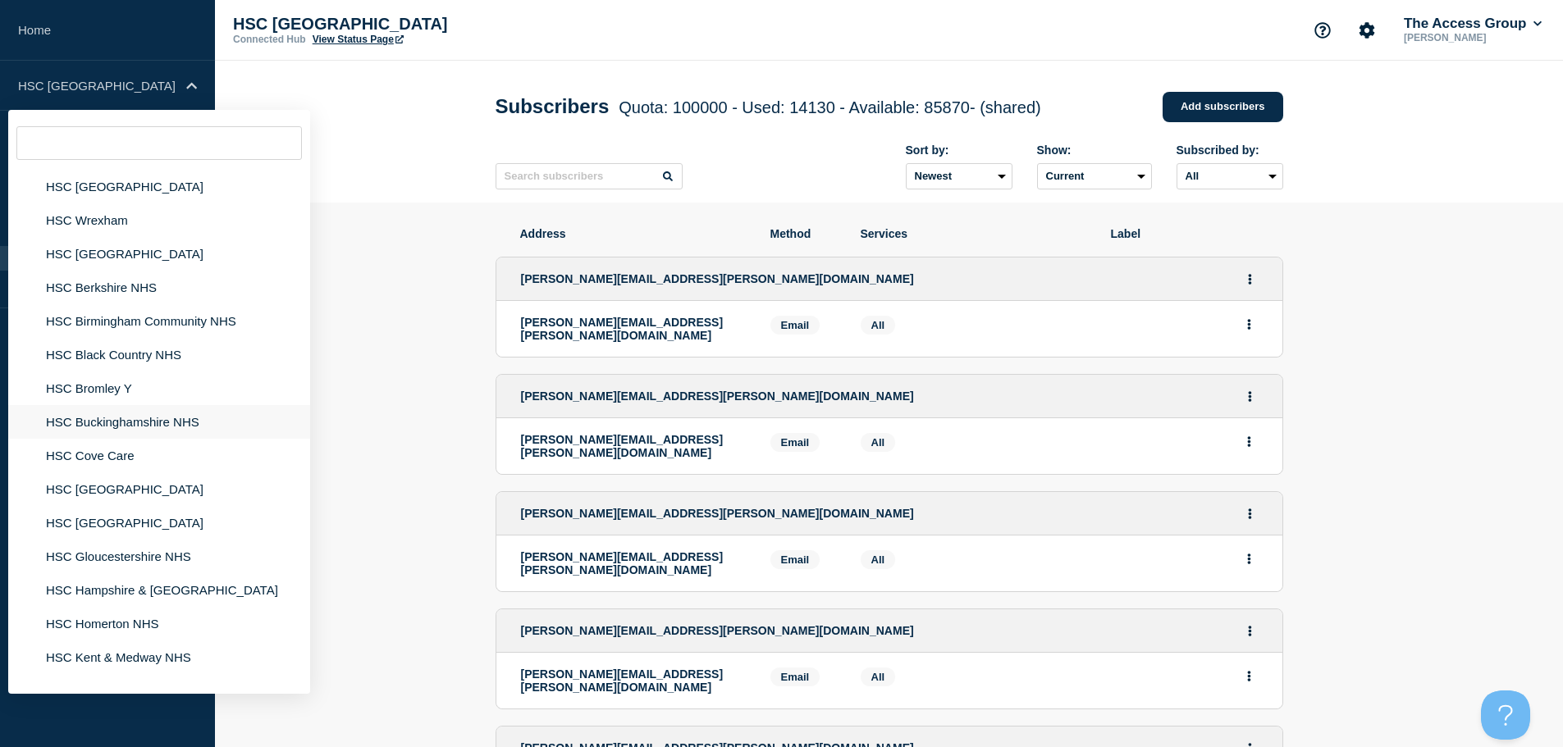
click at [123, 411] on li "HSC Buckinghamshire NHS" at bounding box center [159, 422] width 302 height 34
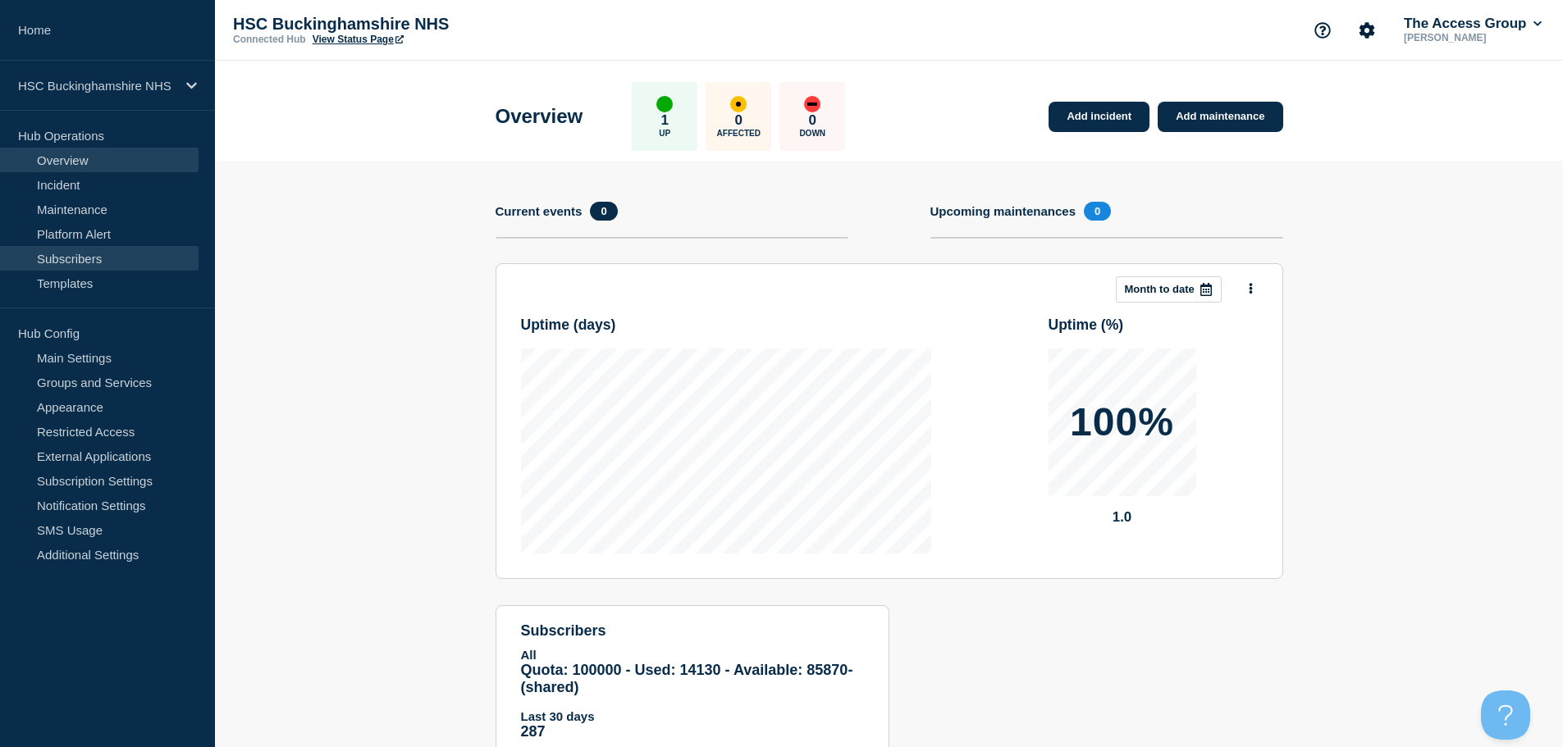
click at [71, 253] on link "Subscribers" at bounding box center [99, 258] width 199 height 25
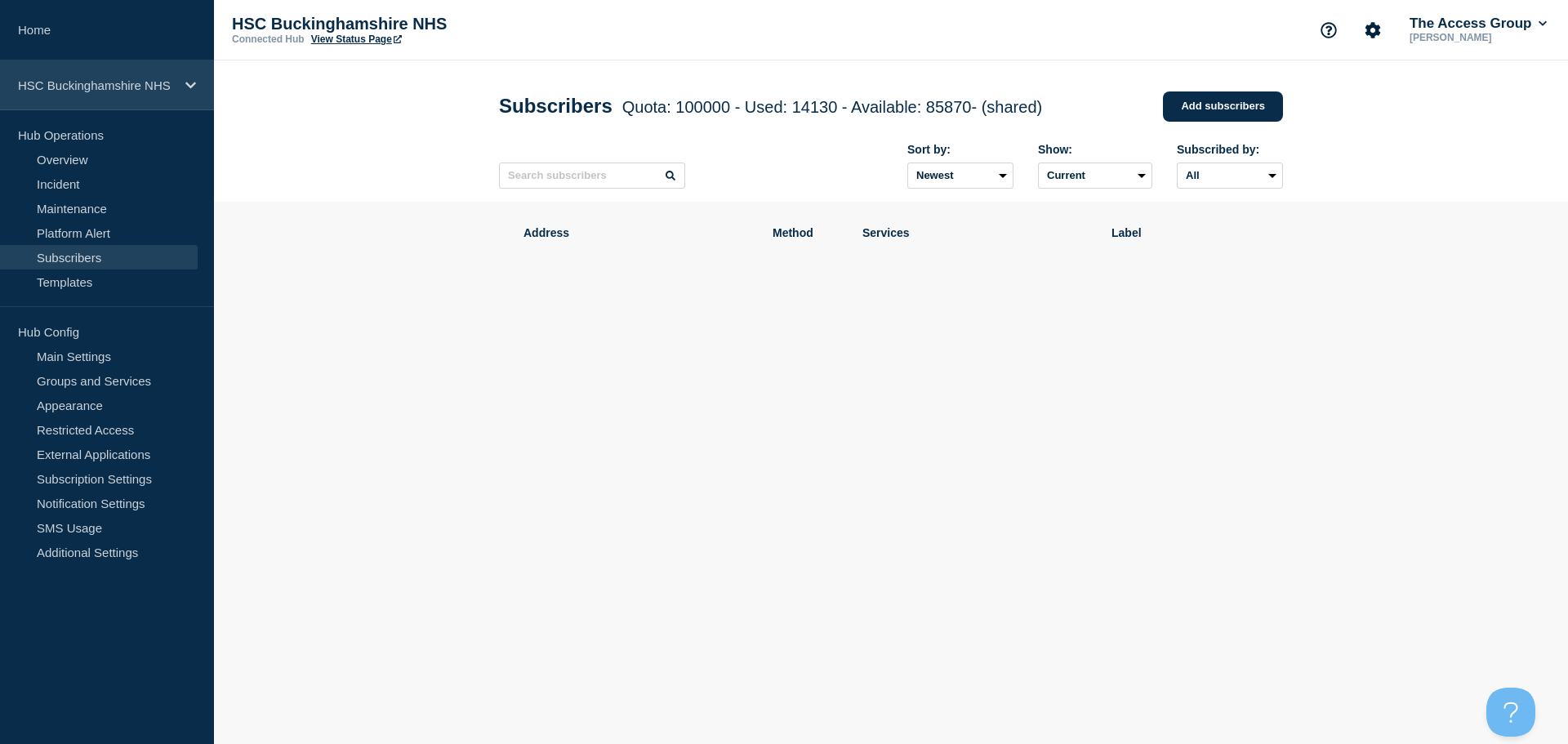
click at [145, 85] on p "HSC Buckinghamshire NHS" at bounding box center [97, 86] width 157 height 14
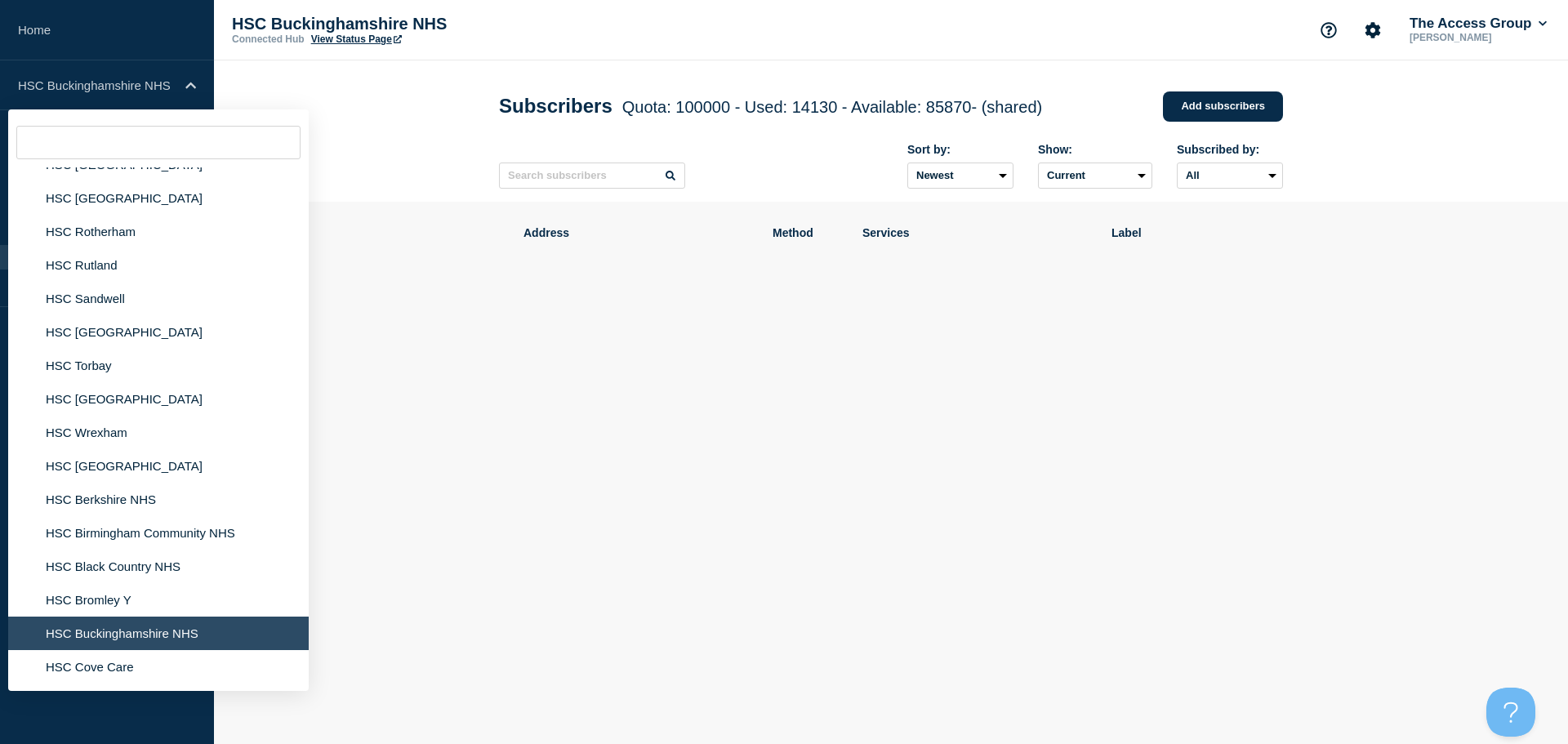
scroll to position [2860, 0]
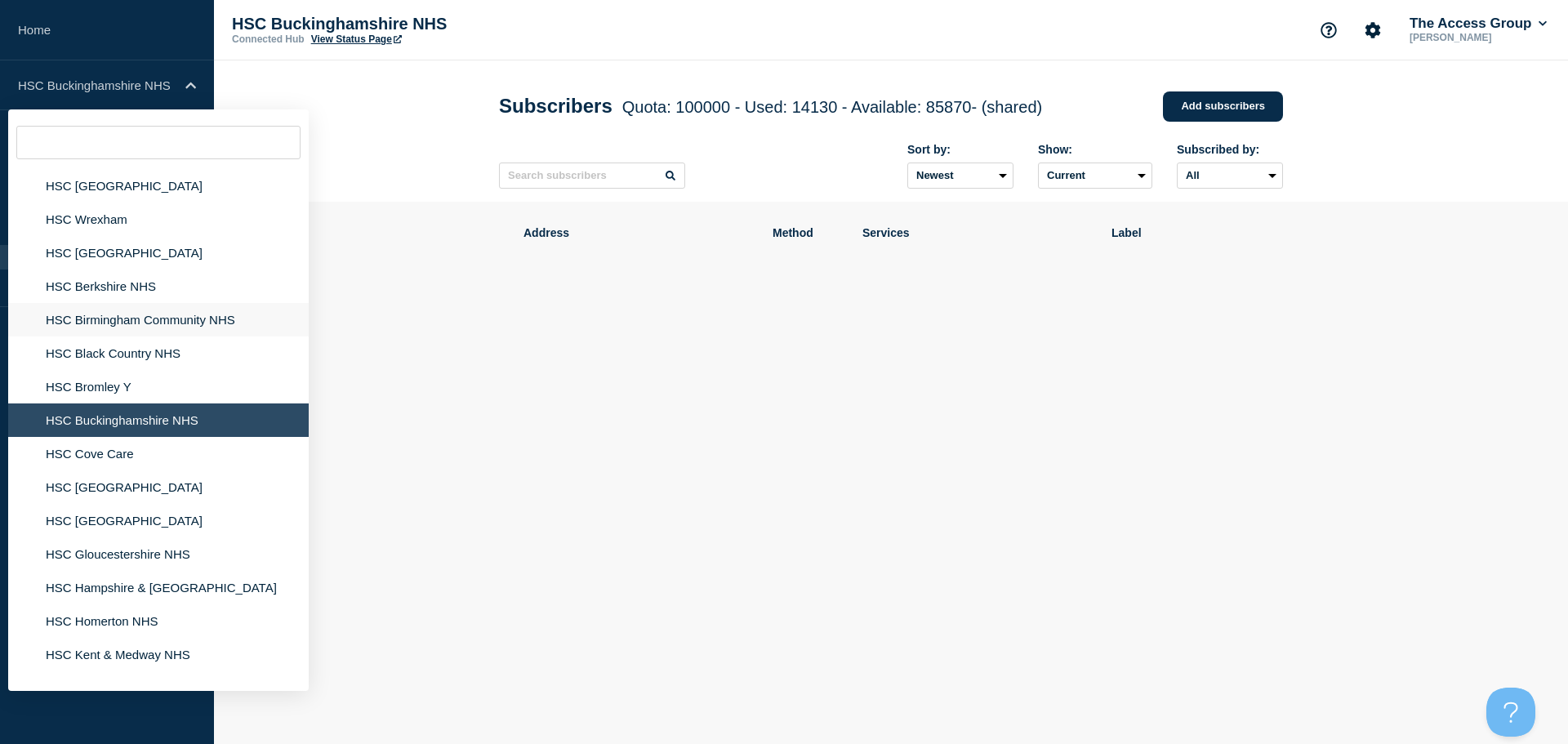
click at [127, 303] on li "HSC Birmingham Community NHS" at bounding box center [158, 320] width 301 height 34
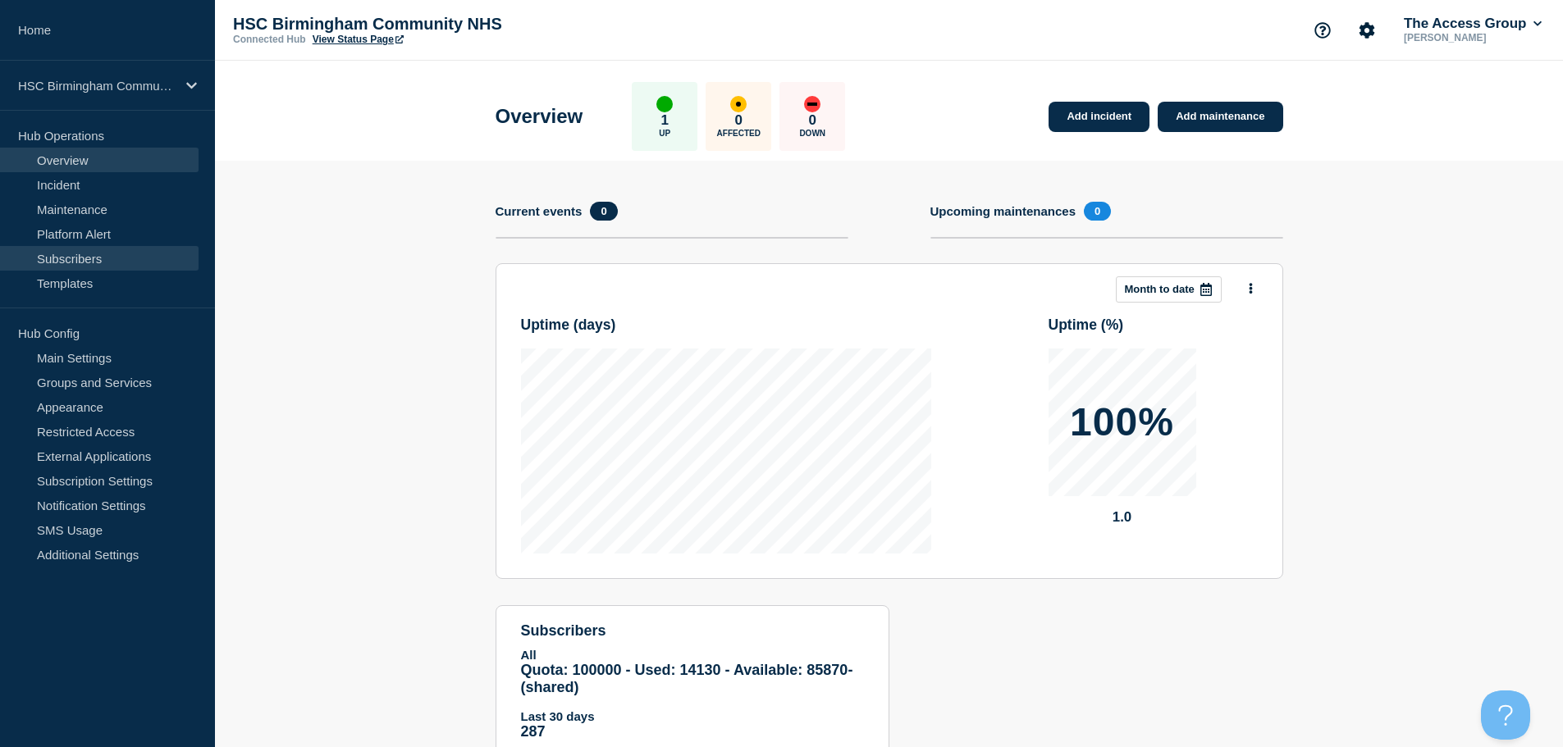
click at [88, 246] on link "Subscribers" at bounding box center [99, 258] width 199 height 25
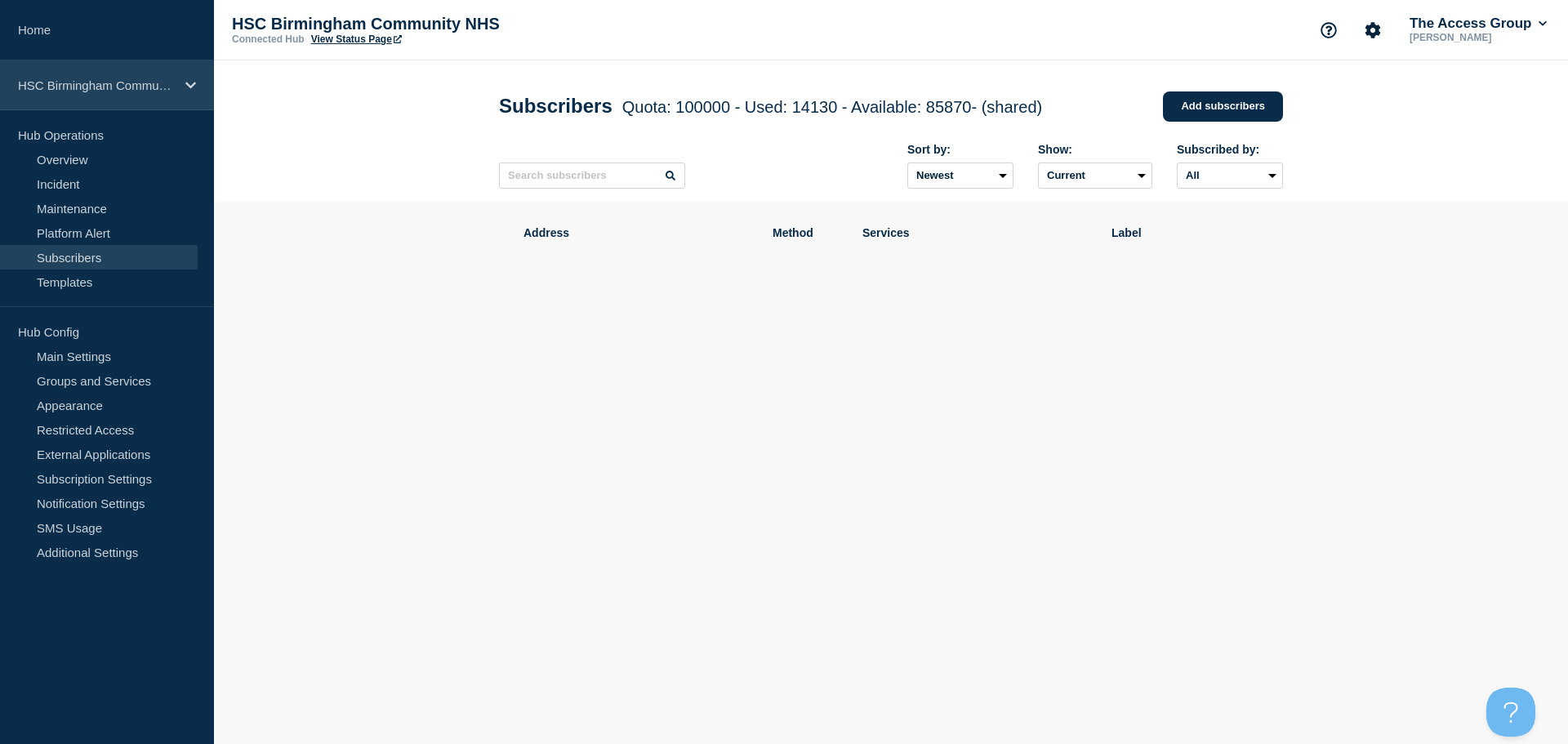
click at [168, 94] on div "HSC Birmingham Community NHS" at bounding box center [107, 86] width 214 height 50
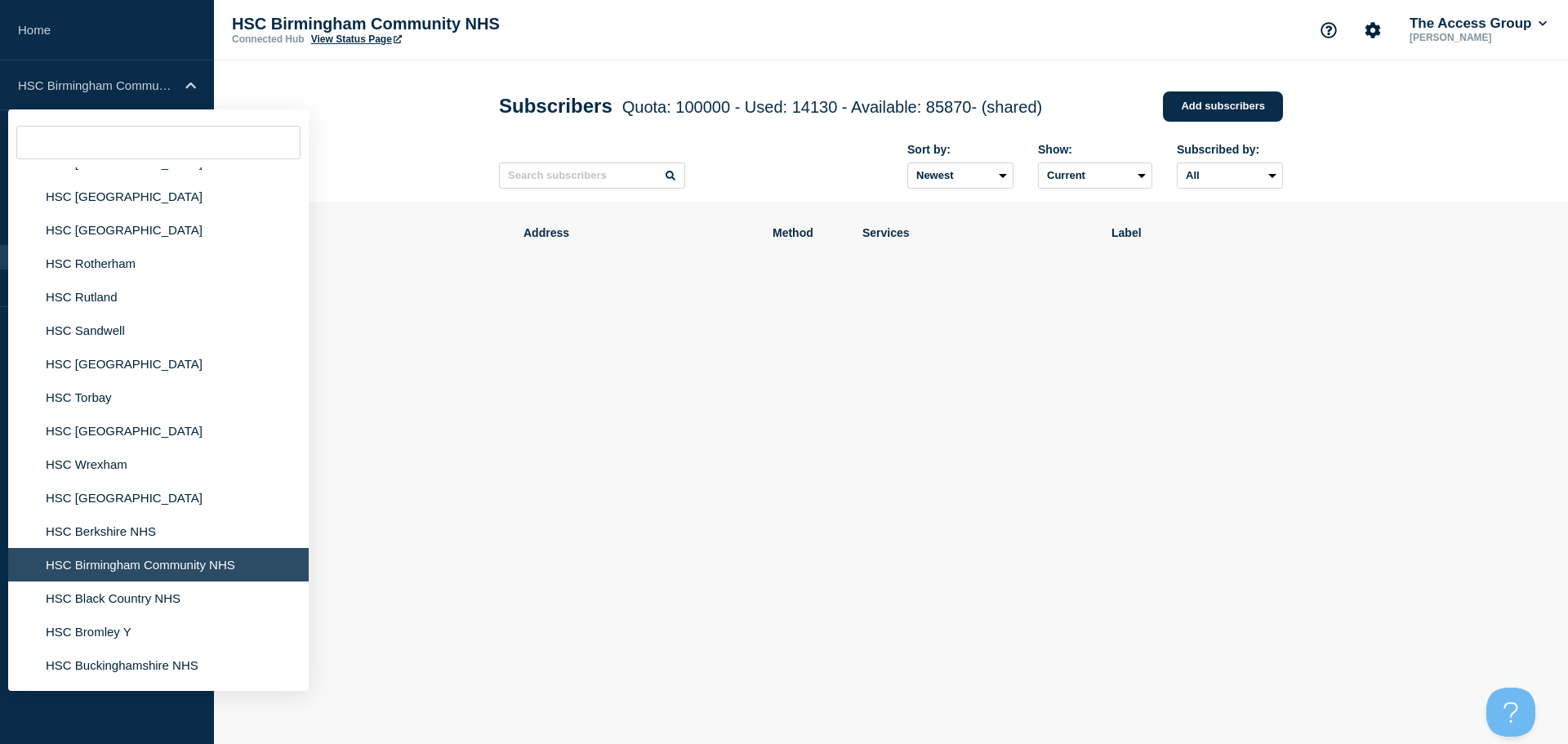
scroll to position [2779, 0]
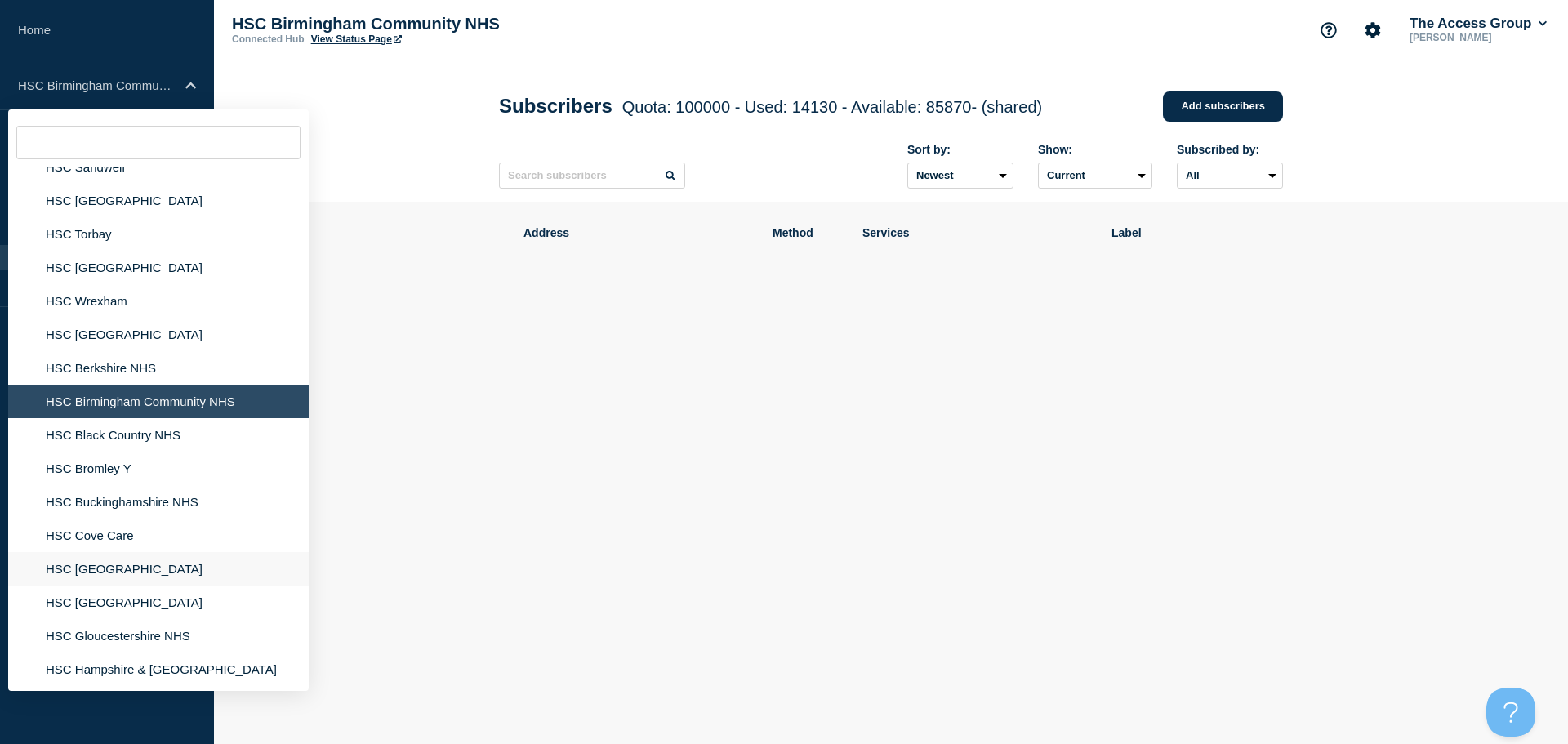
click at [117, 553] on li "HSC [GEOGRAPHIC_DATA]" at bounding box center [158, 570] width 301 height 34
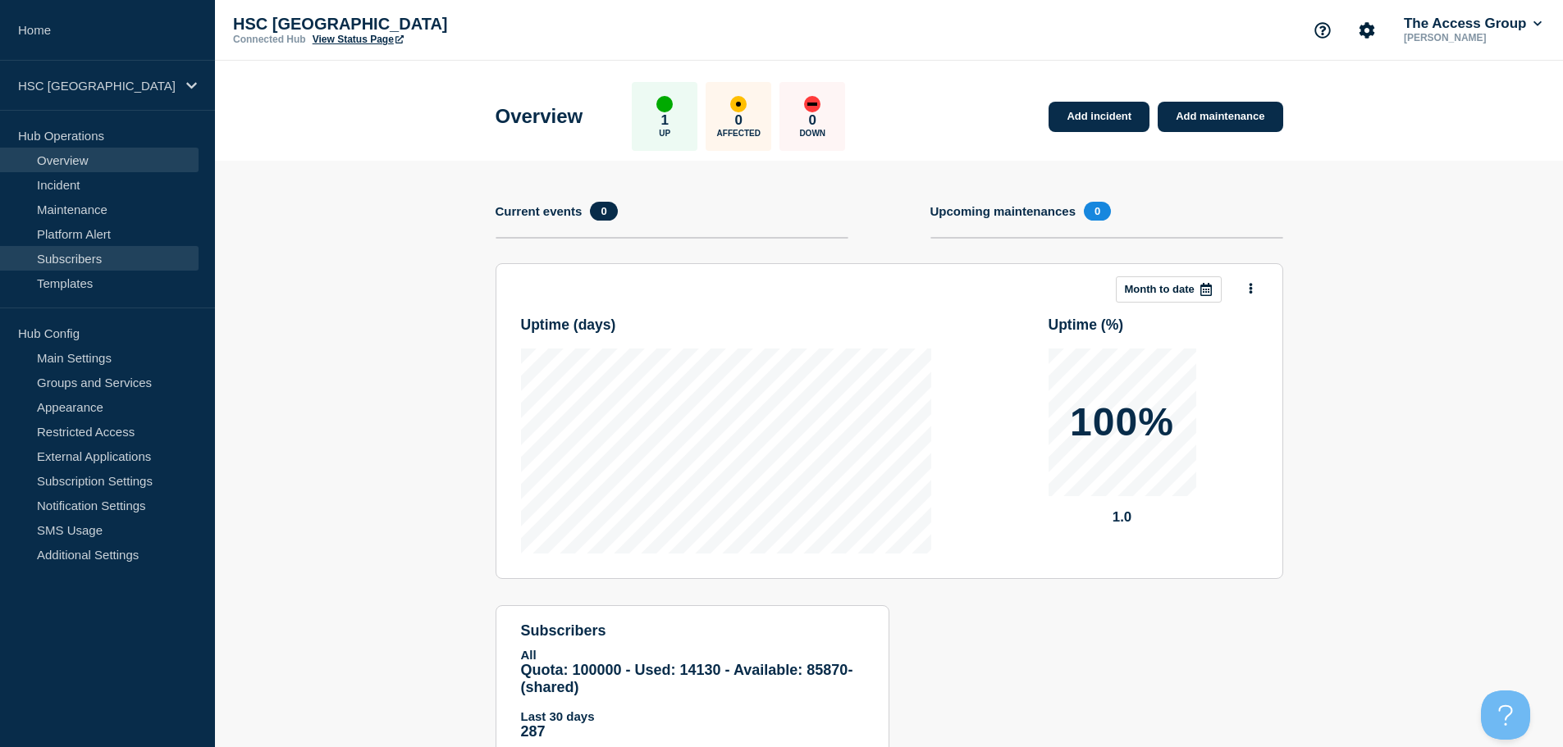
click at [125, 260] on link "Subscribers" at bounding box center [99, 258] width 199 height 25
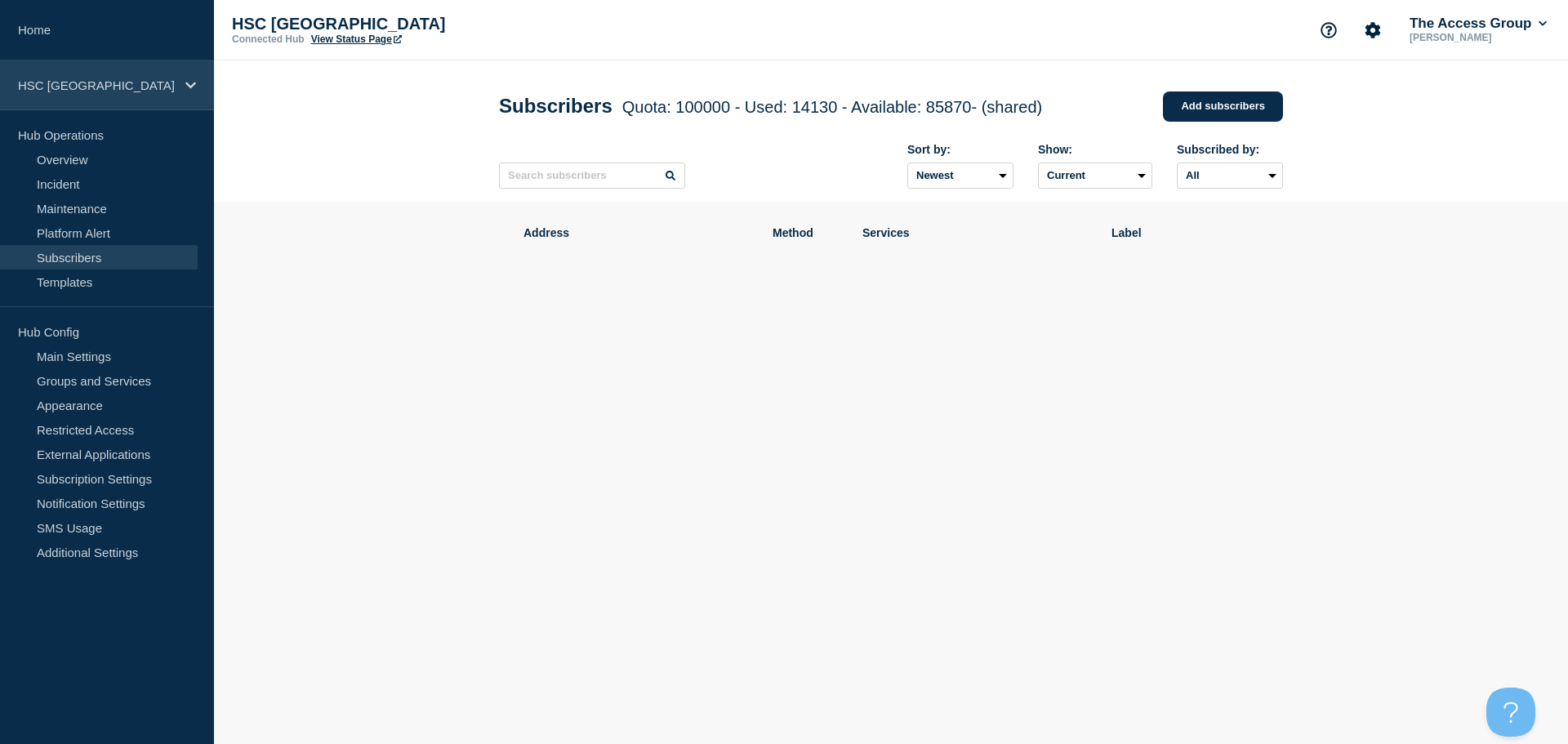
click at [174, 80] on p "HSC [GEOGRAPHIC_DATA]" at bounding box center [97, 86] width 157 height 14
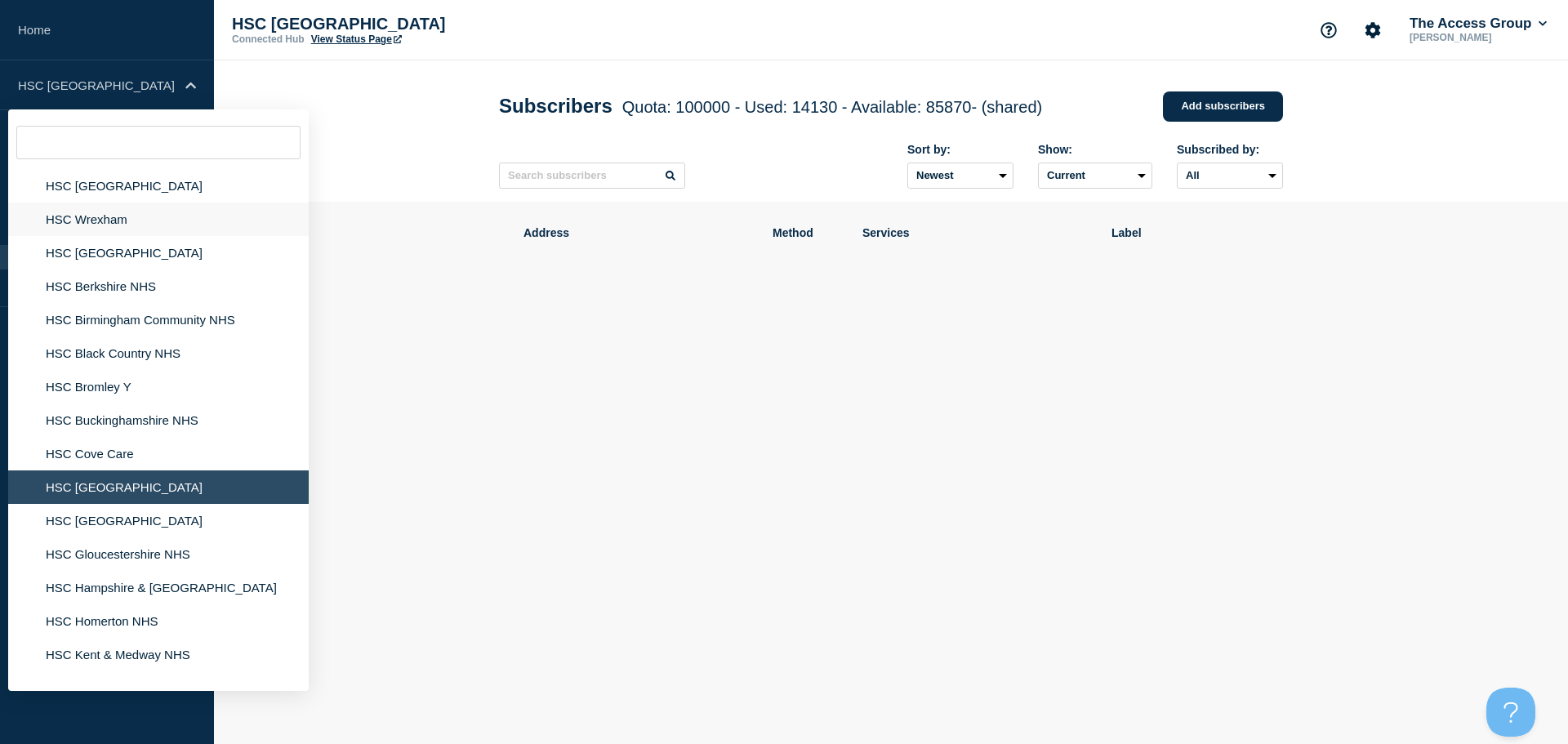
scroll to position [3187, 0]
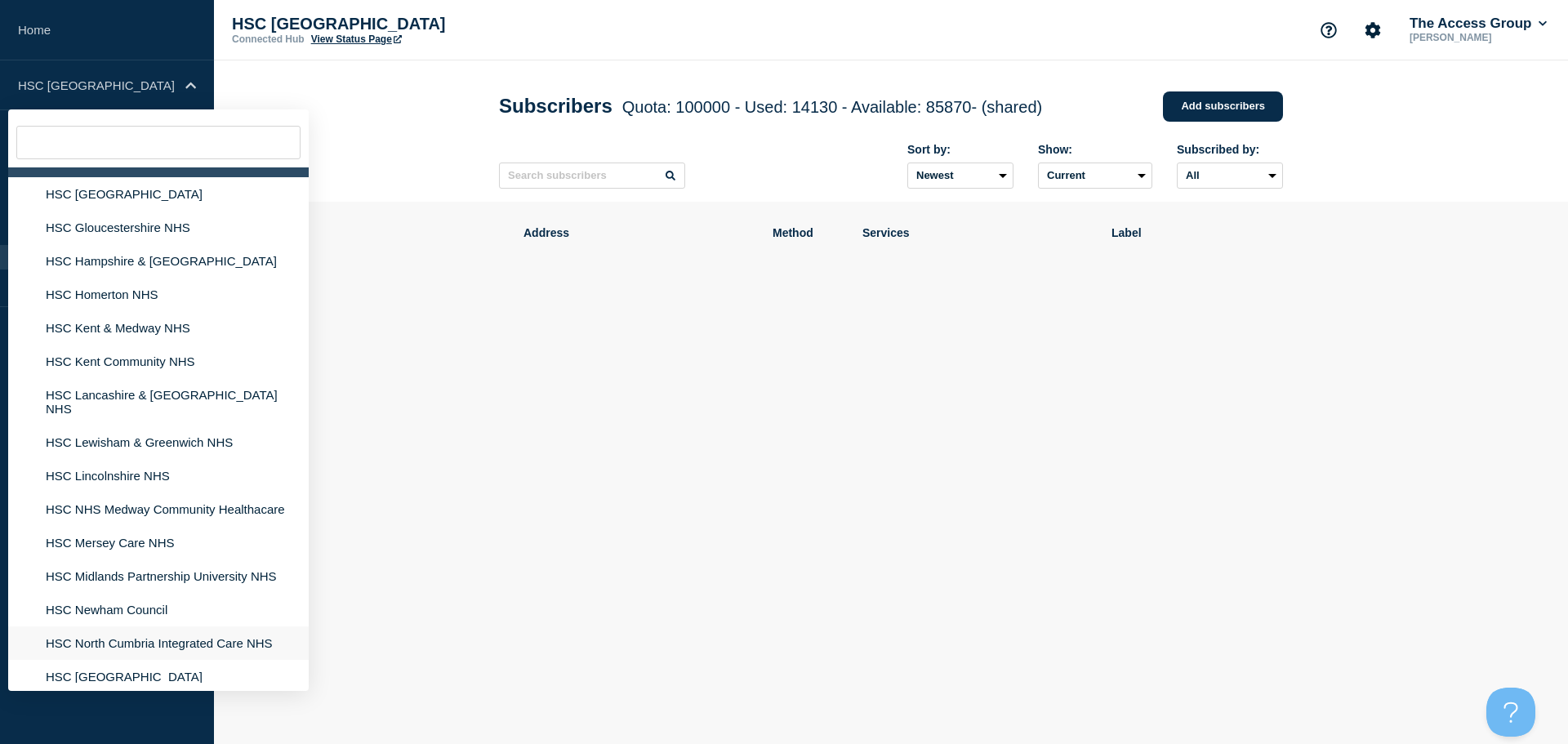
click at [154, 626] on li "HSC North Cumbria Integrated Care NHS" at bounding box center [158, 643] width 301 height 34
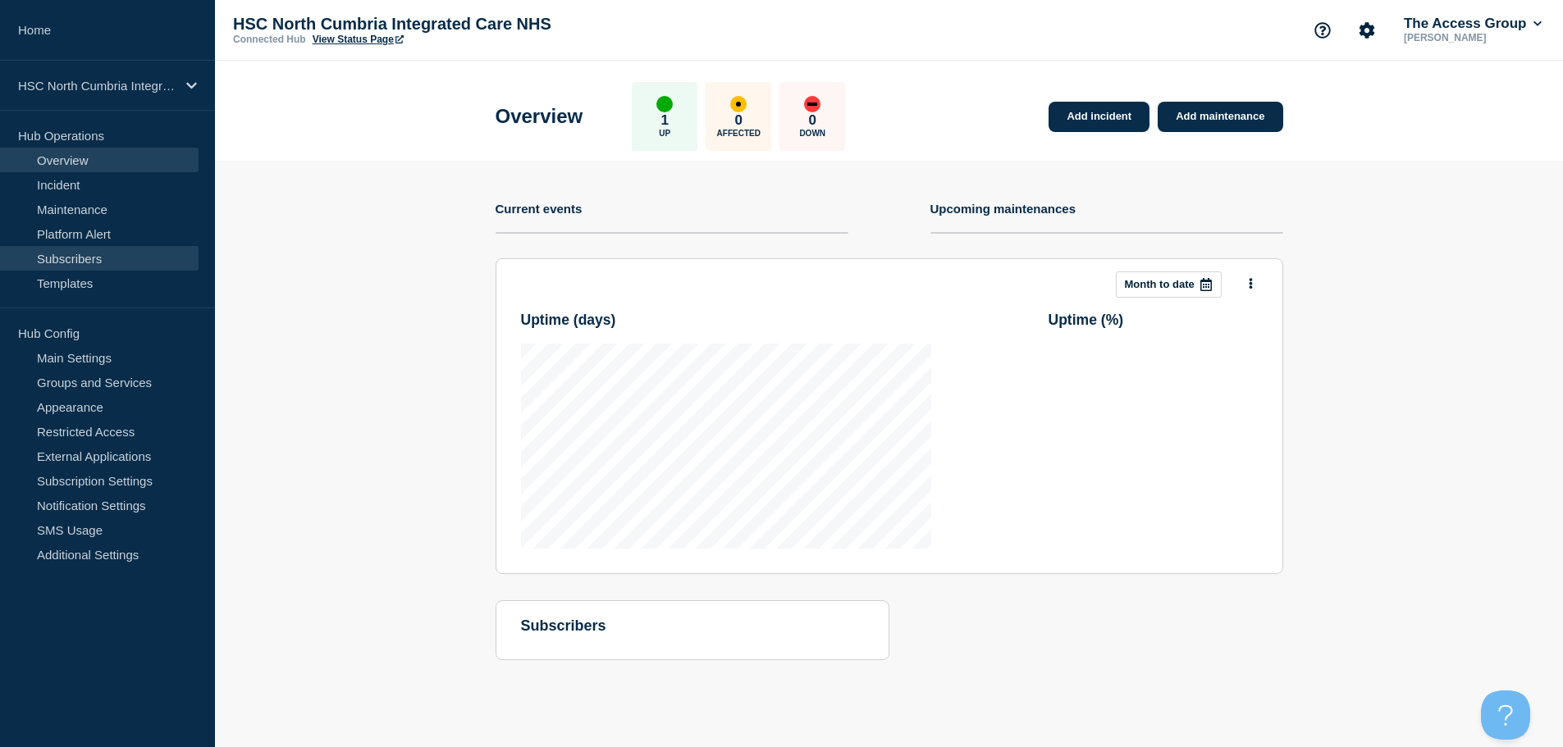
click at [85, 267] on link "Subscribers" at bounding box center [99, 258] width 199 height 25
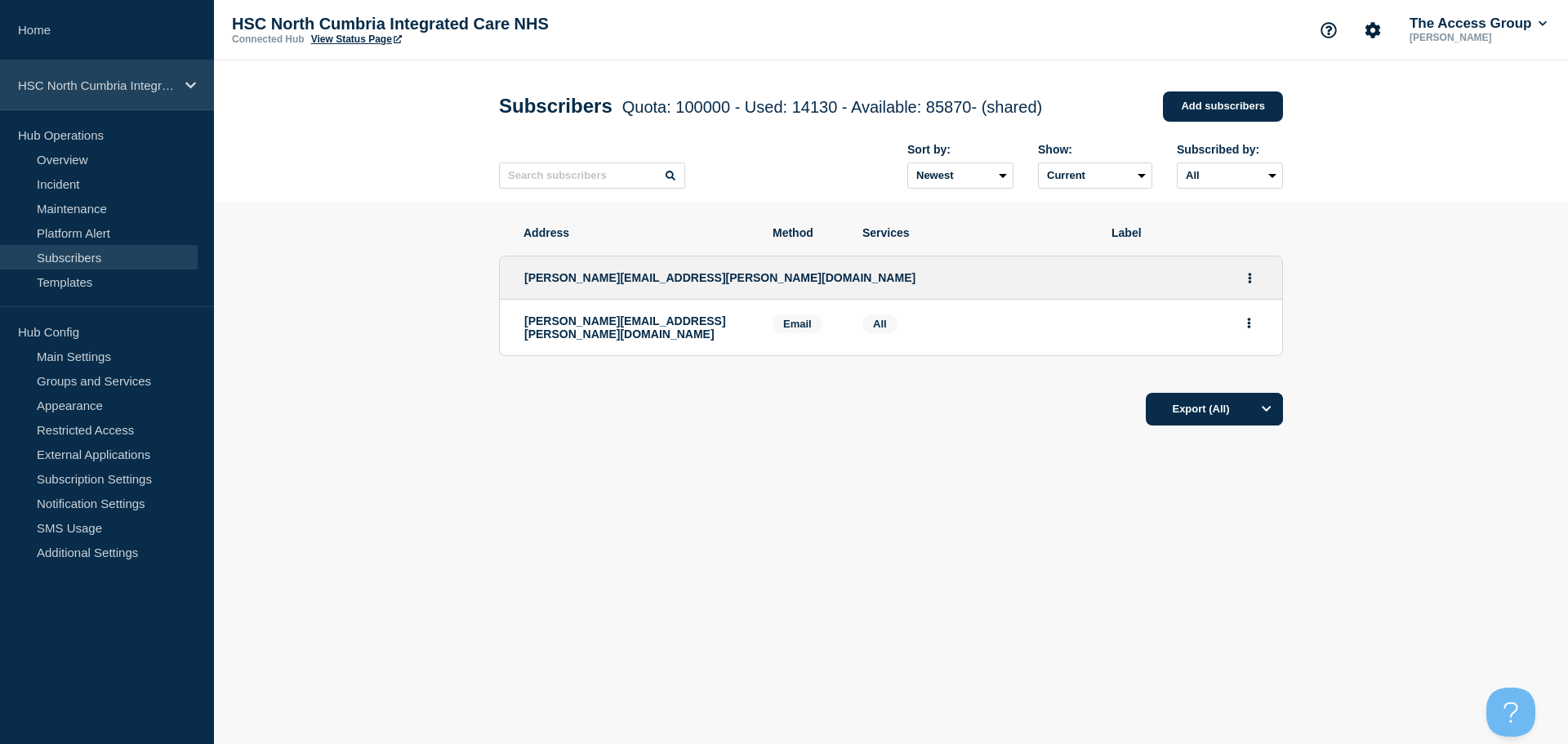
click at [158, 89] on p "HSC North Cumbria Integrated Care NHS" at bounding box center [97, 86] width 157 height 14
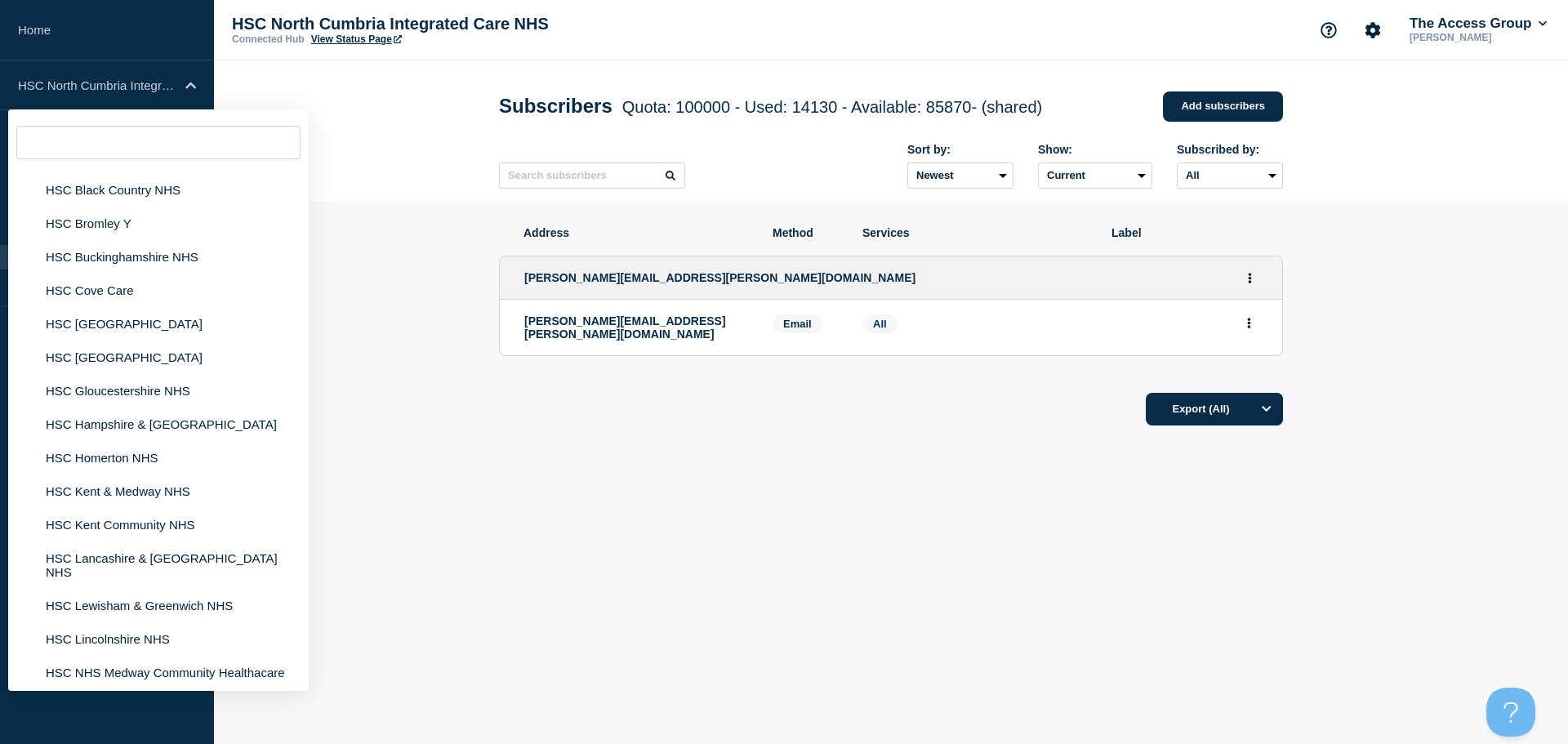
scroll to position [3350, 0]
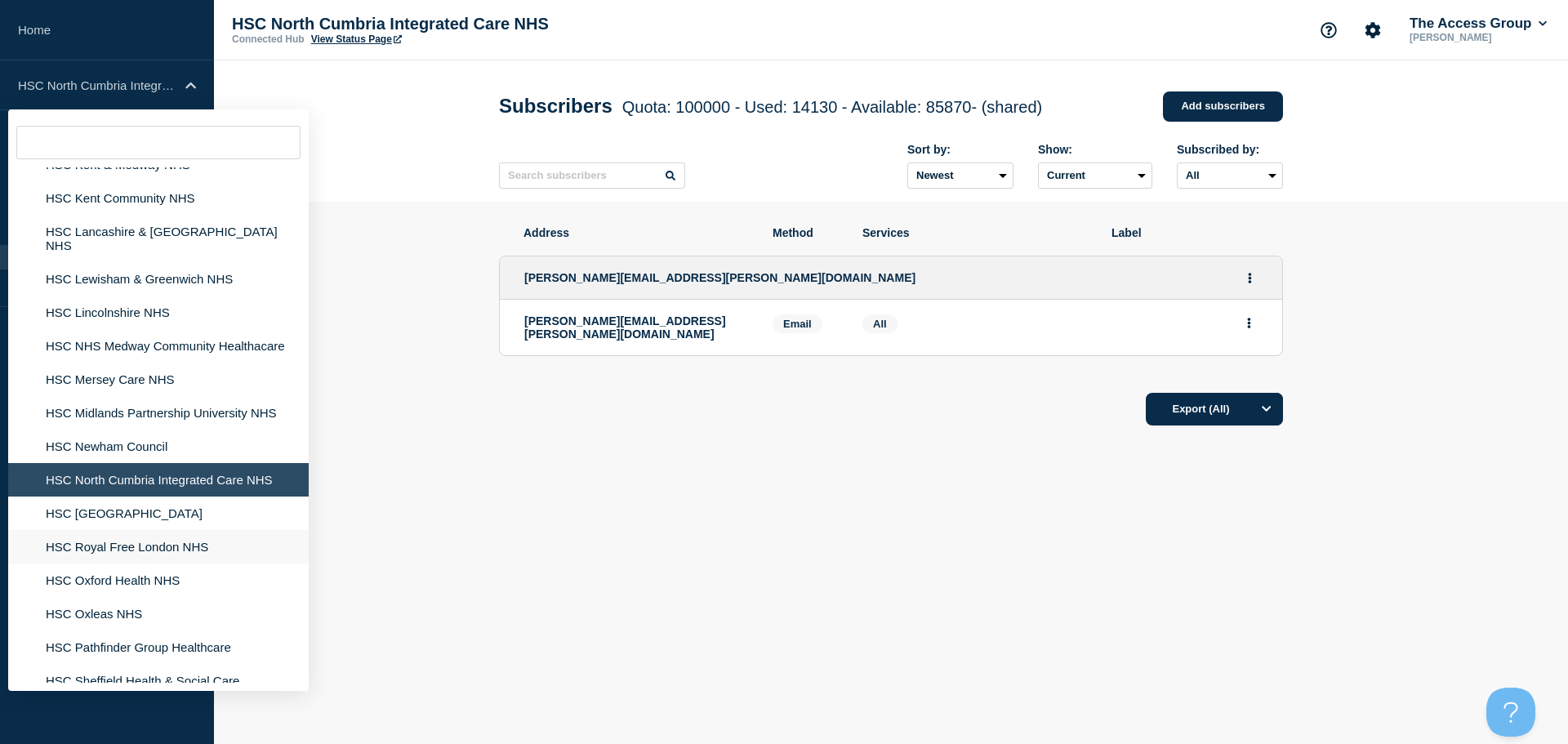
click at [138, 530] on li "HSC Royal Free London NHS" at bounding box center [158, 547] width 301 height 34
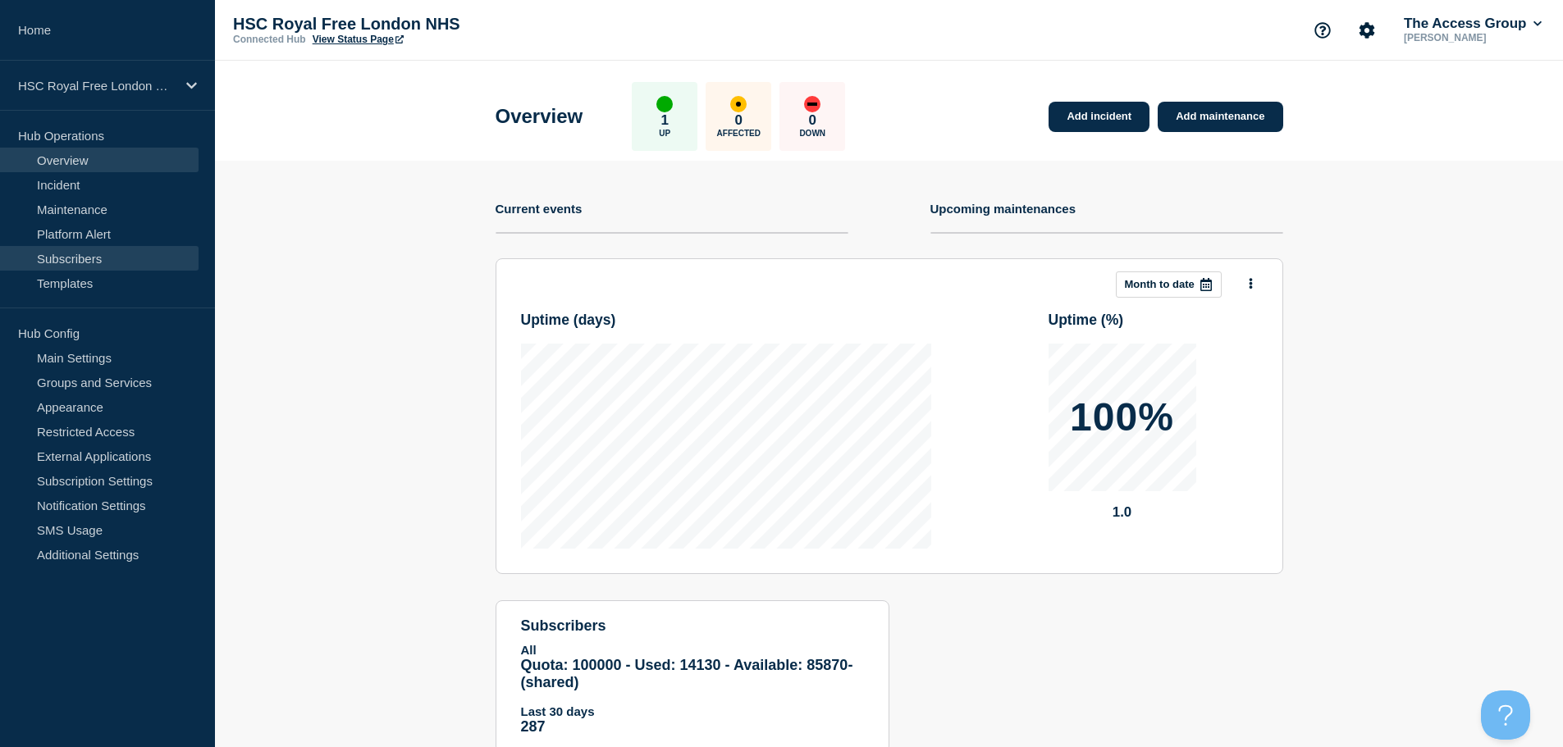
click at [93, 269] on link "Subscribers" at bounding box center [99, 258] width 199 height 25
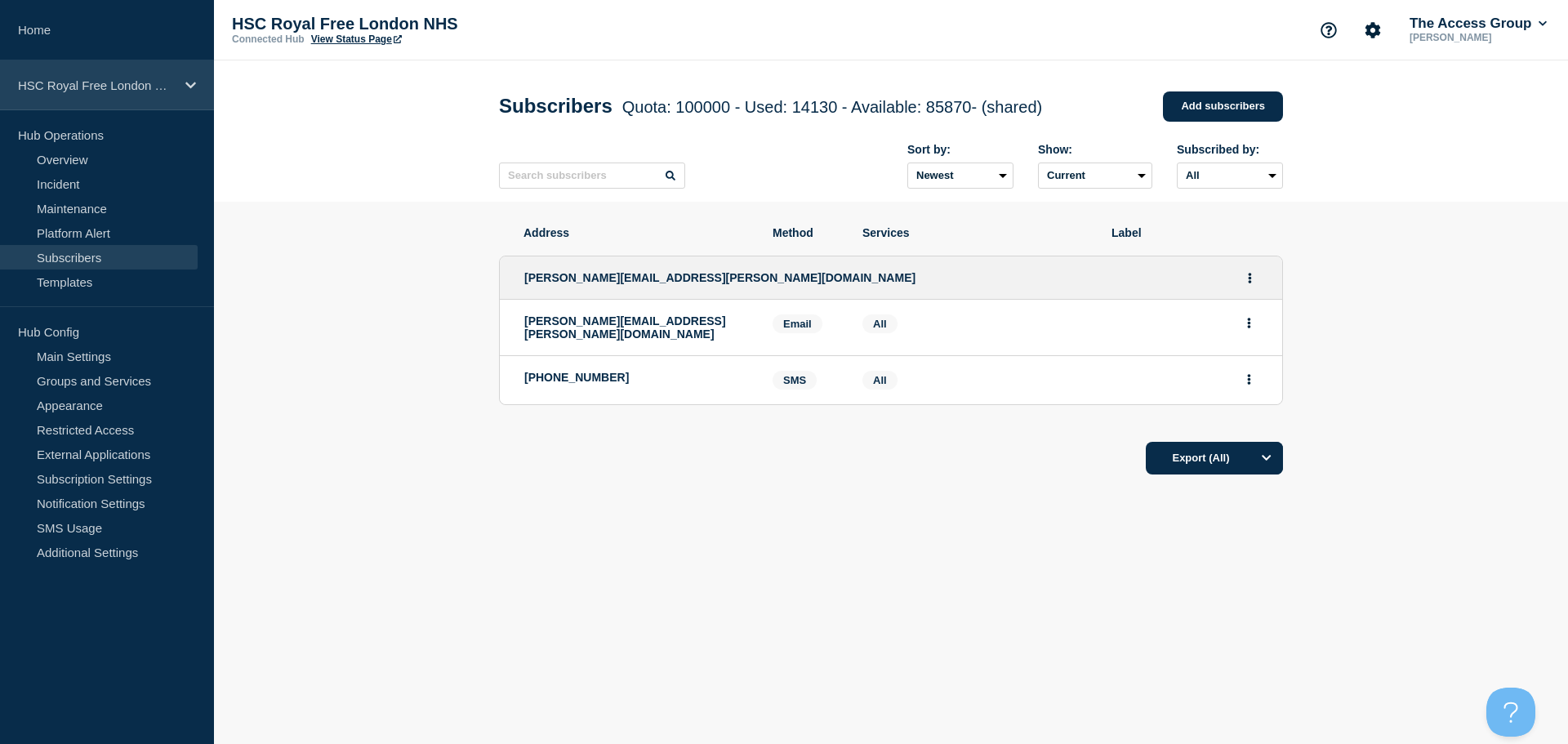
click at [191, 80] on icon at bounding box center [190, 86] width 11 height 12
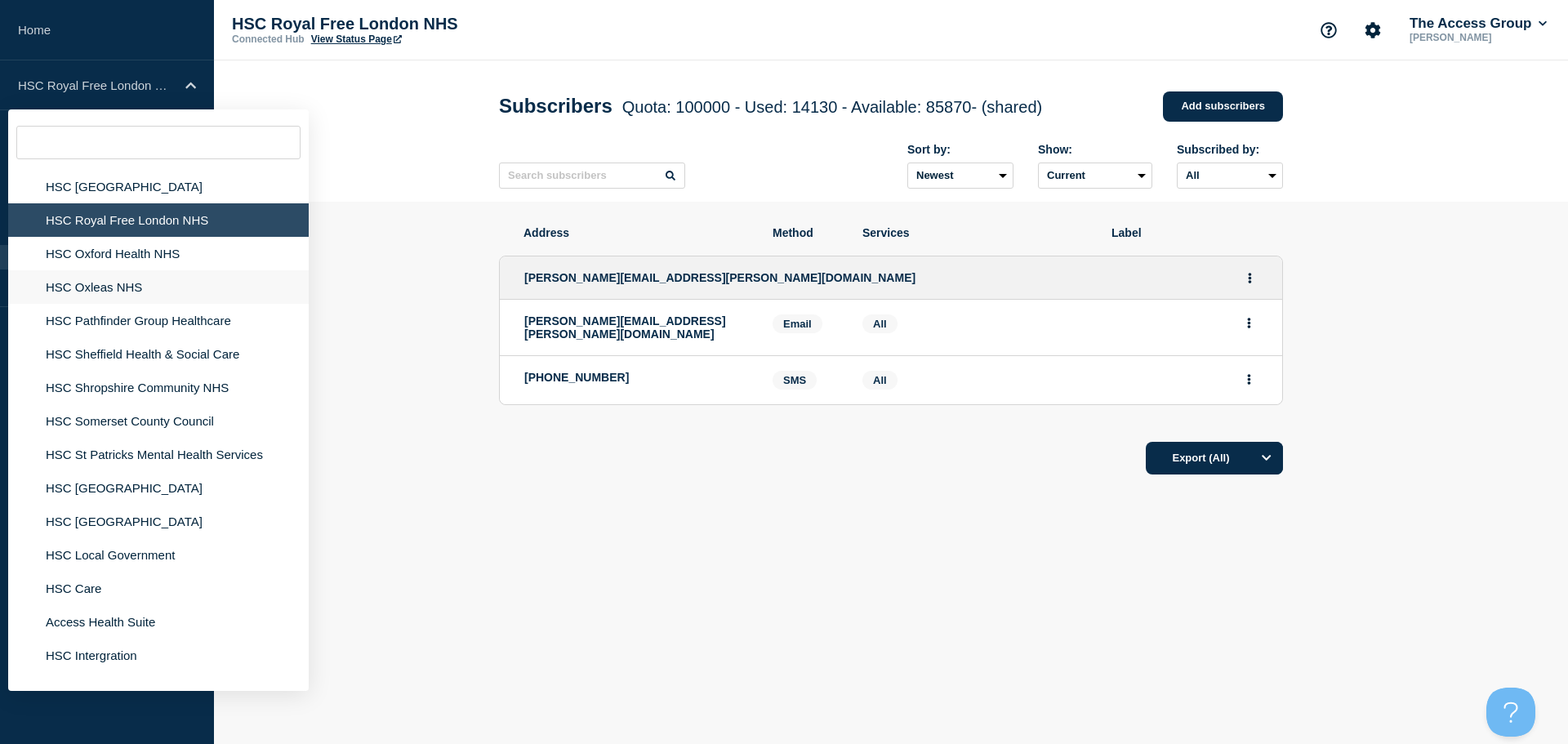
scroll to position [3759, 0]
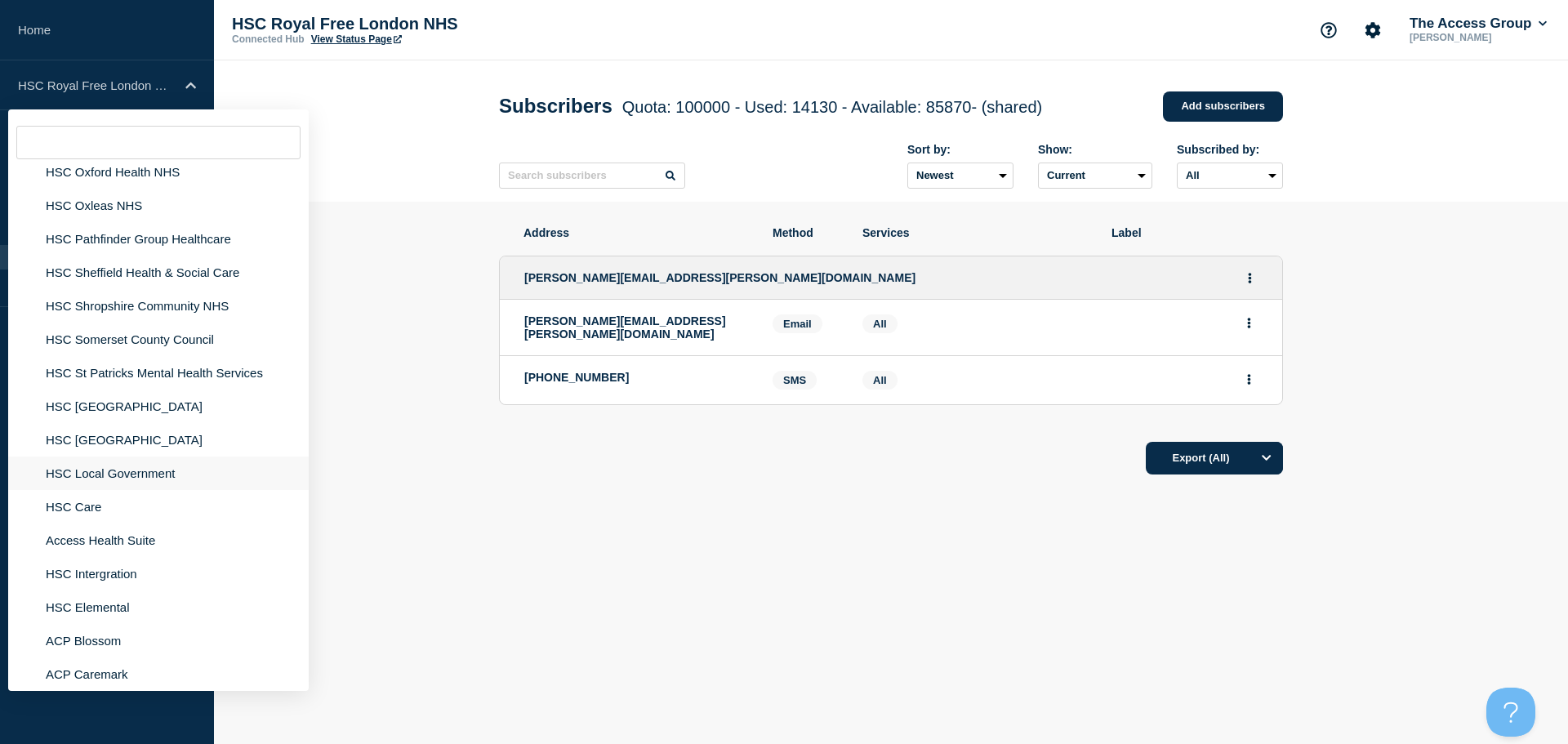
click at [80, 471] on li "HSC Local Government" at bounding box center [158, 474] width 301 height 34
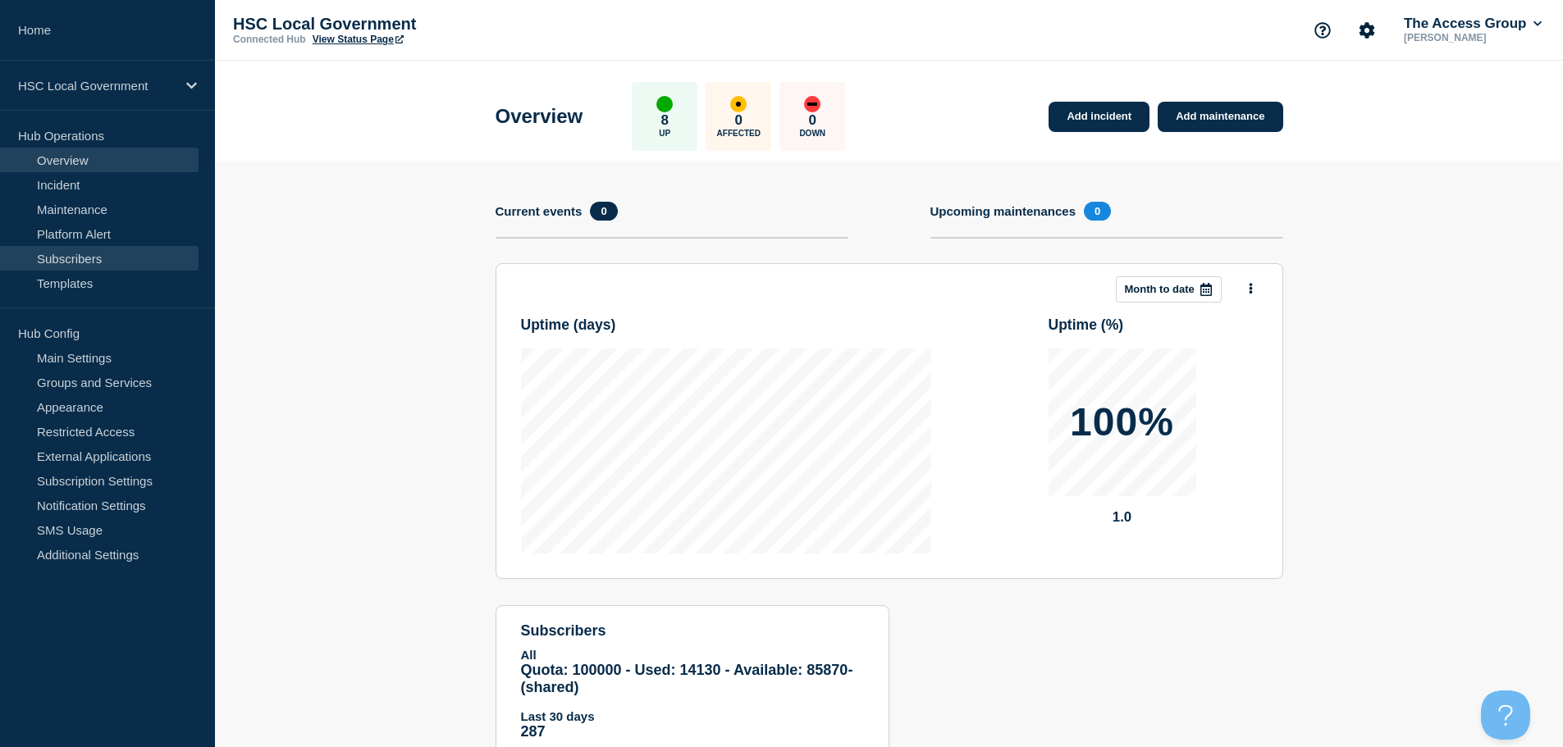
click at [111, 261] on link "Subscribers" at bounding box center [99, 258] width 199 height 25
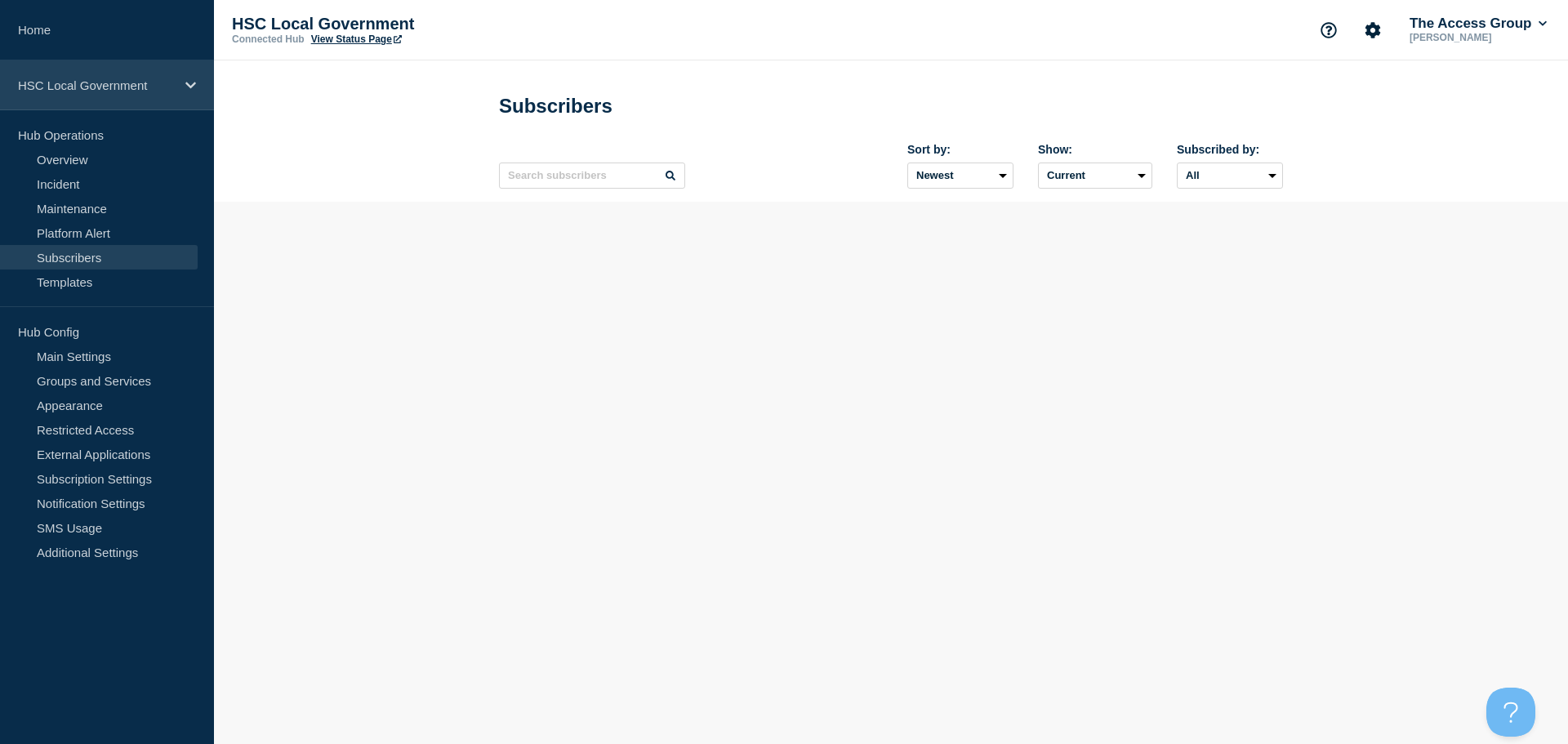
click at [150, 86] on p "HSC Local Government" at bounding box center [97, 86] width 157 height 14
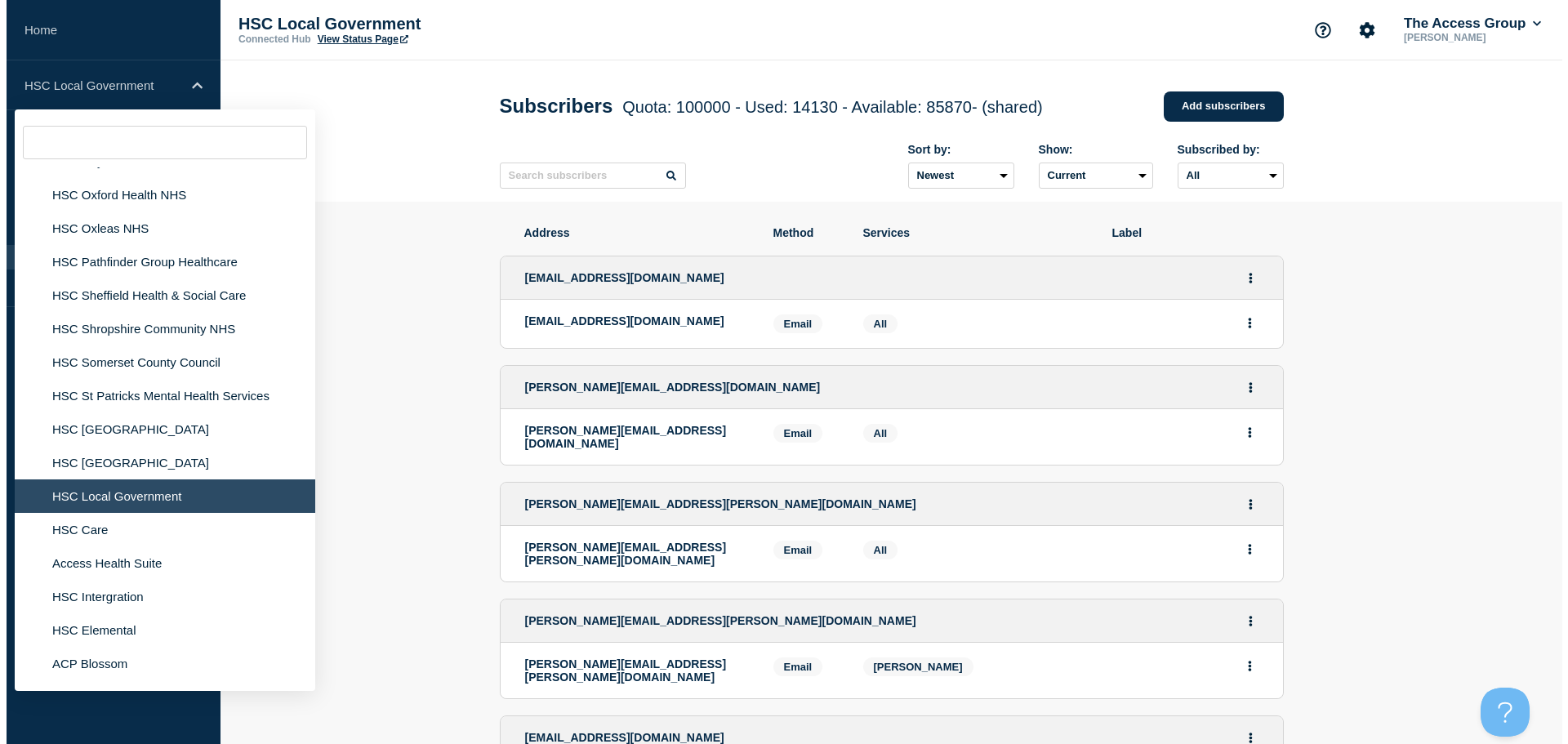
scroll to position [3759, 0]
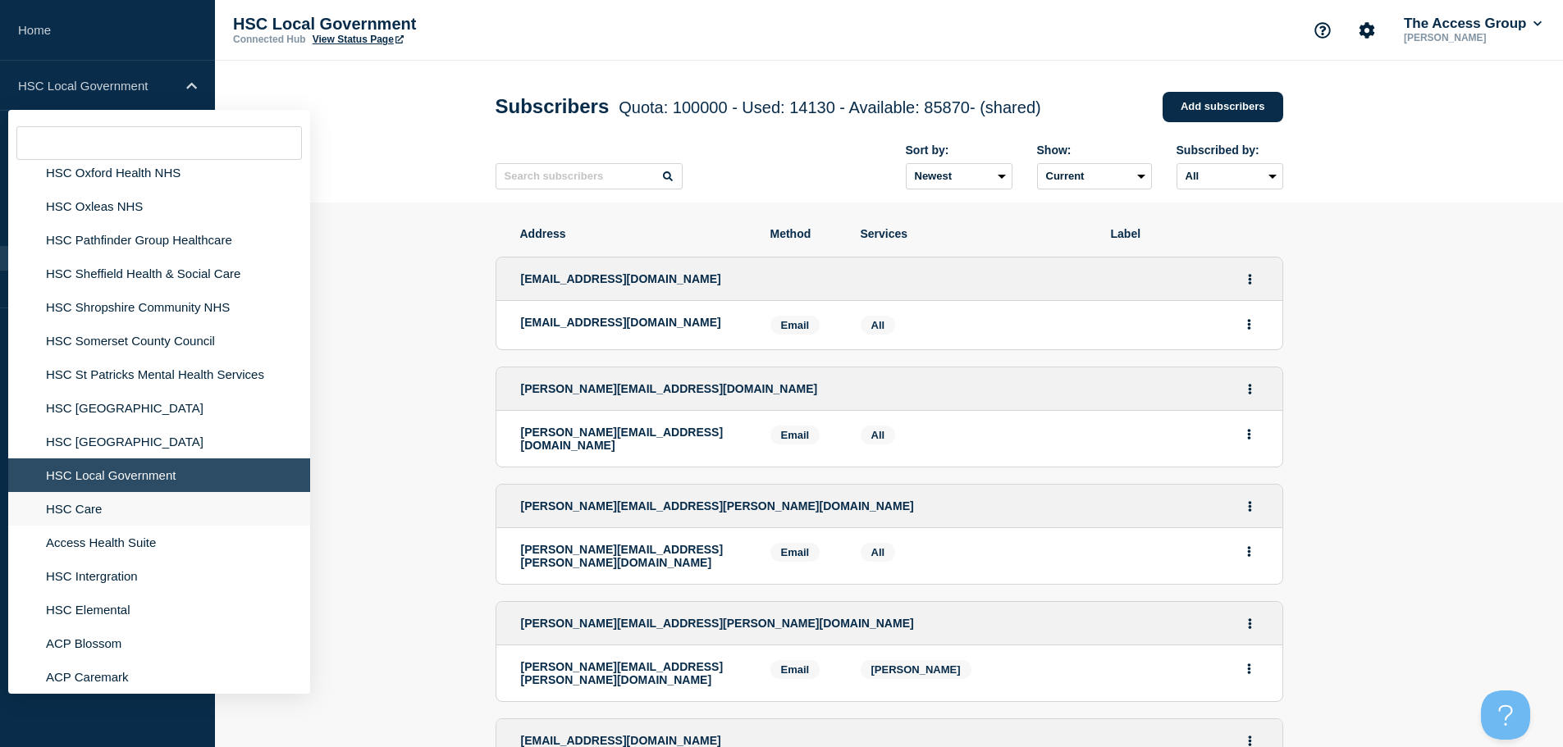
click at [68, 503] on li "HSC Care" at bounding box center [159, 509] width 302 height 34
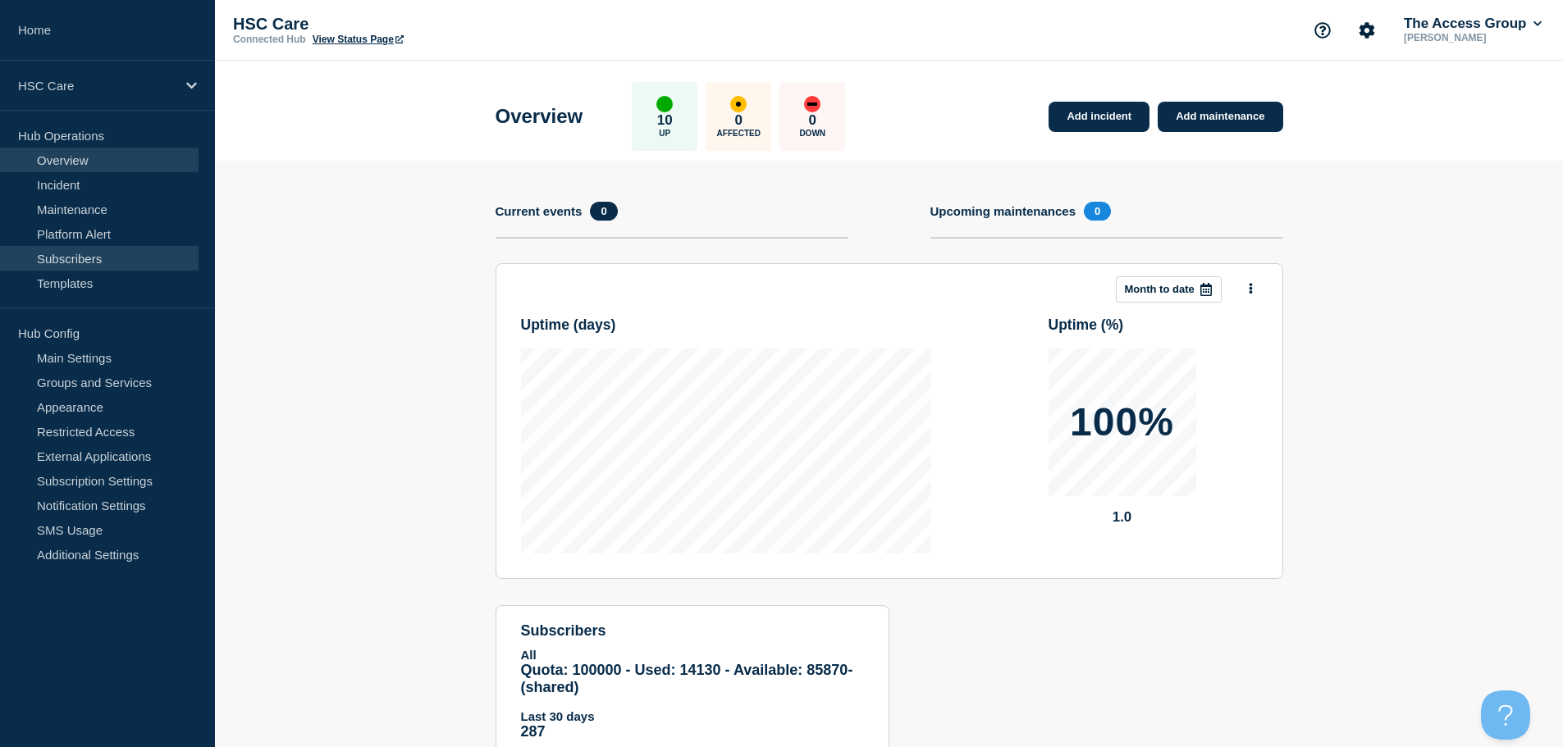
click at [126, 259] on link "Subscribers" at bounding box center [99, 258] width 199 height 25
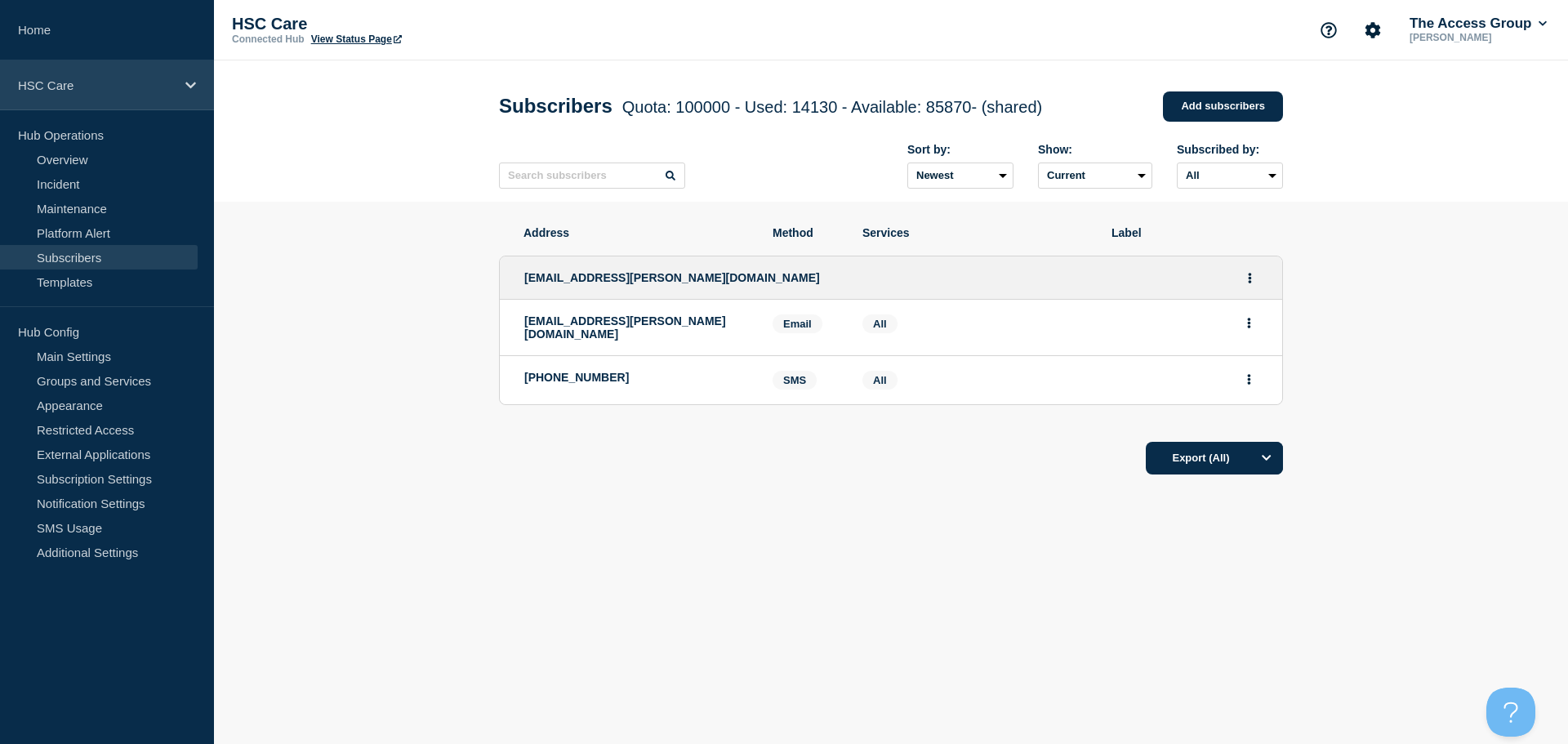
click at [193, 80] on icon at bounding box center [190, 86] width 11 height 12
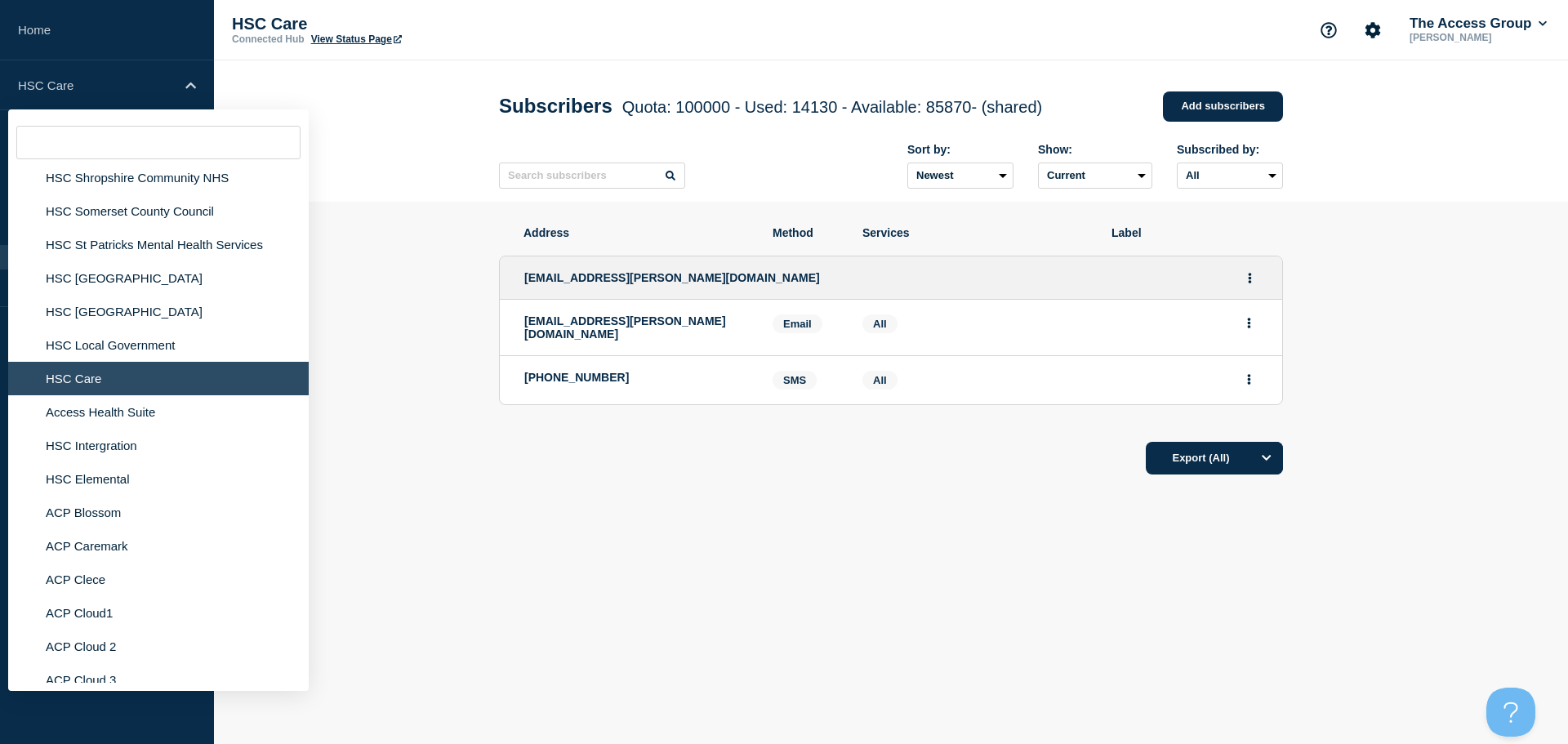
scroll to position [3922, 0]
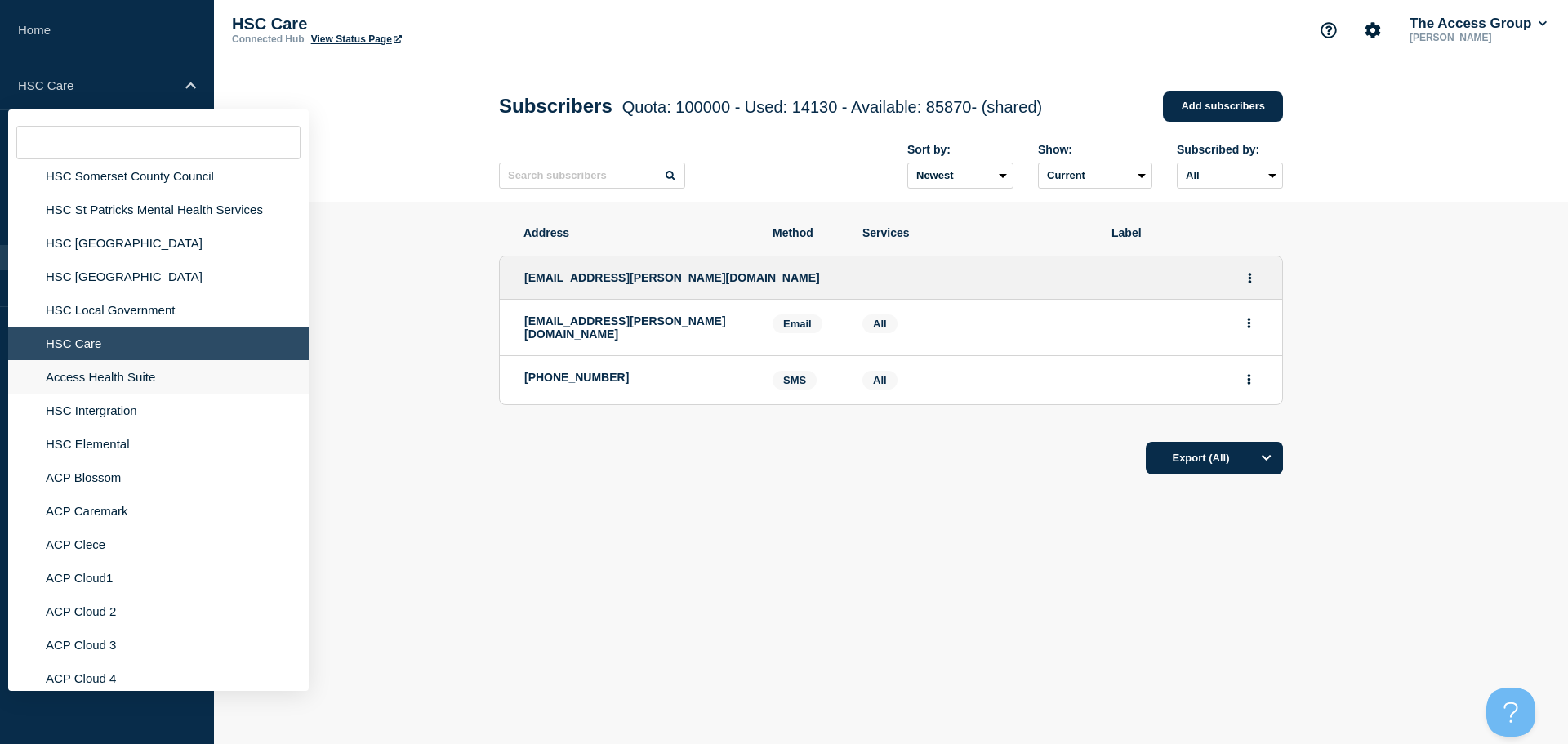
click at [100, 371] on li "Access Health Suite" at bounding box center [158, 377] width 301 height 34
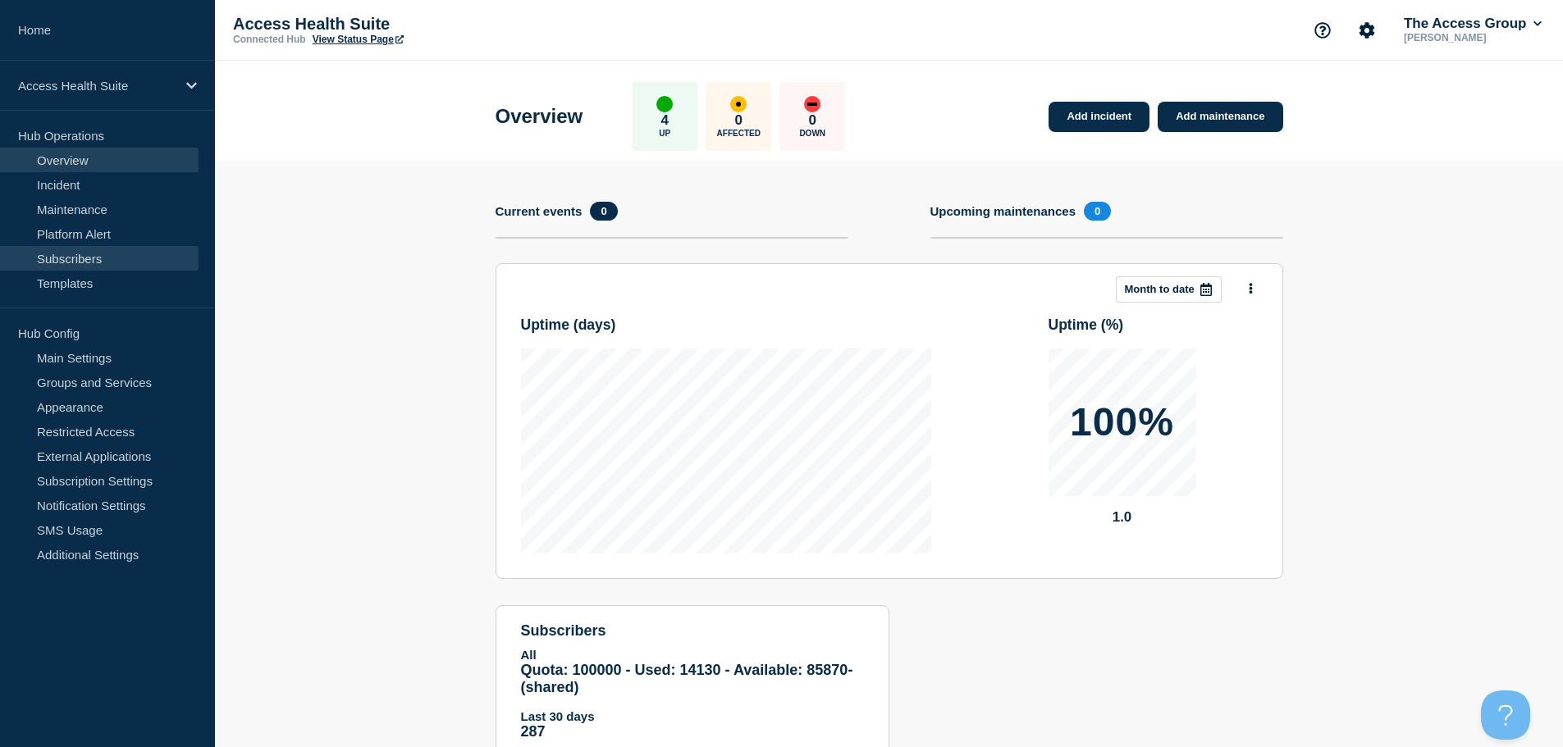
click at [113, 263] on link "Subscribers" at bounding box center [99, 258] width 199 height 25
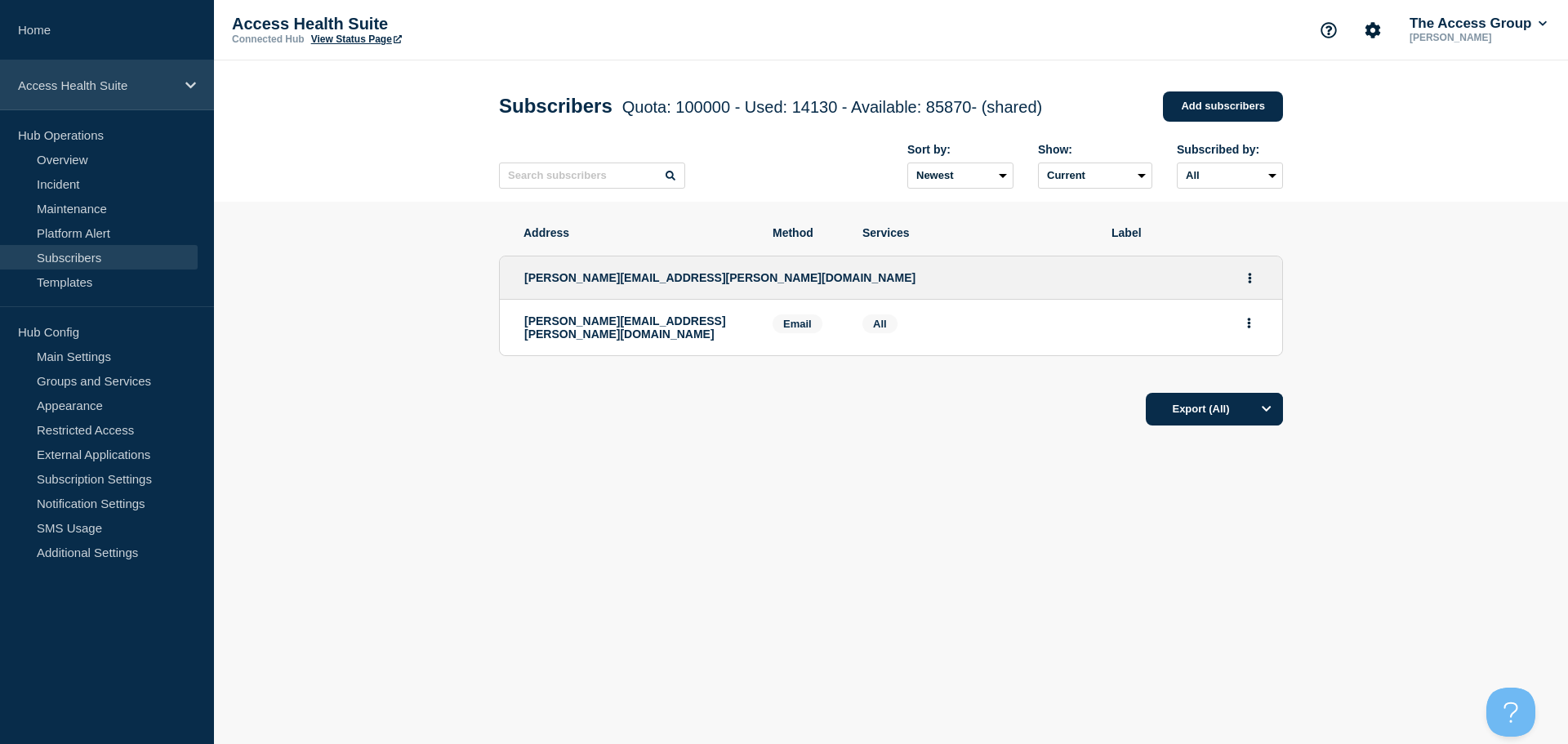
click at [167, 85] on p "Access Health Suite" at bounding box center [97, 86] width 157 height 14
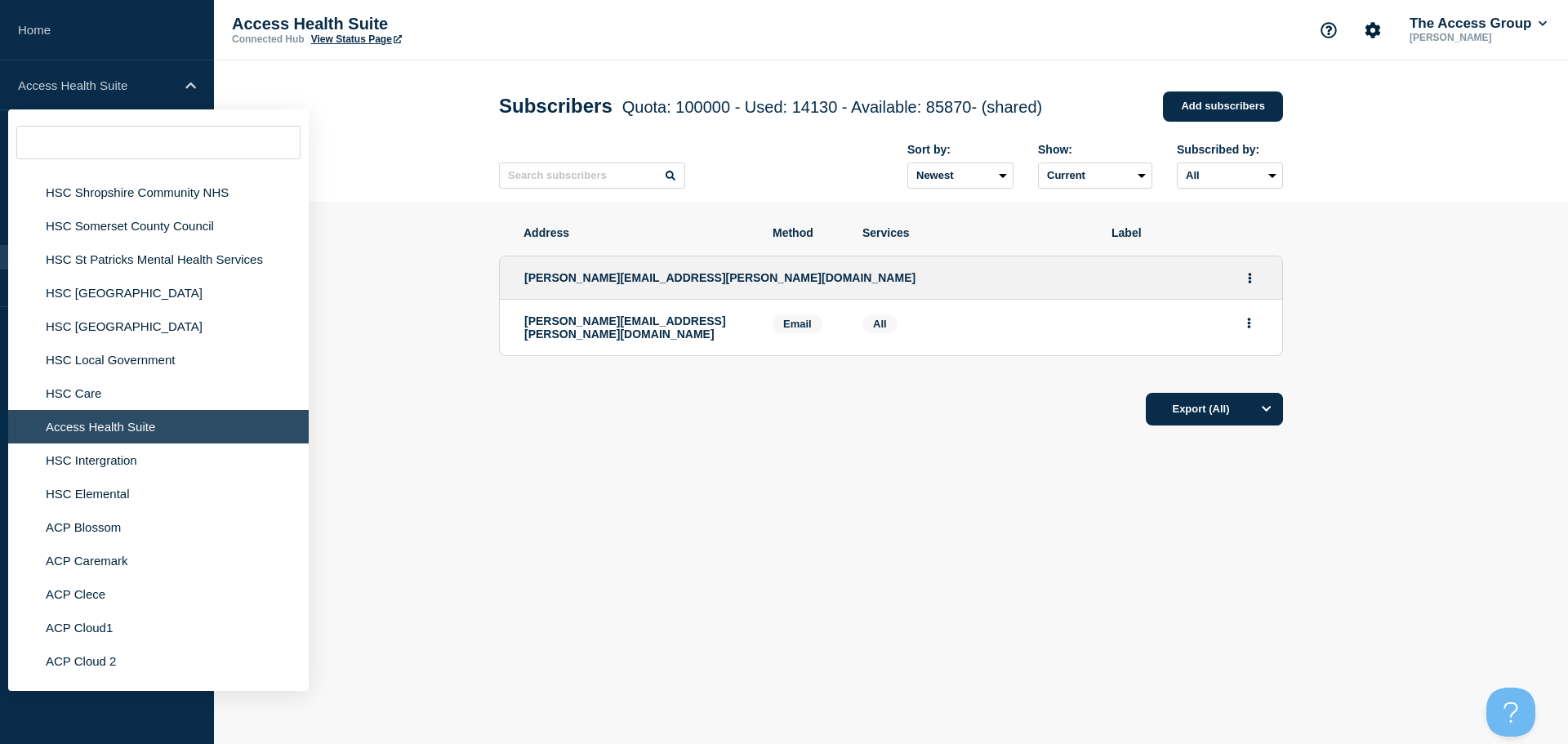
scroll to position [4004, 0]
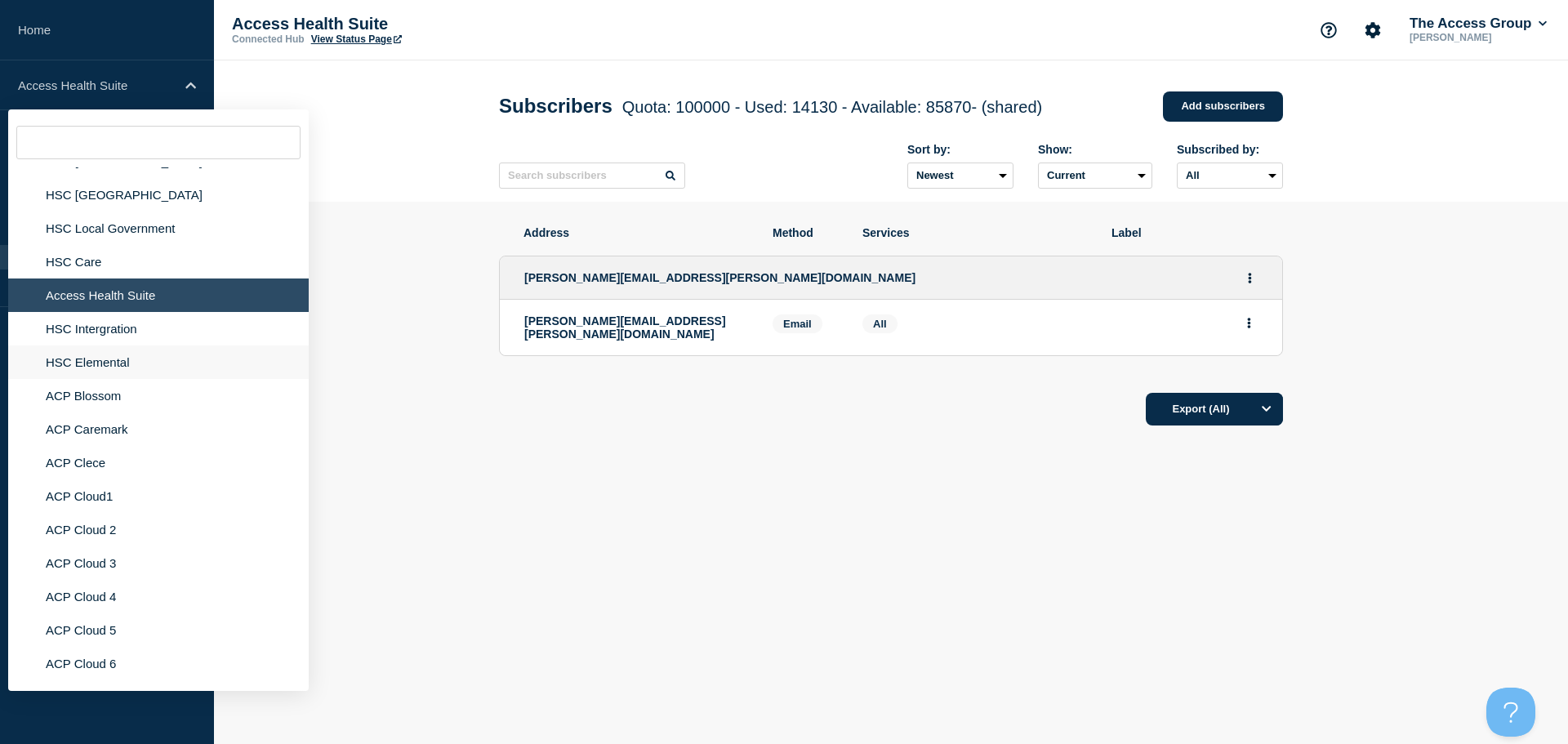
click at [117, 352] on li "HSC Elemental" at bounding box center [158, 363] width 301 height 34
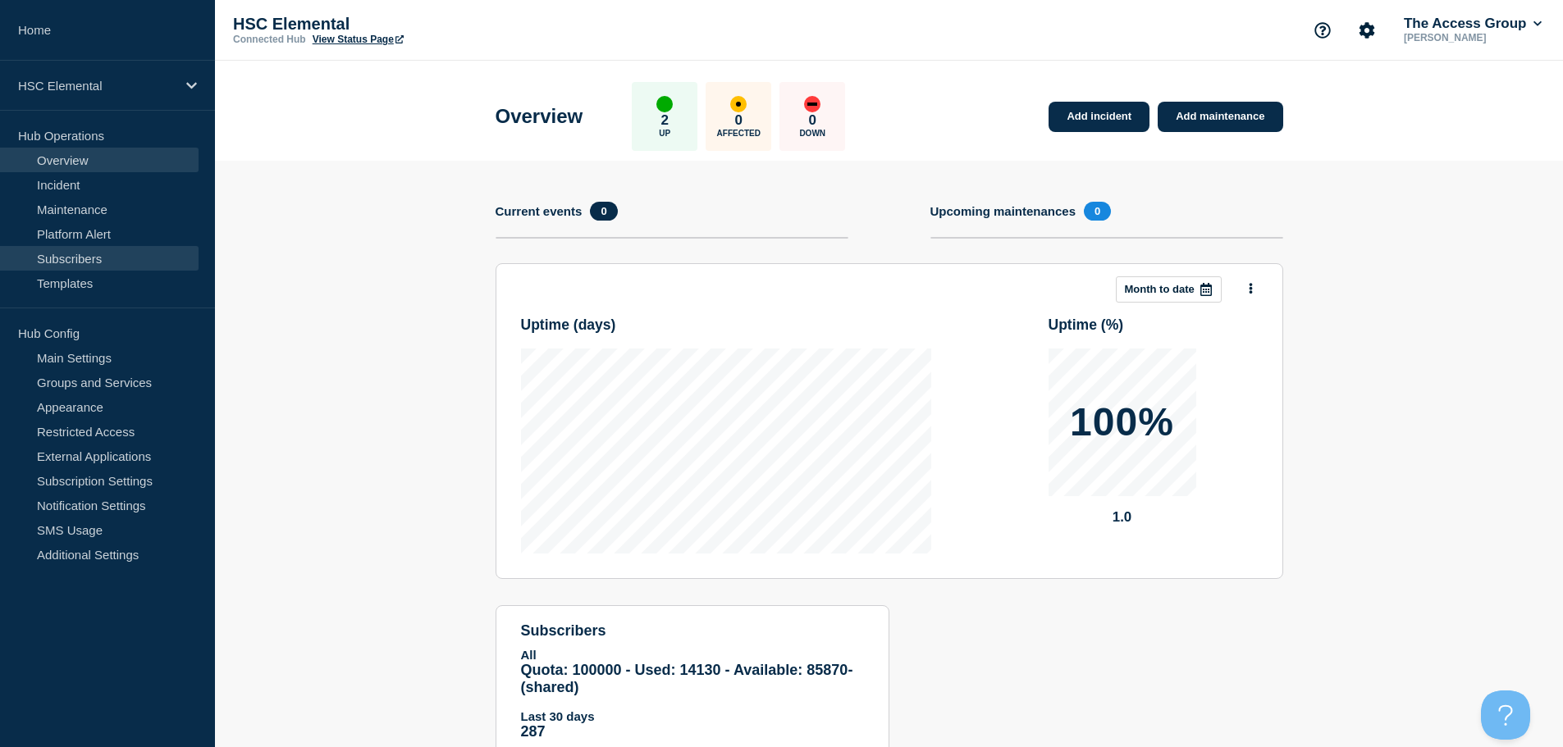
click at [112, 254] on link "Subscribers" at bounding box center [99, 258] width 199 height 25
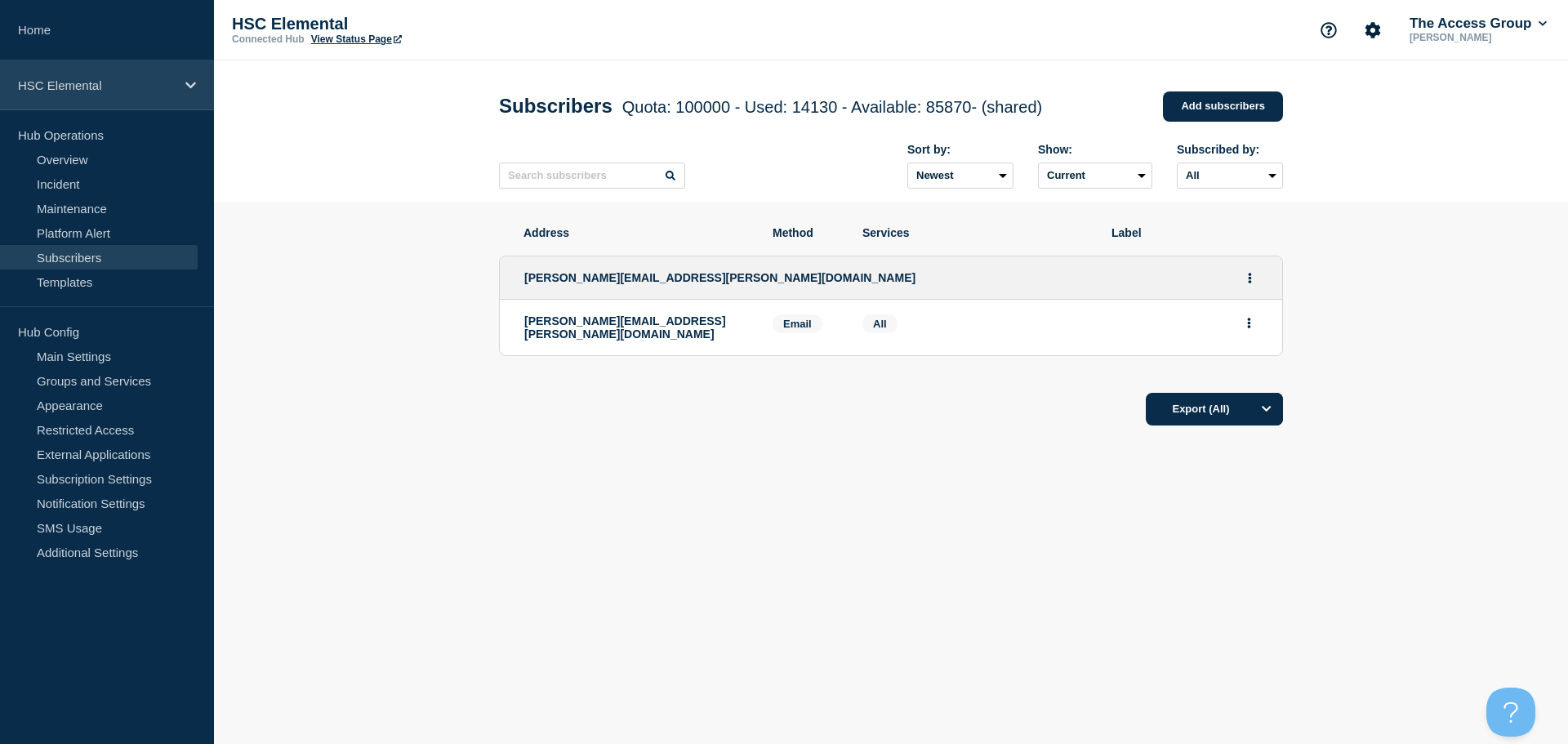
click at [179, 86] on div "HSC Elemental" at bounding box center [107, 86] width 214 height 50
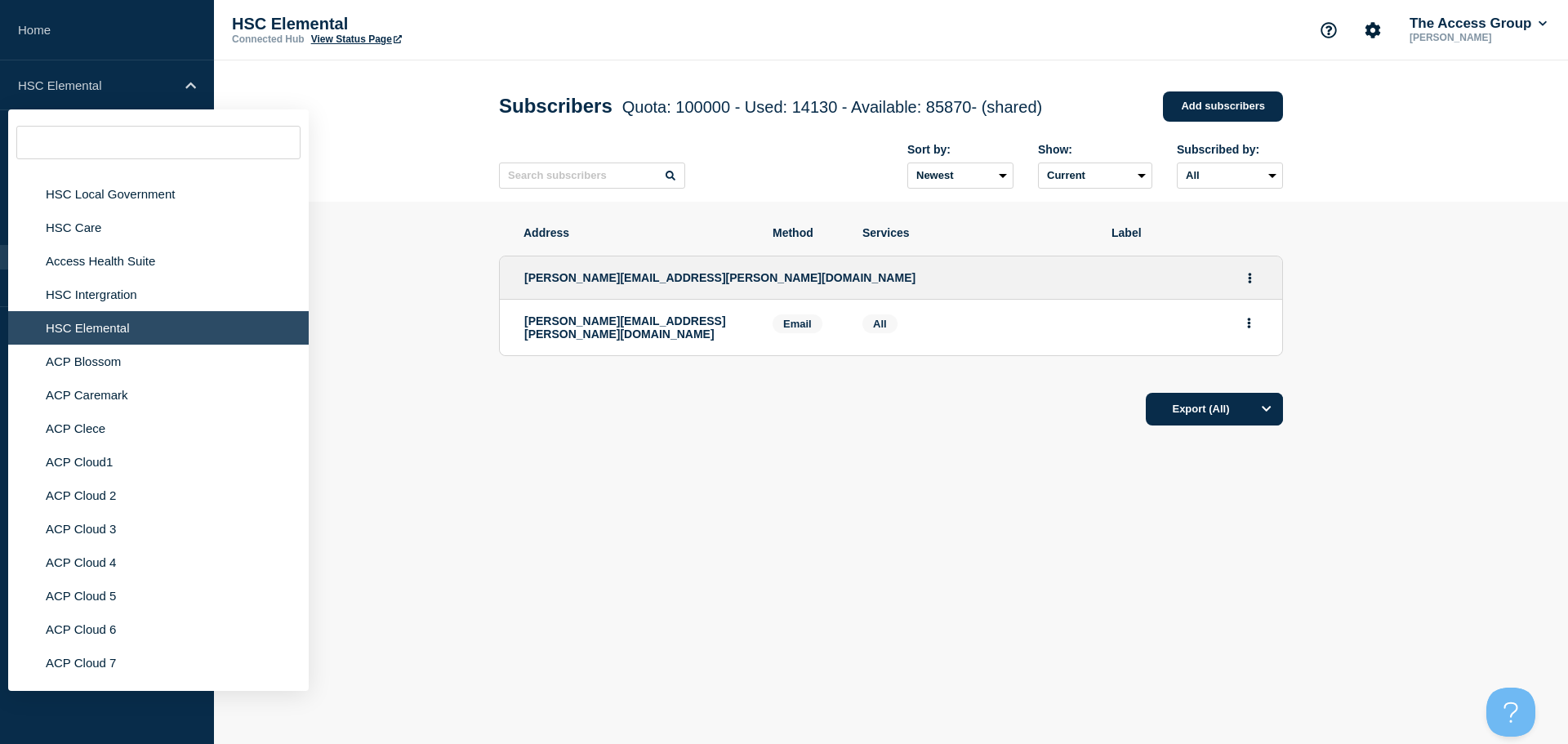
scroll to position [4086, 0]
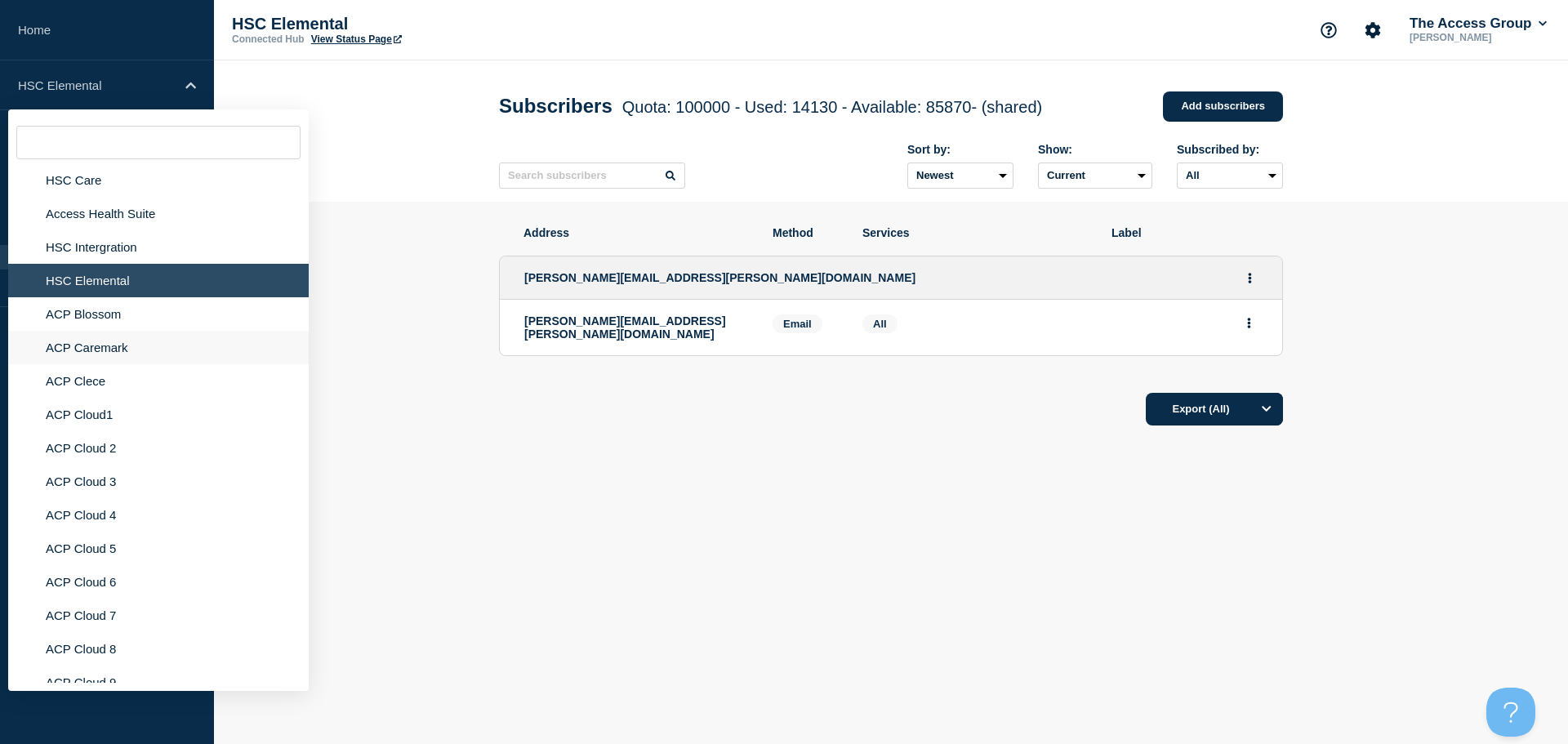
click at [115, 338] on li "ACP Caremark" at bounding box center [158, 348] width 301 height 34
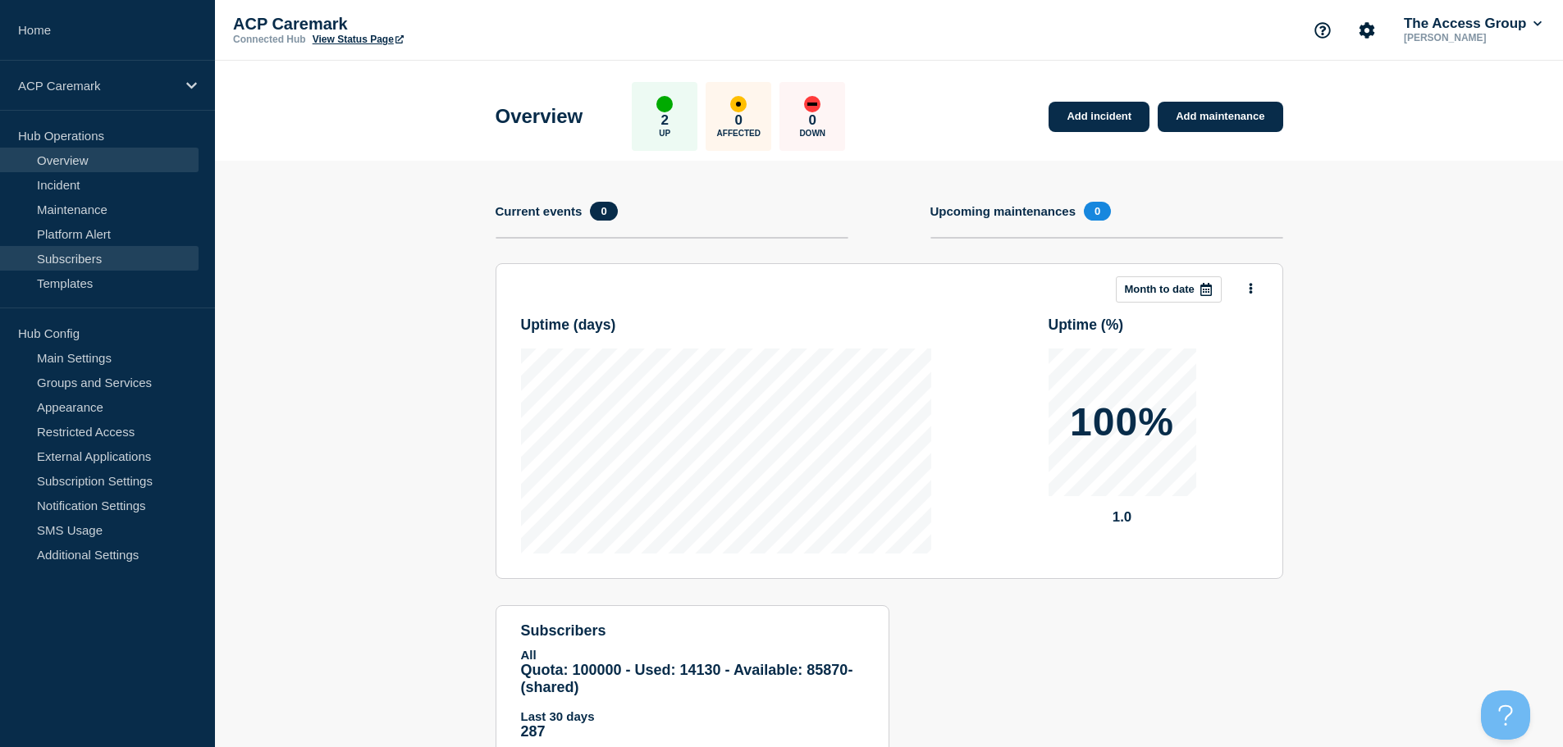
click at [93, 258] on link "Subscribers" at bounding box center [99, 258] width 199 height 25
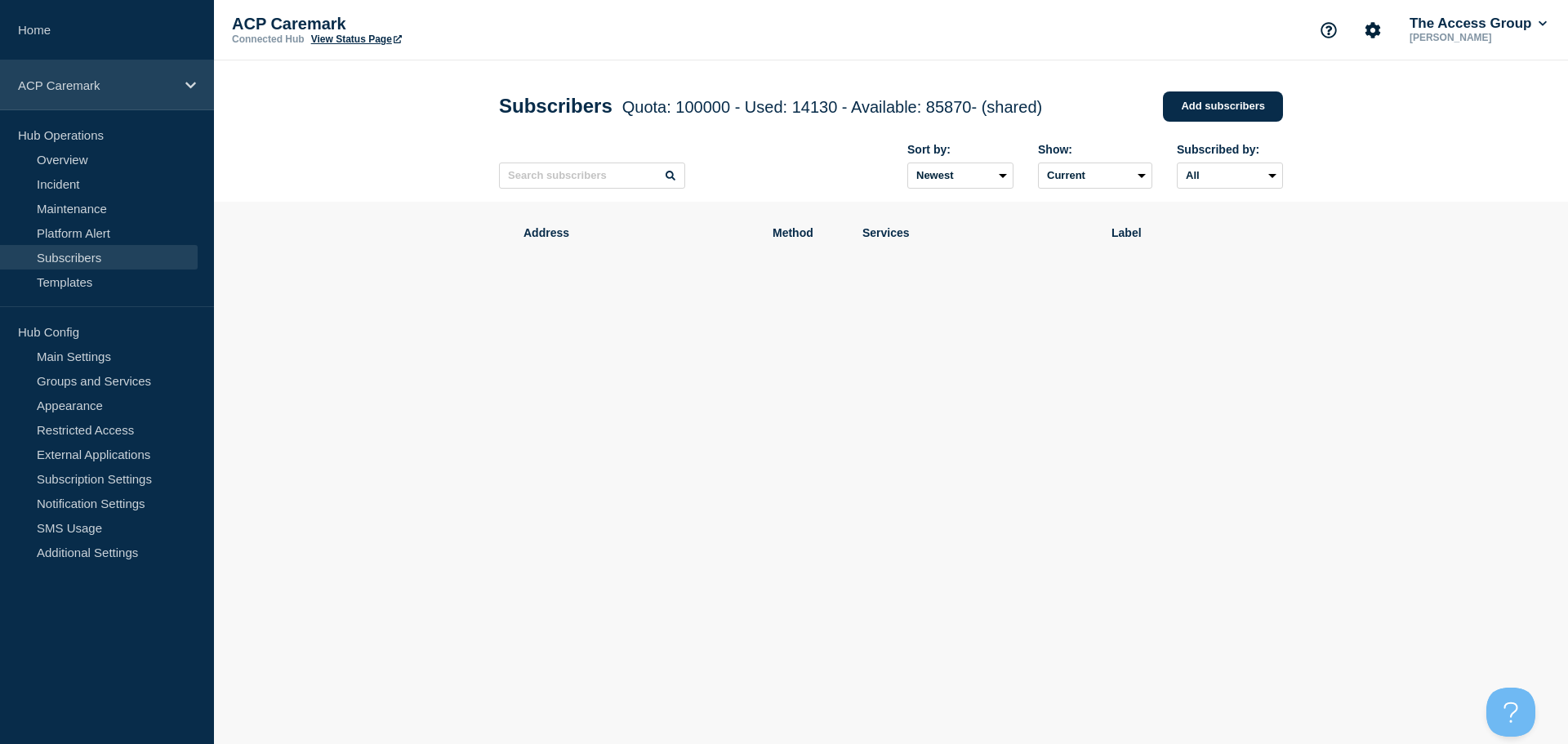
click at [148, 92] on p "ACP Caremark" at bounding box center [97, 86] width 157 height 14
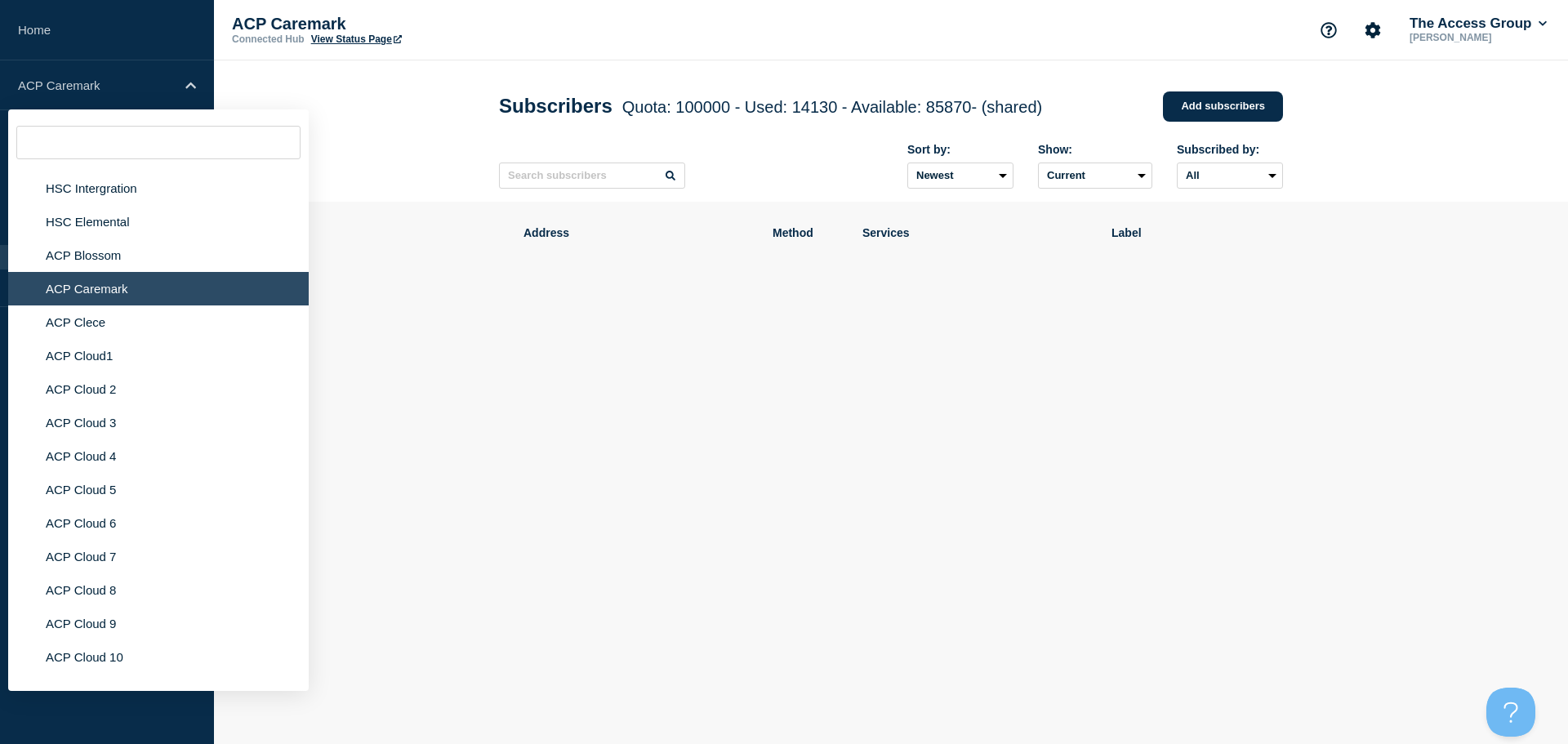
scroll to position [4157, 0]
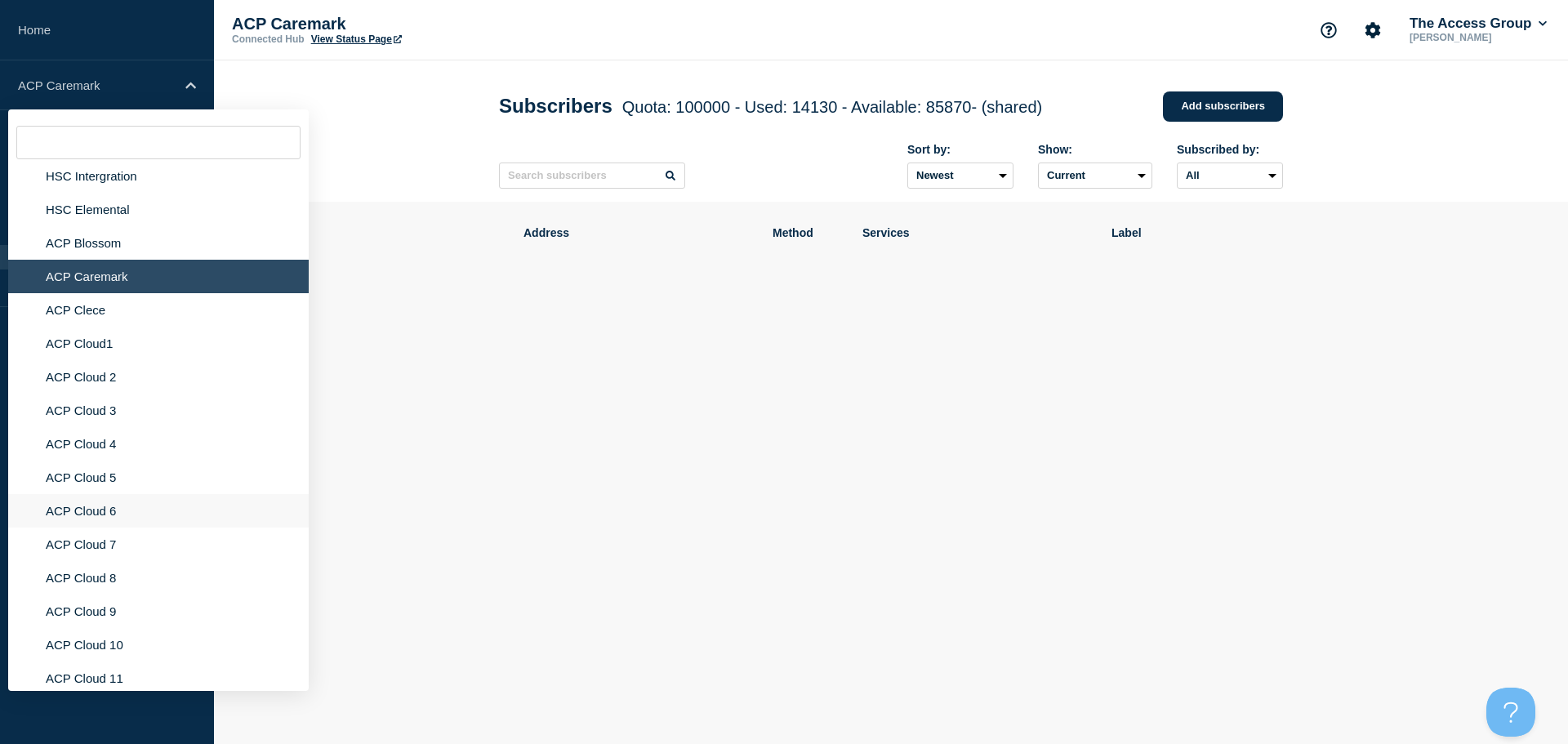
click at [58, 508] on li "ACP Cloud 6" at bounding box center [158, 511] width 301 height 34
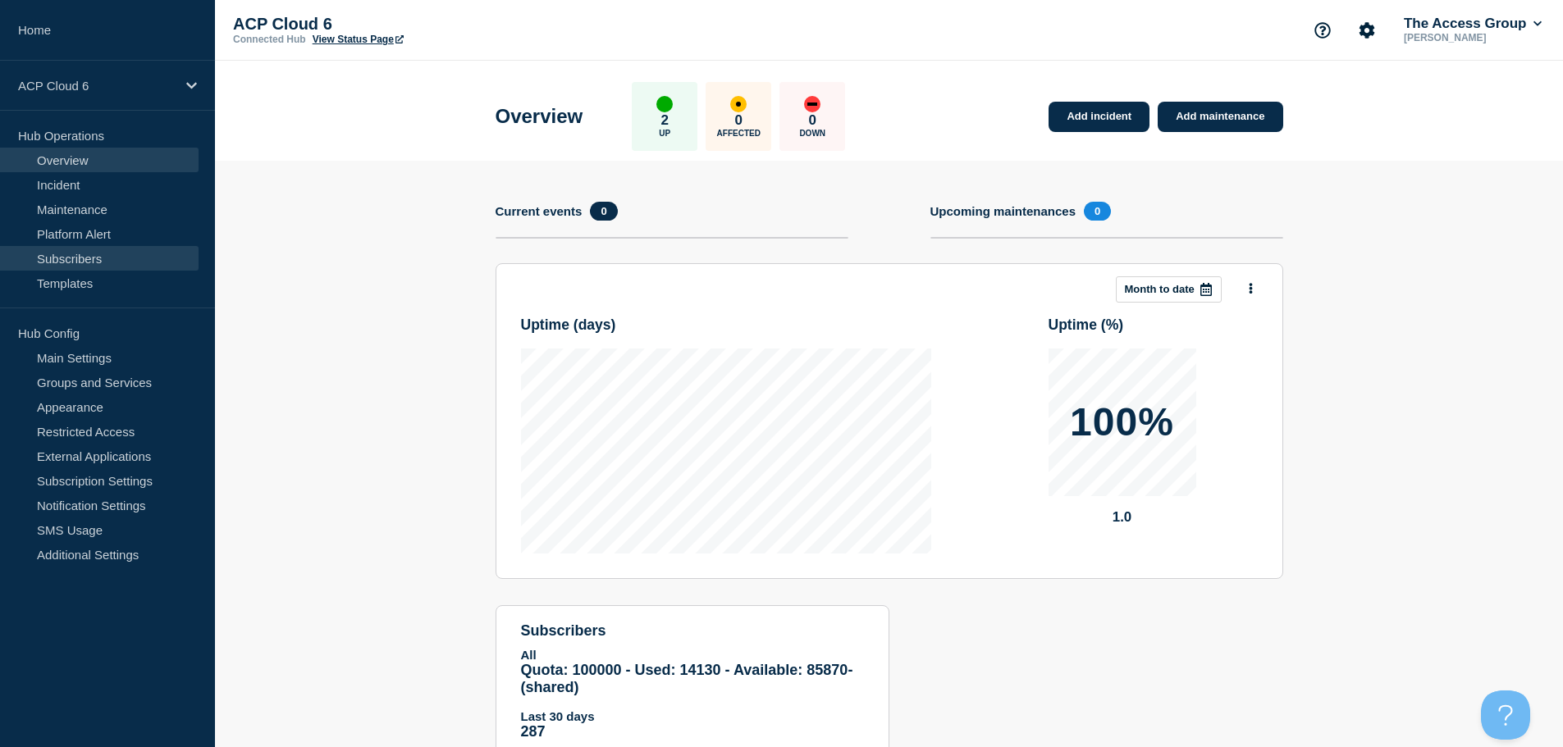
click at [98, 256] on link "Subscribers" at bounding box center [99, 258] width 199 height 25
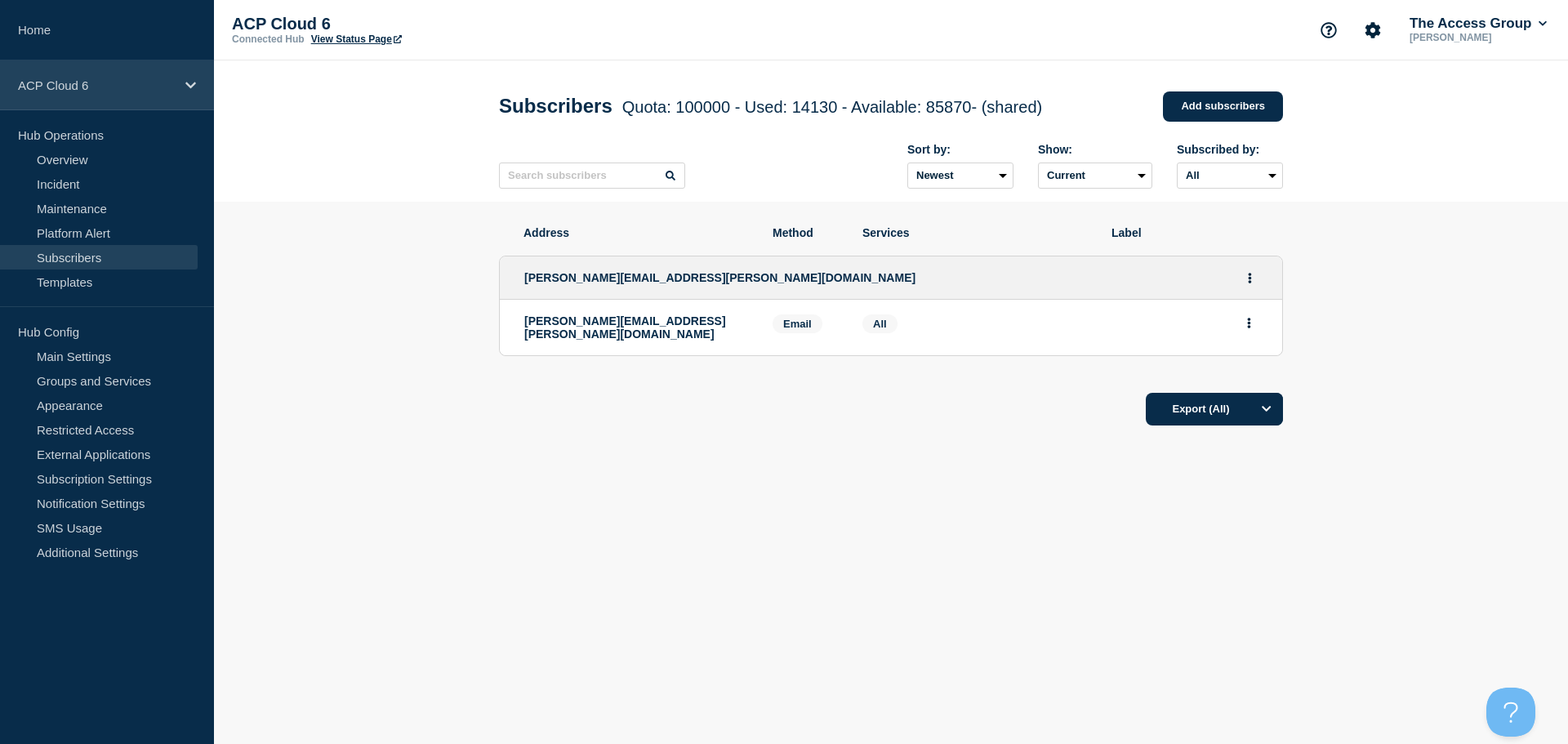
click at [172, 88] on p "ACP Cloud 6" at bounding box center [97, 86] width 157 height 14
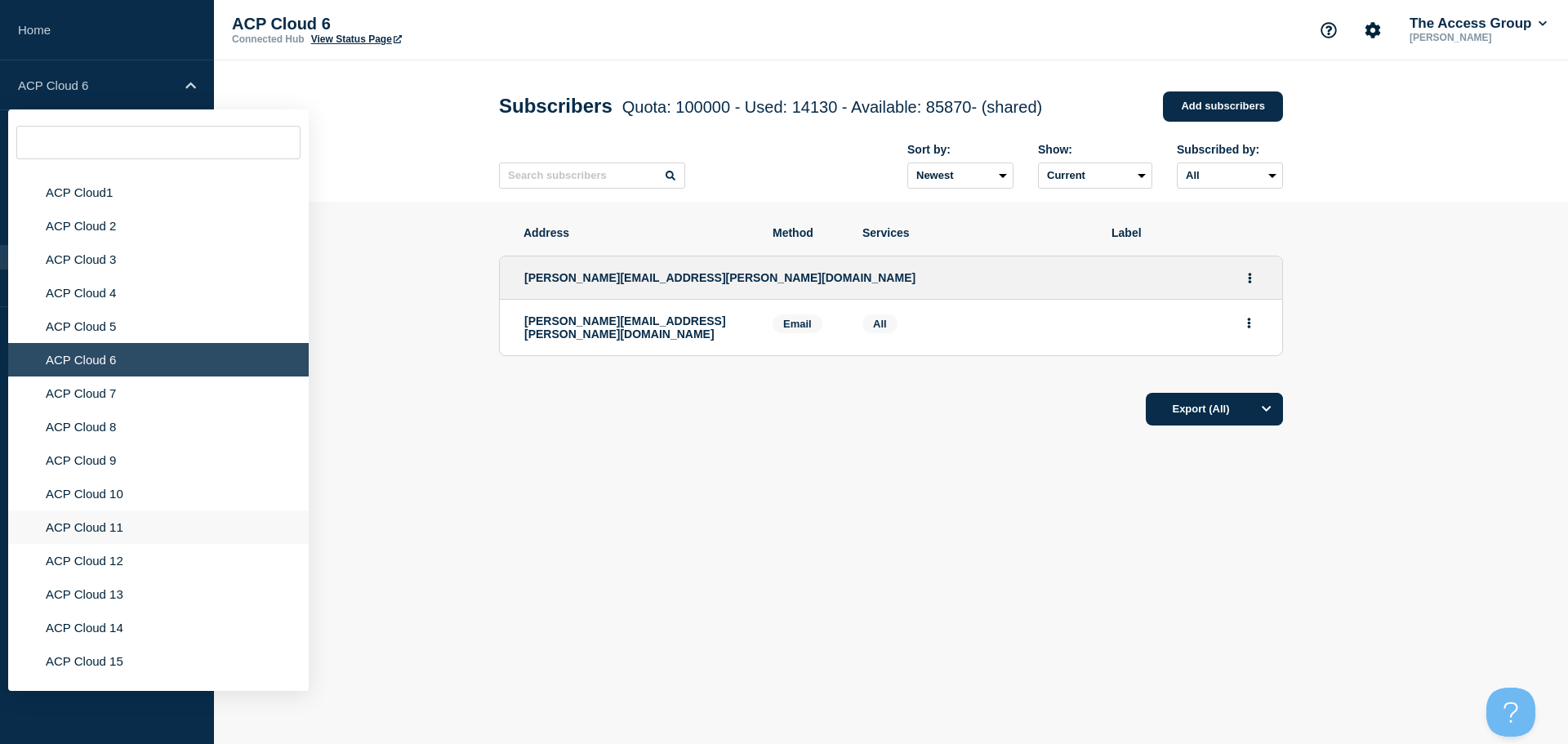
scroll to position [4321, 0]
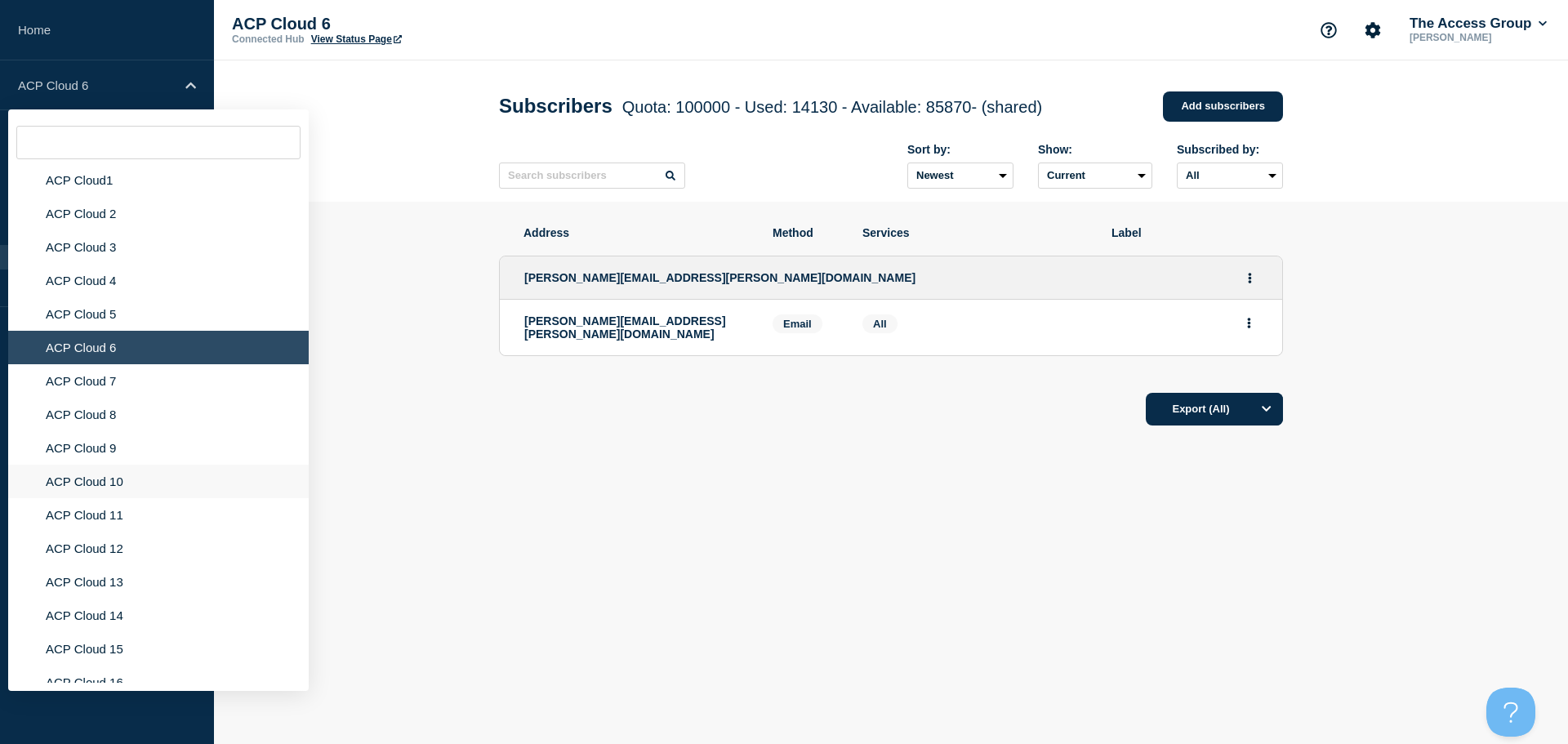
click at [93, 473] on li "ACP Cloud 10" at bounding box center [158, 482] width 301 height 34
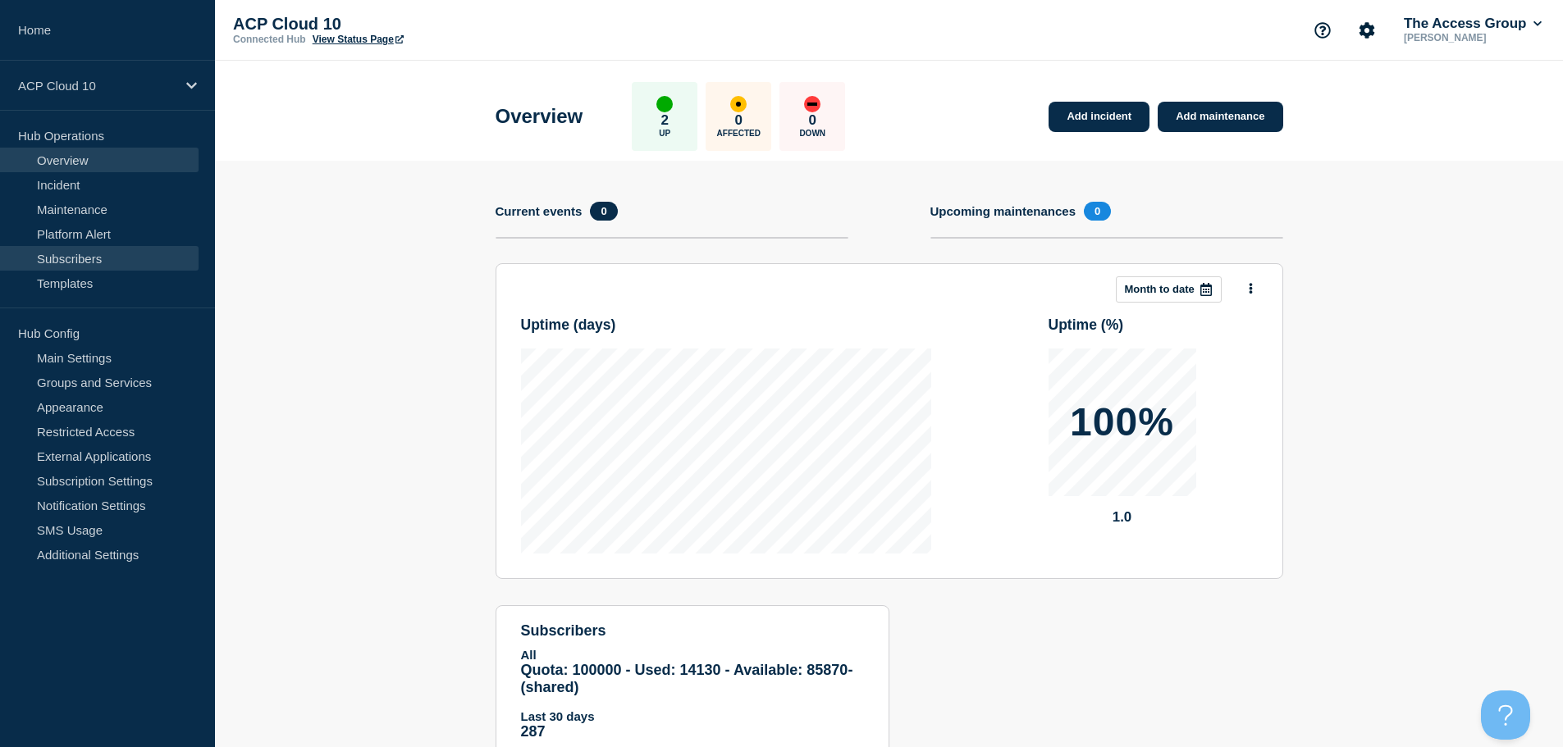
click at [103, 263] on link "Subscribers" at bounding box center [99, 258] width 199 height 25
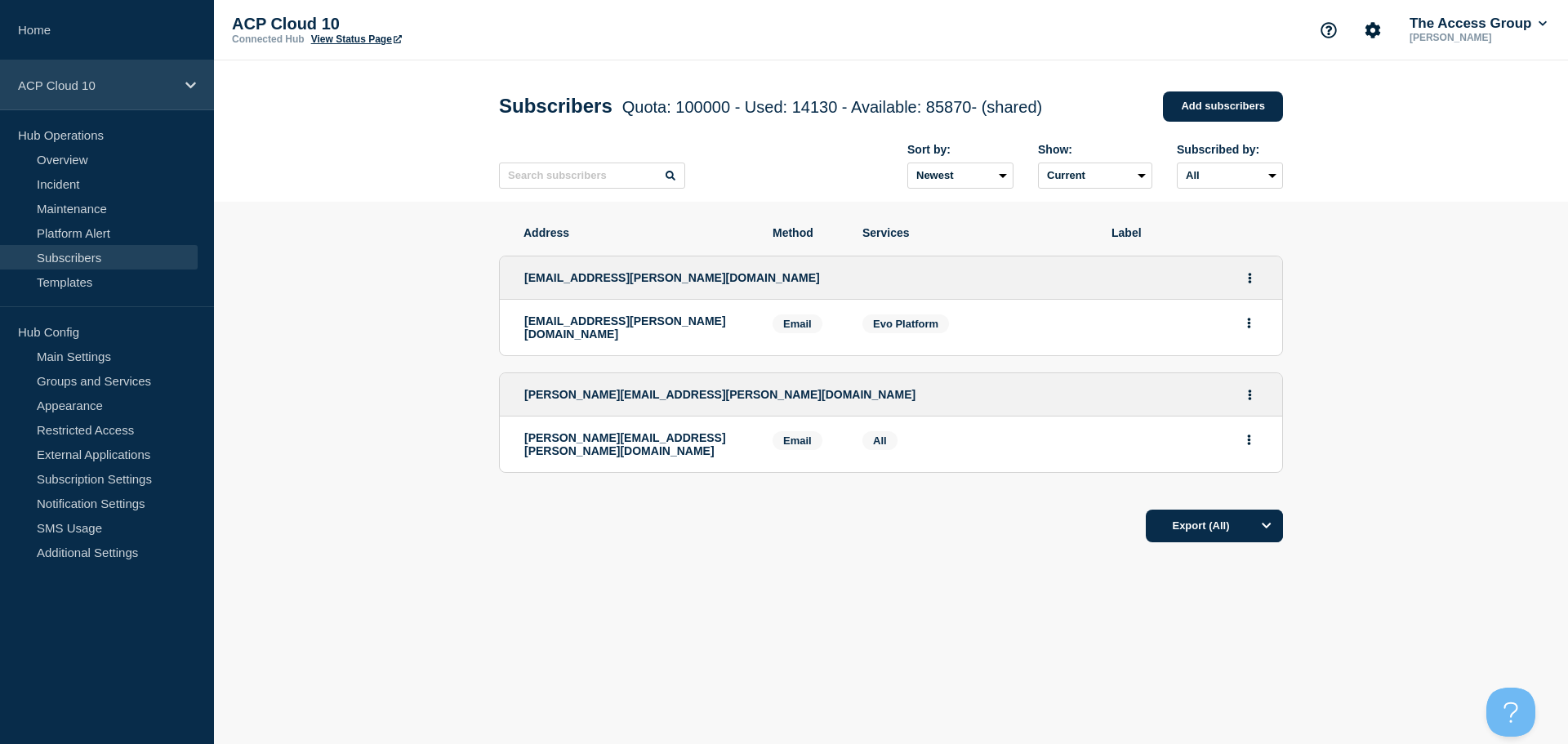
click at [172, 88] on p "ACP Cloud 10" at bounding box center [97, 86] width 157 height 14
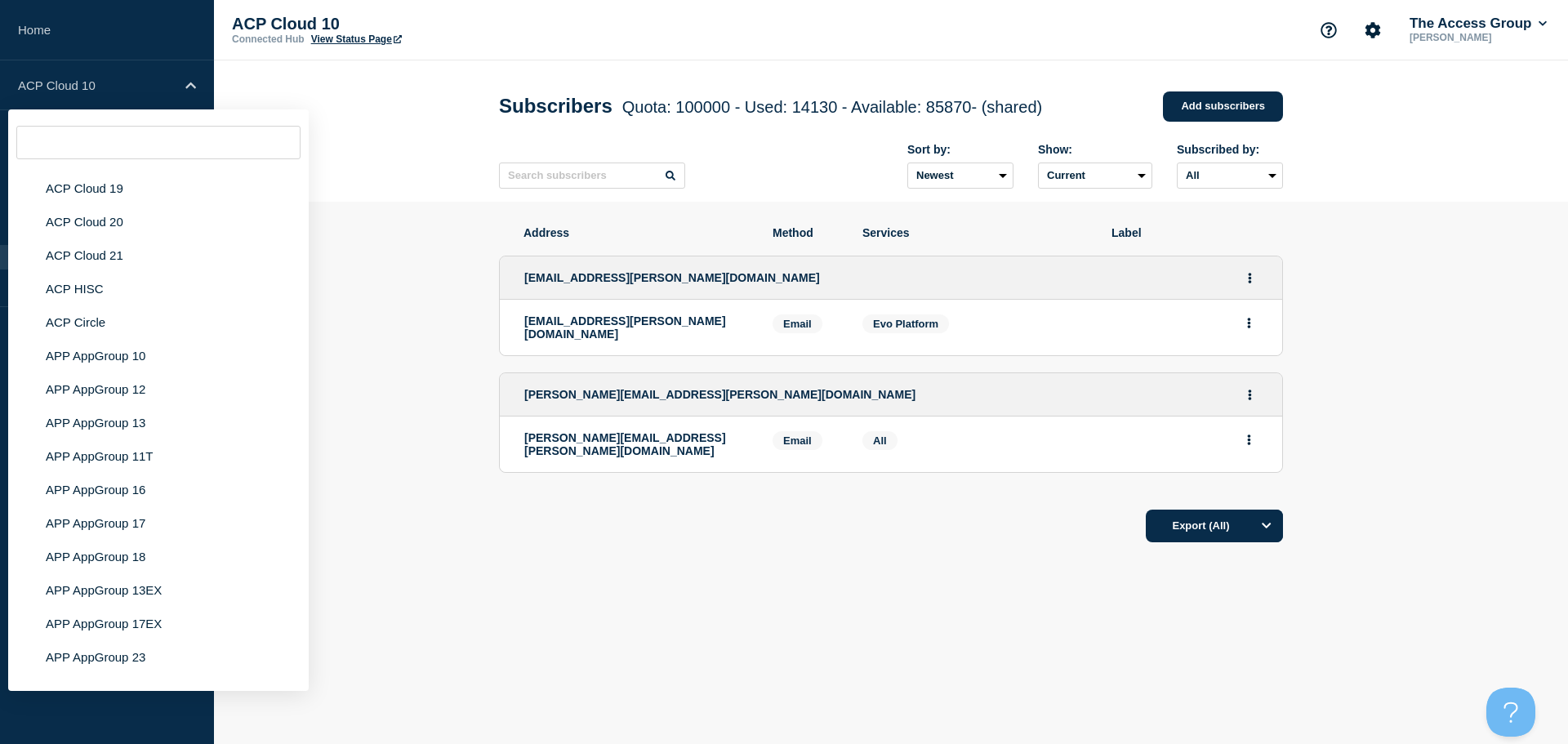
scroll to position [4950, 0]
click at [98, 511] on li "APP AppGroup 18" at bounding box center [158, 522] width 301 height 34
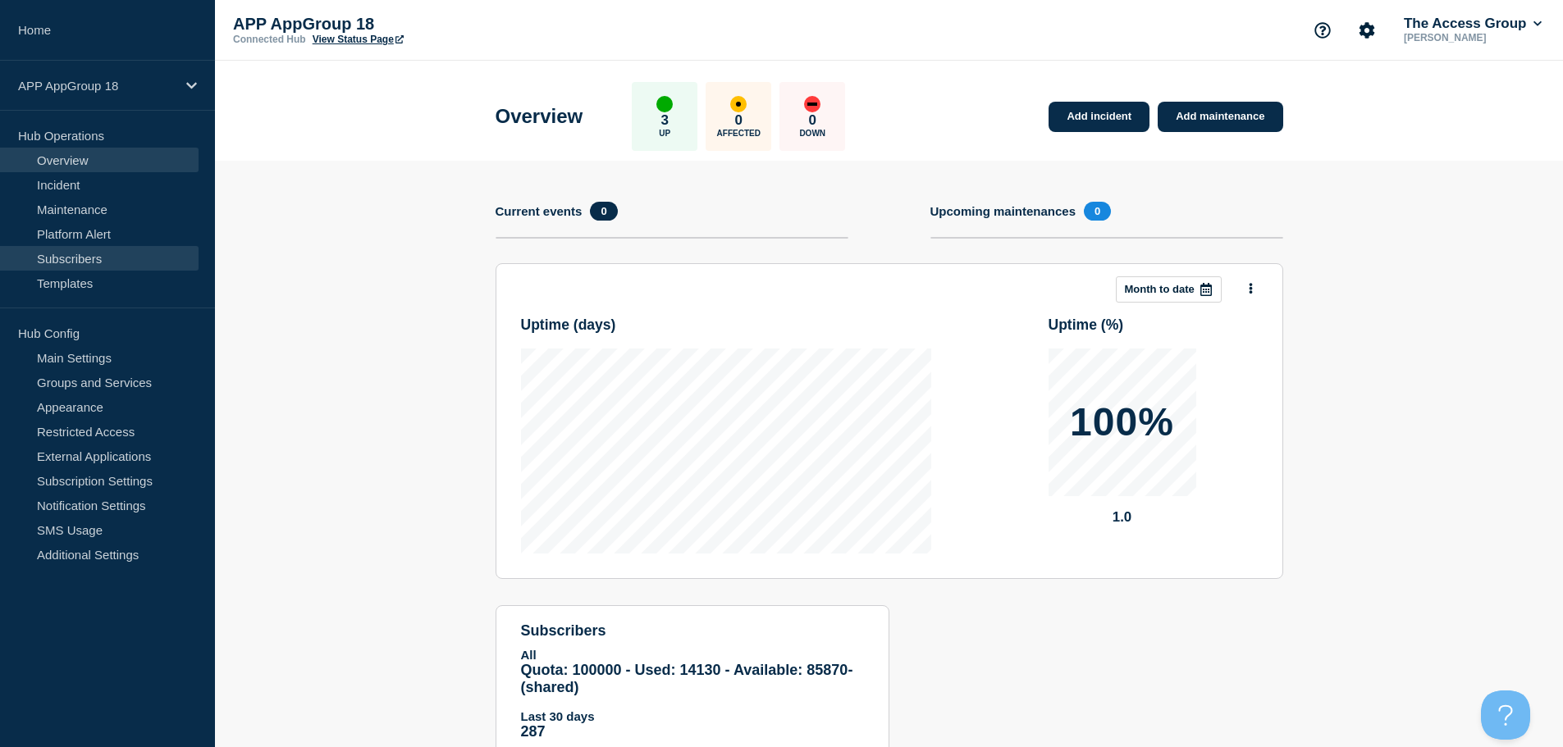
click at [89, 265] on link "Subscribers" at bounding box center [99, 258] width 199 height 25
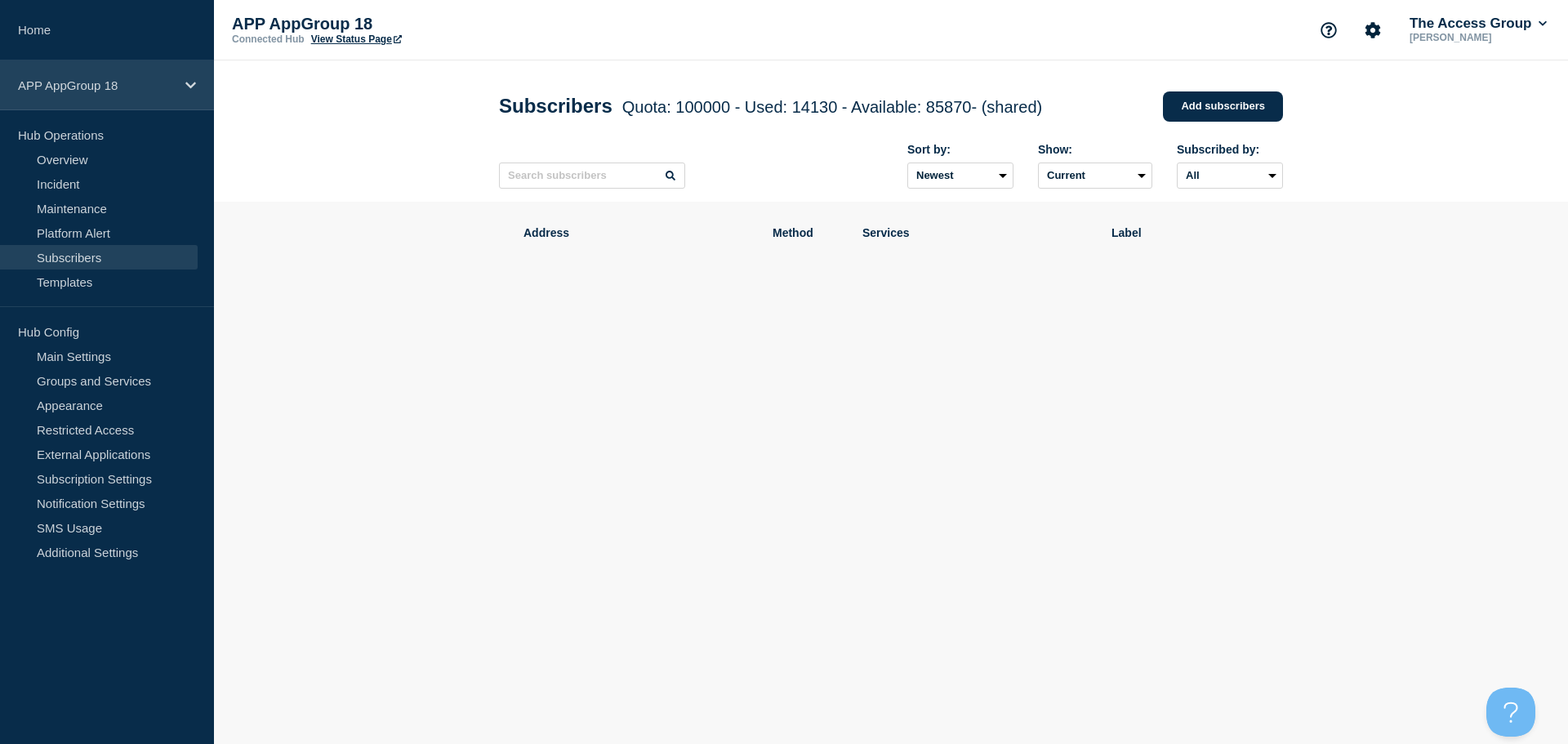
click at [175, 86] on div "APP AppGroup 18" at bounding box center [107, 86] width 214 height 50
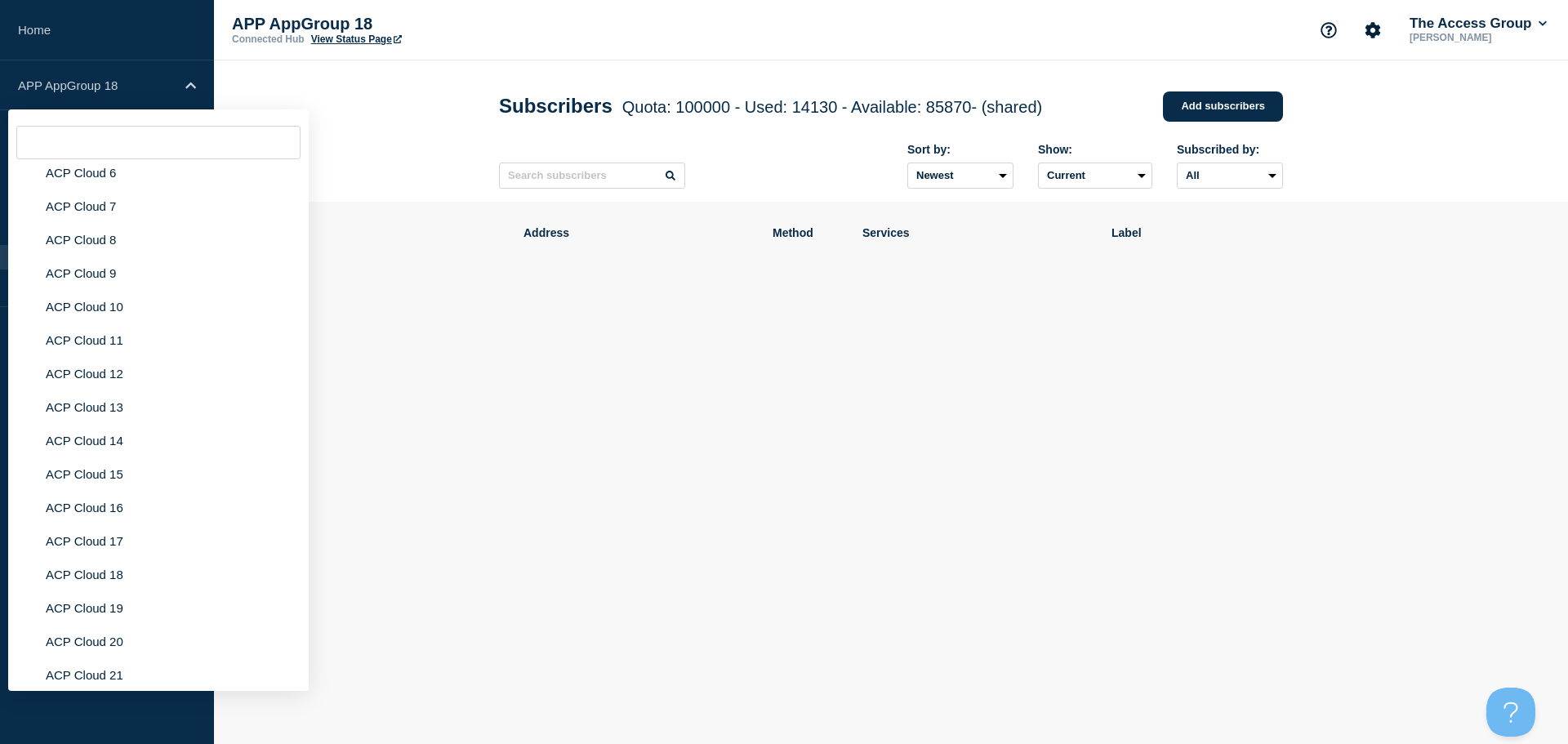
scroll to position [4519, 0]
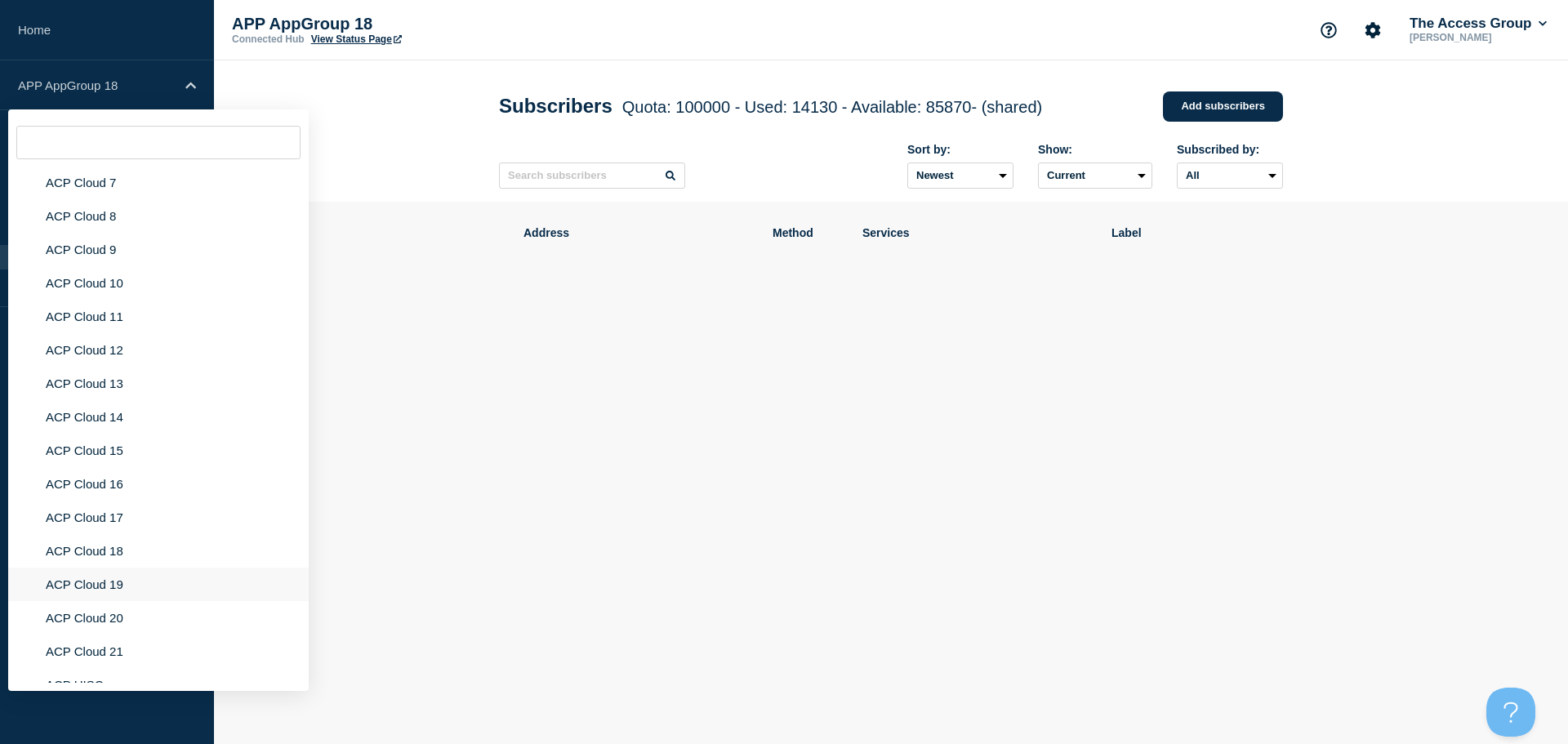
click at [62, 584] on li "ACP Cloud 19" at bounding box center [158, 585] width 301 height 34
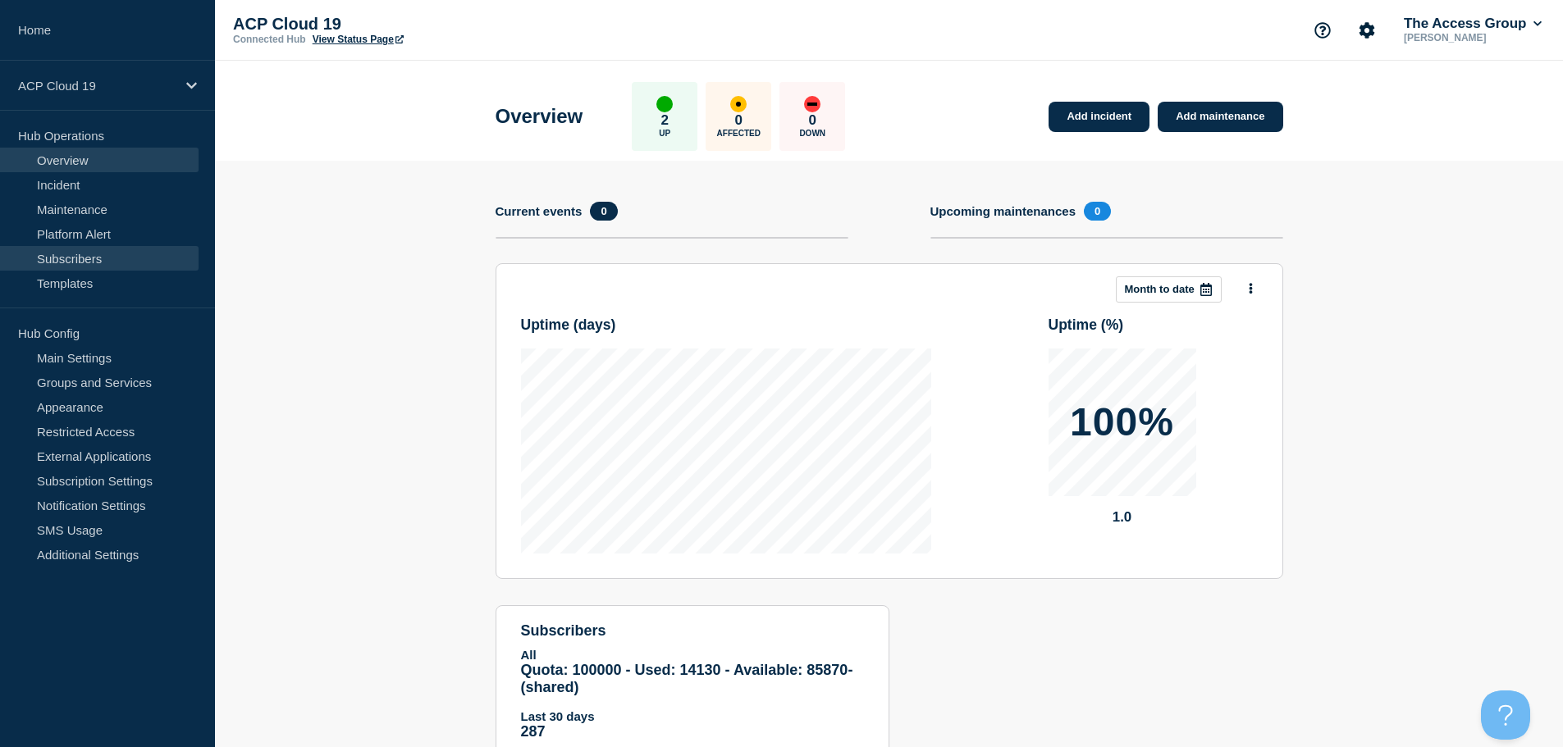
click at [110, 258] on link "Subscribers" at bounding box center [99, 258] width 199 height 25
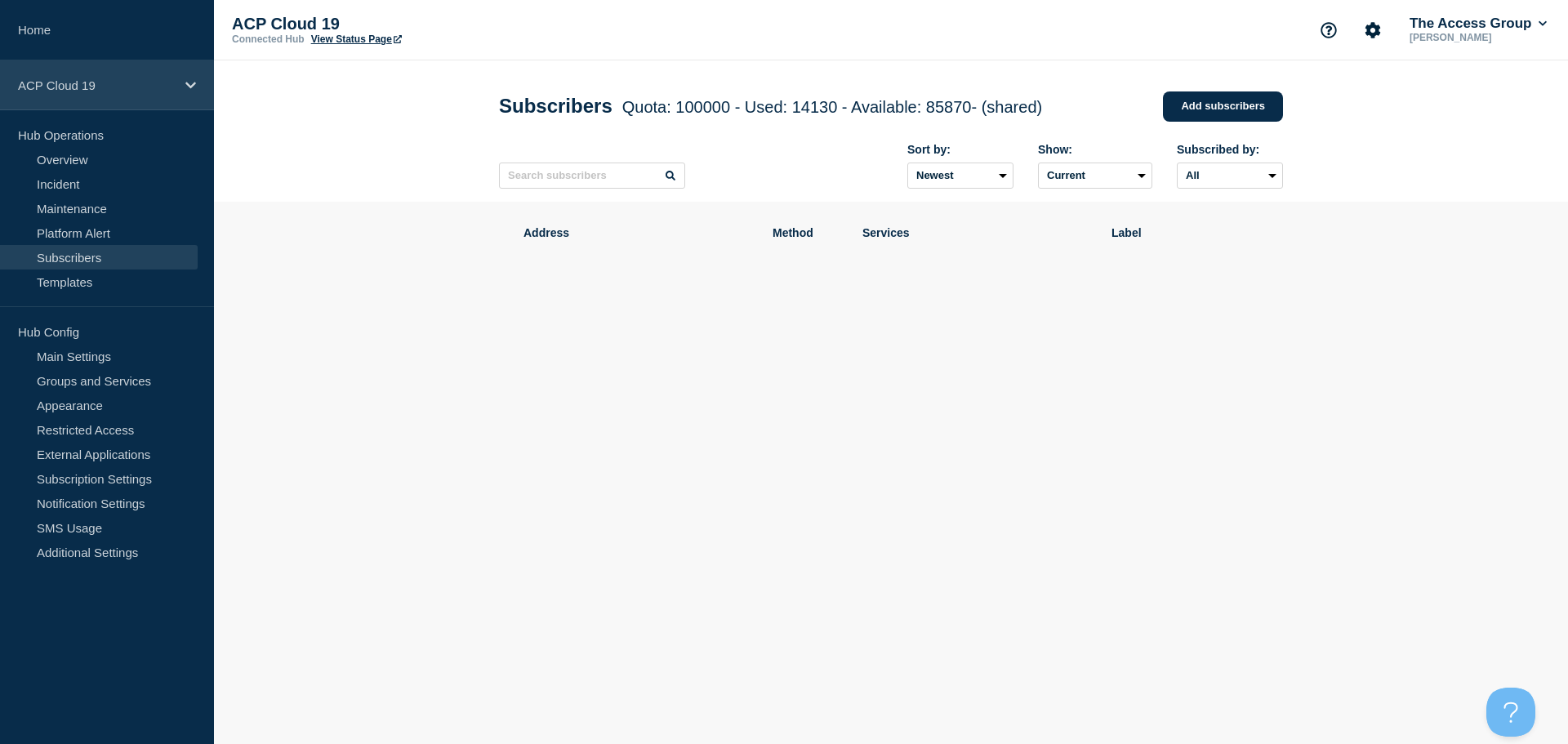
click at [172, 91] on p "ACP Cloud 19" at bounding box center [97, 86] width 157 height 14
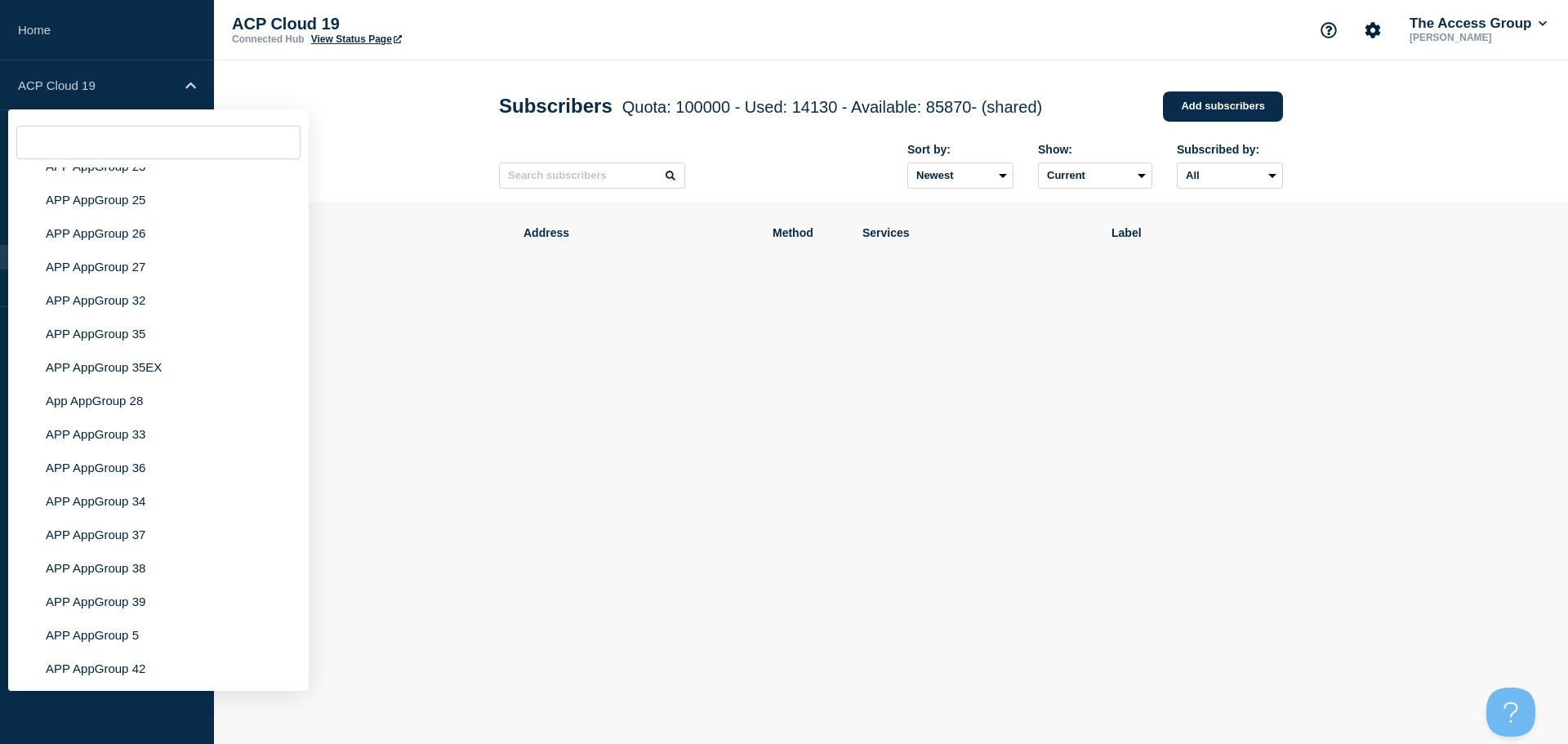
scroll to position [5453, 0]
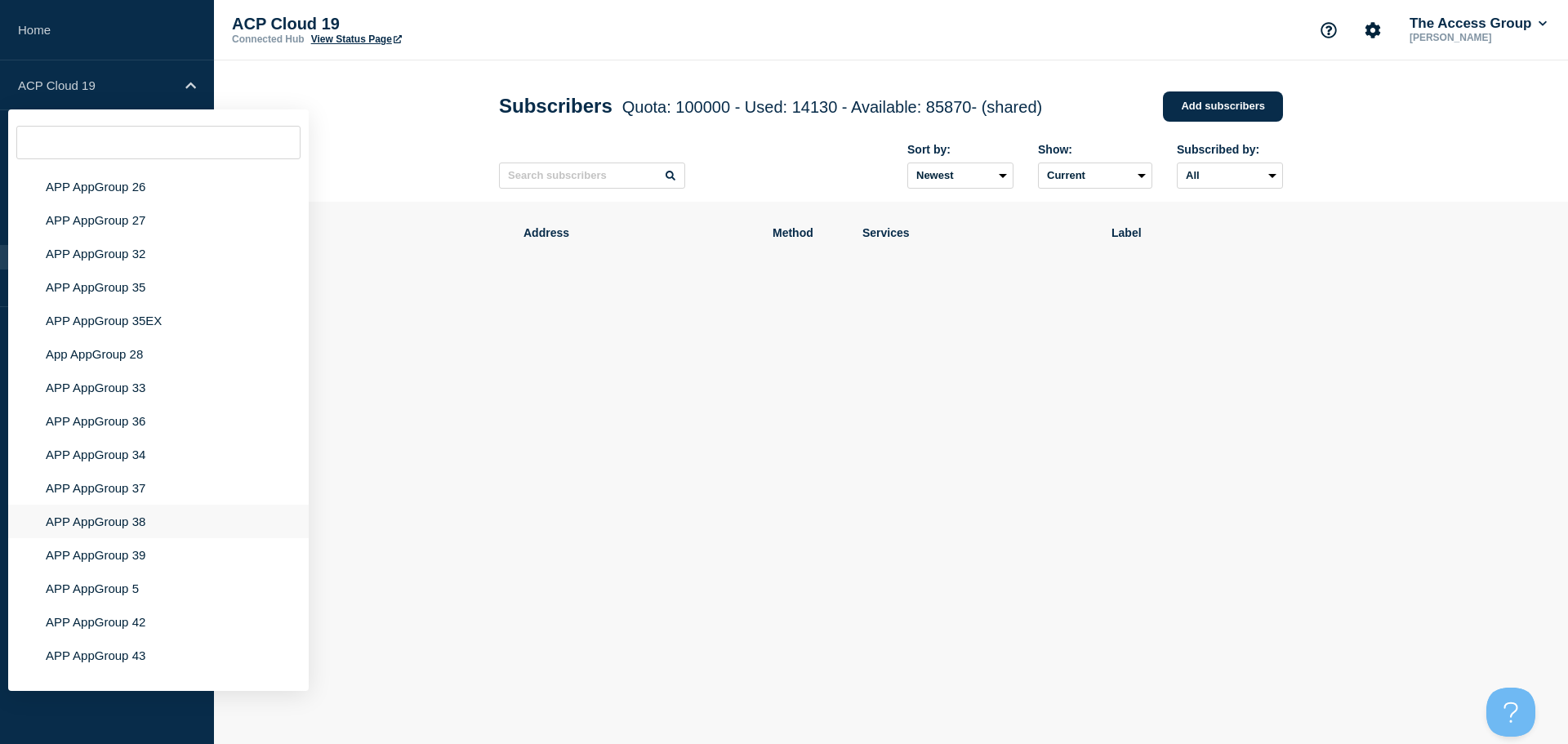
click at [85, 505] on li "APP AppGroup 38" at bounding box center [158, 522] width 301 height 34
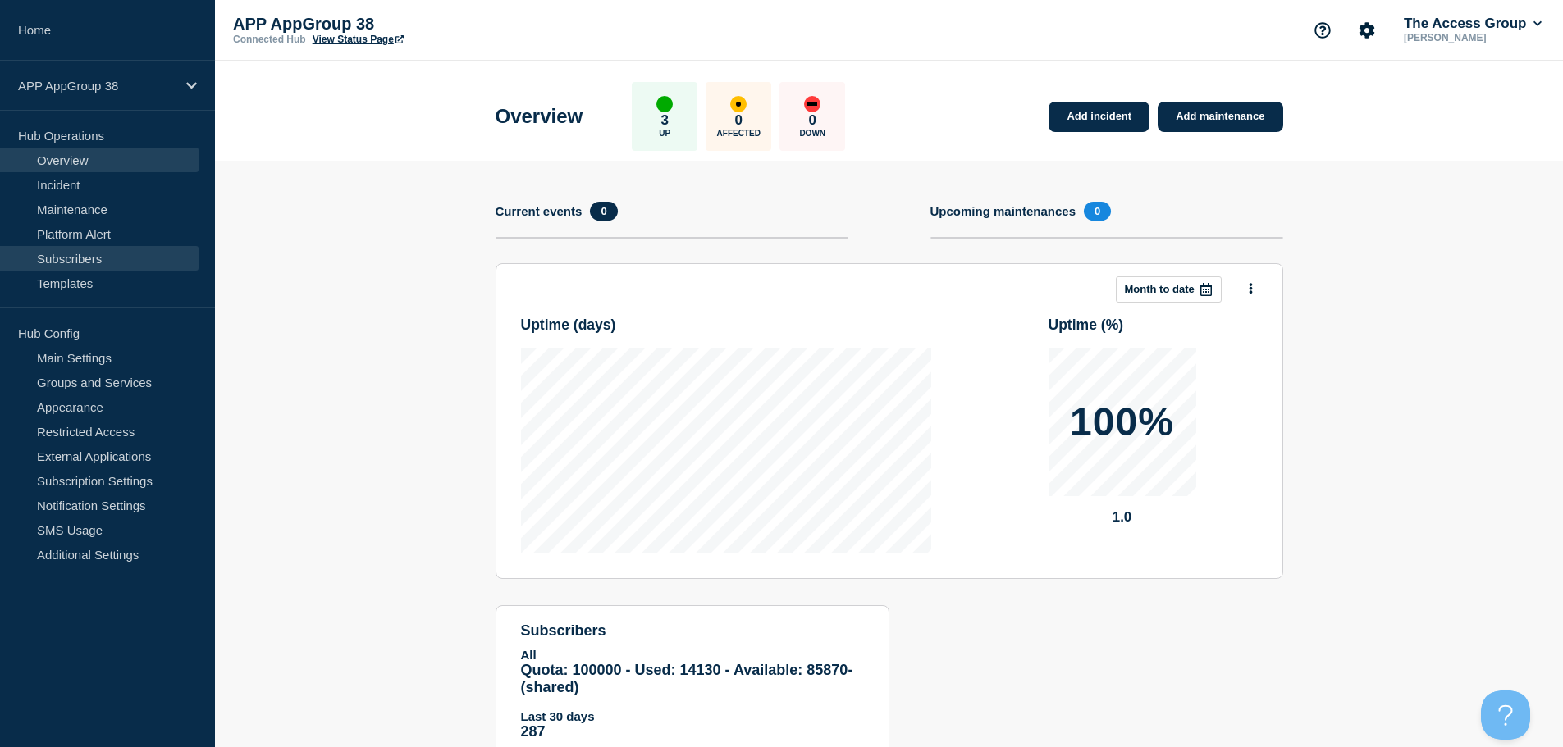
click at [103, 254] on link "Subscribers" at bounding box center [99, 258] width 199 height 25
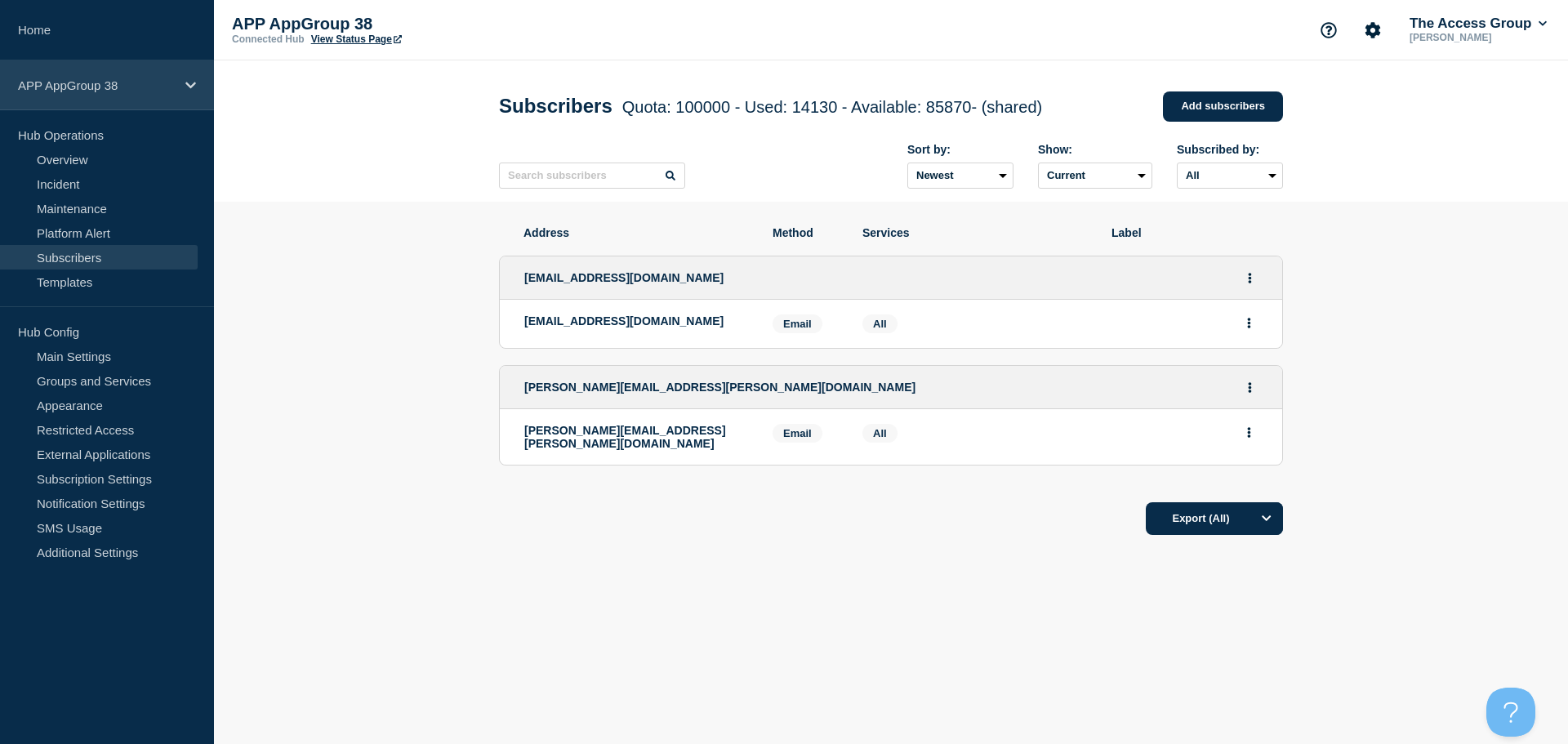
click at [182, 94] on div "APP AppGroup 38" at bounding box center [107, 86] width 214 height 50
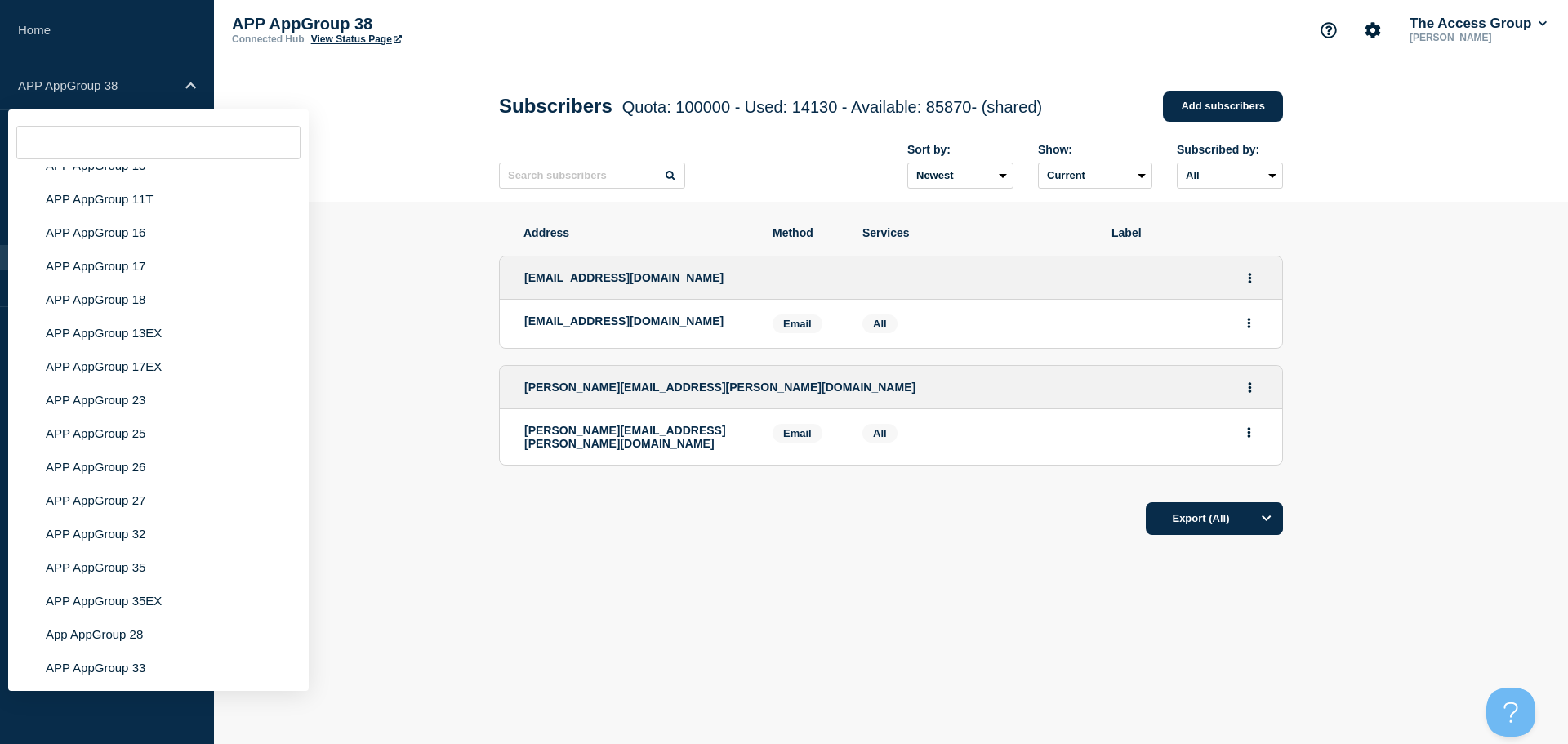
scroll to position [5313, 0]
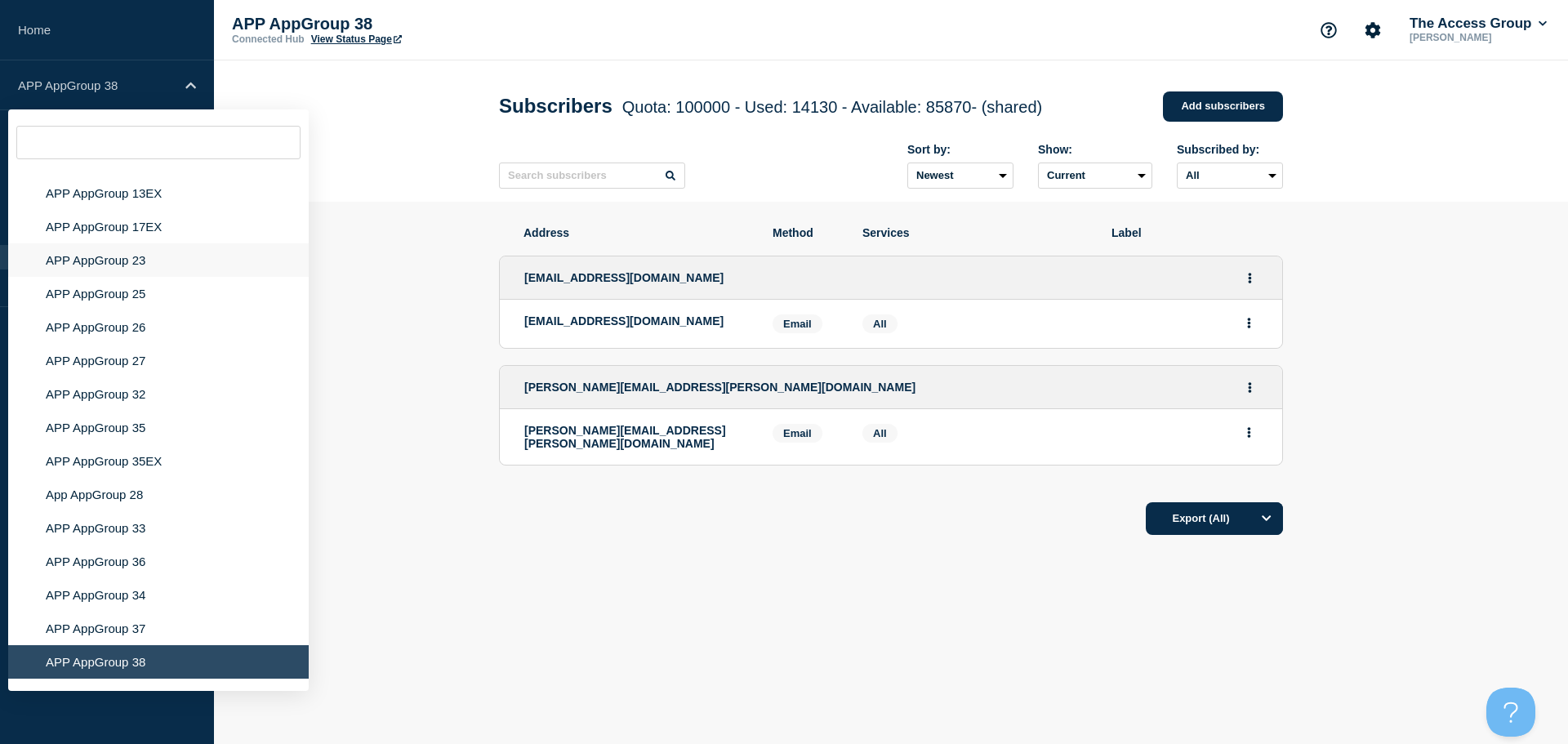
click at [134, 244] on li "APP AppGroup 23" at bounding box center [158, 261] width 301 height 34
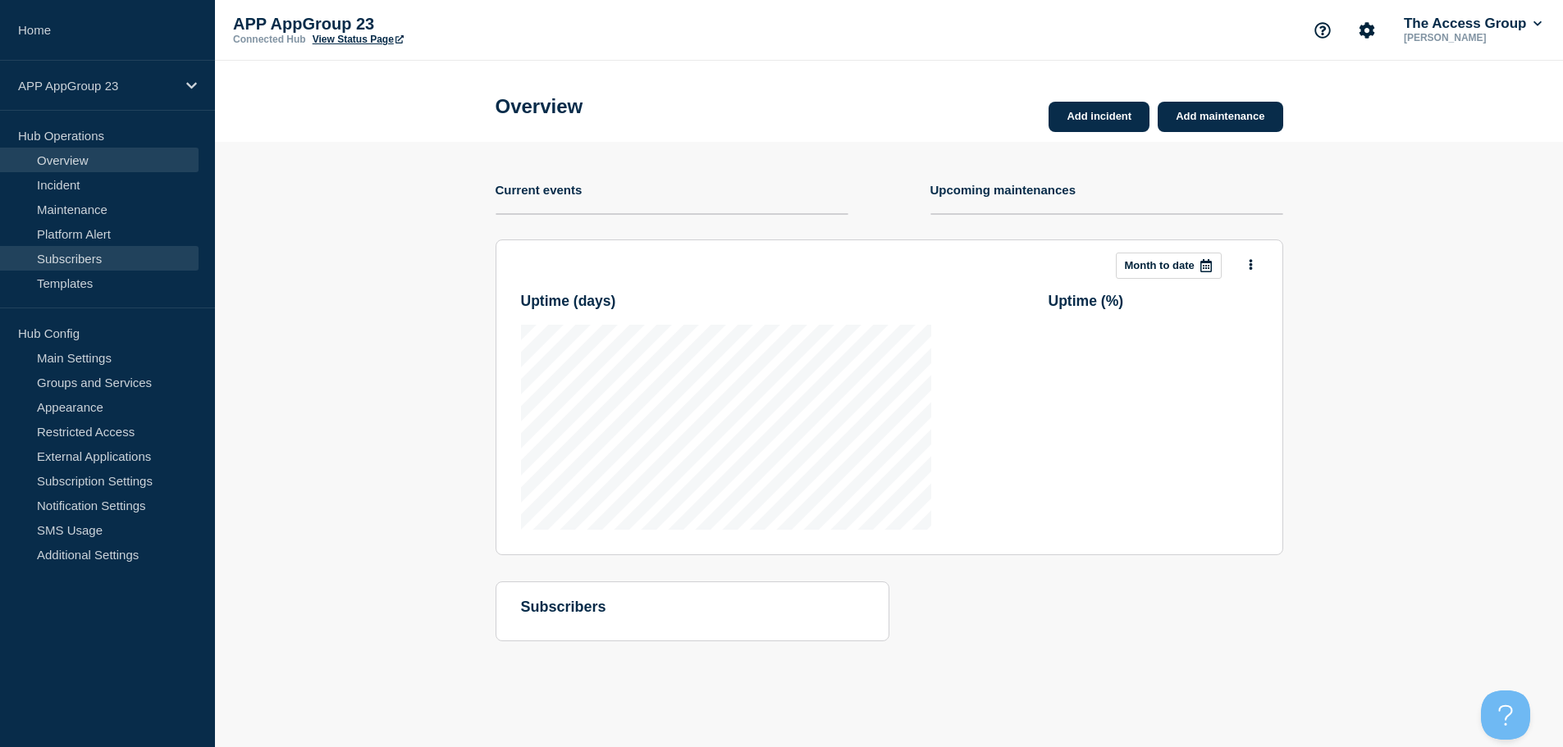
click at [117, 259] on link "Subscribers" at bounding box center [99, 258] width 199 height 25
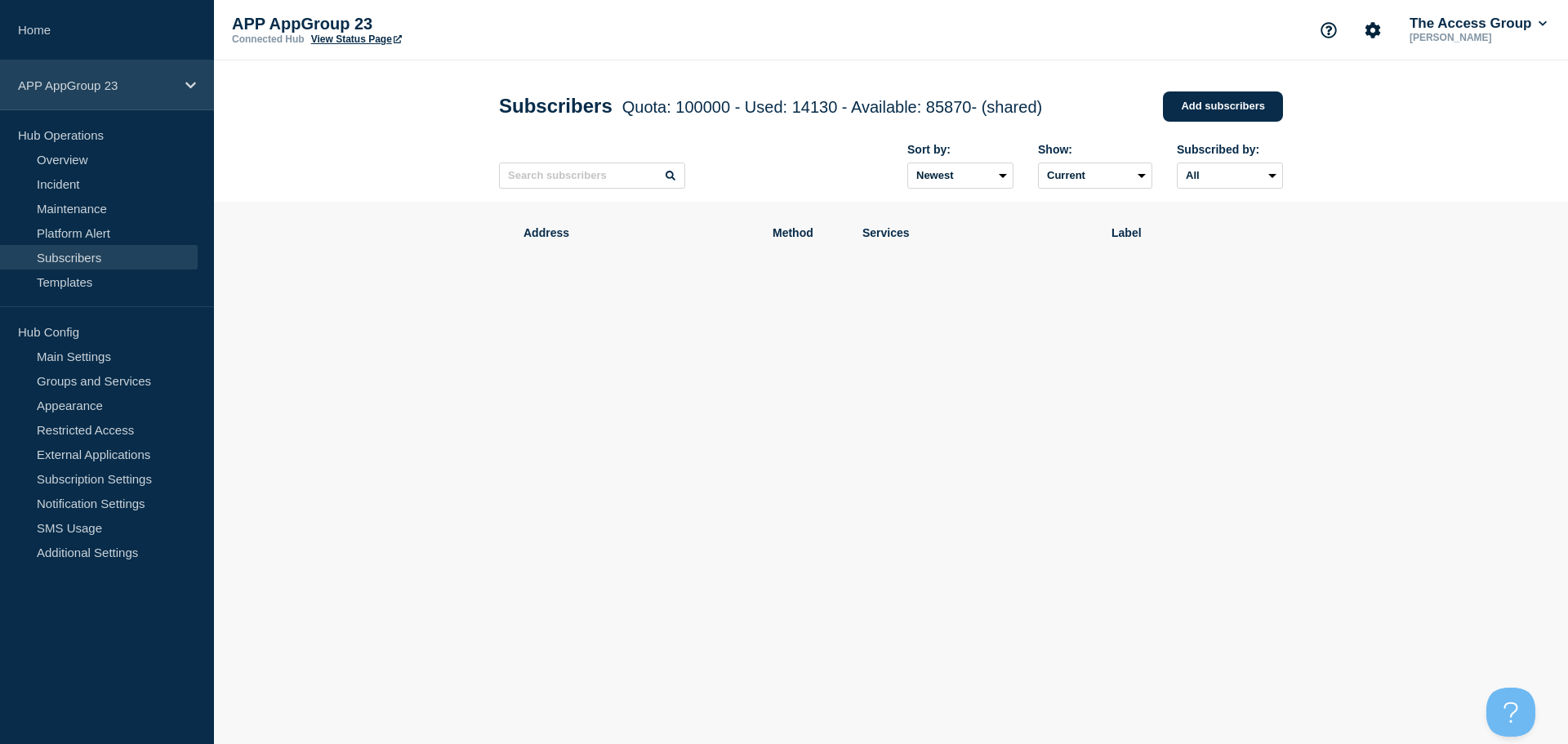
click at [190, 89] on icon at bounding box center [190, 86] width 11 height 12
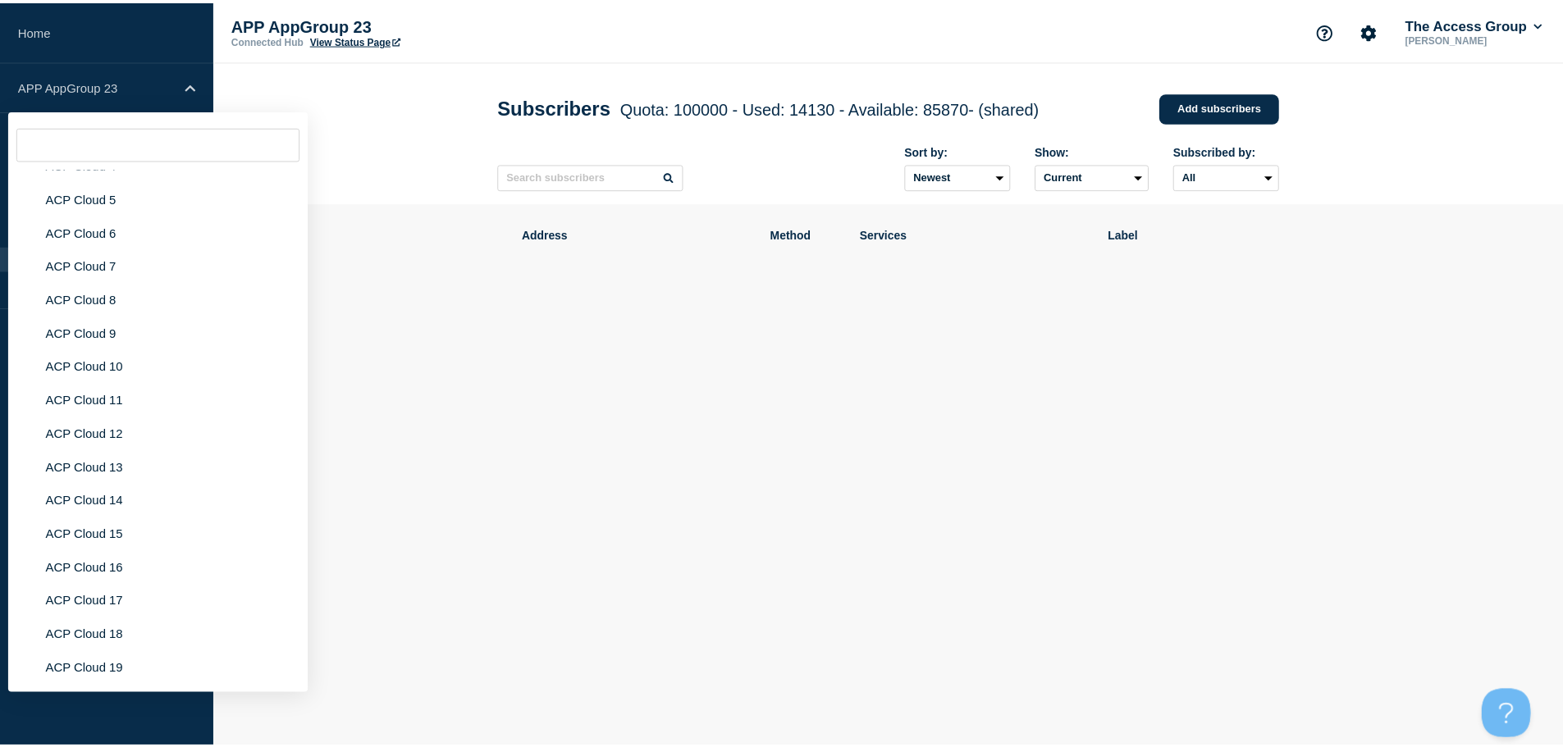
scroll to position [4502, 0]
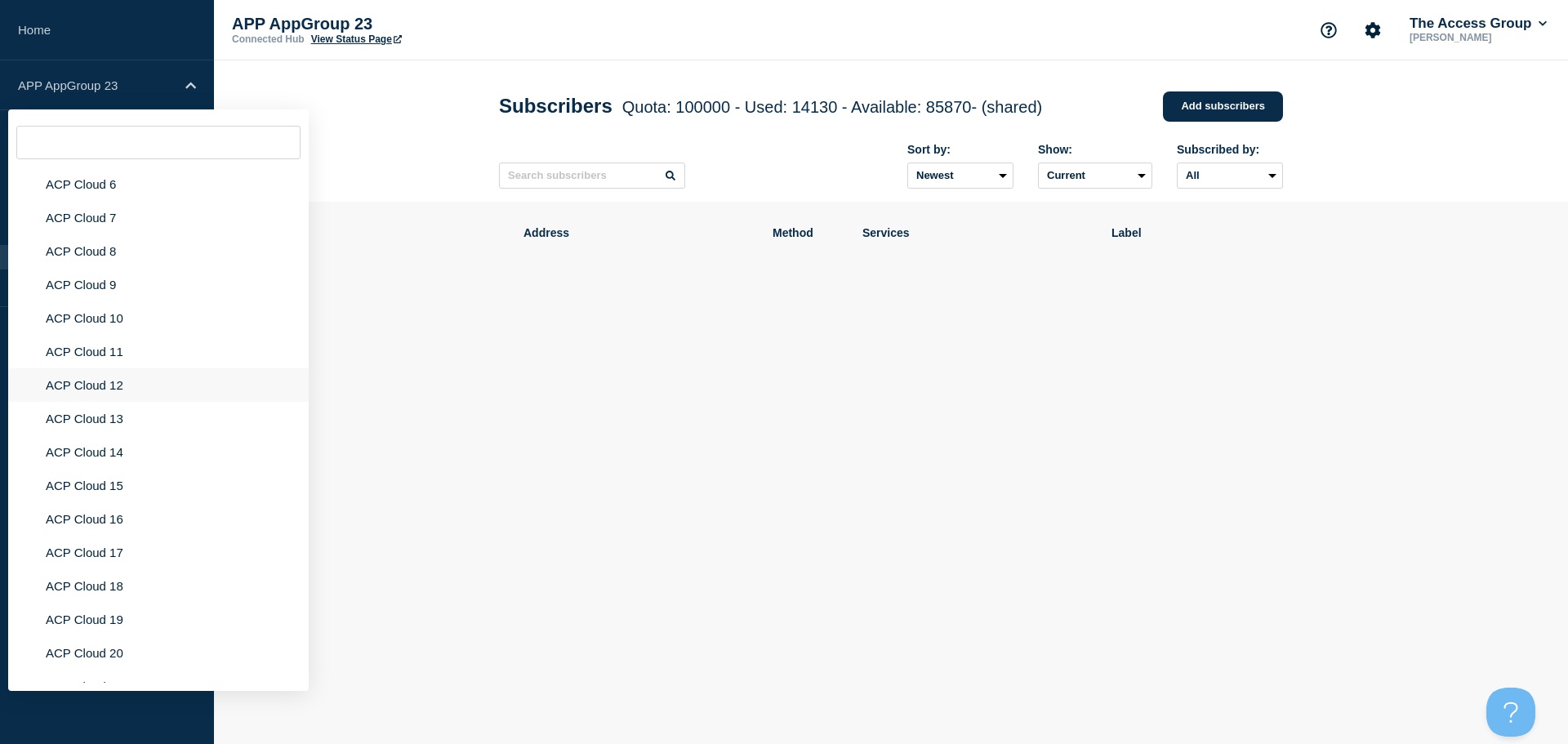
click at [118, 371] on li "ACP Cloud 12" at bounding box center [158, 385] width 301 height 34
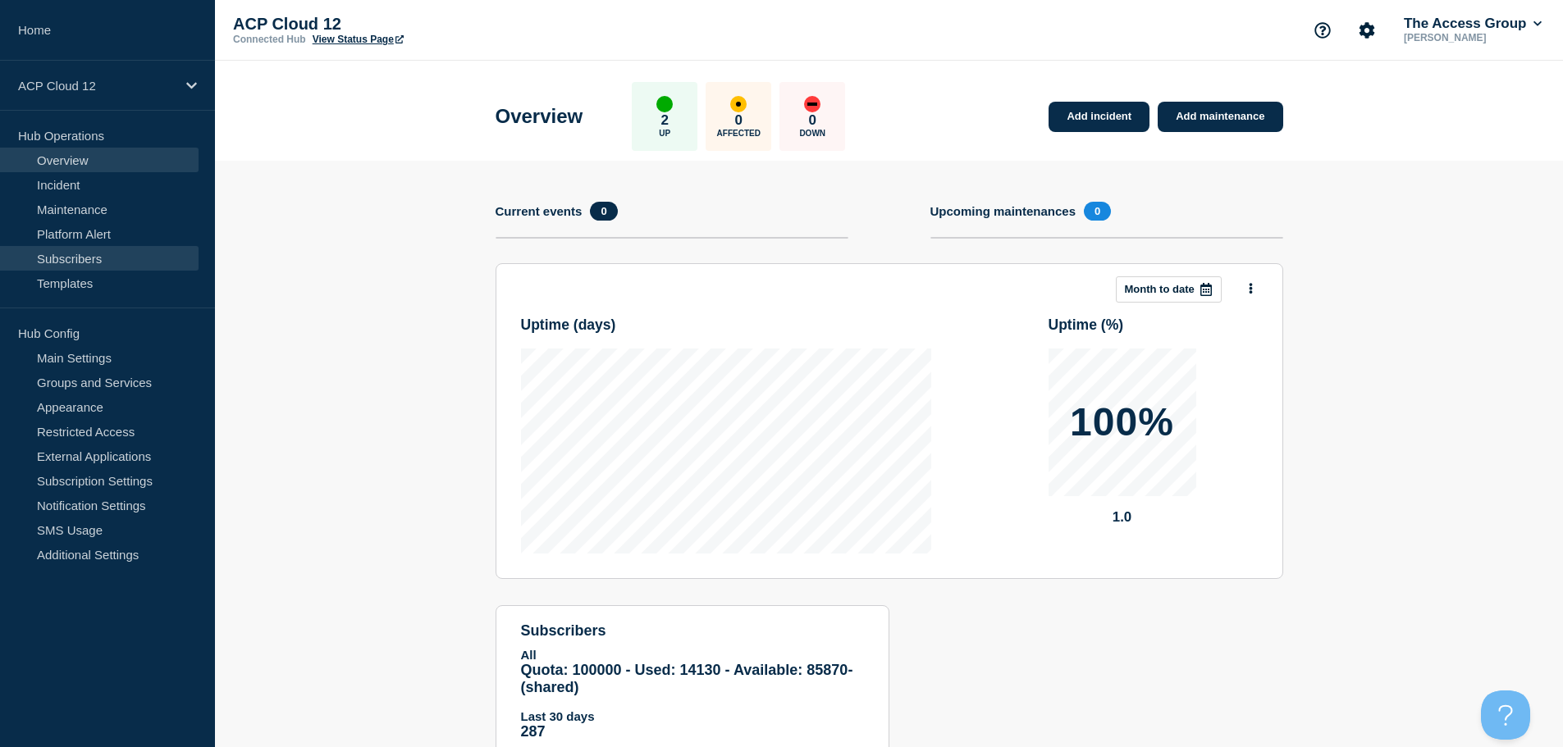
click at [118, 253] on link "Subscribers" at bounding box center [99, 258] width 199 height 25
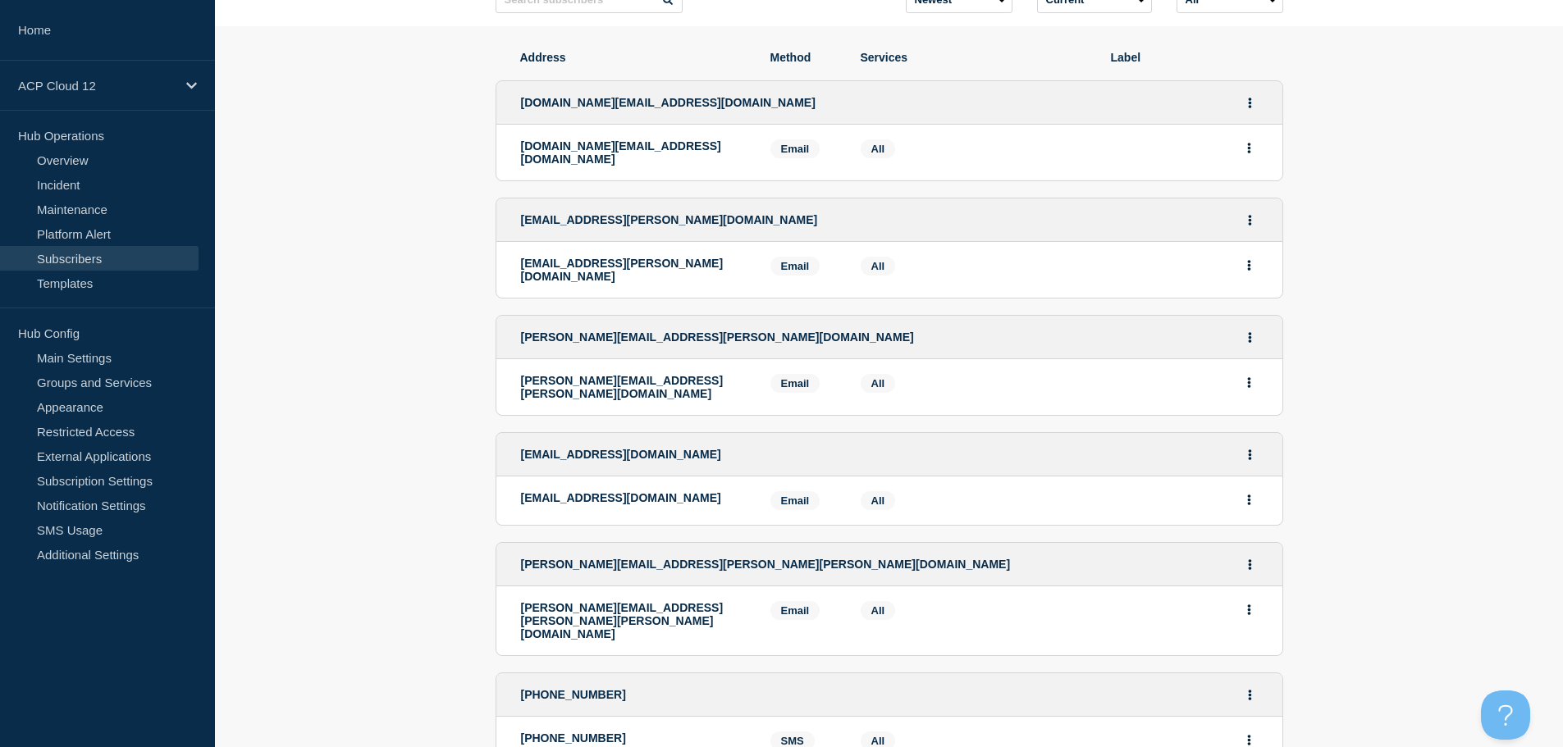
scroll to position [130, 0]
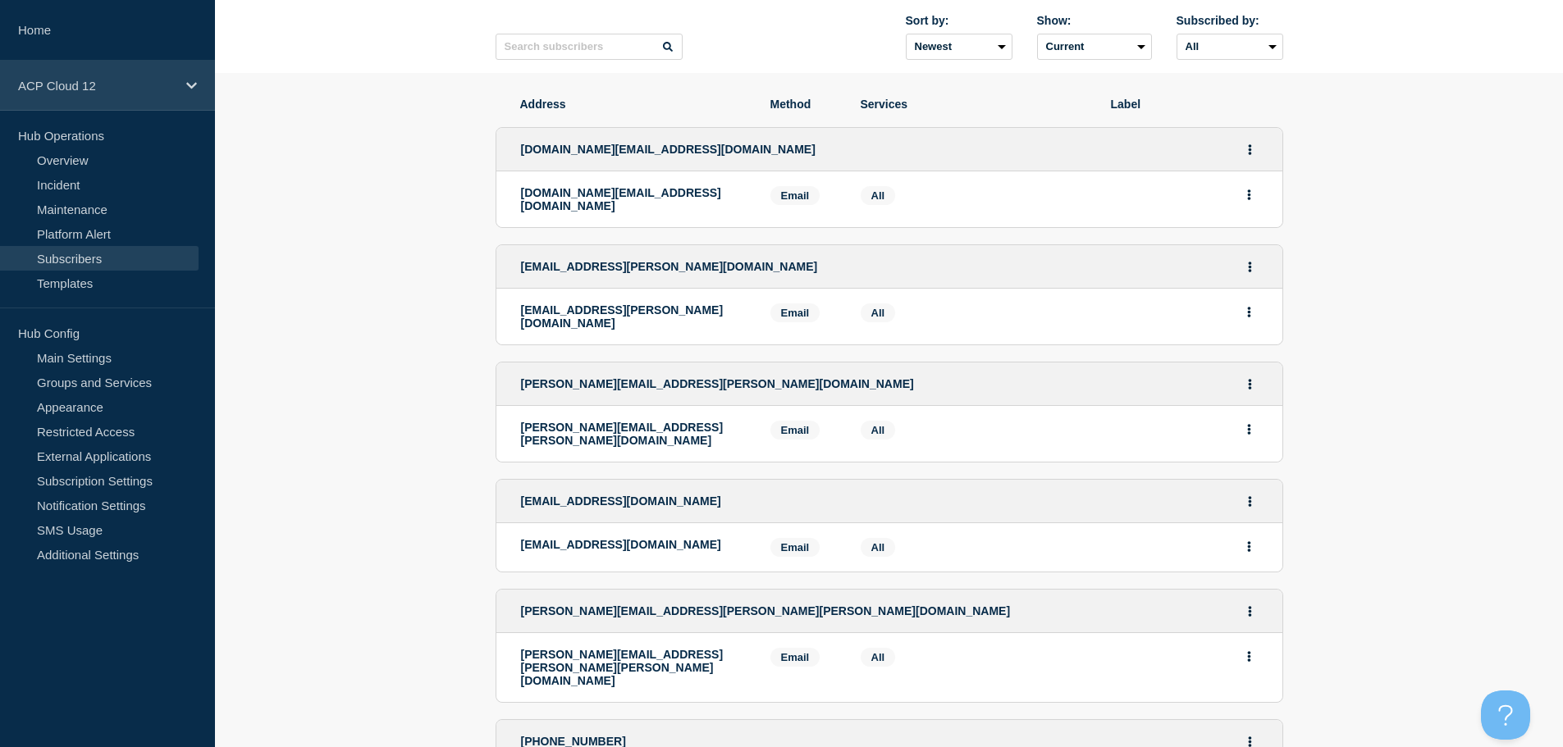
click at [190, 86] on icon at bounding box center [191, 85] width 11 height 7
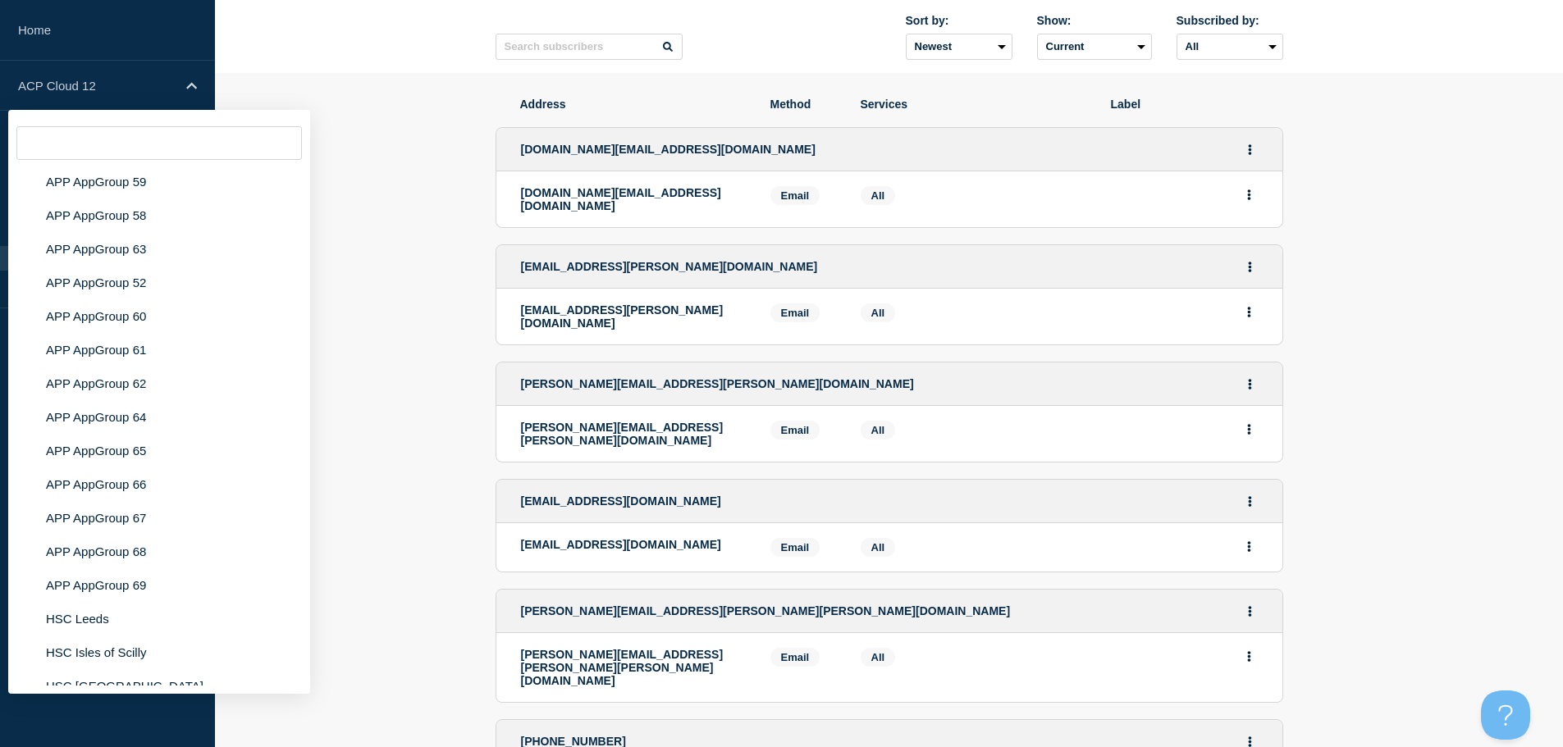
scroll to position [6413, 0]
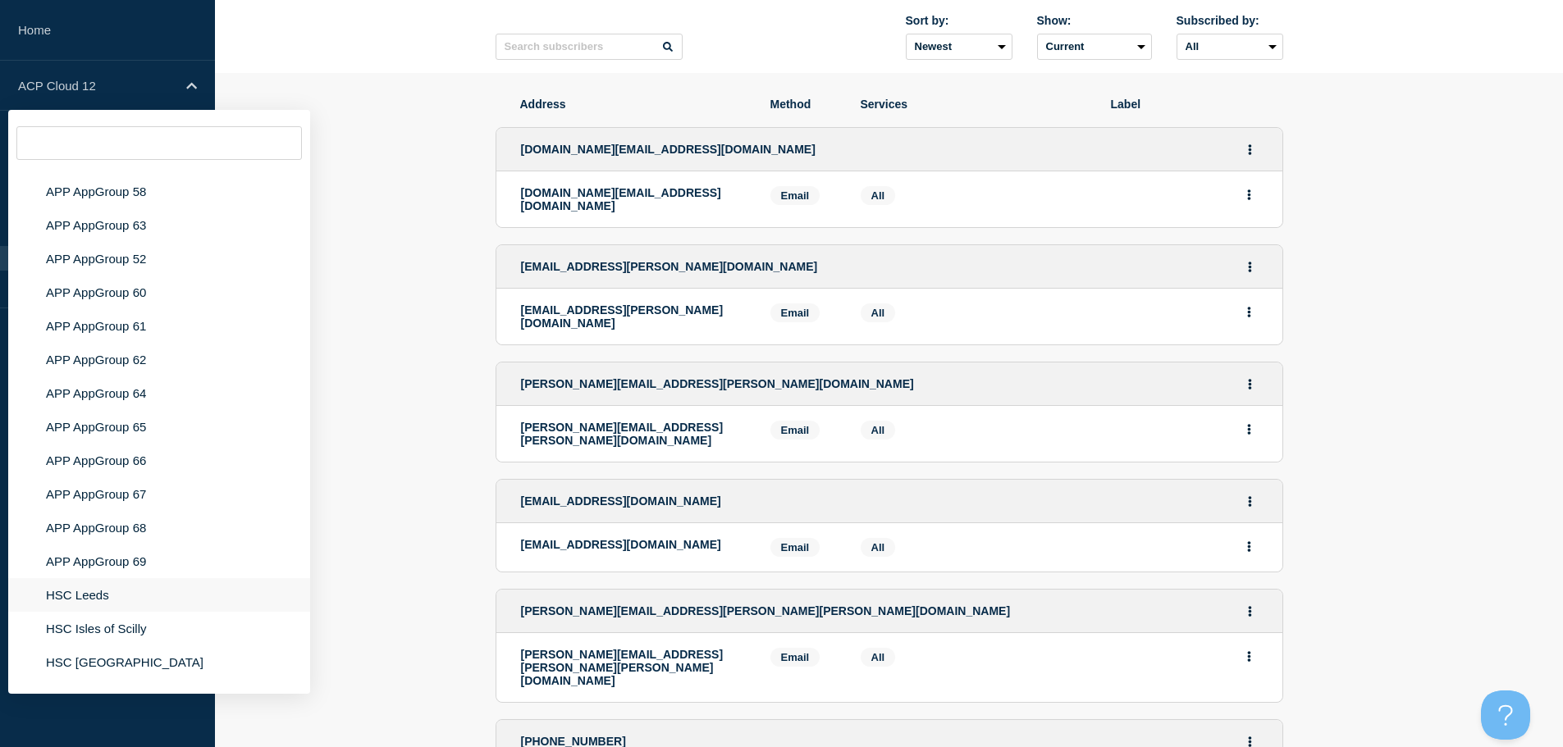
click at [86, 582] on li "HSC Leeds" at bounding box center [159, 595] width 302 height 34
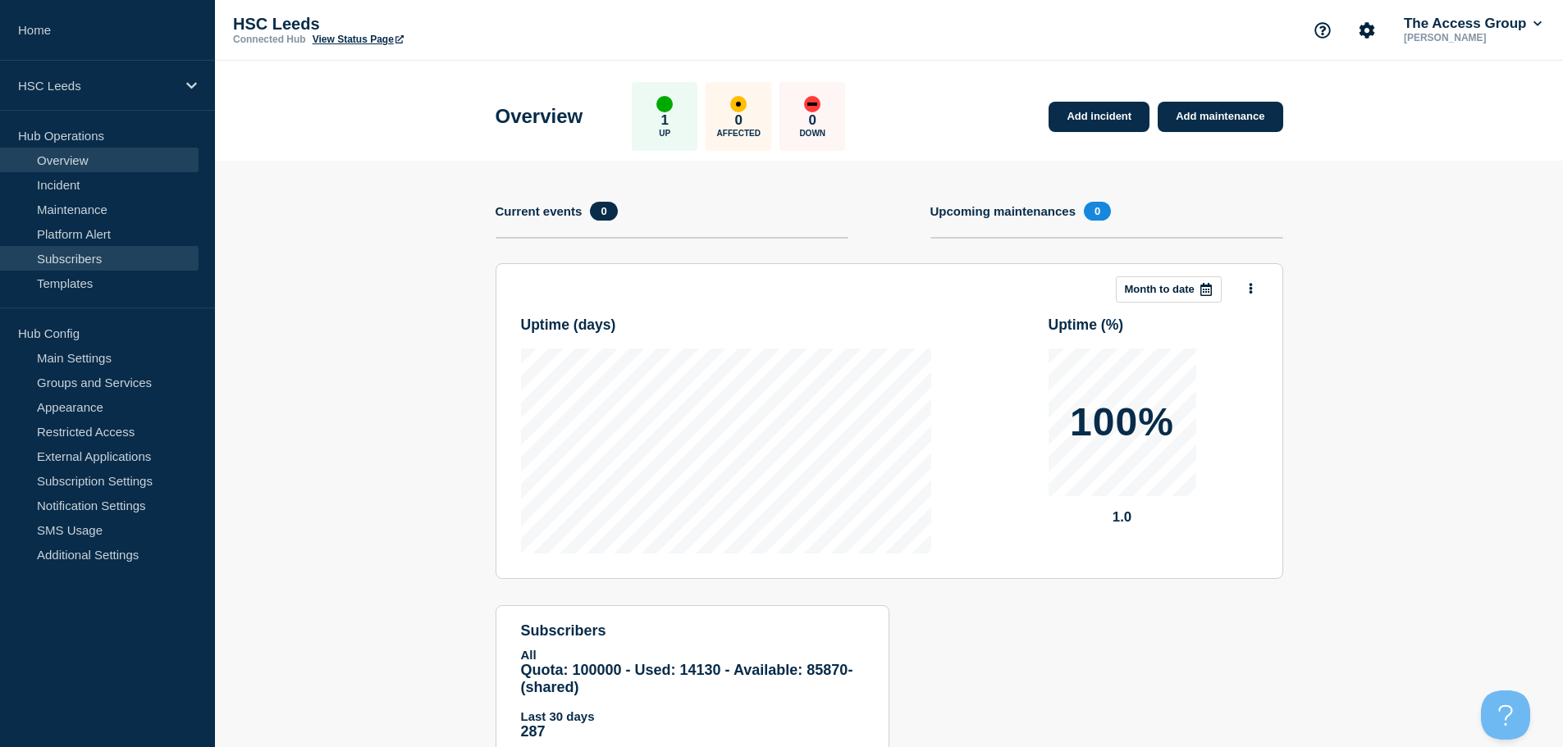
click at [64, 254] on link "Subscribers" at bounding box center [99, 258] width 199 height 25
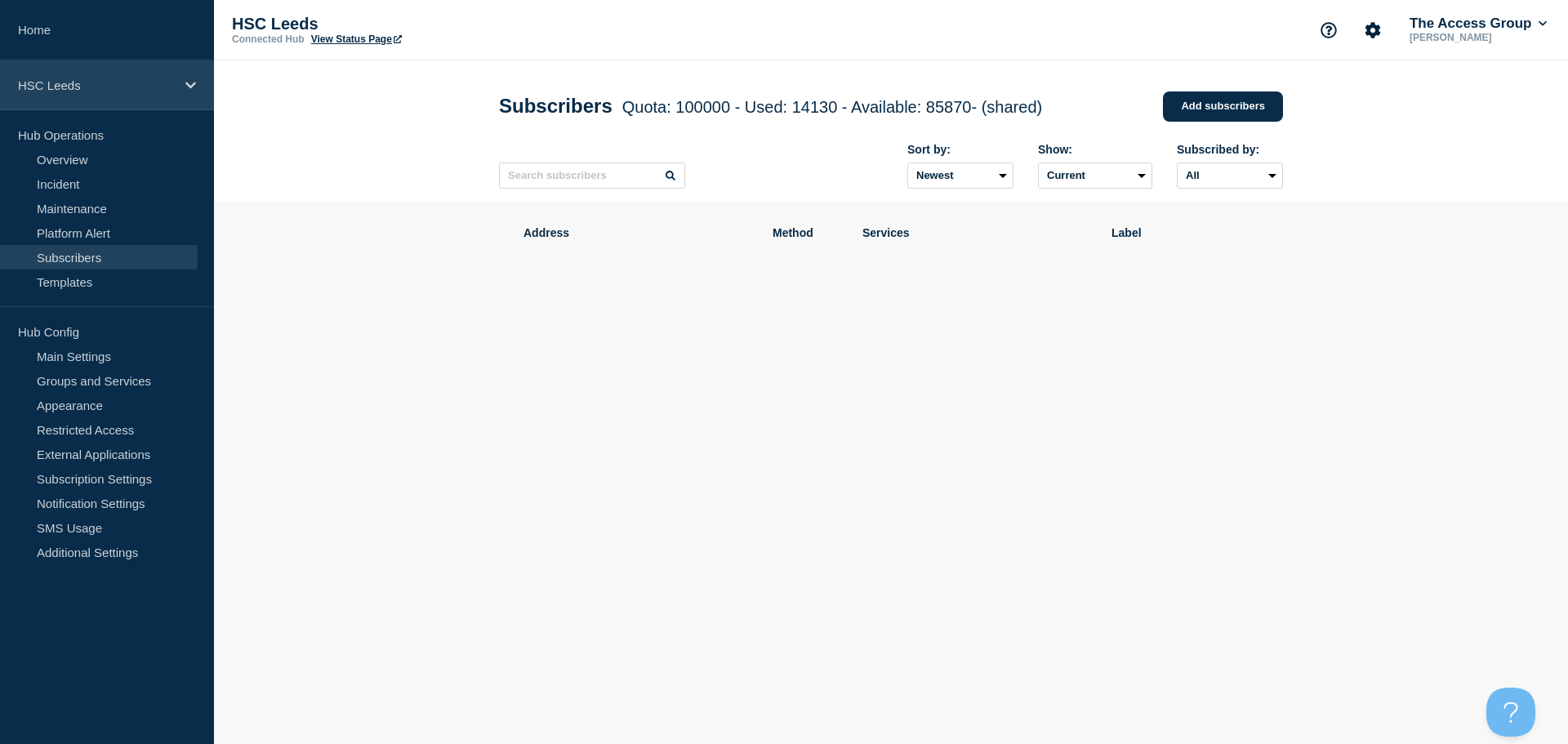
drag, startPoint x: 195, startPoint y: 82, endPoint x: 182, endPoint y: 108, distance: 29.1
click at [194, 84] on icon at bounding box center [190, 86] width 11 height 12
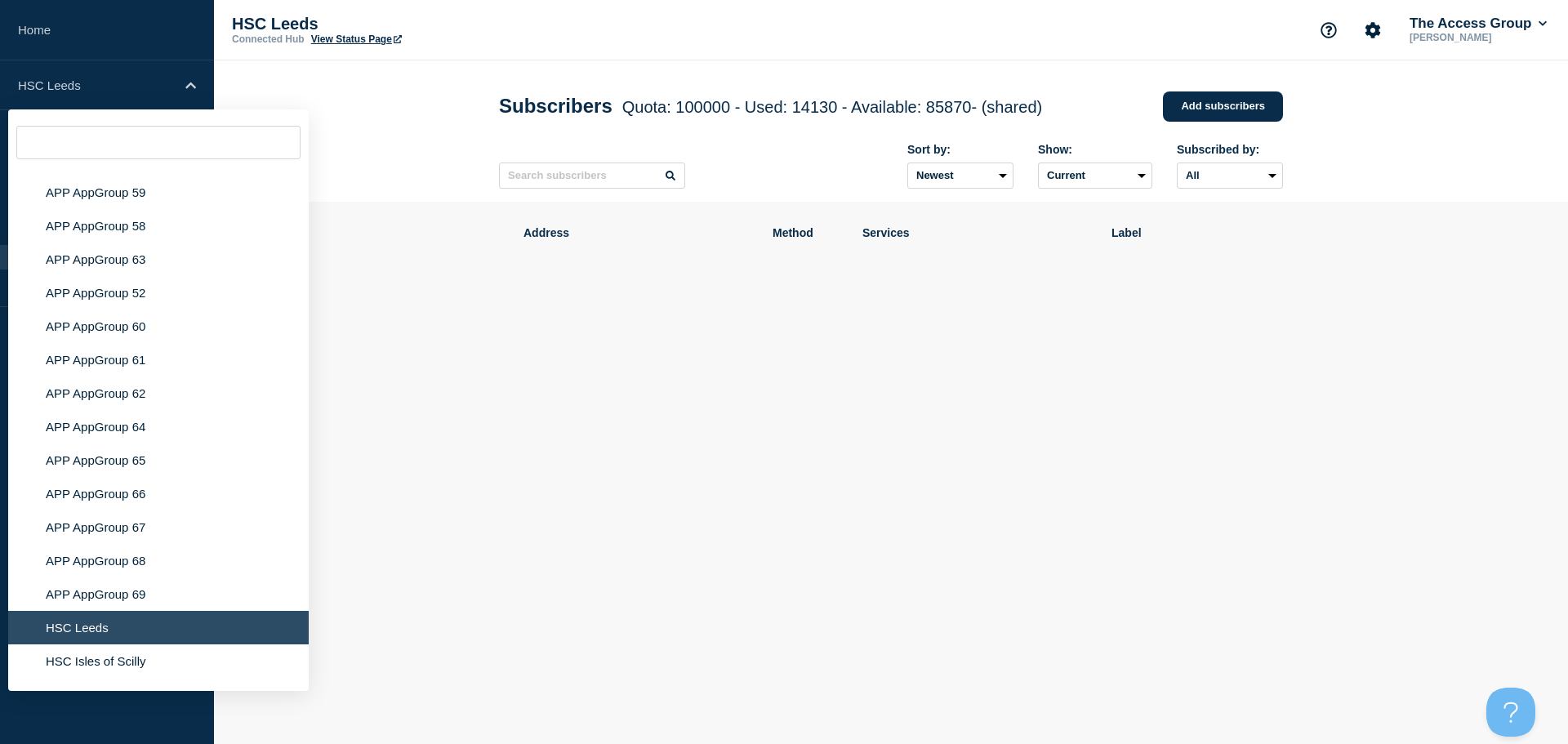
scroll to position [6434, 0]
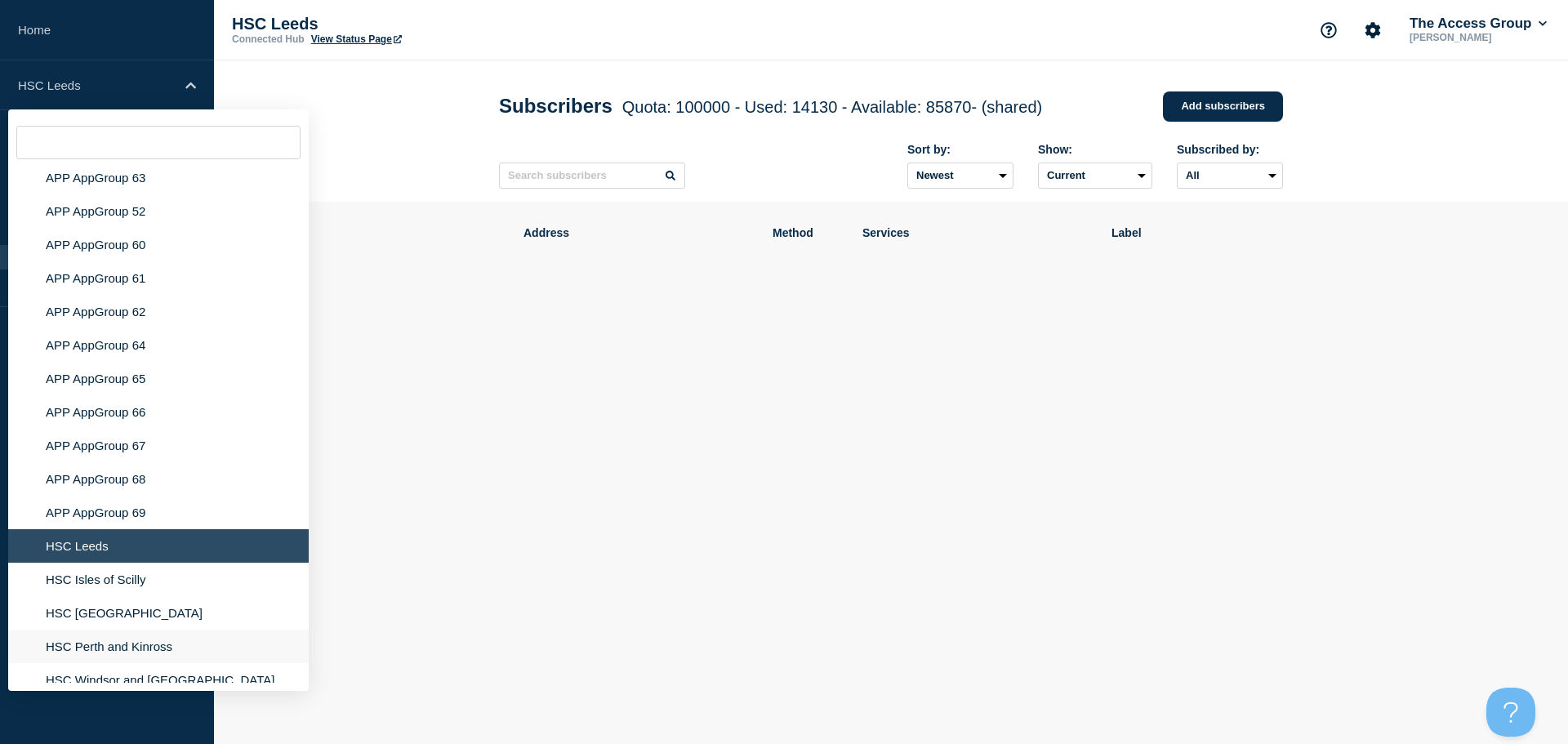
click at [162, 630] on li "HSC Perth and Kinross" at bounding box center [158, 647] width 301 height 34
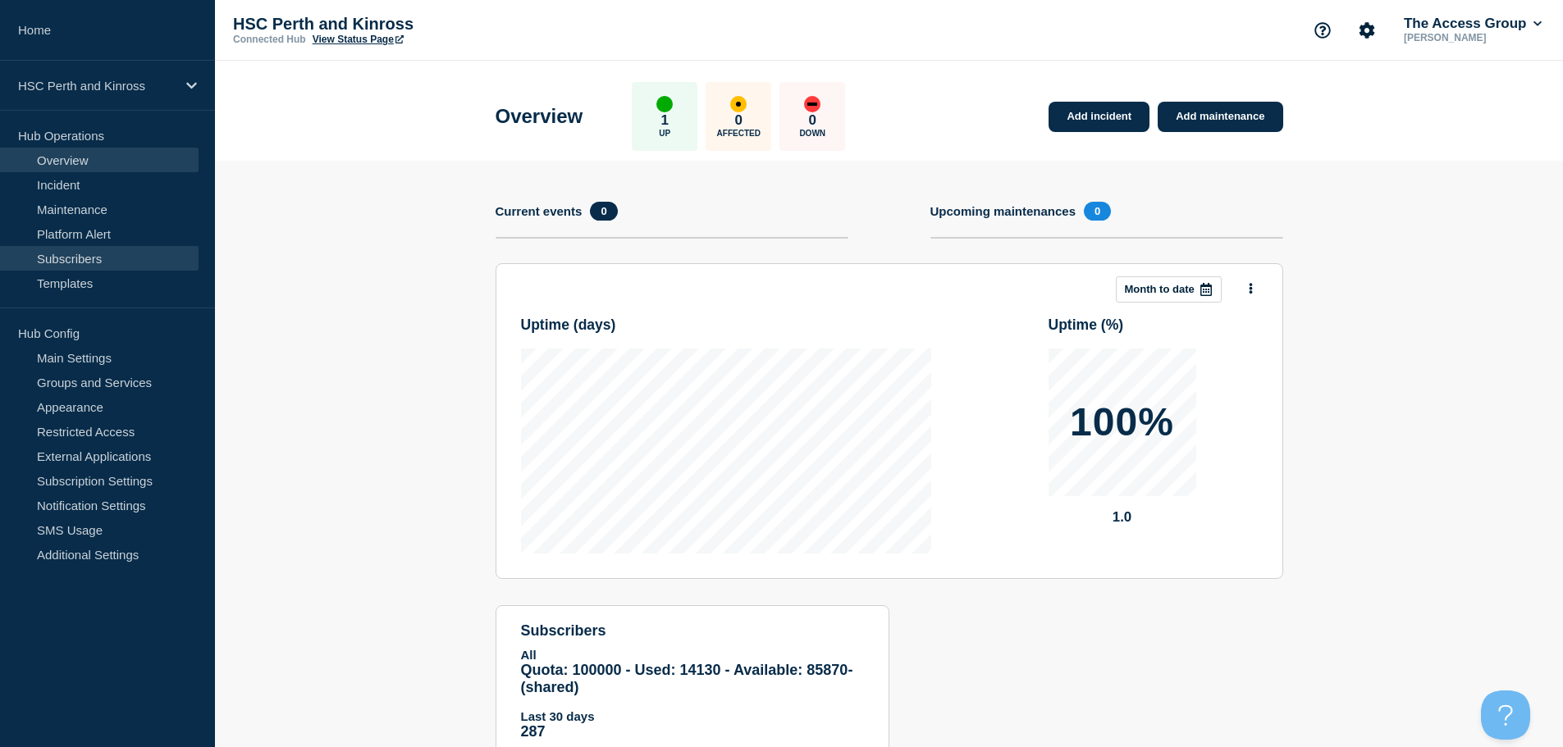
click at [103, 254] on link "Subscribers" at bounding box center [99, 258] width 199 height 25
